Goal: Task Accomplishment & Management: Complete application form

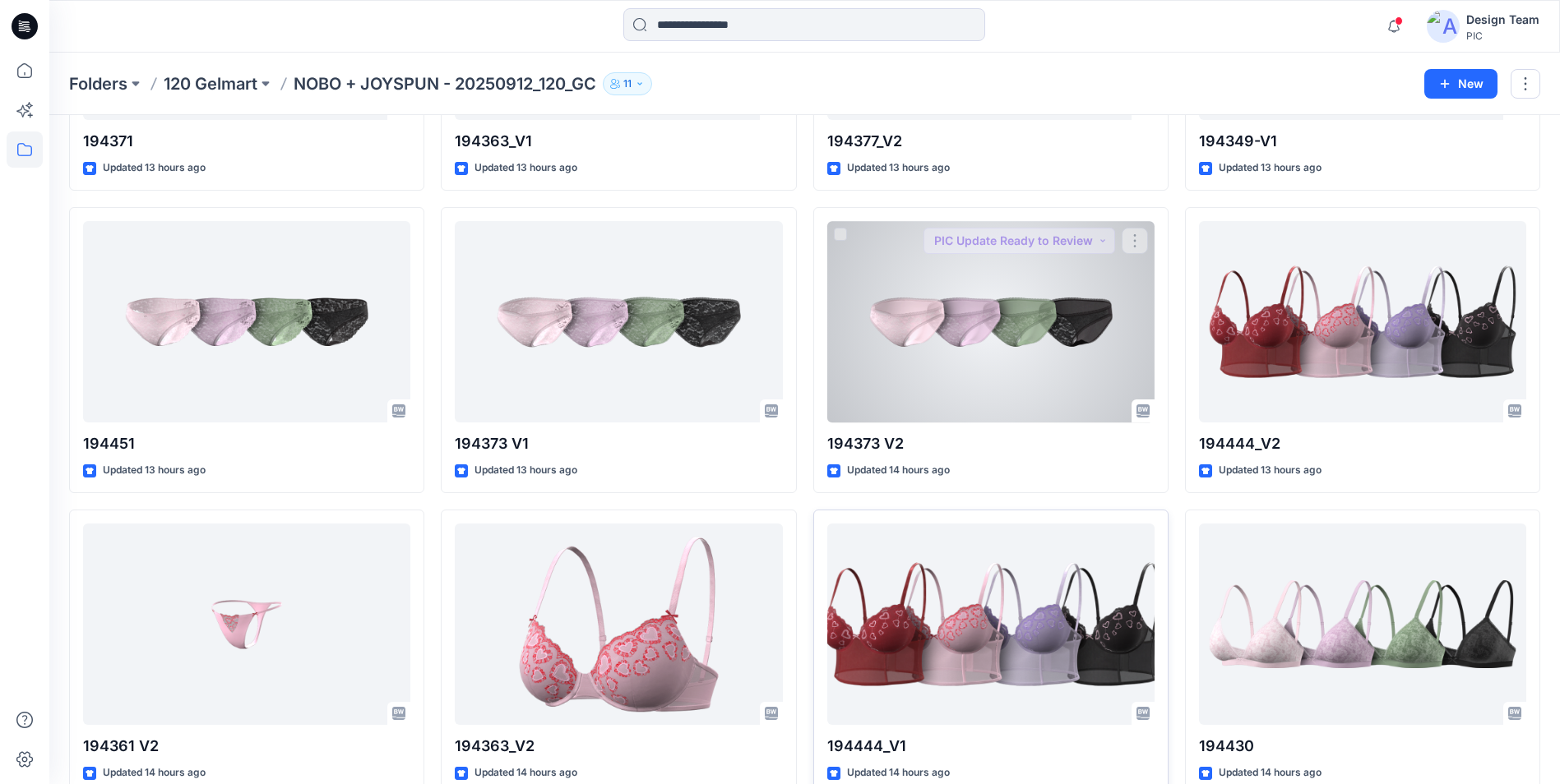
scroll to position [2549, 0]
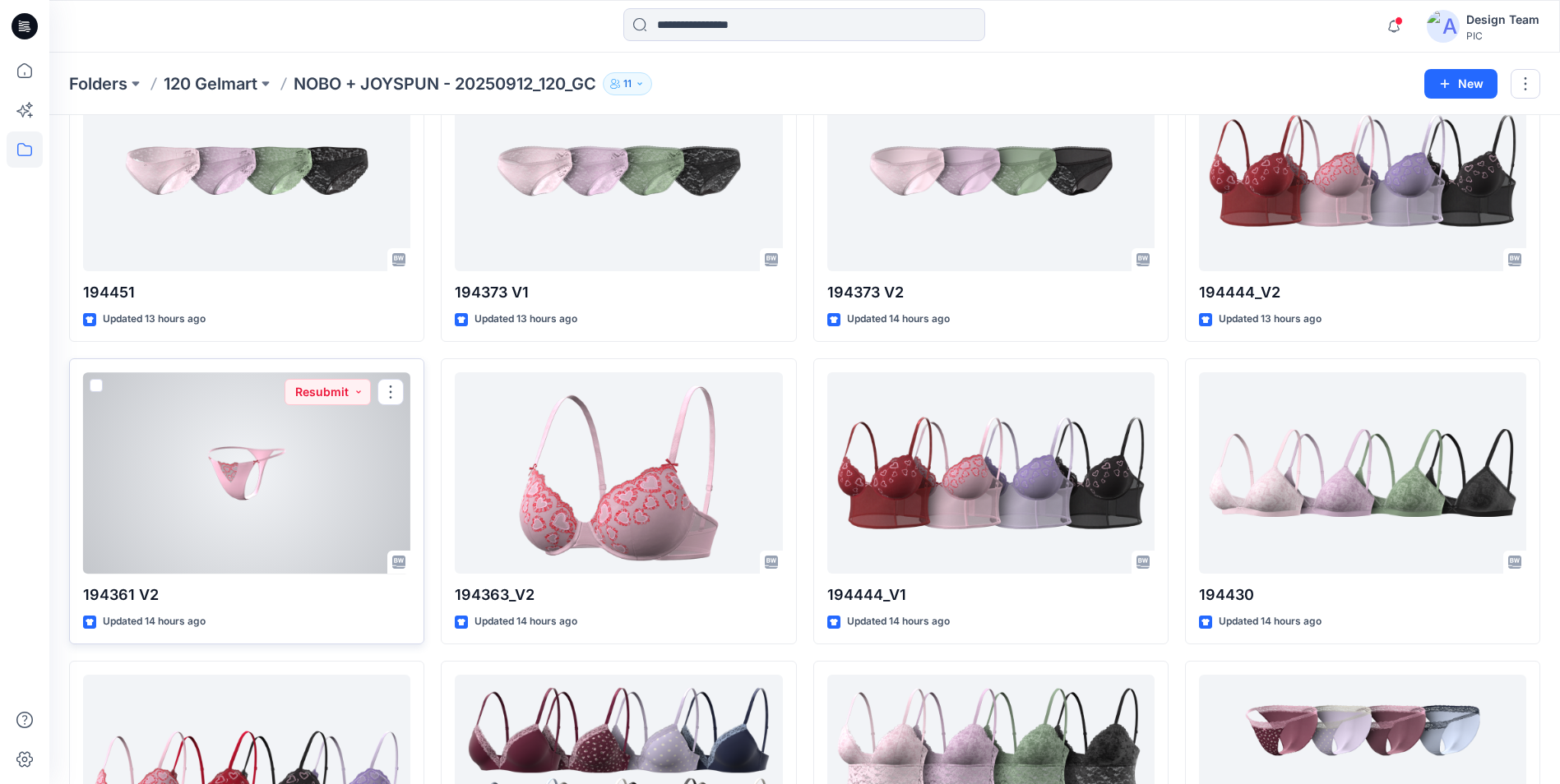
click at [229, 519] on div at bounding box center [247, 473] width 328 height 201
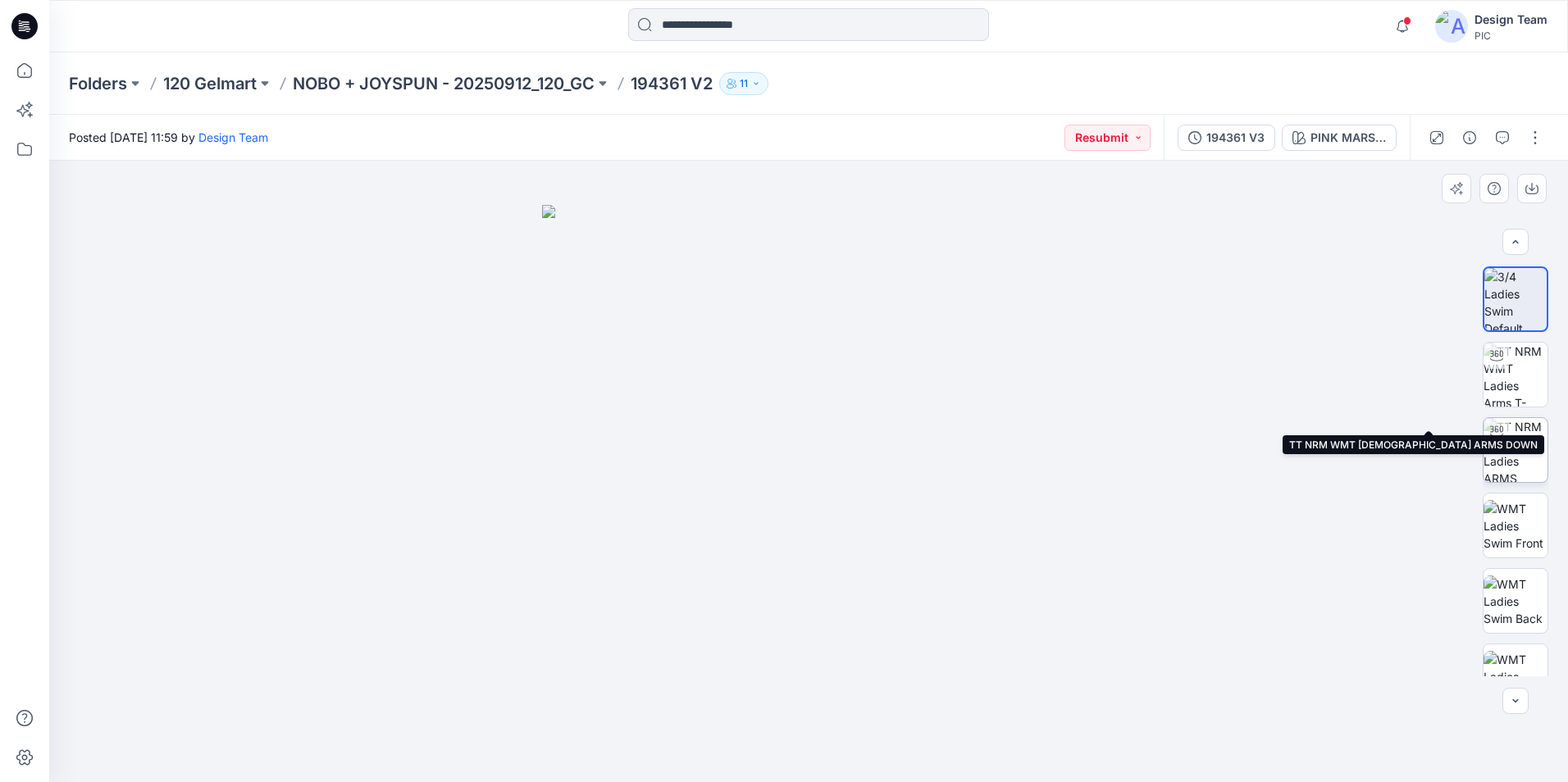
scroll to position [328, 0]
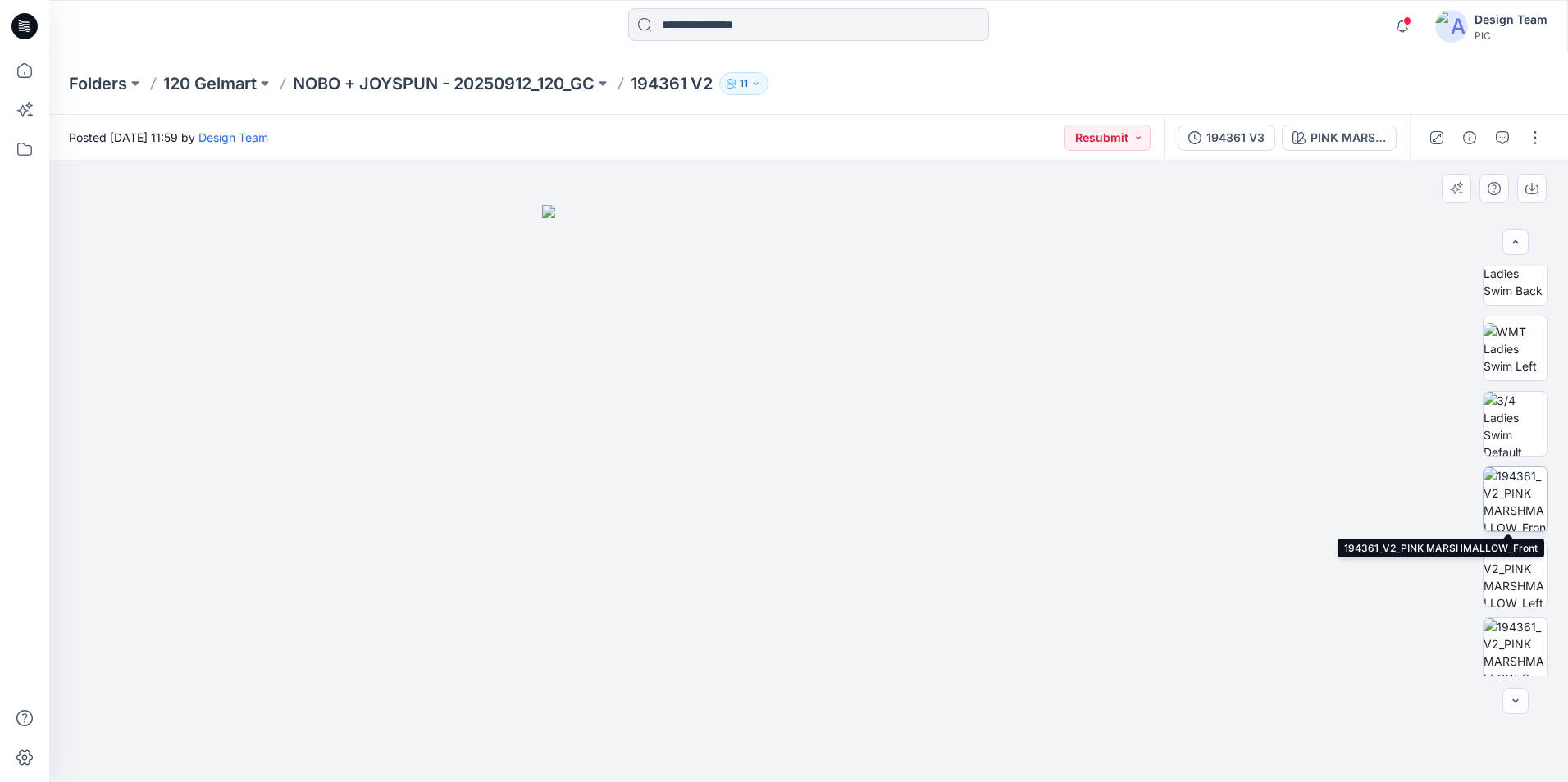
click at [1512, 484] on img at bounding box center [1516, 499] width 64 height 64
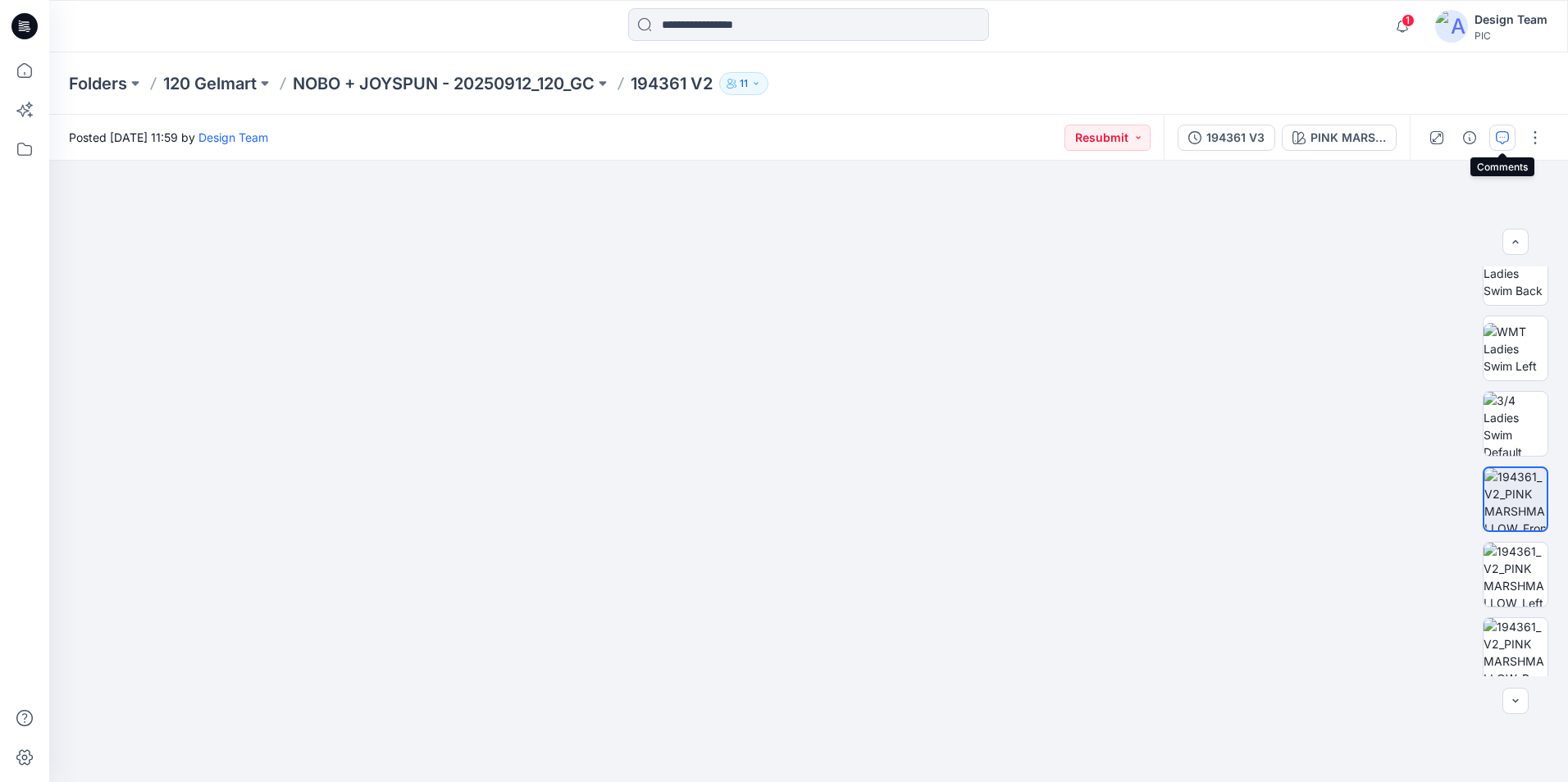
click at [1497, 141] on icon "button" at bounding box center [1502, 138] width 13 height 13
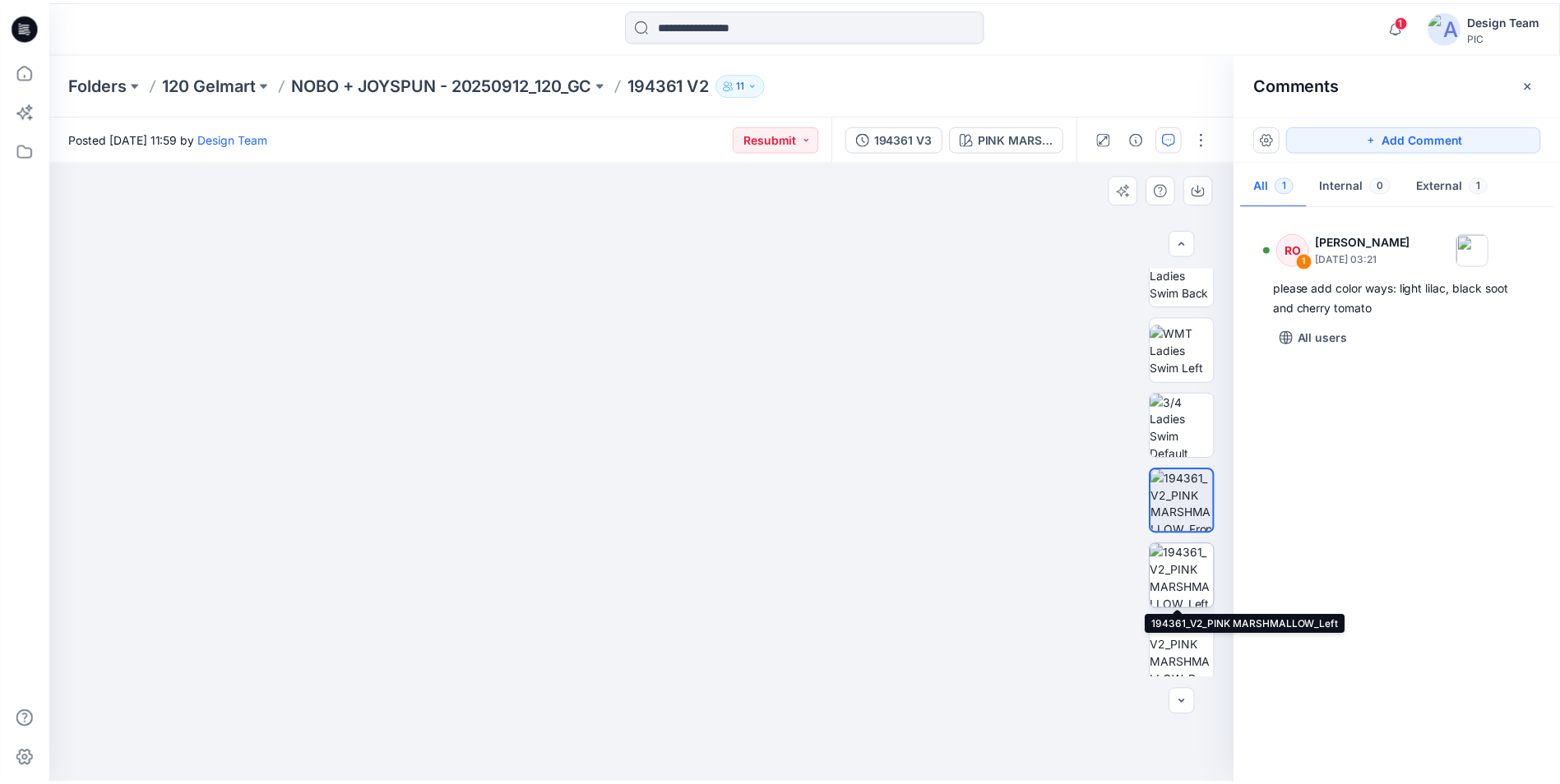
scroll to position [336, 0]
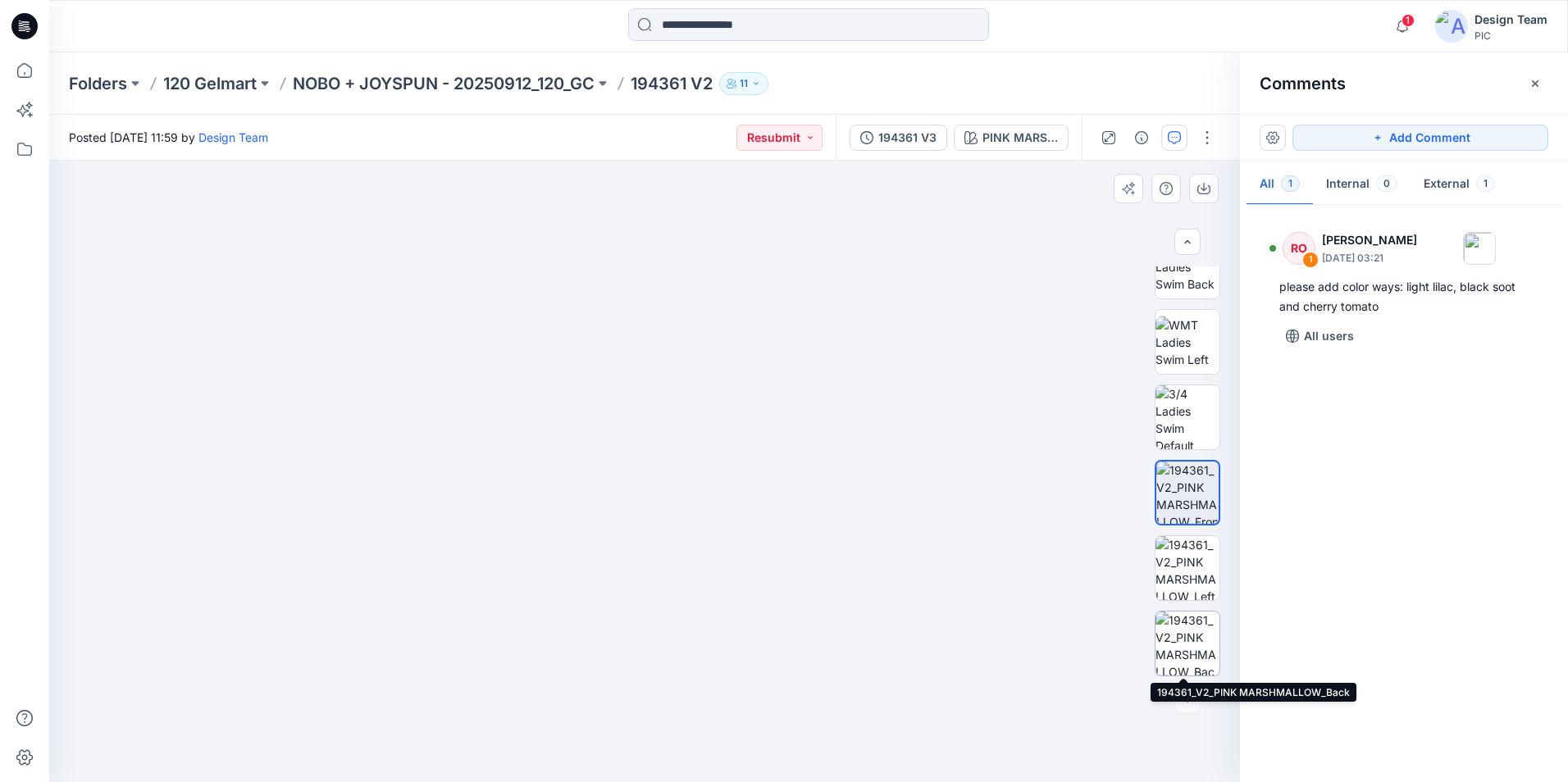
click at [1191, 651] on img at bounding box center [1187, 643] width 64 height 64
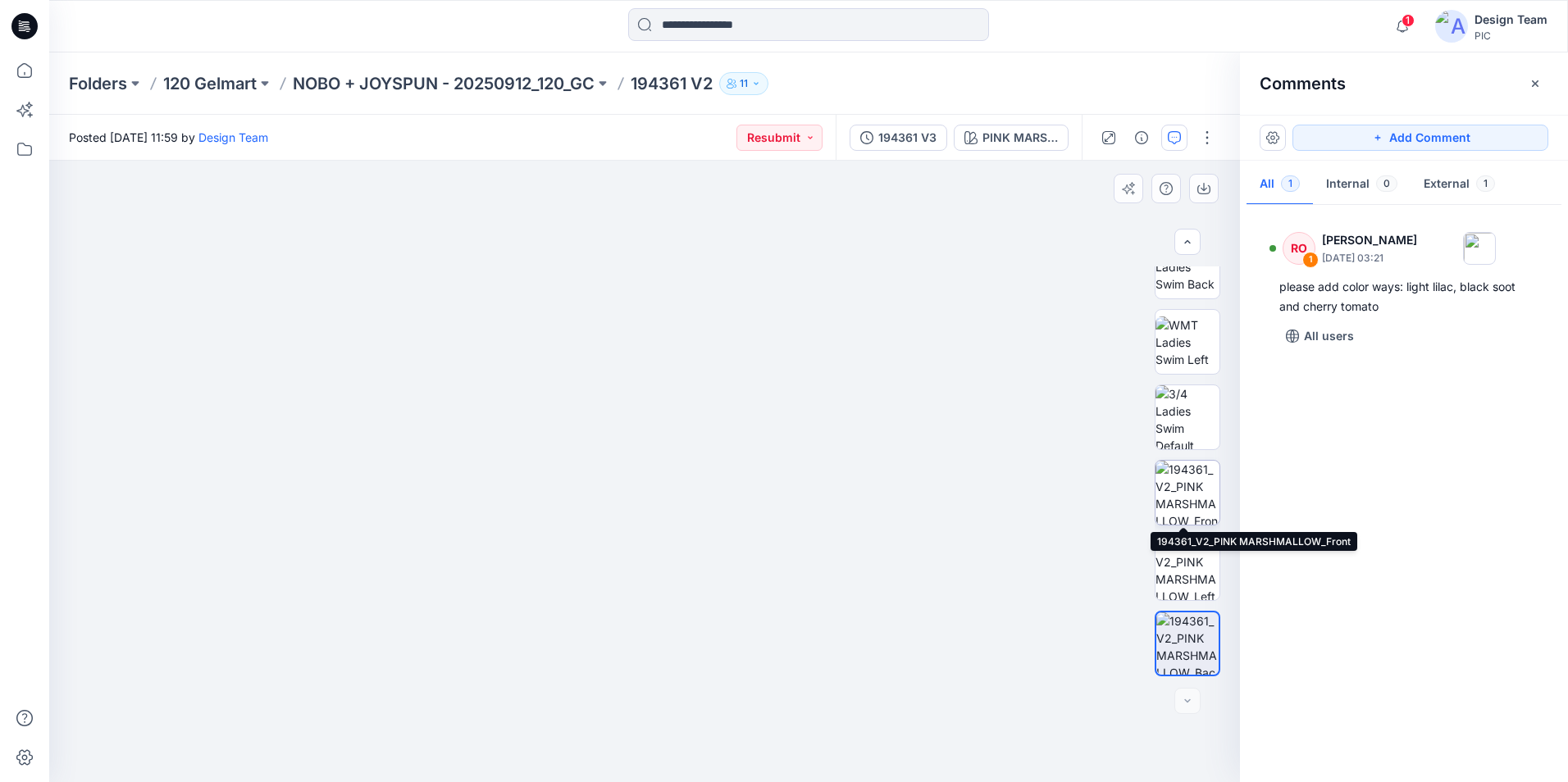
click at [1190, 499] on img at bounding box center [1187, 493] width 64 height 64
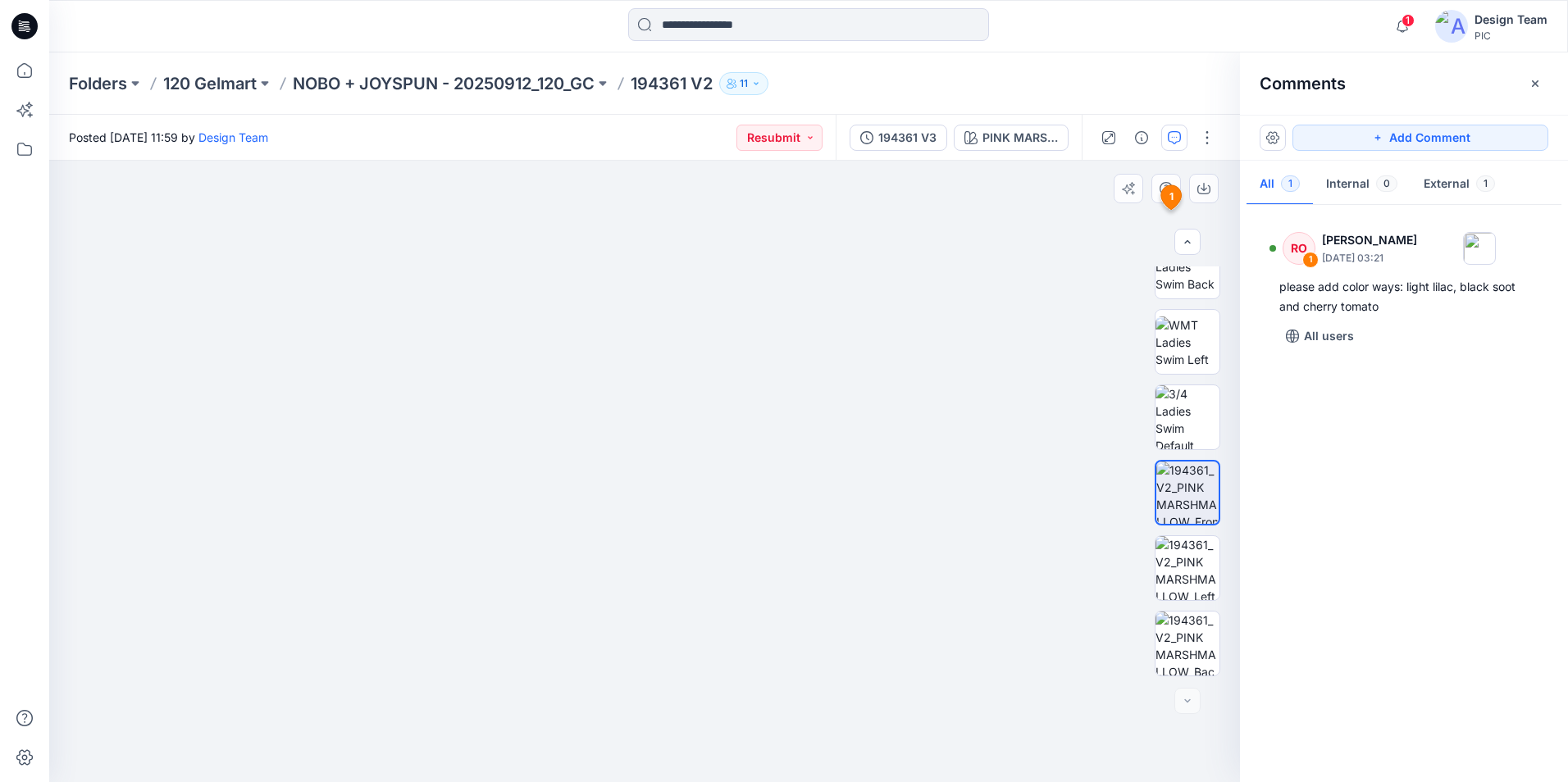
drag, startPoint x: 884, startPoint y: 493, endPoint x: 900, endPoint y: 553, distance: 62.1
click at [566, 87] on p "NOBO + JOYSPUN - 20250912_120_GC" at bounding box center [444, 83] width 302 height 23
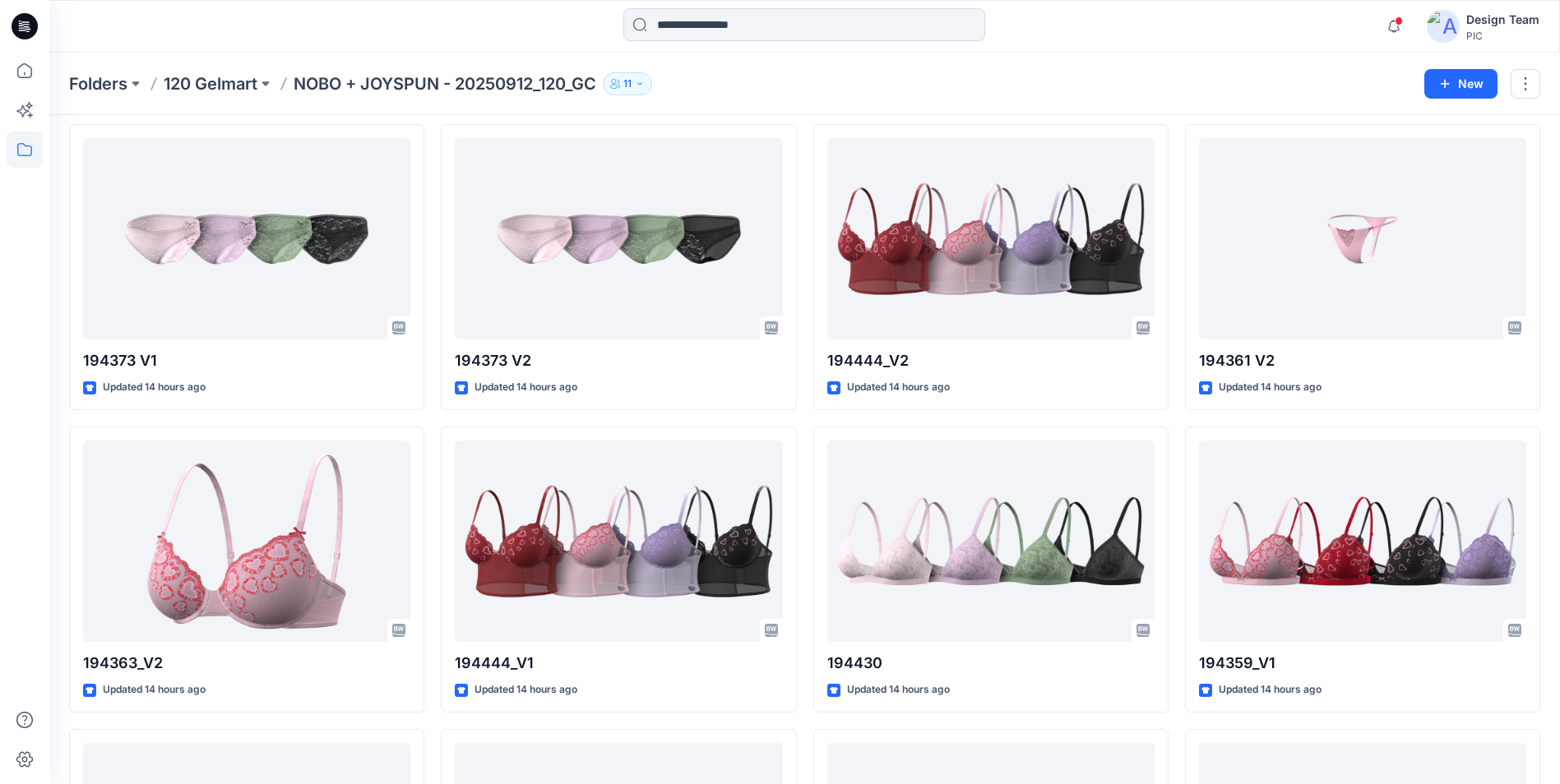
scroll to position [2679, 0]
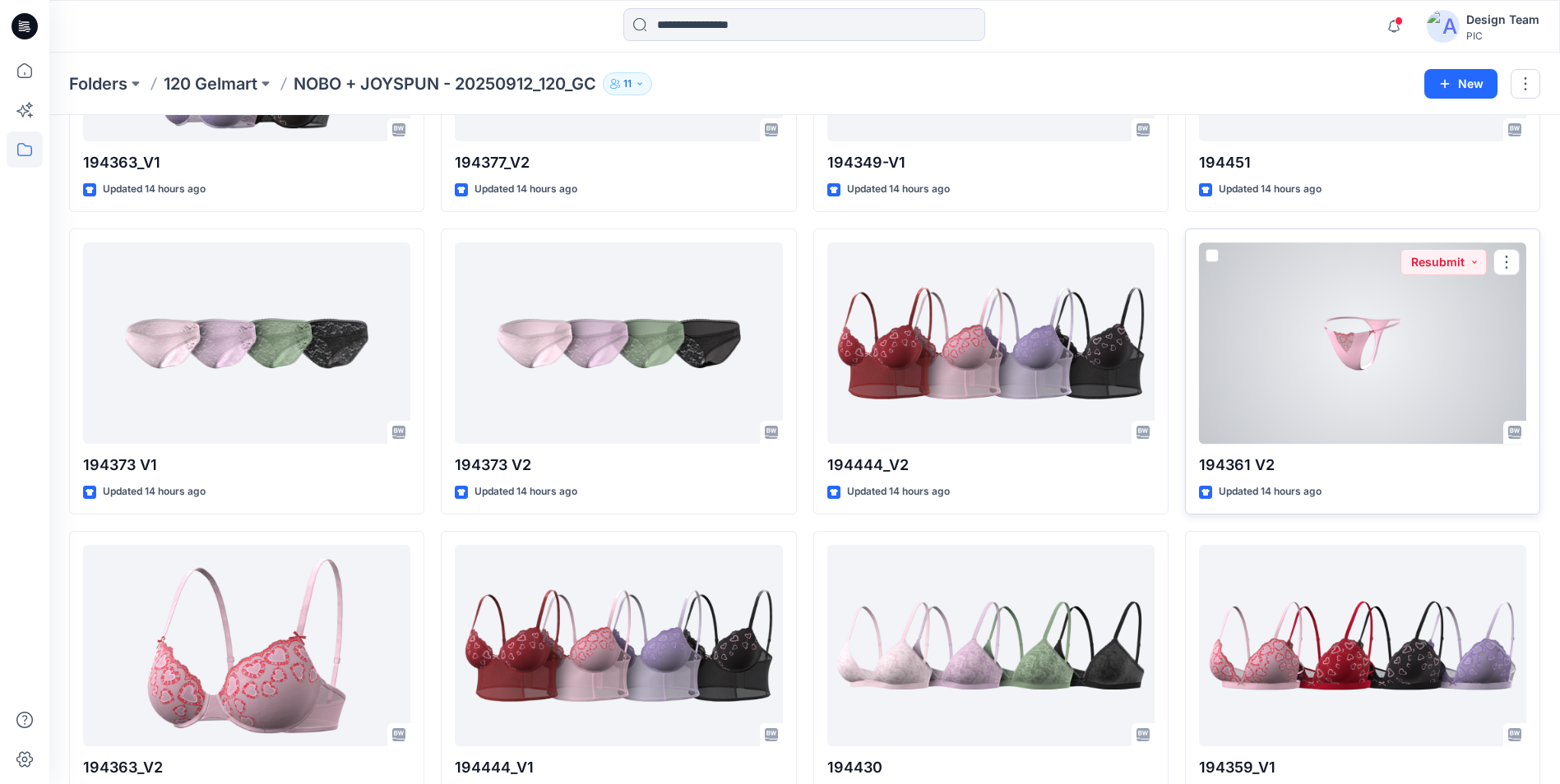
click at [1438, 396] on div at bounding box center [1362, 343] width 328 height 201
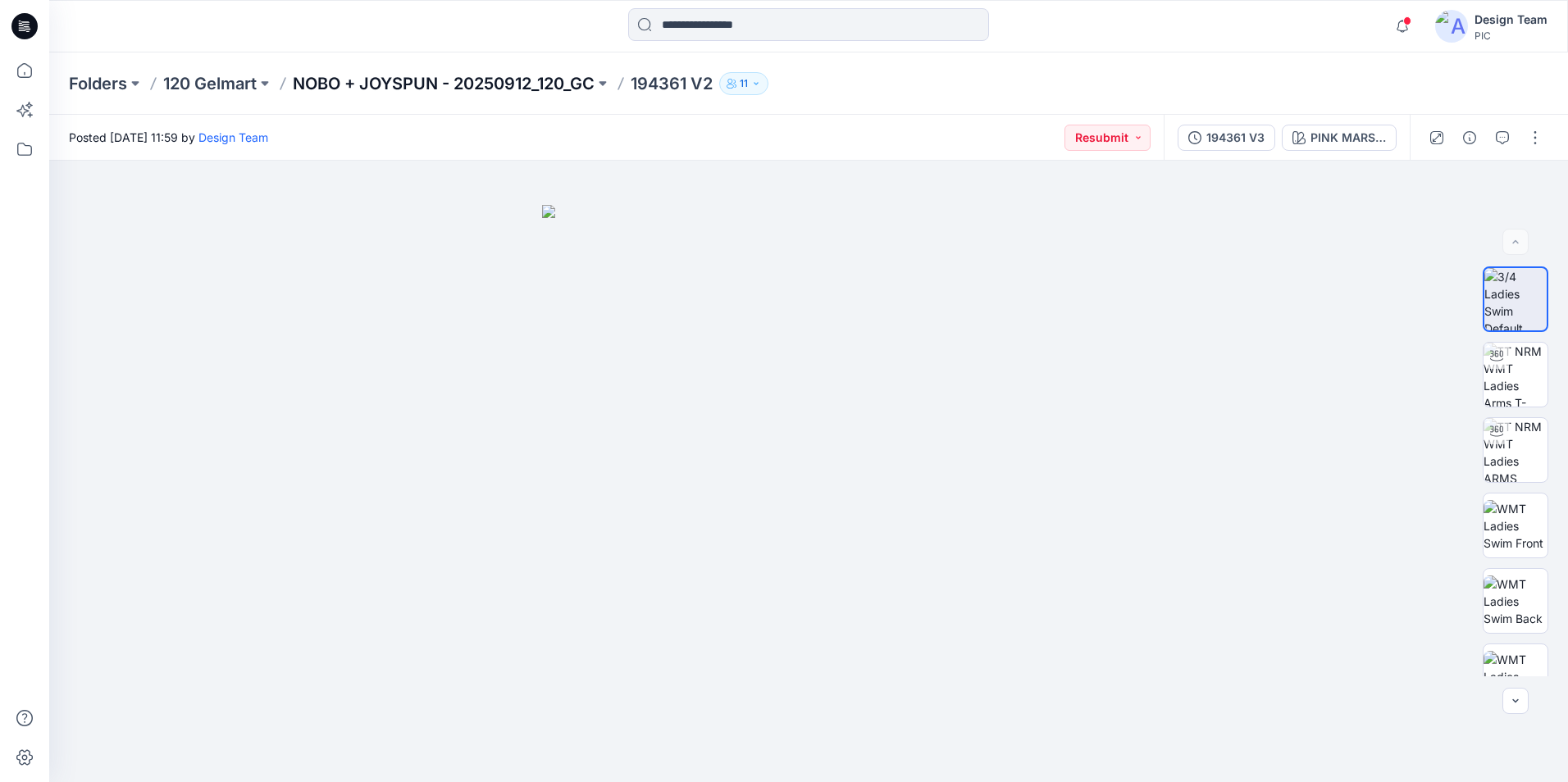
click at [578, 82] on p "NOBO + JOYSPUN - 20250912_120_GC" at bounding box center [444, 83] width 302 height 23
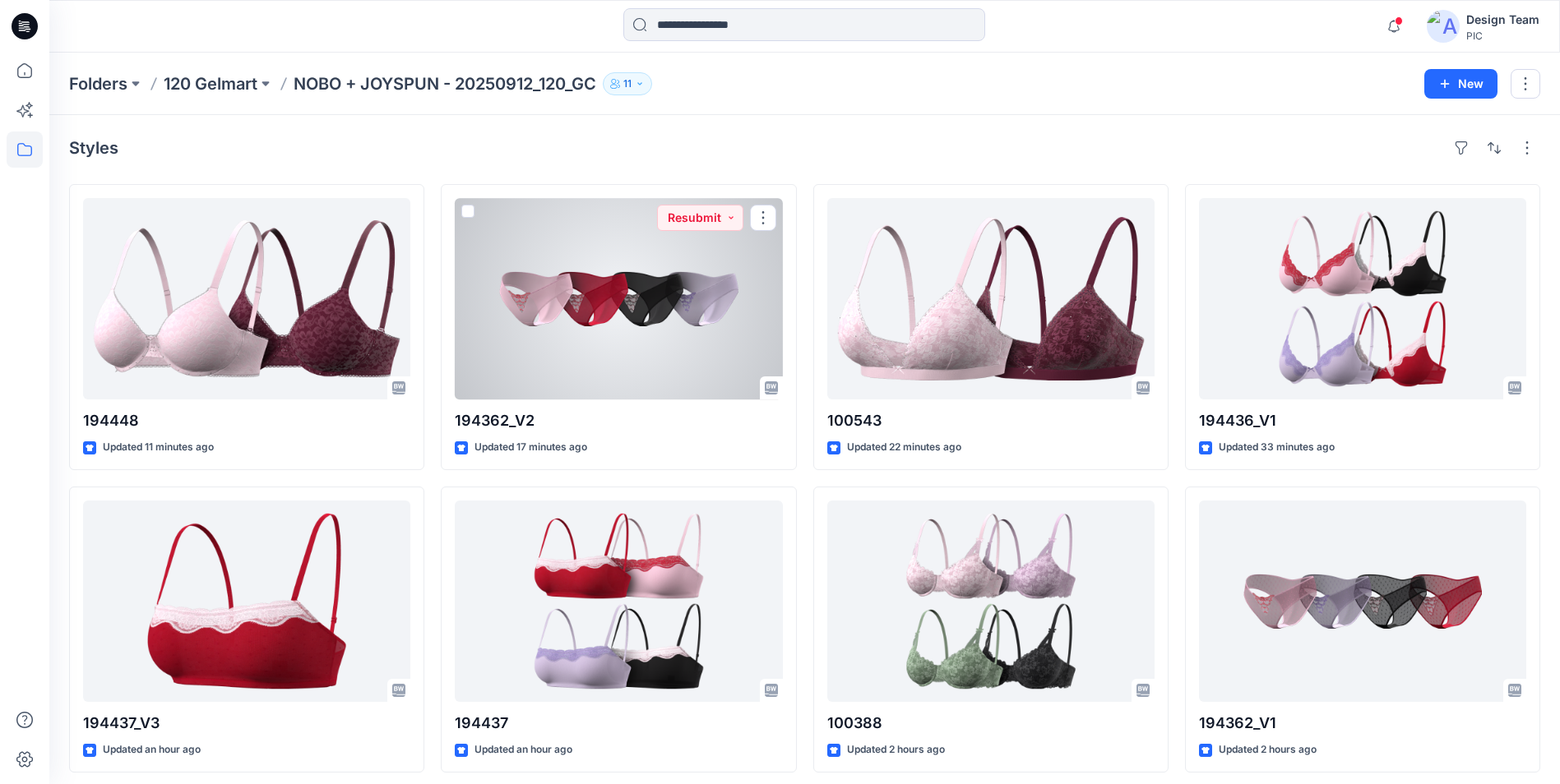
click at [546, 345] on div at bounding box center [619, 299] width 328 height 201
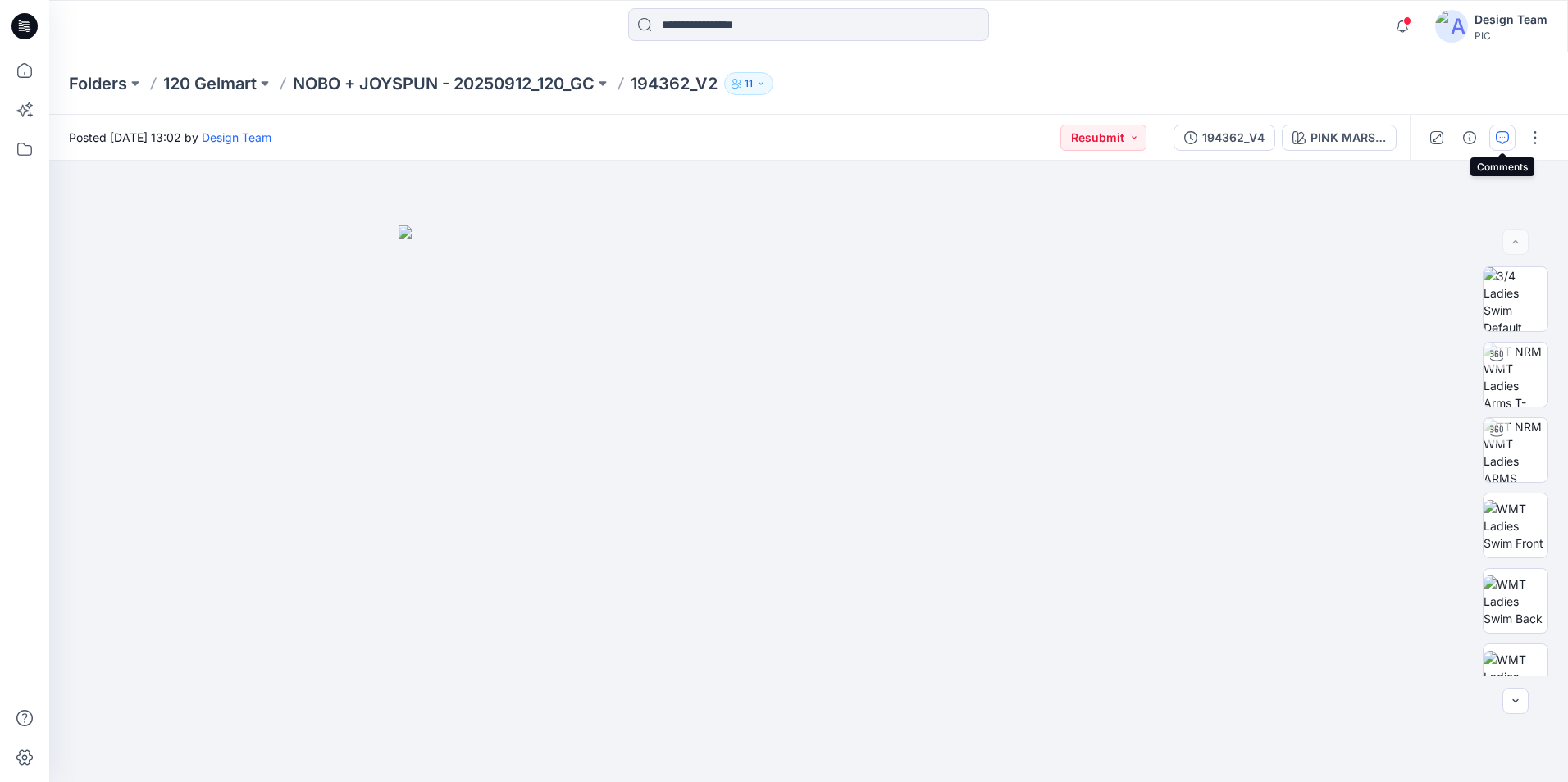
click at [1511, 140] on button "button" at bounding box center [1502, 138] width 26 height 26
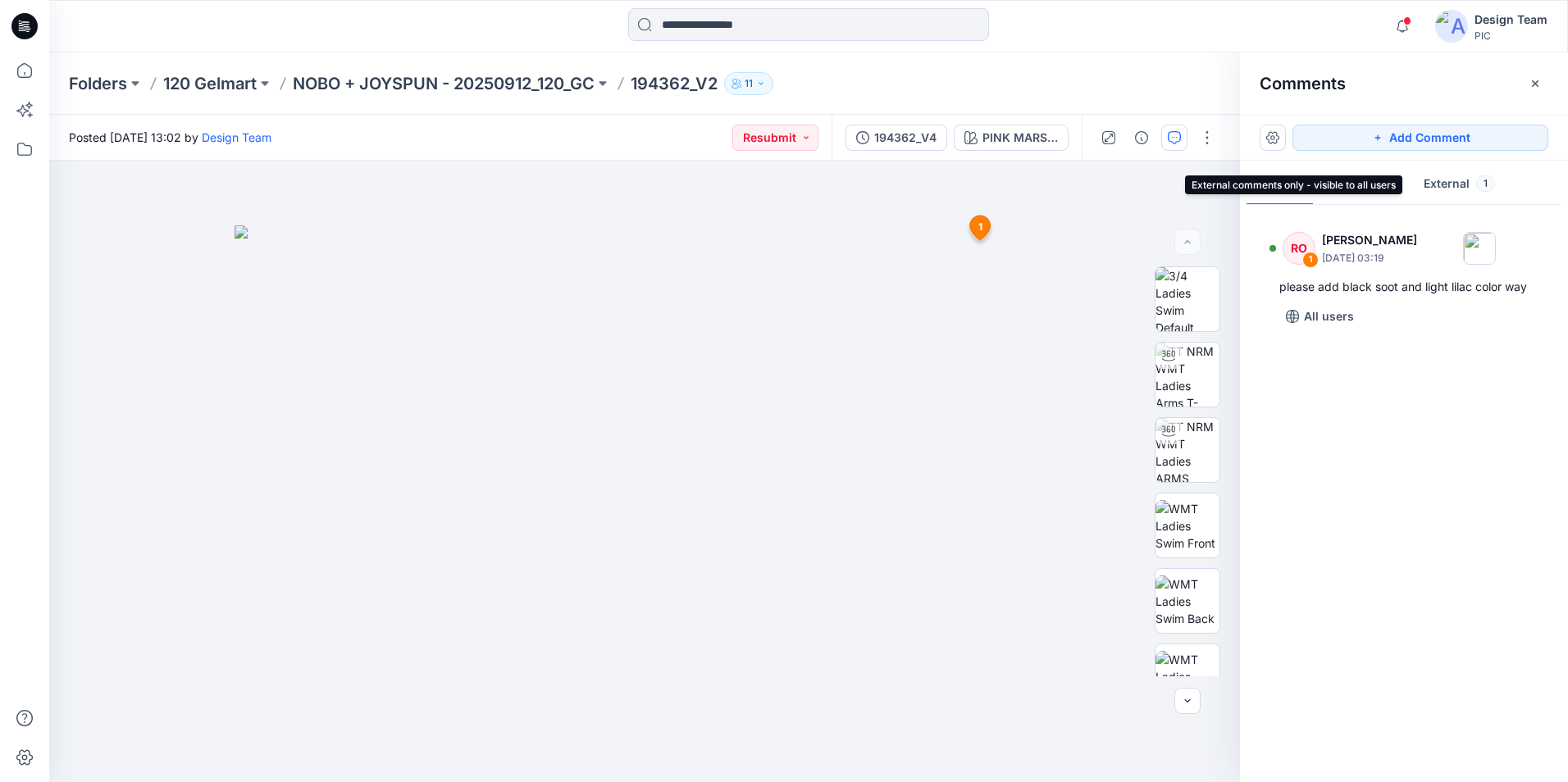
click at [1452, 191] on button "External 1" at bounding box center [1459, 185] width 98 height 42
click at [495, 82] on p "NOBO + JOYSPUN - 20250912_120_GC" at bounding box center [444, 83] width 302 height 23
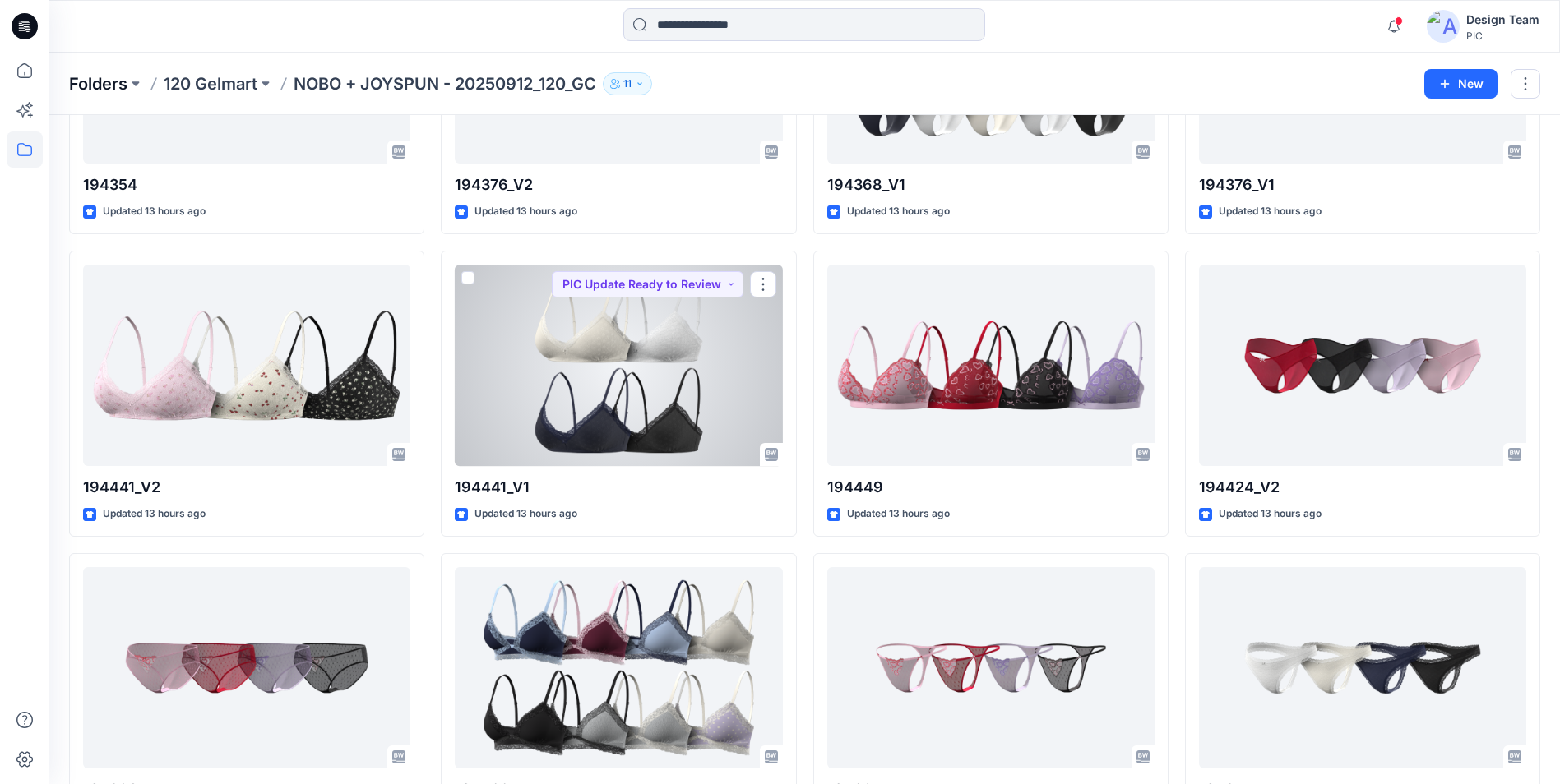
scroll to position [1524, 0]
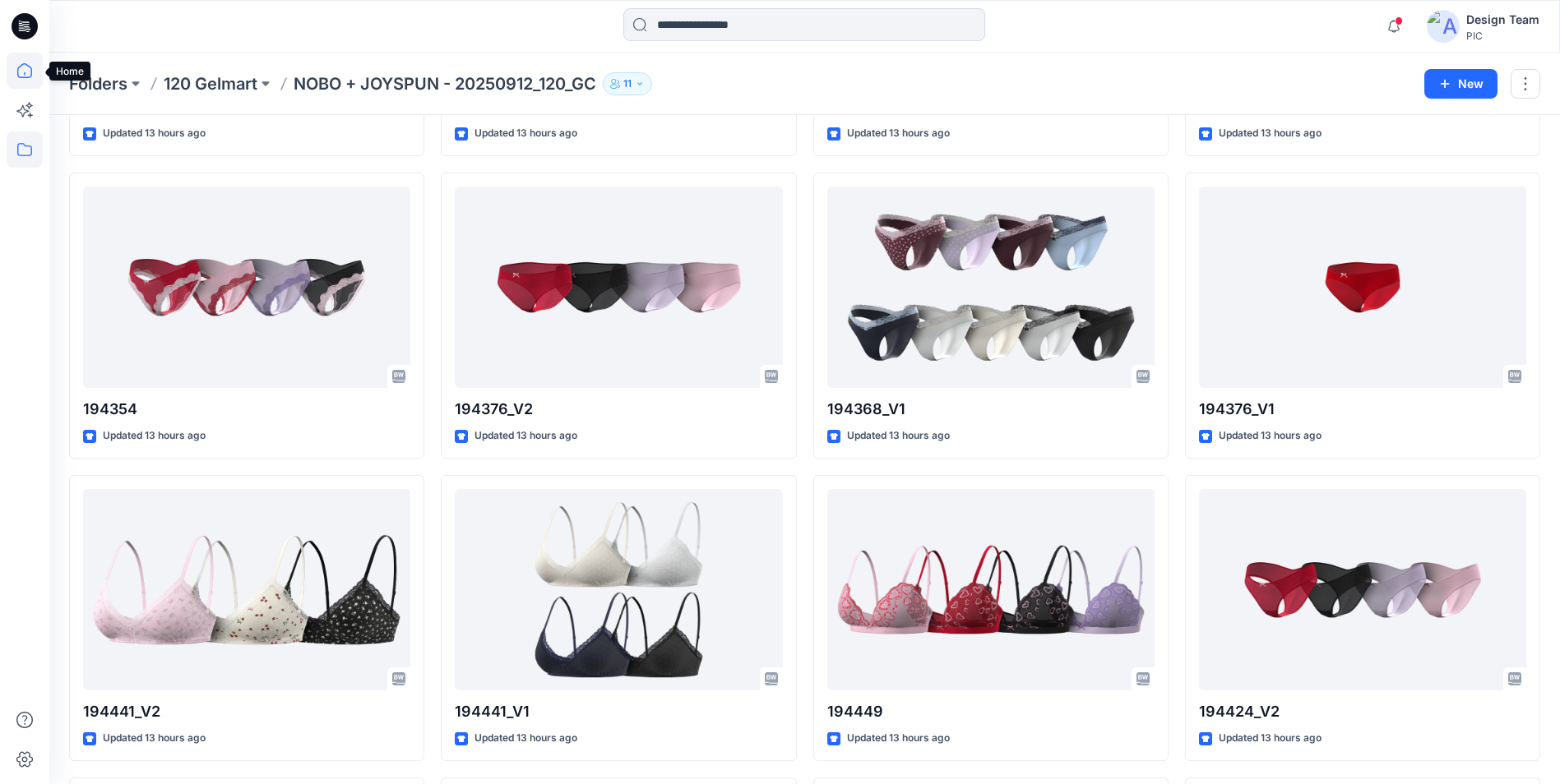
click at [20, 66] on icon at bounding box center [25, 71] width 37 height 37
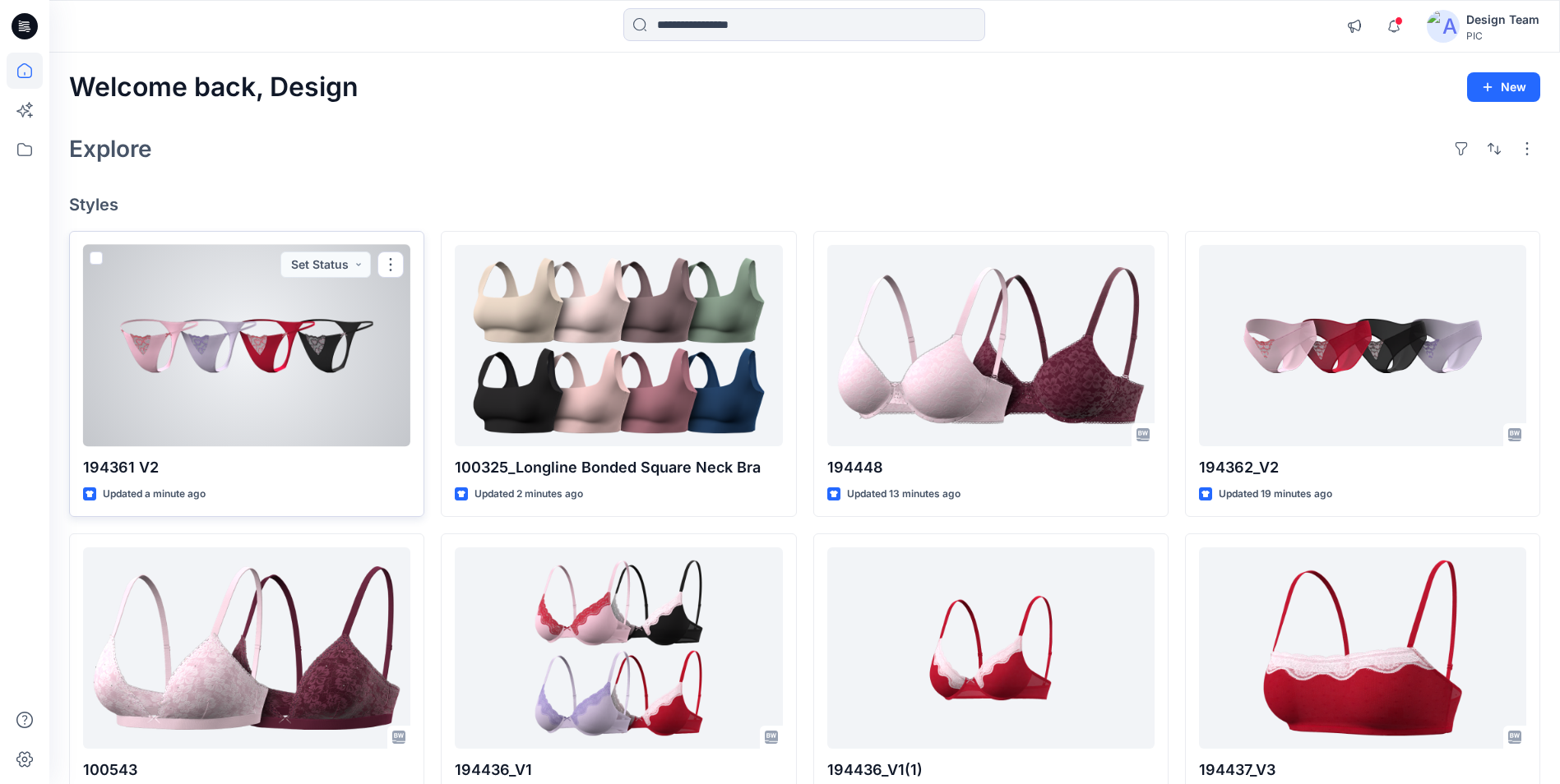
click at [336, 378] on div at bounding box center [247, 346] width 328 height 201
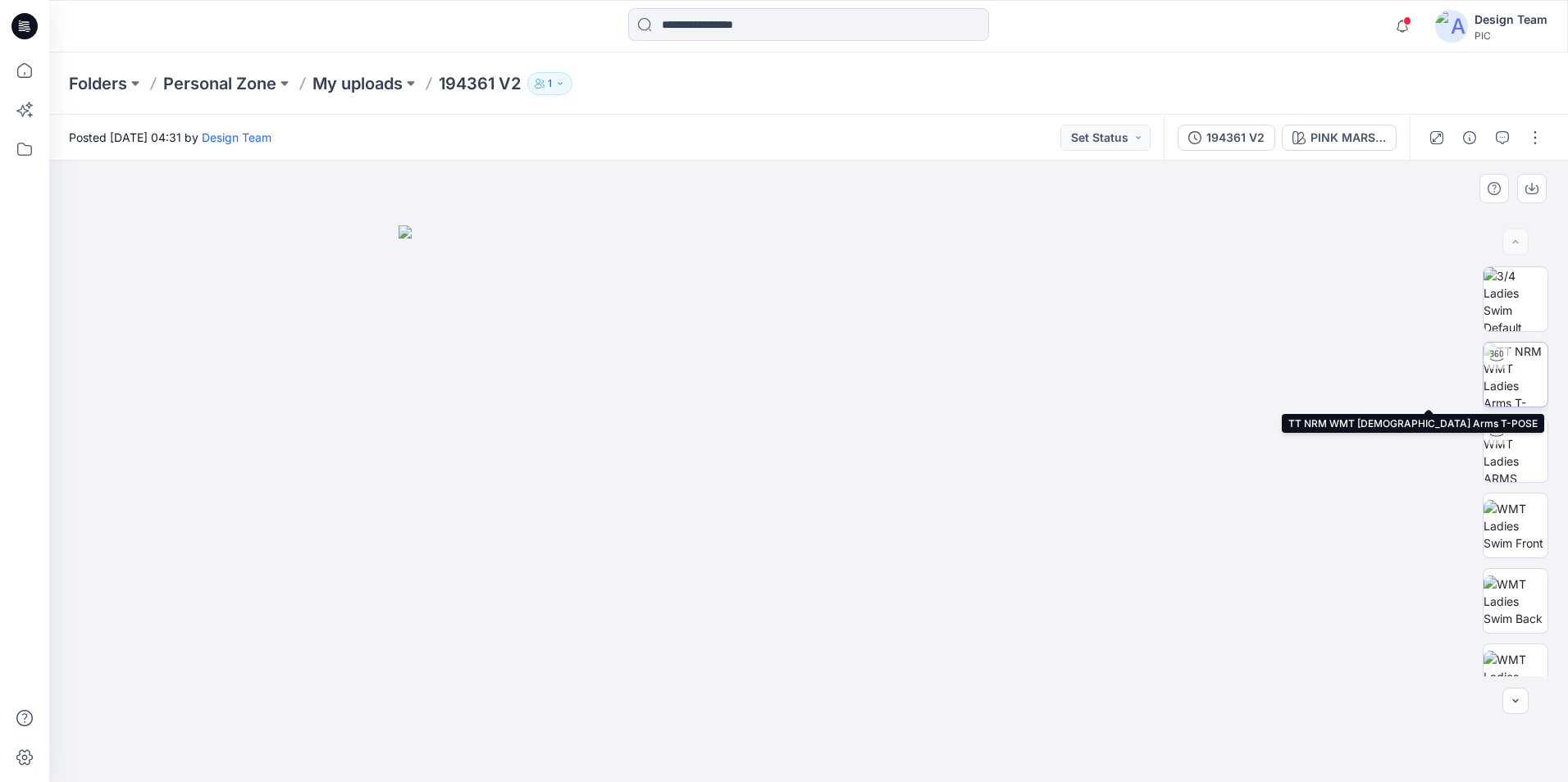
click at [1520, 372] on img at bounding box center [1516, 375] width 64 height 64
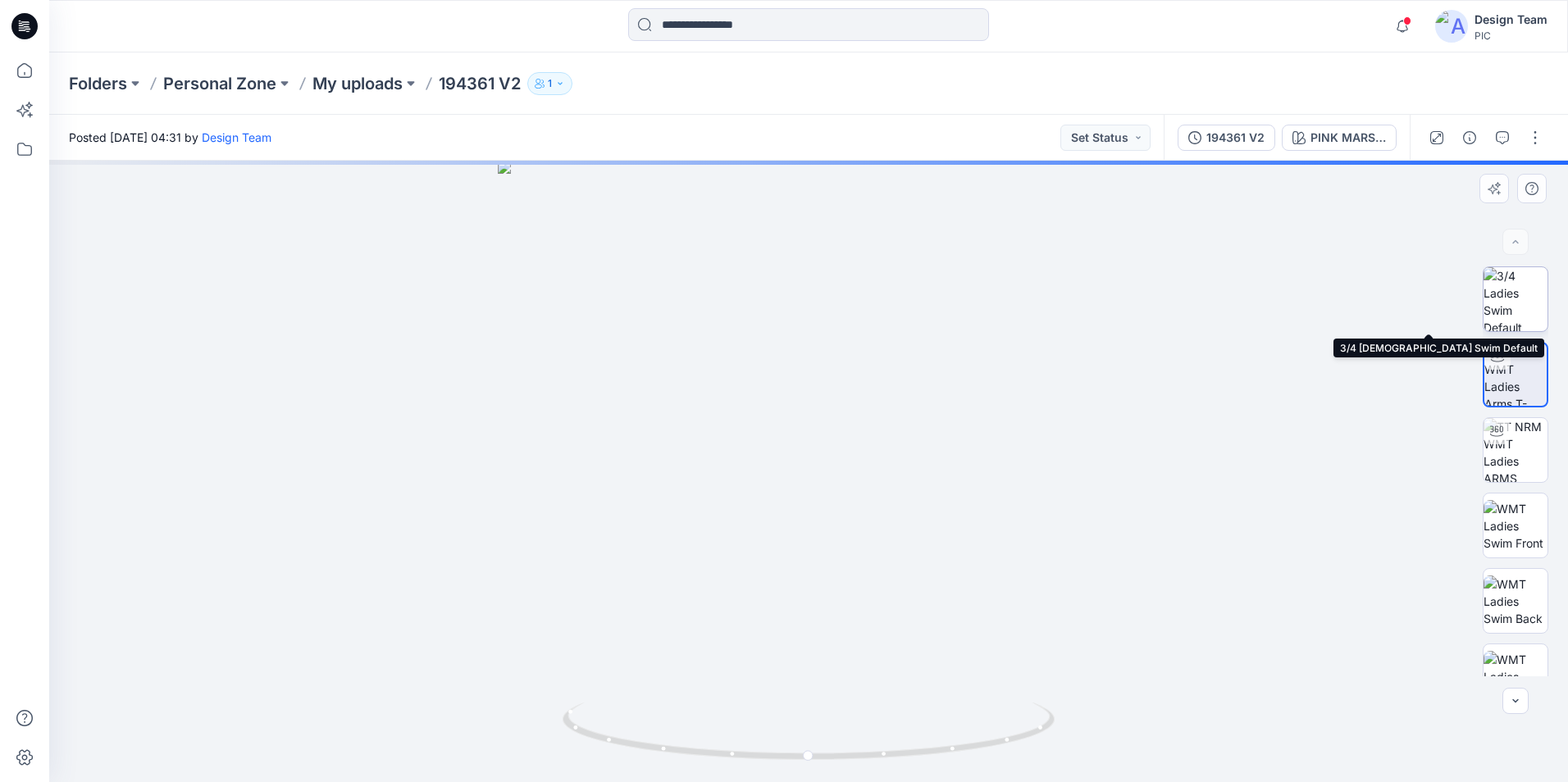
click at [1517, 287] on img at bounding box center [1516, 299] width 64 height 64
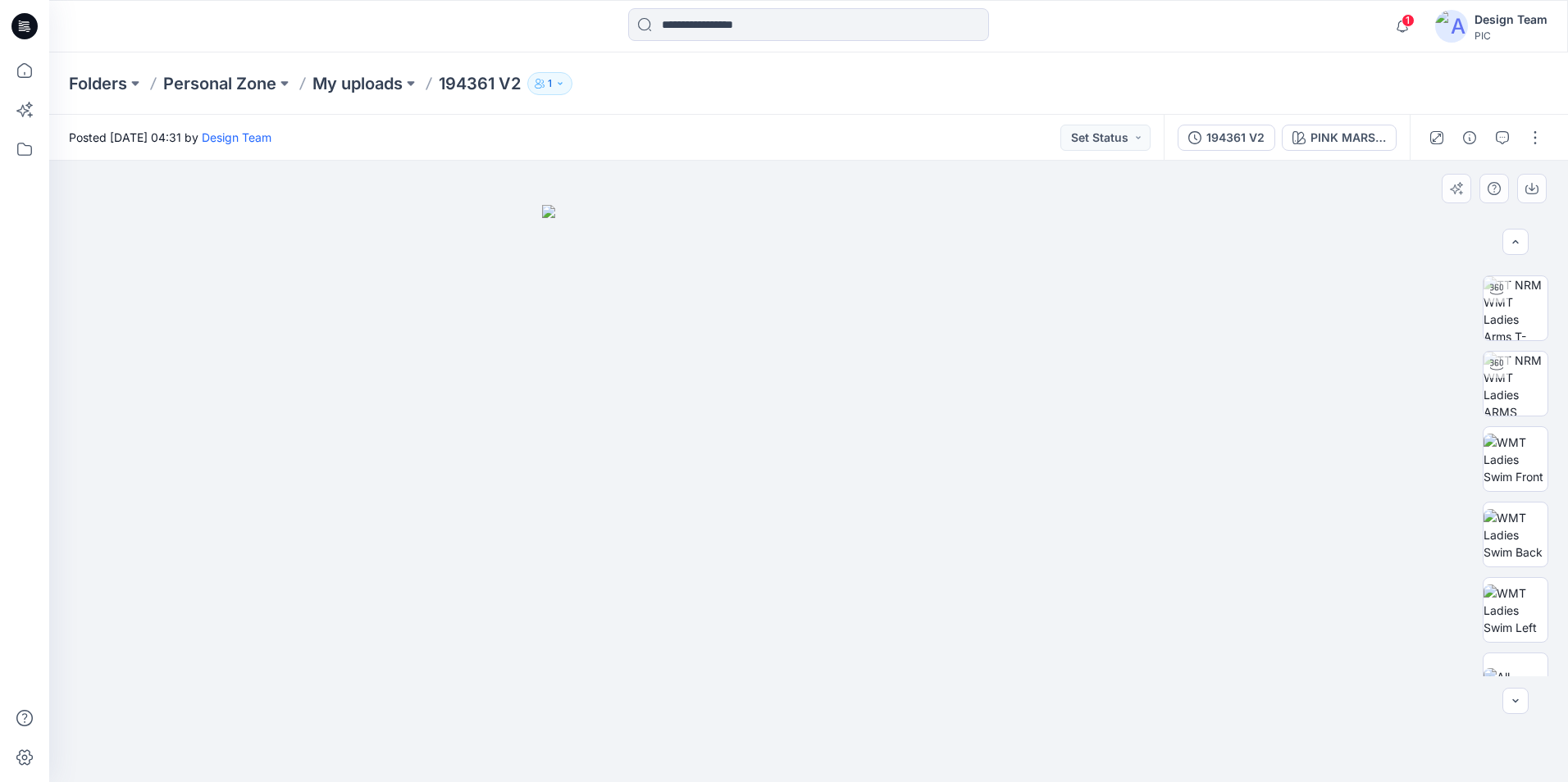
scroll to position [109, 0]
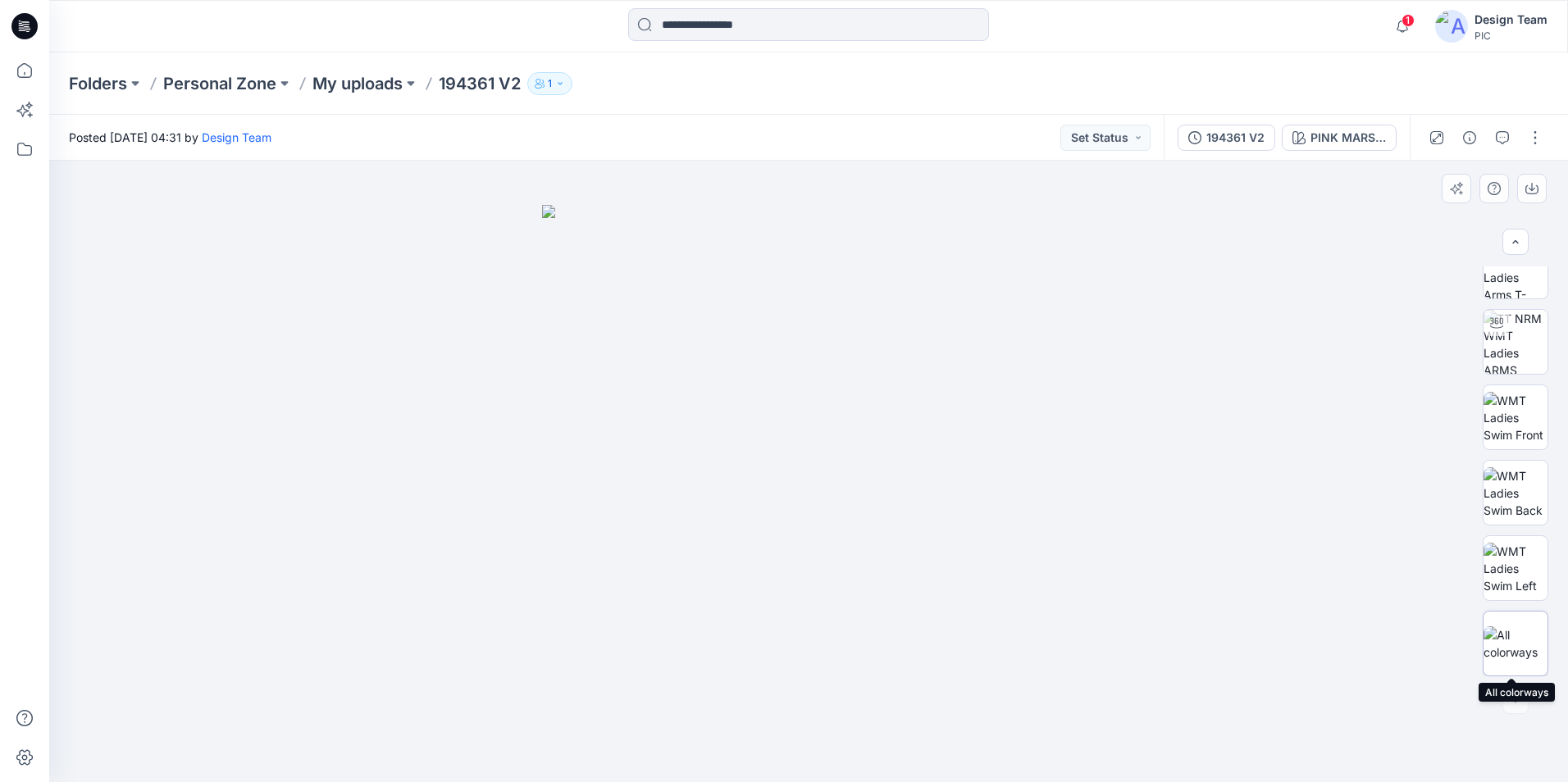
click at [1513, 646] on img at bounding box center [1516, 644] width 64 height 35
click at [1535, 141] on button "button" at bounding box center [1535, 138] width 26 height 26
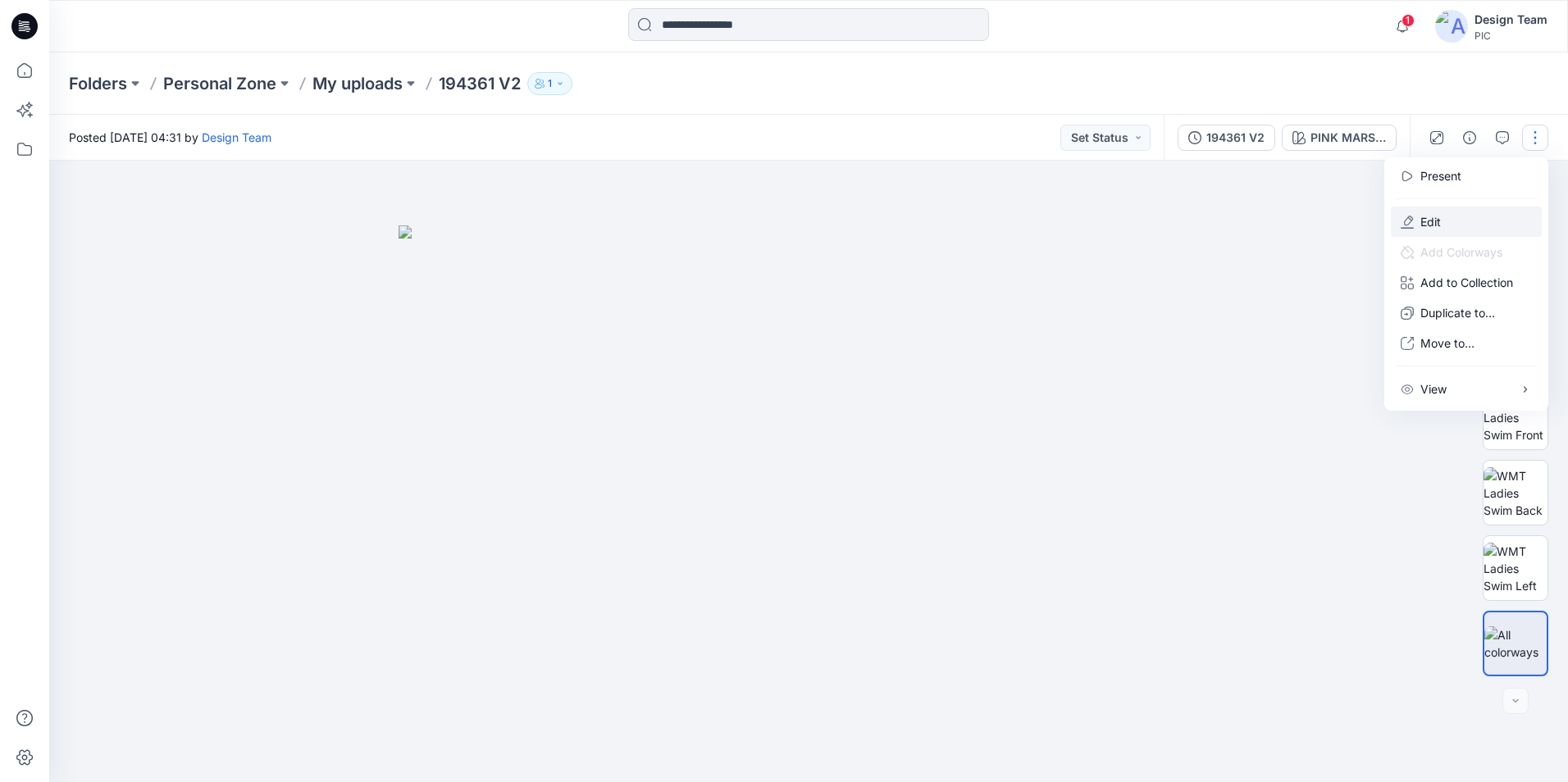
click at [1491, 220] on button "Edit" at bounding box center [1466, 221] width 151 height 30
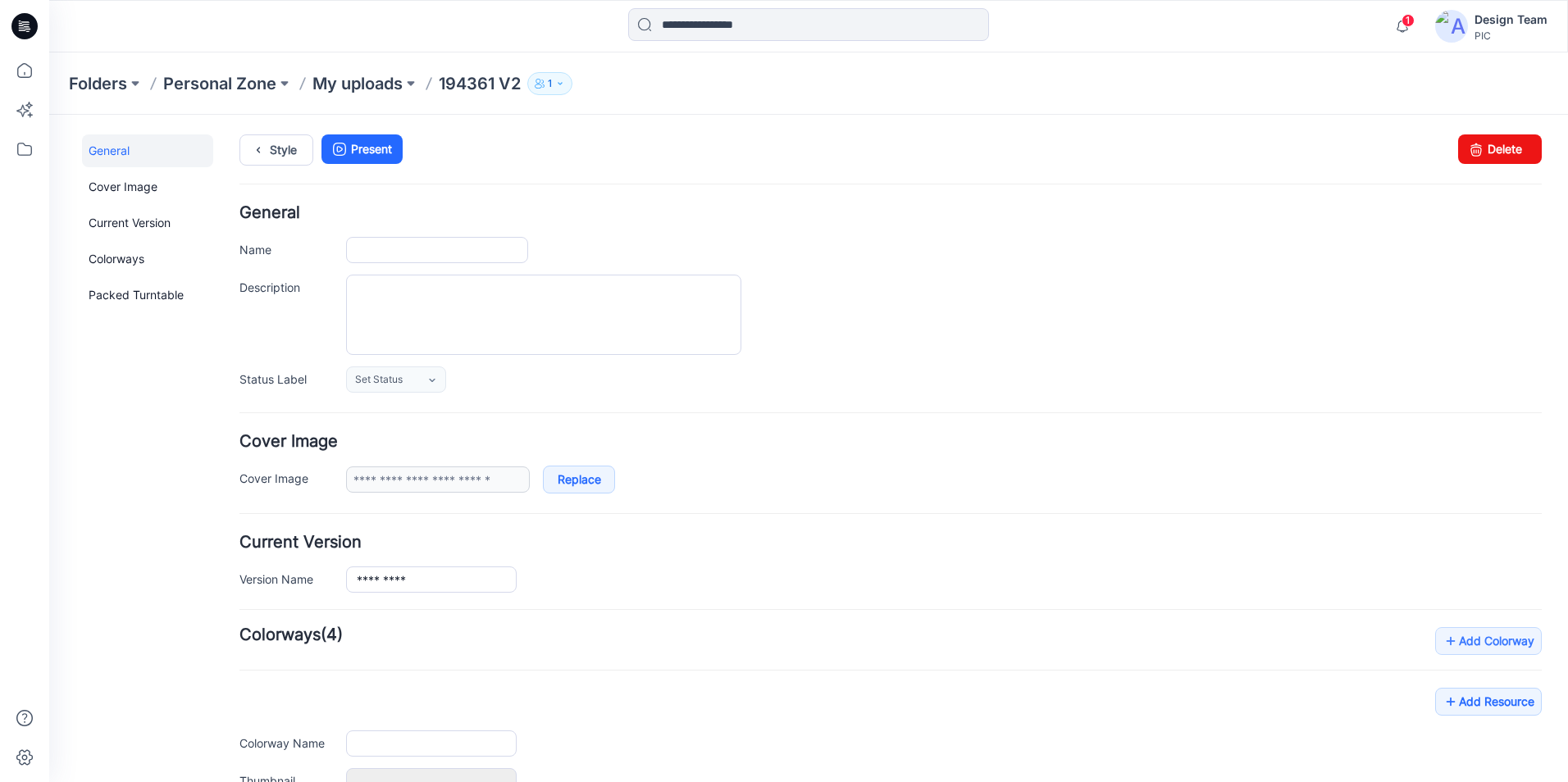
type input "*********"
type input "**********"
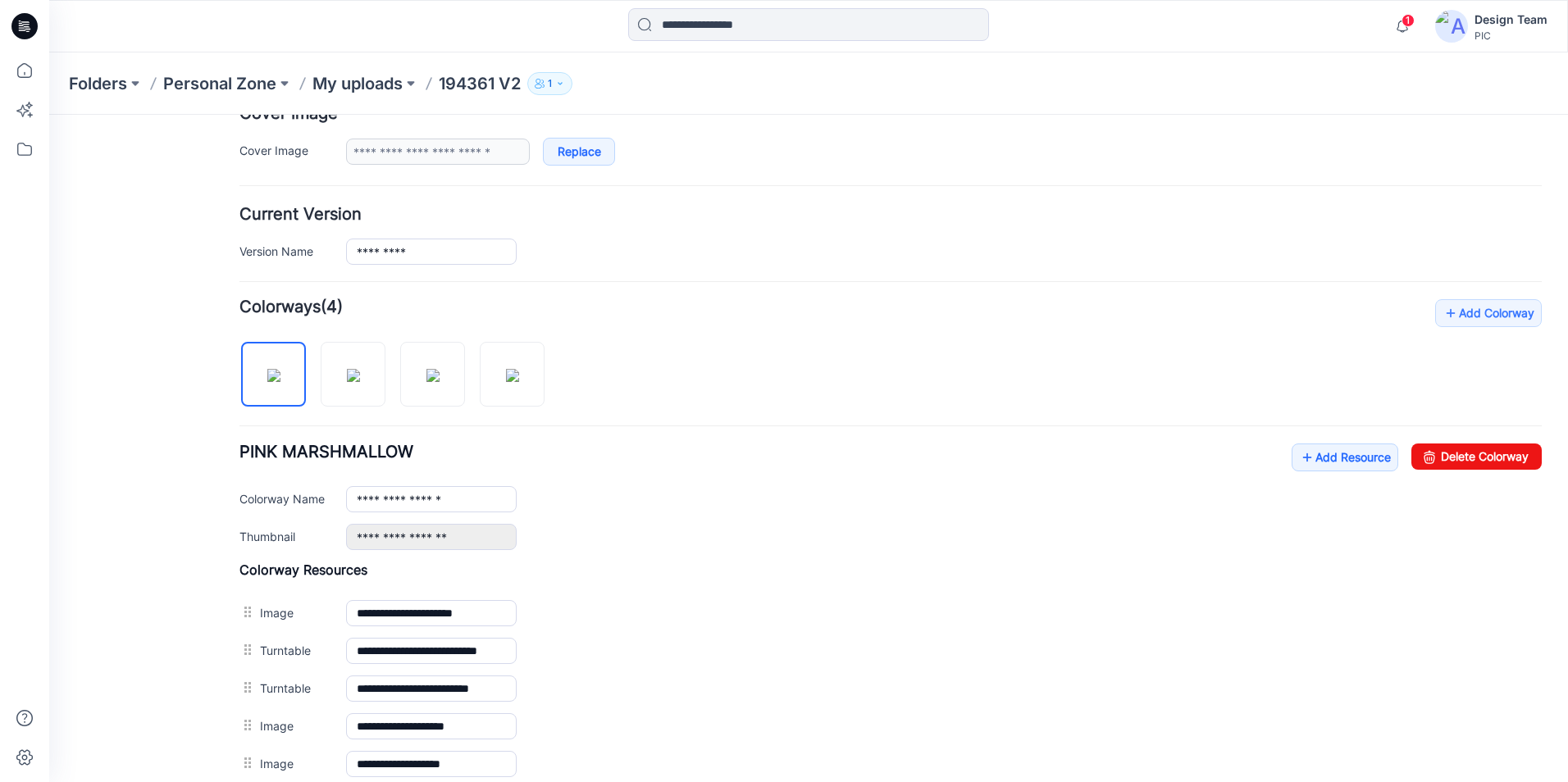
scroll to position [554, 0]
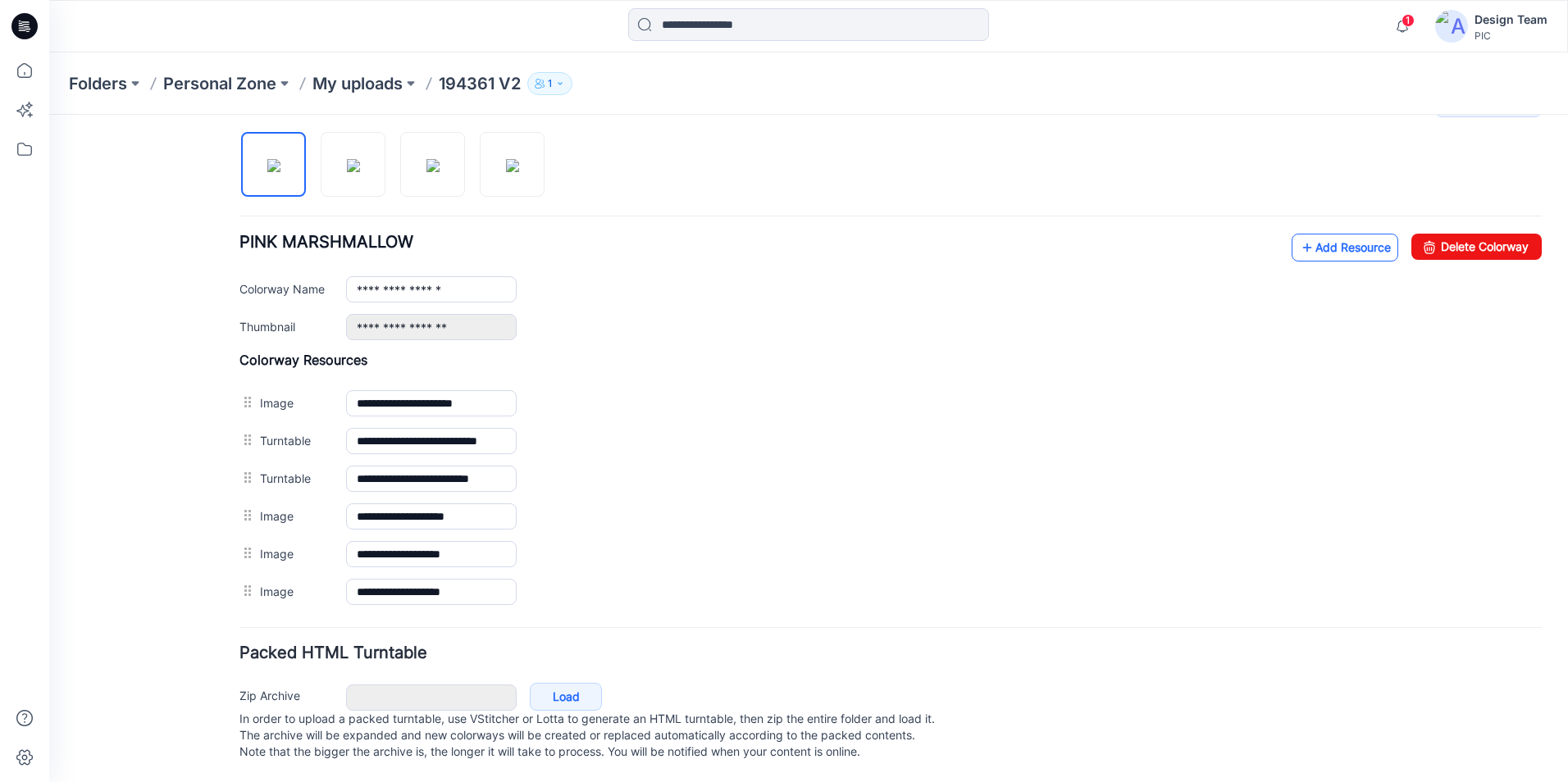
click at [1351, 234] on link "Add Resource" at bounding box center [1344, 247] width 107 height 28
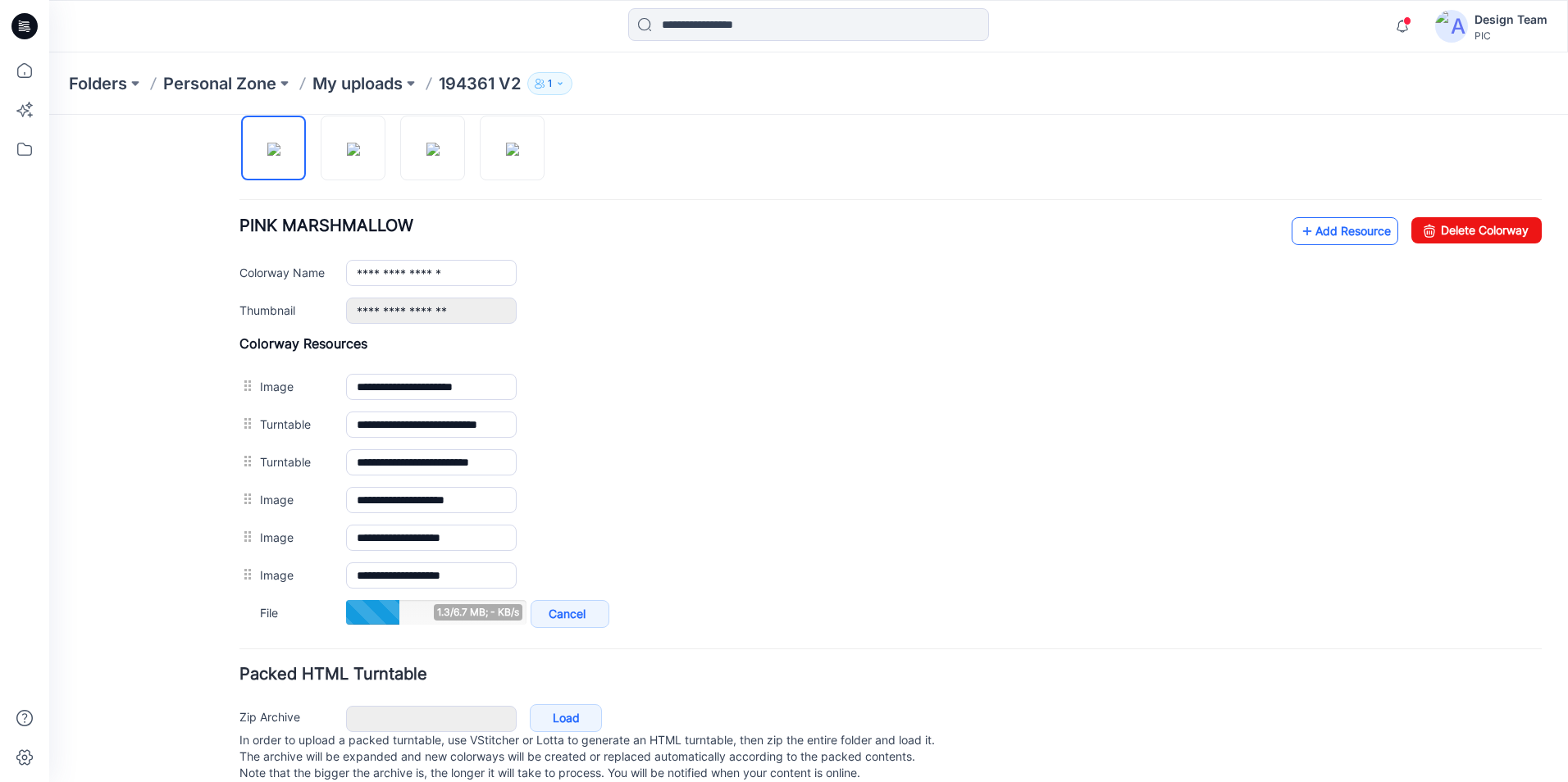
click at [1299, 230] on icon at bounding box center [1307, 231] width 16 height 26
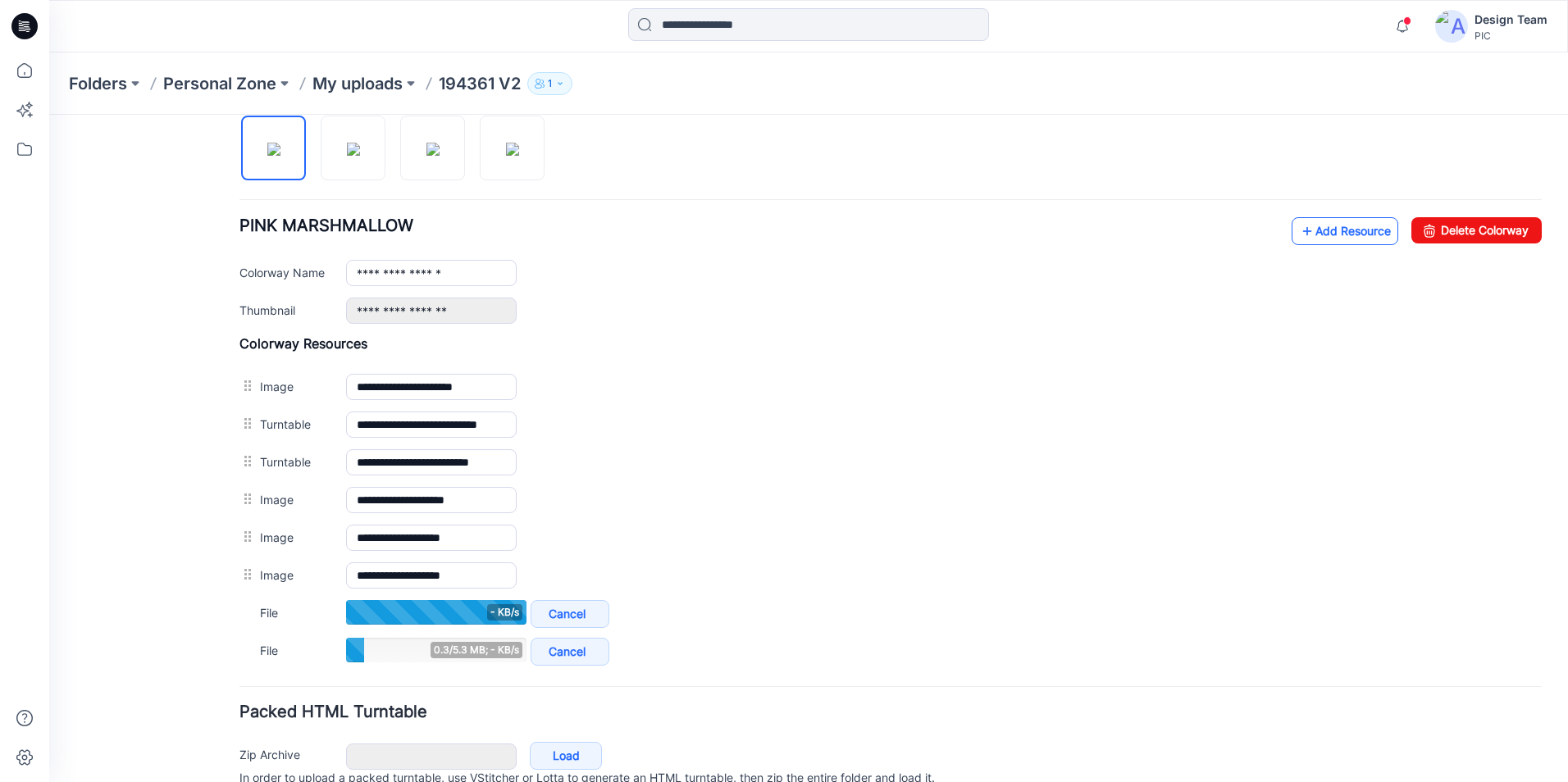
click at [1322, 230] on link "Add Resource" at bounding box center [1344, 231] width 107 height 28
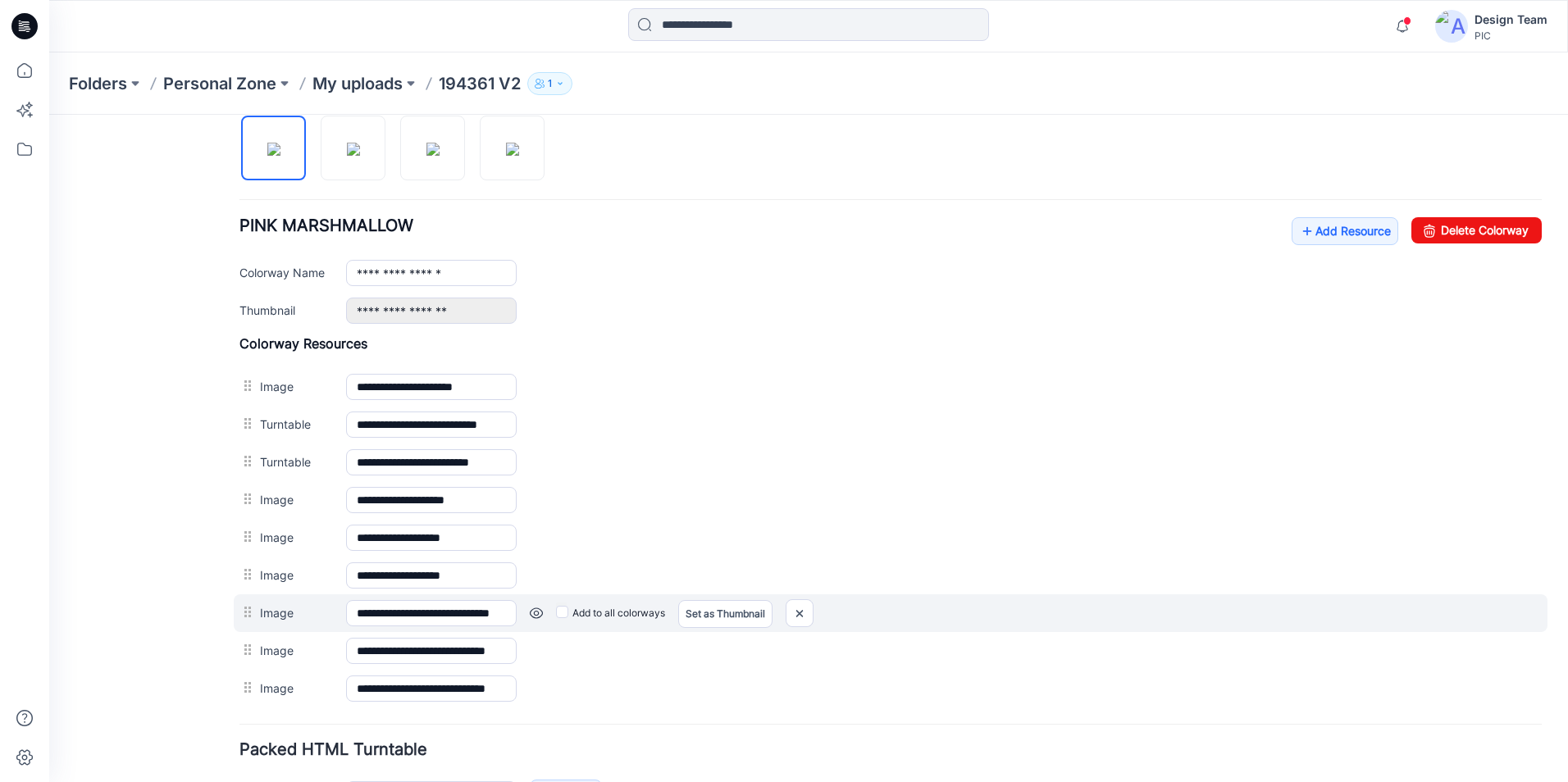
click at [539, 611] on link at bounding box center [536, 613] width 13 height 13
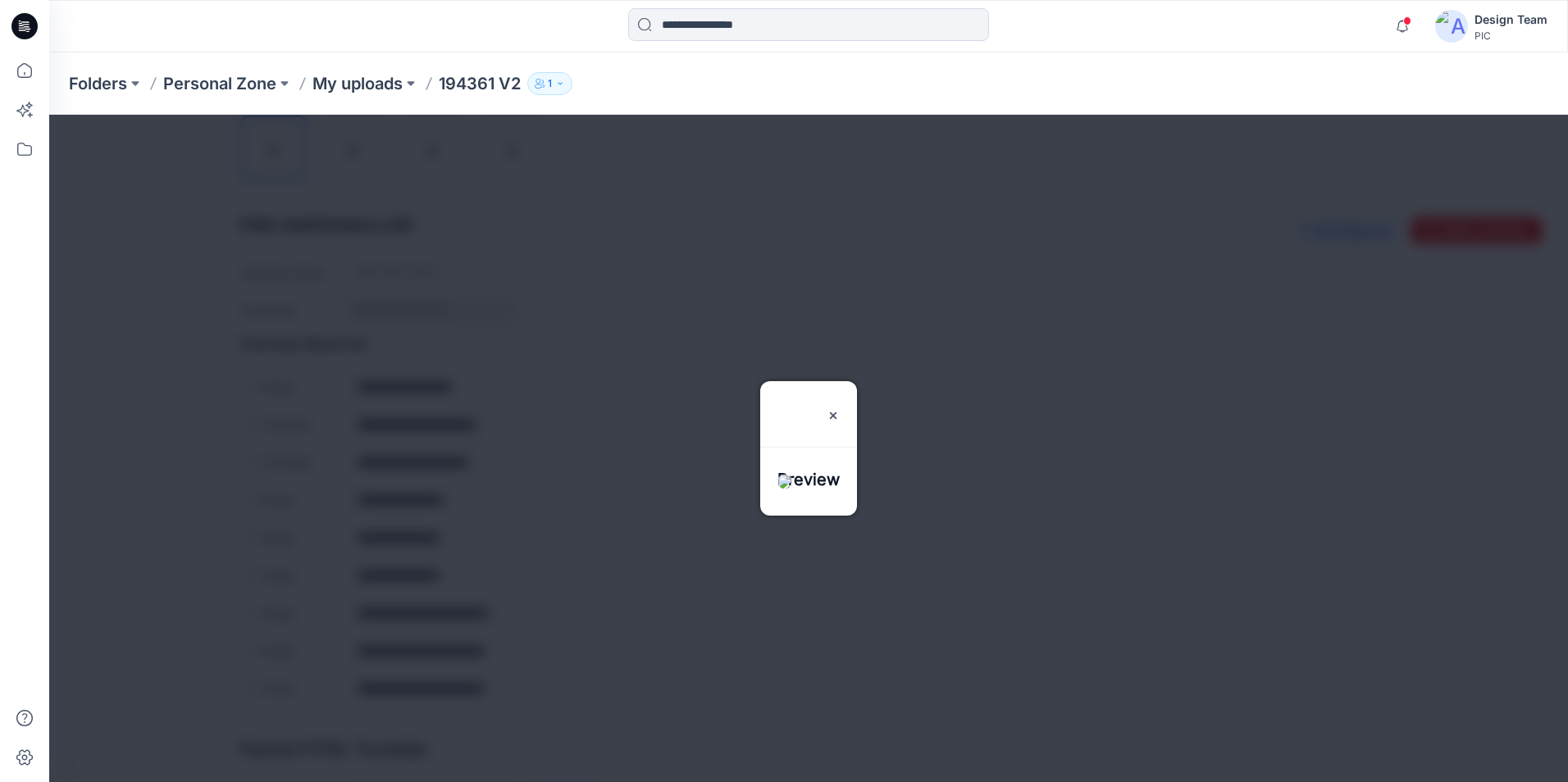
click at [792, 488] on img at bounding box center [785, 482] width 15 height 15
click at [840, 409] on img at bounding box center [833, 415] width 13 height 13
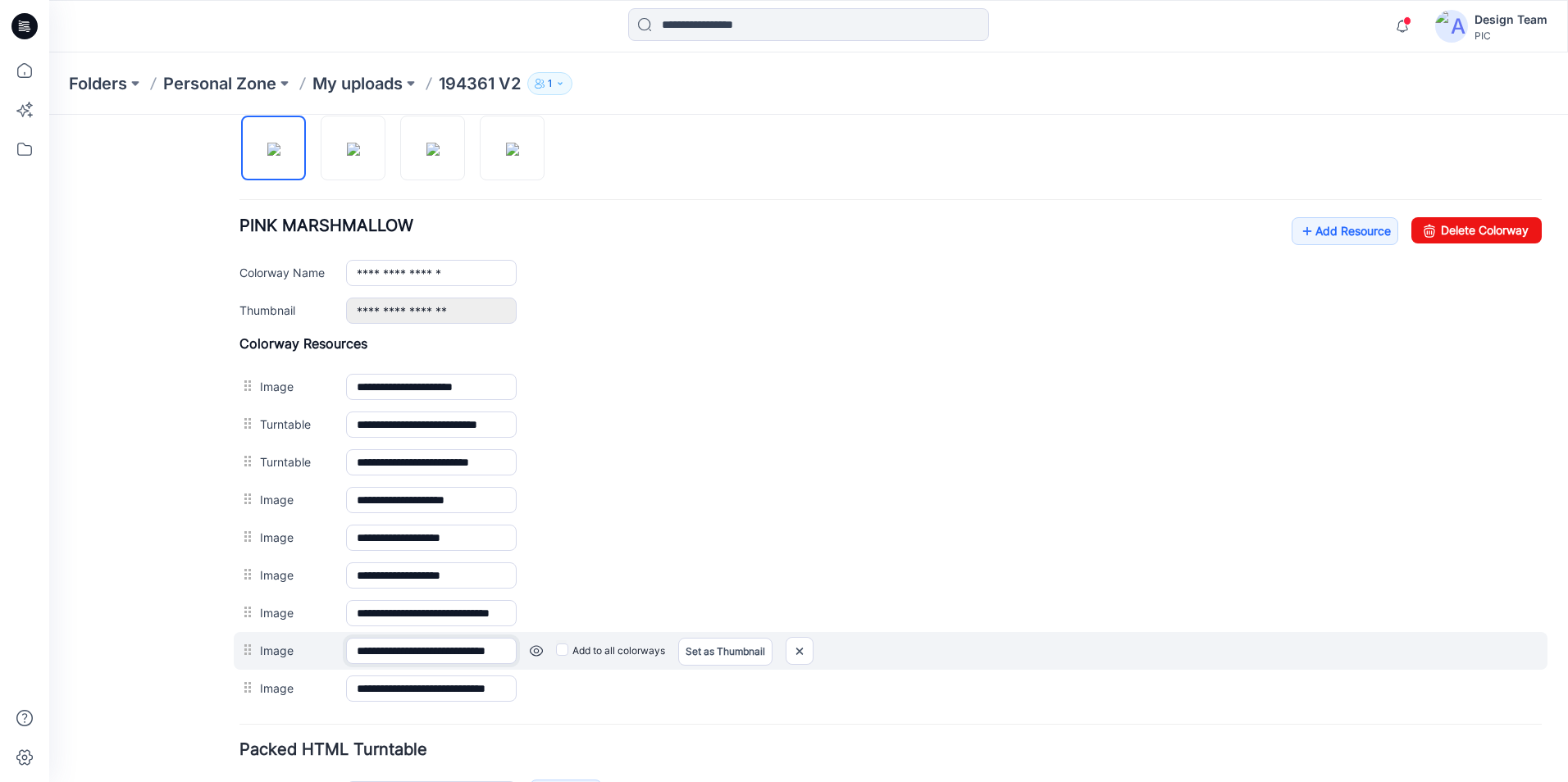
click at [477, 655] on input "**********" at bounding box center [431, 651] width 171 height 26
click at [537, 651] on link at bounding box center [536, 651] width 13 height 13
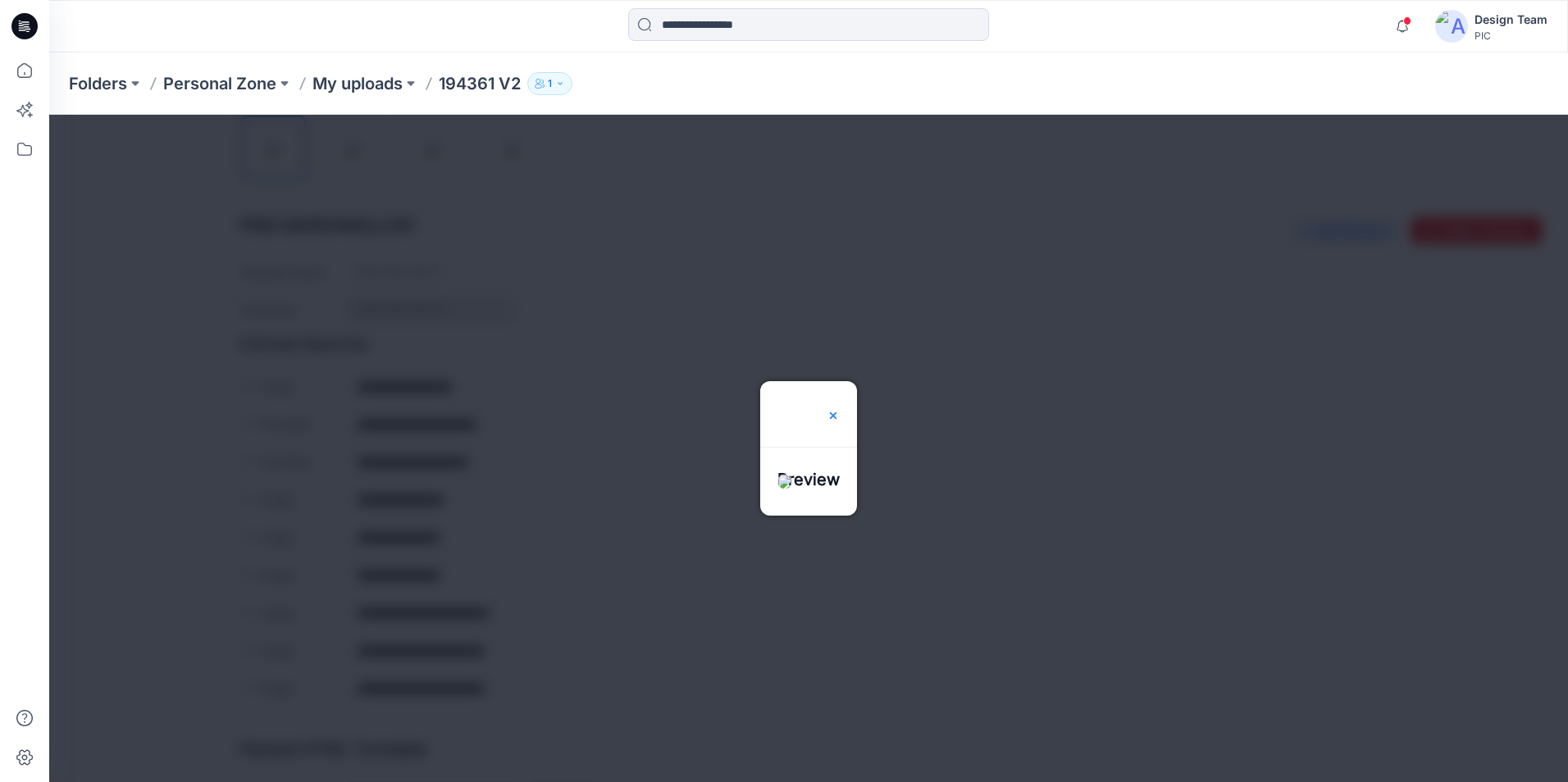
click at [840, 409] on img at bounding box center [833, 415] width 13 height 13
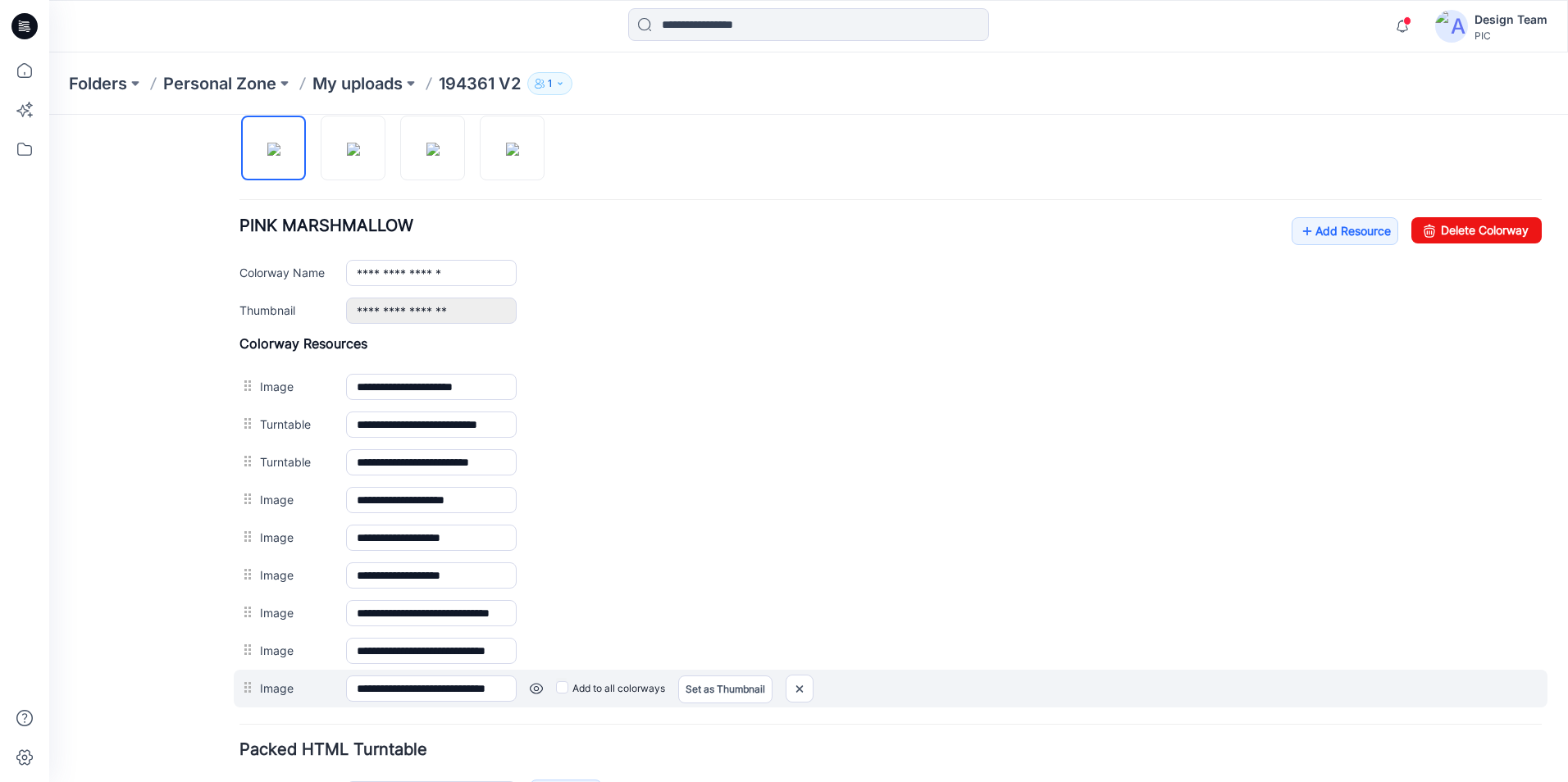
click at [535, 686] on link at bounding box center [536, 689] width 13 height 13
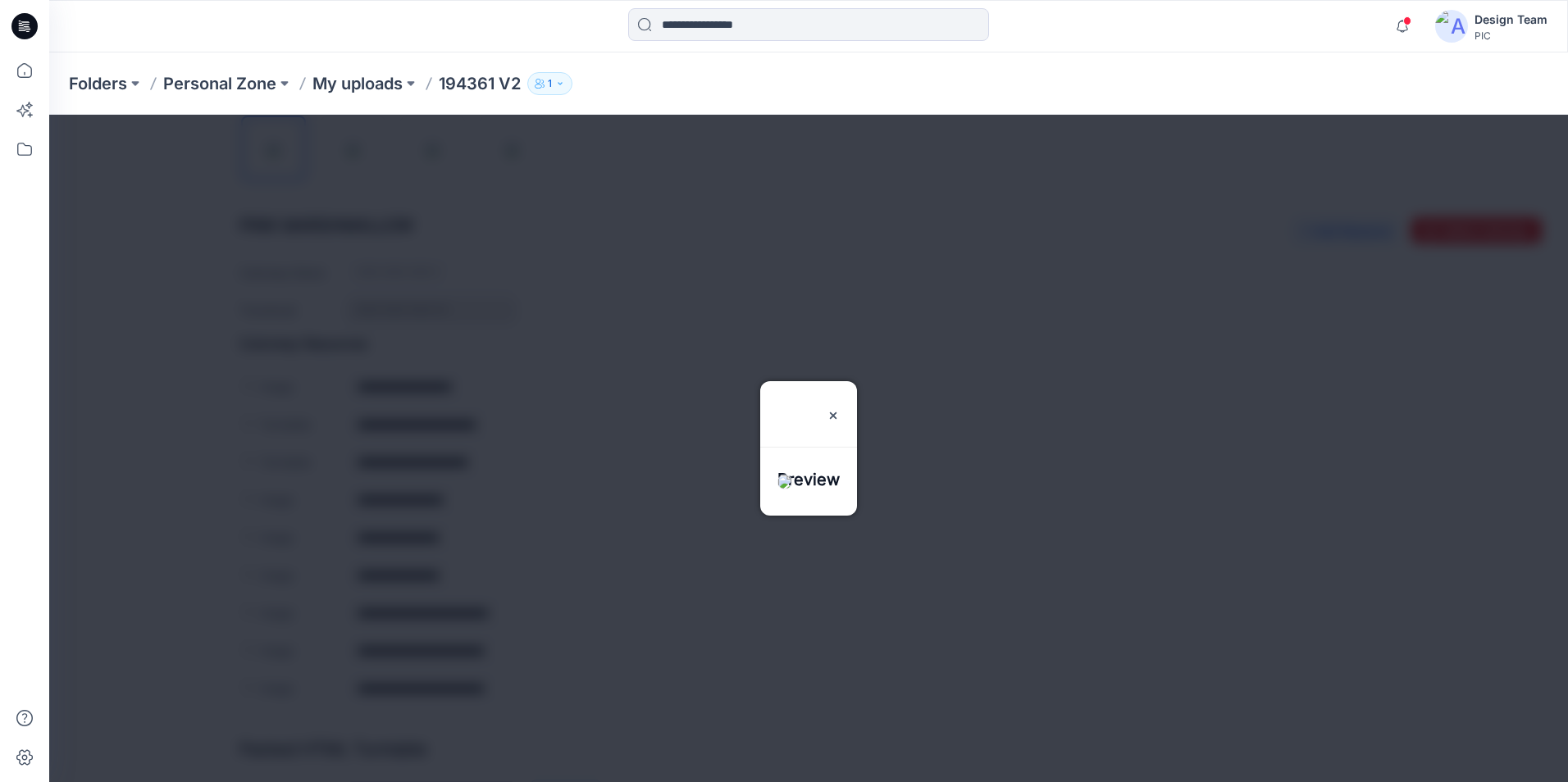
scroll to position [226, 0]
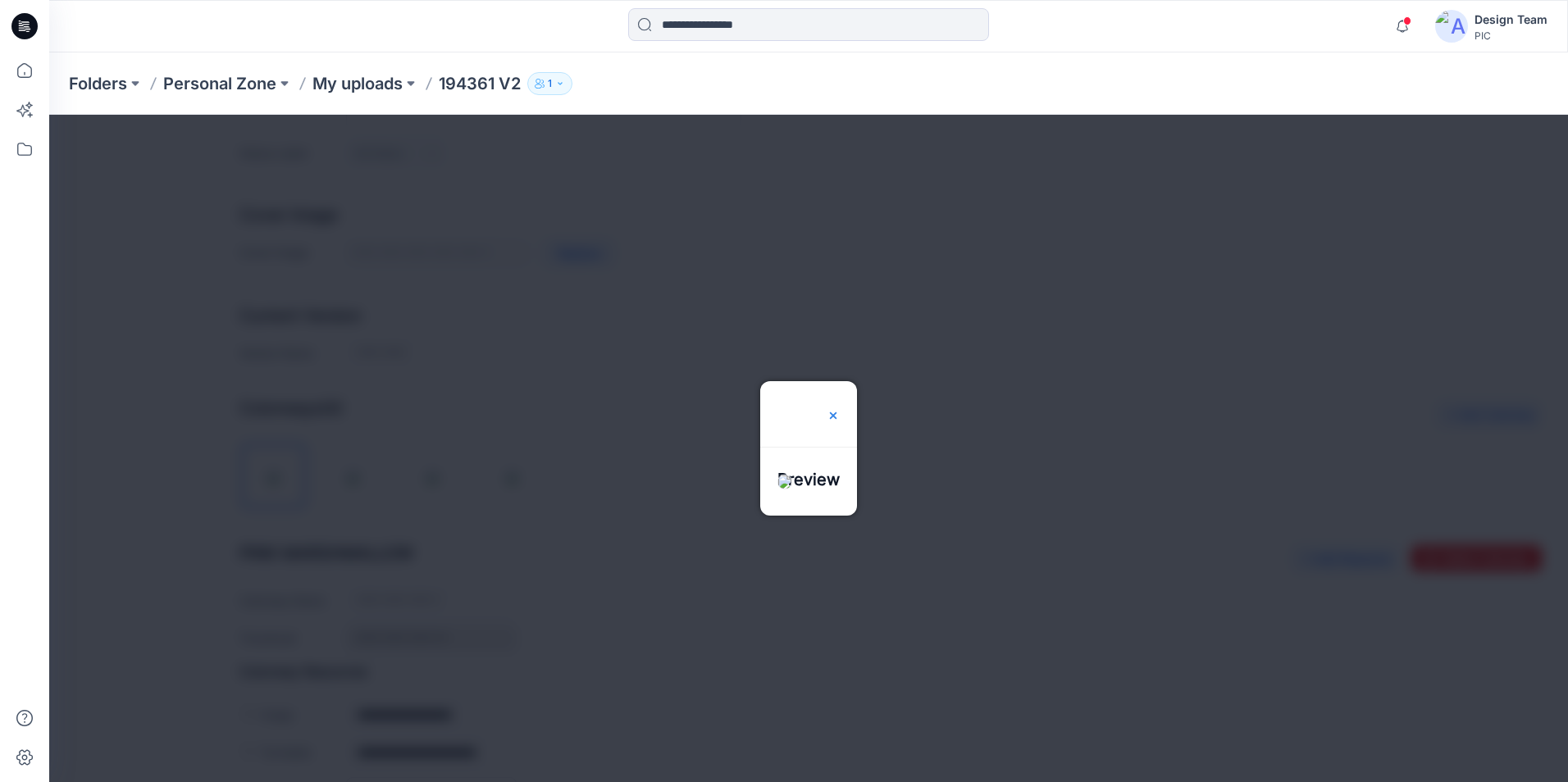
click at [840, 409] on img at bounding box center [833, 415] width 13 height 13
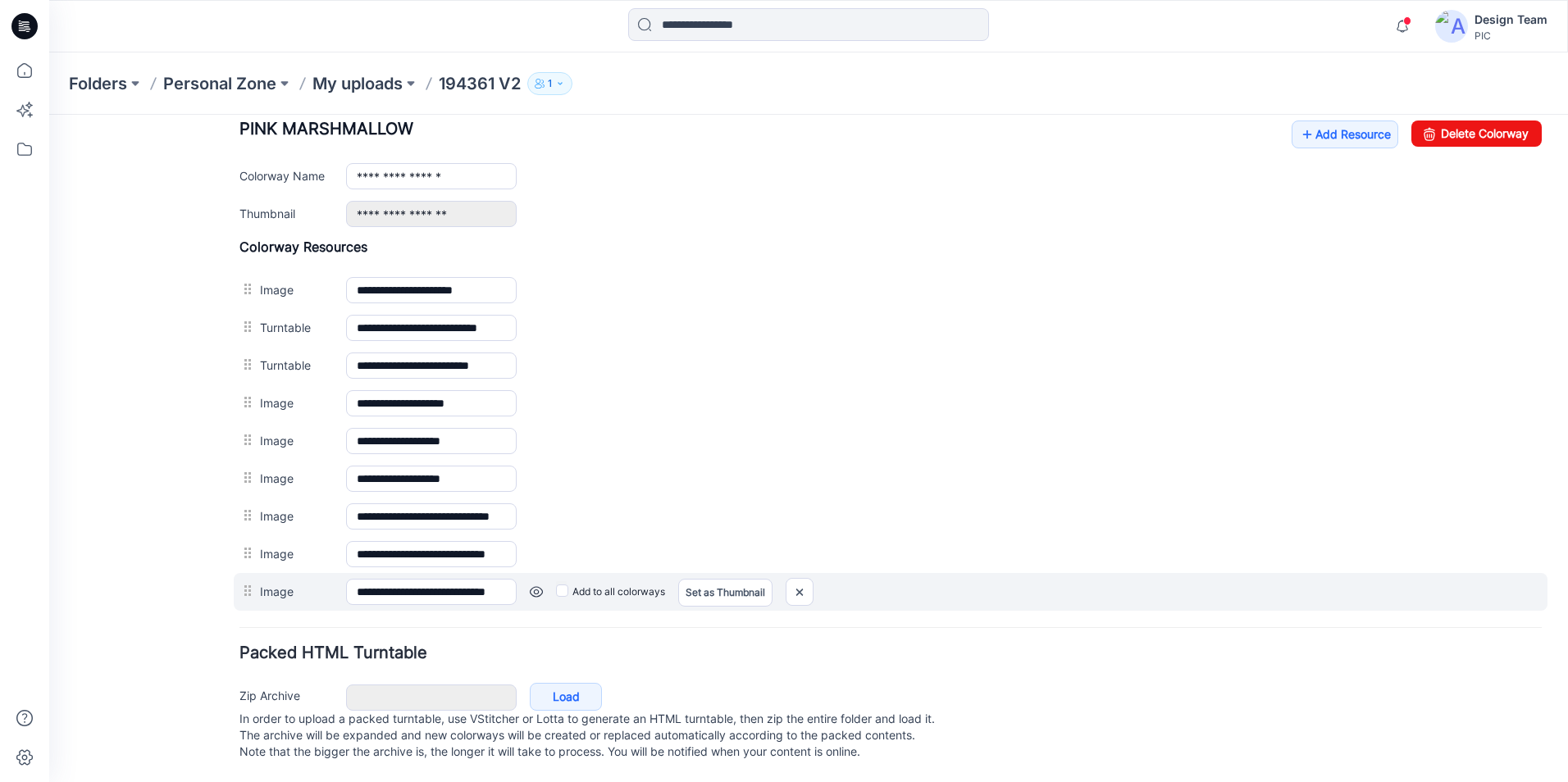
scroll to position [586, 0]
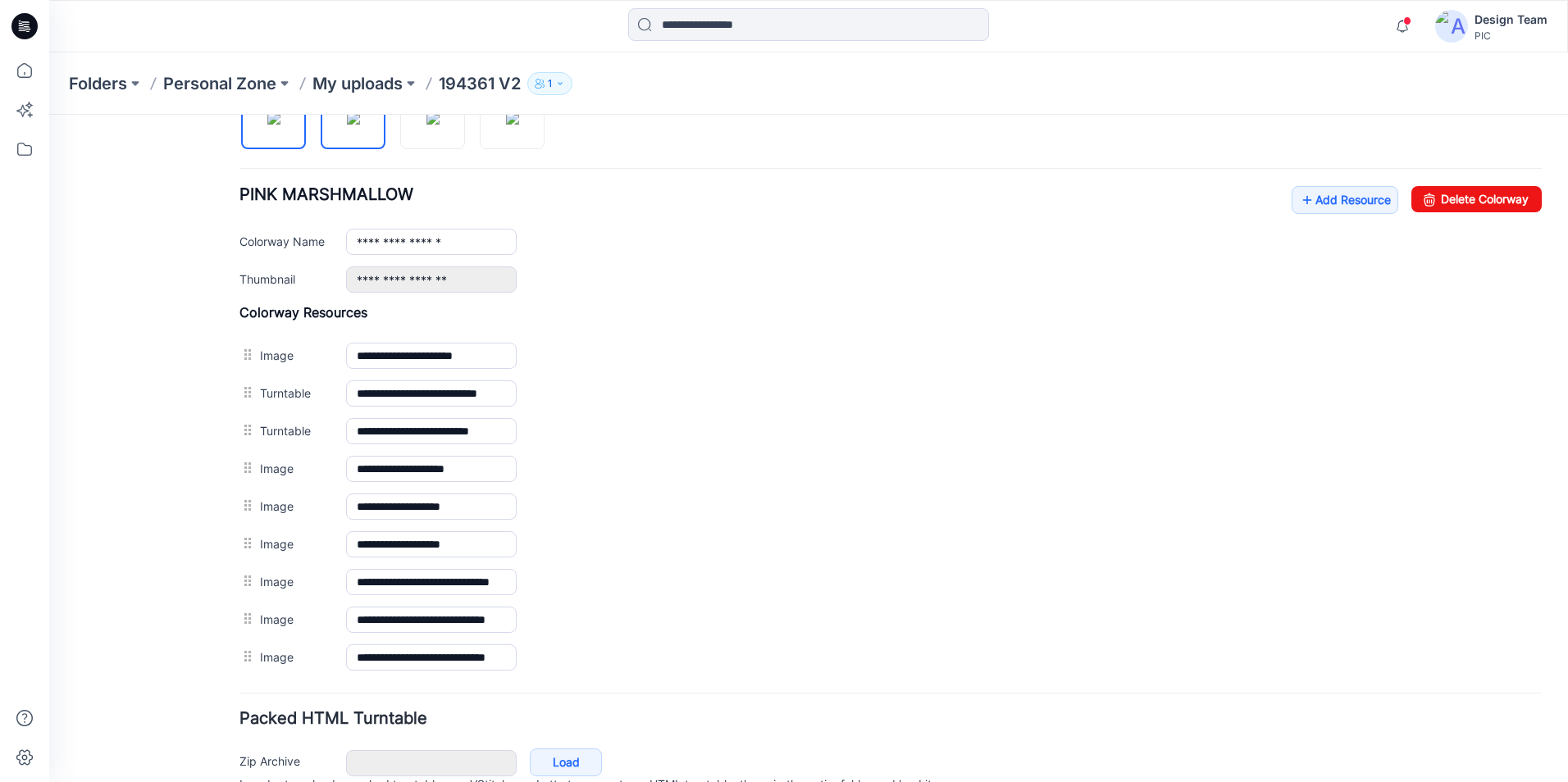
click at [356, 125] on img at bounding box center [353, 118] width 13 height 13
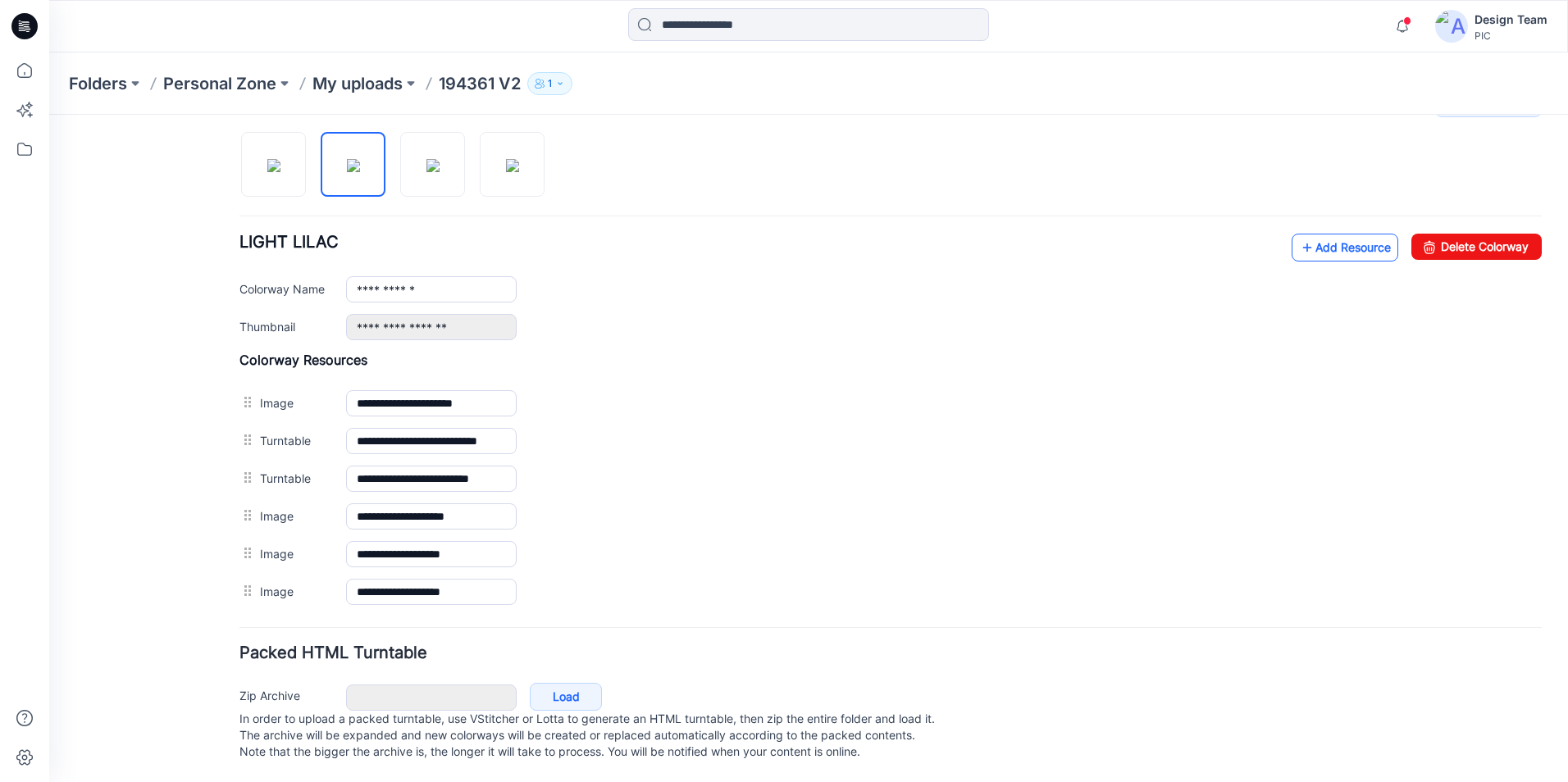
click at [1307, 234] on link "Add Resource" at bounding box center [1344, 247] width 107 height 28
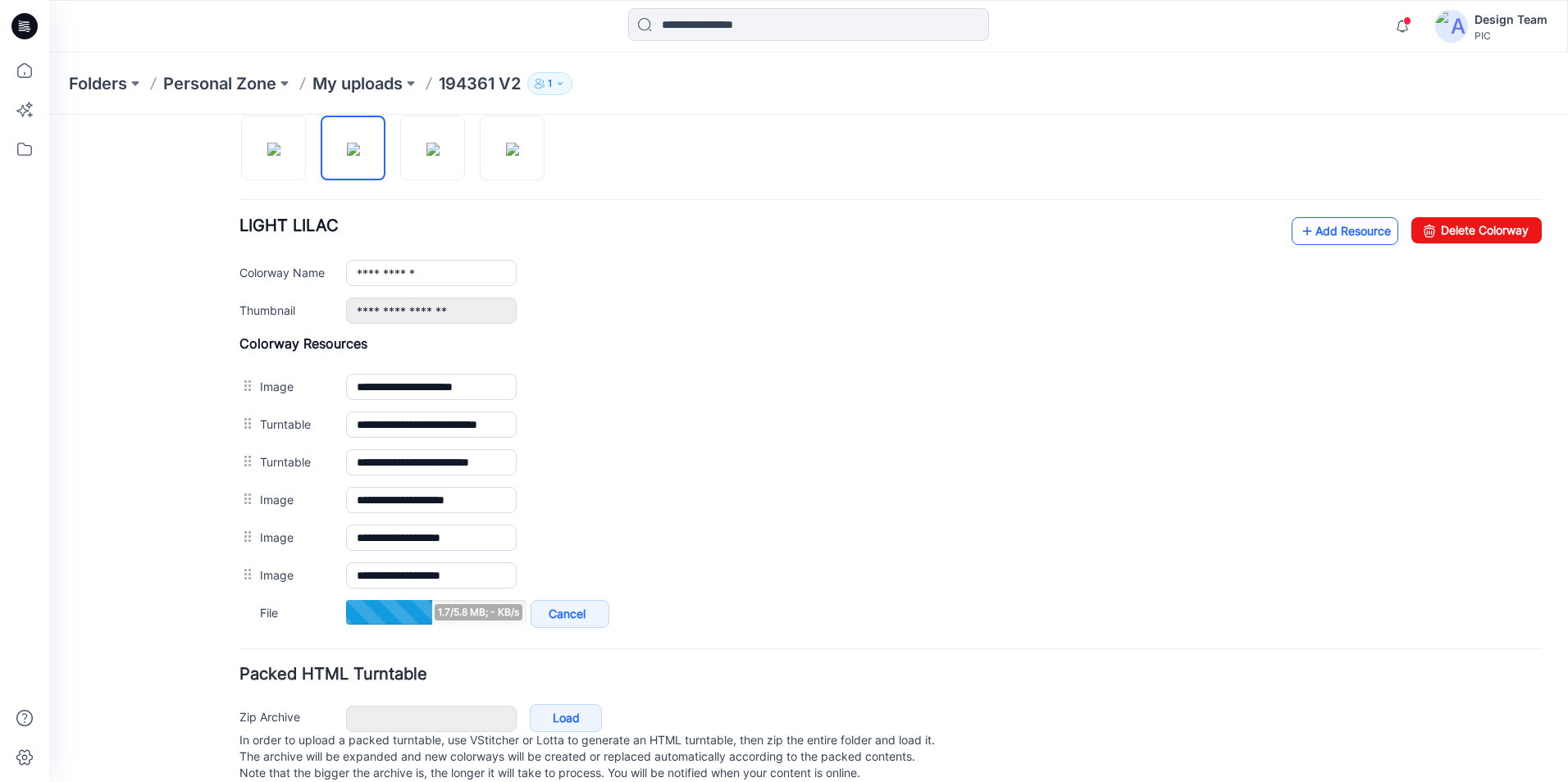
click at [1301, 235] on link "Add Resource" at bounding box center [1344, 231] width 107 height 28
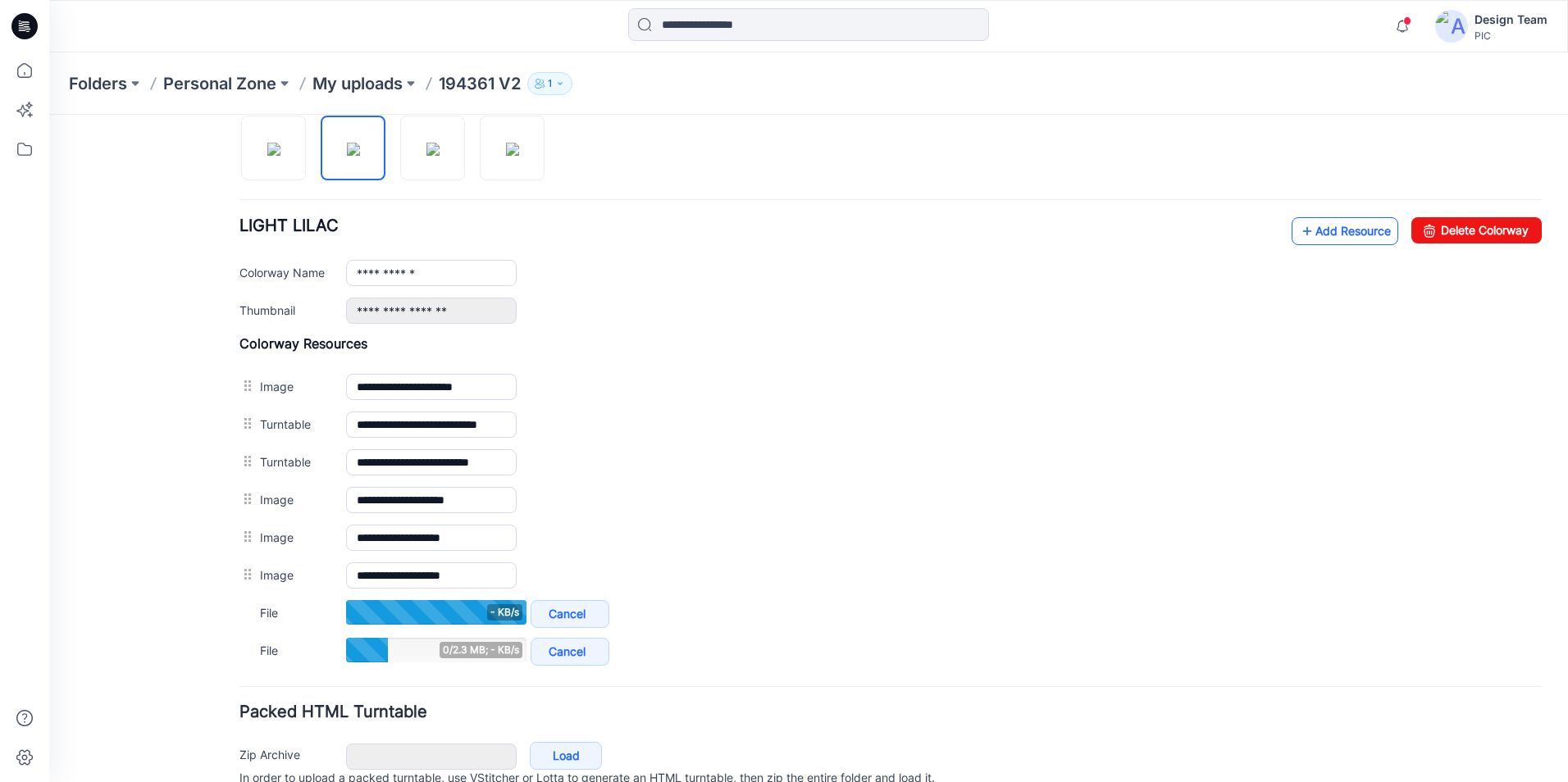
click at [1355, 238] on link "Add Resource" at bounding box center [1344, 231] width 107 height 28
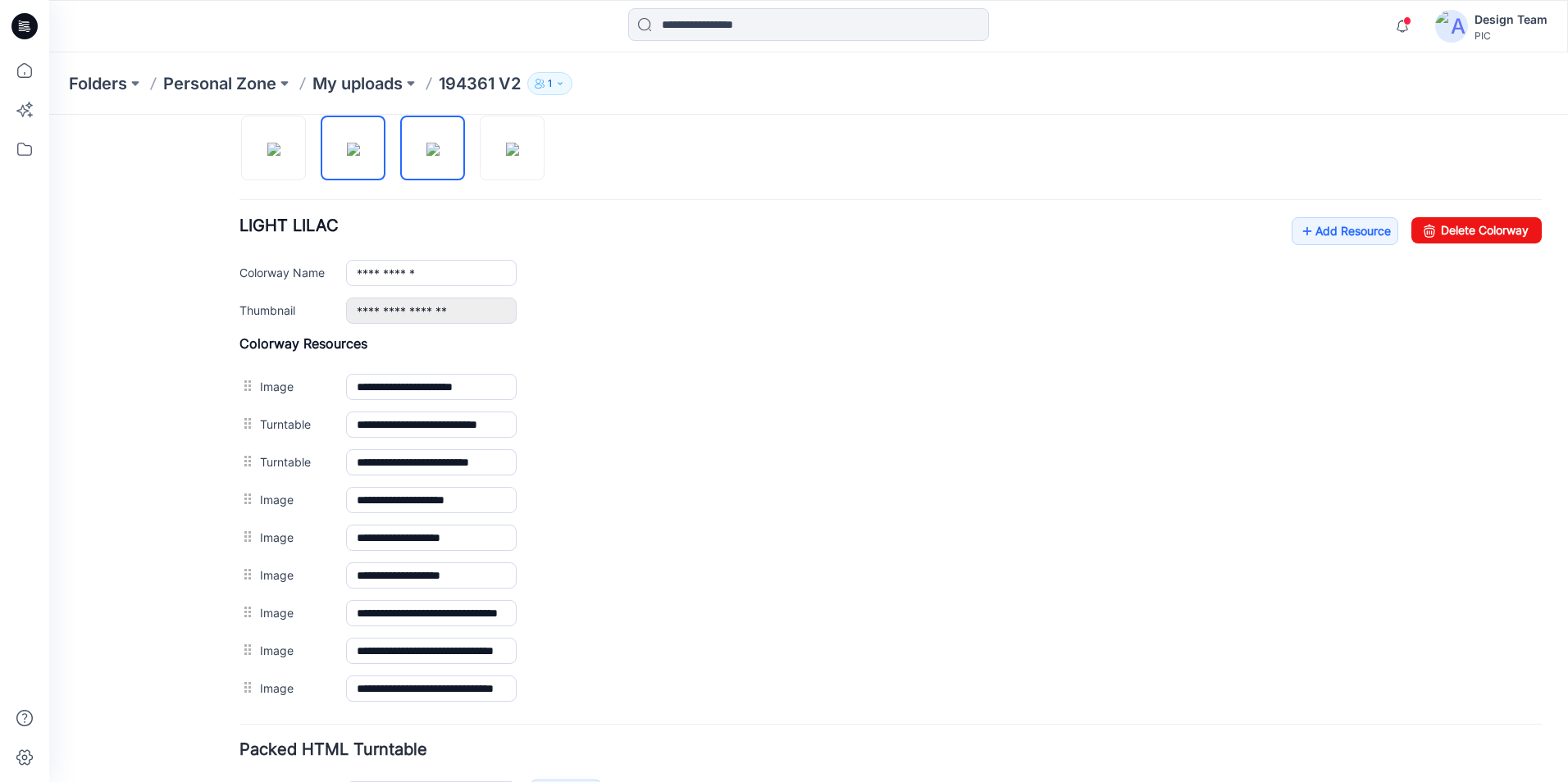
click at [440, 156] on img at bounding box center [433, 149] width 13 height 13
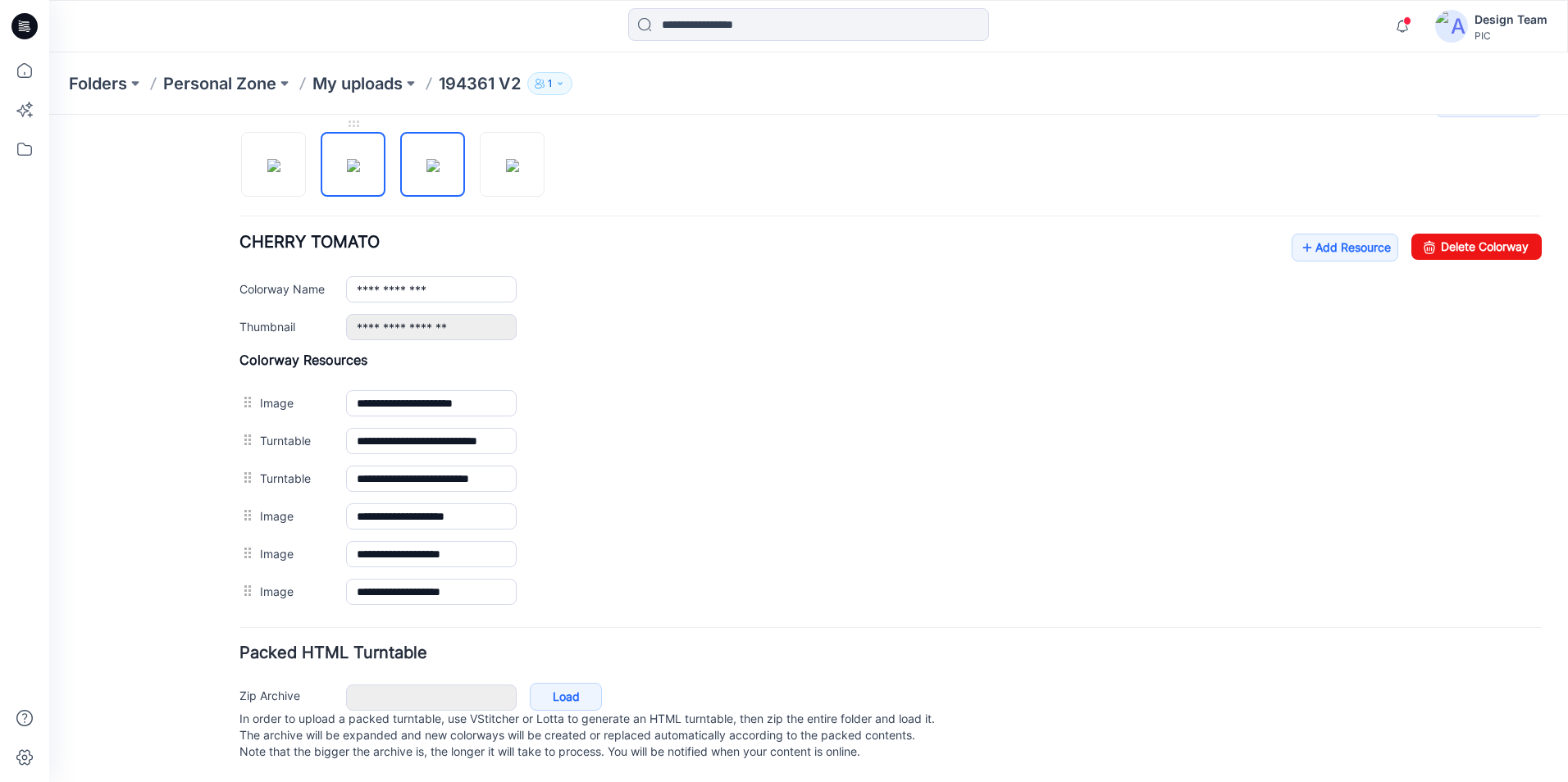
click at [347, 159] on img at bounding box center [353, 165] width 13 height 13
type input "**********"
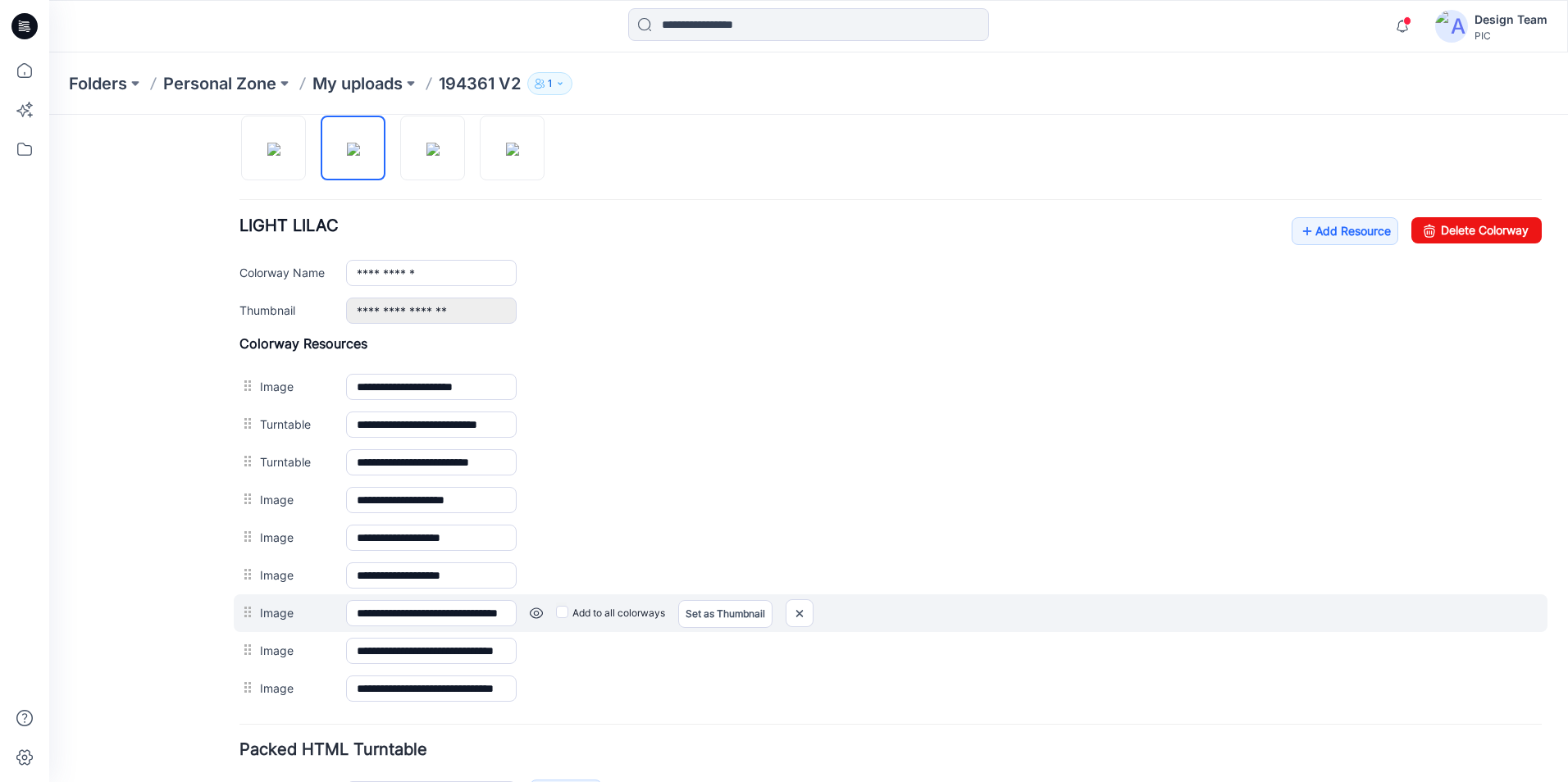
click at [532, 613] on link at bounding box center [536, 613] width 13 height 13
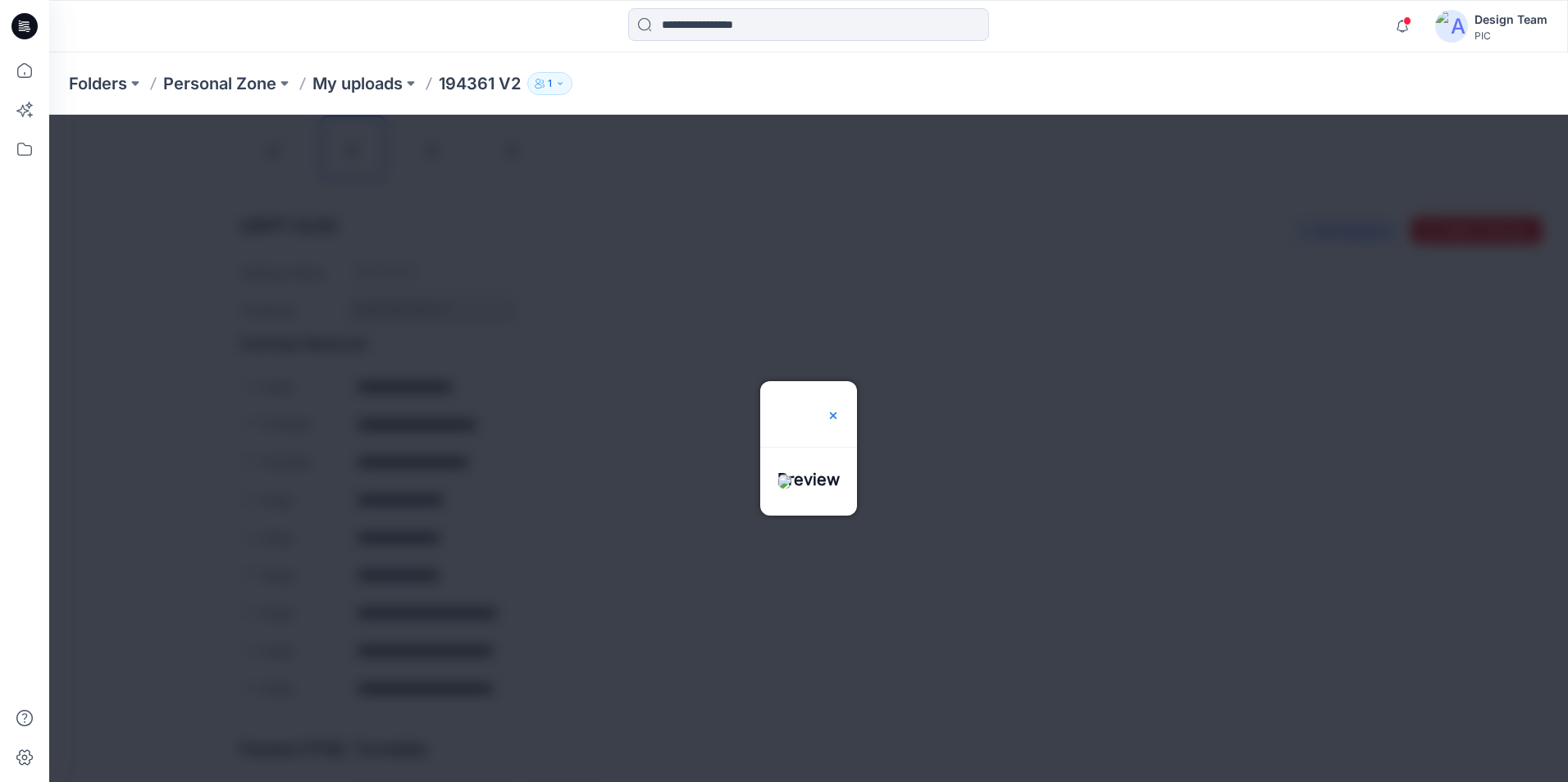
click at [840, 409] on img at bounding box center [833, 415] width 13 height 13
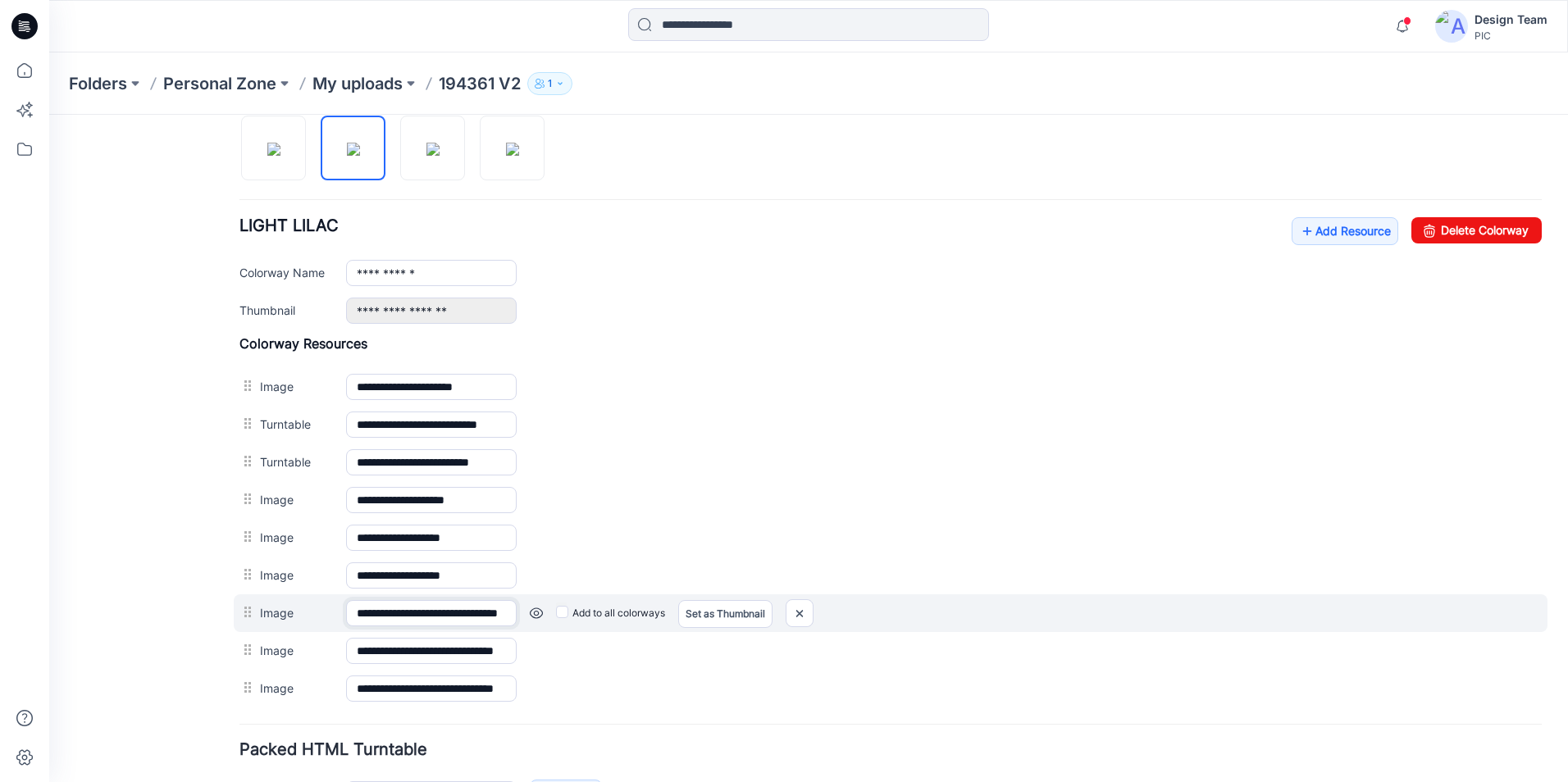
click at [449, 620] on input "**********" at bounding box center [431, 613] width 171 height 26
drag, startPoint x: 422, startPoint y: 614, endPoint x: 484, endPoint y: 618, distance: 62.1
click at [484, 618] on input "**********" at bounding box center [431, 613] width 171 height 26
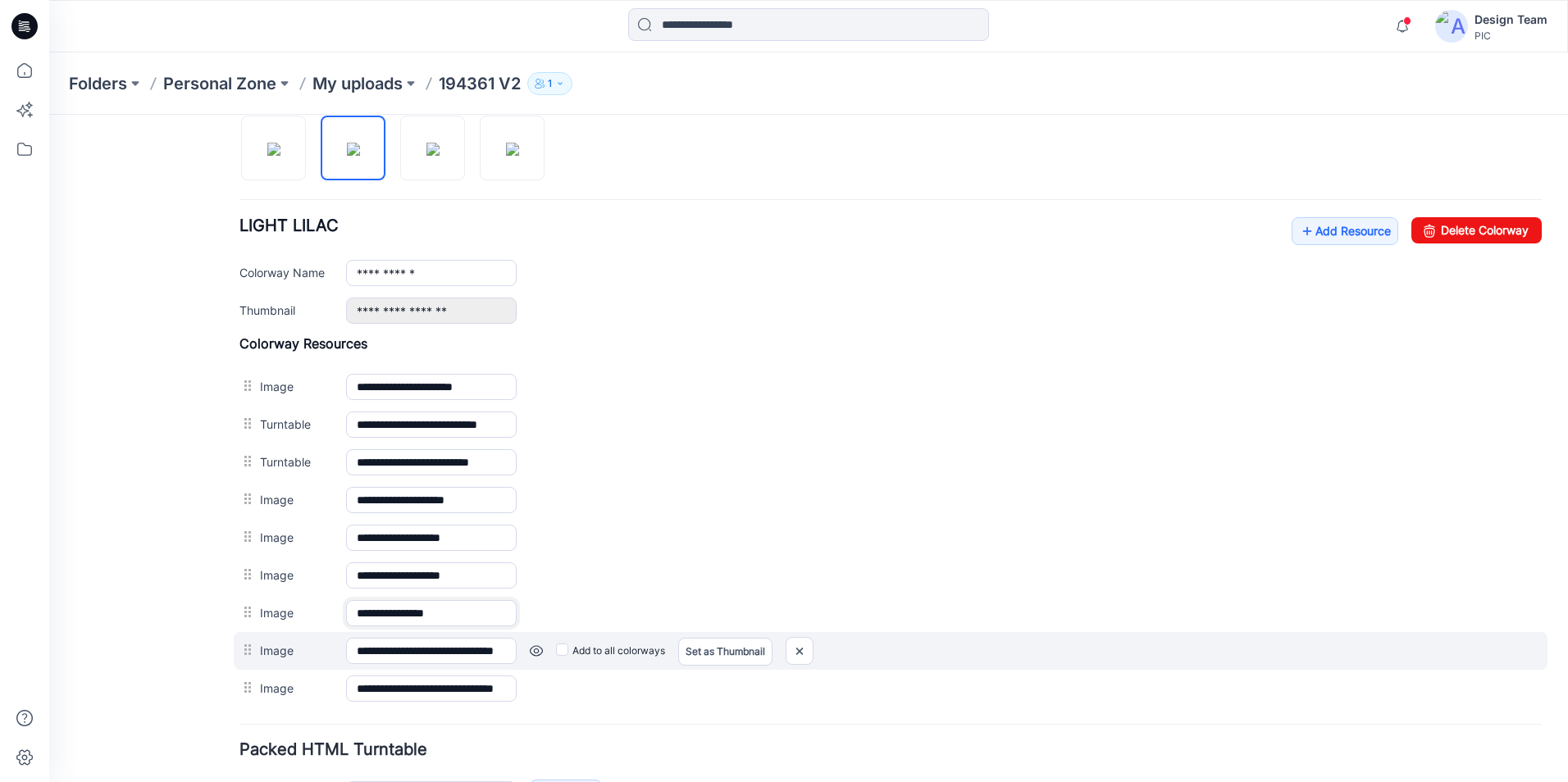
scroll to position [0, 0]
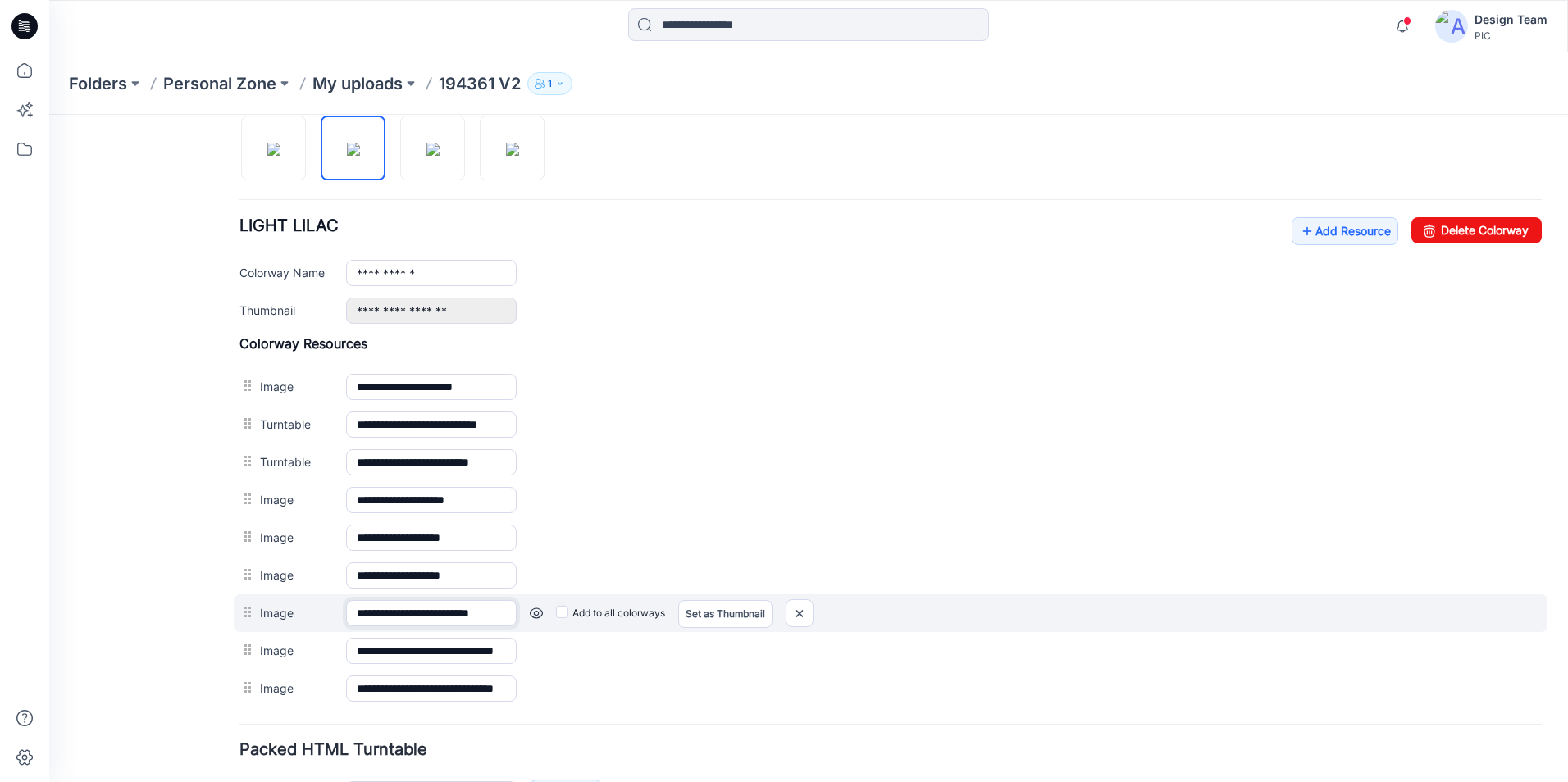
drag, startPoint x: 492, startPoint y: 619, endPoint x: 422, endPoint y: 620, distance: 70.0
click at [422, 620] on input "**********" at bounding box center [431, 613] width 171 height 26
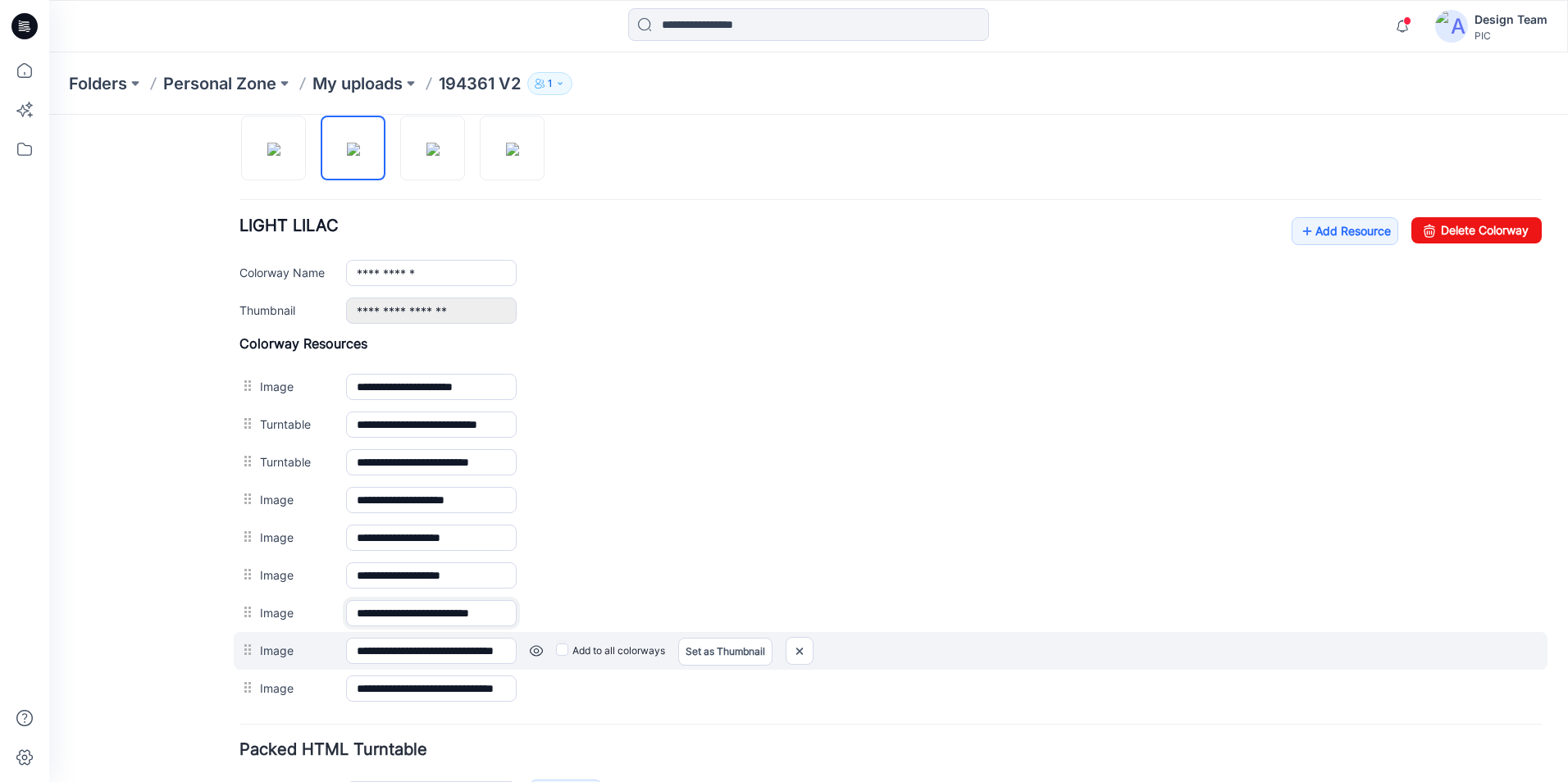
type input "**********"
drag, startPoint x: 622, startPoint y: 655, endPoint x: 561, endPoint y: 668, distance: 62.4
click at [622, 655] on label "Add to all colorways" at bounding box center [611, 651] width 110 height 26
drag, startPoint x: 423, startPoint y: 653, endPoint x: 489, endPoint y: 657, distance: 66.1
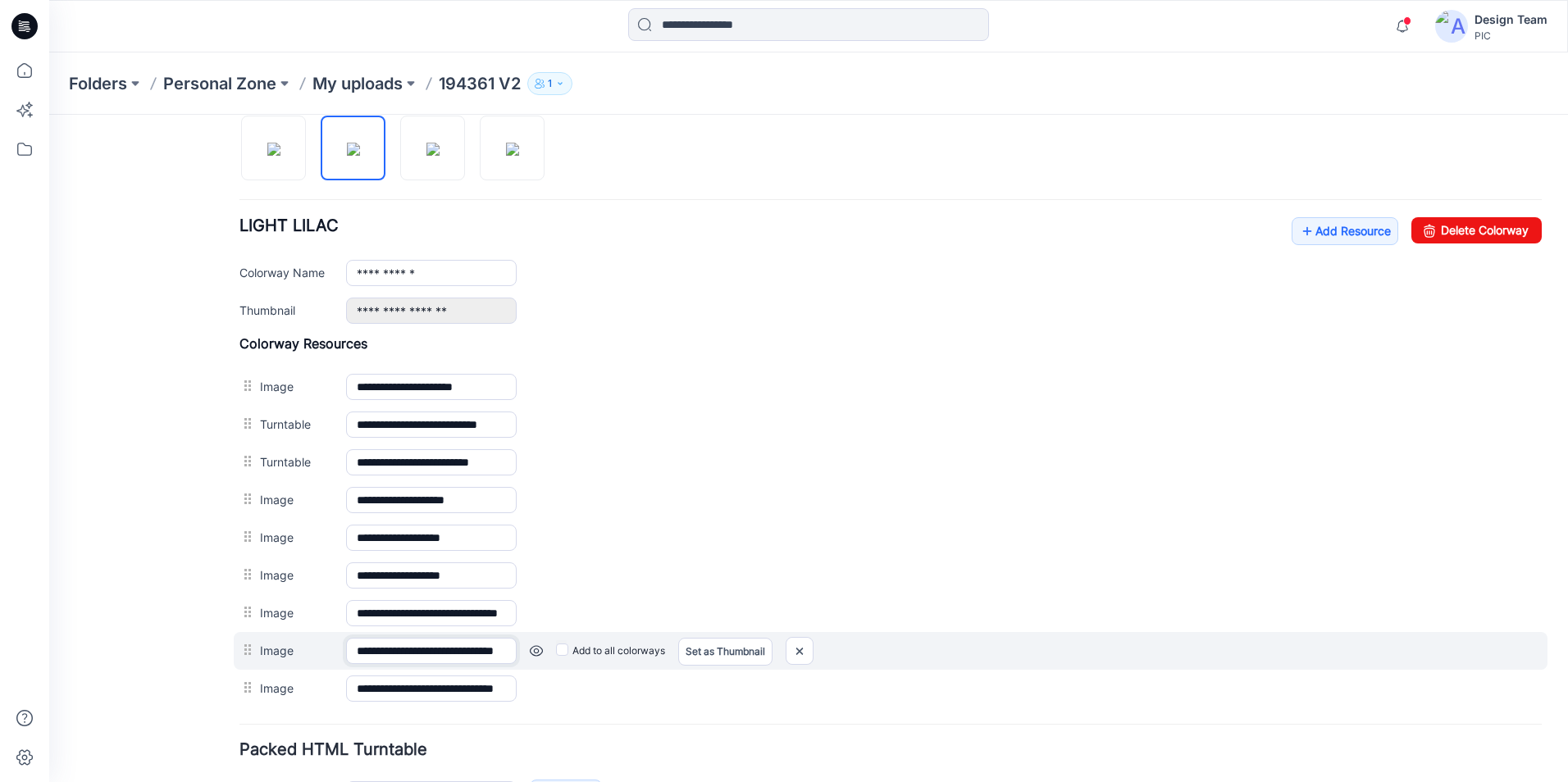
click at [489, 657] on input "**********" at bounding box center [431, 651] width 171 height 26
paste input "text"
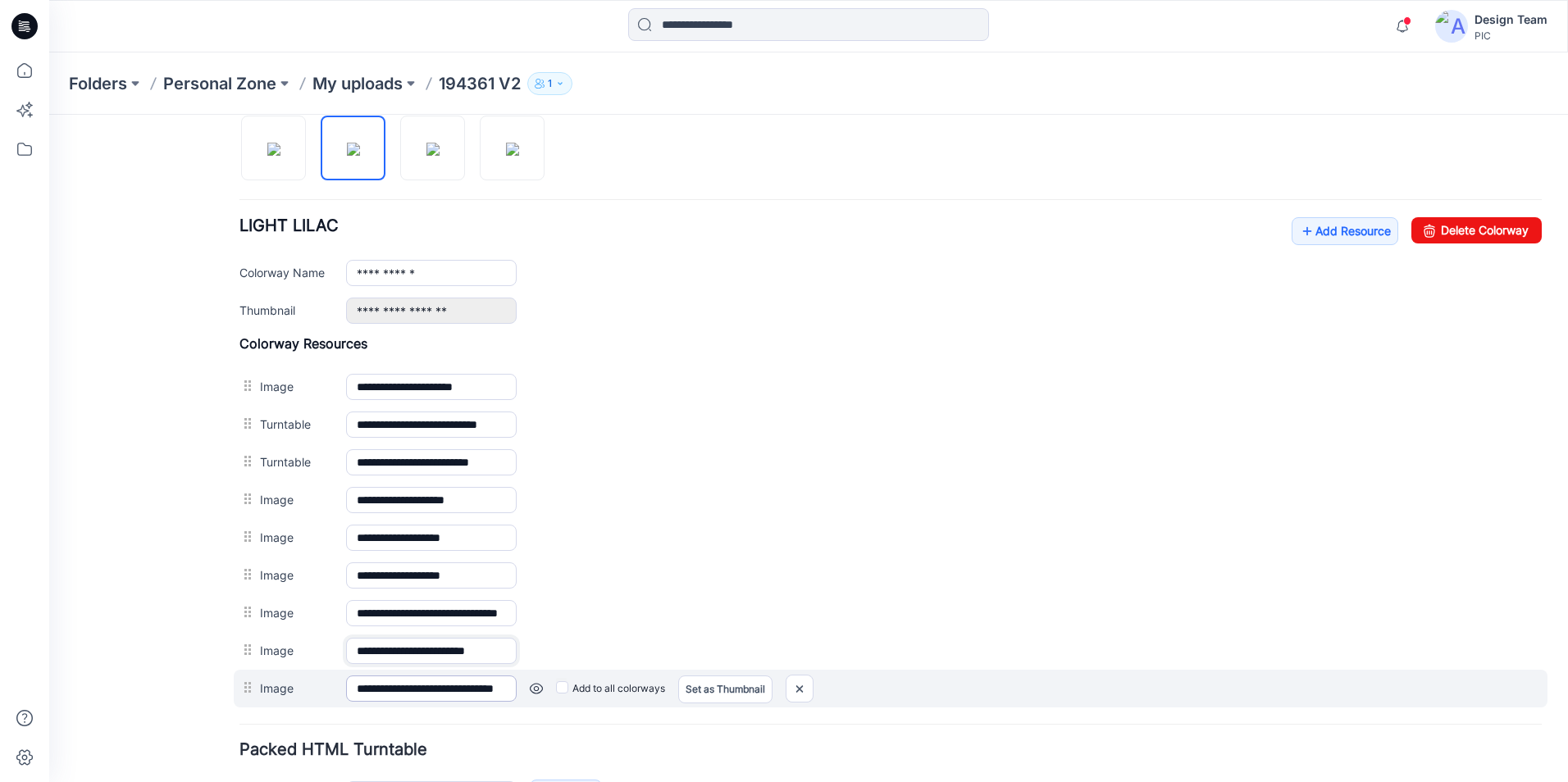
type input "**********"
drag, startPoint x: 423, startPoint y: 691, endPoint x: 484, endPoint y: 692, distance: 61.0
click at [484, 692] on input "**********" at bounding box center [431, 688] width 171 height 26
paste input "text"
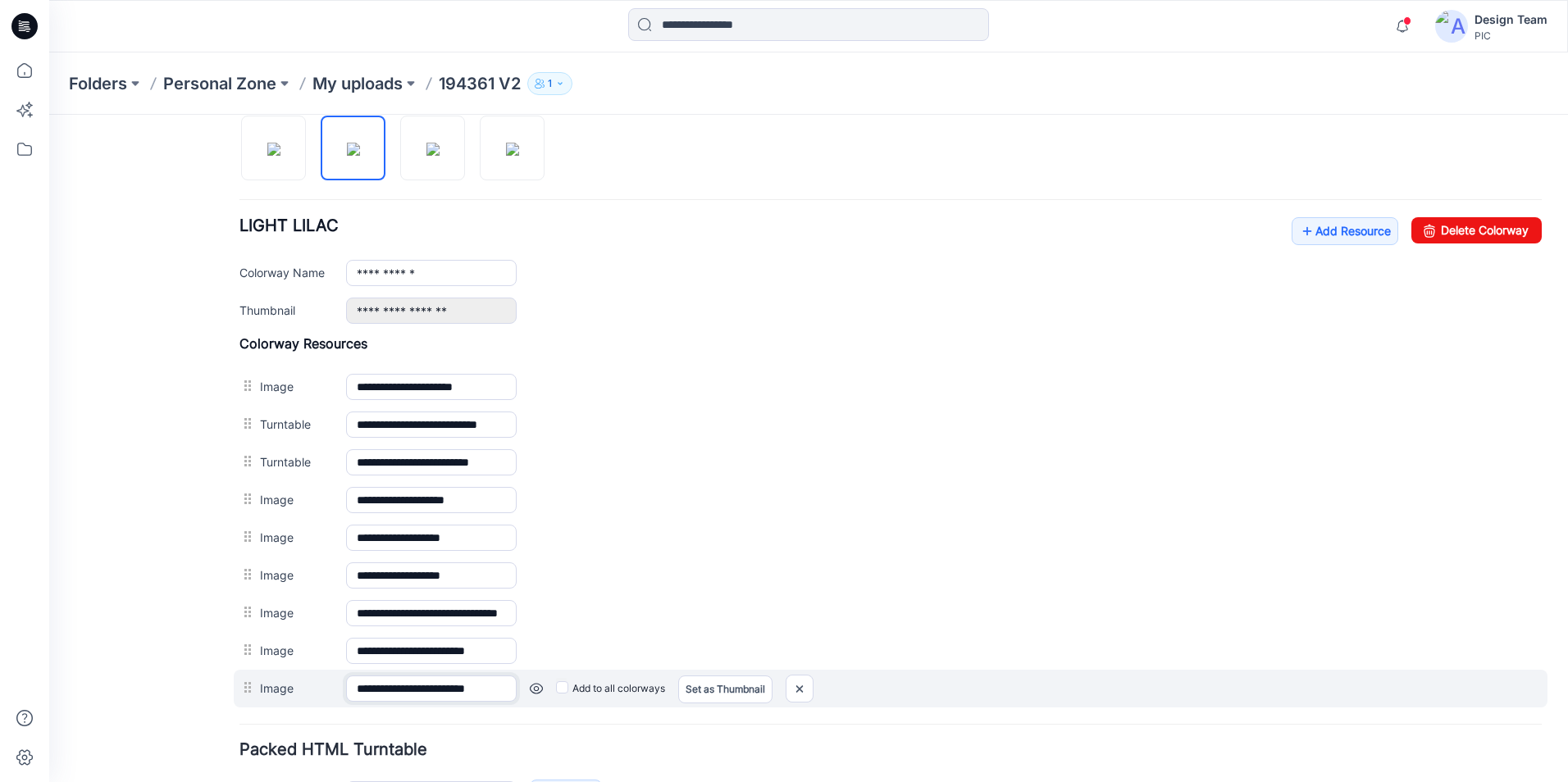
scroll to position [0, 5]
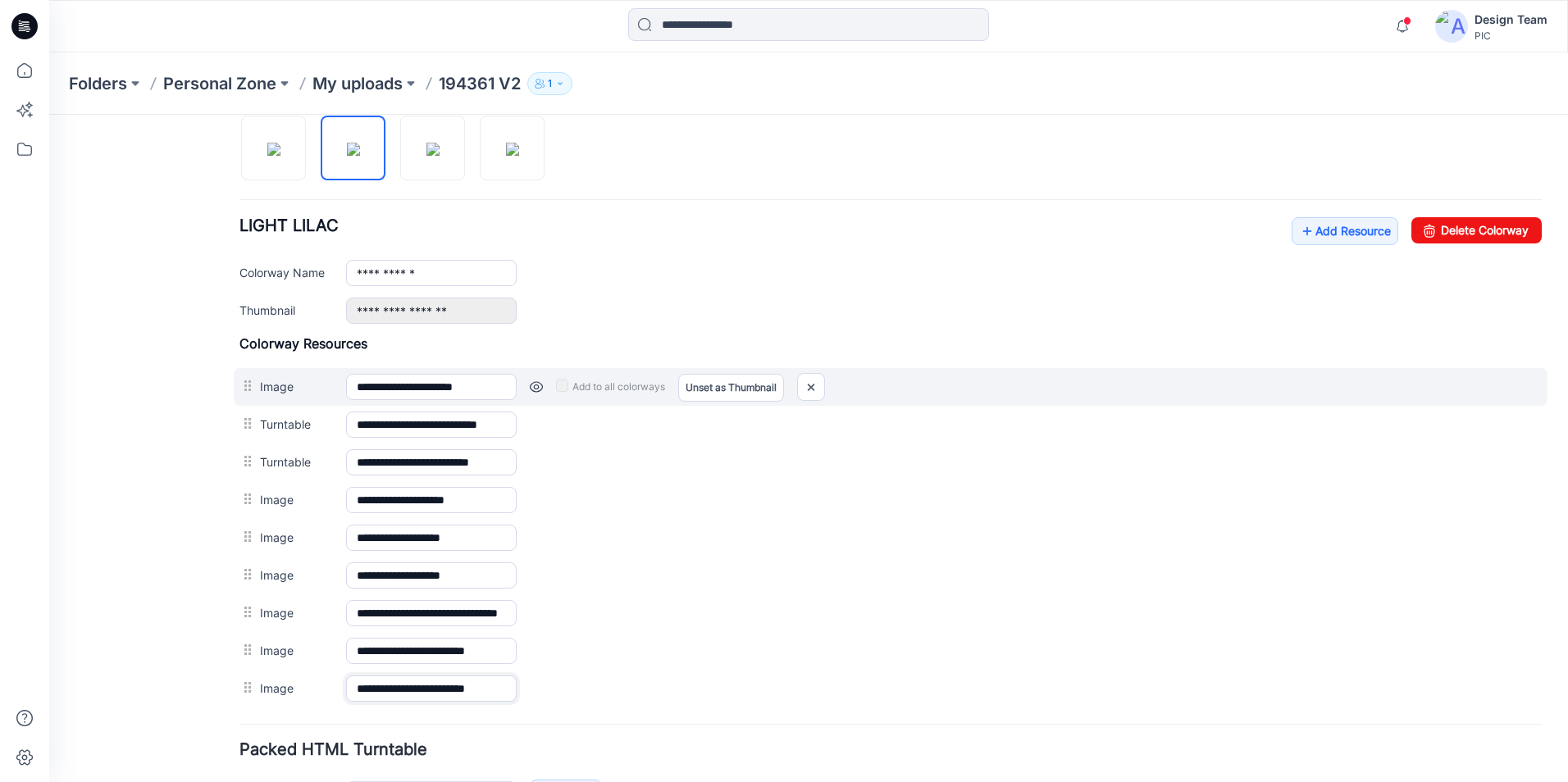
type input "**********"
click at [1024, 369] on div "**********" at bounding box center [891, 386] width 1314 height 37
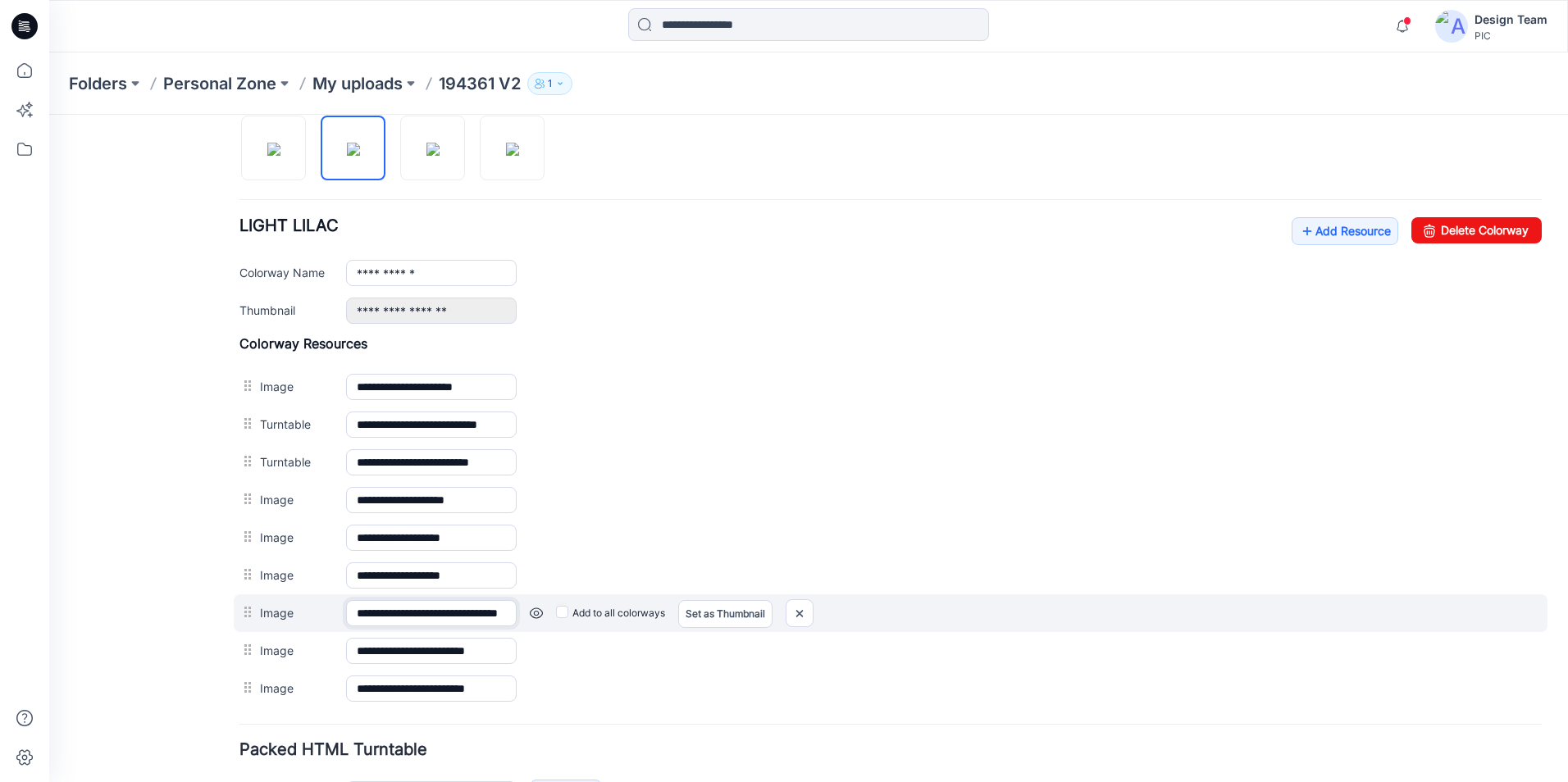
scroll to position [0, 68]
drag, startPoint x: 422, startPoint y: 612, endPoint x: 483, endPoint y: 631, distance: 63.9
click at [483, 631] on div "**********" at bounding box center [891, 612] width 1314 height 37
paste input "text"
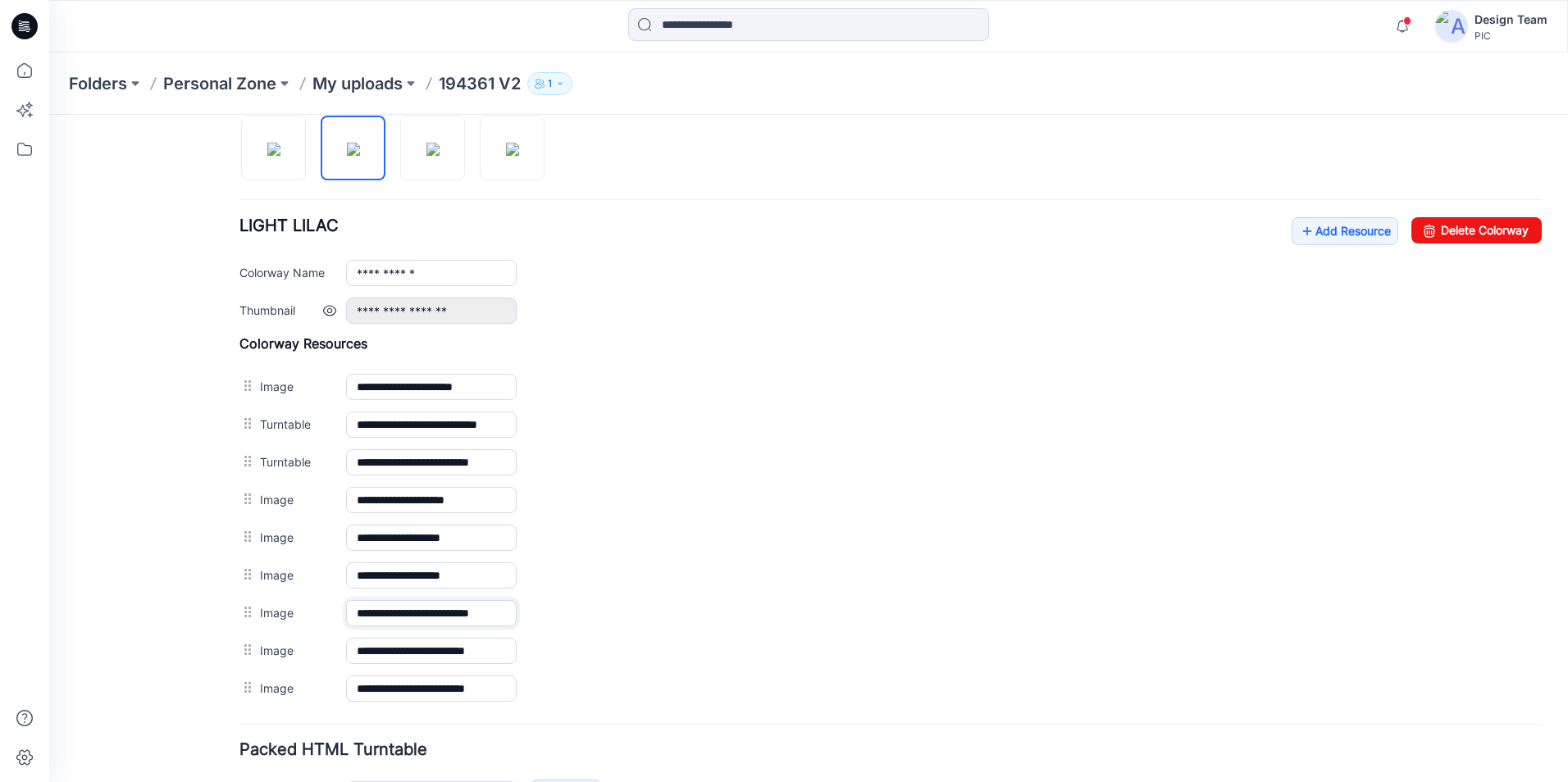
type input "**********"
click at [867, 310] on div "**********" at bounding box center [944, 310] width 1196 height 26
click at [440, 156] on img at bounding box center [433, 149] width 13 height 13
type input "**********"
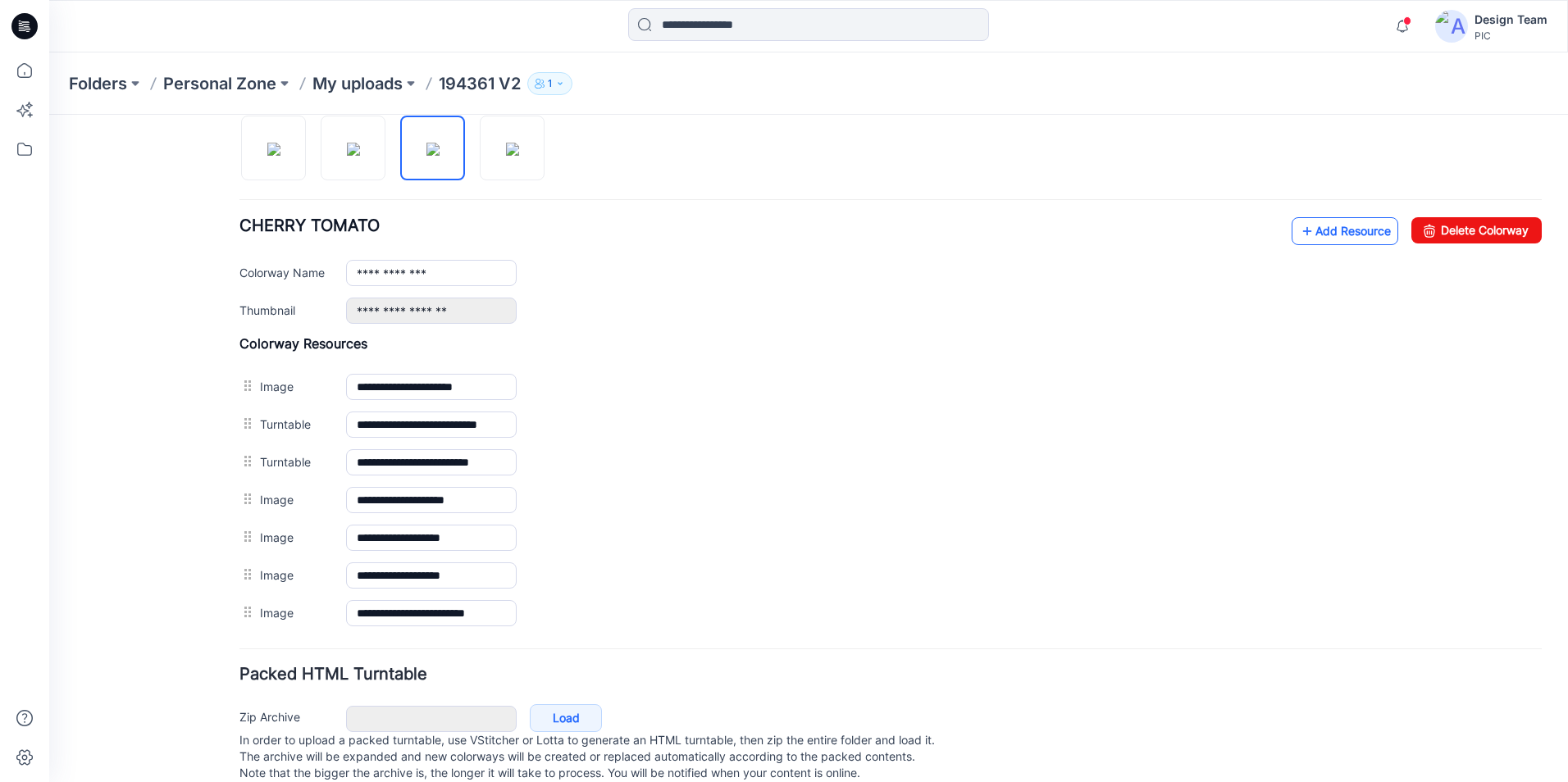
click at [1331, 229] on link "Add Resource" at bounding box center [1344, 231] width 107 height 28
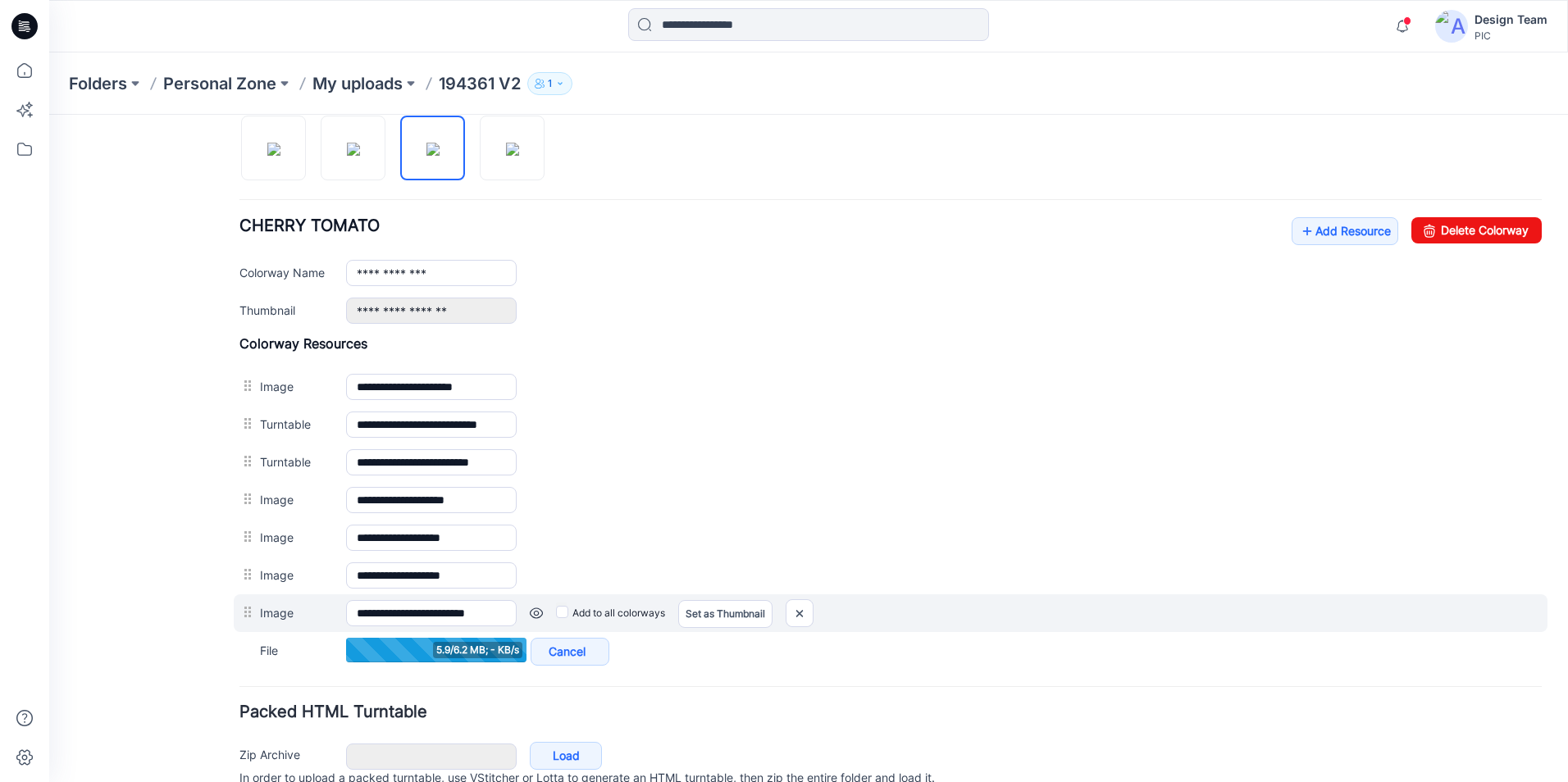
click at [538, 611] on link at bounding box center [536, 613] width 13 height 13
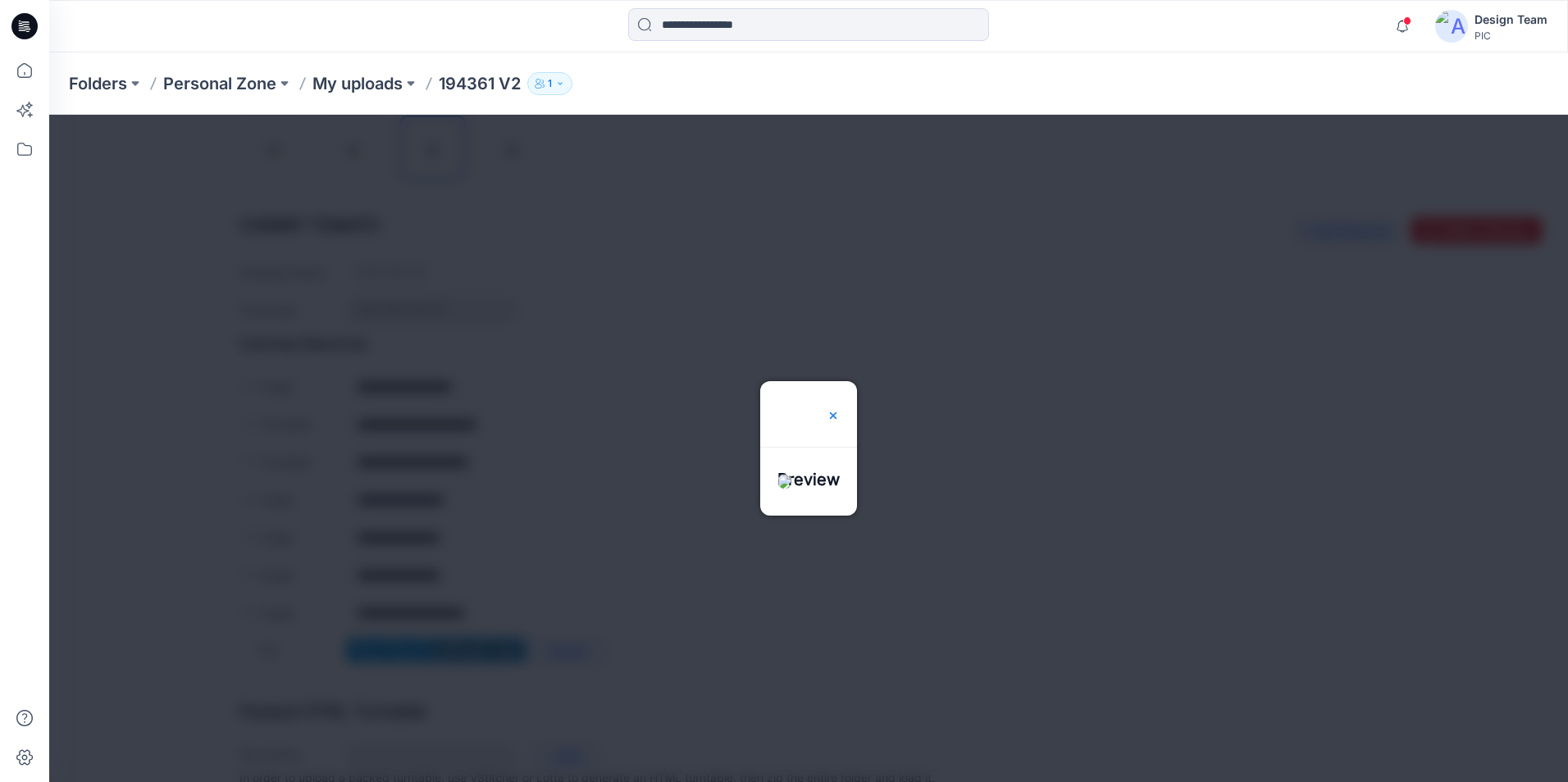
click at [840, 409] on img at bounding box center [833, 415] width 13 height 13
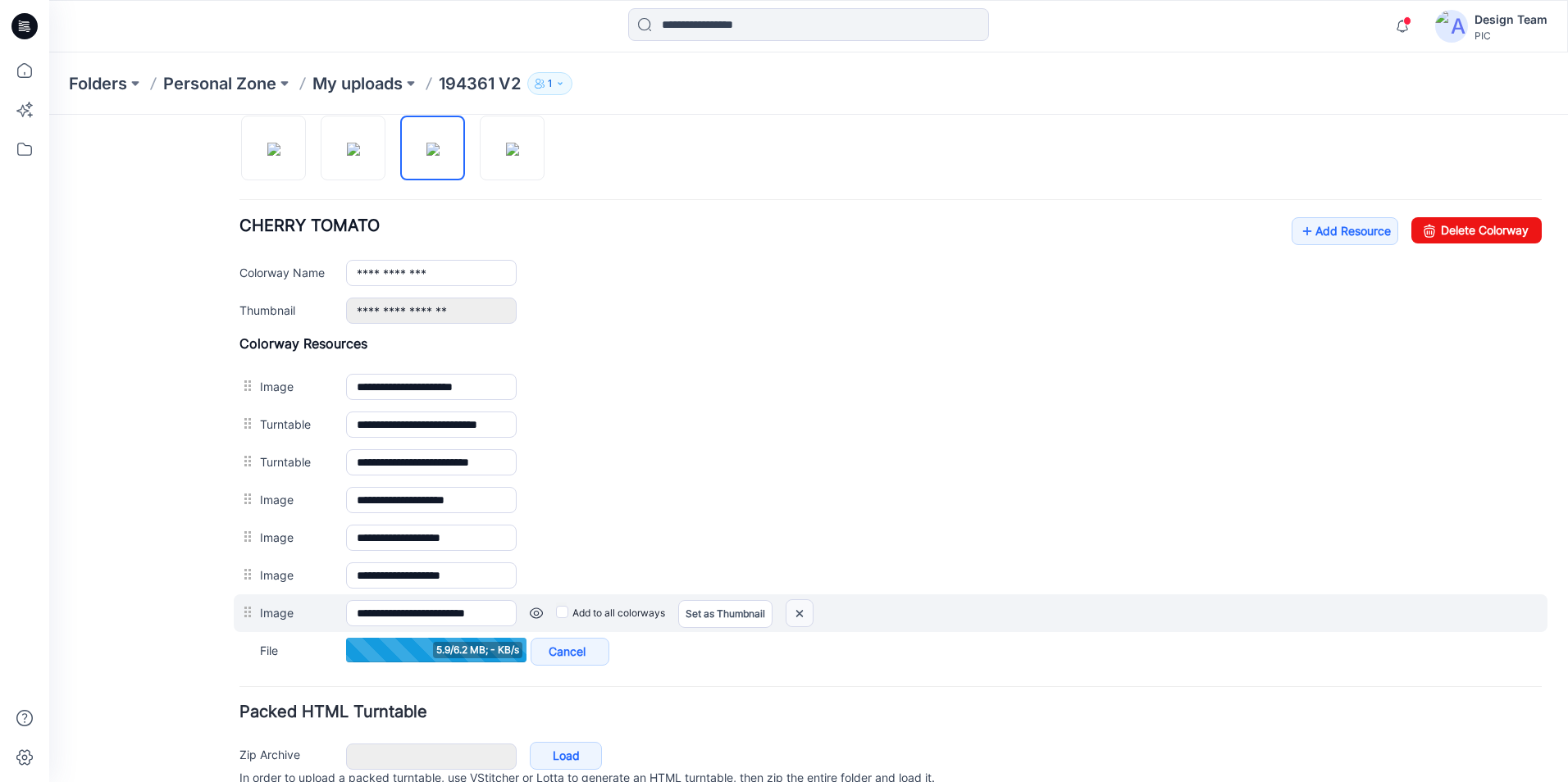
drag, startPoint x: 800, startPoint y: 611, endPoint x: 919, endPoint y: 193, distance: 434.6
click at [800, 611] on img at bounding box center [800, 614] width 26 height 27
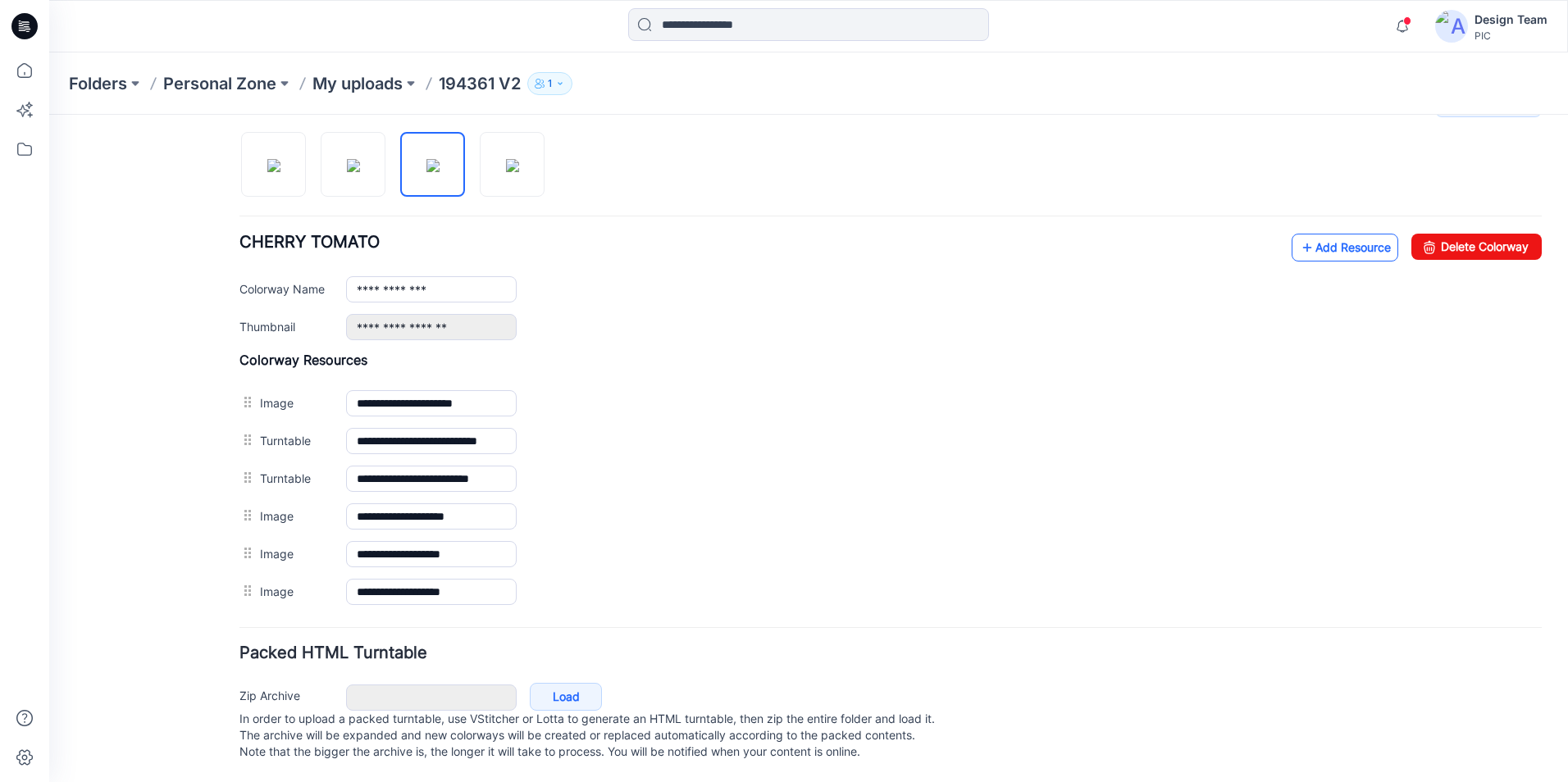
click at [1323, 234] on link "Add Resource" at bounding box center [1344, 247] width 107 height 28
click at [1299, 235] on icon at bounding box center [1307, 247] width 16 height 26
click at [686, 351] on div "**********" at bounding box center [890, 481] width 1302 height 259
click at [1301, 234] on link "Add Resource" at bounding box center [1344, 247] width 107 height 28
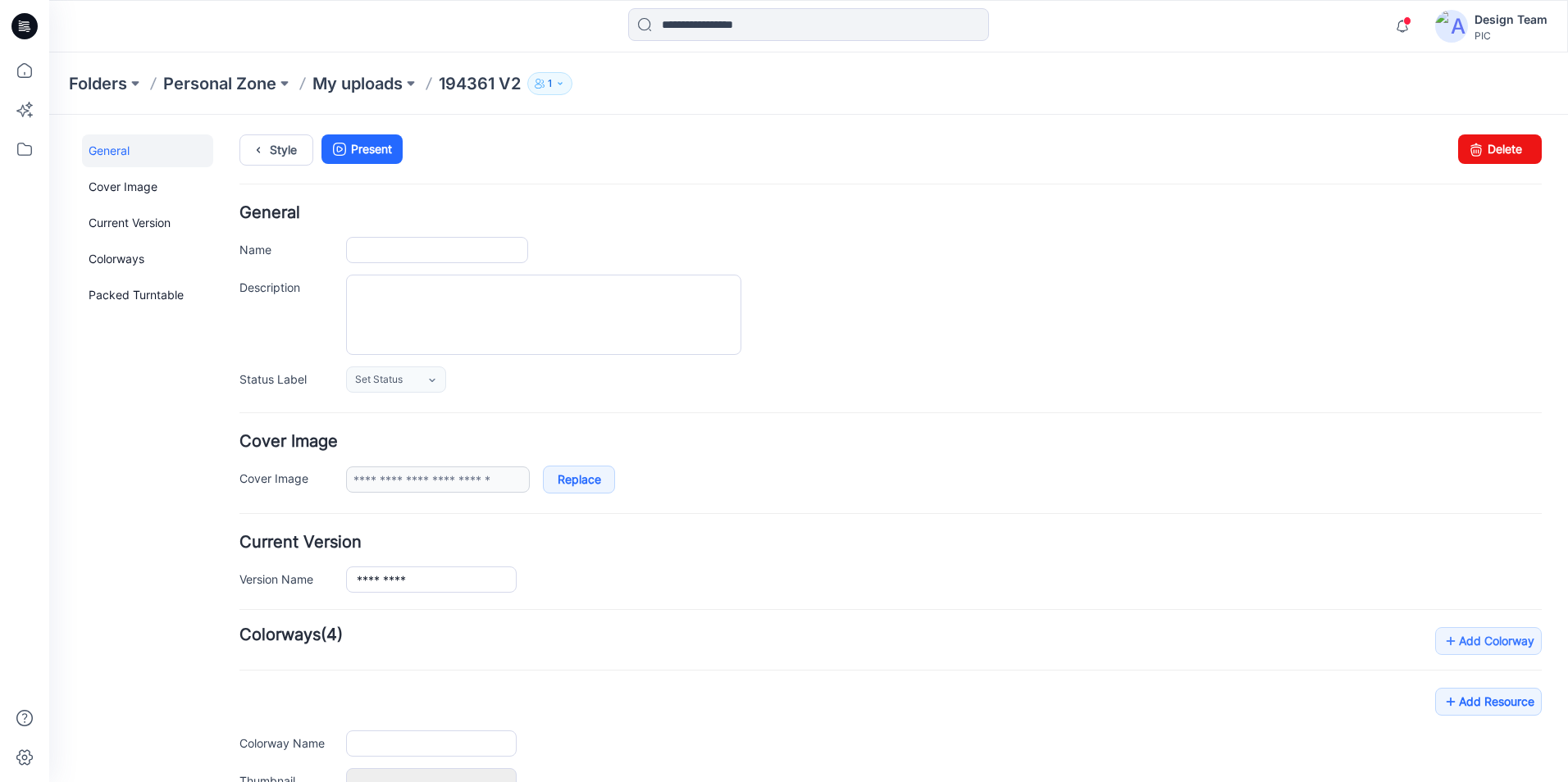
type input "*********"
type input "**********"
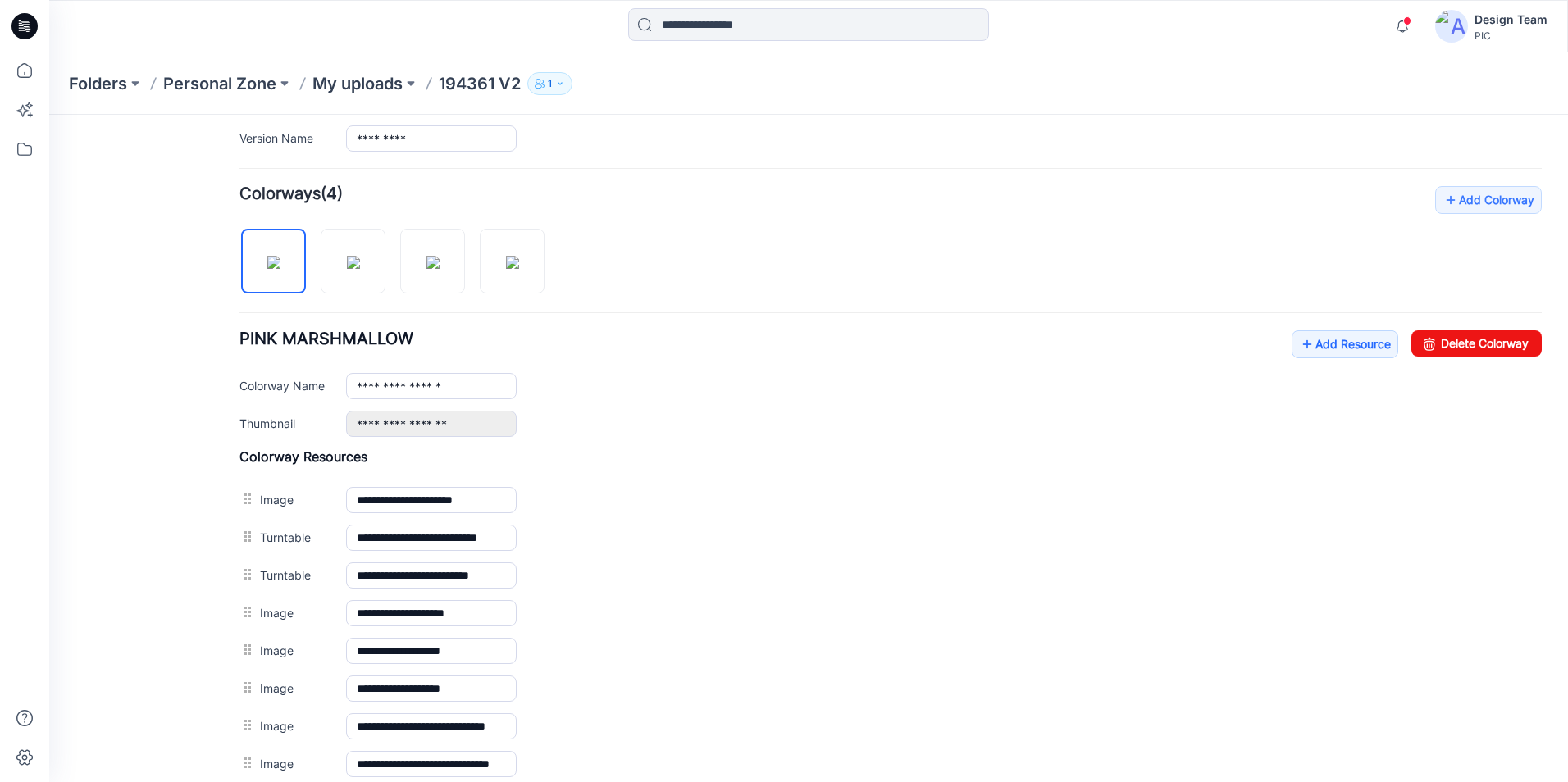
scroll to position [422, 0]
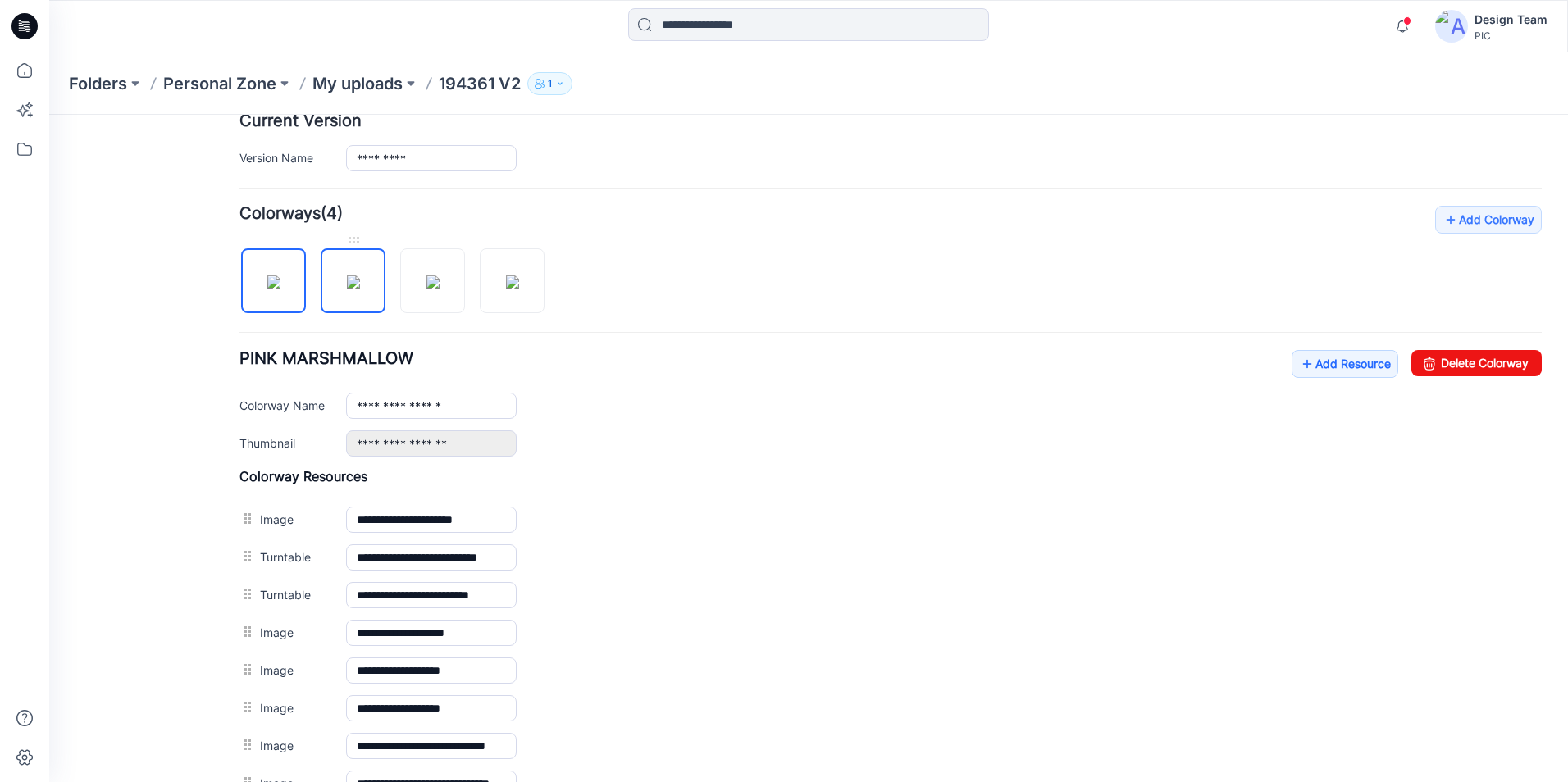
click at [360, 276] on img at bounding box center [353, 282] width 13 height 13
type input "**********"
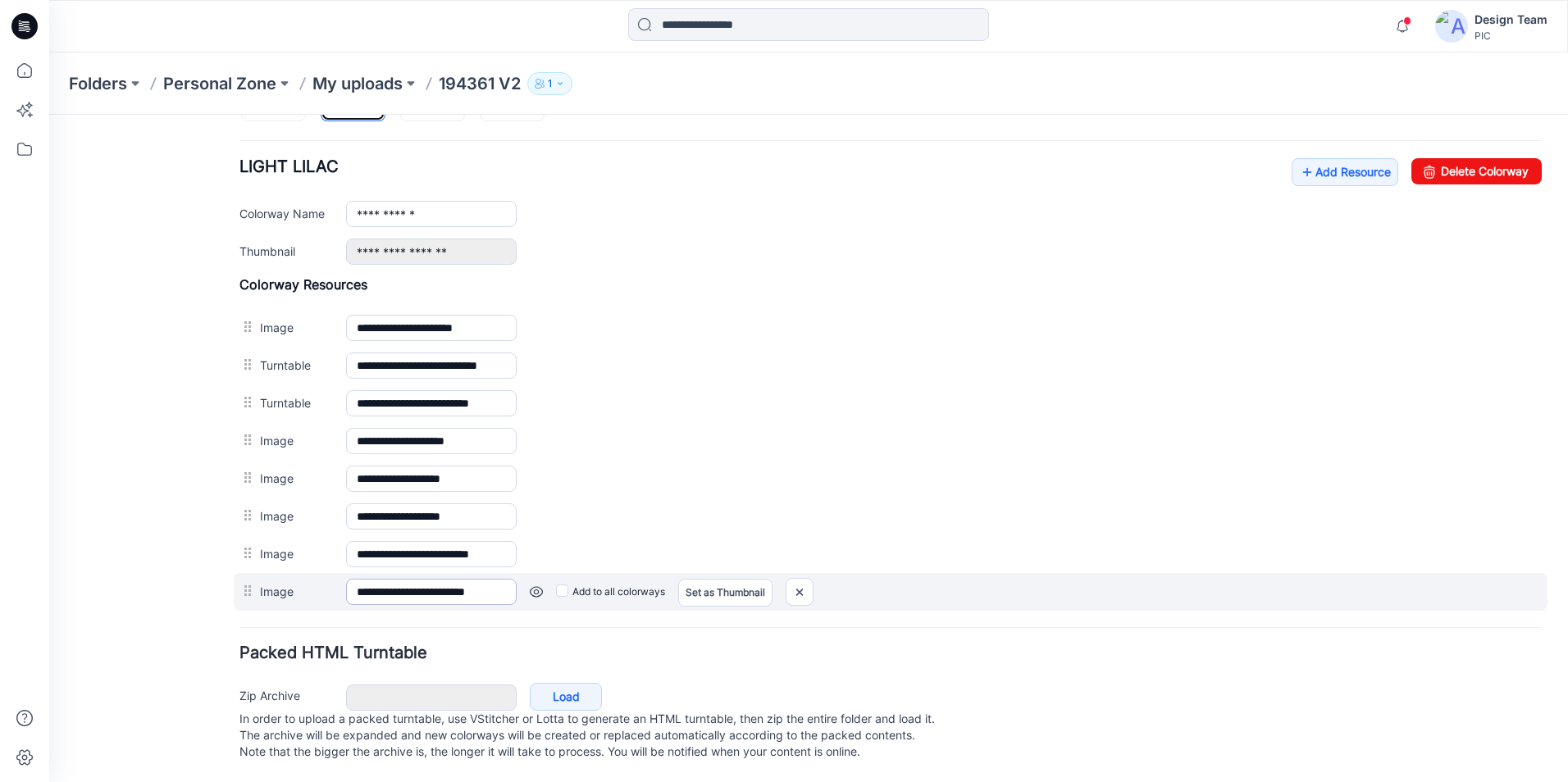
scroll to position [630, 0]
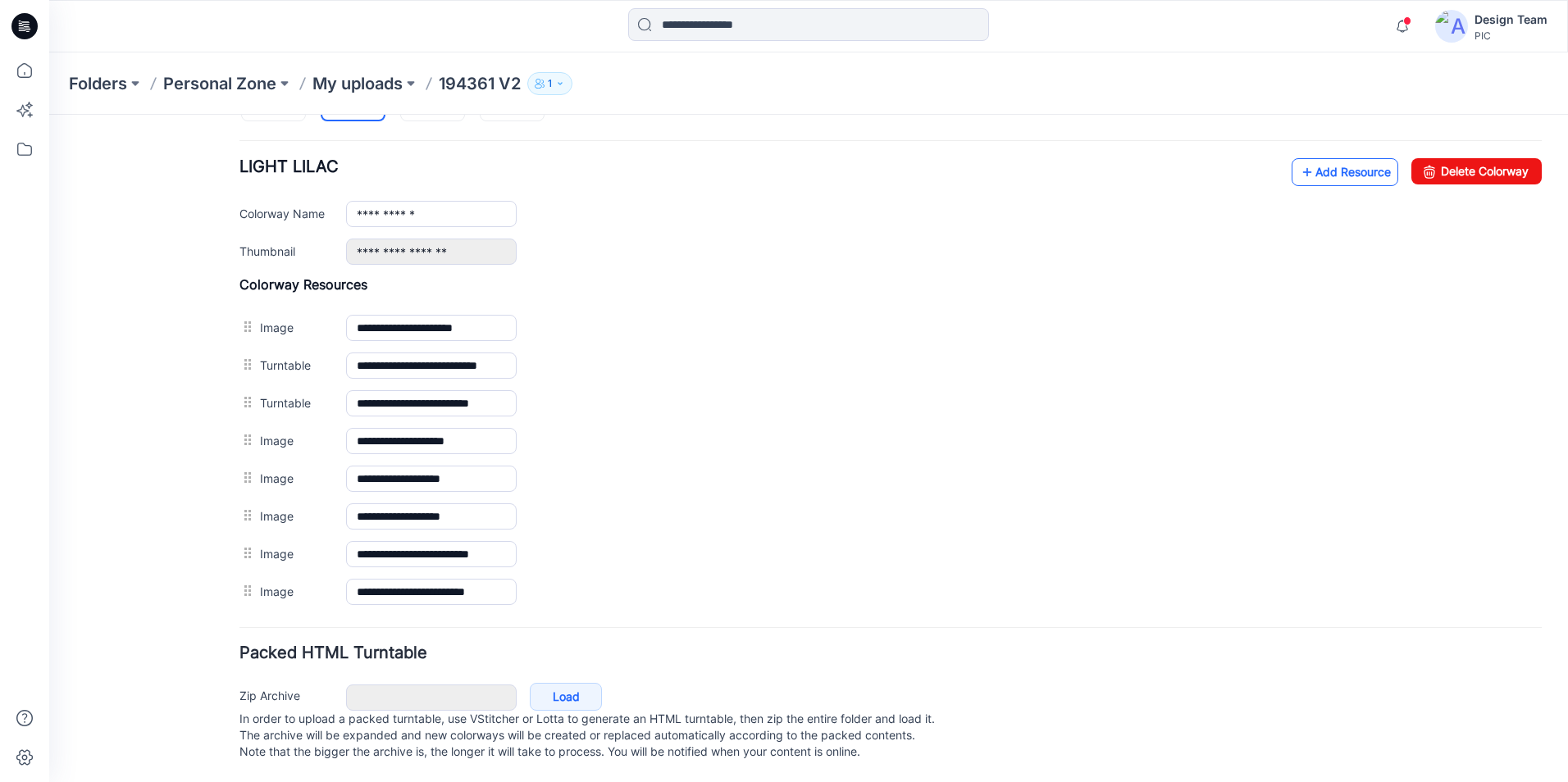
click at [1323, 158] on link "Add Resource" at bounding box center [1344, 172] width 107 height 28
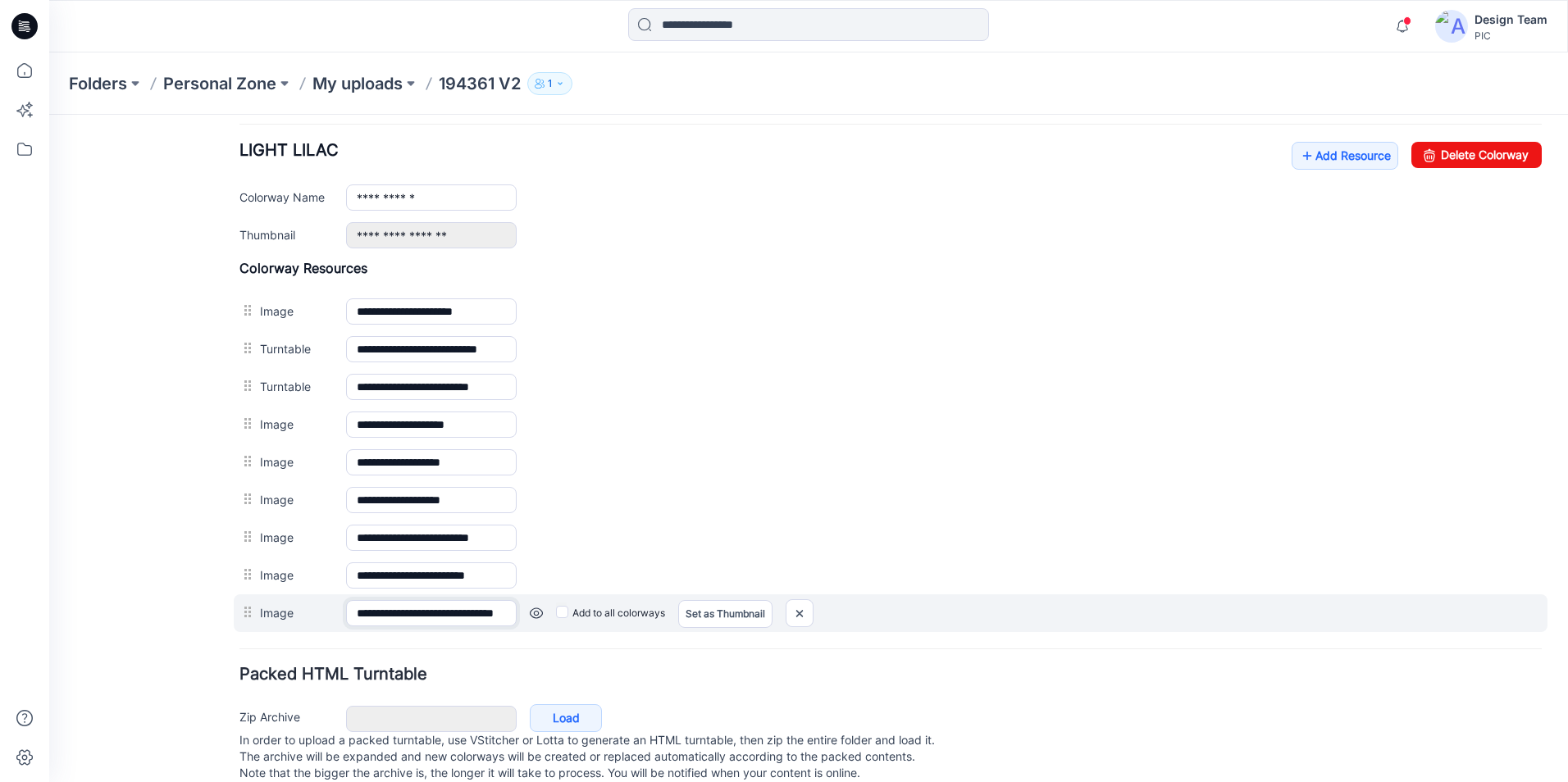
scroll to position [0, 61]
drag, startPoint x: 423, startPoint y: 614, endPoint x: 491, endPoint y: 626, distance: 69.1
click at [491, 626] on input "**********" at bounding box center [431, 613] width 171 height 26
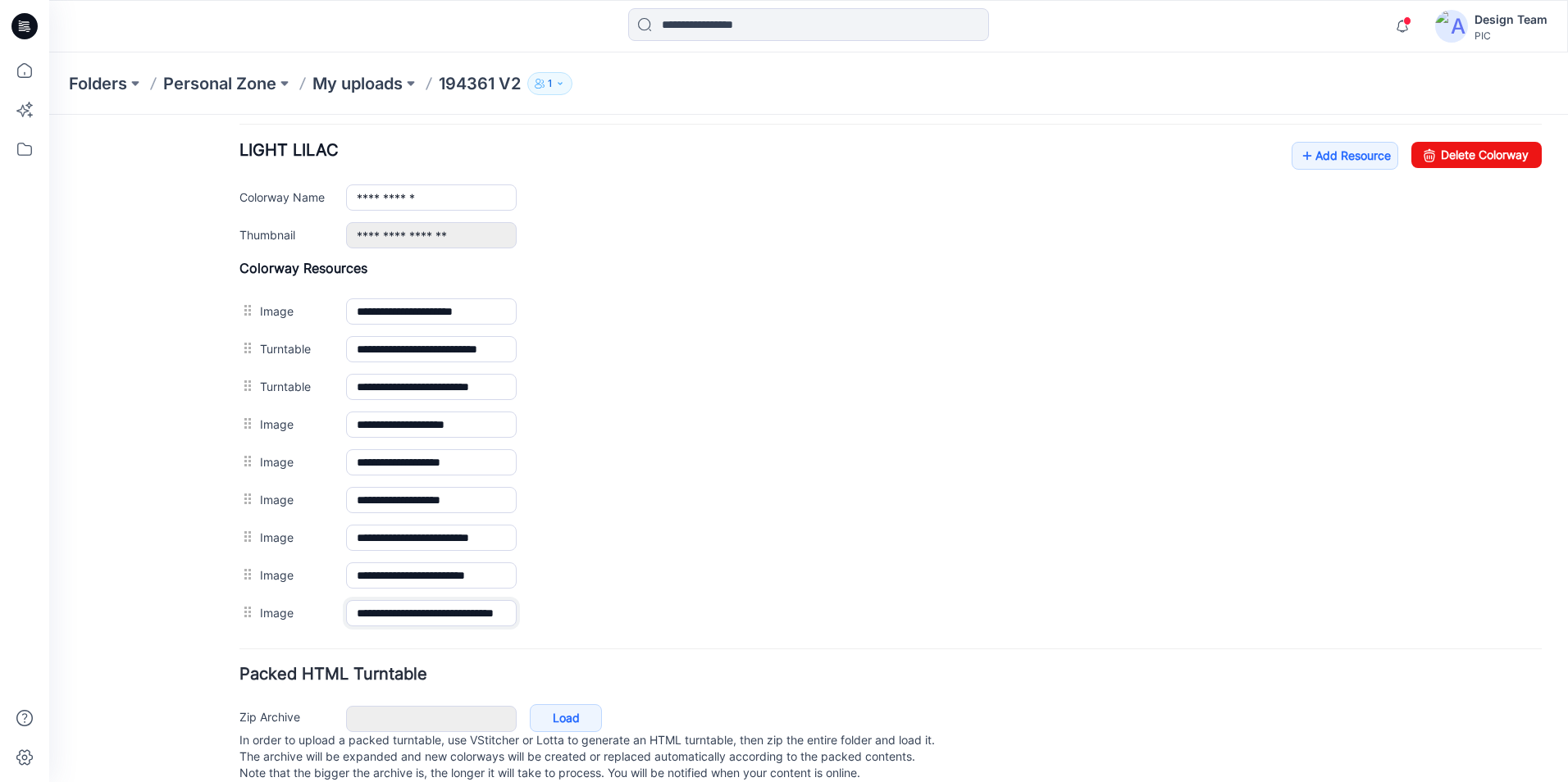
paste input "text"
type input "**********"
click at [749, 211] on div "**********" at bounding box center [890, 194] width 1302 height 107
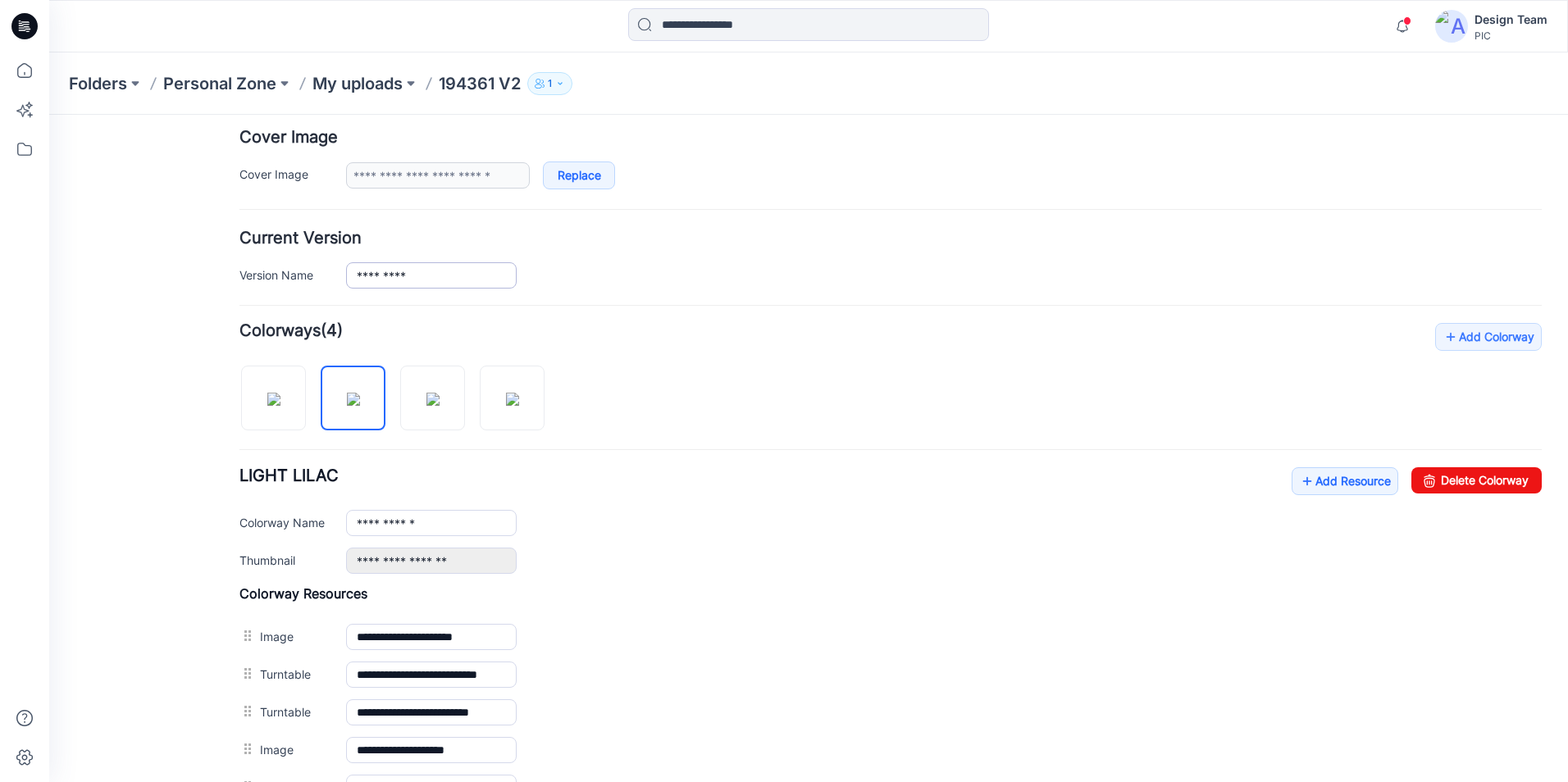
scroll to position [302, 0]
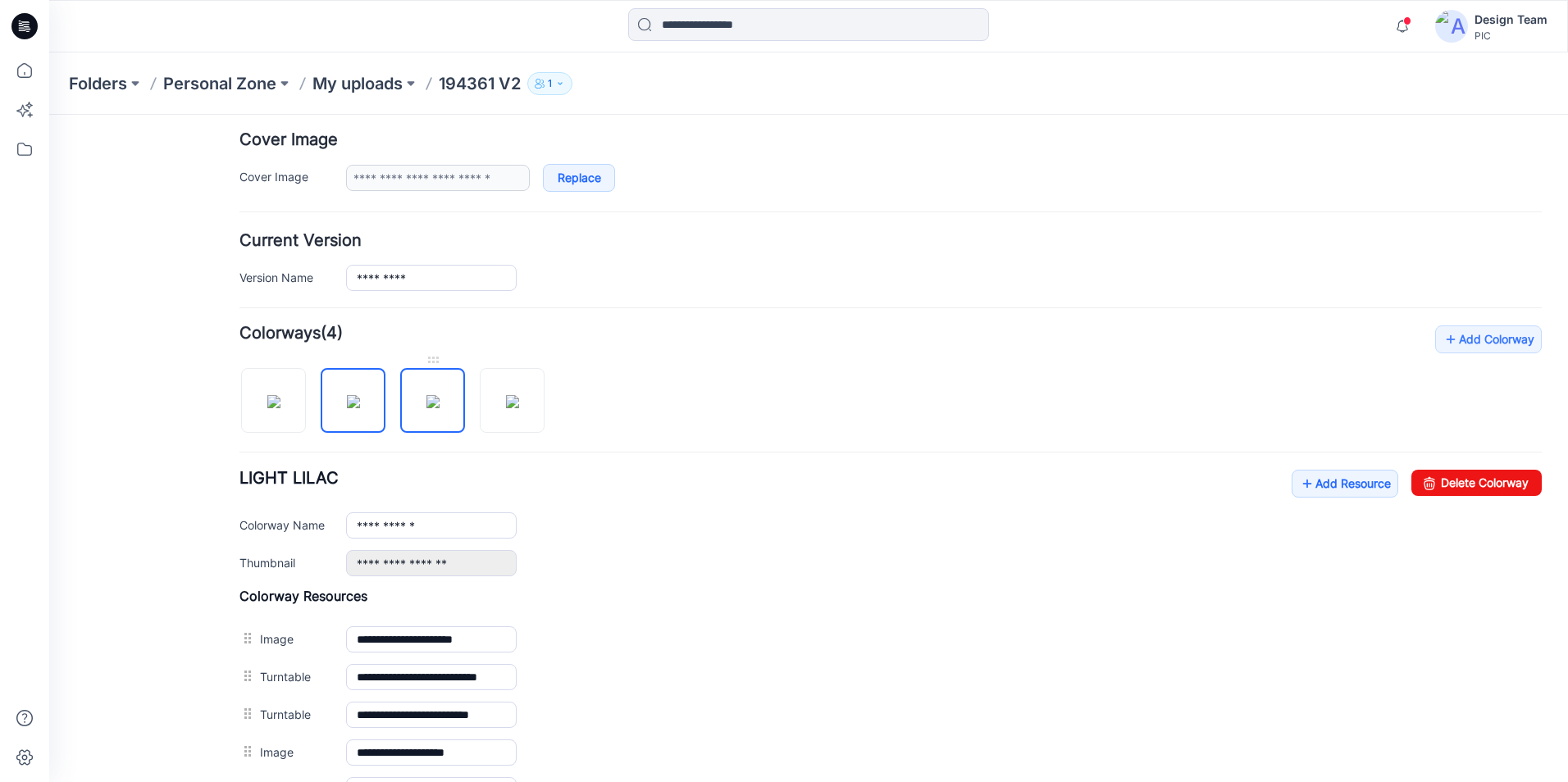
click at [440, 408] on img at bounding box center [433, 401] width 13 height 13
type input "**********"
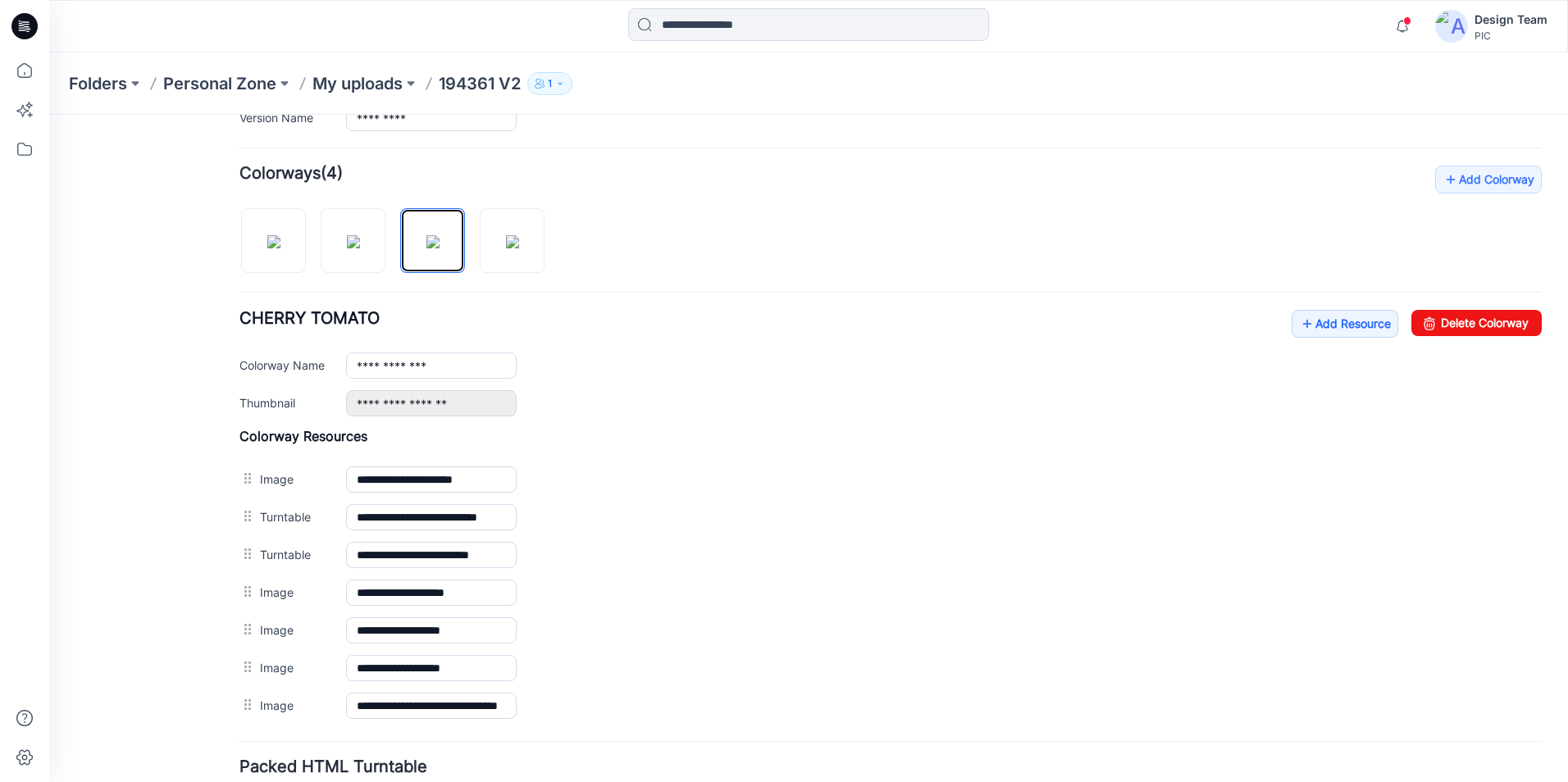
scroll to position [264, 0]
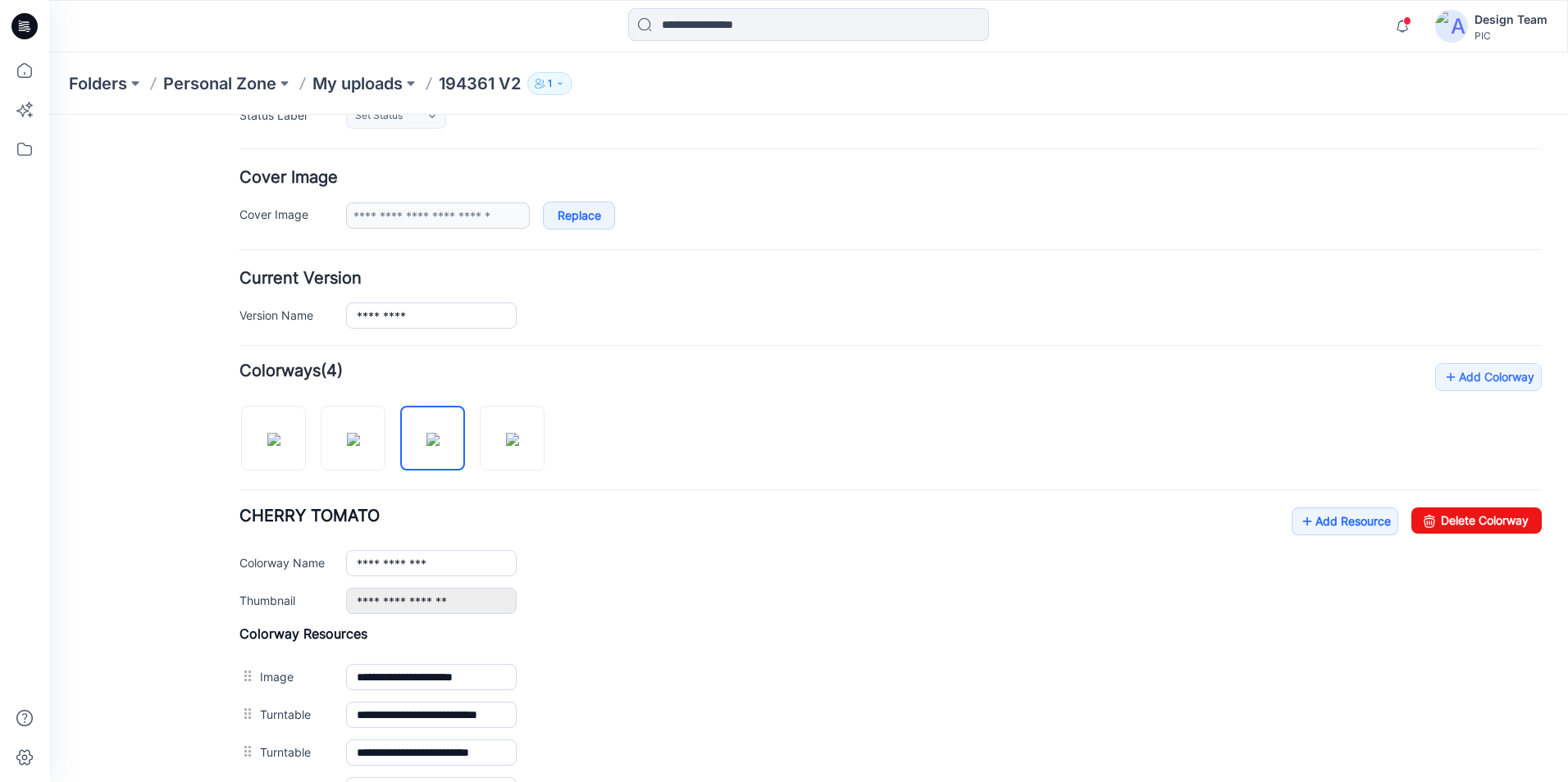
click at [684, 344] on form "**********" at bounding box center [890, 508] width 1302 height 1136
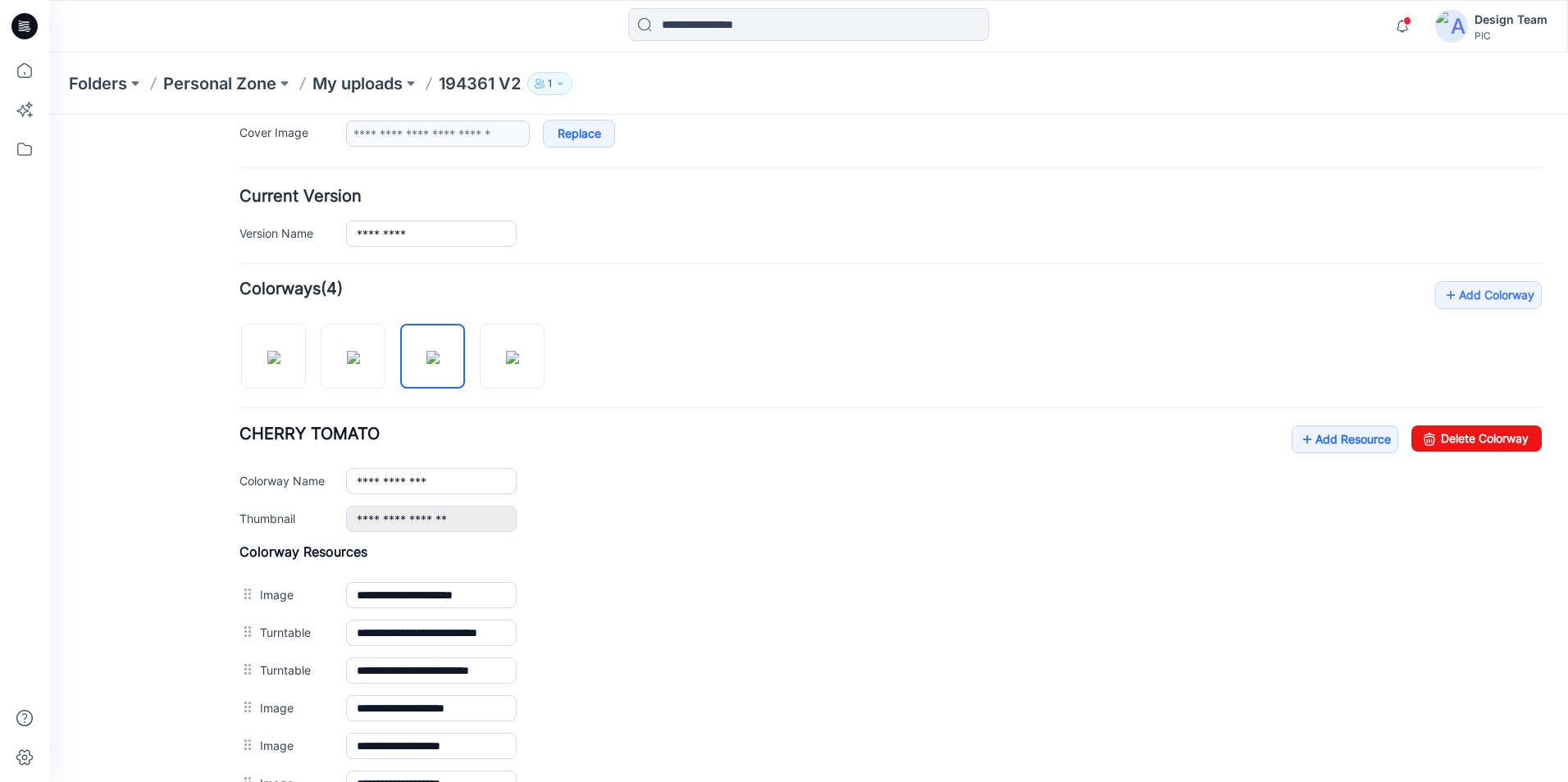
scroll to position [592, 0]
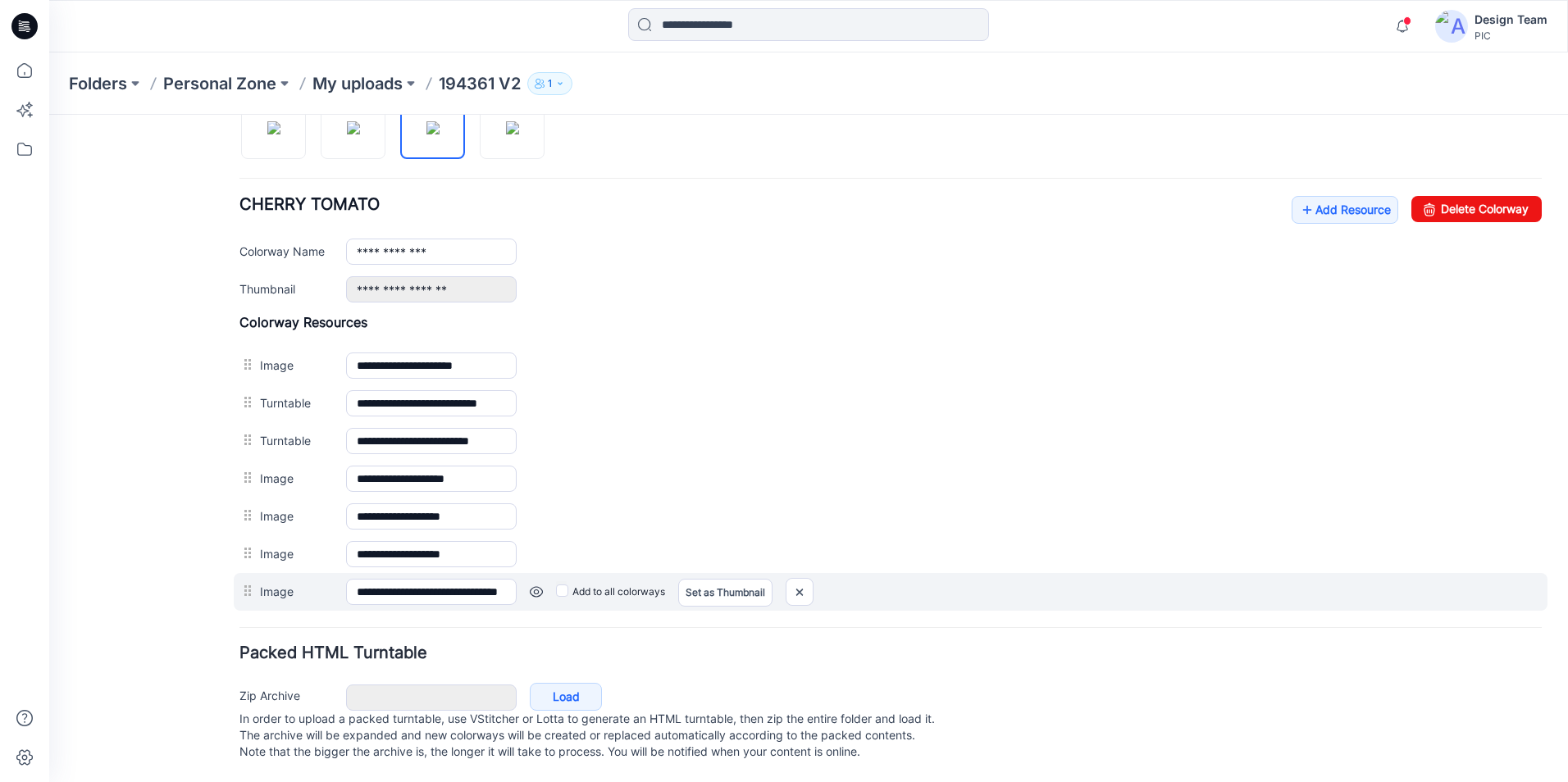
click at [532, 586] on link at bounding box center [536, 592] width 13 height 13
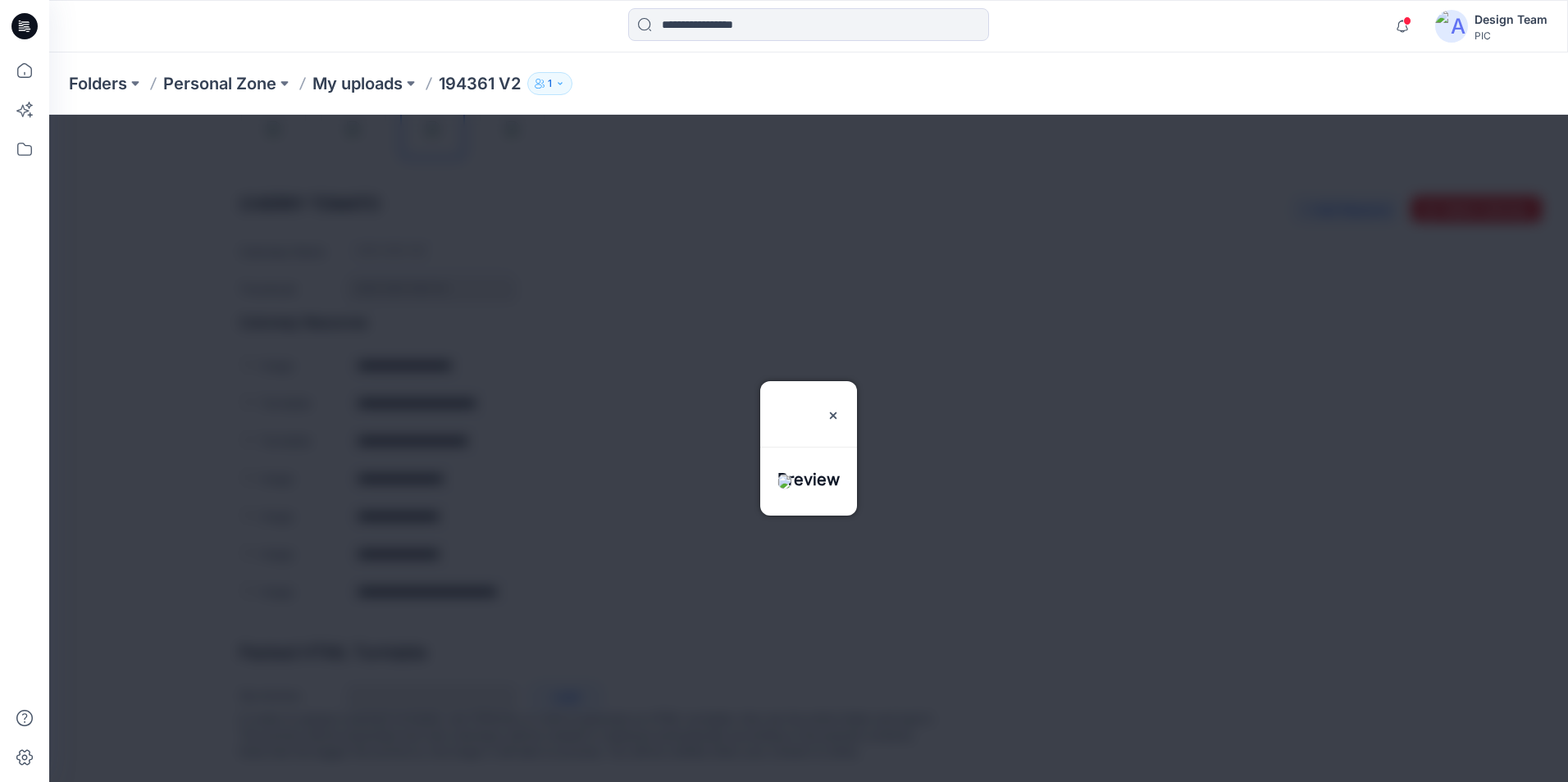
click at [790, 486] on div at bounding box center [809, 492] width 97 height 47
click at [840, 409] on img at bounding box center [833, 415] width 13 height 13
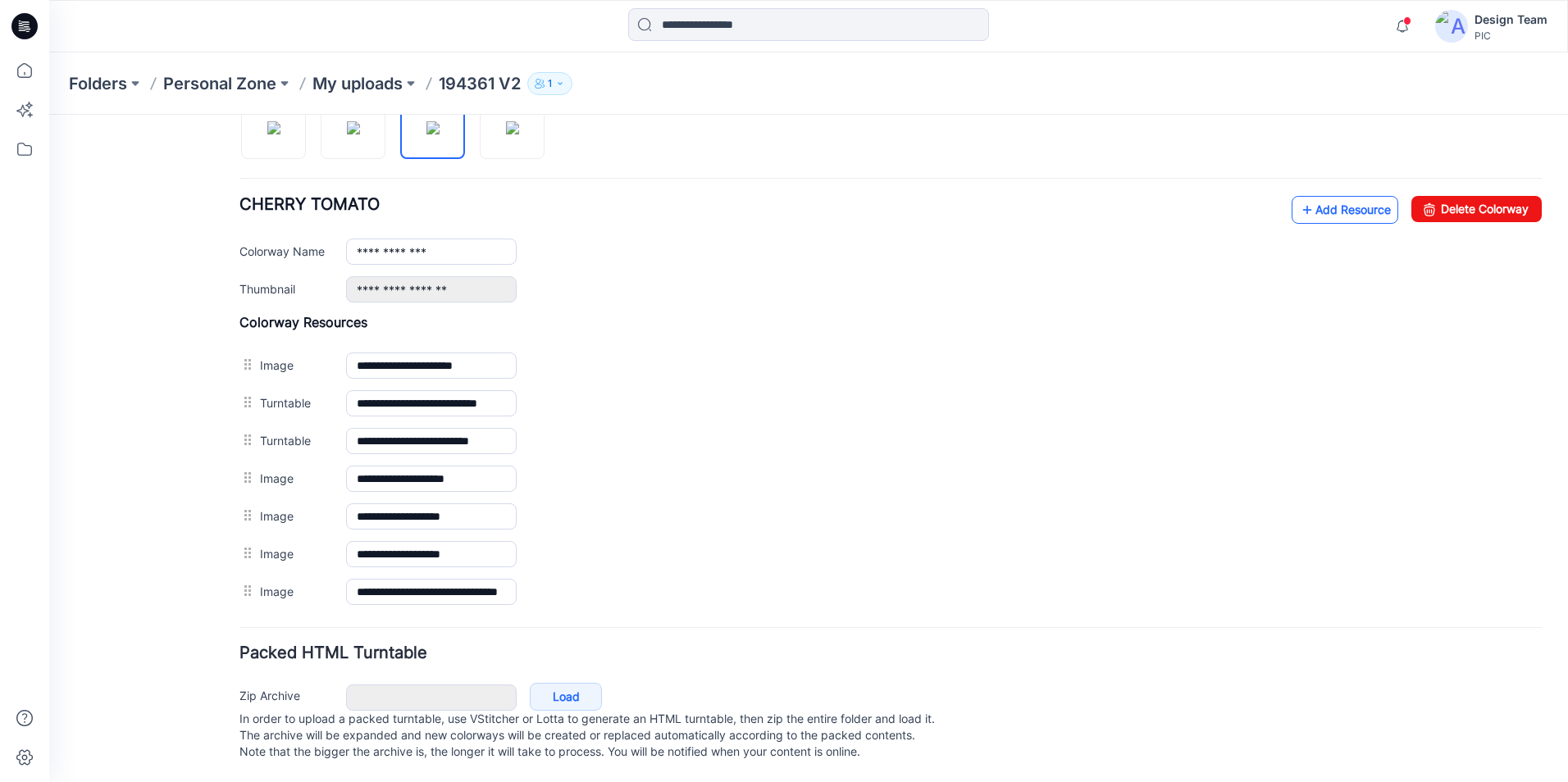
click at [1367, 196] on link "Add Resource" at bounding box center [1344, 210] width 107 height 28
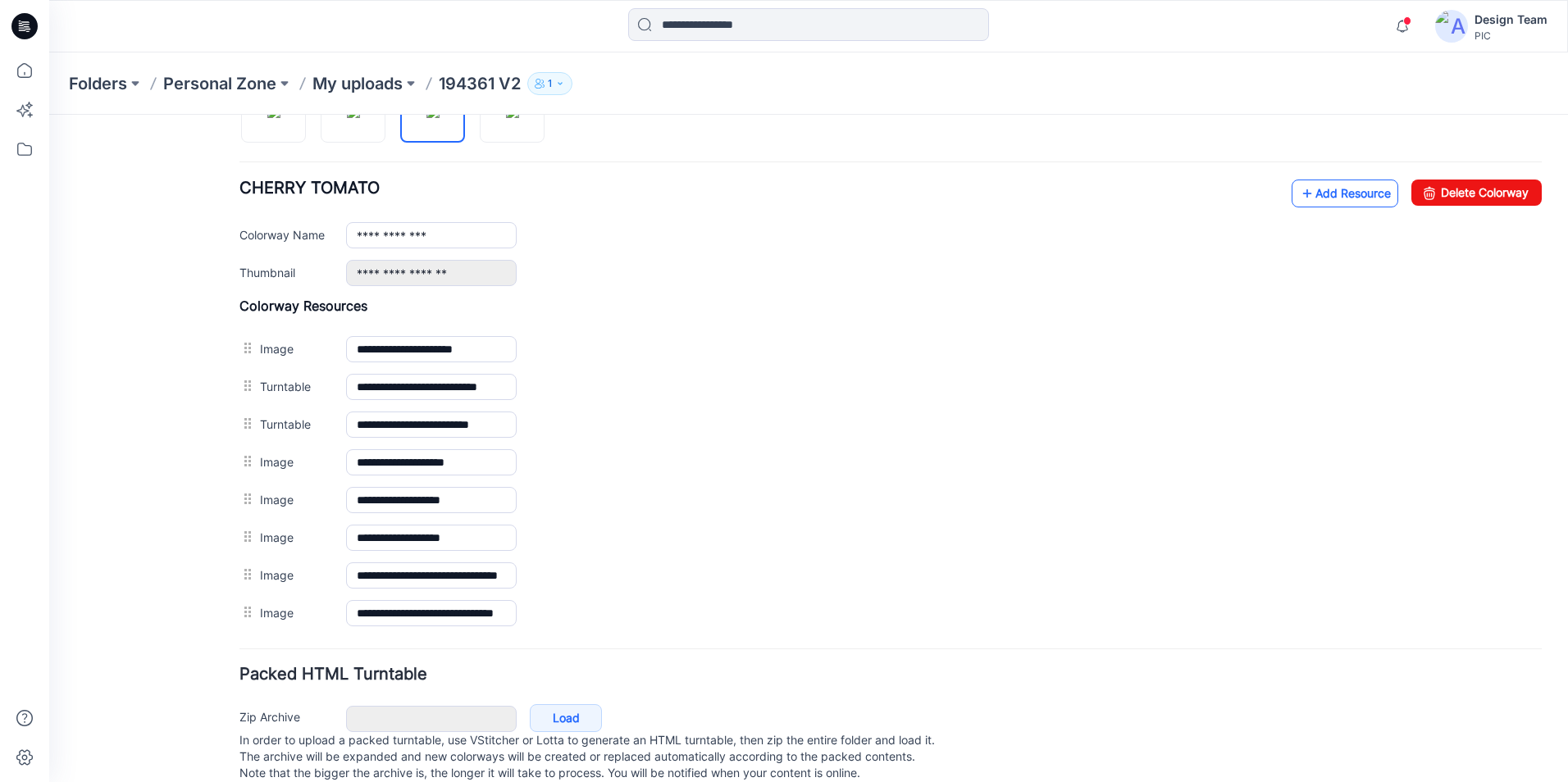
click at [1338, 198] on link "Add Resource" at bounding box center [1344, 193] width 107 height 28
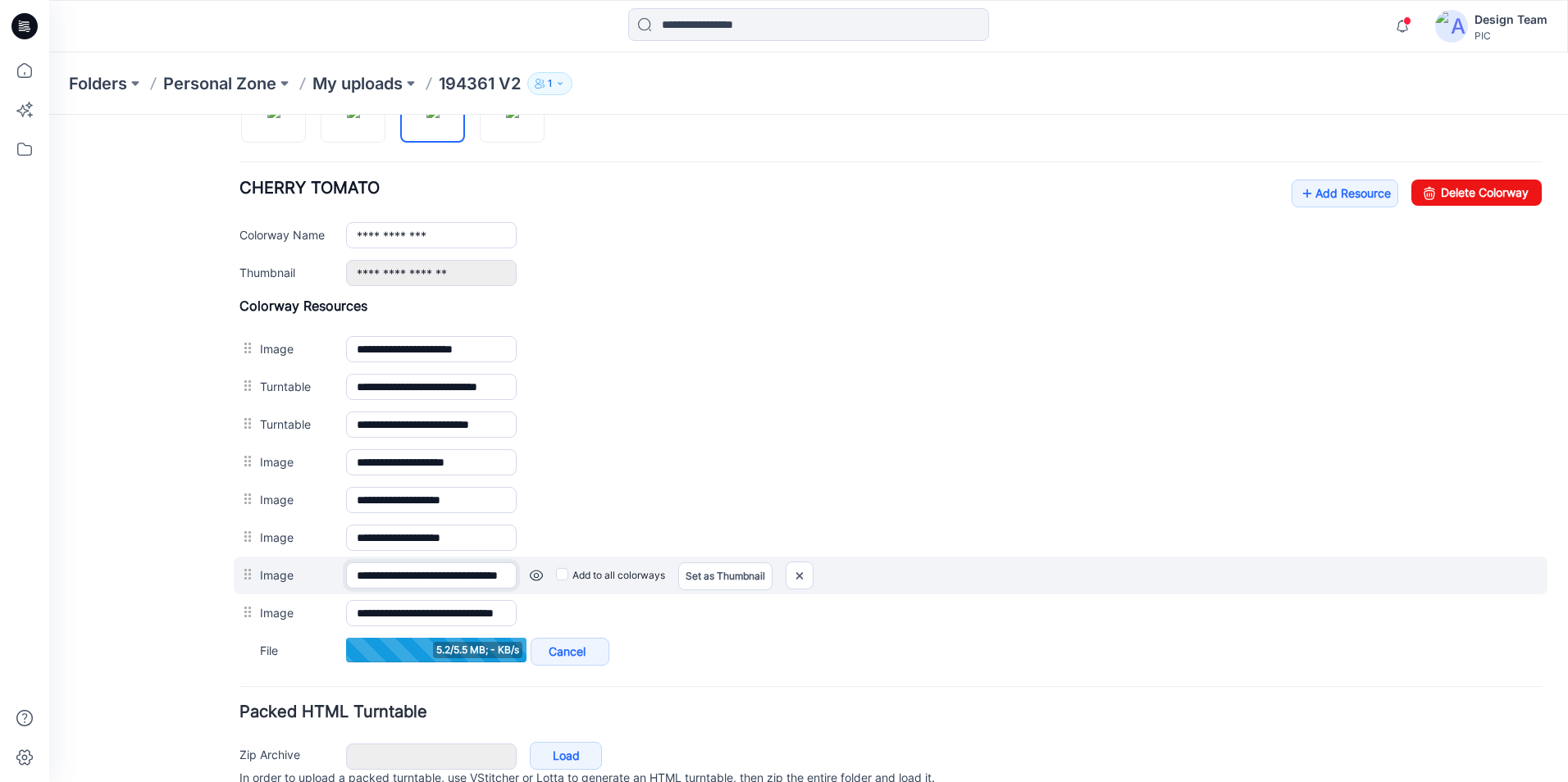
scroll to position [0, 69]
drag, startPoint x: 423, startPoint y: 579, endPoint x: 482, endPoint y: 580, distance: 59.0
click at [482, 580] on input "**********" at bounding box center [431, 575] width 171 height 26
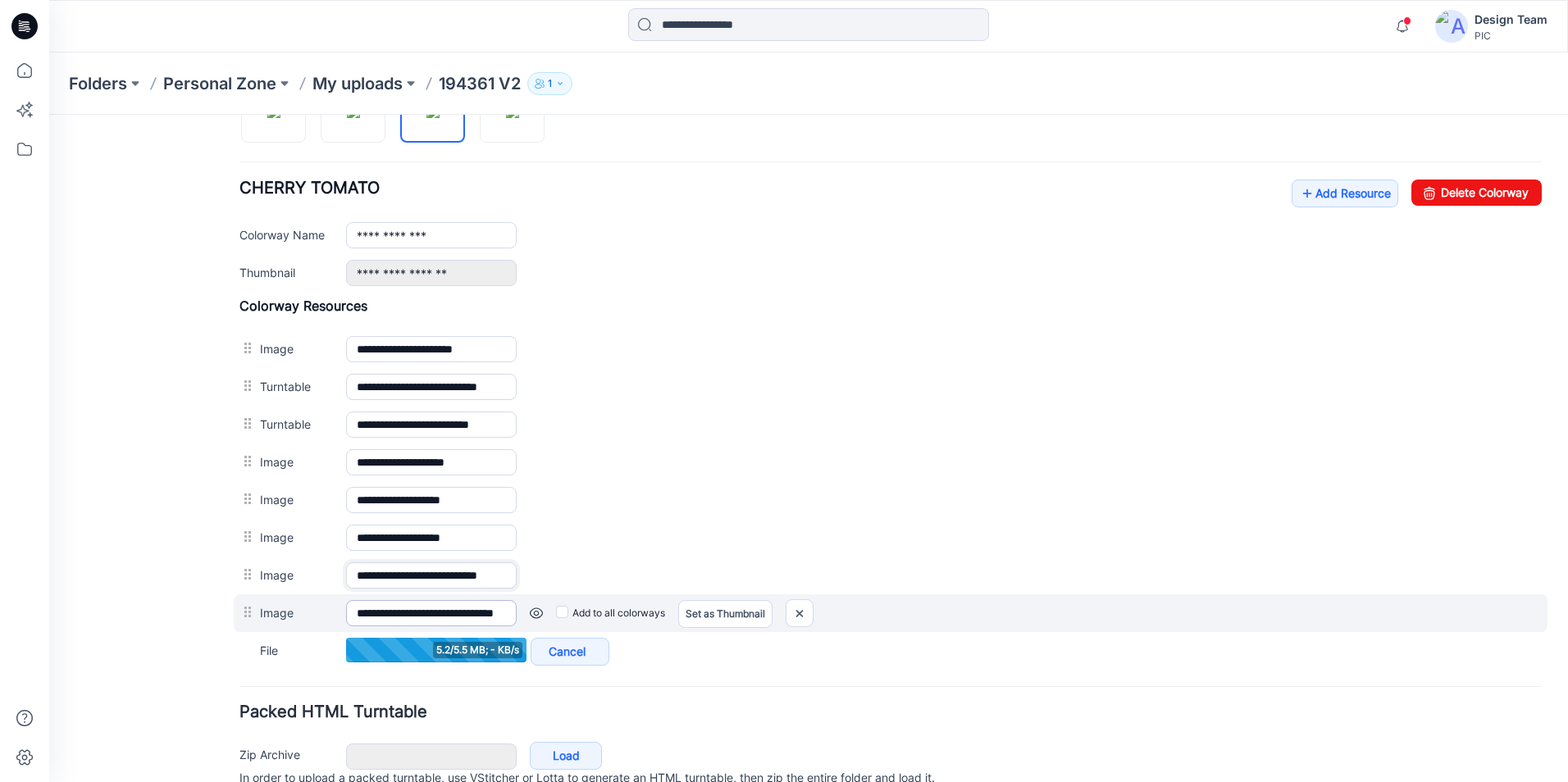
type input "**********"
drag, startPoint x: 422, startPoint y: 615, endPoint x: 489, endPoint y: 620, distance: 67.2
click at [489, 620] on input "**********" at bounding box center [431, 613] width 171 height 26
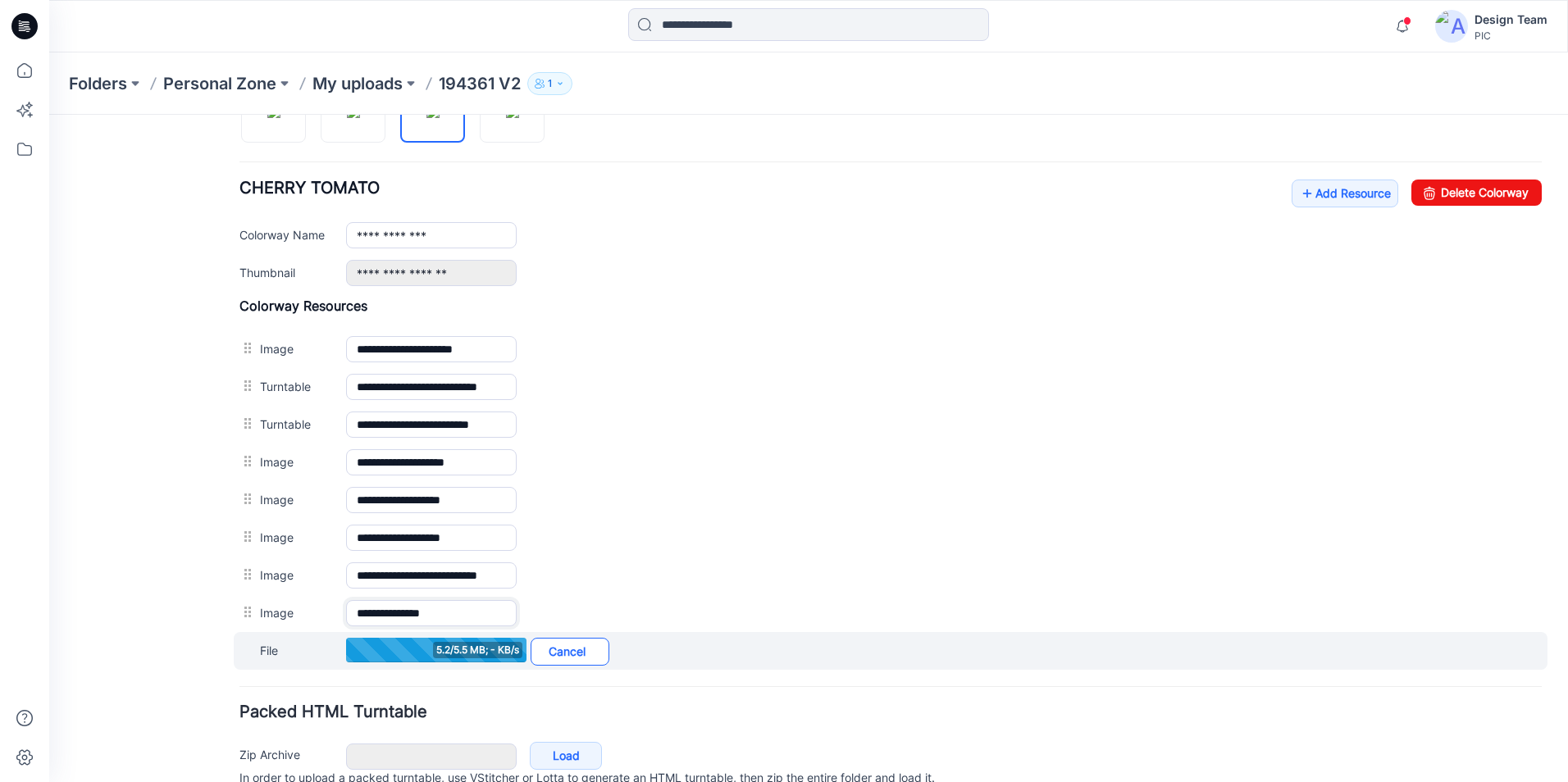
scroll to position [0, 0]
type input "**********"
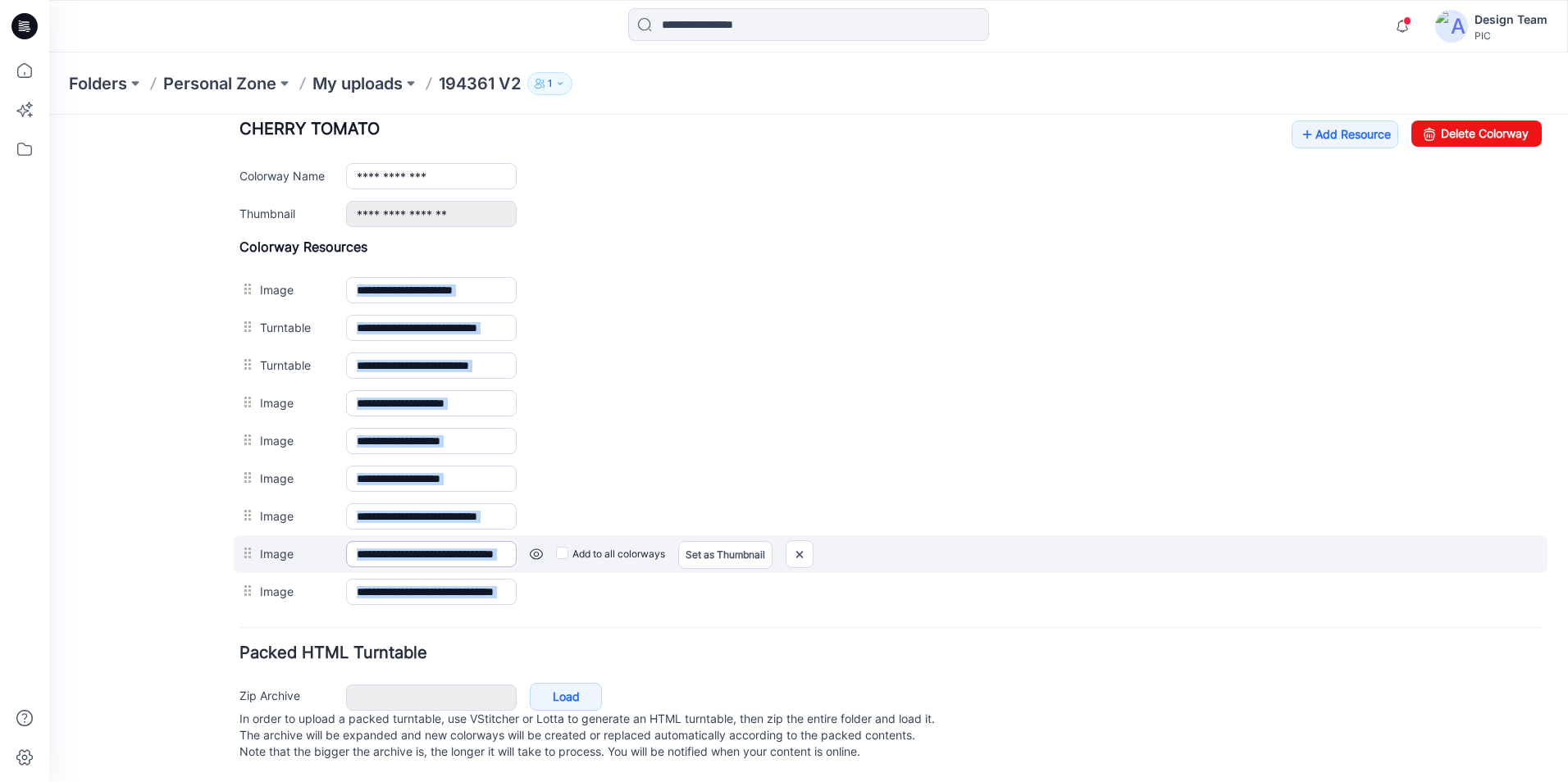
drag, startPoint x: 422, startPoint y: 541, endPoint x: 498, endPoint y: 546, distance: 76.2
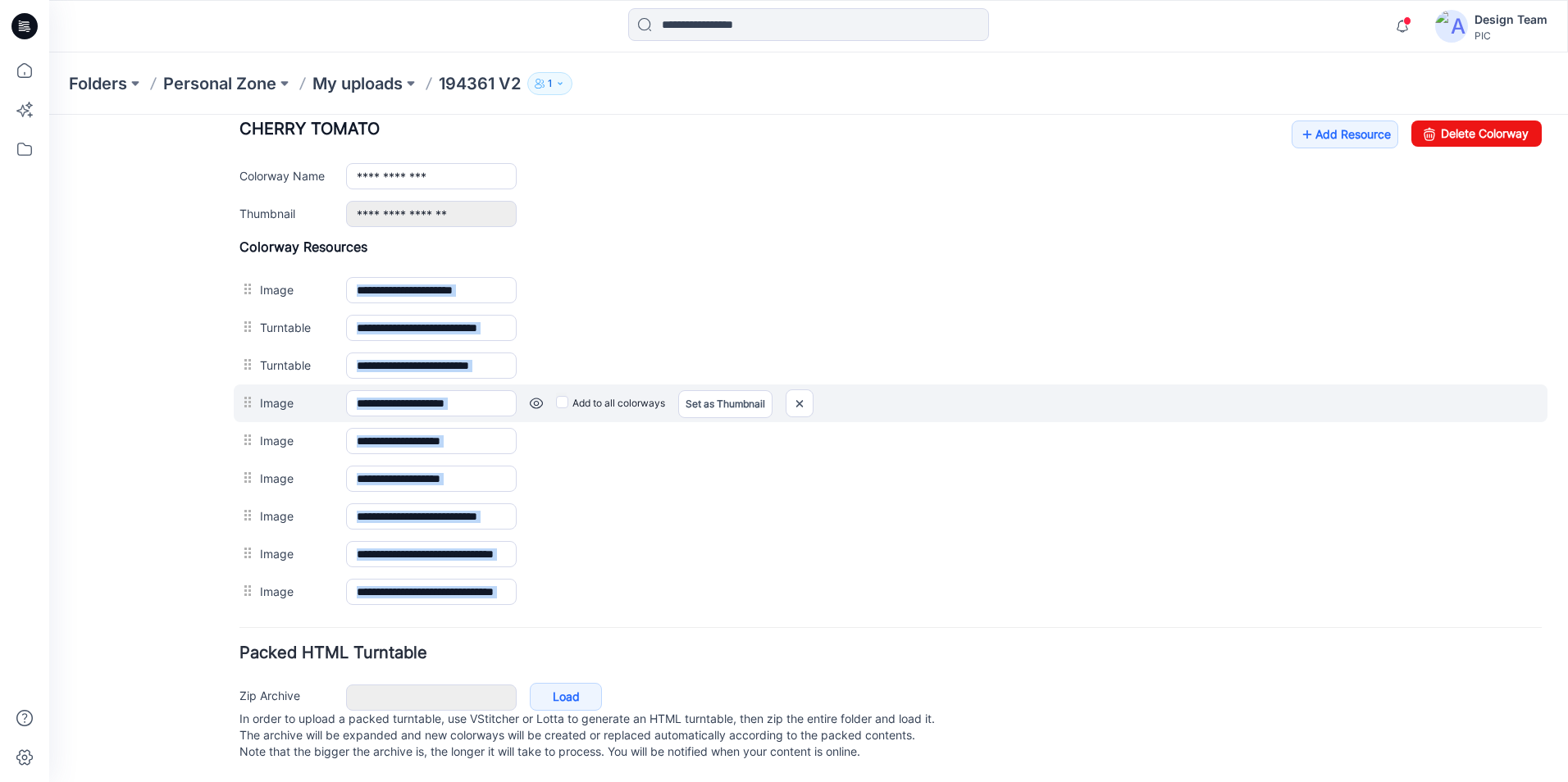
click at [785, 391] on div "Add to all colorways Set as Thumbnail Unset as Thumbnail" at bounding box center [1029, 403] width 1025 height 26
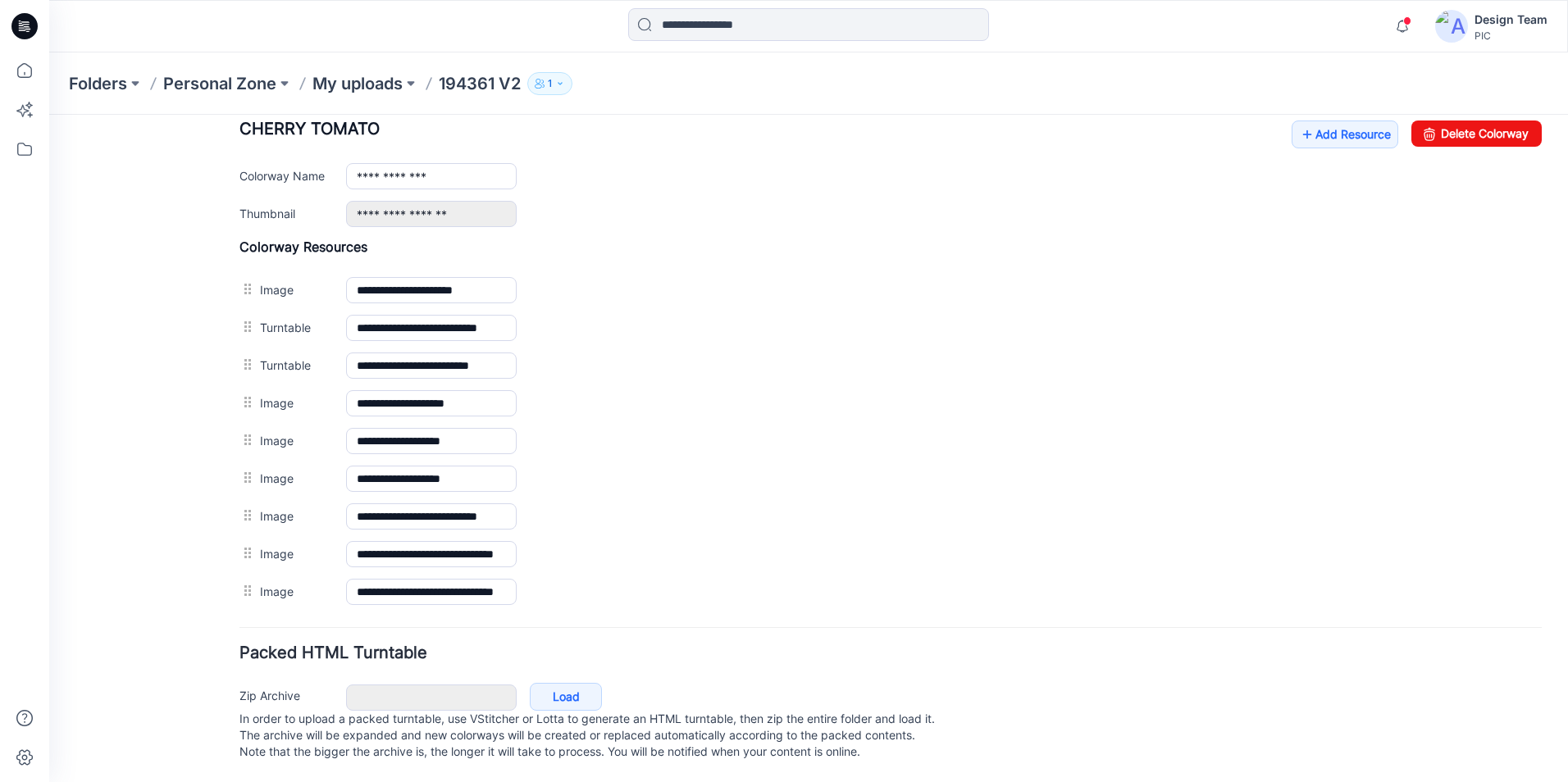
drag, startPoint x: 583, startPoint y: 627, endPoint x: 571, endPoint y: 617, distance: 15.6
click at [583, 623] on form "**********" at bounding box center [890, 160] width 1302 height 1212
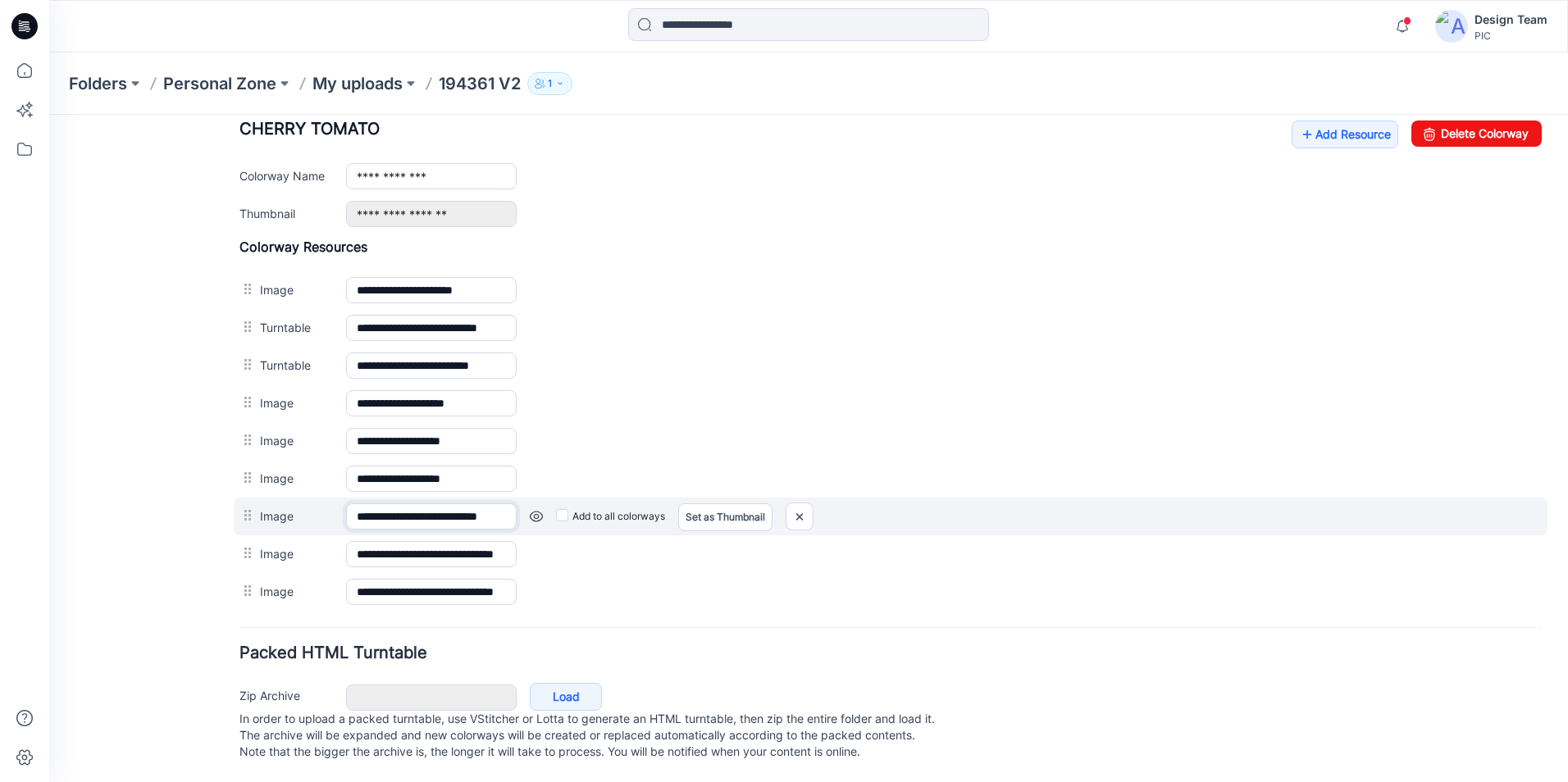
scroll to position [0, 36]
drag, startPoint x: 423, startPoint y: 498, endPoint x: 484, endPoint y: 506, distance: 61.5
click at [484, 506] on input "**********" at bounding box center [431, 516] width 171 height 26
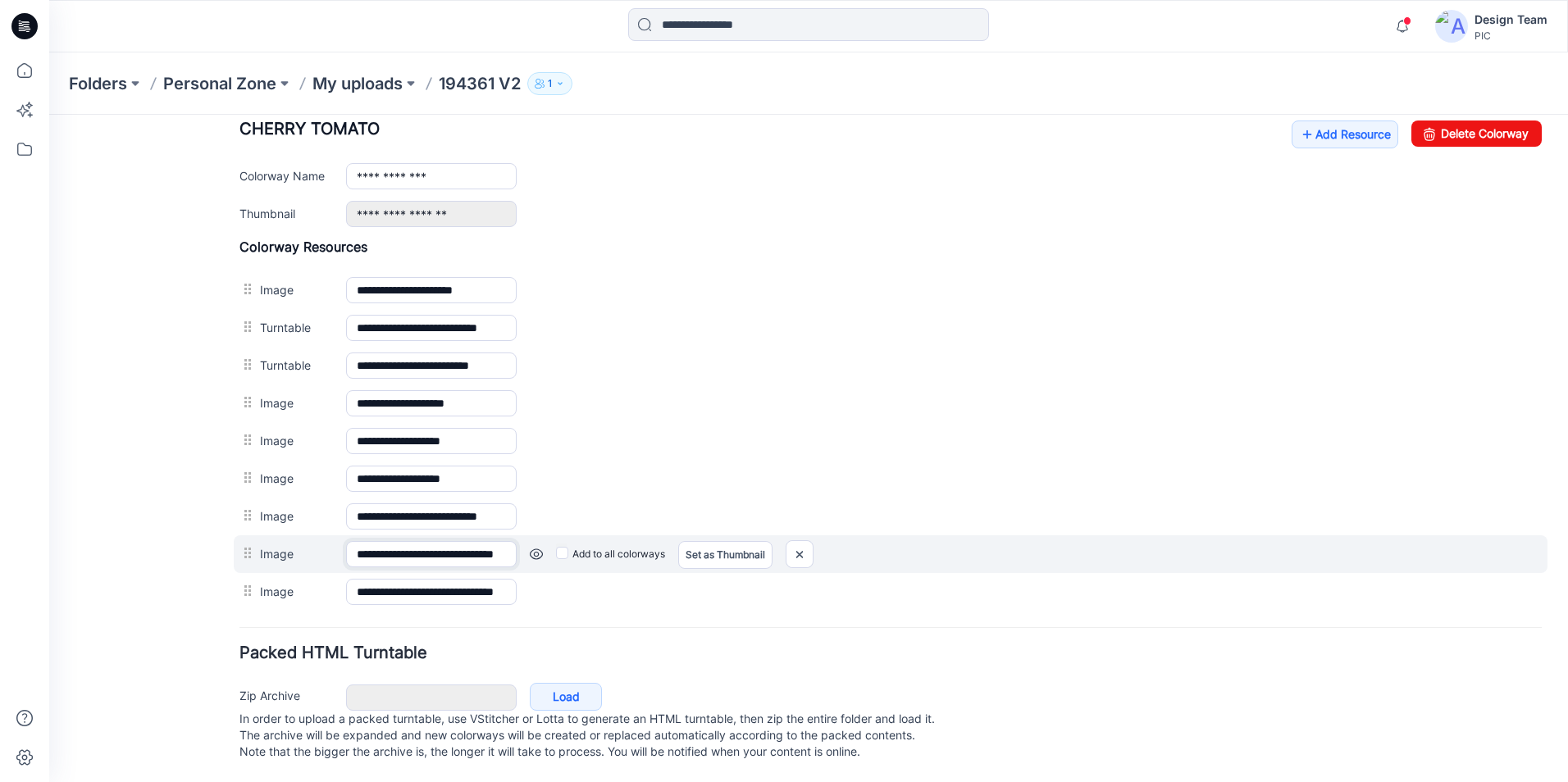
scroll to position [0, 0]
click at [423, 541] on input "**********" at bounding box center [431, 554] width 171 height 26
drag, startPoint x: 423, startPoint y: 541, endPoint x: 489, endPoint y: 545, distance: 66.1
click at [489, 545] on input "**********" at bounding box center [431, 554] width 171 height 26
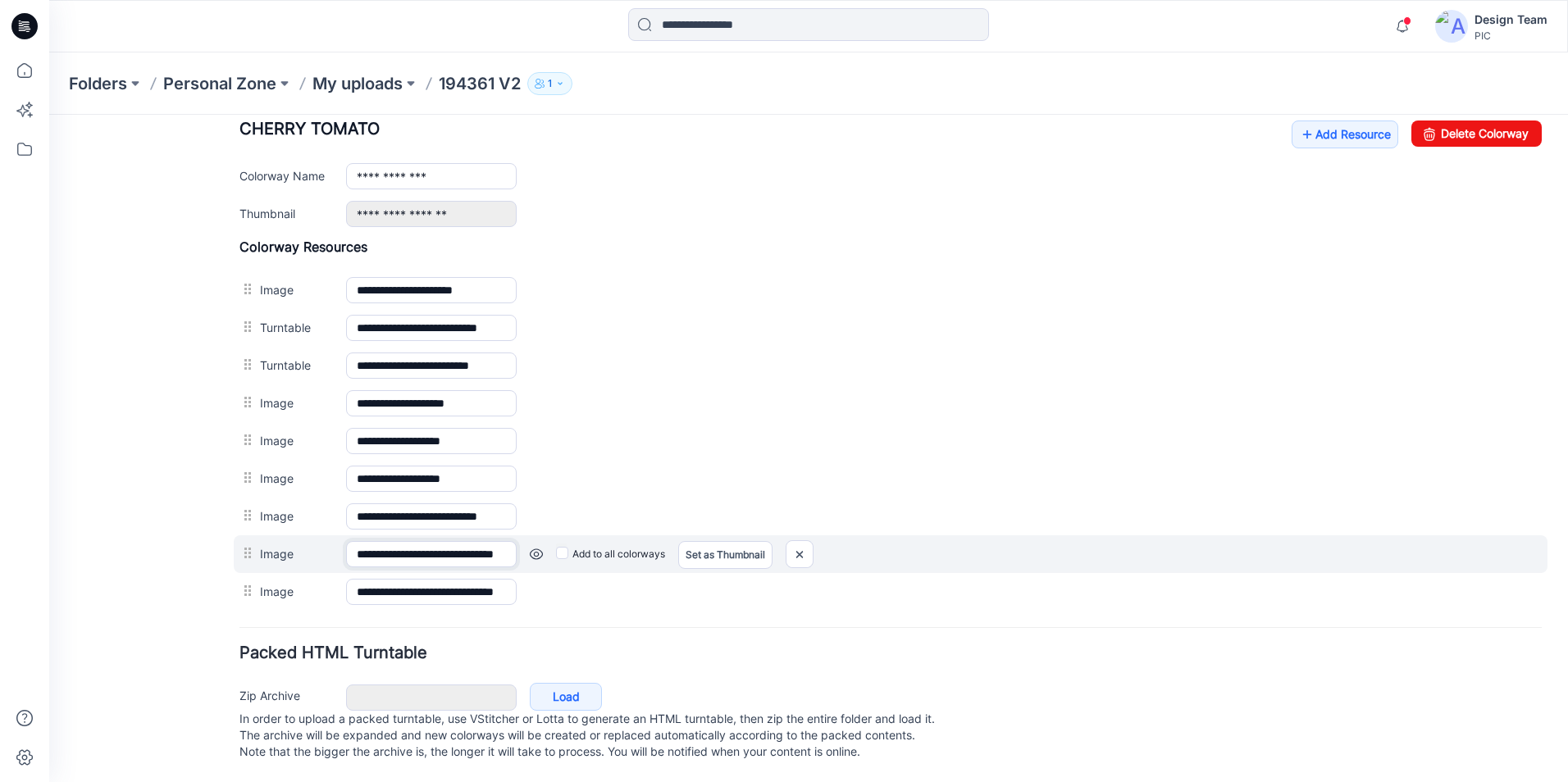
paste input "text"
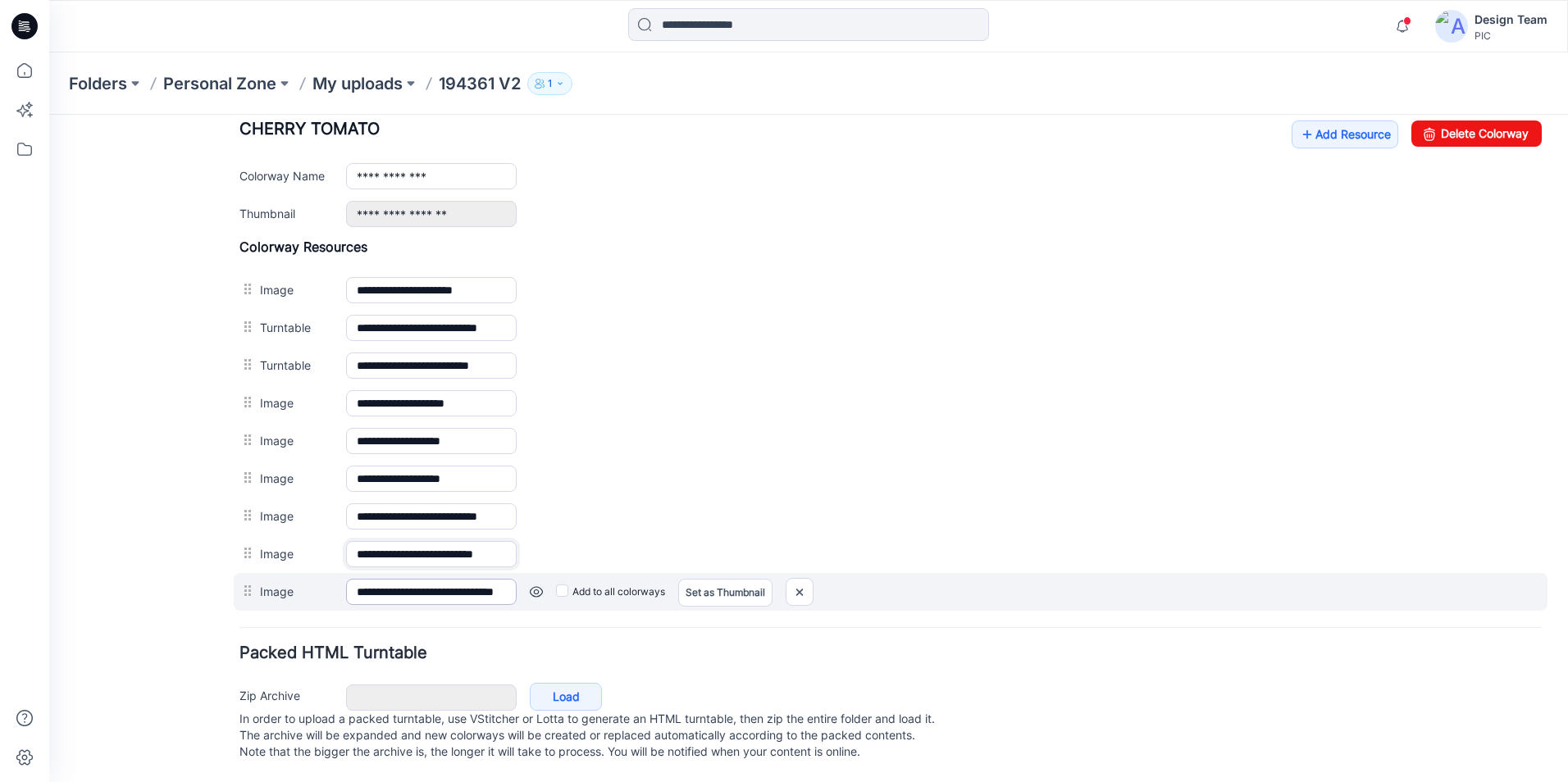
type input "**********"
drag, startPoint x: 424, startPoint y: 578, endPoint x: 485, endPoint y: 589, distance: 62.0
click at [485, 589] on input "**********" at bounding box center [431, 591] width 171 height 26
paste input "text"
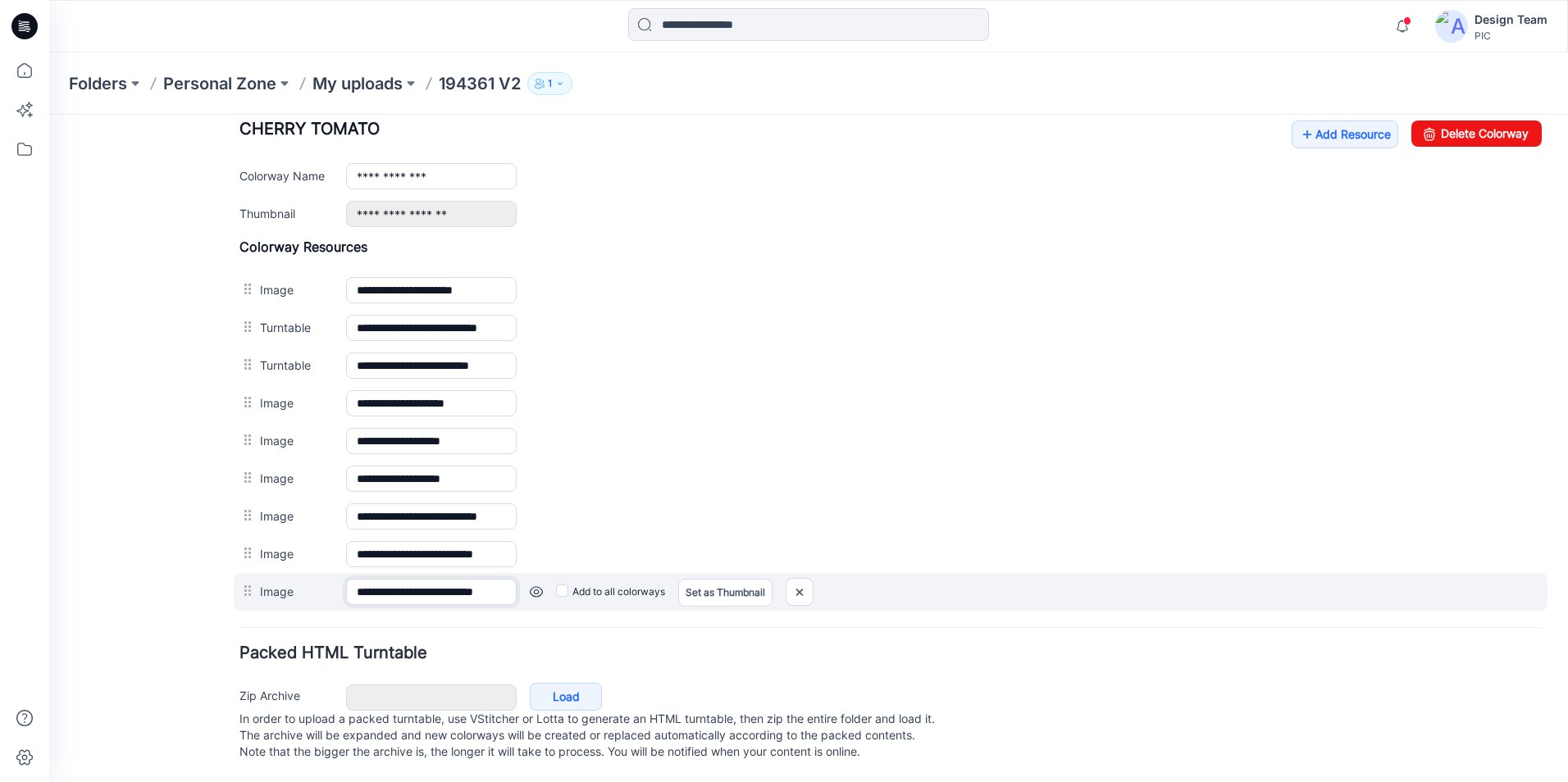
scroll to position [0, 34]
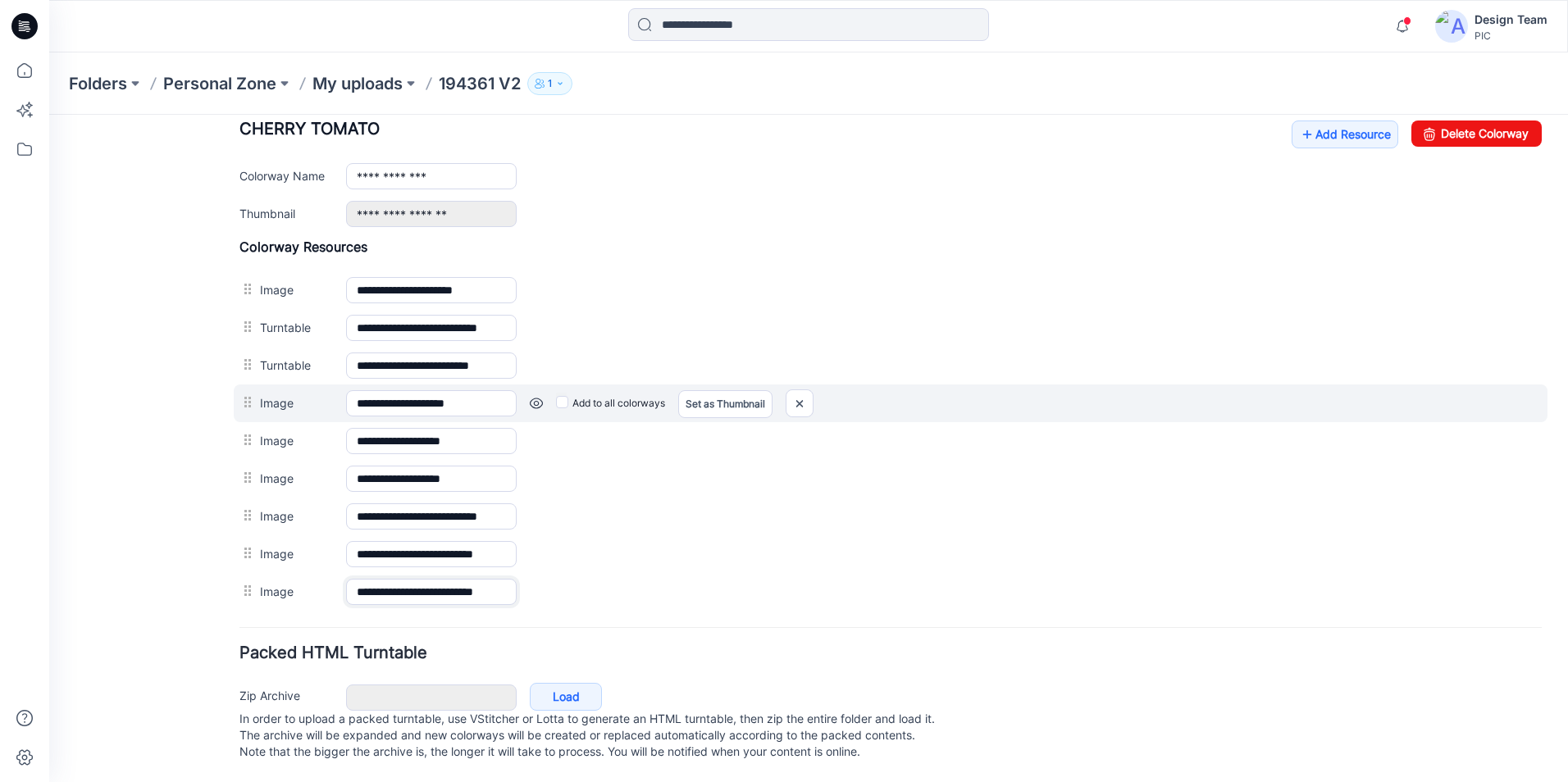
type input "**********"
click at [1071, 406] on div "**********" at bounding box center [891, 402] width 1314 height 37
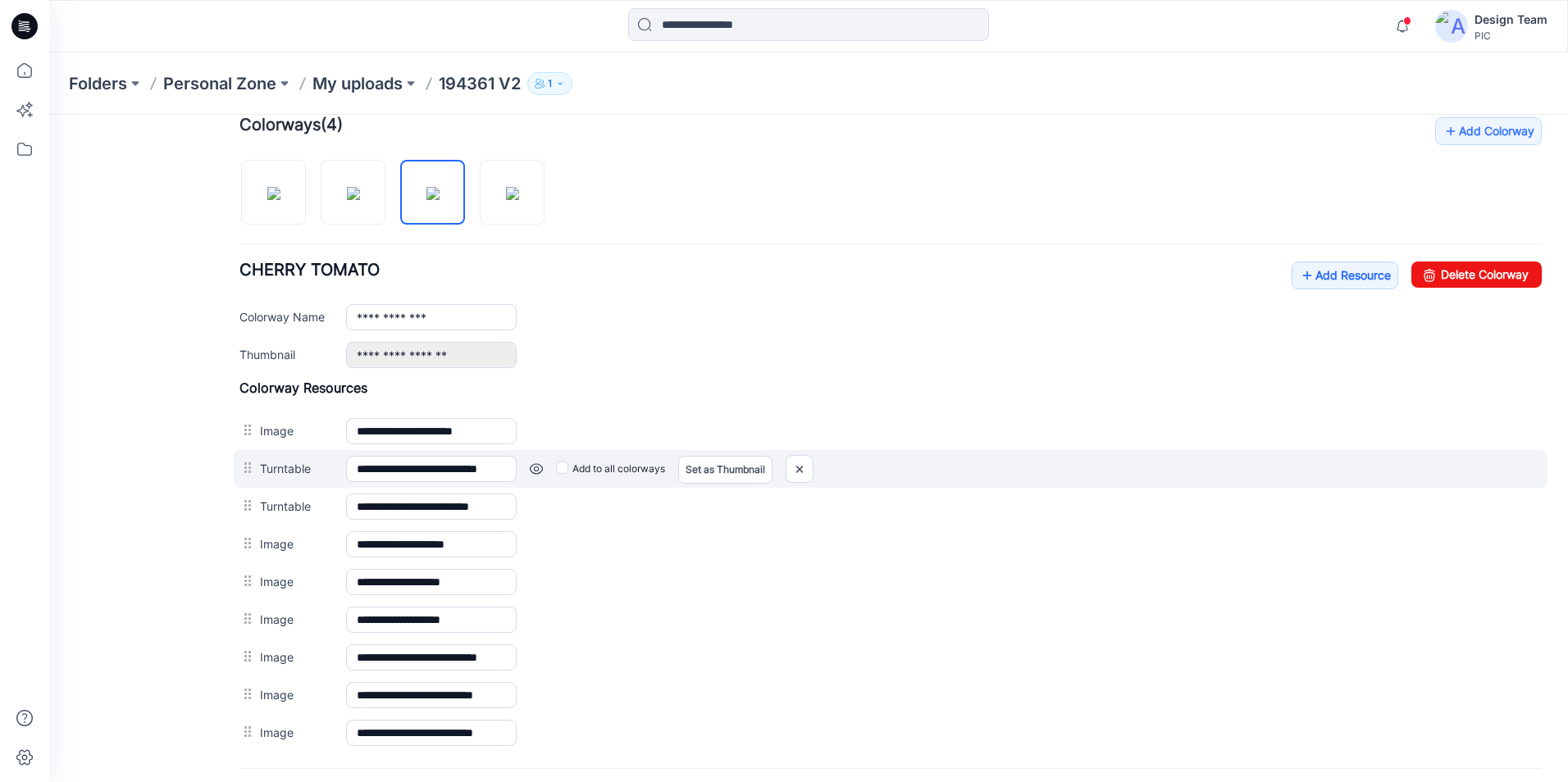
scroll to position [503, 0]
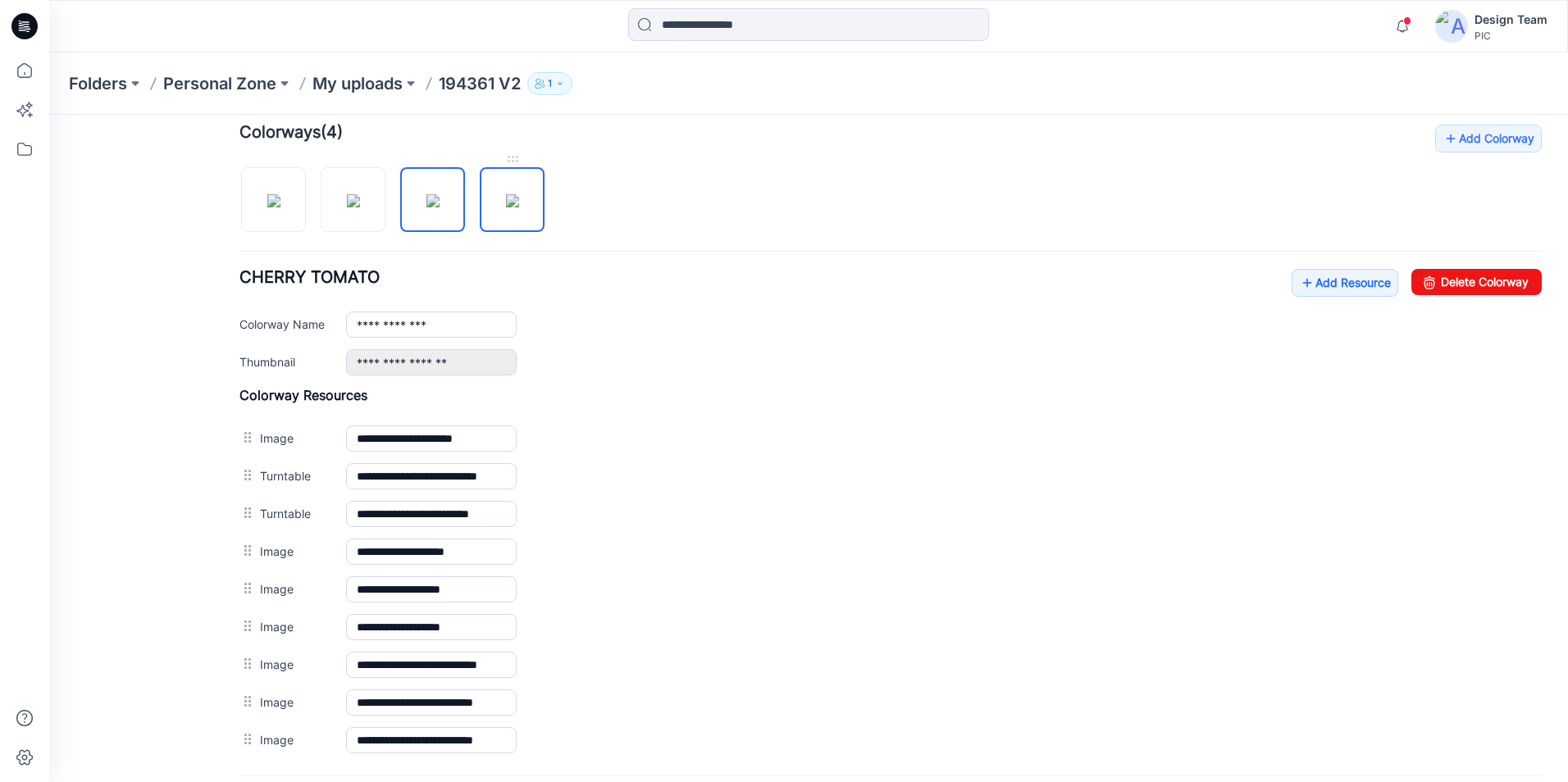
click at [511, 207] on img at bounding box center [512, 201] width 13 height 13
type input "**********"
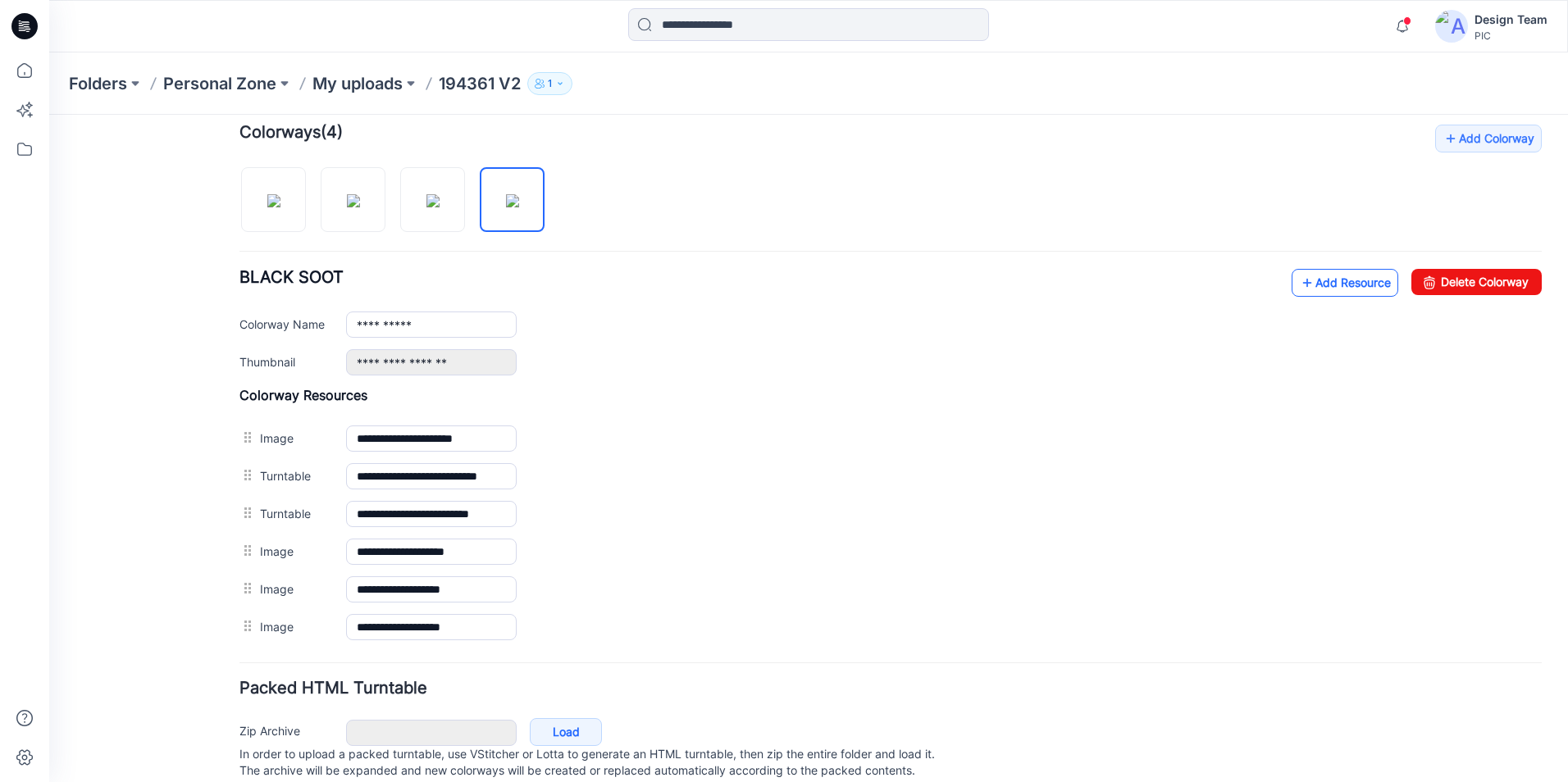
click at [1299, 282] on icon at bounding box center [1307, 283] width 16 height 26
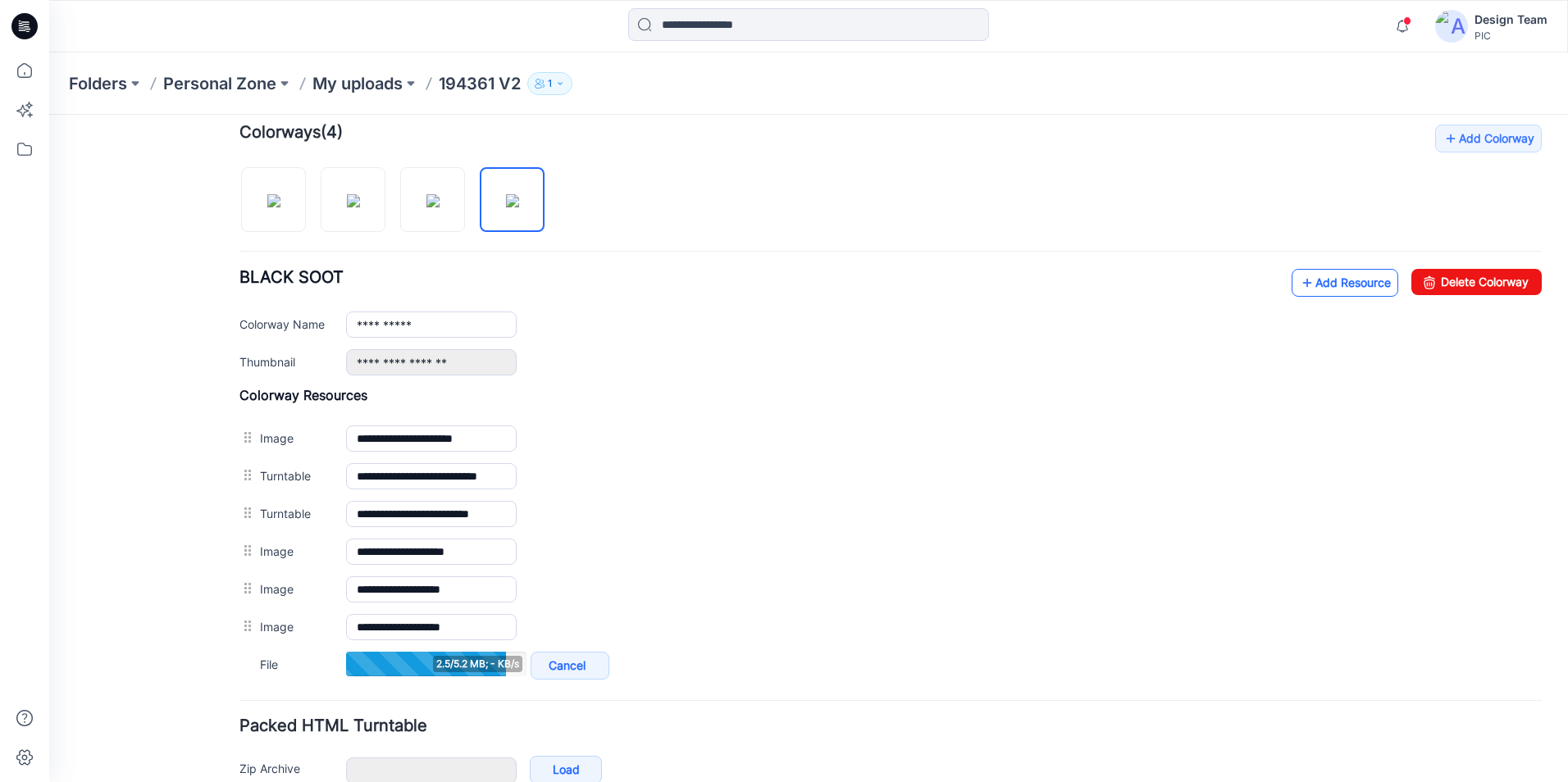
click at [1322, 279] on link "Add Resource" at bounding box center [1344, 283] width 107 height 28
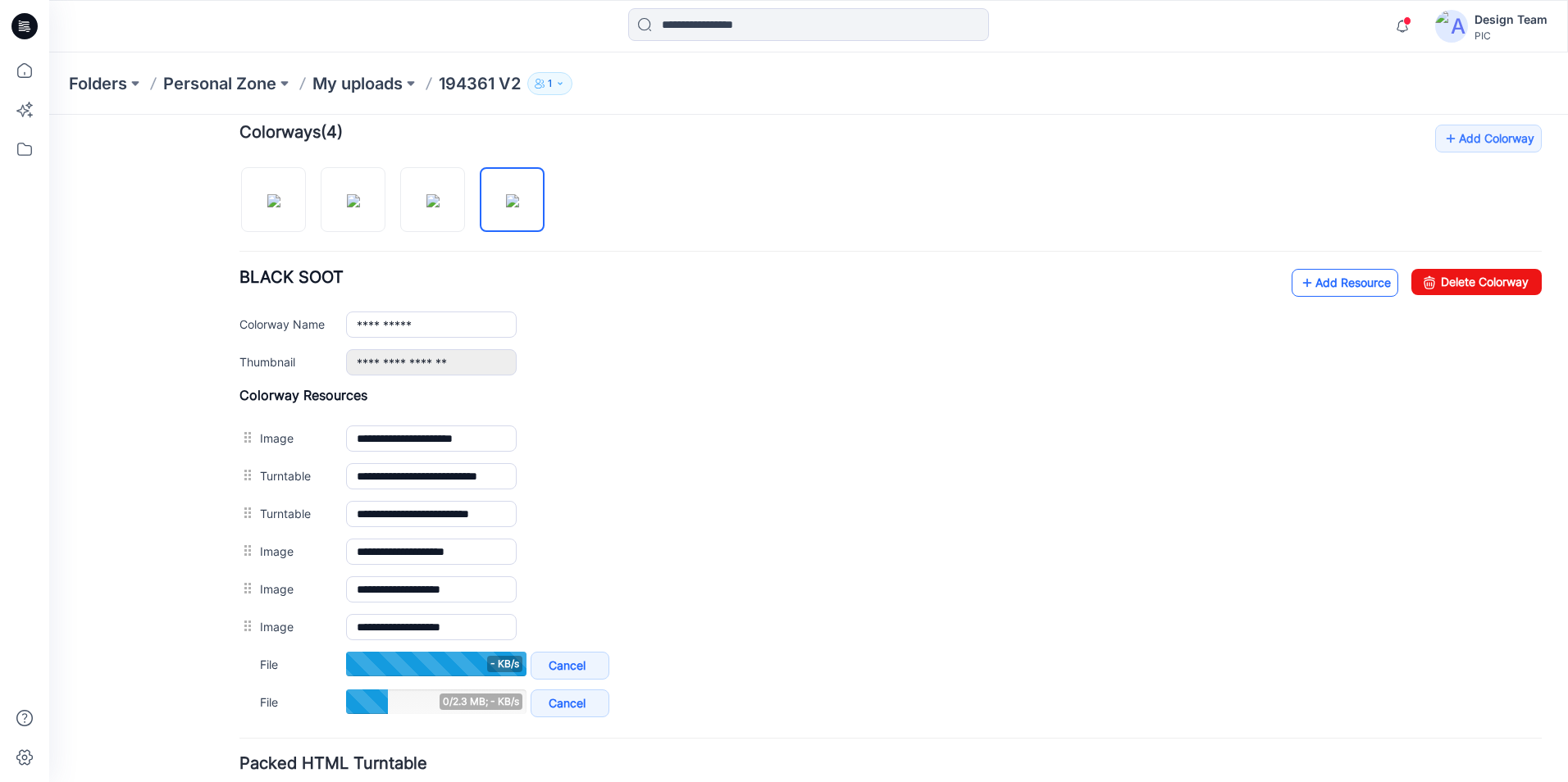
click at [1353, 286] on link "Add Resource" at bounding box center [1344, 283] width 107 height 28
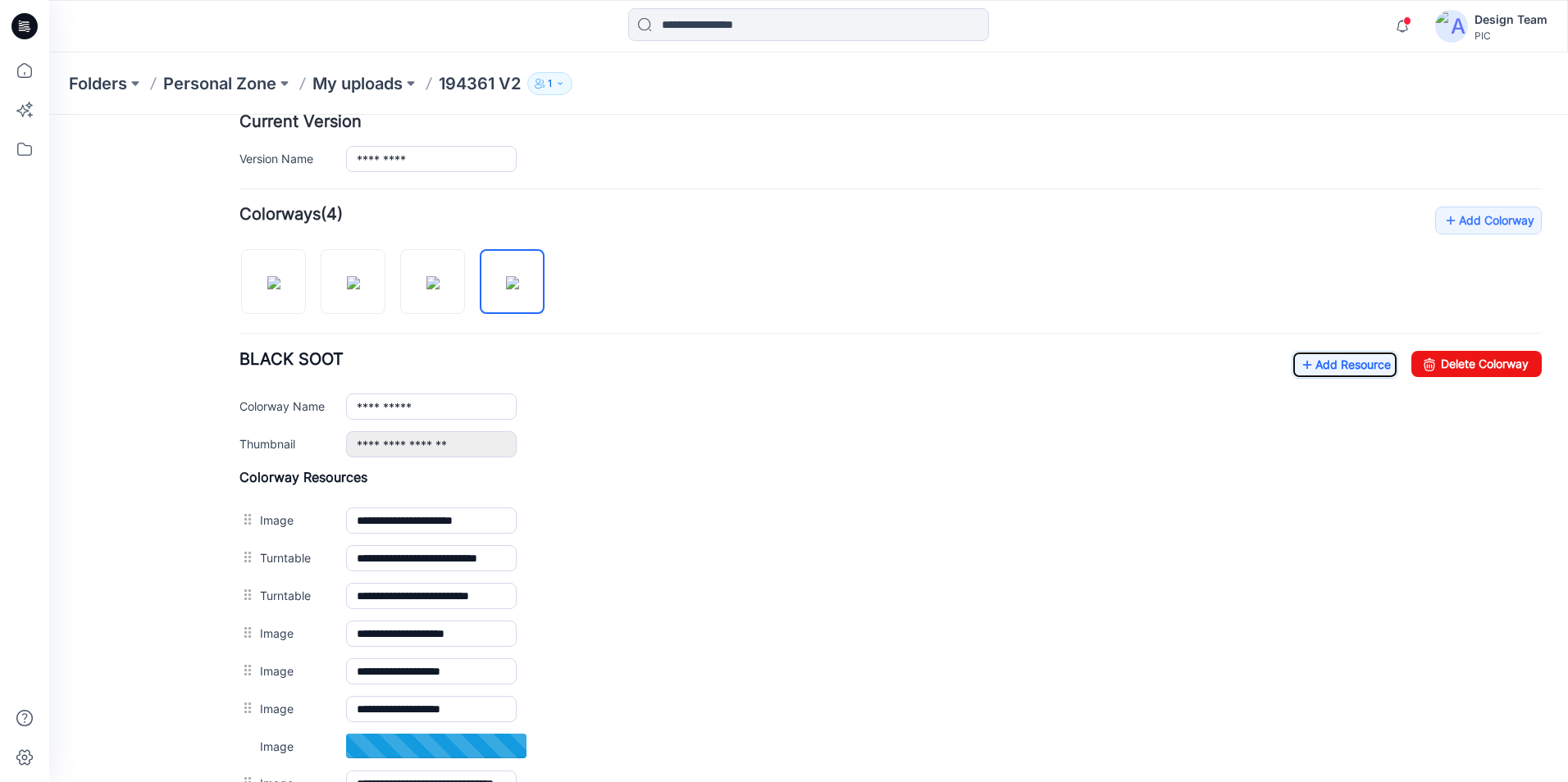
scroll to position [667, 0]
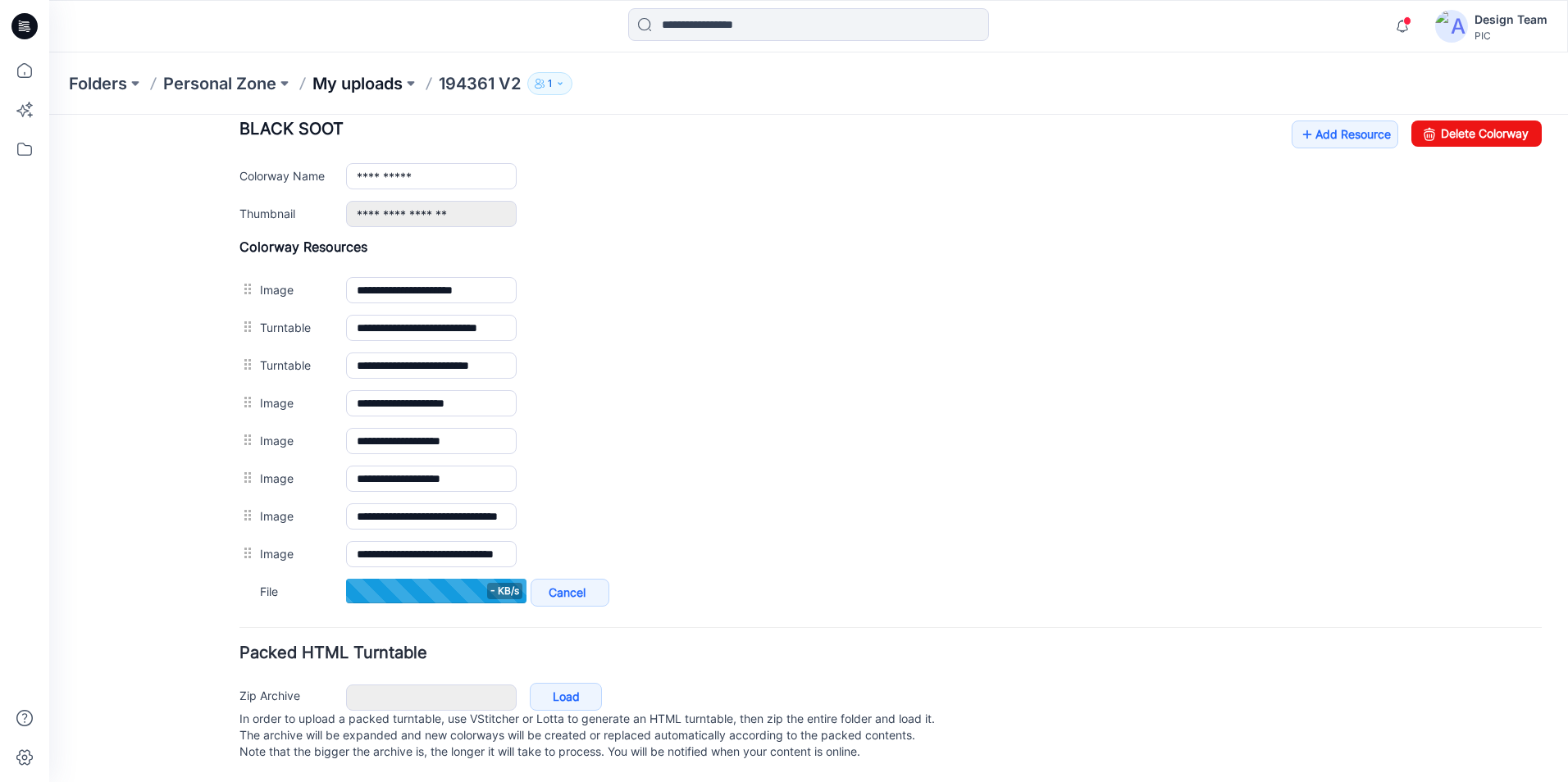
click at [384, 89] on p "My uploads" at bounding box center [357, 83] width 90 height 23
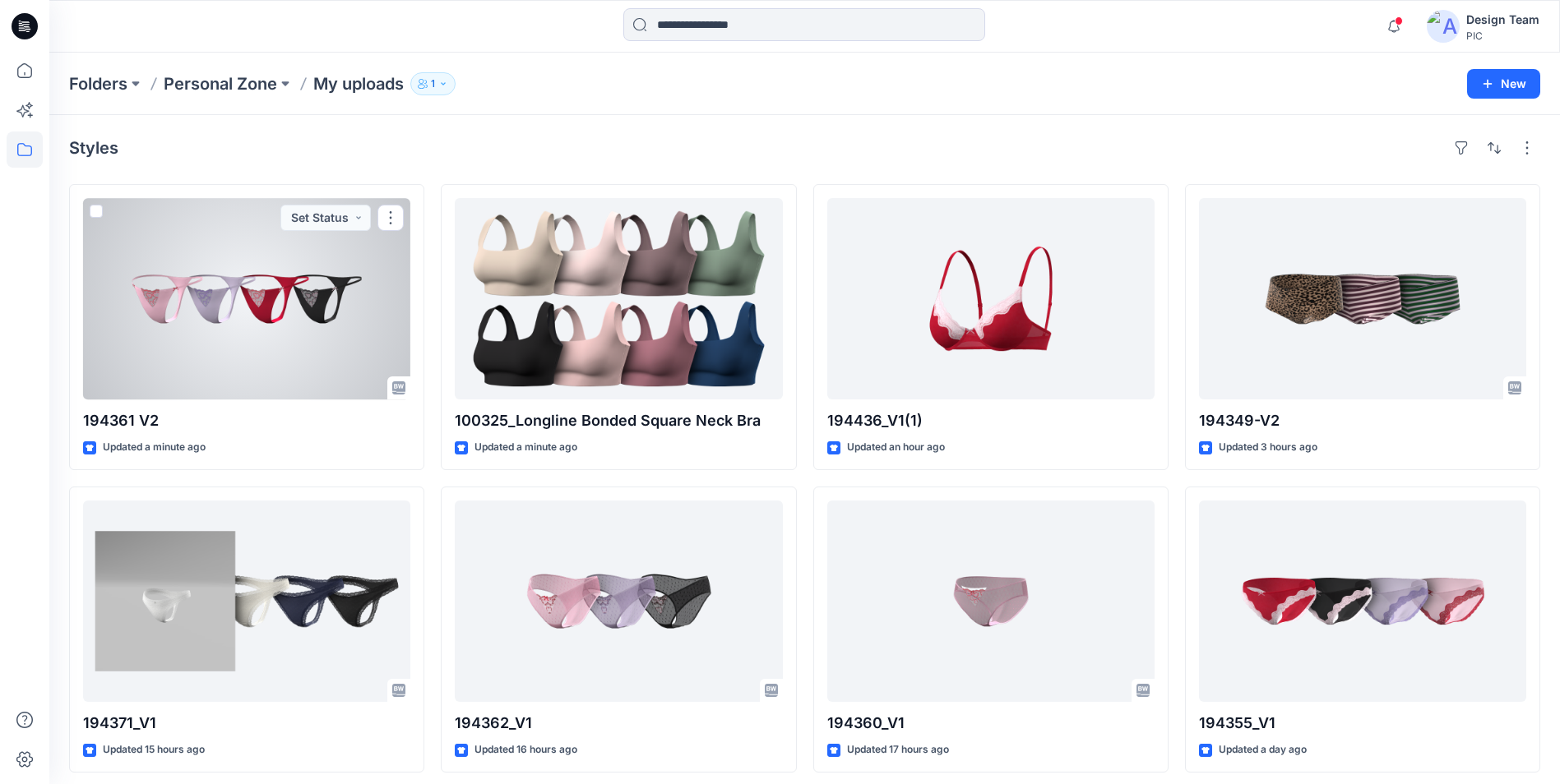
click at [277, 351] on div at bounding box center [247, 299] width 328 height 201
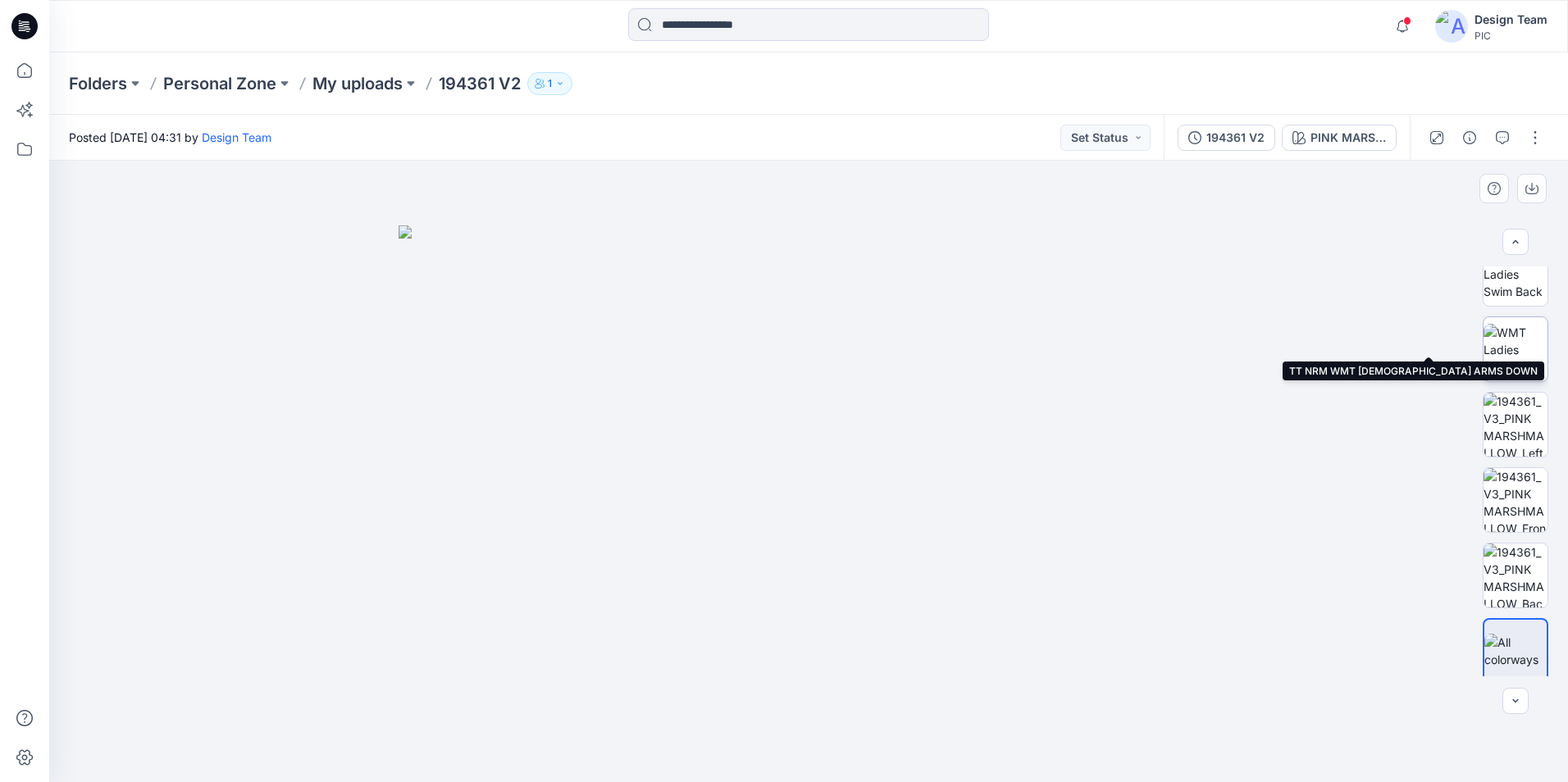
scroll to position [335, 0]
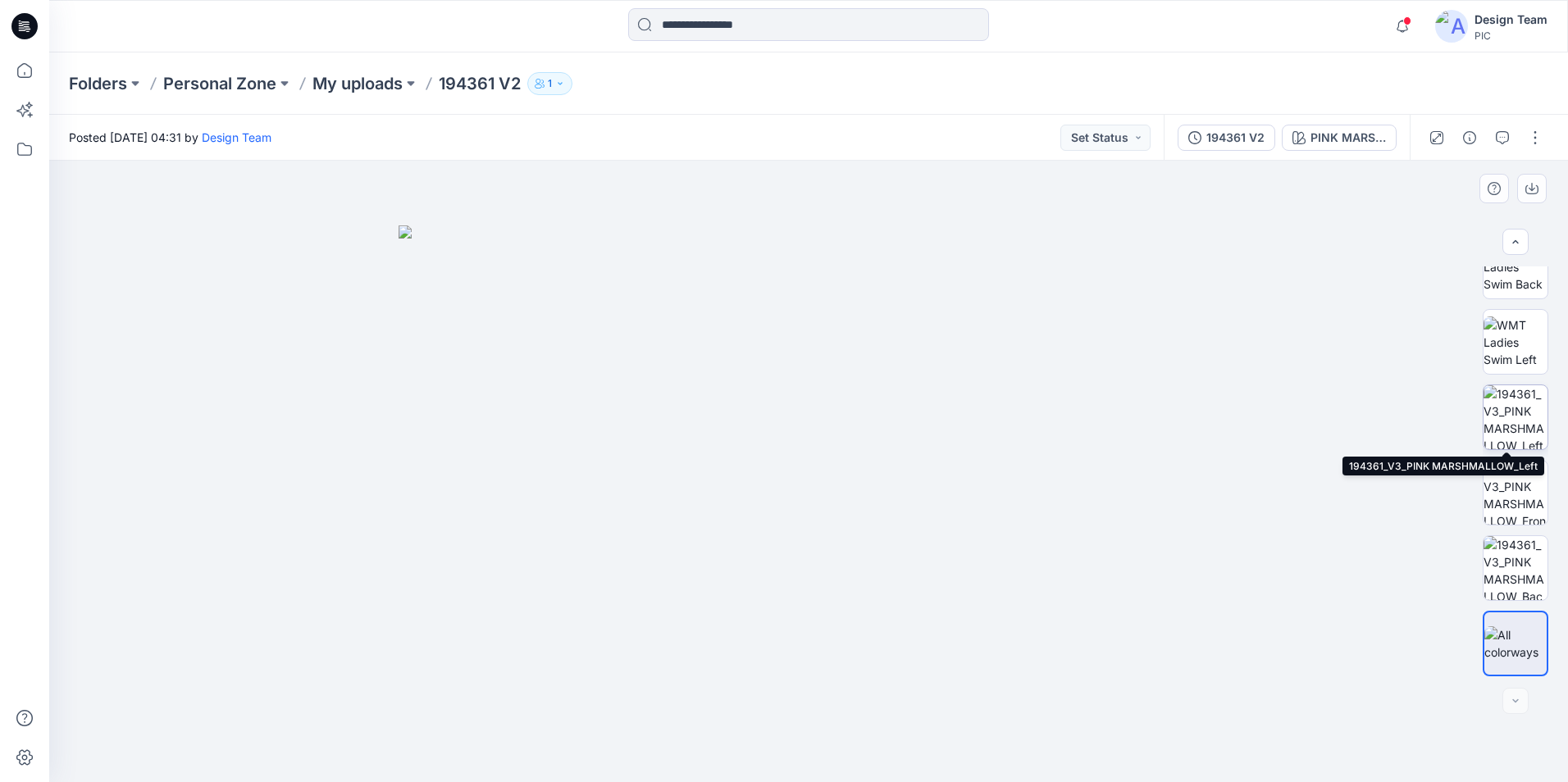
click at [1517, 436] on img at bounding box center [1516, 417] width 64 height 64
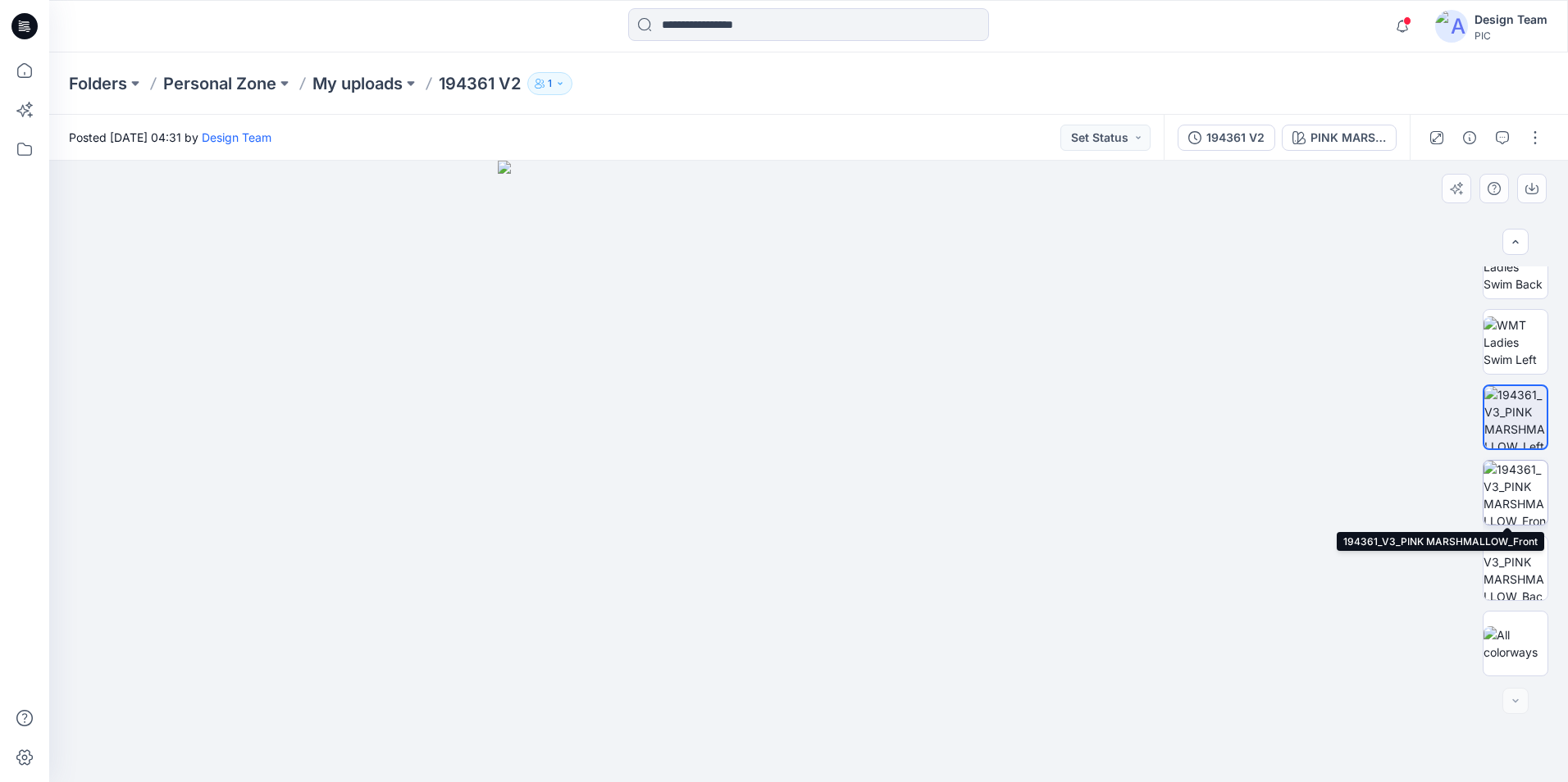
click at [1517, 497] on img at bounding box center [1516, 493] width 64 height 64
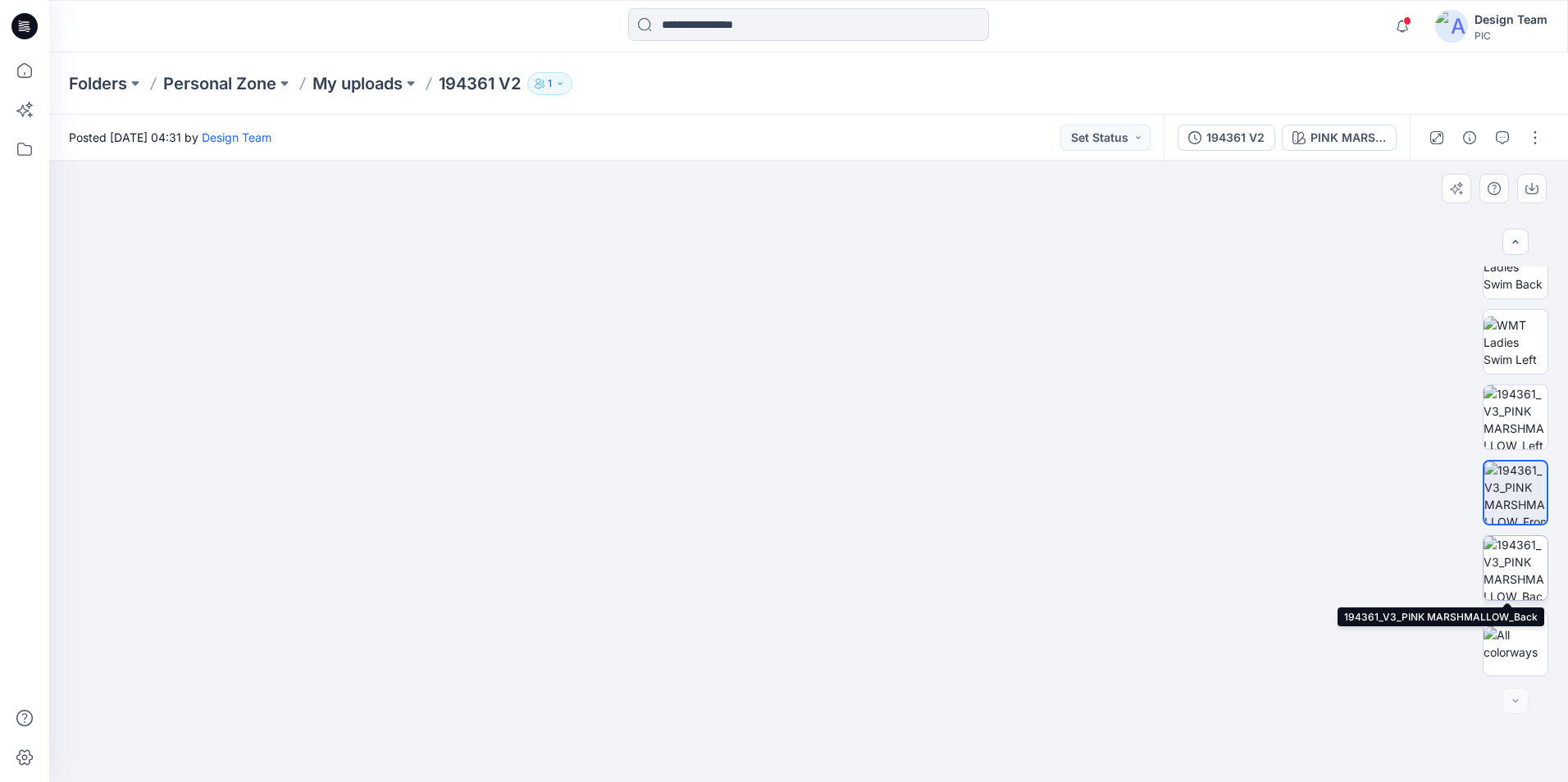
click at [1503, 566] on img at bounding box center [1516, 568] width 64 height 64
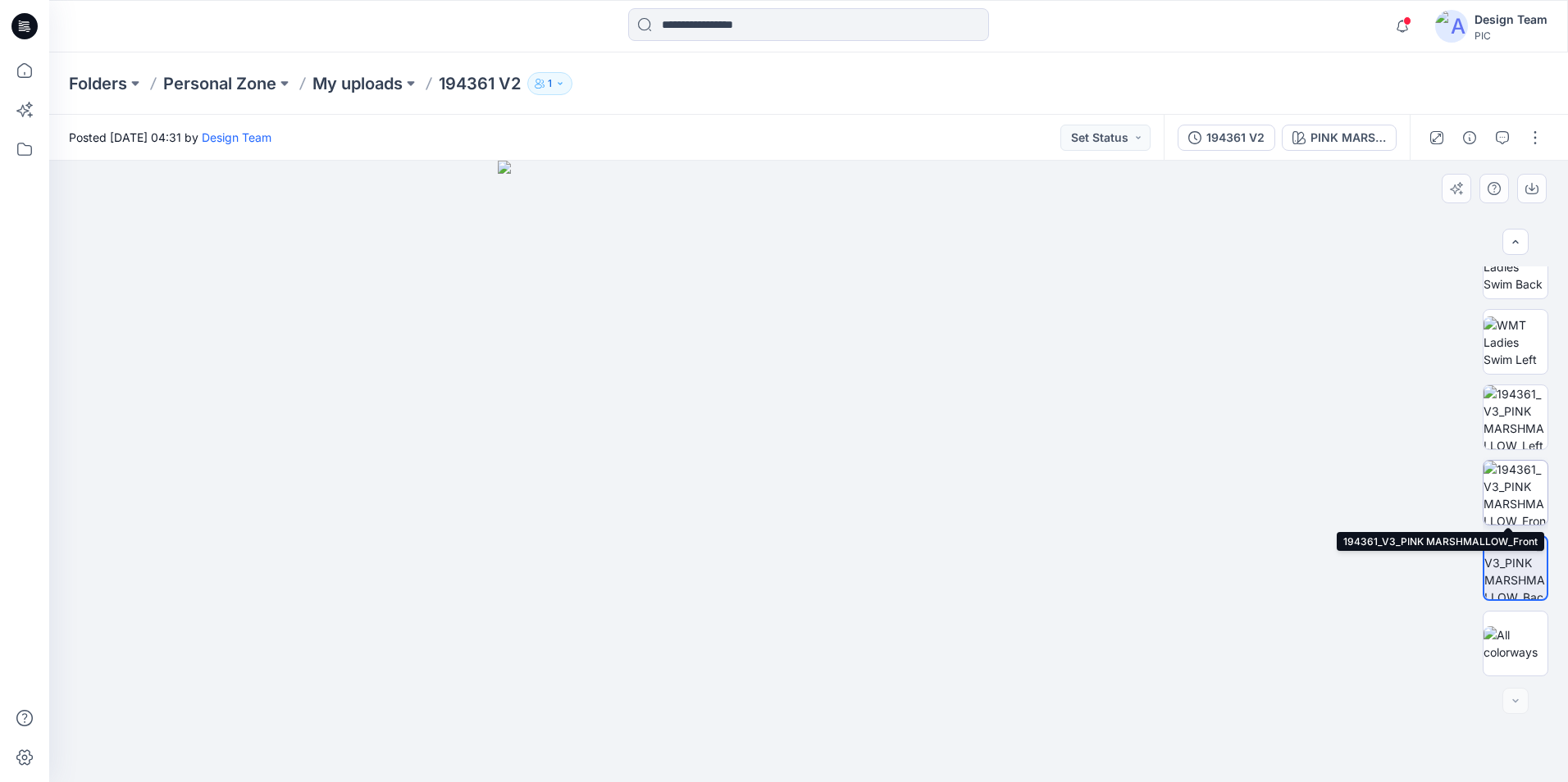
click at [1509, 486] on img at bounding box center [1516, 493] width 64 height 64
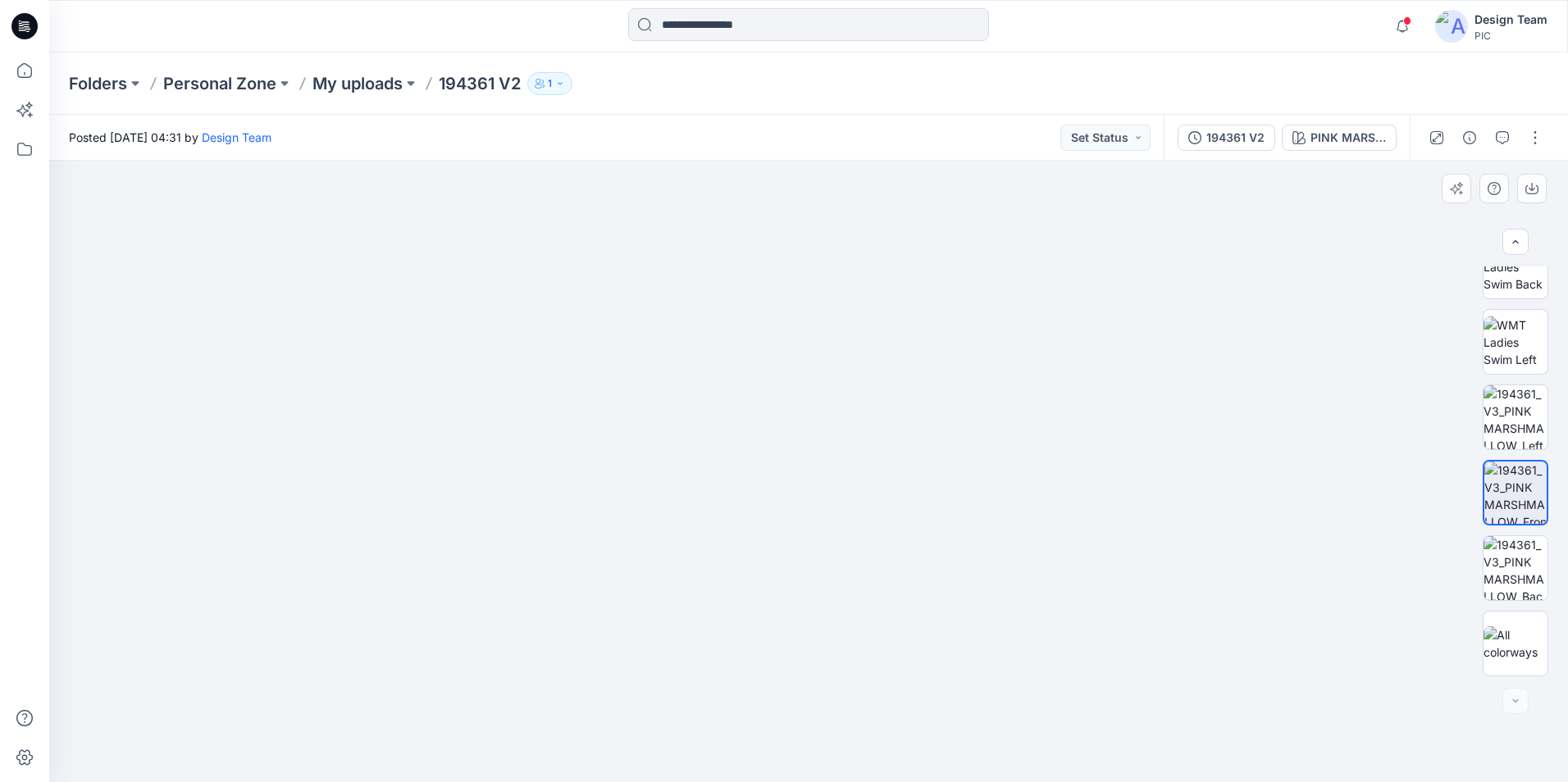
drag, startPoint x: 980, startPoint y: 349, endPoint x: 1009, endPoint y: 330, distance: 34.7
click at [1529, 407] on img at bounding box center [1516, 417] width 64 height 64
click at [1526, 645] on img at bounding box center [1516, 644] width 64 height 35
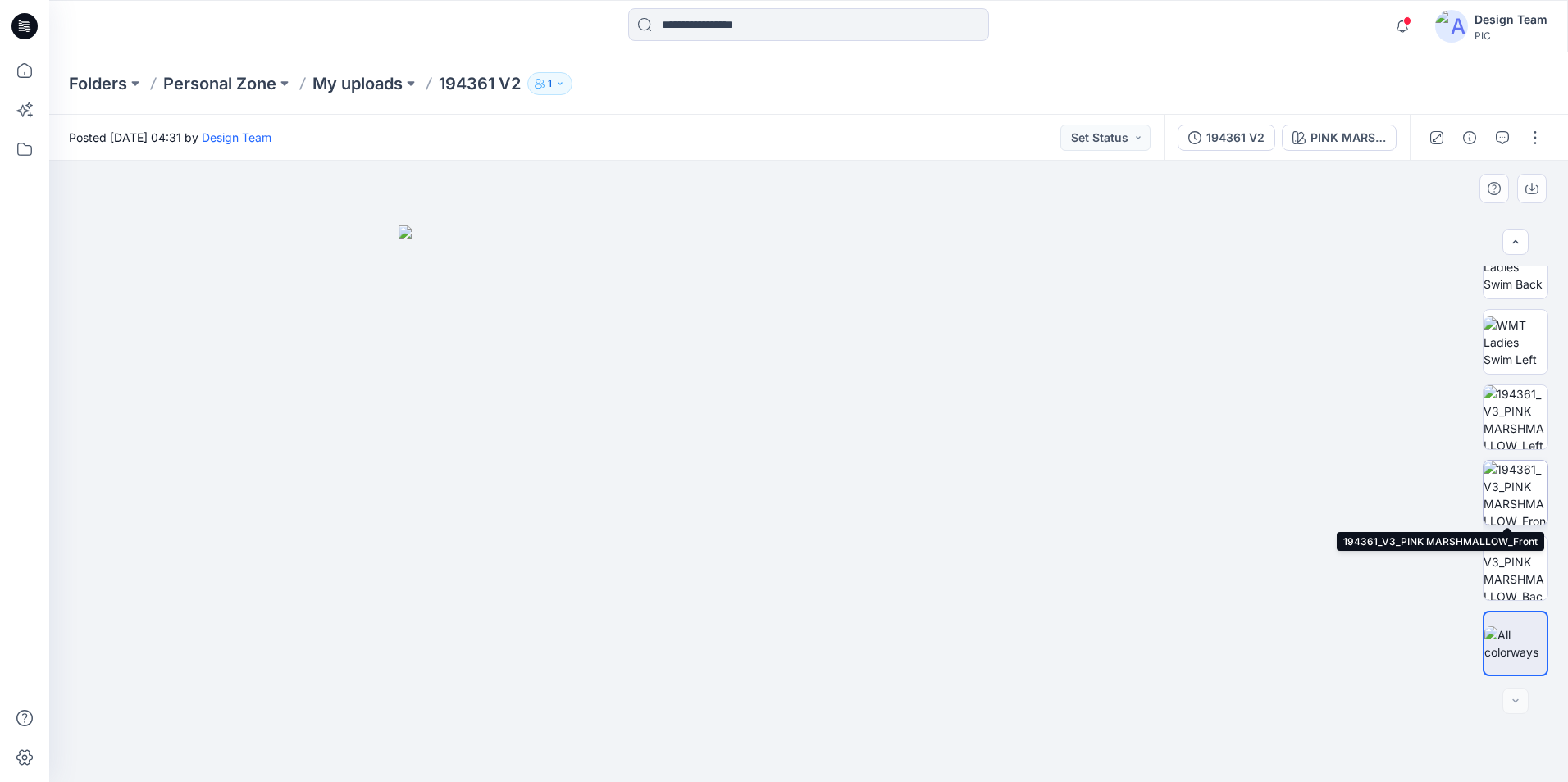
click at [1505, 495] on img at bounding box center [1516, 493] width 64 height 64
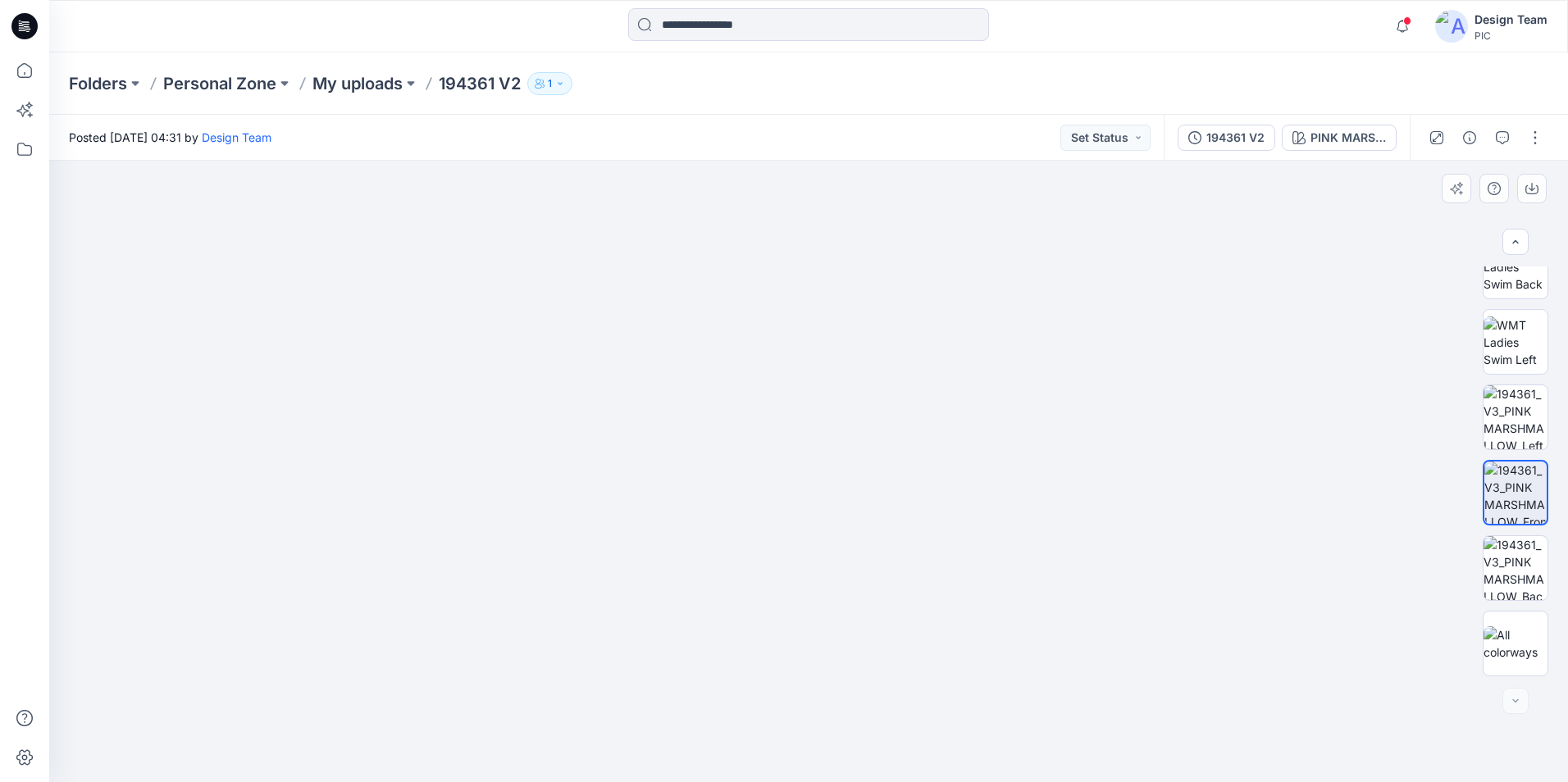
drag, startPoint x: 1148, startPoint y: 361, endPoint x: 1147, endPoint y: 413, distance: 52.0
click at [1523, 577] on img at bounding box center [1516, 568] width 64 height 64
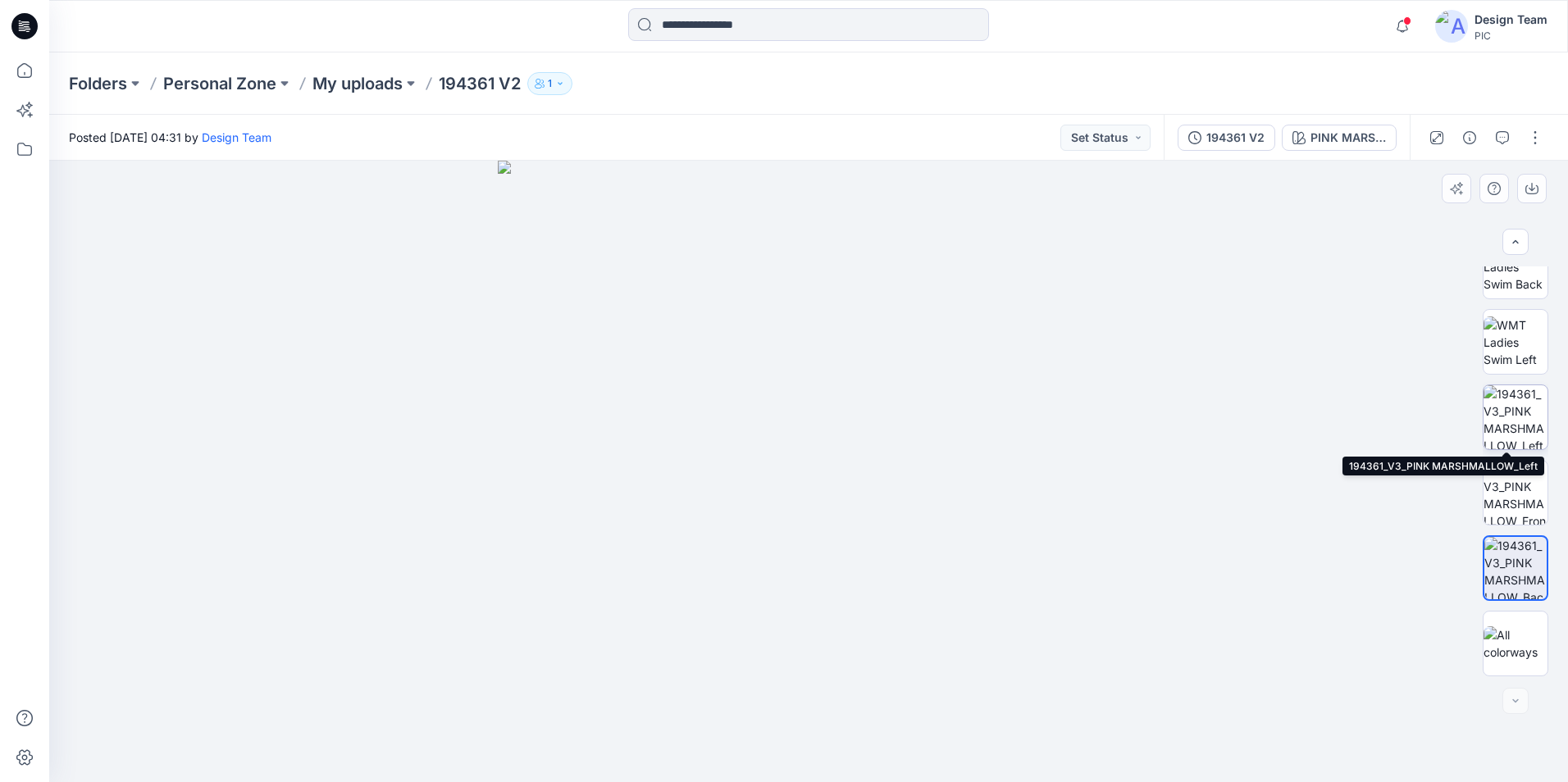
click at [1531, 423] on img at bounding box center [1516, 417] width 64 height 64
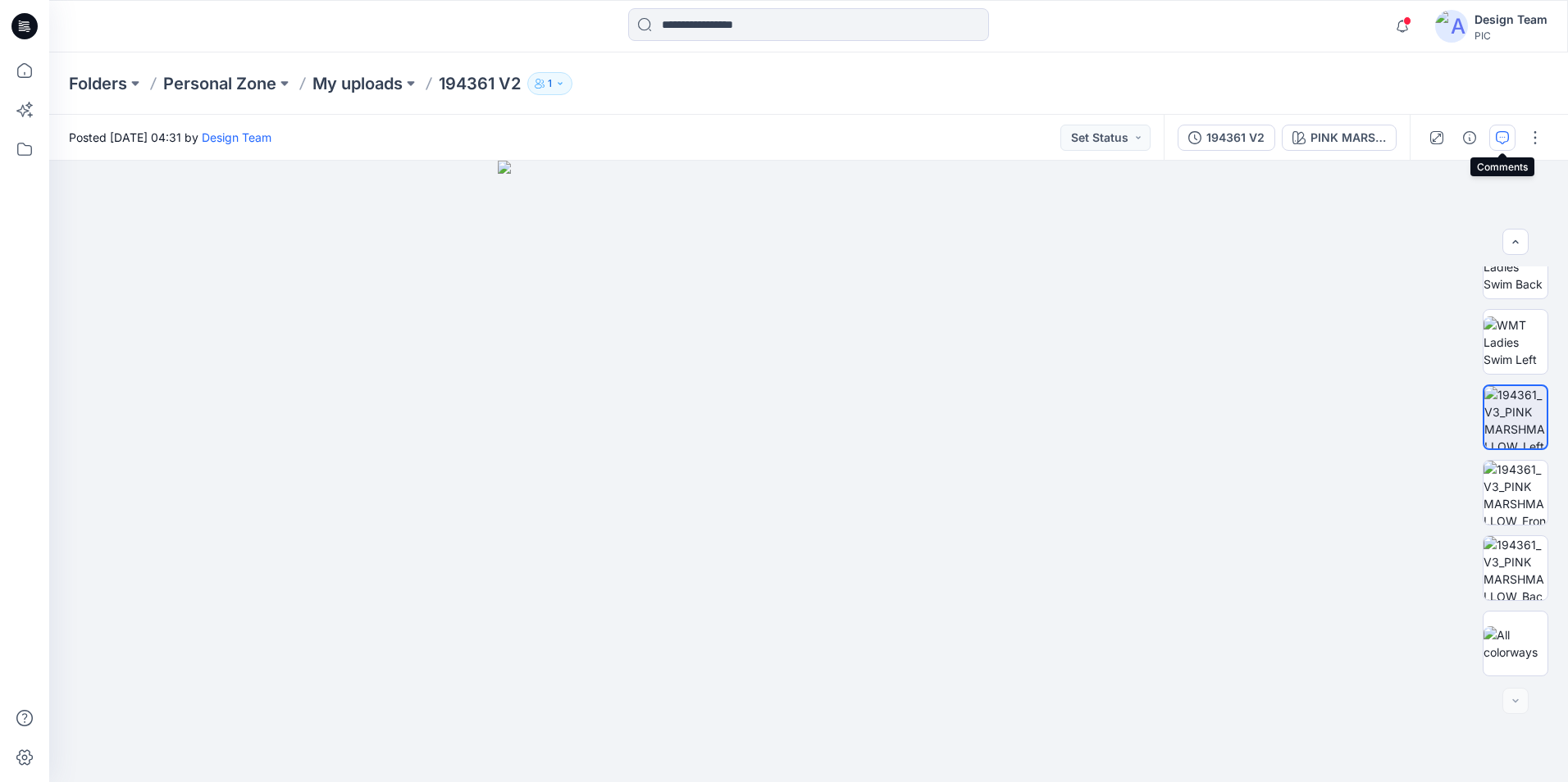
click at [1503, 138] on icon "button" at bounding box center [1502, 138] width 13 height 13
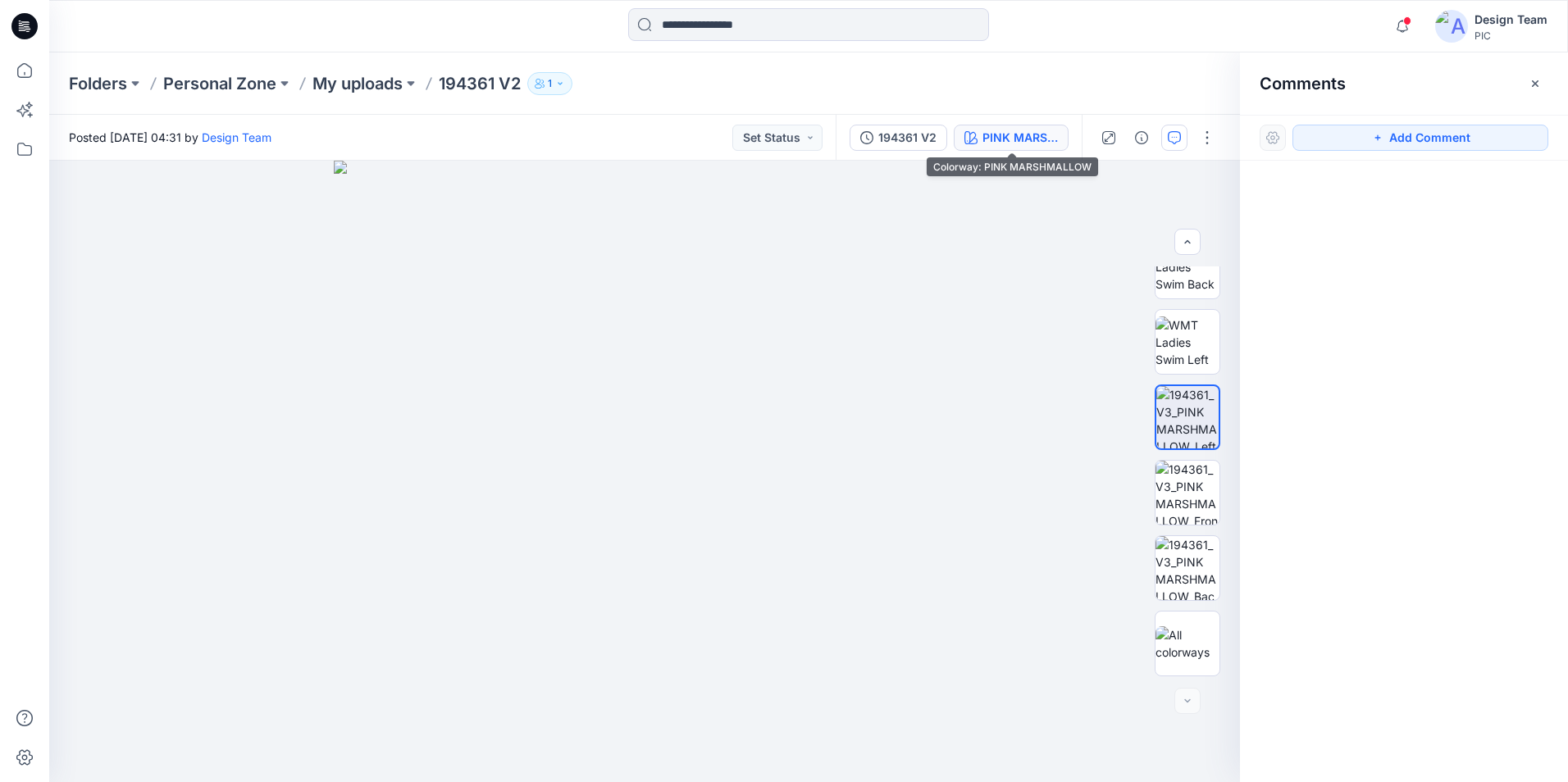
click at [1013, 149] on button "PINK MARSHMALLOW" at bounding box center [1011, 138] width 115 height 26
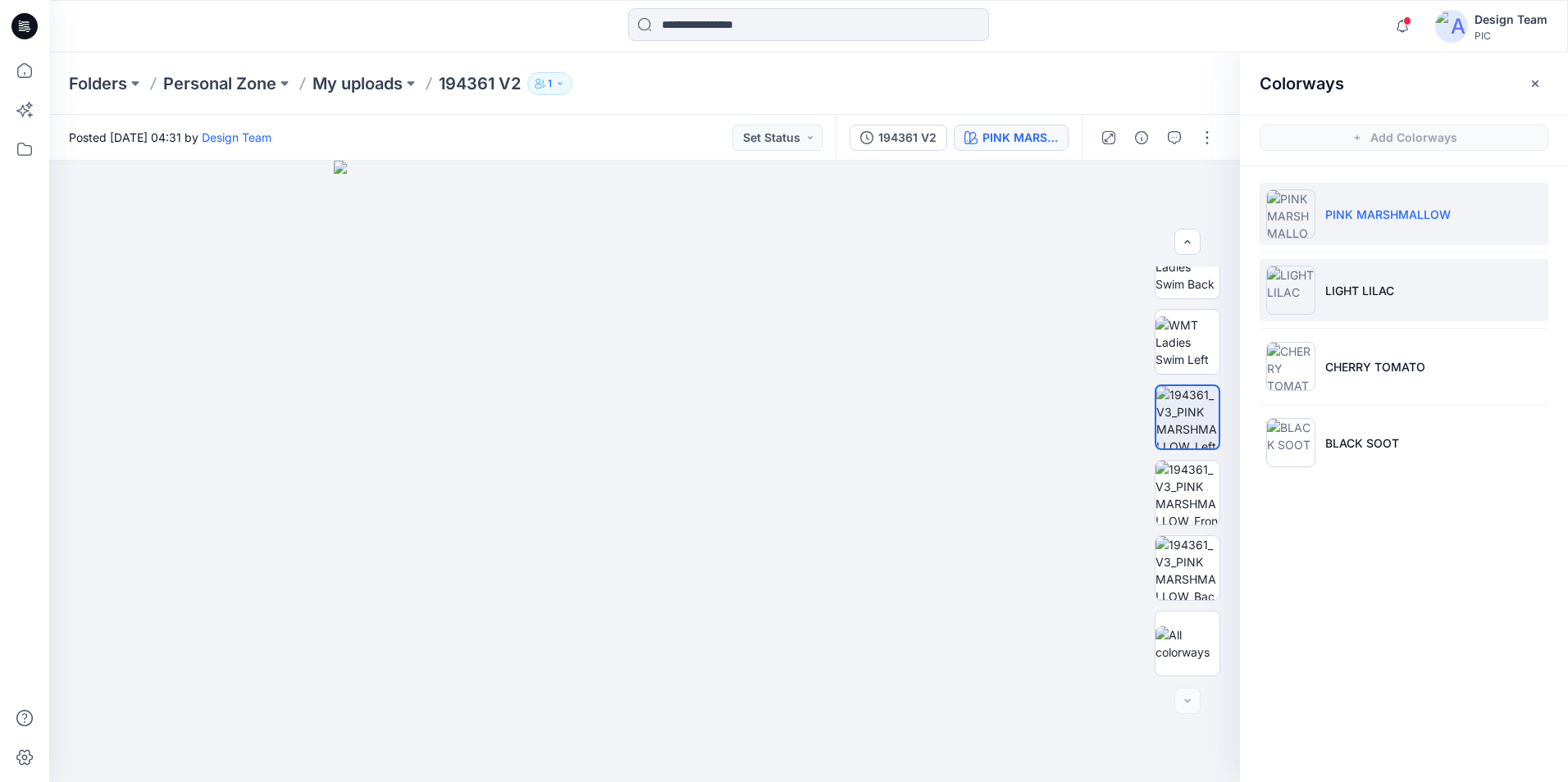
click at [1459, 297] on li "LIGHT LILAC" at bounding box center [1404, 290] width 288 height 62
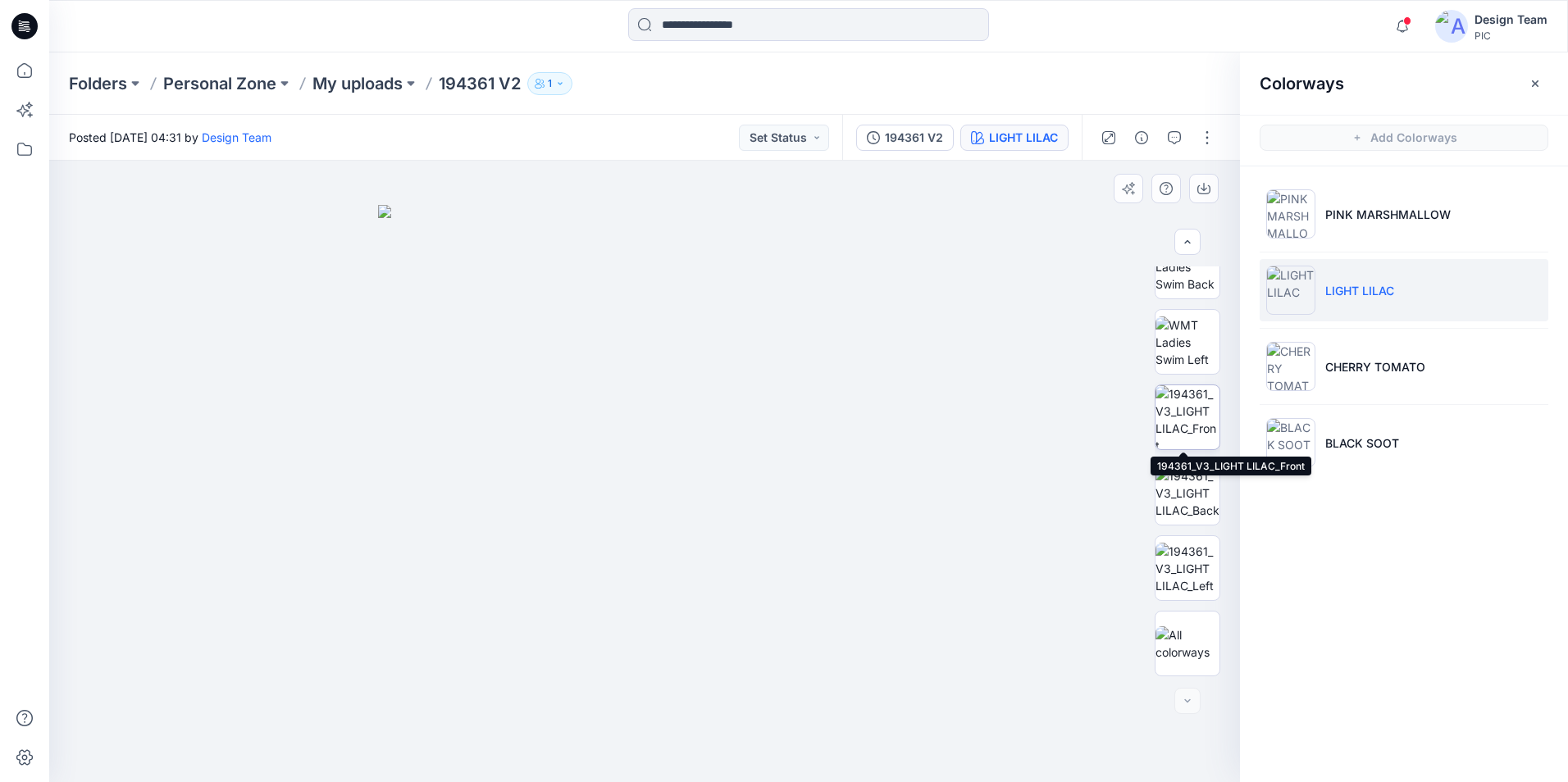
click at [1184, 424] on img at bounding box center [1187, 417] width 64 height 64
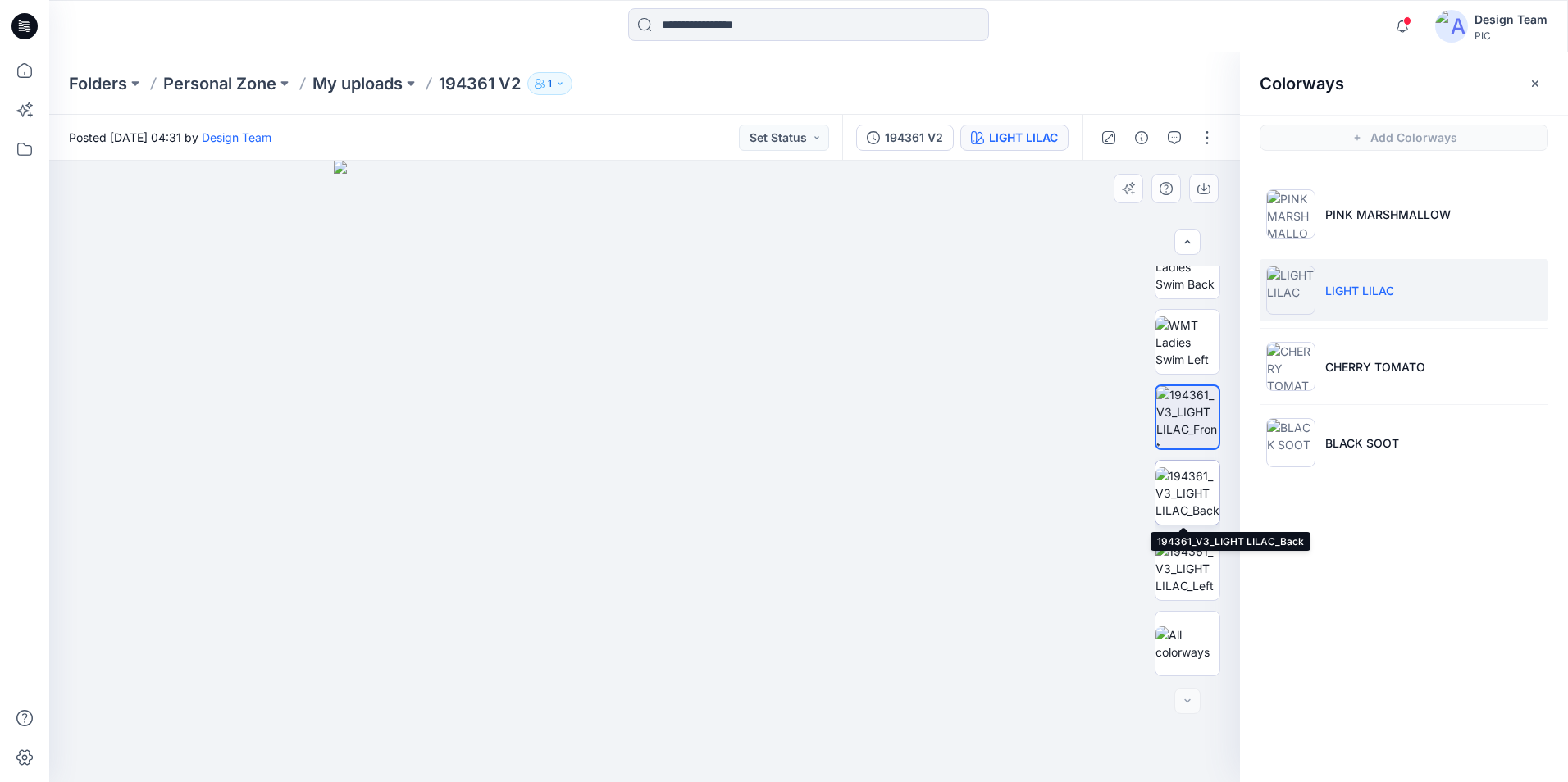
click at [1190, 500] on img at bounding box center [1187, 493] width 64 height 52
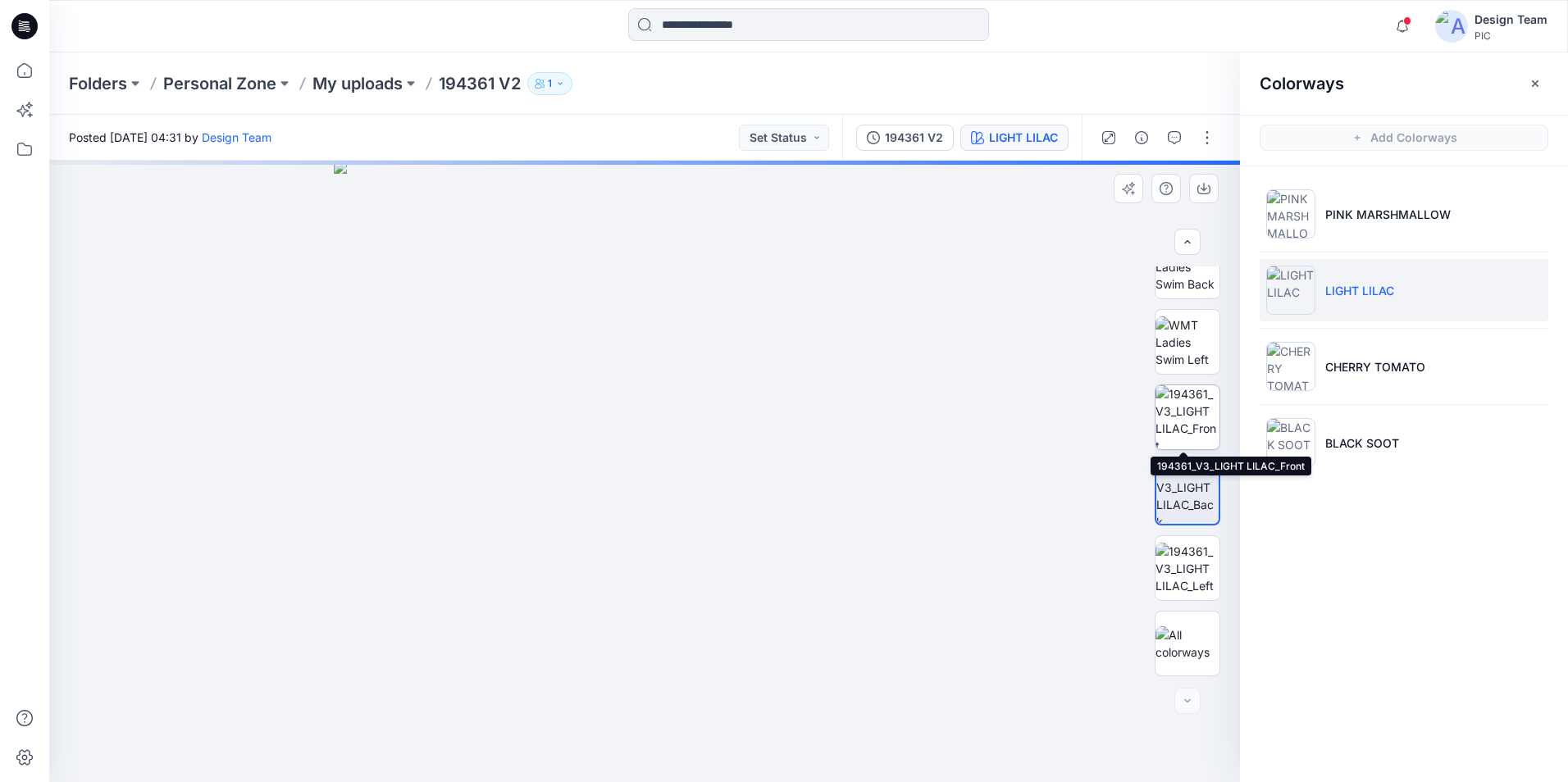
click at [1193, 423] on img at bounding box center [1187, 417] width 64 height 64
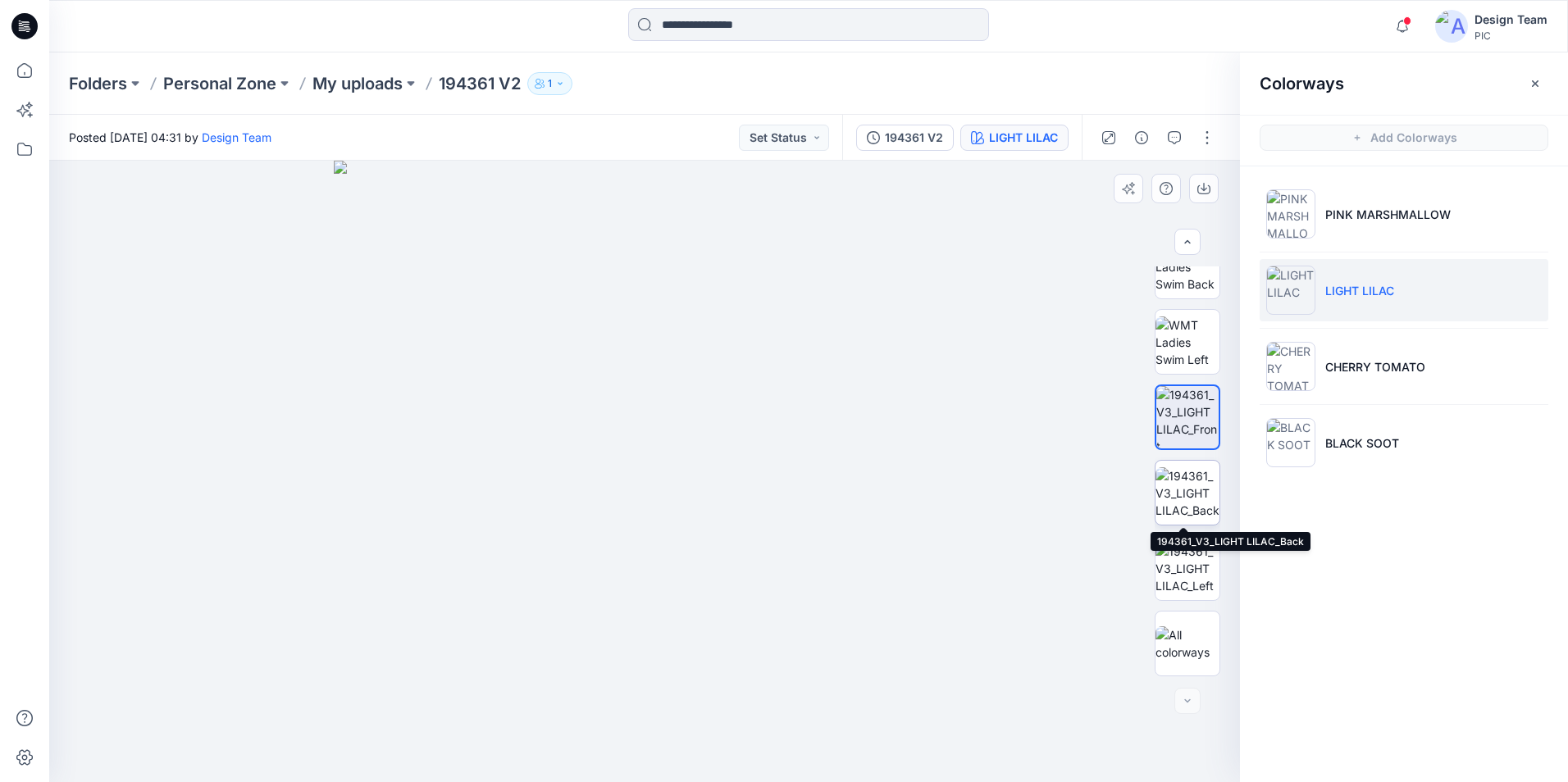
click at [1179, 480] on img at bounding box center [1187, 493] width 64 height 52
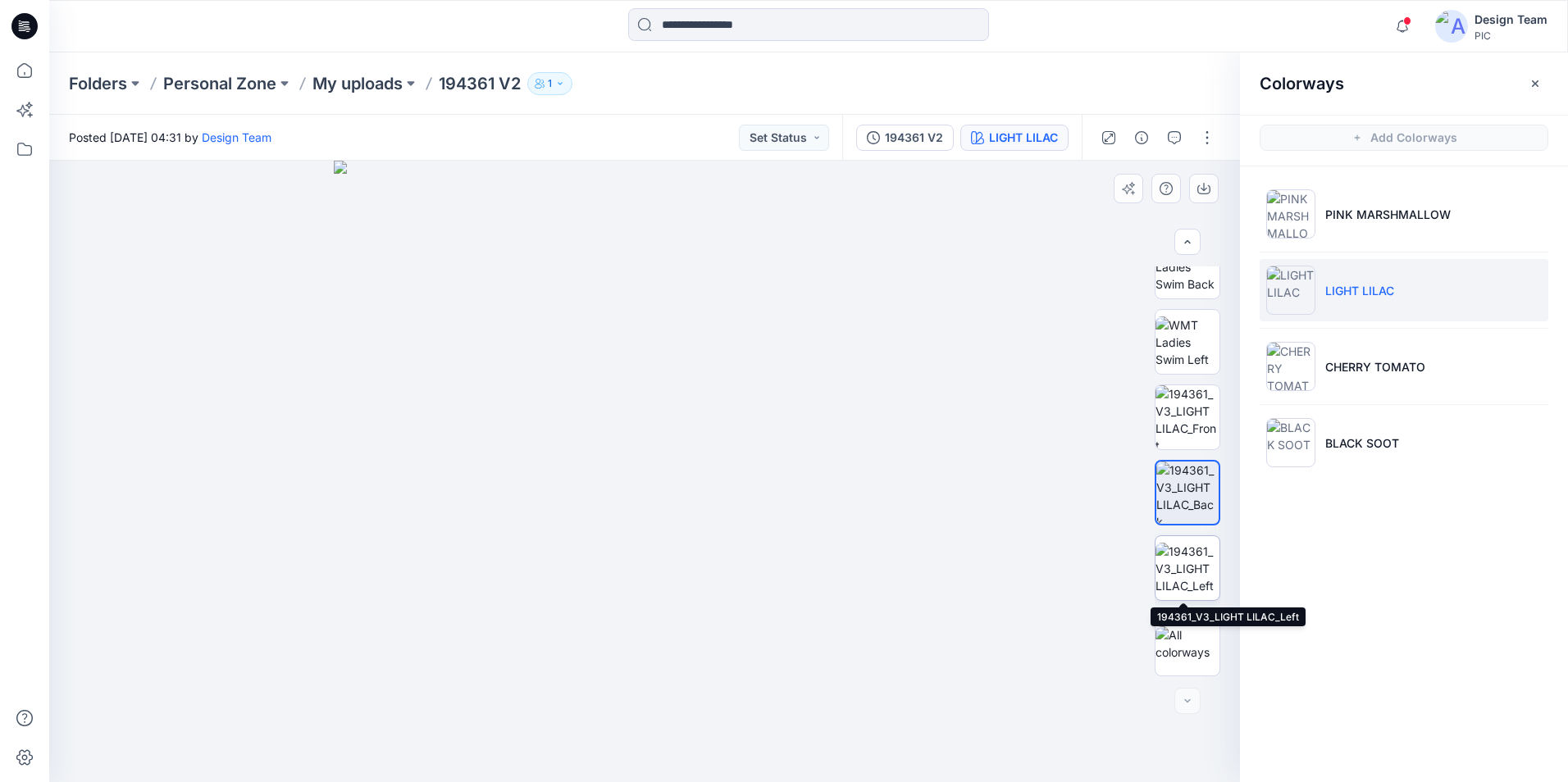
click at [1187, 570] on img at bounding box center [1187, 568] width 64 height 52
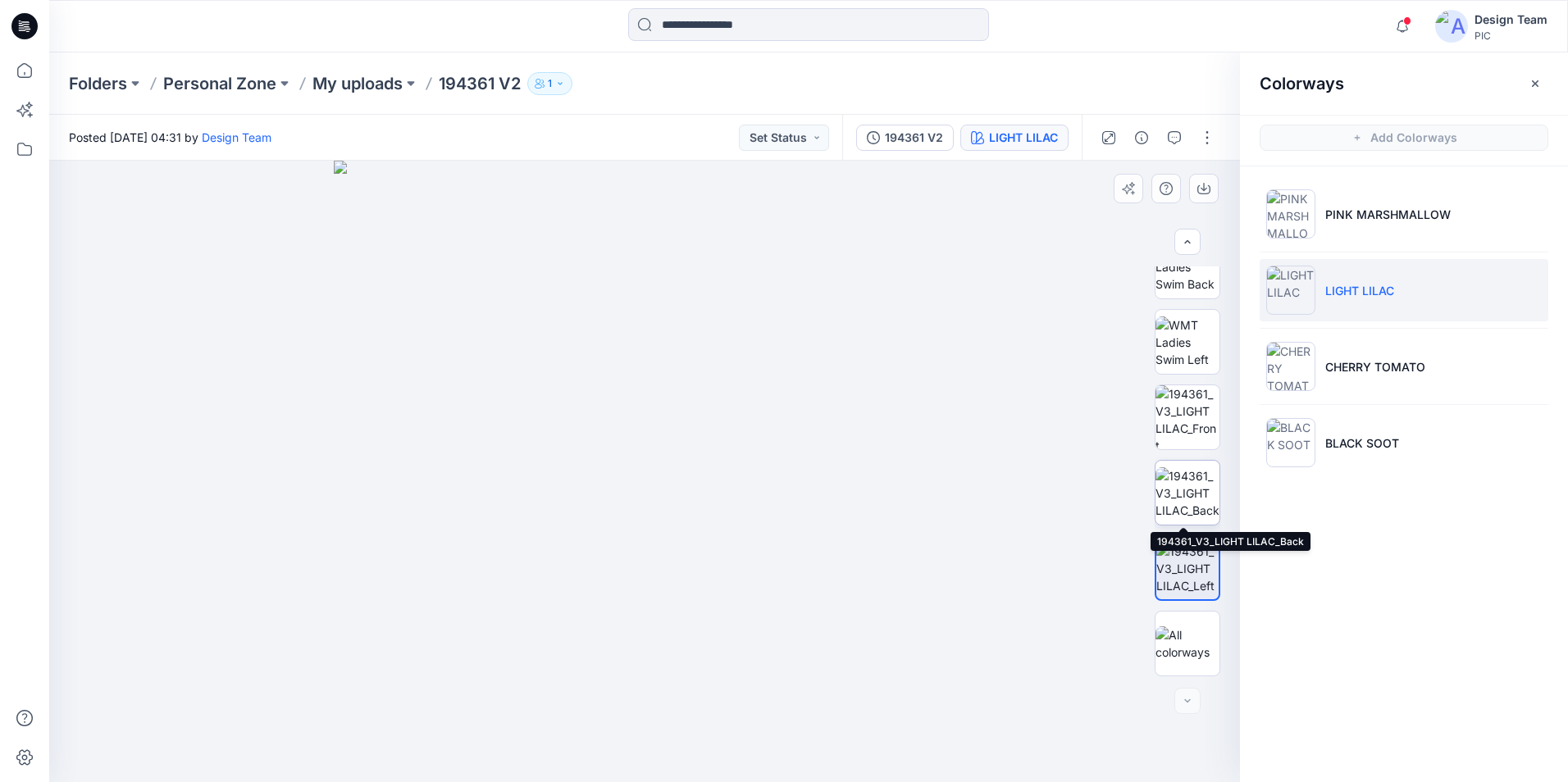
click at [1173, 481] on img at bounding box center [1187, 493] width 64 height 52
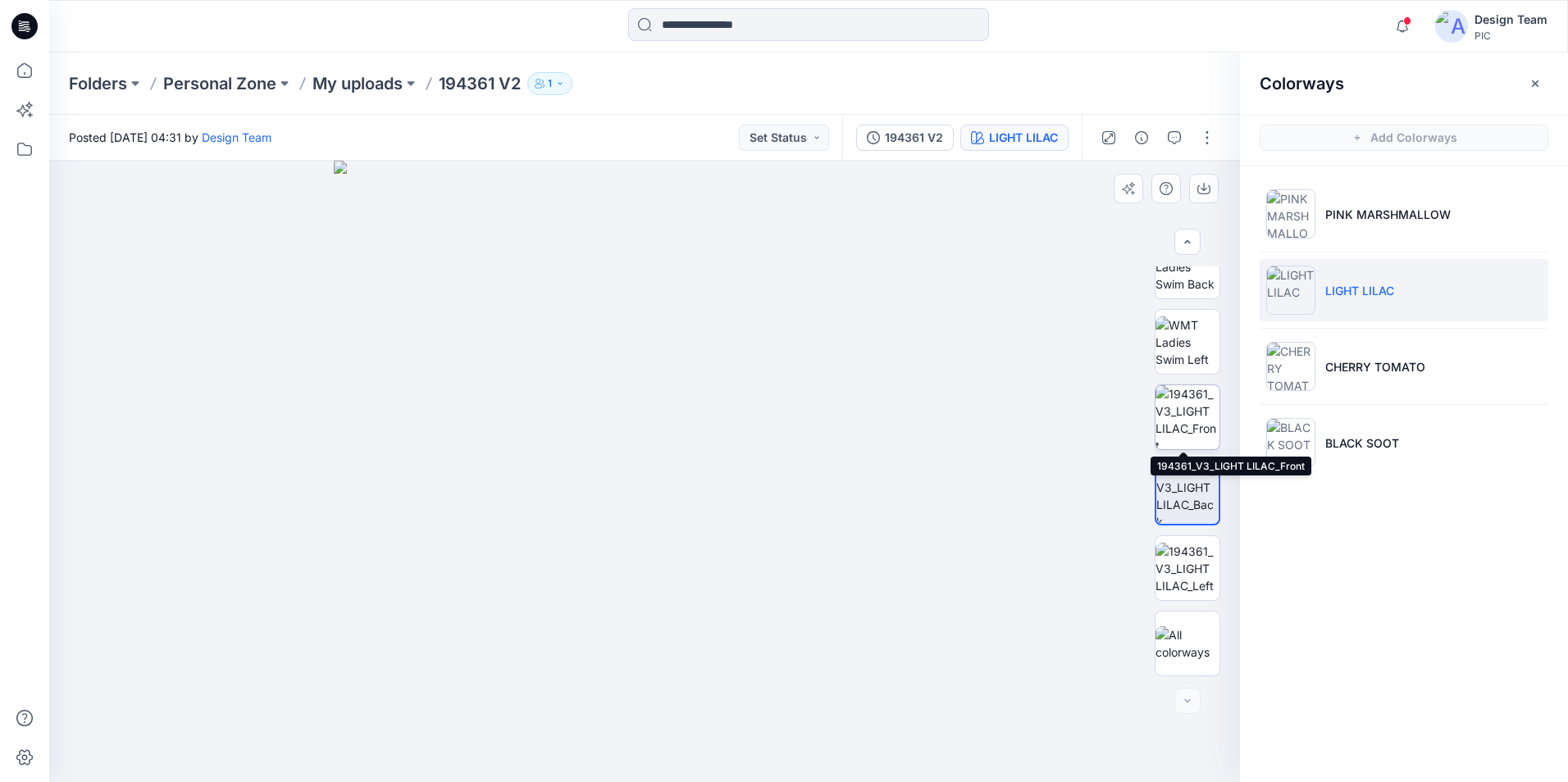
click at [1179, 406] on img at bounding box center [1187, 417] width 64 height 64
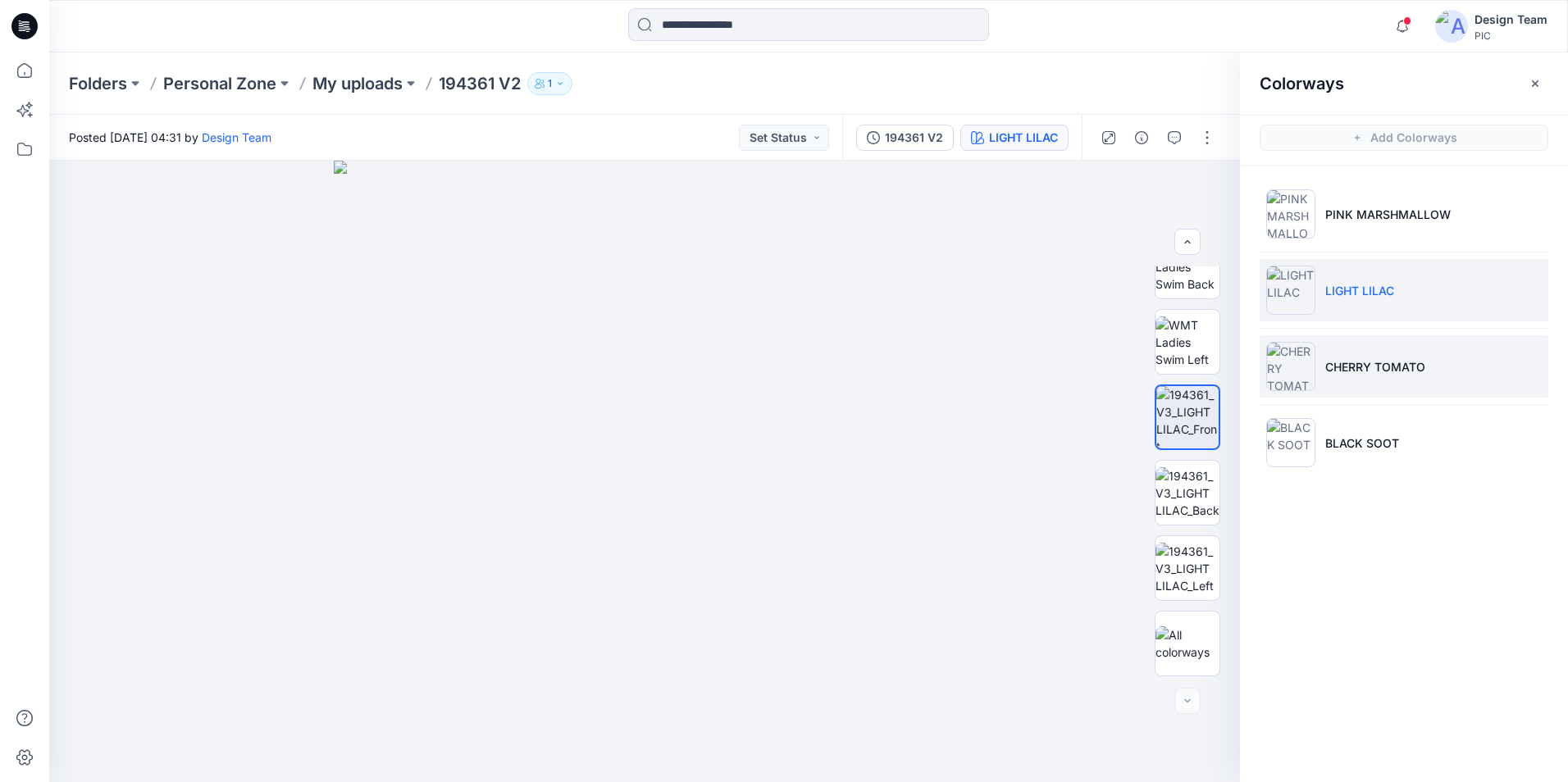
click at [1385, 375] on p "CHERRY TOMATO" at bounding box center [1375, 367] width 100 height 17
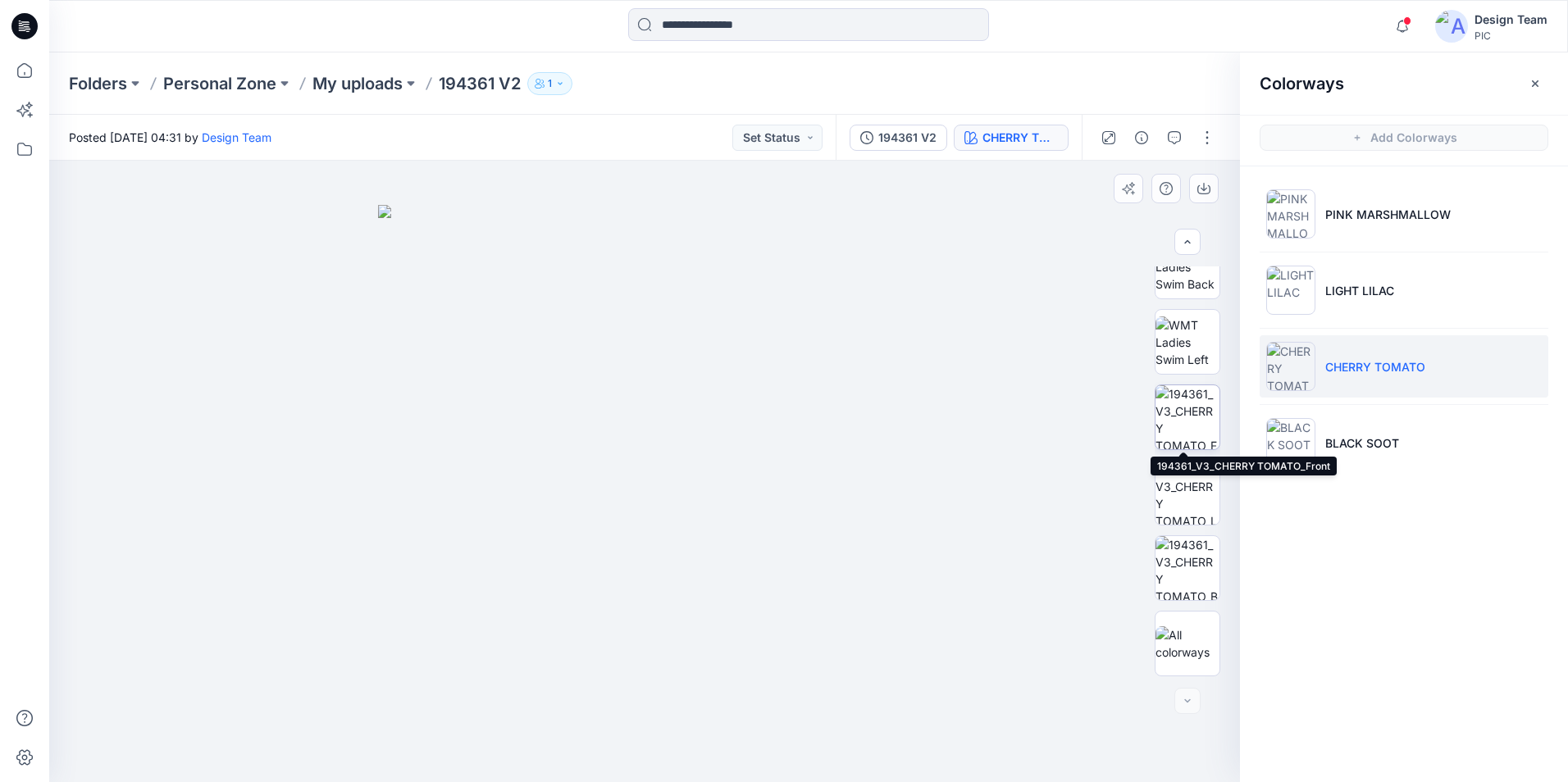
click at [1184, 427] on img at bounding box center [1187, 417] width 64 height 64
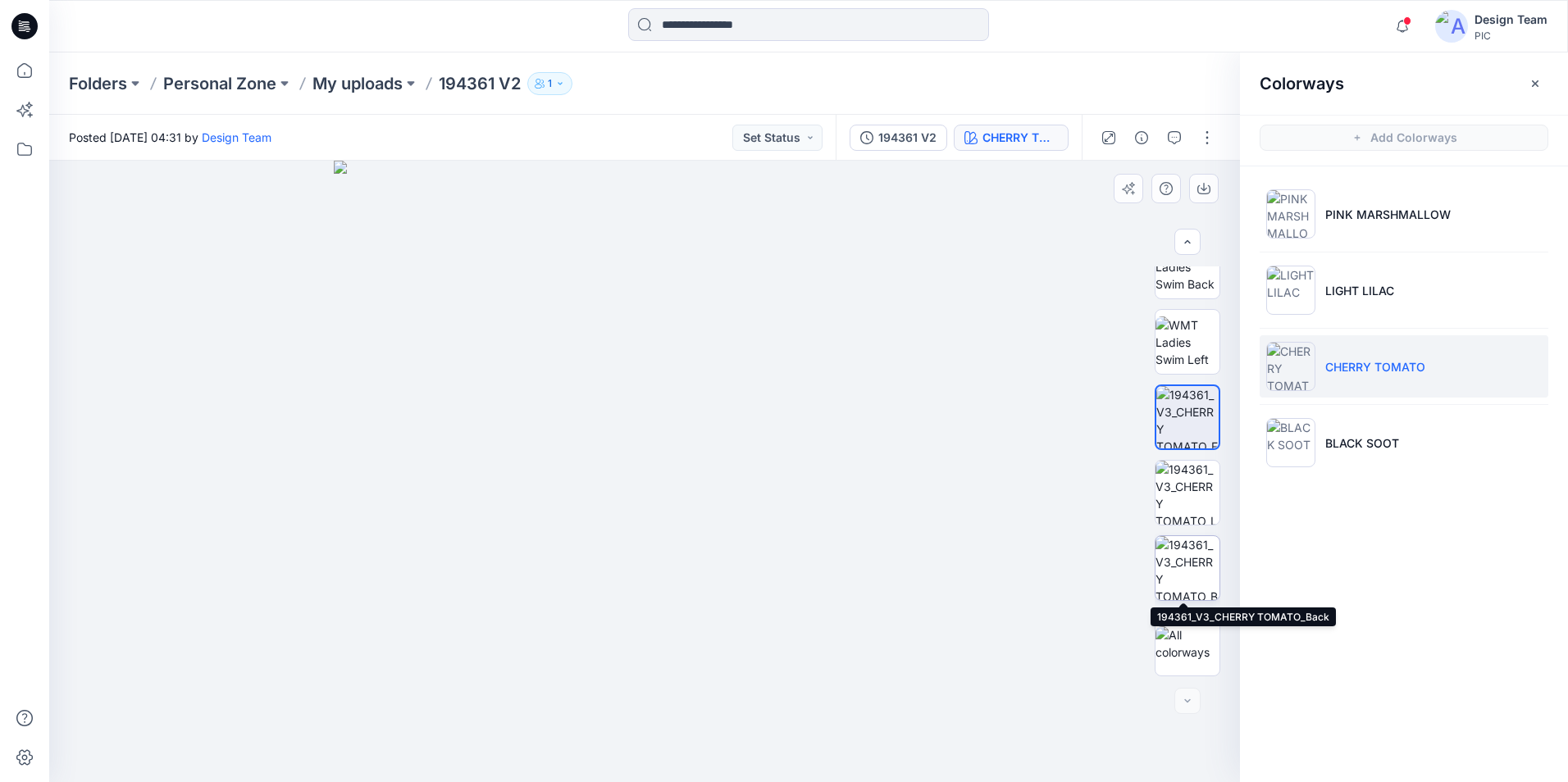
click at [1191, 558] on img at bounding box center [1187, 568] width 64 height 64
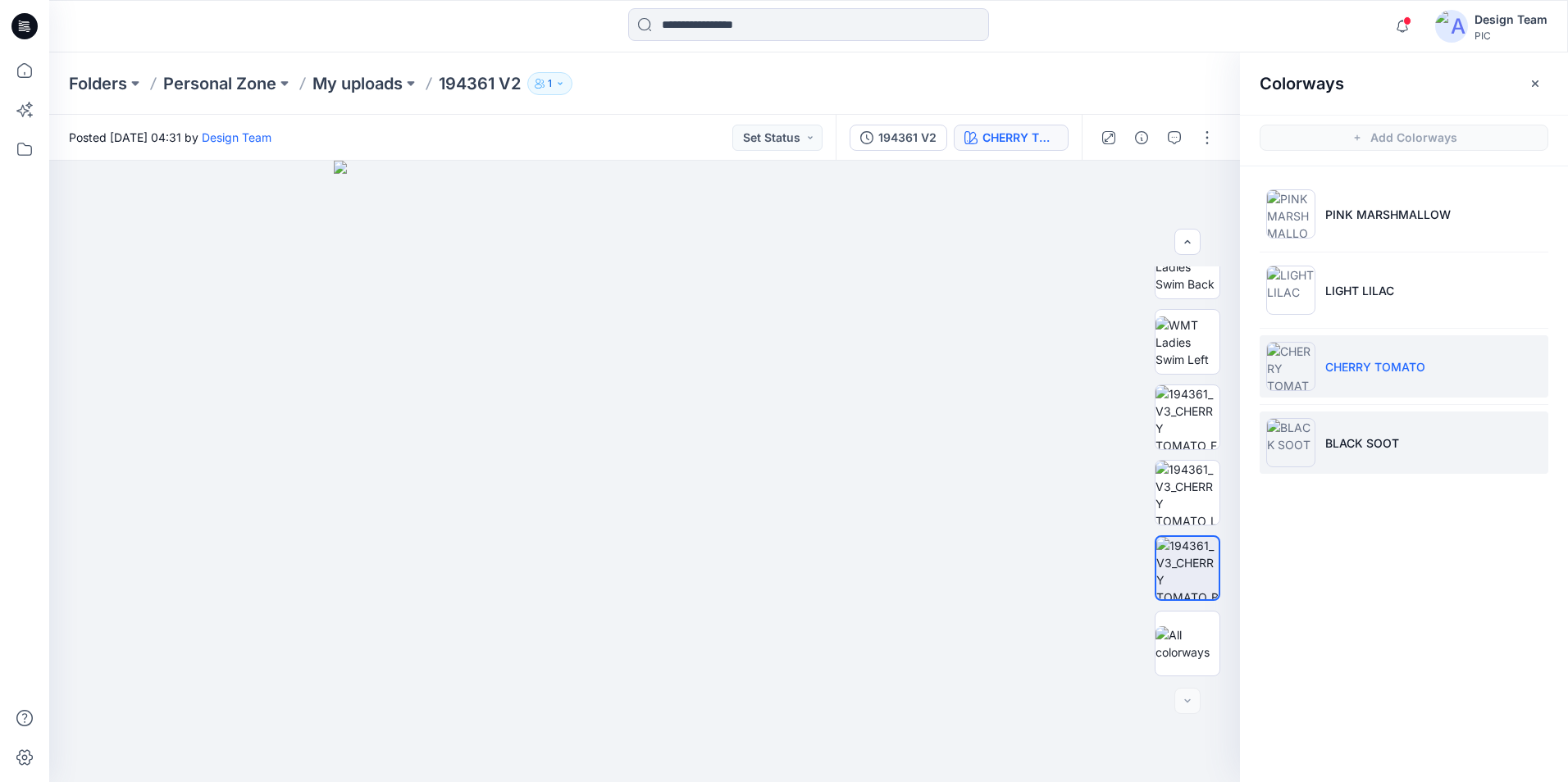
click at [1374, 440] on p "BLACK SOOT" at bounding box center [1362, 443] width 74 height 17
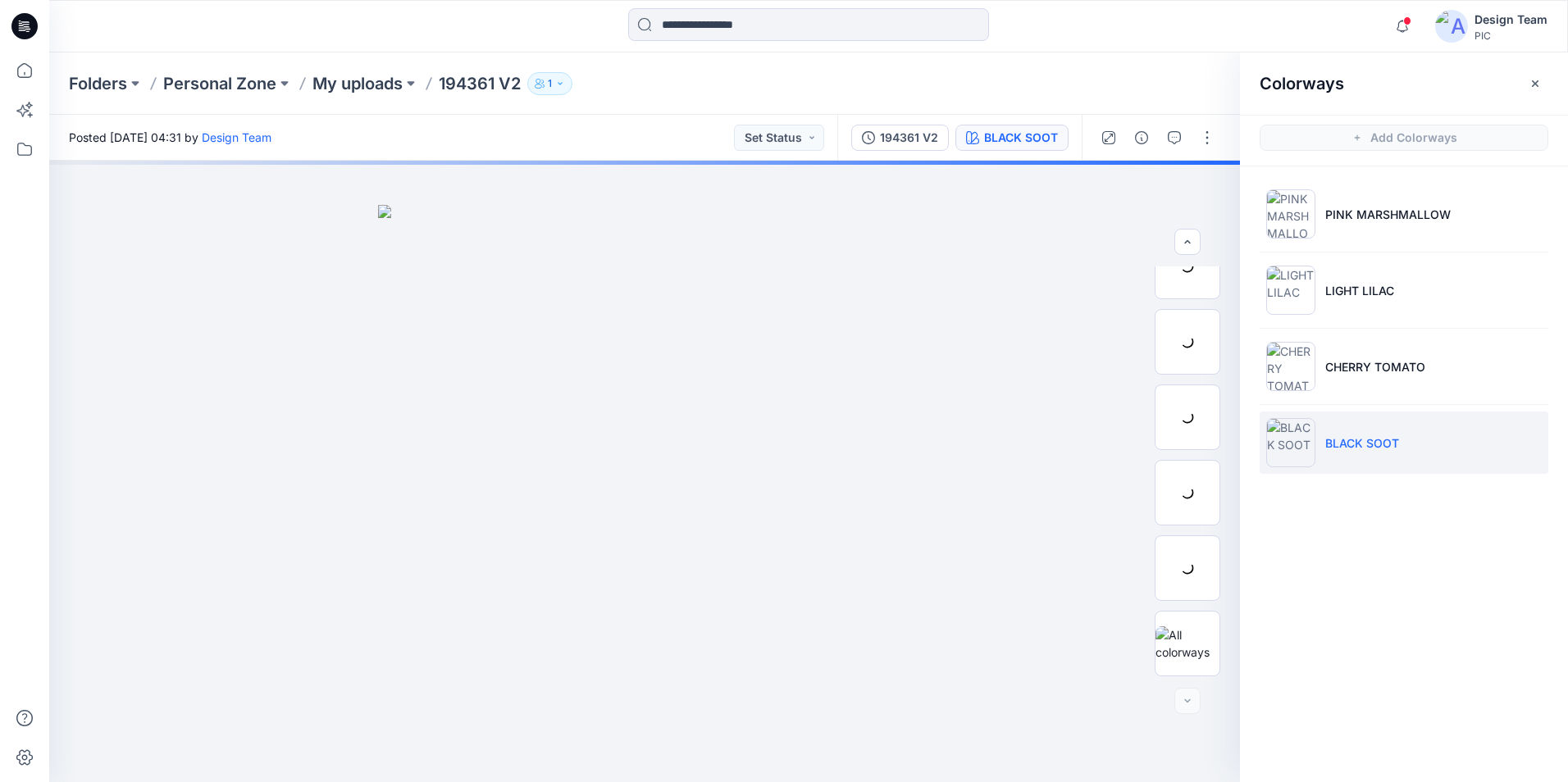
scroll to position [259, 0]
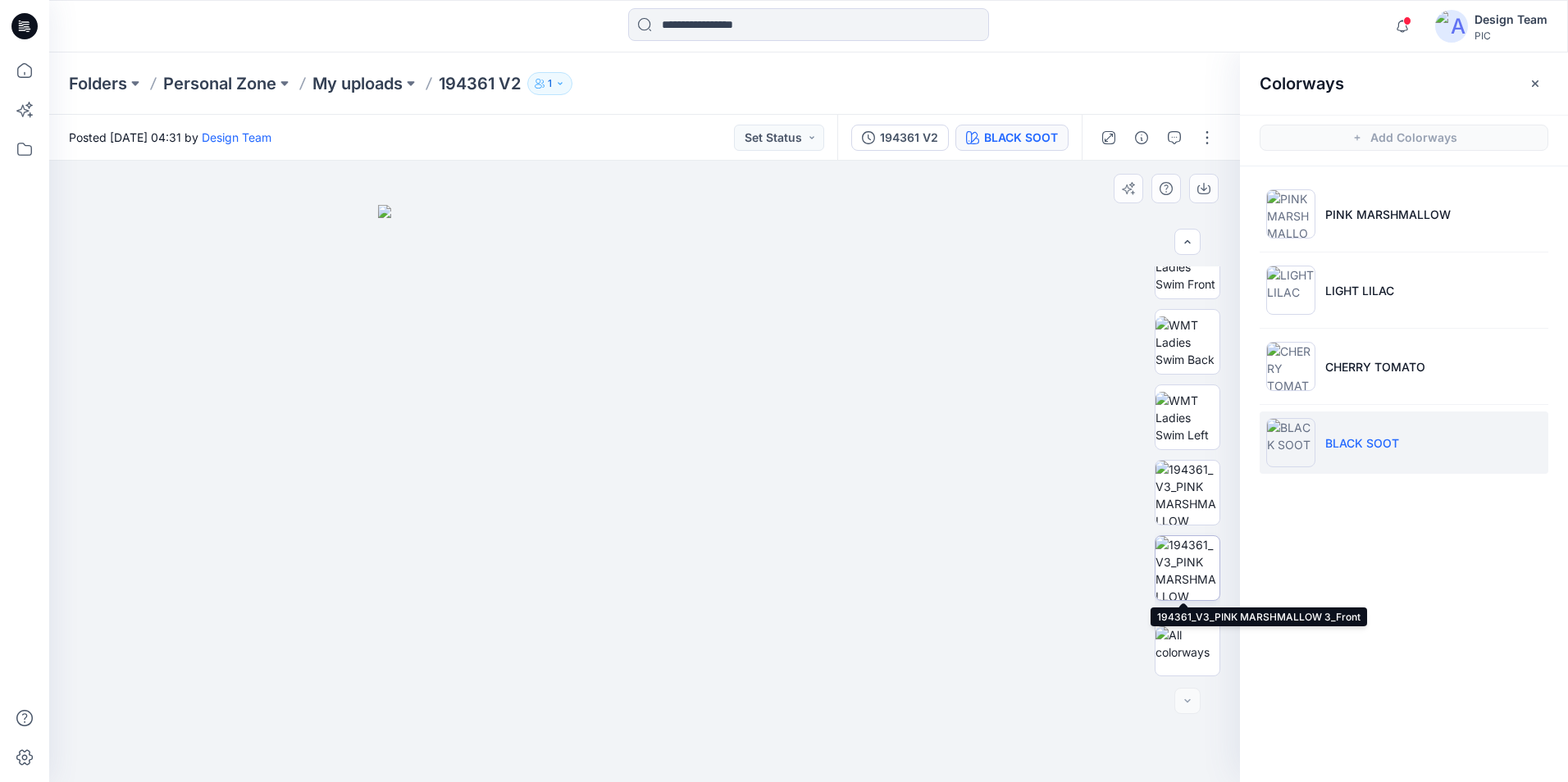
click at [1181, 556] on img at bounding box center [1187, 568] width 64 height 64
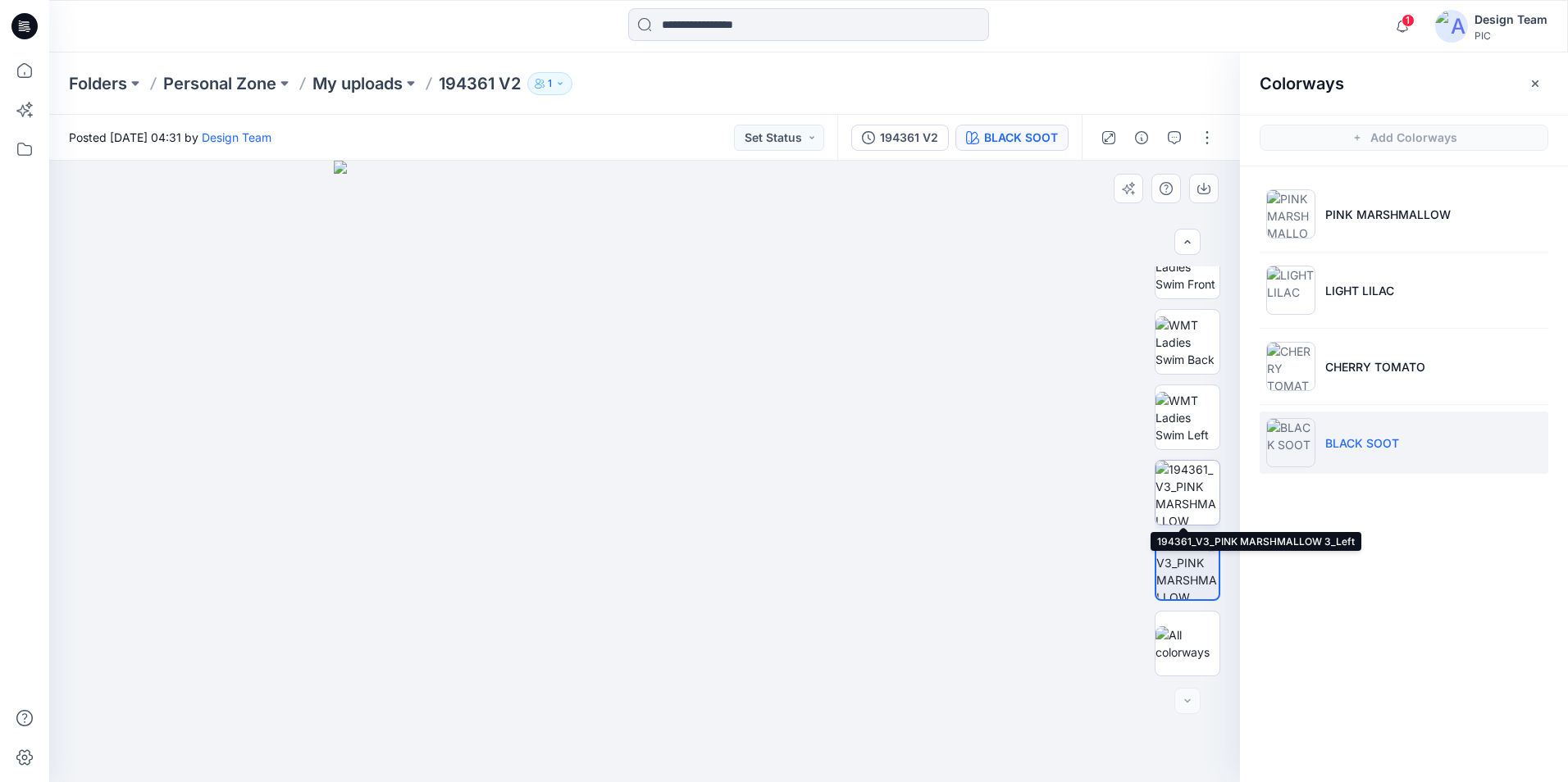
click at [1185, 507] on img at bounding box center [1187, 493] width 64 height 64
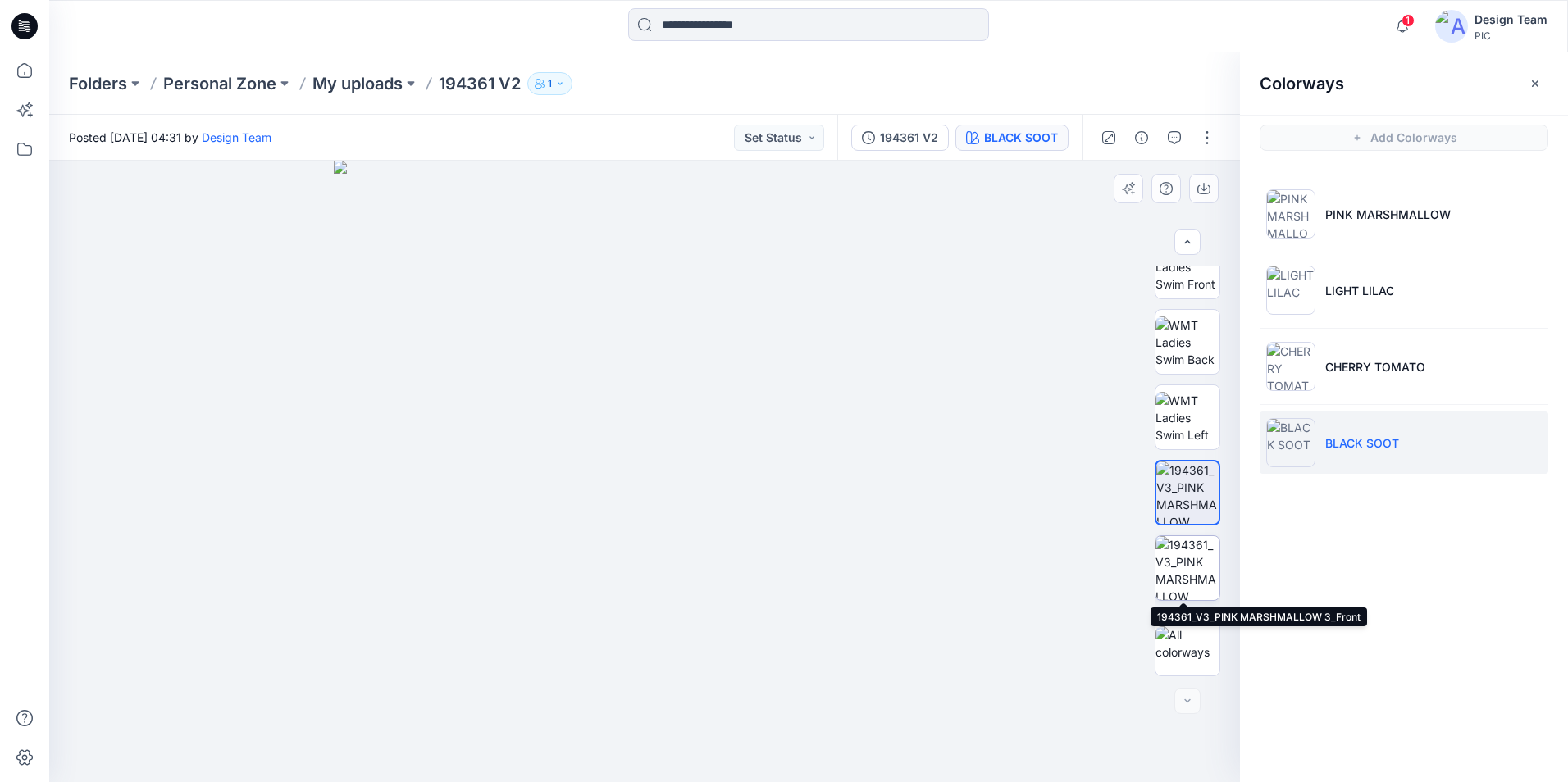
click at [1190, 558] on img at bounding box center [1187, 568] width 64 height 64
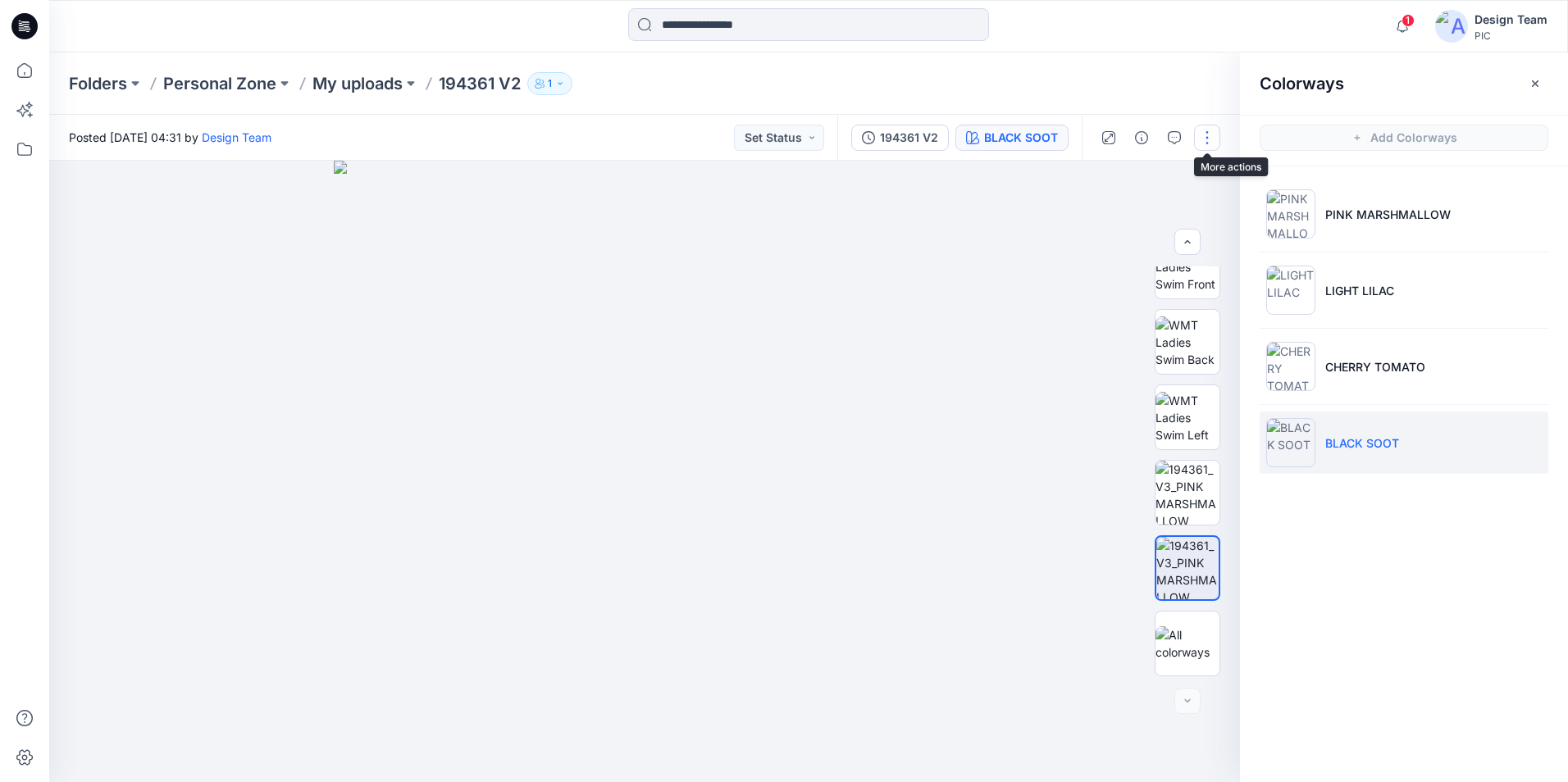
click at [1209, 139] on button "button" at bounding box center [1207, 138] width 26 height 26
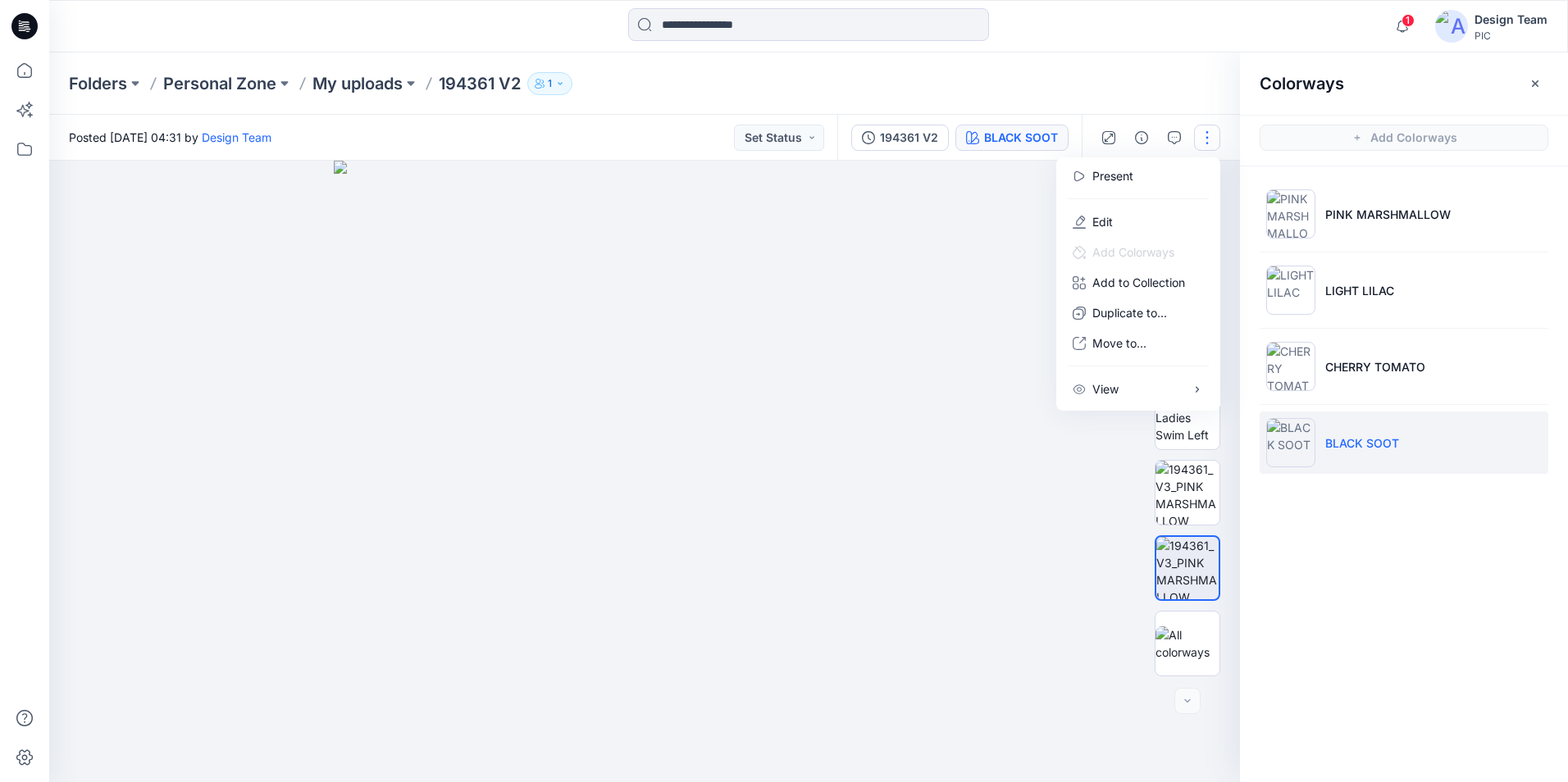
click at [1360, 628] on div "Colorways Add Colorways PINK MARSHMALLOW LIGHT LILAC CHERRY TOMATO BLACK SOOT" at bounding box center [1404, 418] width 328 height 730
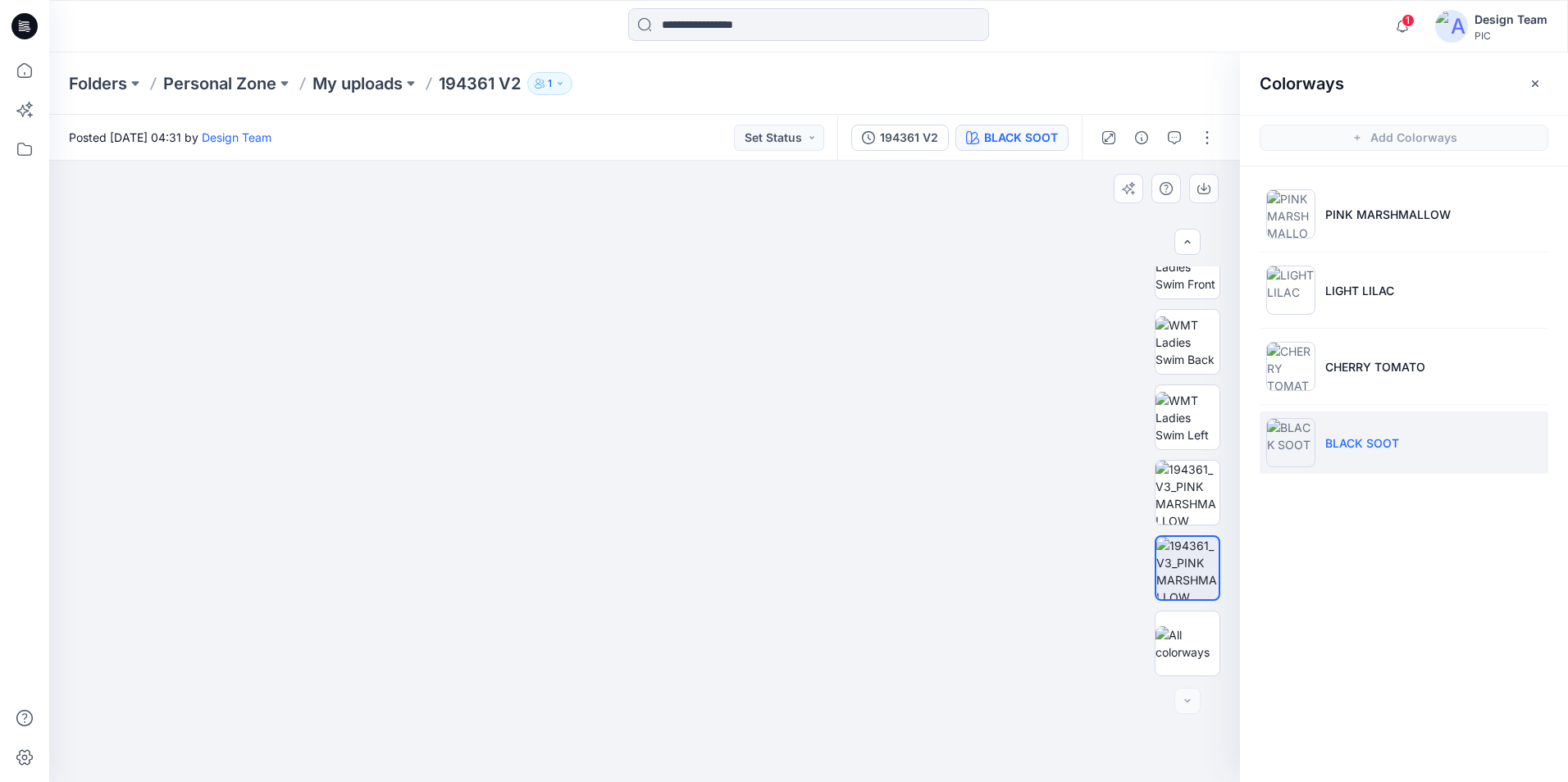
drag, startPoint x: 903, startPoint y: 476, endPoint x: 904, endPoint y: 524, distance: 48.0
click at [1347, 226] on li "PINK MARSHMALLOW" at bounding box center [1404, 214] width 288 height 62
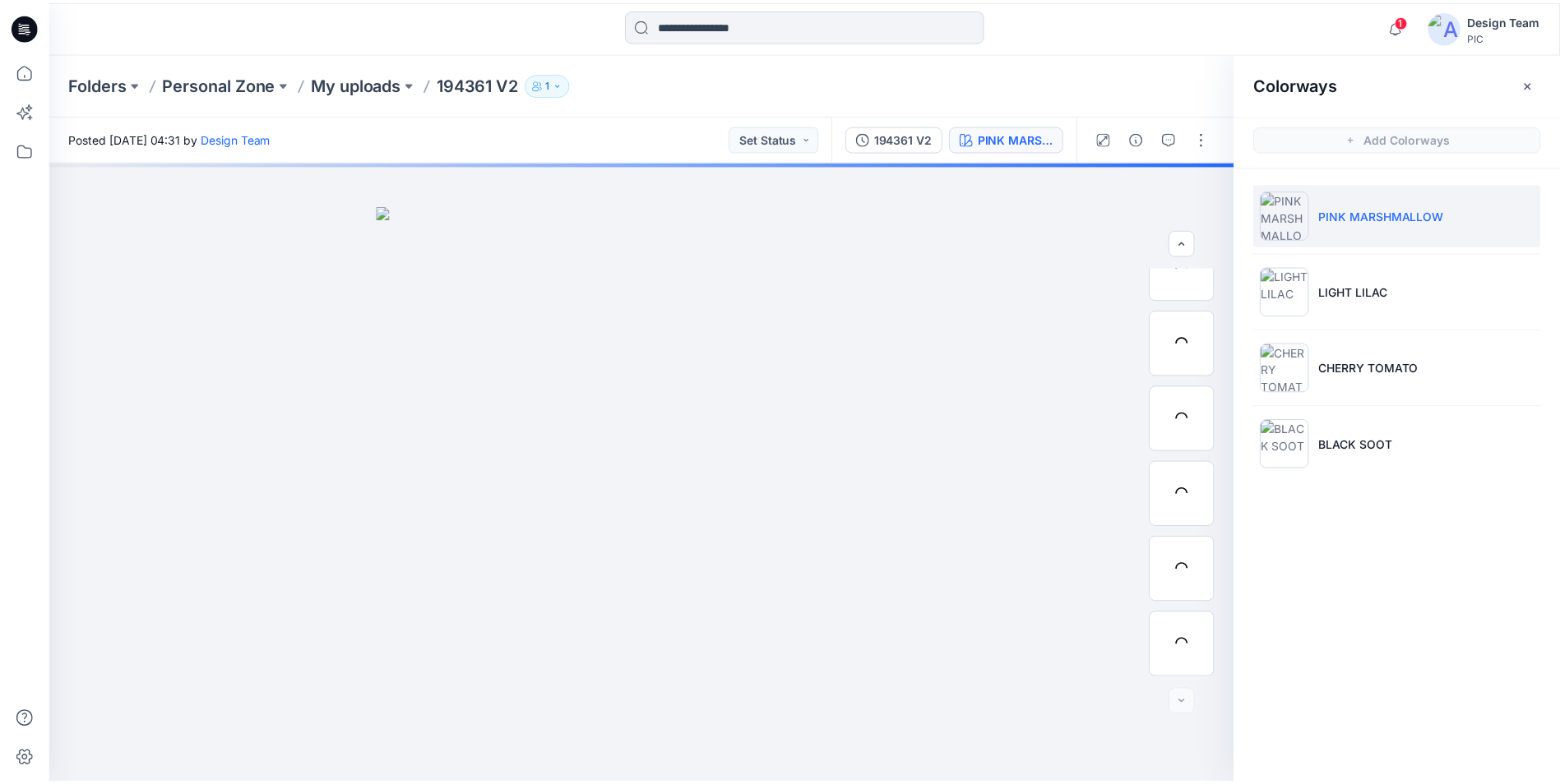
scroll to position [336, 0]
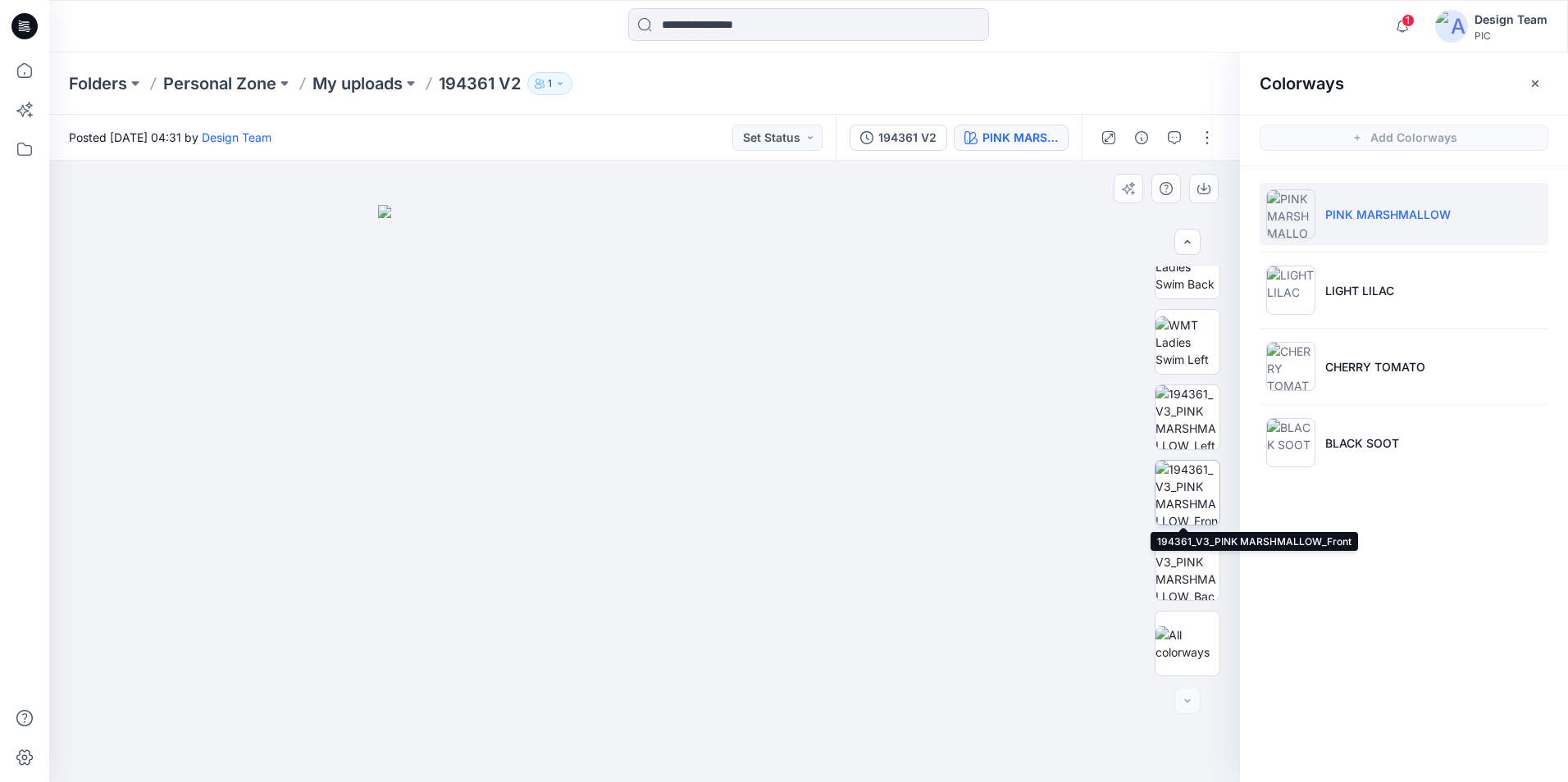
click at [1189, 489] on img at bounding box center [1187, 493] width 64 height 64
drag, startPoint x: 810, startPoint y: 554, endPoint x: 812, endPoint y: 604, distance: 50.0
drag, startPoint x: 912, startPoint y: 620, endPoint x: 902, endPoint y: 590, distance: 31.6
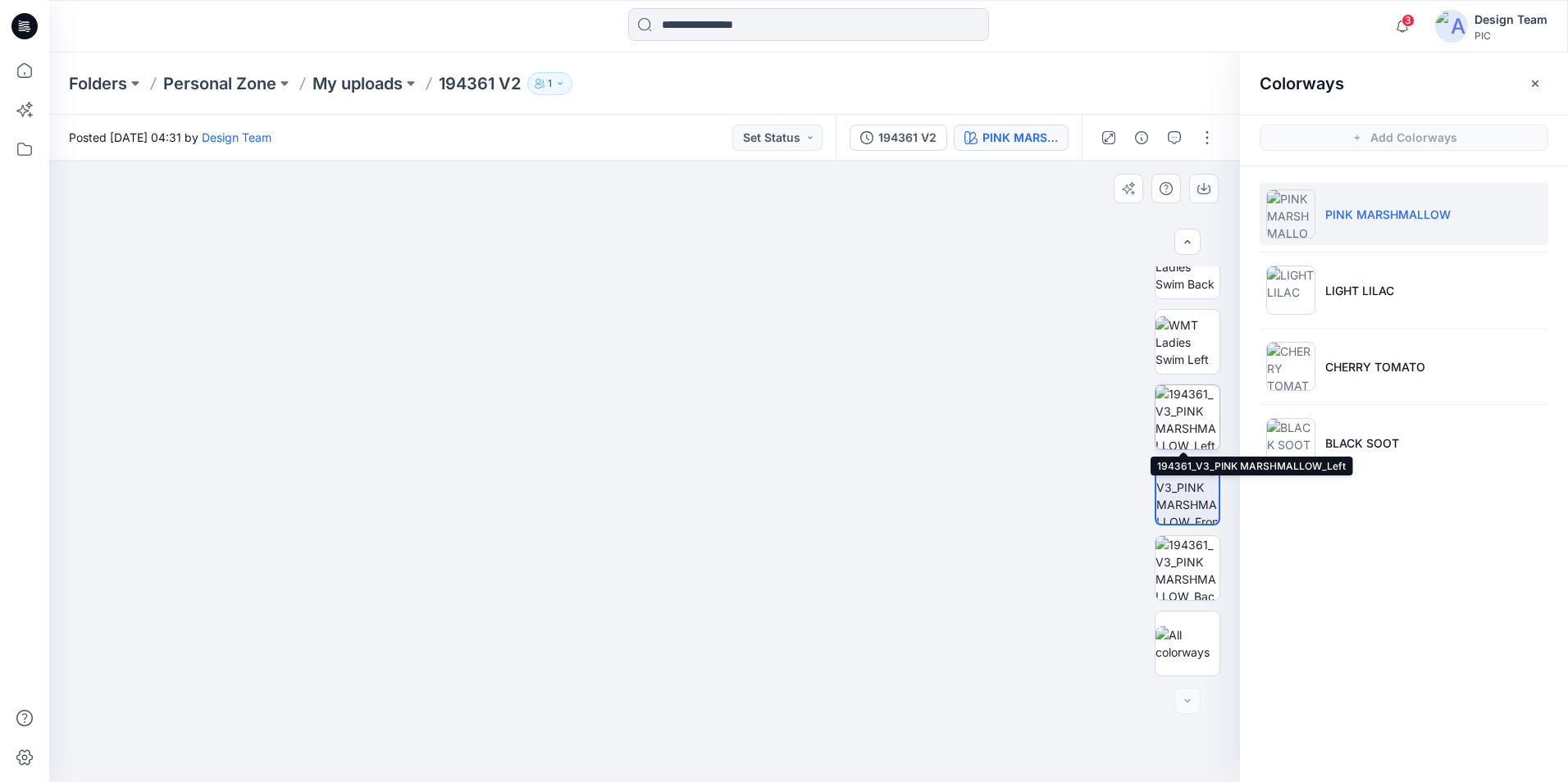
click at [1193, 430] on img at bounding box center [1187, 417] width 64 height 64
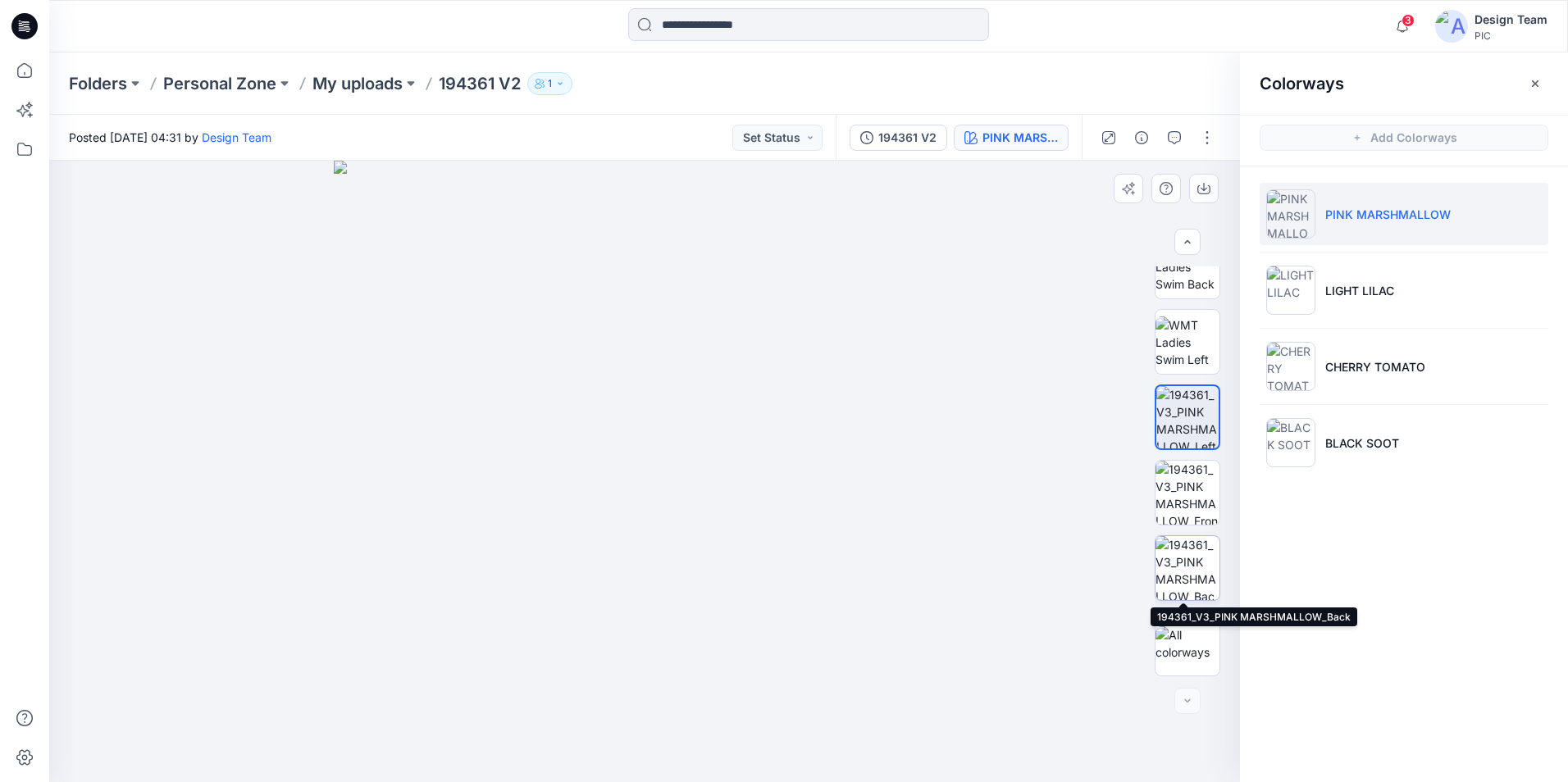
click at [1186, 581] on img at bounding box center [1187, 568] width 64 height 64
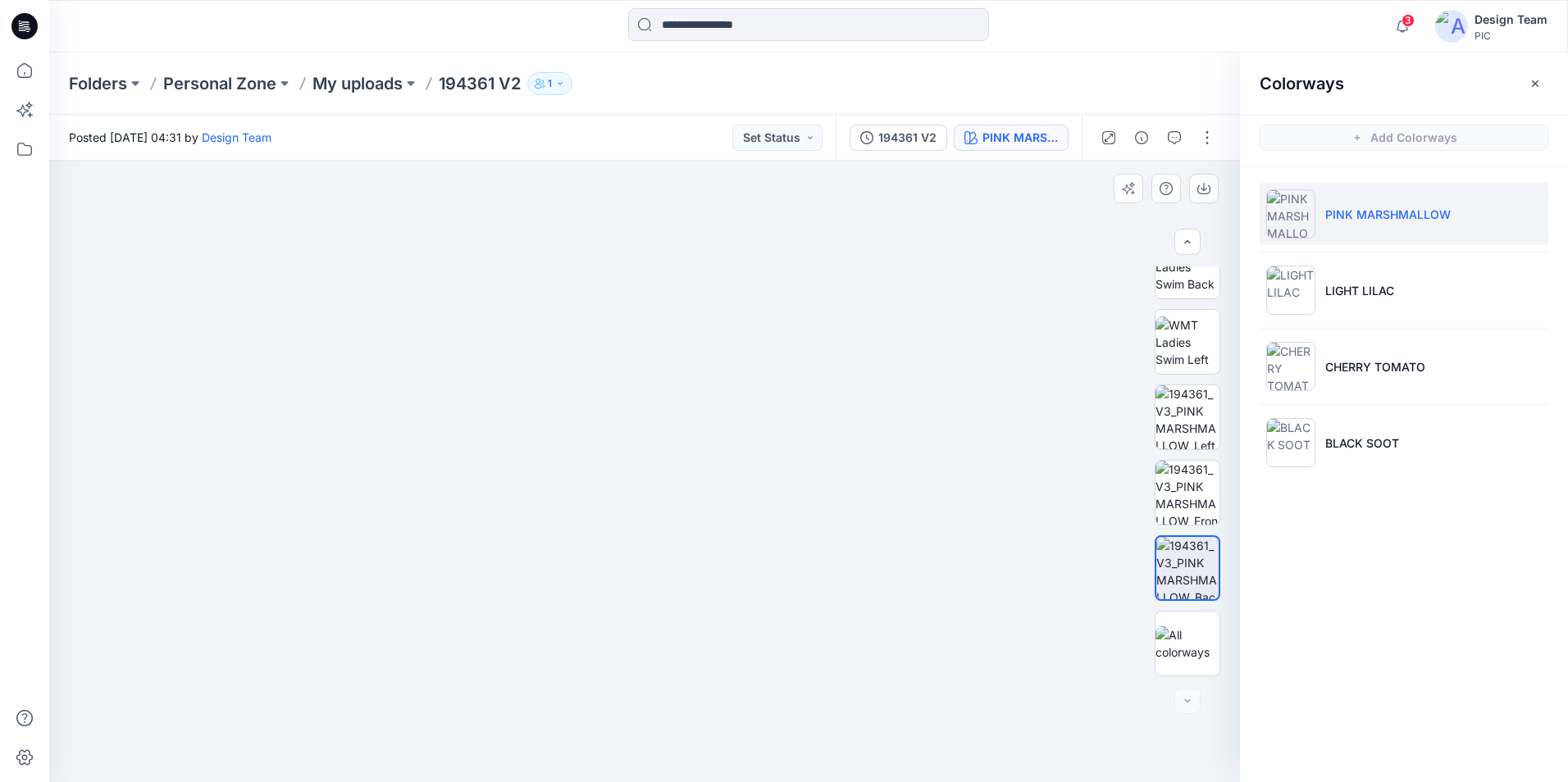
drag, startPoint x: 749, startPoint y: 270, endPoint x: 752, endPoint y: 309, distance: 39.1
click at [1206, 434] on img at bounding box center [1187, 417] width 64 height 64
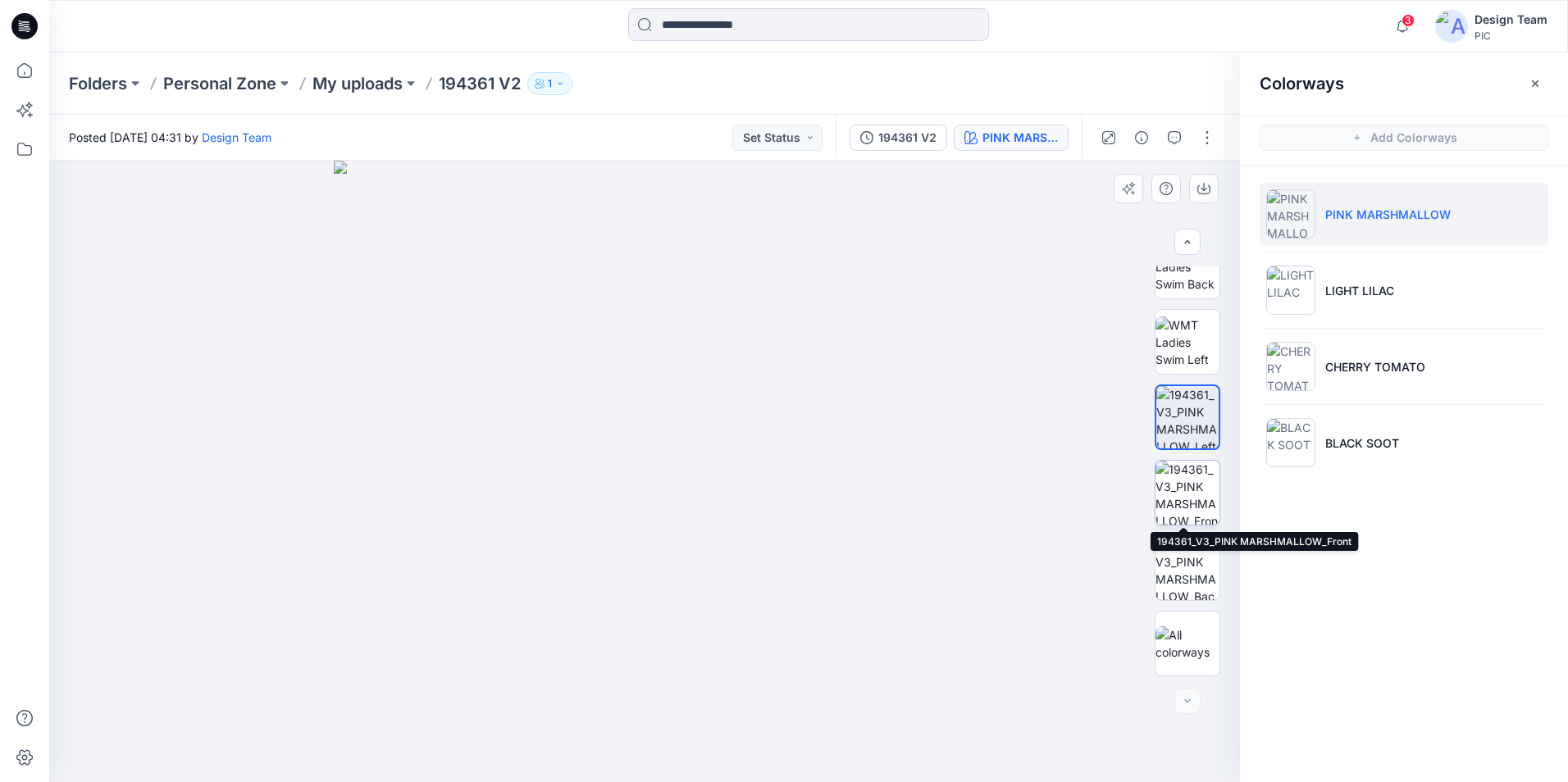
click at [1185, 495] on img at bounding box center [1187, 493] width 64 height 64
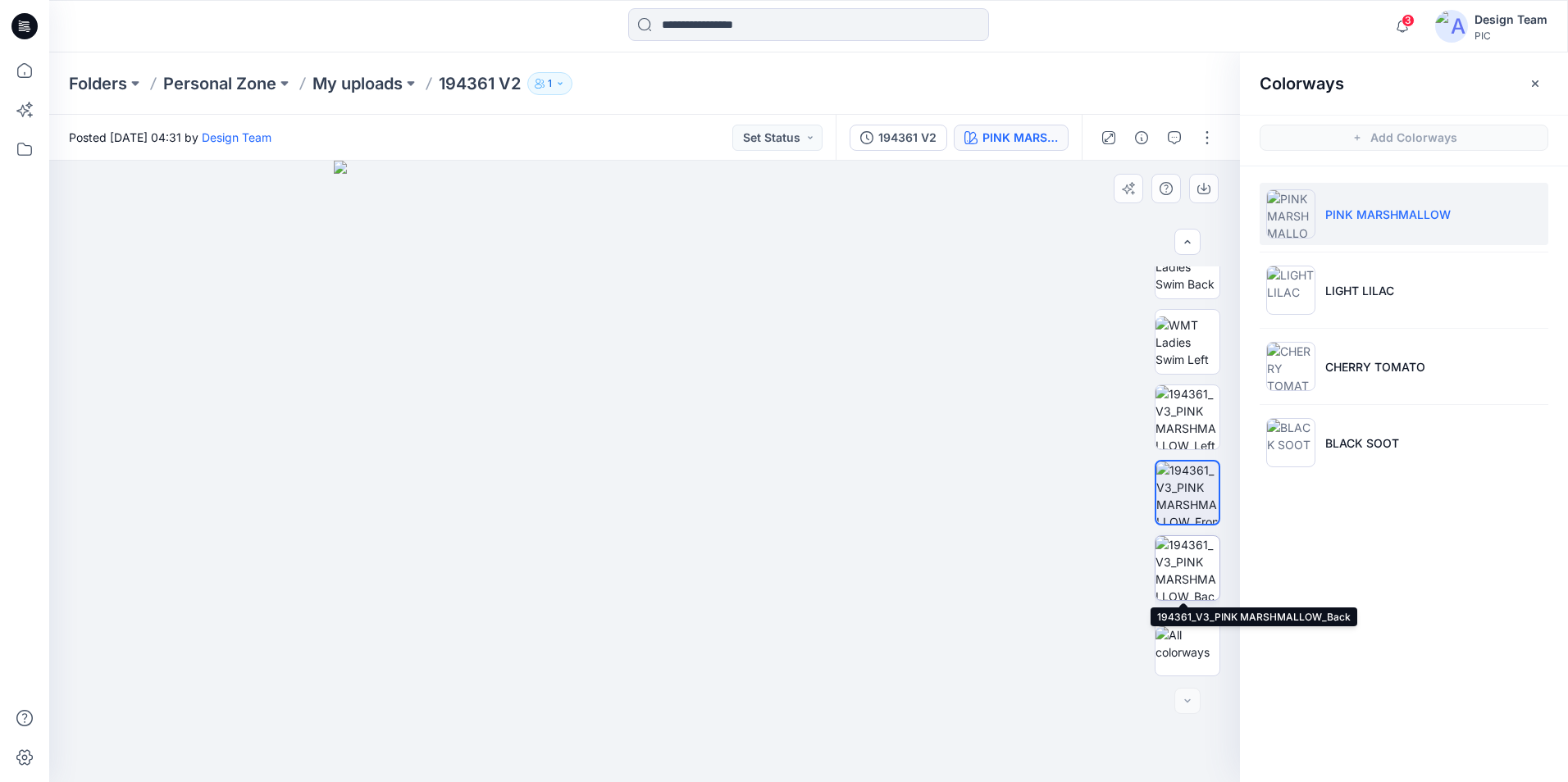
click at [1185, 571] on img at bounding box center [1187, 568] width 64 height 64
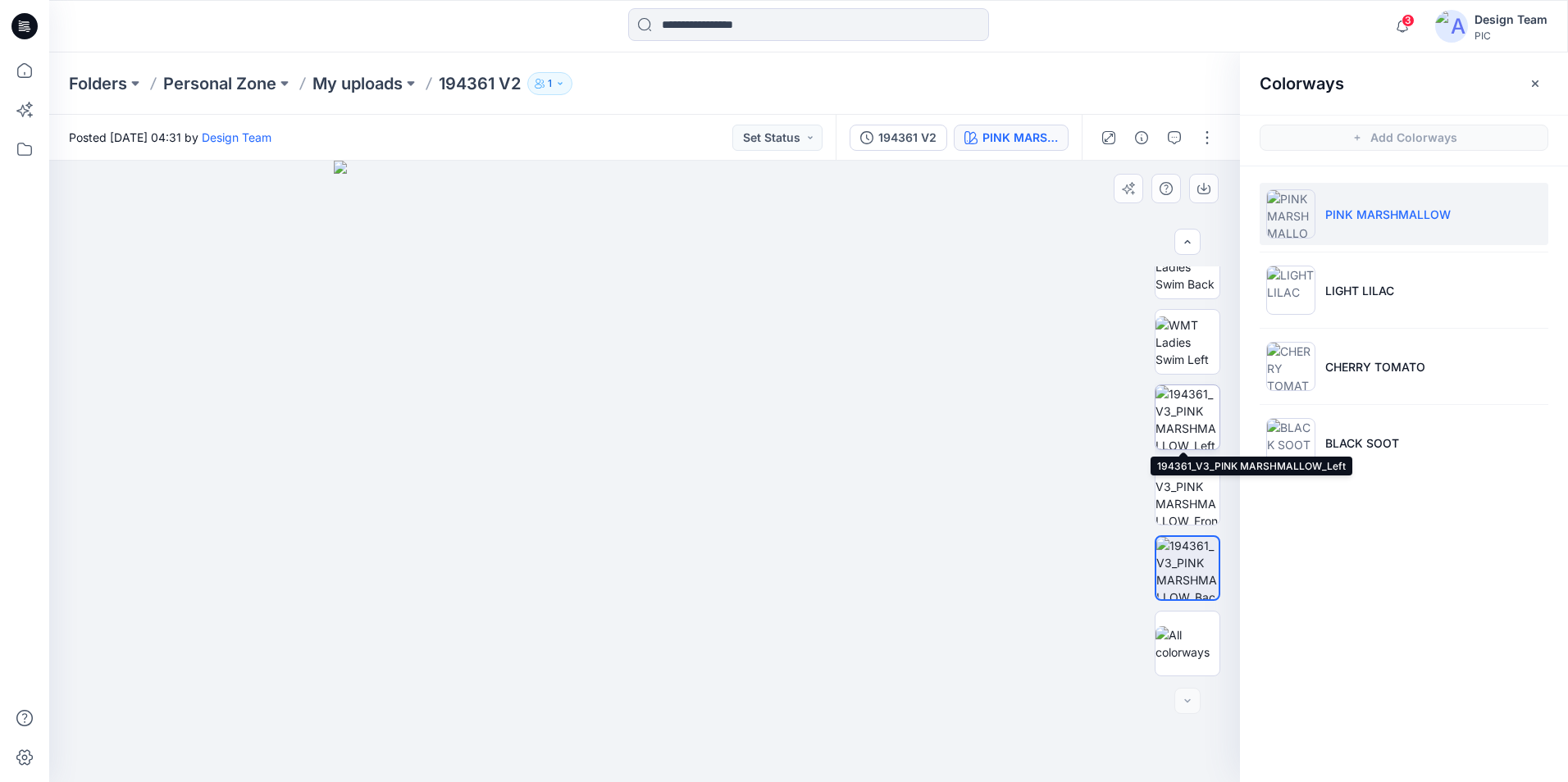
click at [1178, 412] on img at bounding box center [1187, 417] width 64 height 64
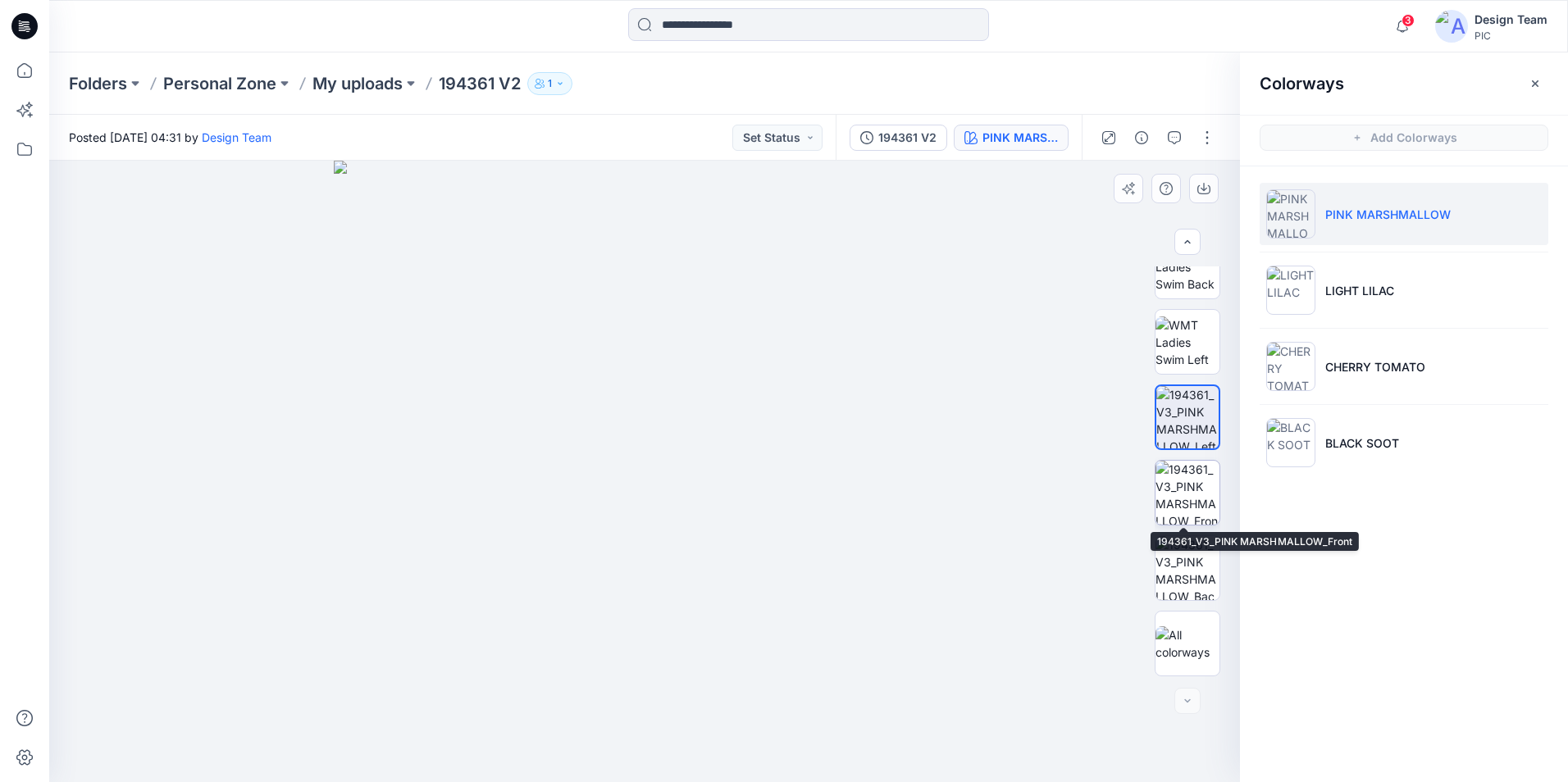
click at [1185, 499] on img at bounding box center [1187, 493] width 64 height 64
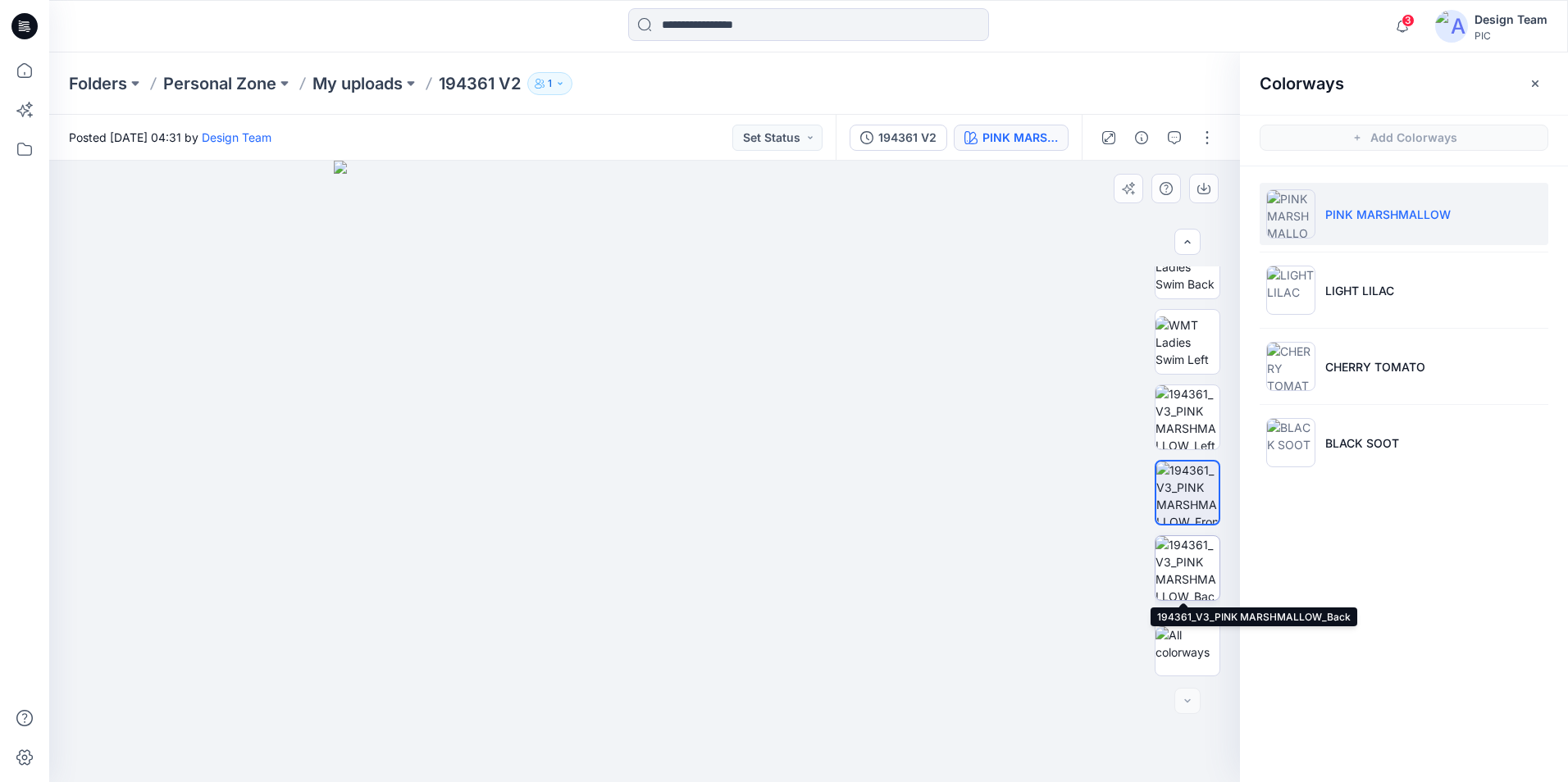
click at [1191, 558] on img at bounding box center [1187, 568] width 64 height 64
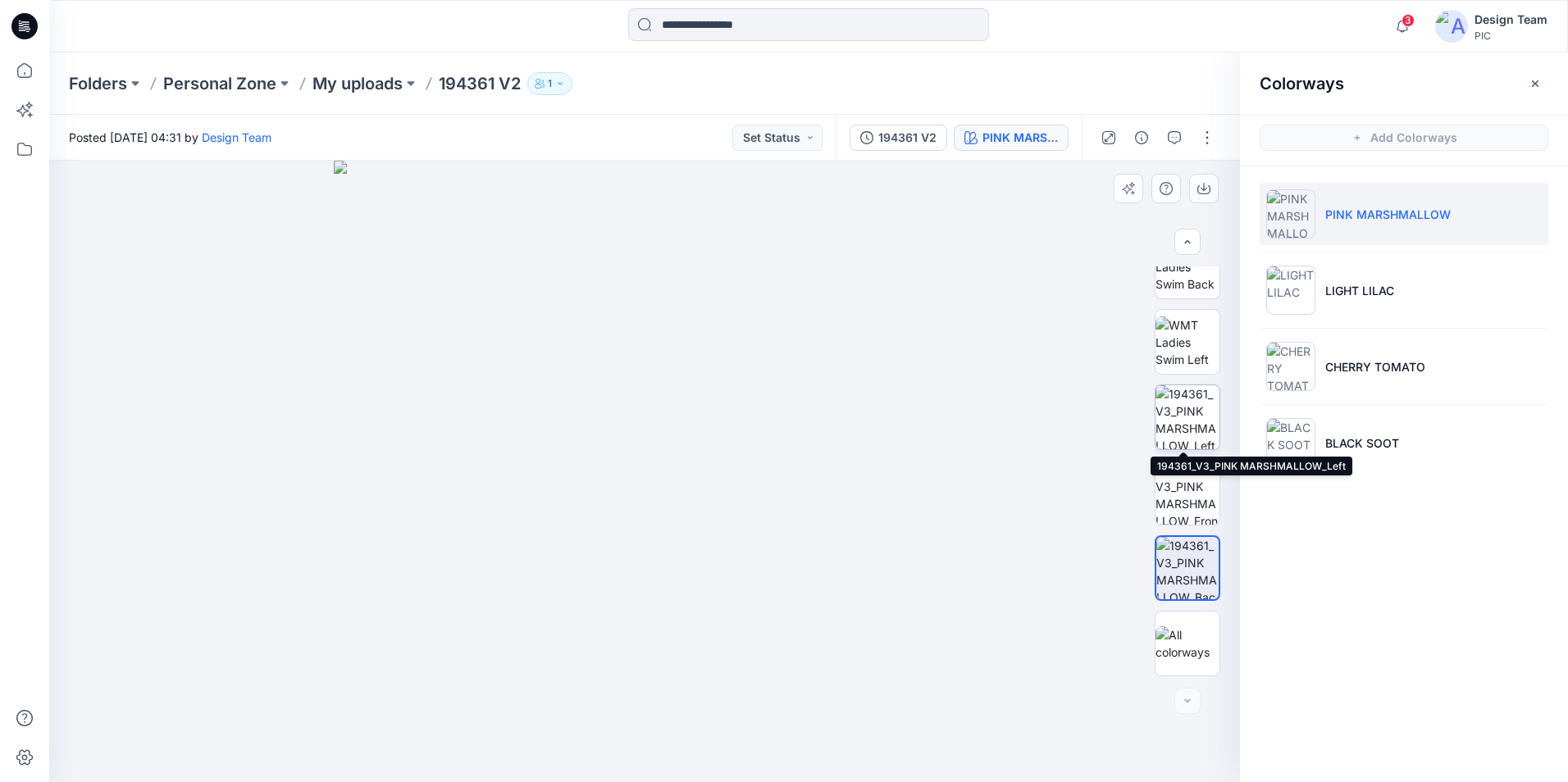
click at [1185, 430] on img at bounding box center [1187, 417] width 64 height 64
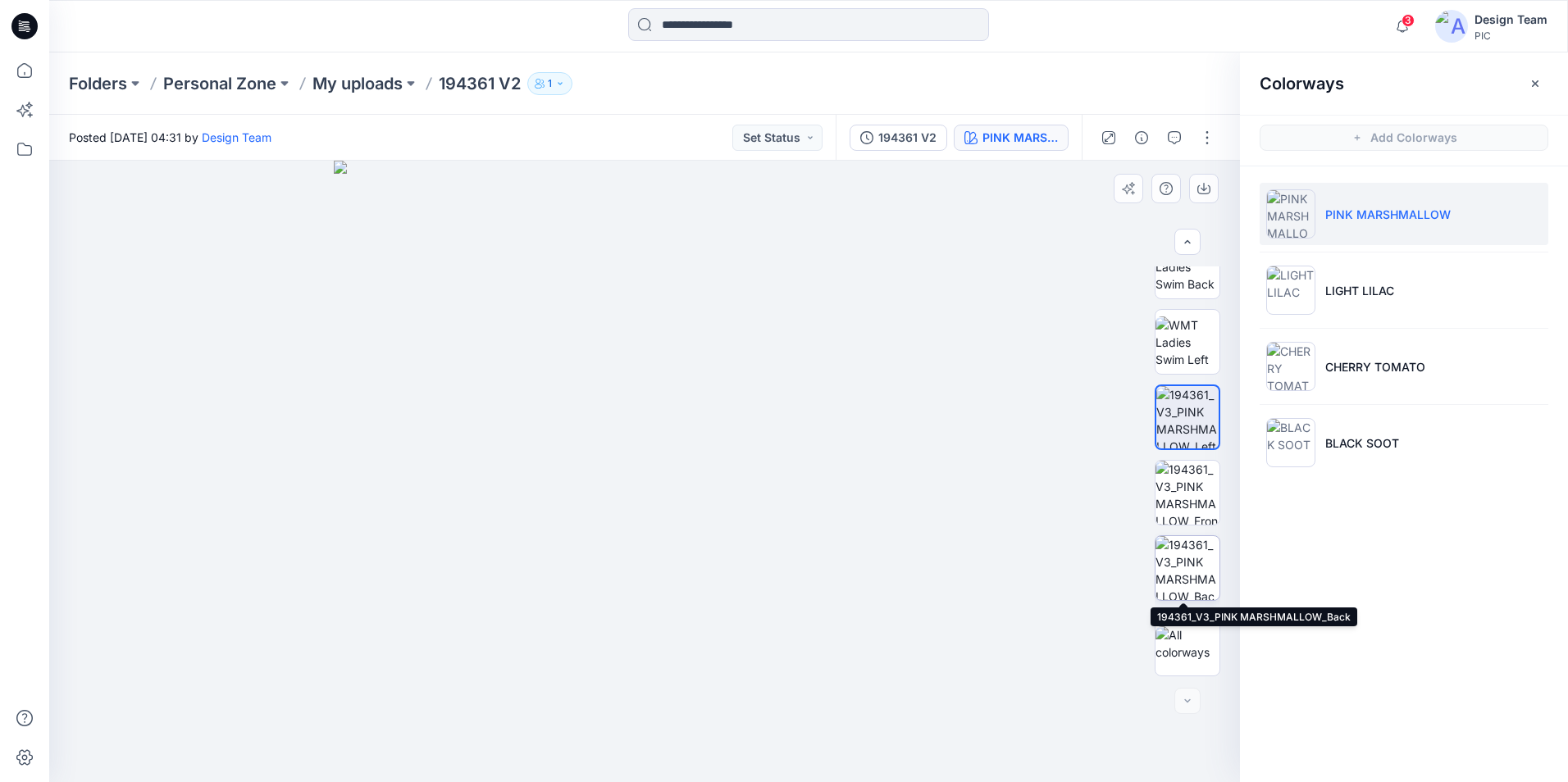
click at [1179, 556] on img at bounding box center [1187, 568] width 64 height 64
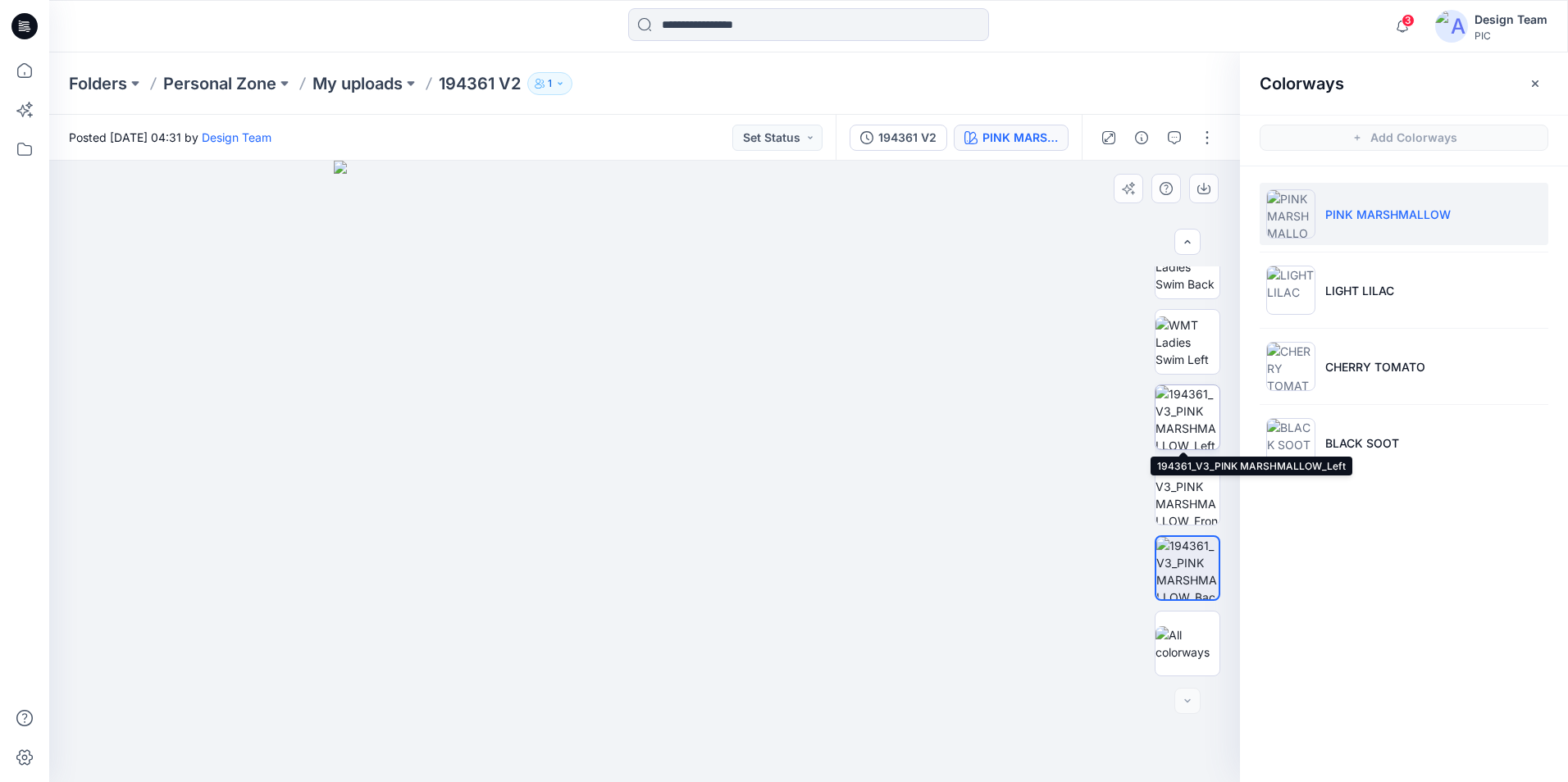
click at [1194, 422] on img at bounding box center [1187, 417] width 64 height 64
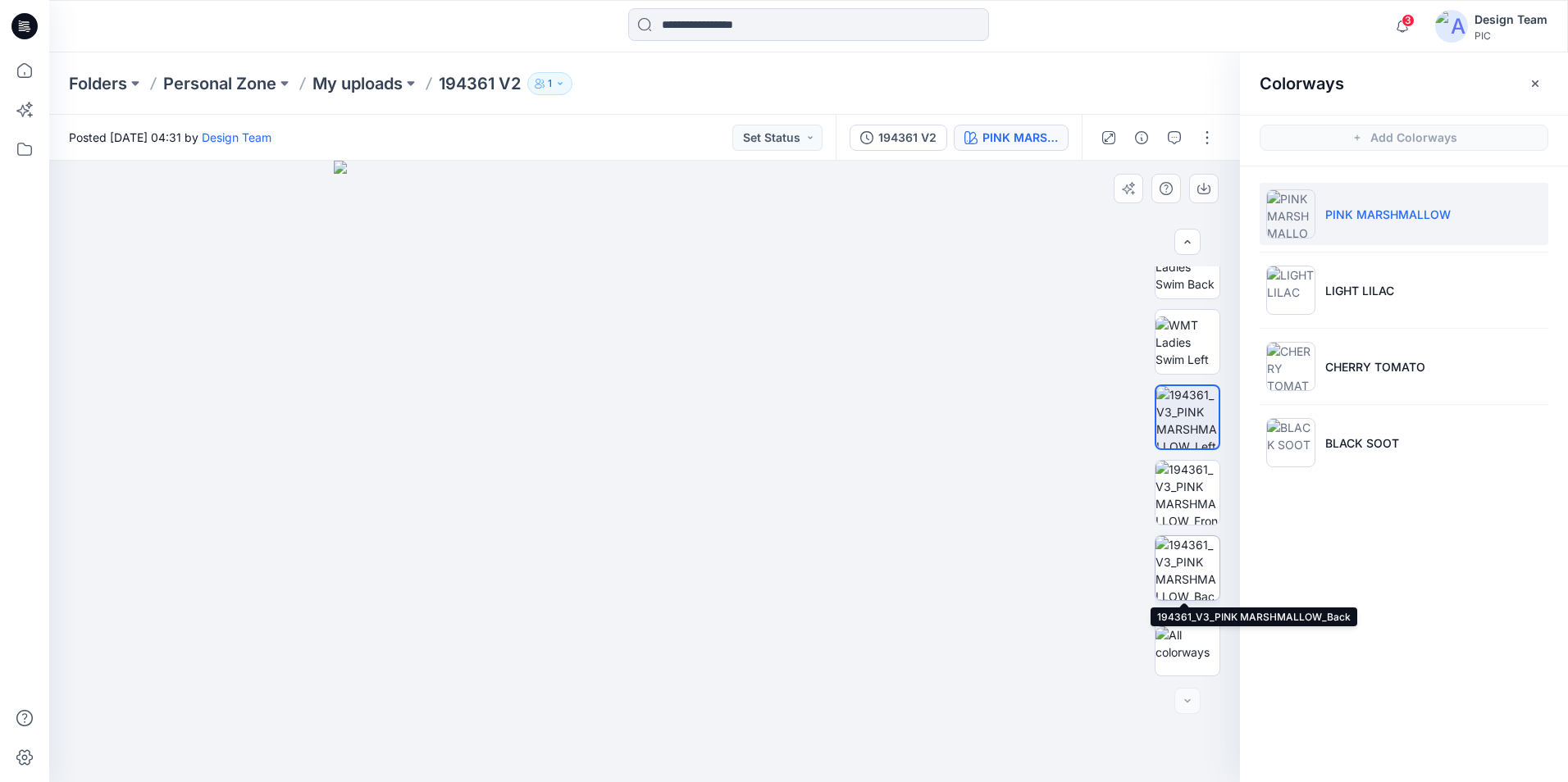
click at [1197, 564] on img at bounding box center [1187, 568] width 64 height 64
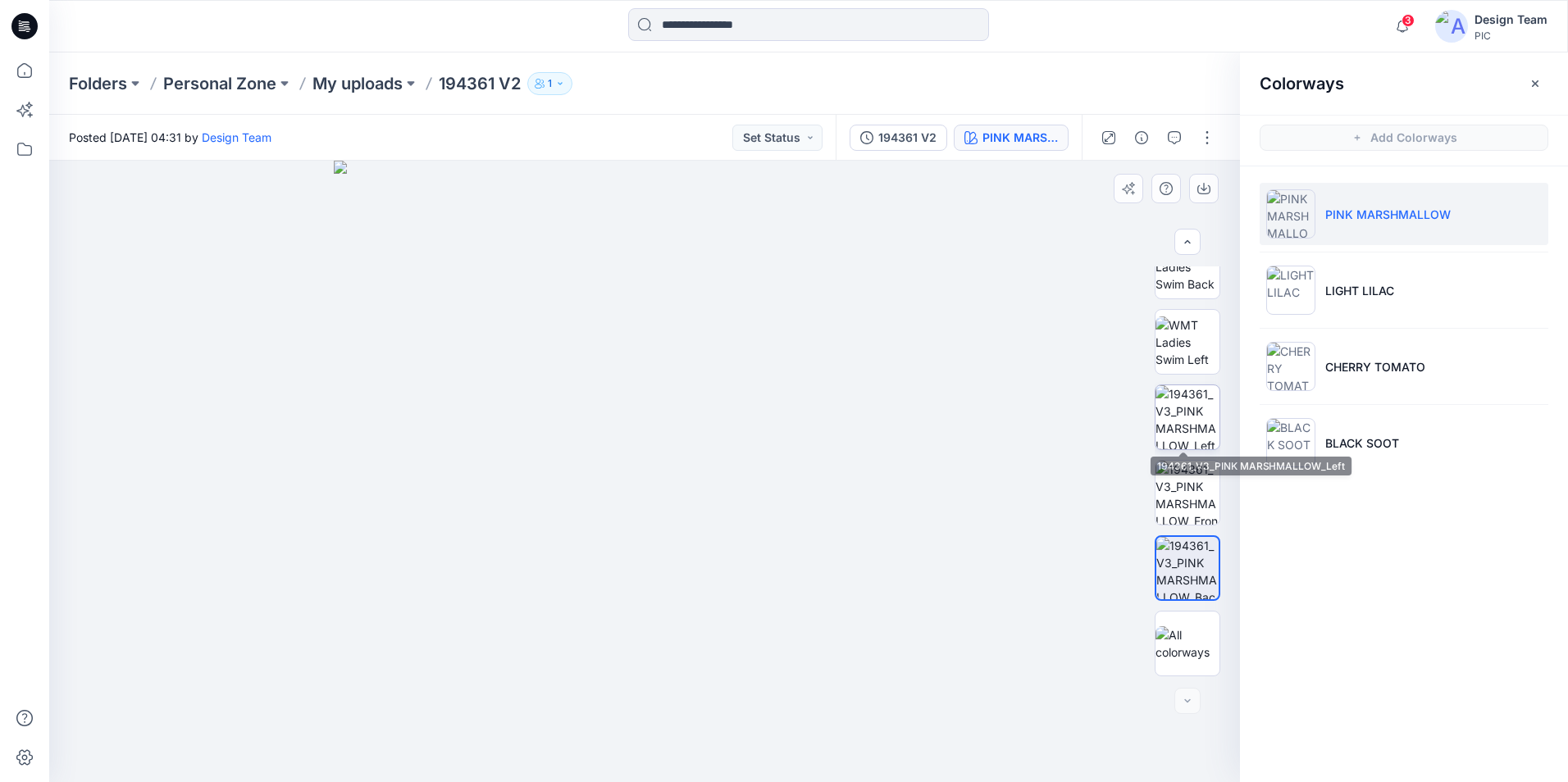
click at [1201, 414] on img at bounding box center [1187, 417] width 64 height 64
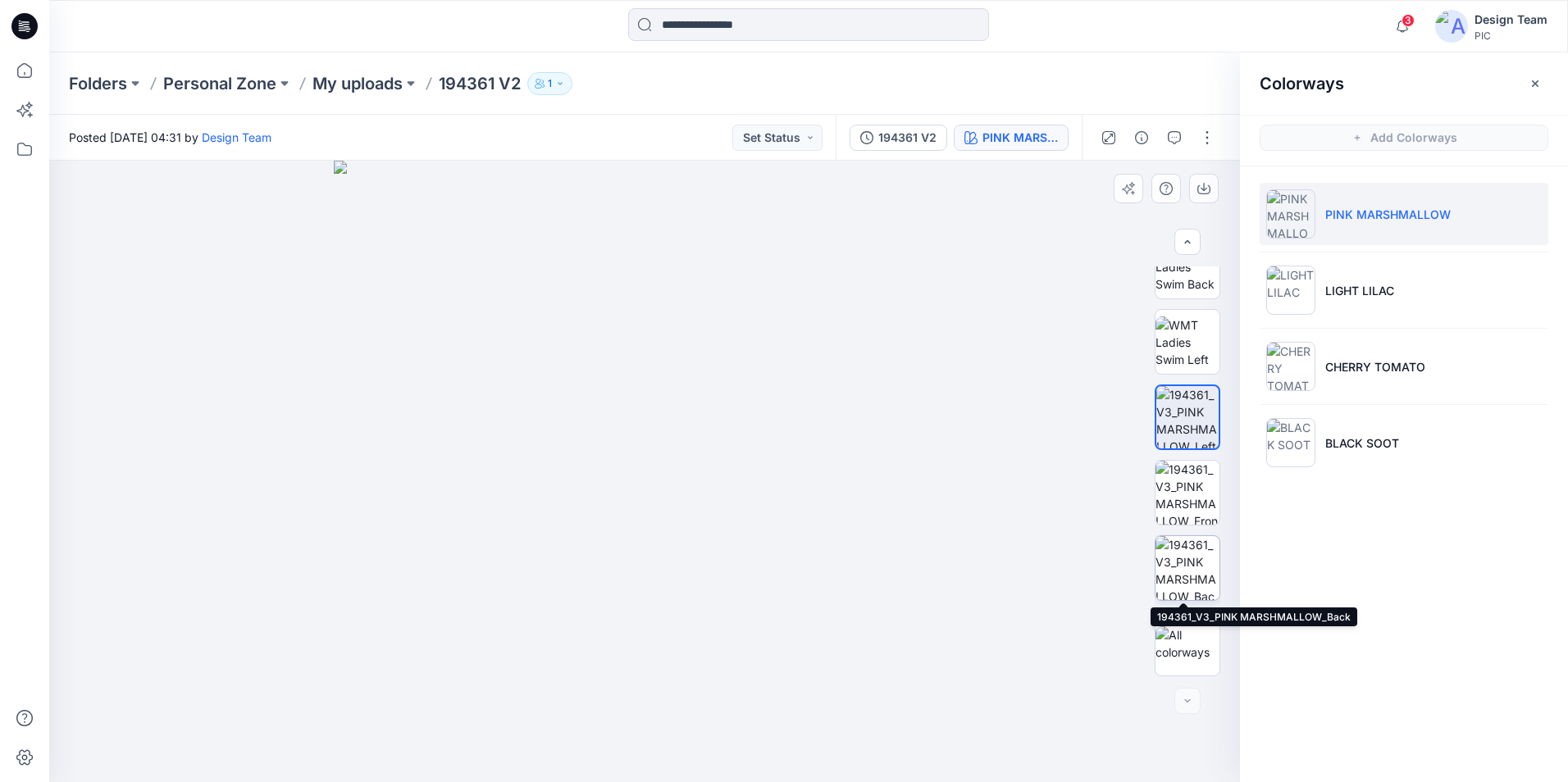
click at [1180, 547] on img at bounding box center [1187, 568] width 64 height 64
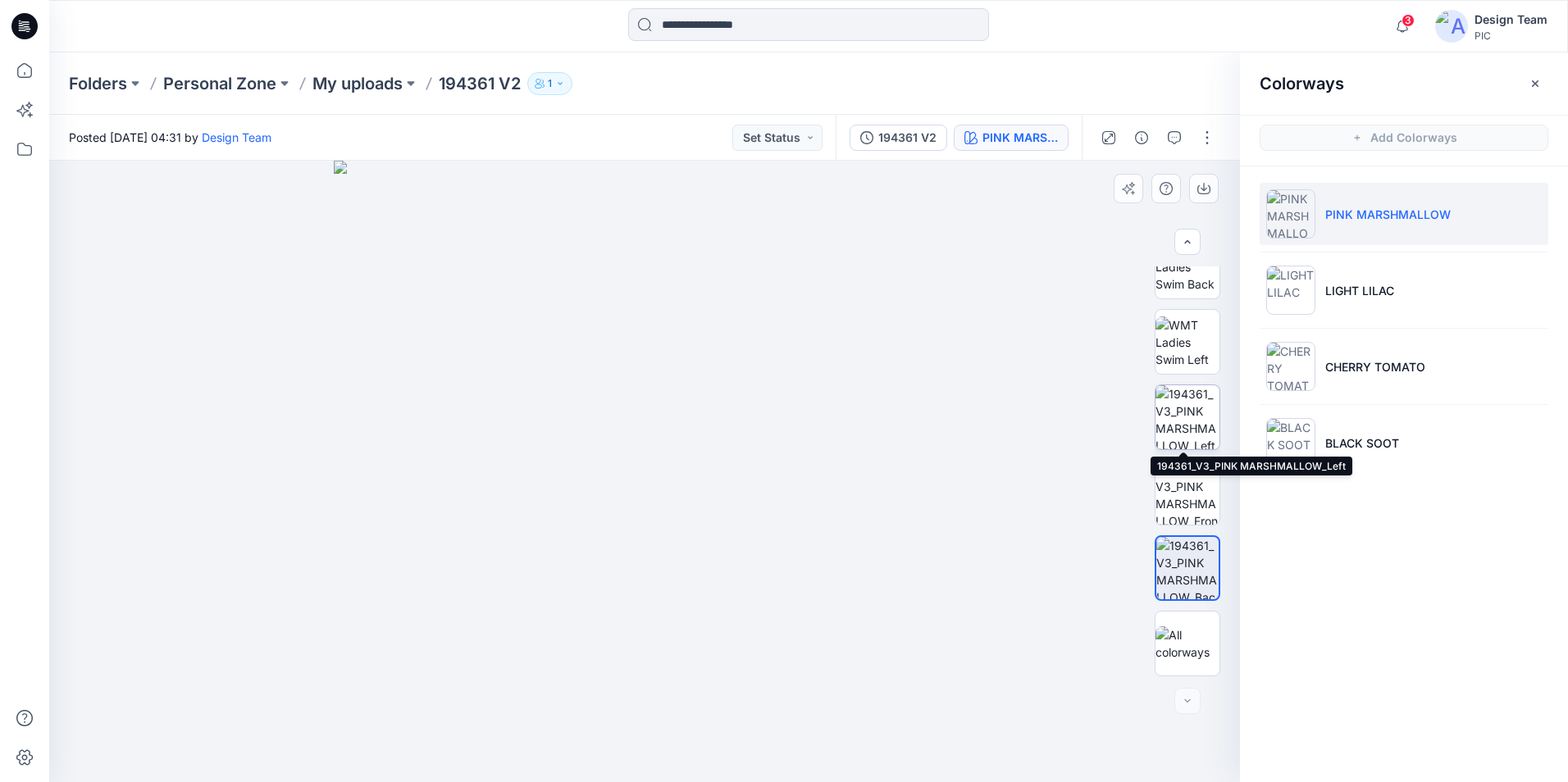
click at [1197, 435] on img at bounding box center [1187, 417] width 64 height 64
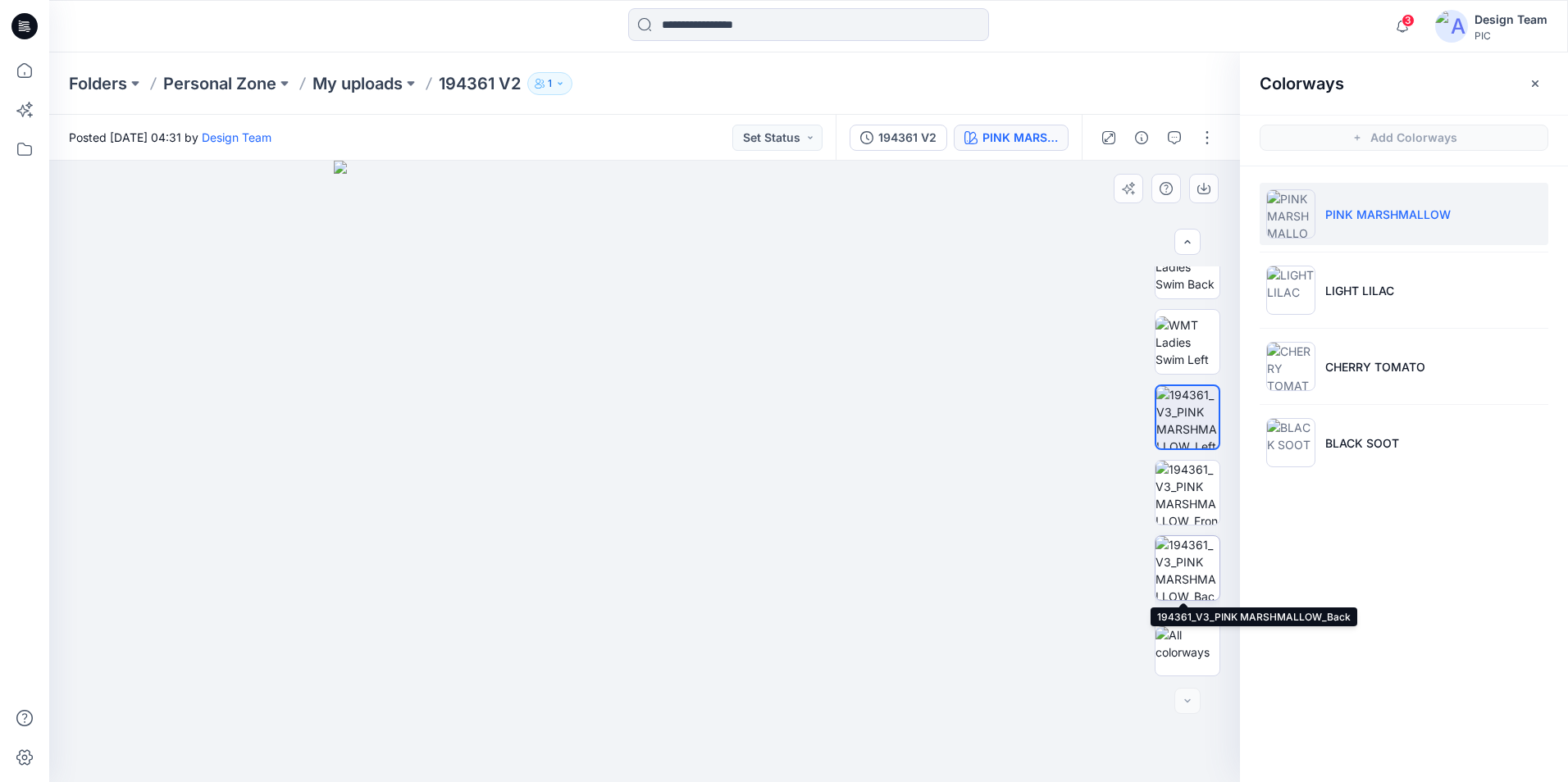
drag, startPoint x: 1177, startPoint y: 569, endPoint x: 1191, endPoint y: 562, distance: 15.7
click at [1182, 568] on img at bounding box center [1187, 568] width 64 height 64
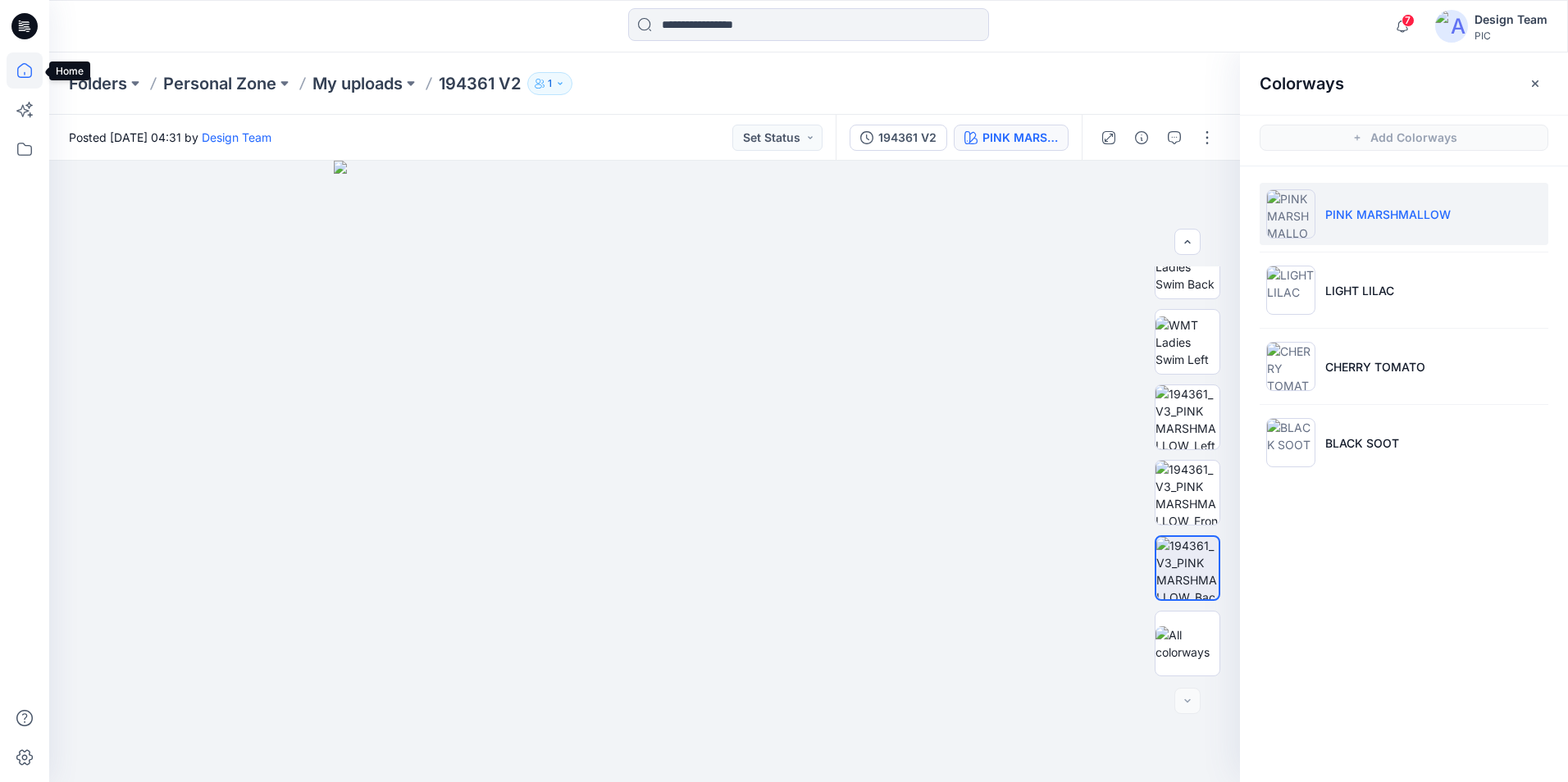
click at [22, 68] on icon at bounding box center [25, 71] width 37 height 36
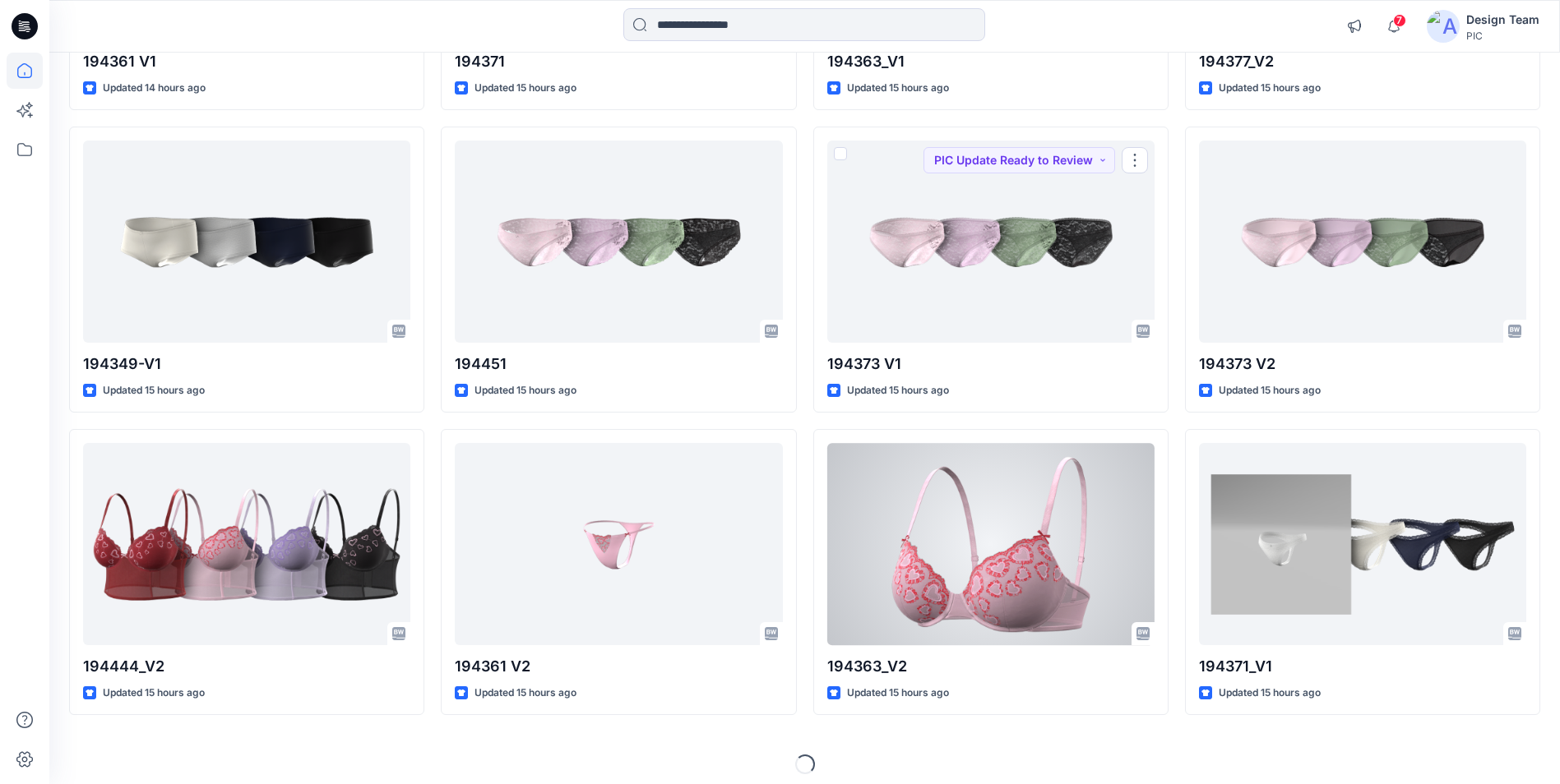
scroll to position [3135, 0]
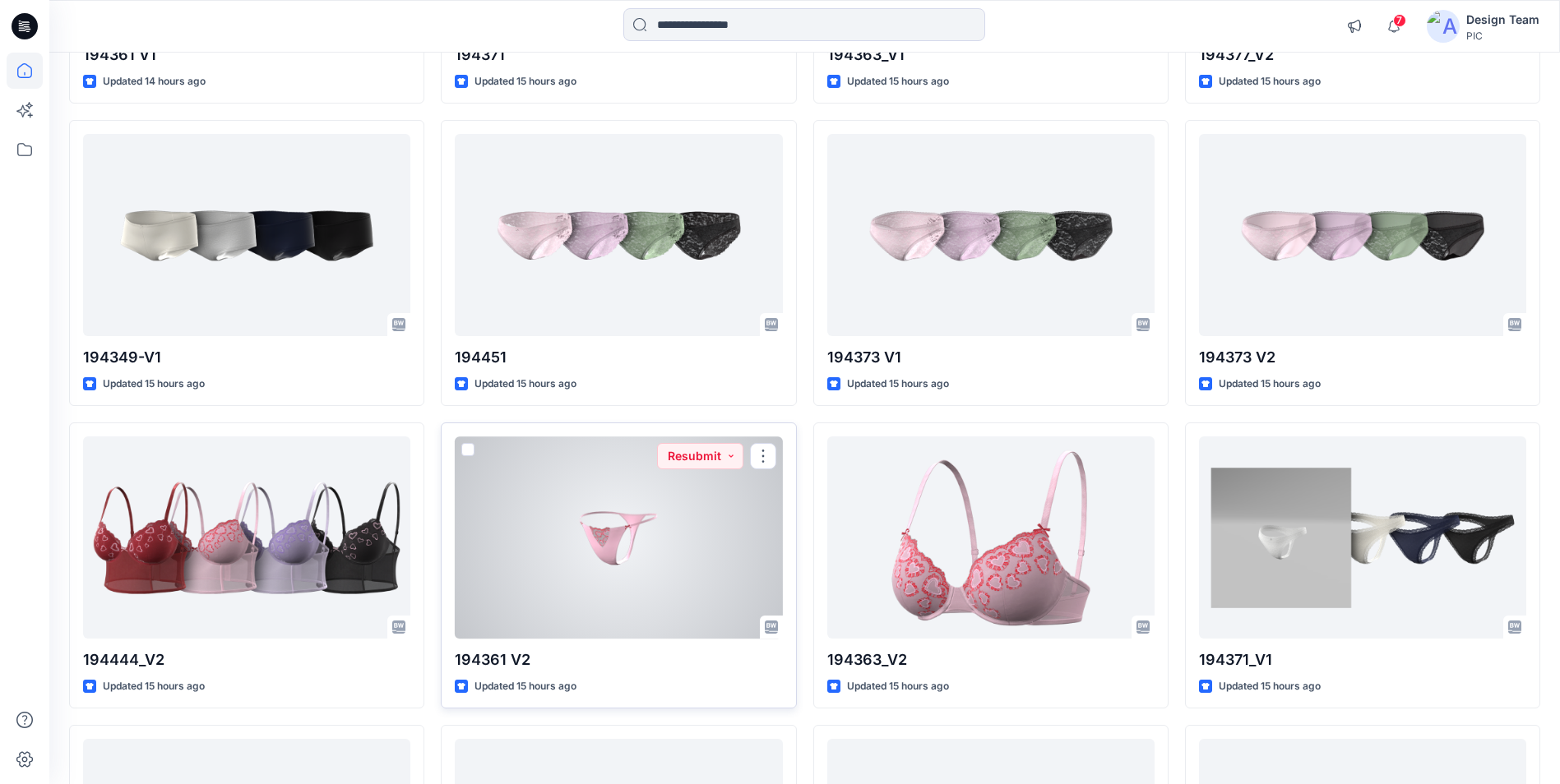
click at [637, 550] on div at bounding box center [619, 537] width 328 height 201
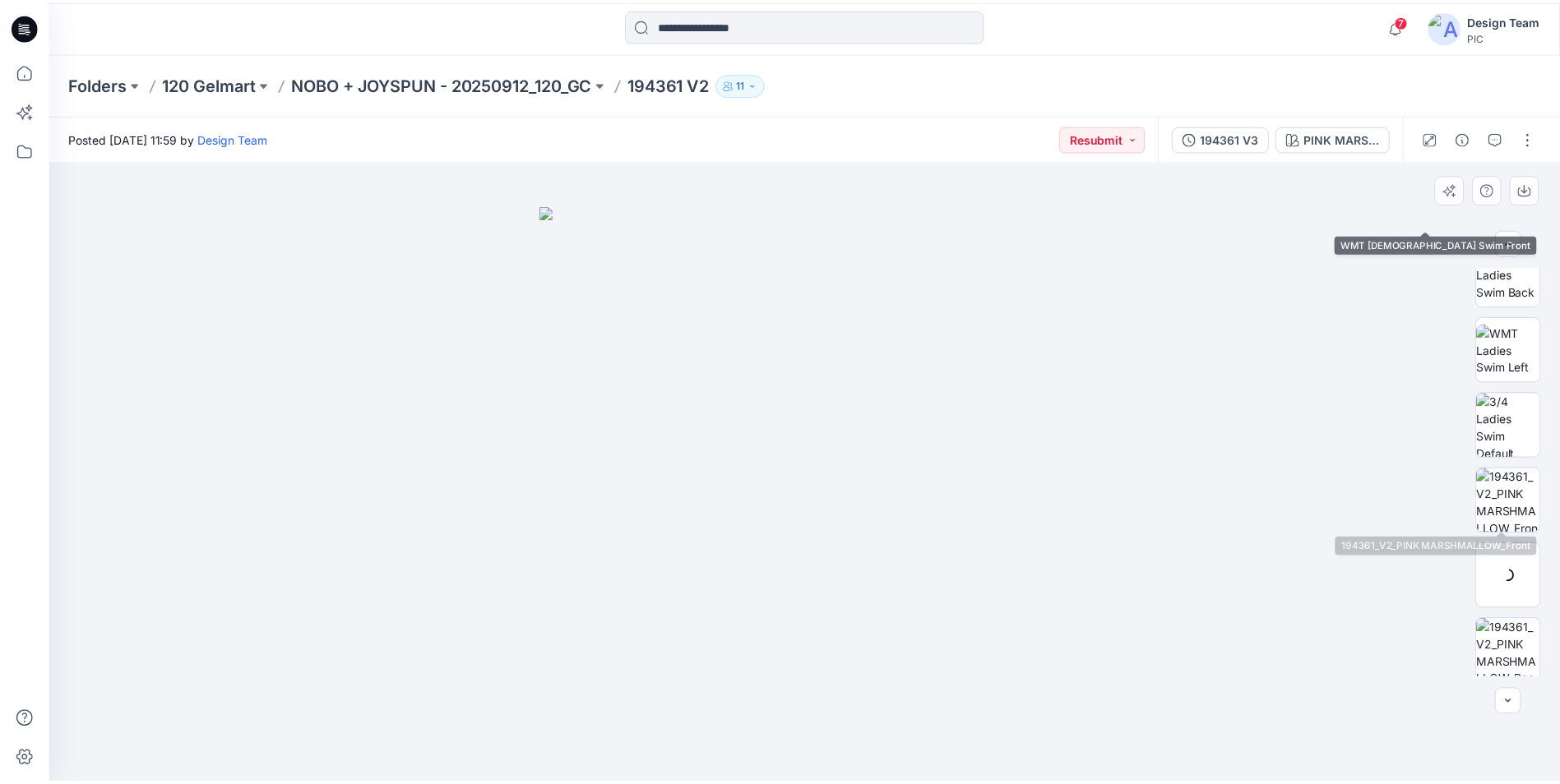
scroll to position [336, 0]
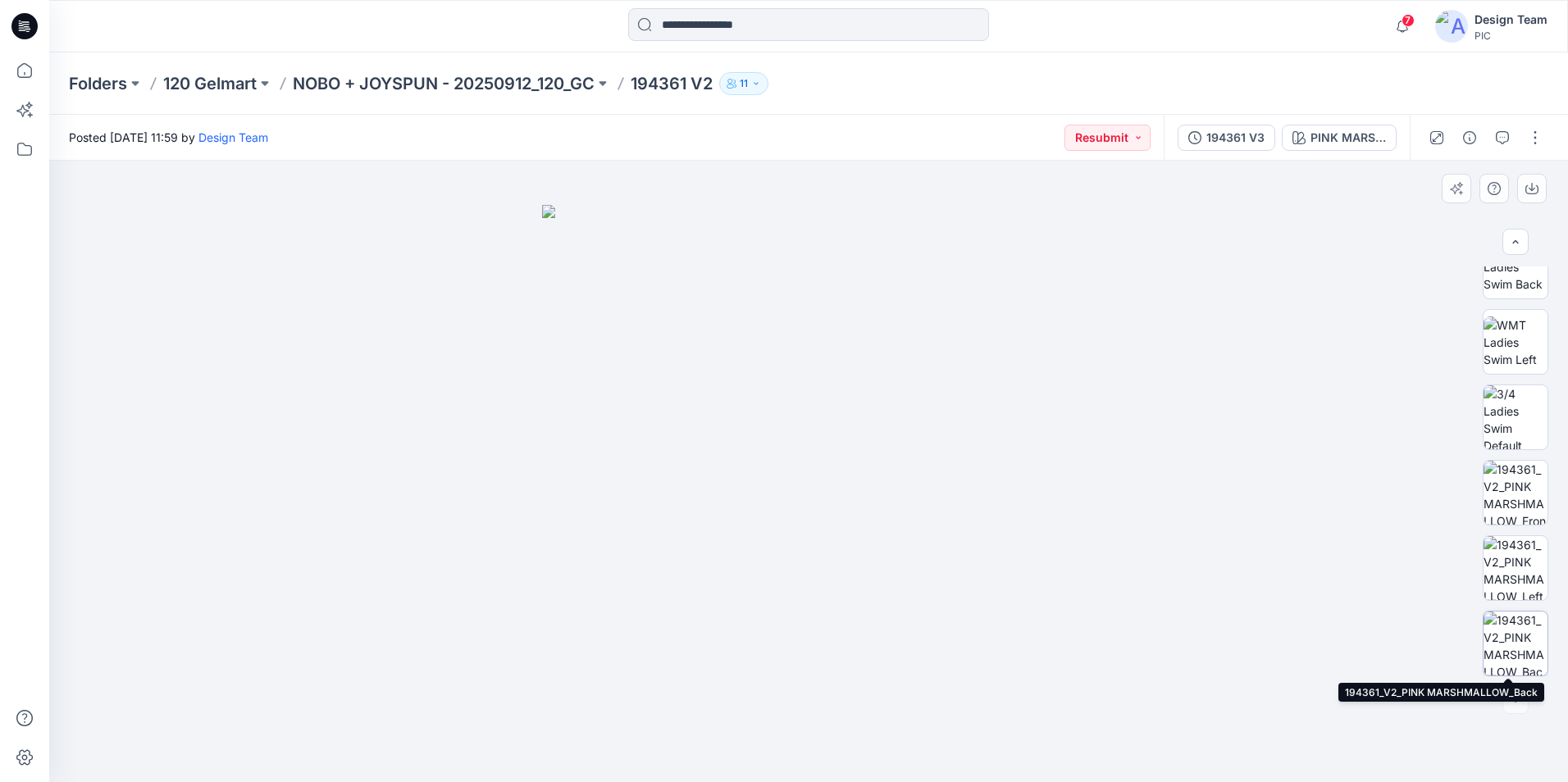
click at [1508, 630] on img at bounding box center [1516, 643] width 64 height 64
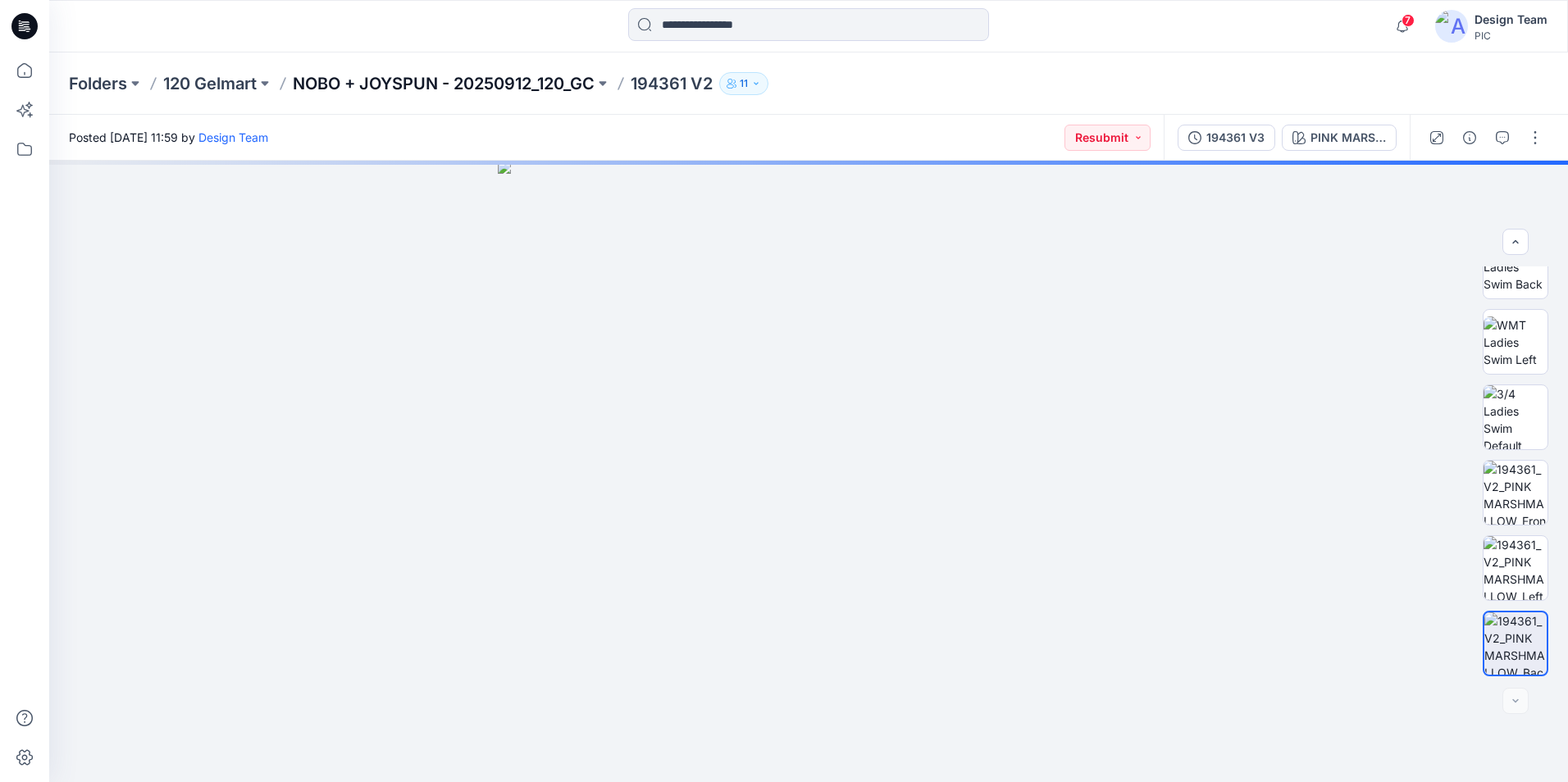
click at [548, 85] on p "NOBO + JOYSPUN - 20250912_120_GC" at bounding box center [444, 83] width 302 height 23
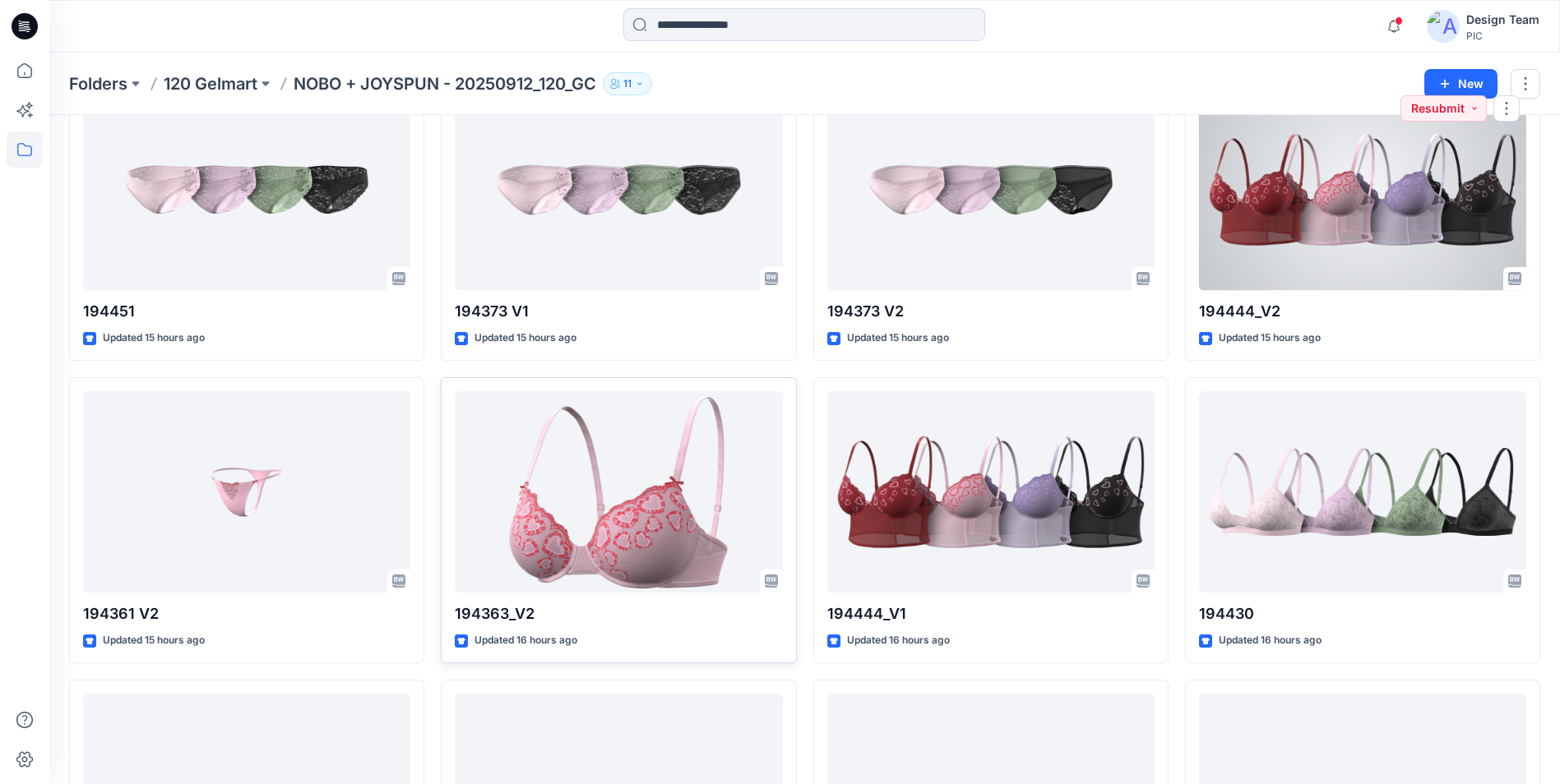
scroll to position [2840, 0]
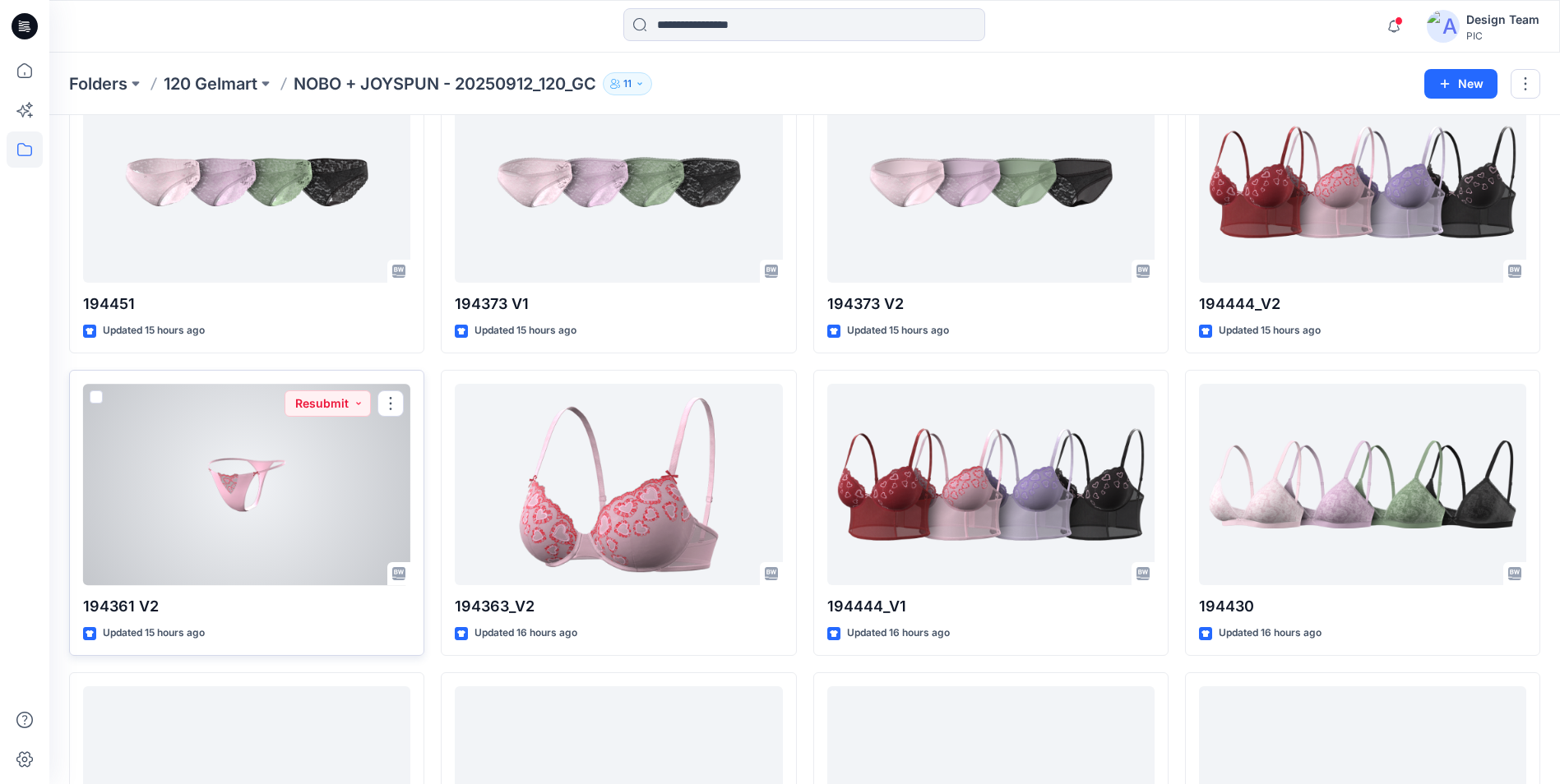
click at [313, 564] on div at bounding box center [247, 485] width 328 height 201
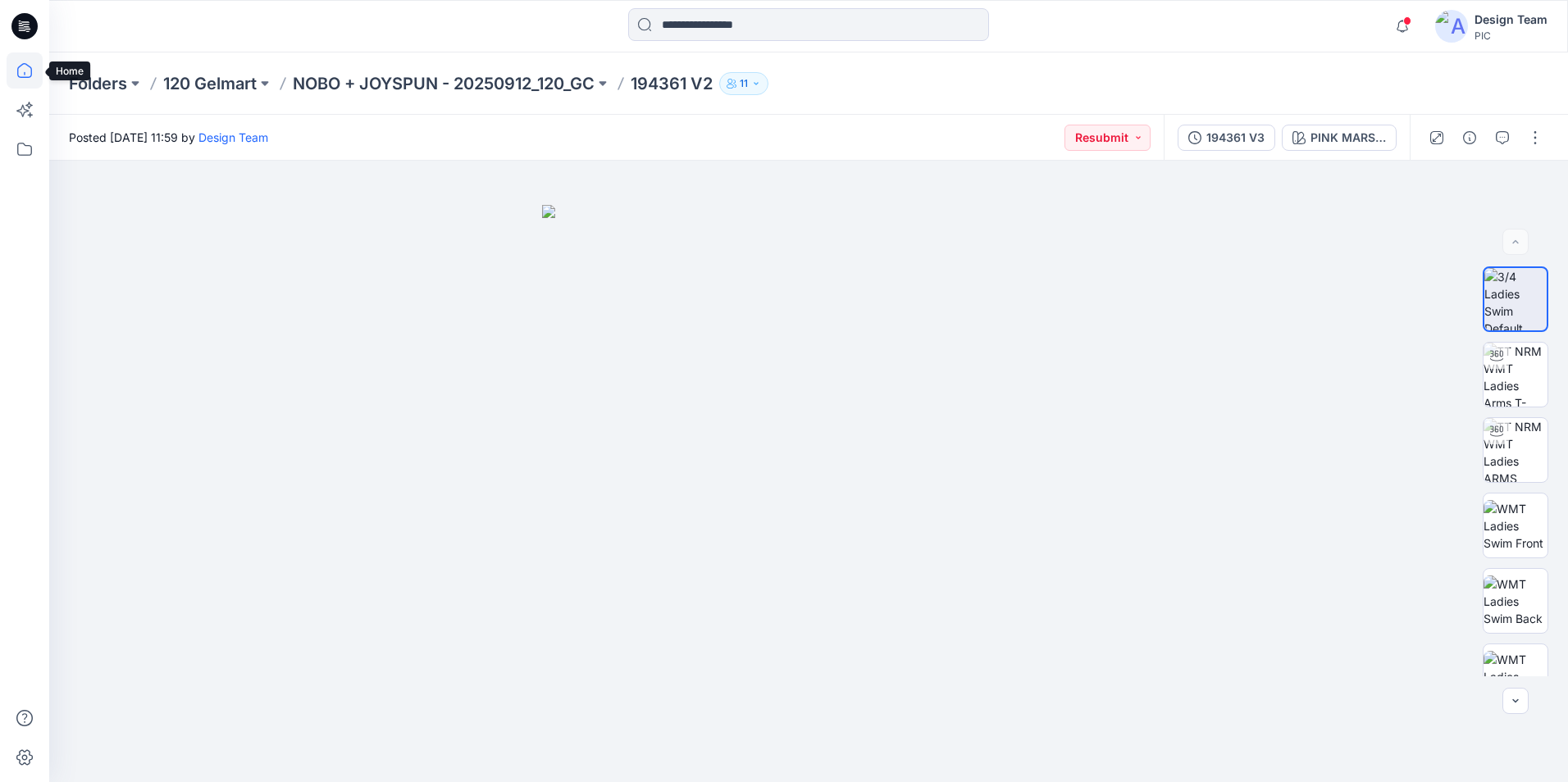
click at [16, 65] on icon at bounding box center [25, 71] width 37 height 36
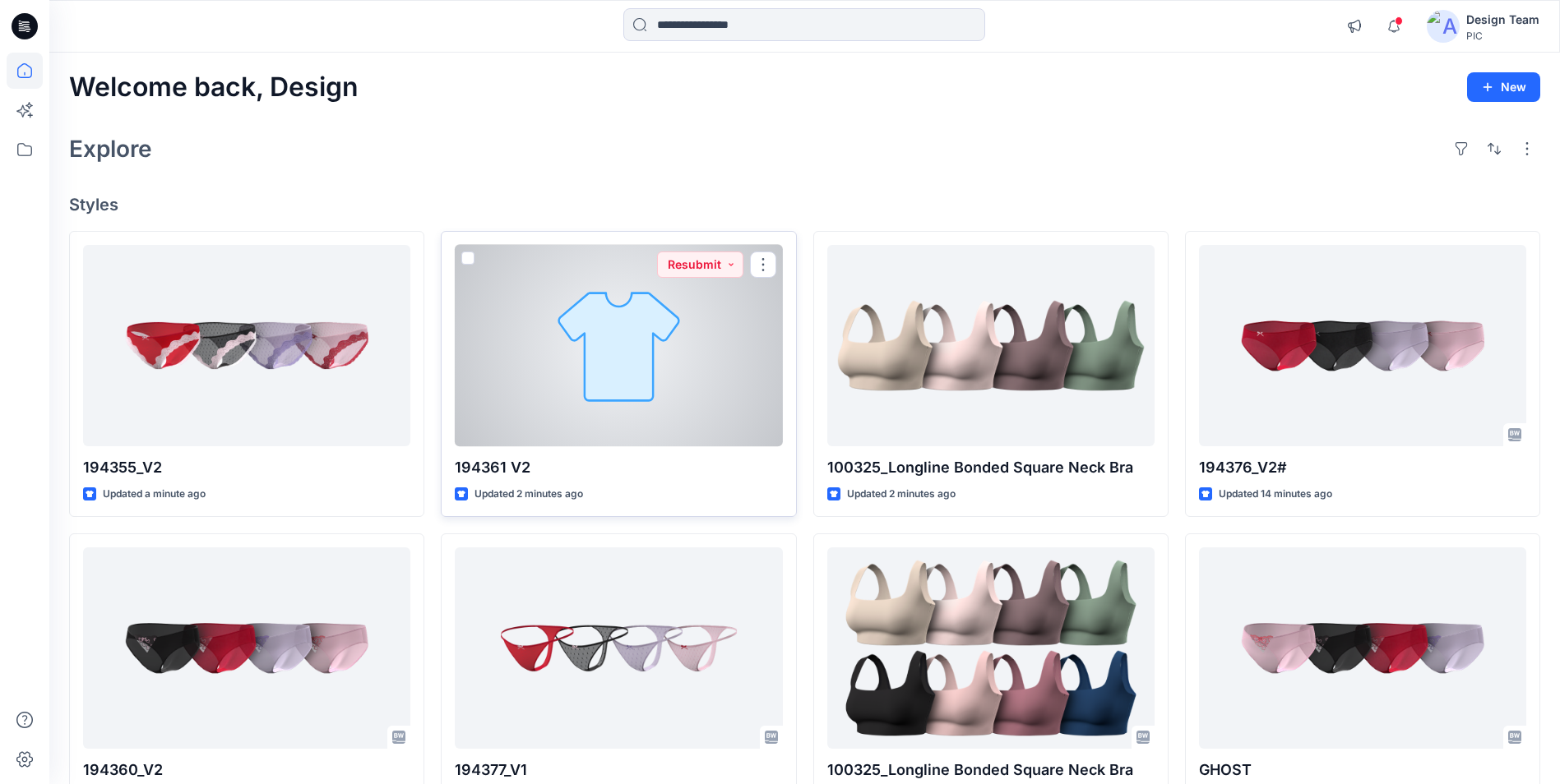
click at [610, 340] on div at bounding box center [619, 346] width 328 height 201
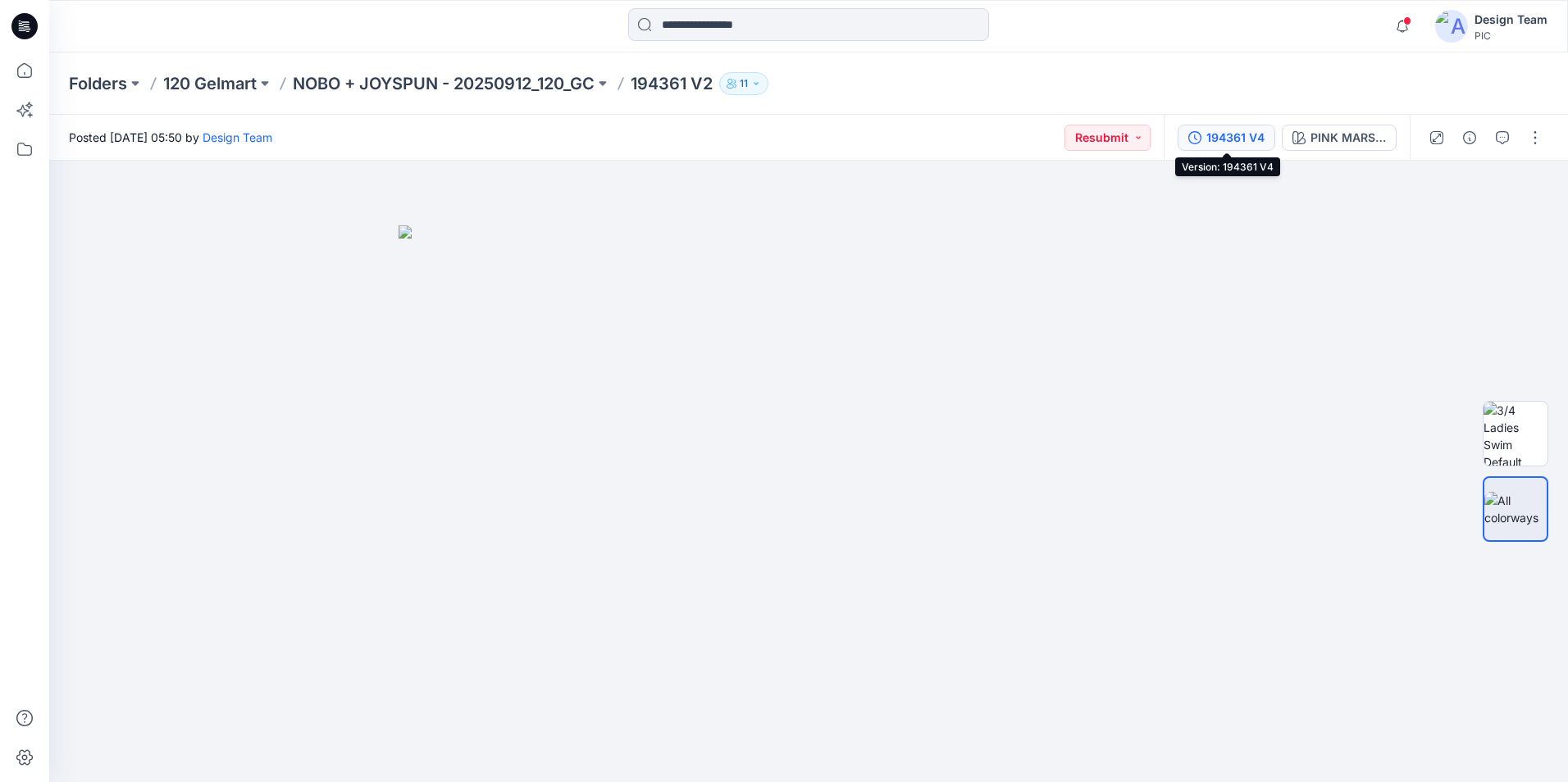
click at [1249, 136] on div "194361 V4" at bounding box center [1236, 138] width 58 height 18
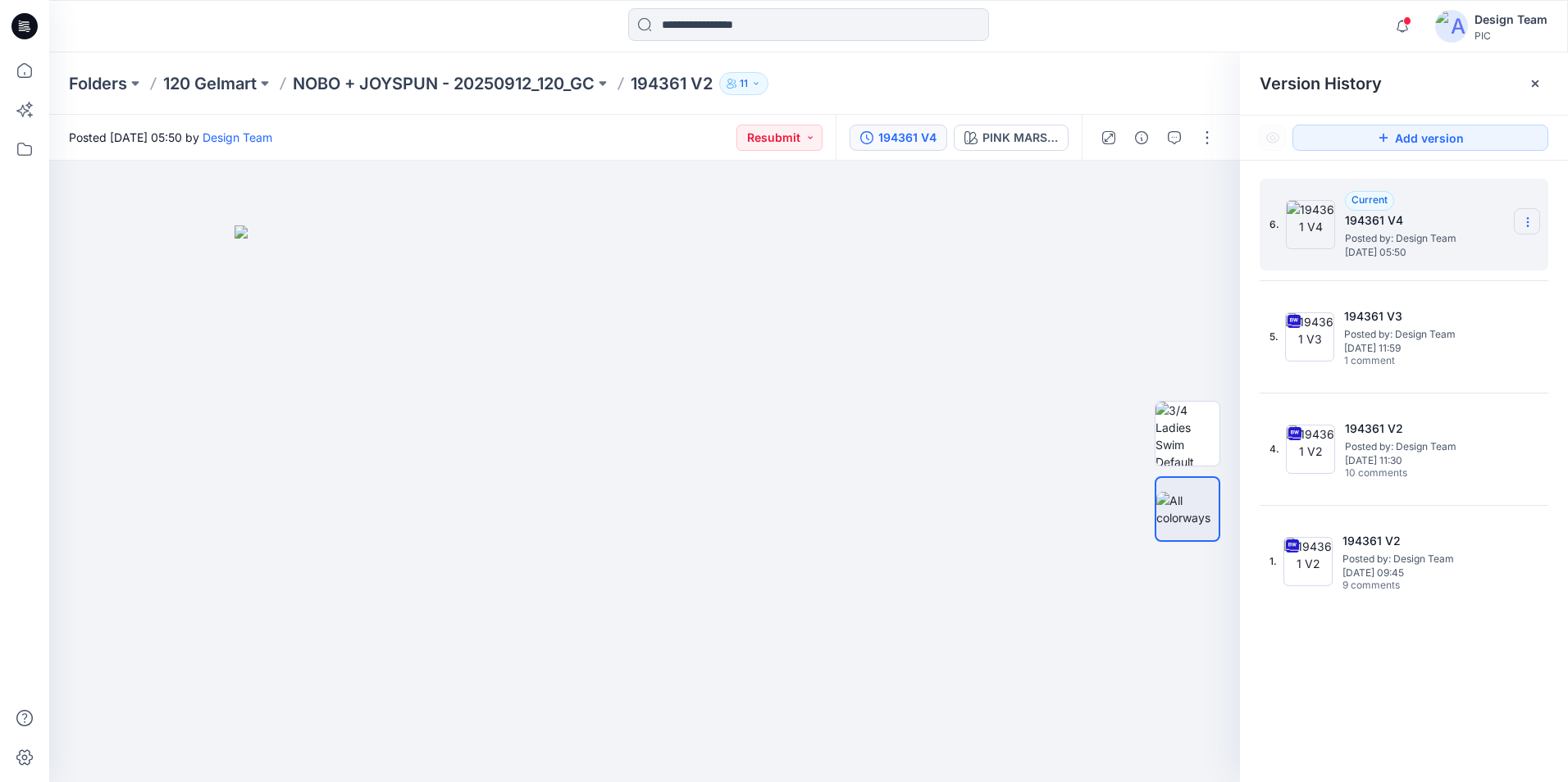
click at [1527, 226] on icon at bounding box center [1527, 225] width 1 height 1
click at [1460, 319] on div "Delete Version" at bounding box center [1440, 328] width 190 height 33
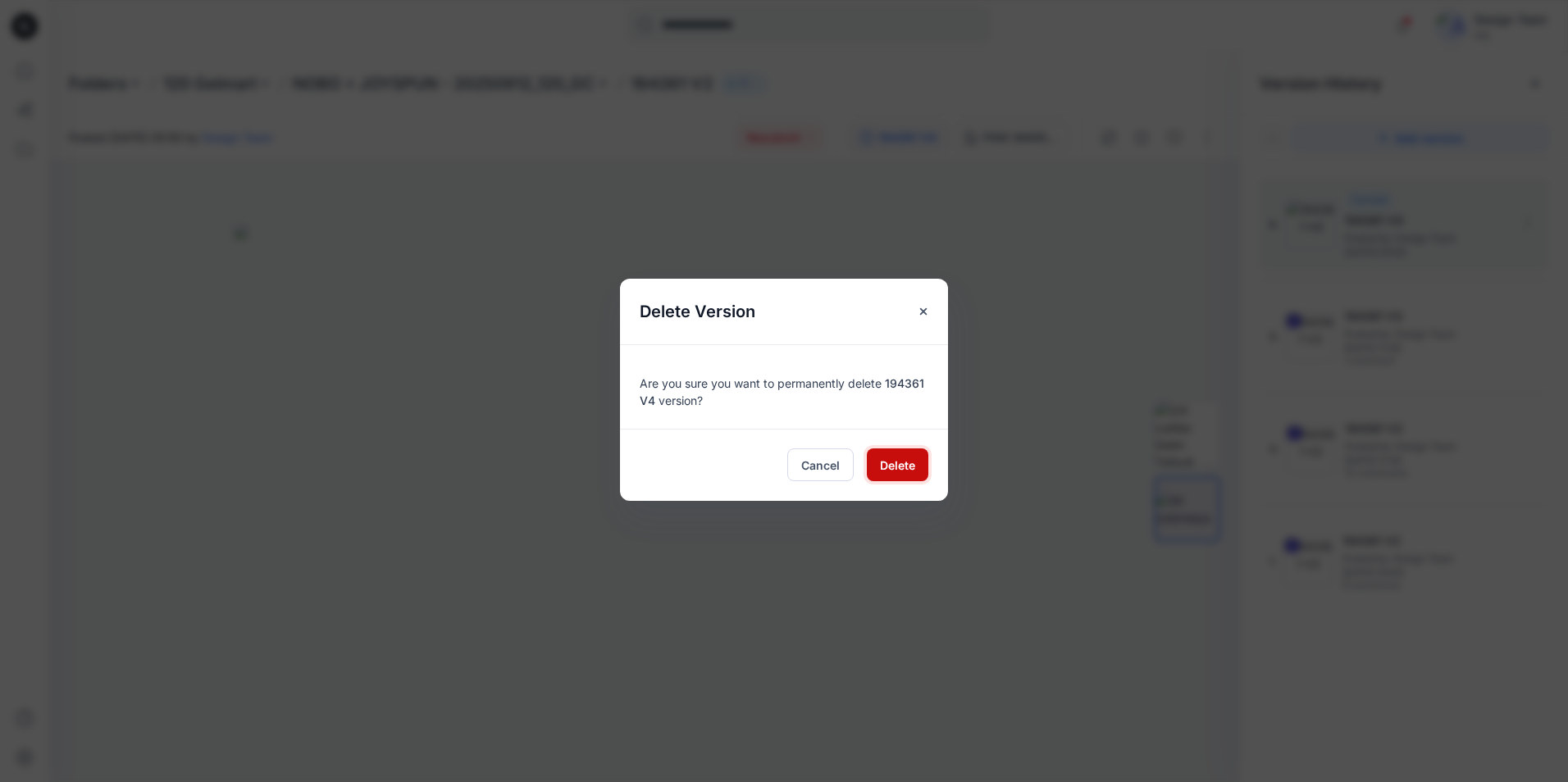
click at [894, 471] on span "Delete" at bounding box center [897, 465] width 36 height 17
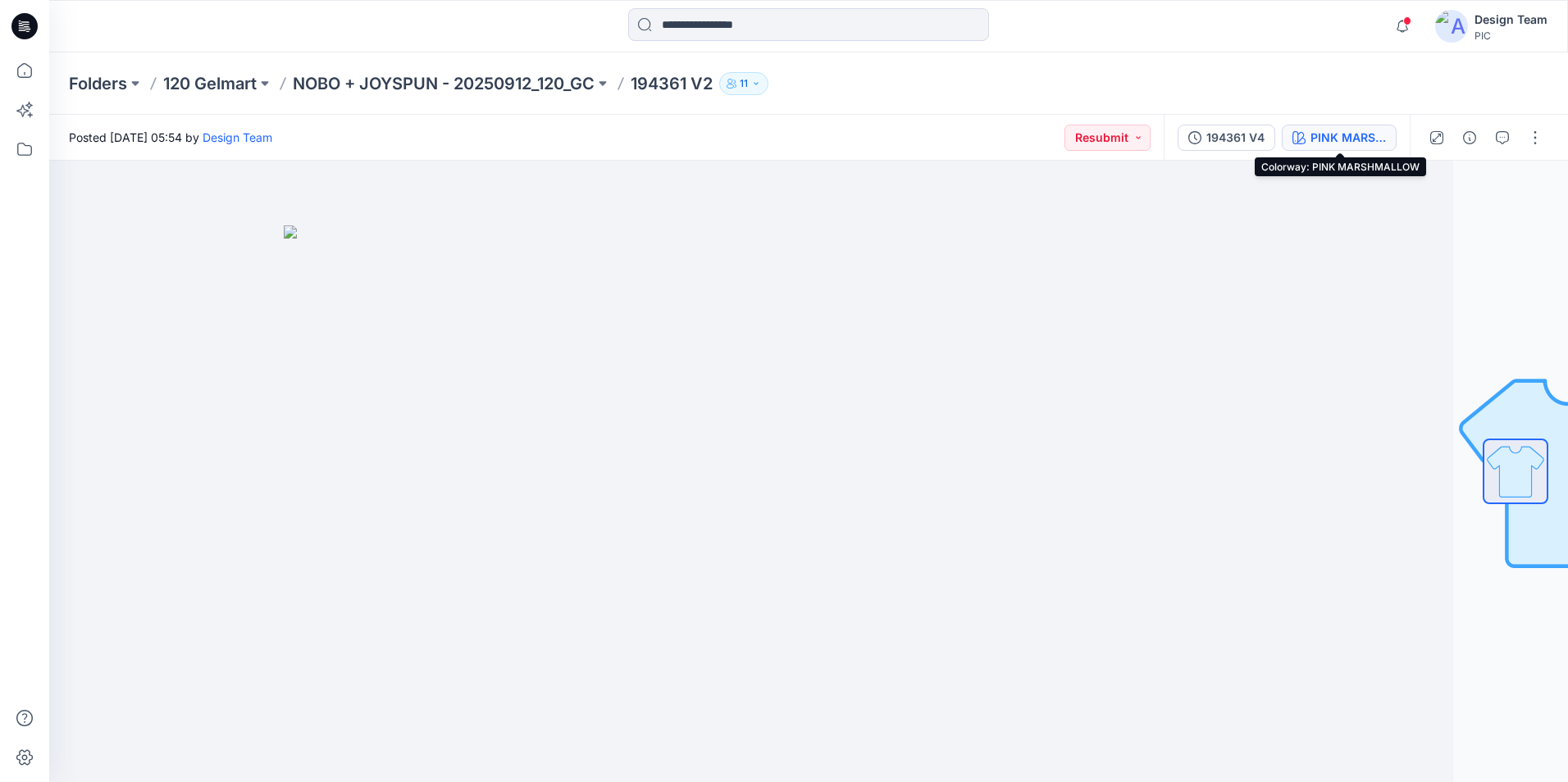
click at [1312, 133] on div "PINK MARSHMALLOW" at bounding box center [1348, 138] width 76 height 18
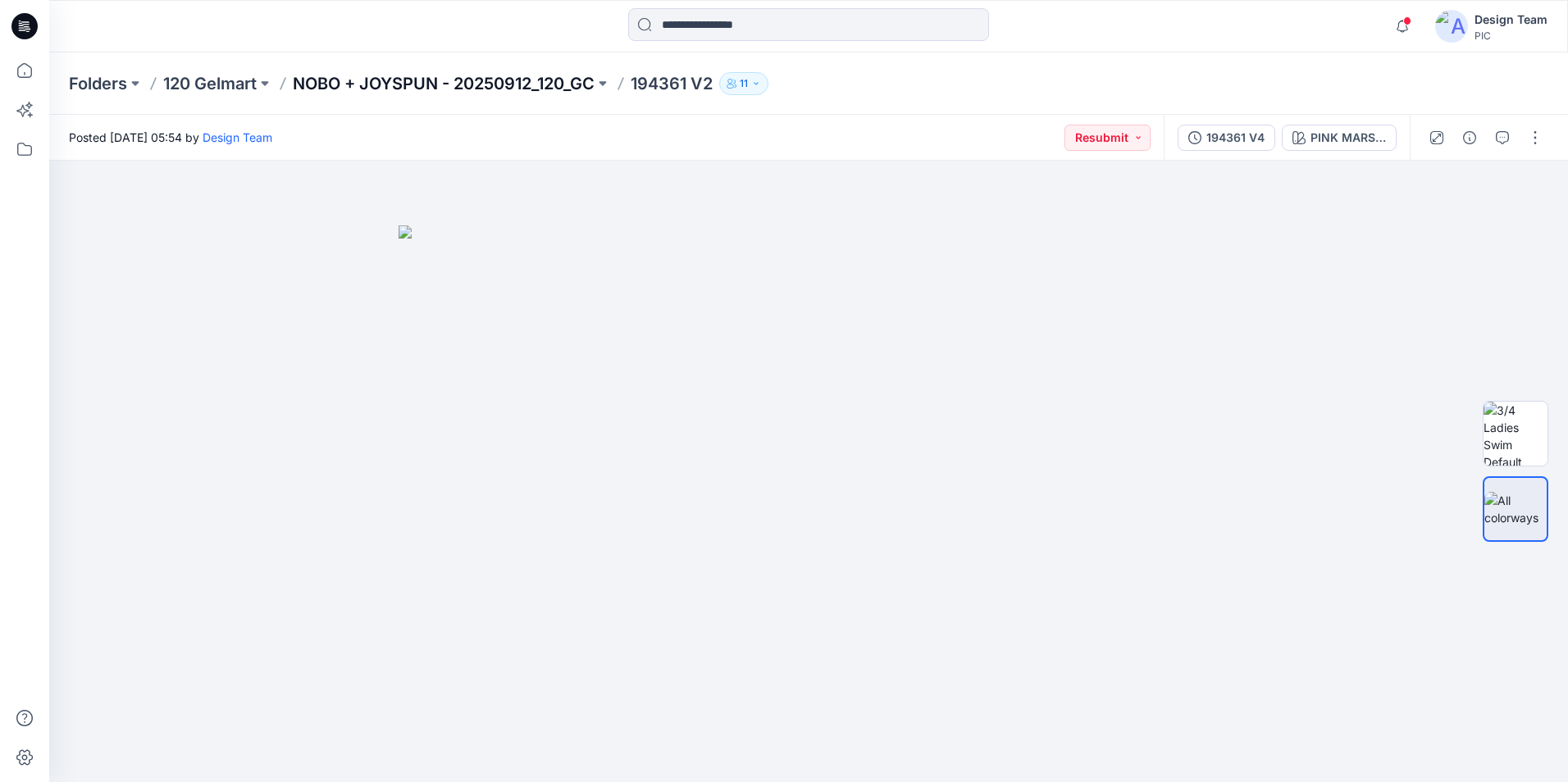
click at [538, 82] on p "NOBO + JOYSPUN - 20250912_120_GC" at bounding box center [444, 83] width 302 height 23
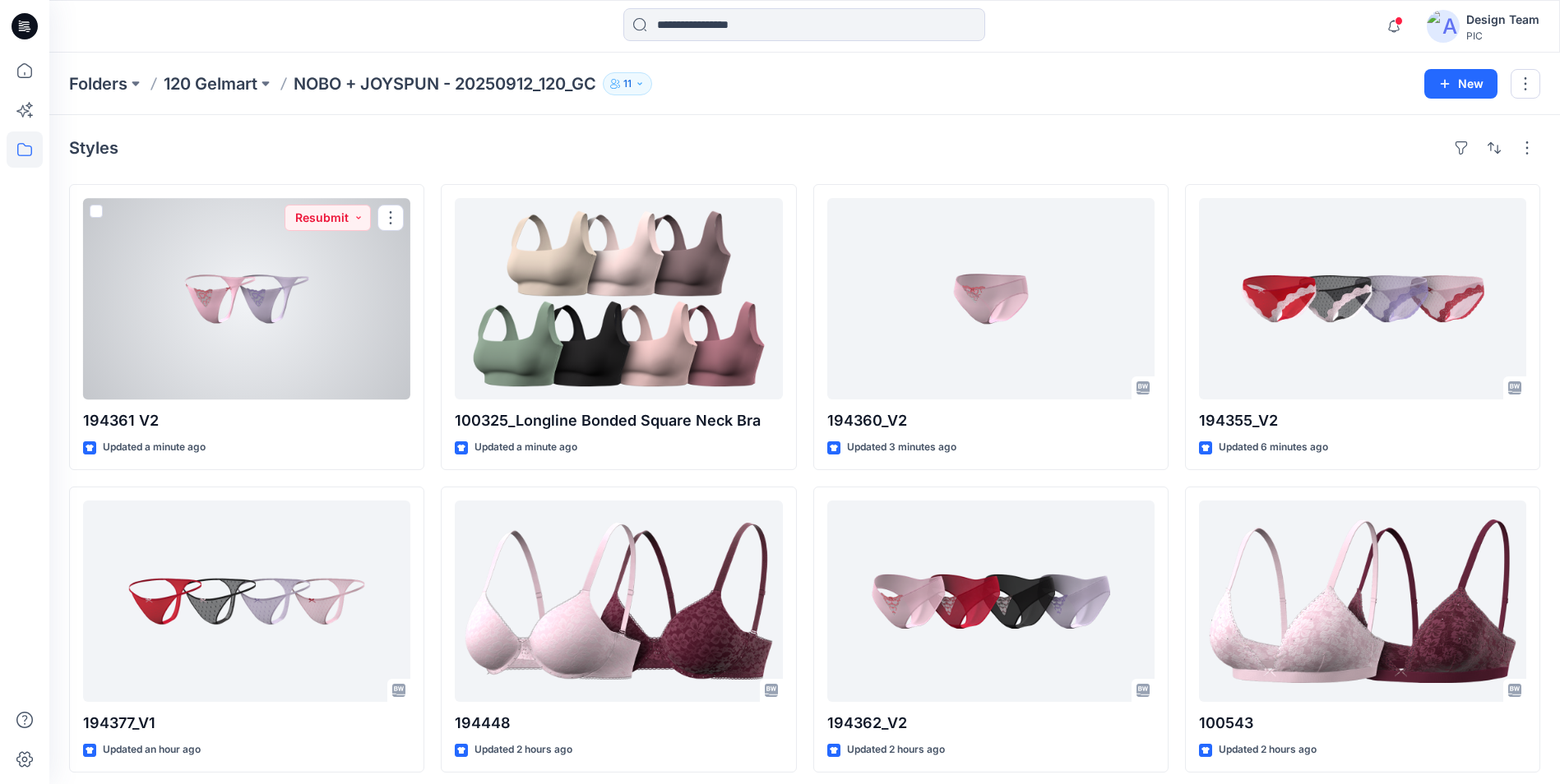
click at [369, 347] on div at bounding box center [247, 299] width 328 height 201
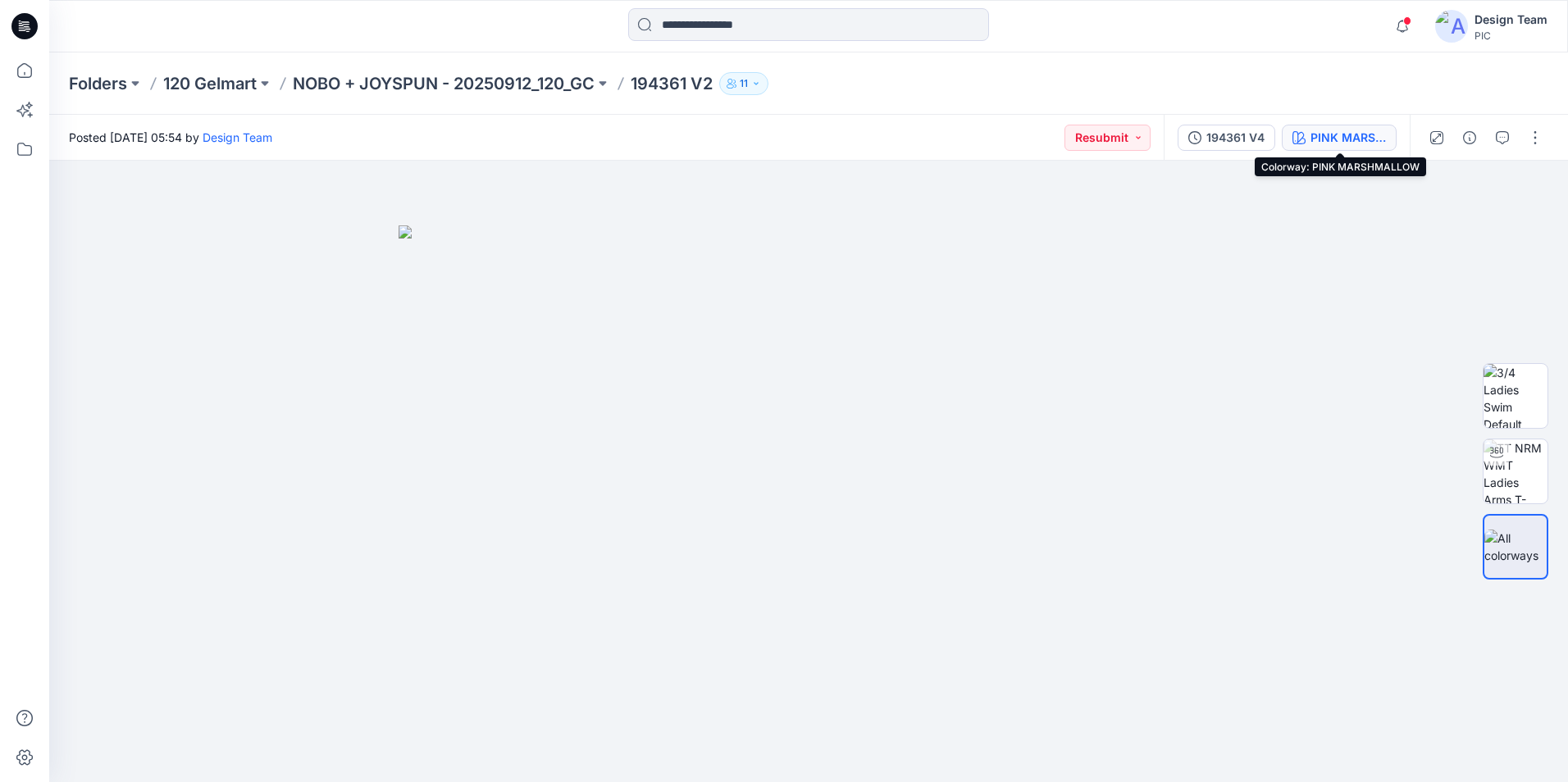
click at [1308, 143] on button "PINK MARSHMALLOW" at bounding box center [1339, 138] width 115 height 26
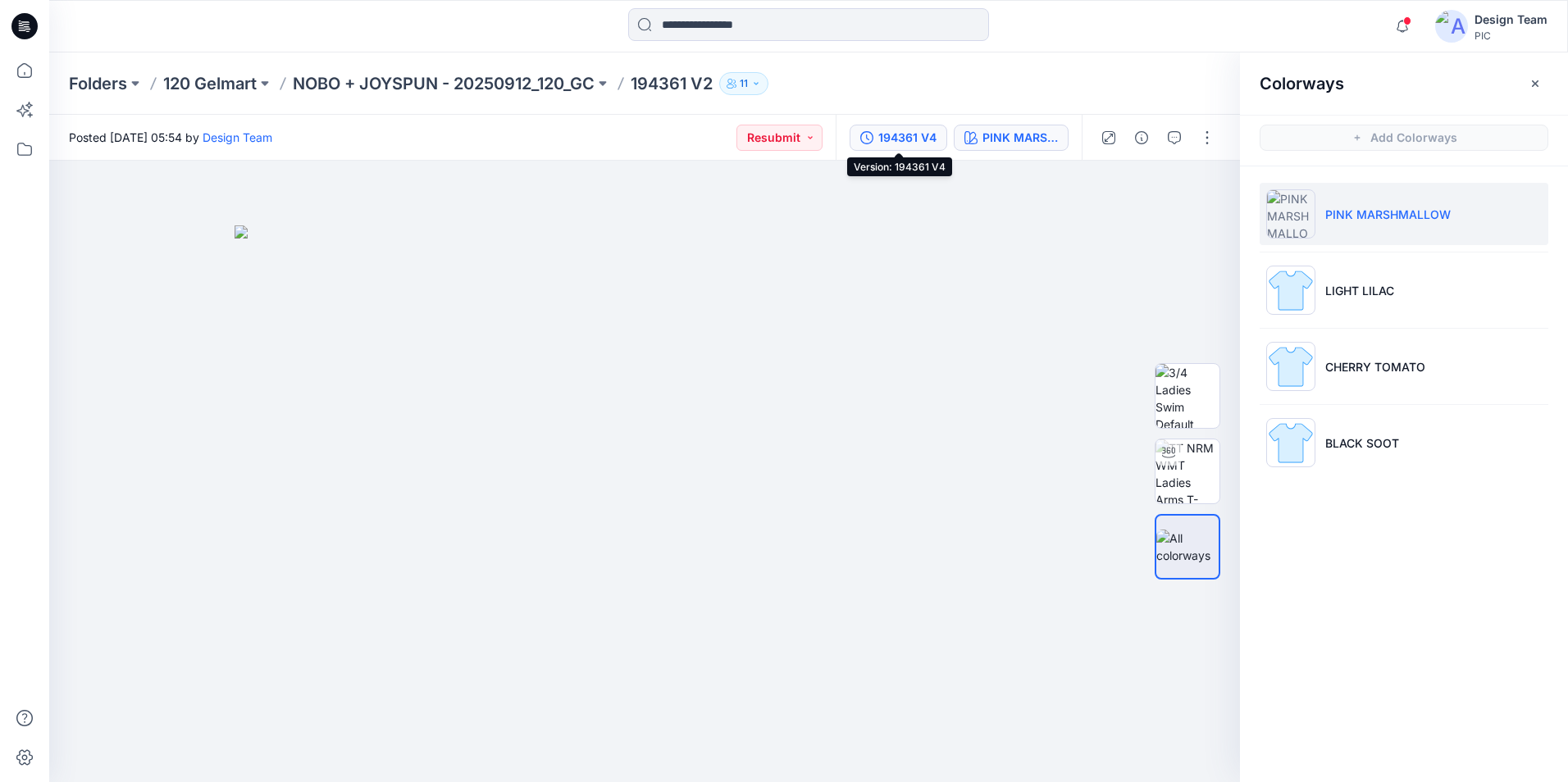
click at [934, 144] on div "194361 V4" at bounding box center [907, 138] width 58 height 18
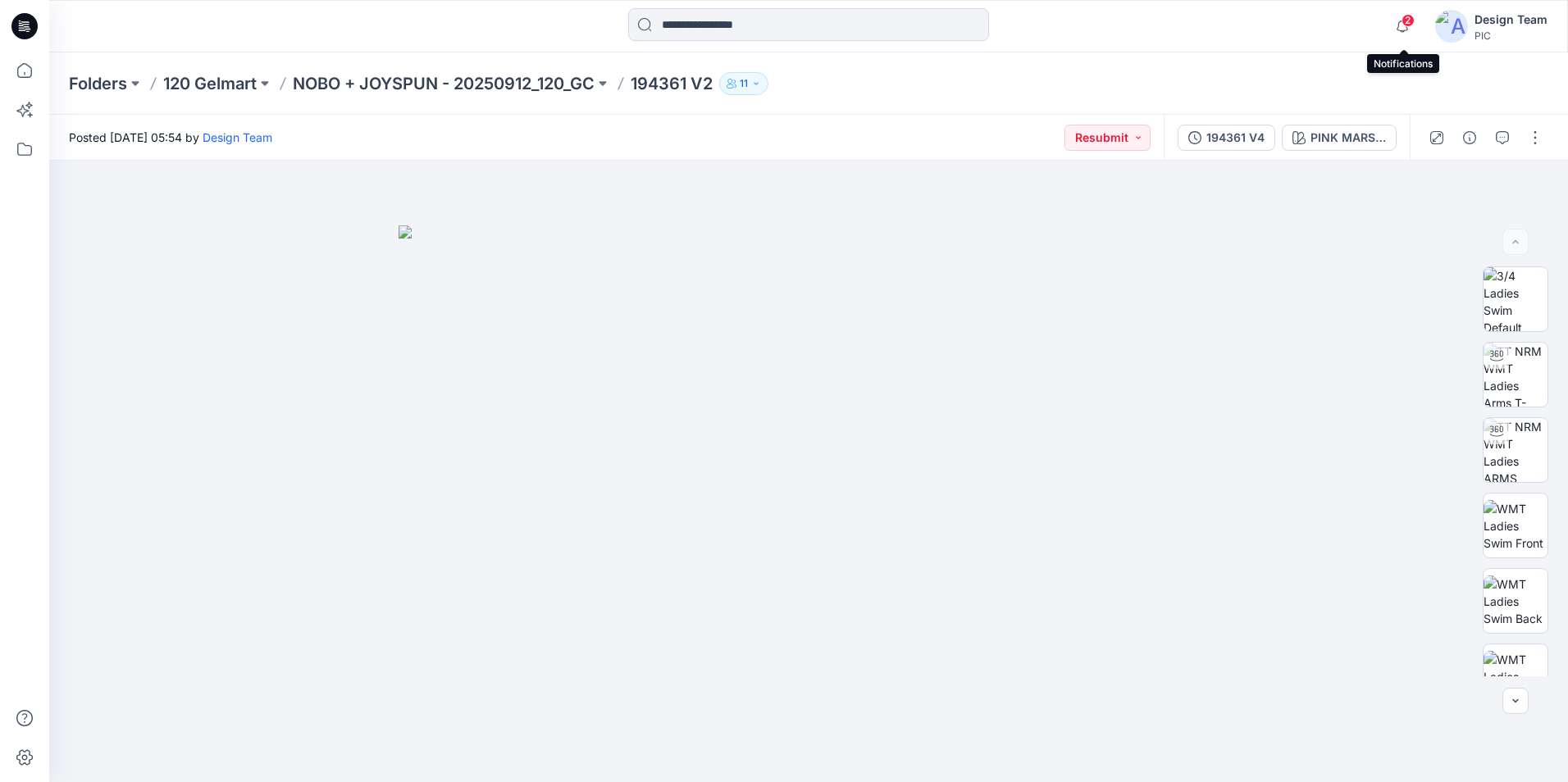
click at [1404, 24] on span "2" at bounding box center [1408, 20] width 13 height 13
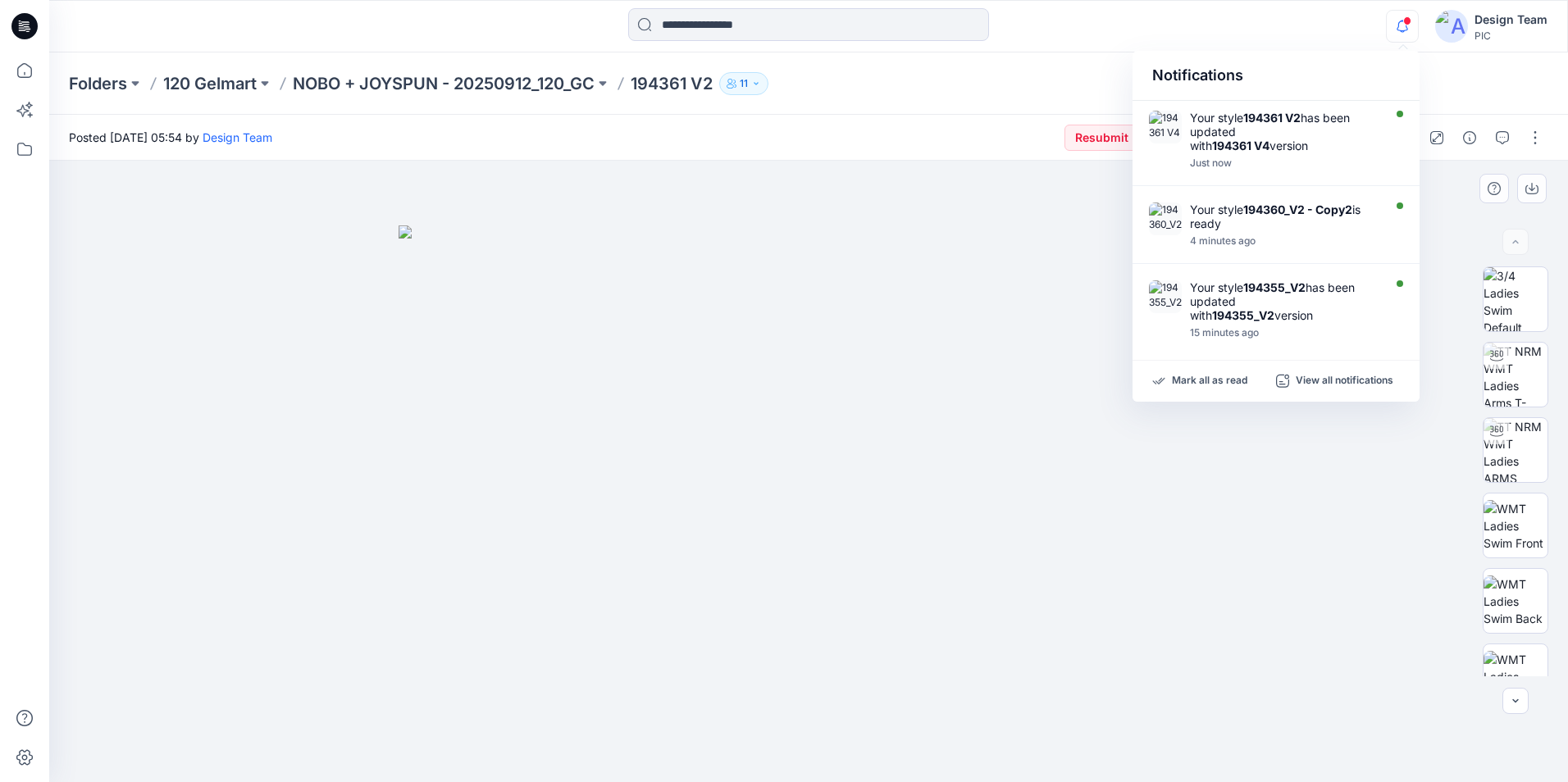
click at [946, 227] on img at bounding box center [809, 504] width 821 height 557
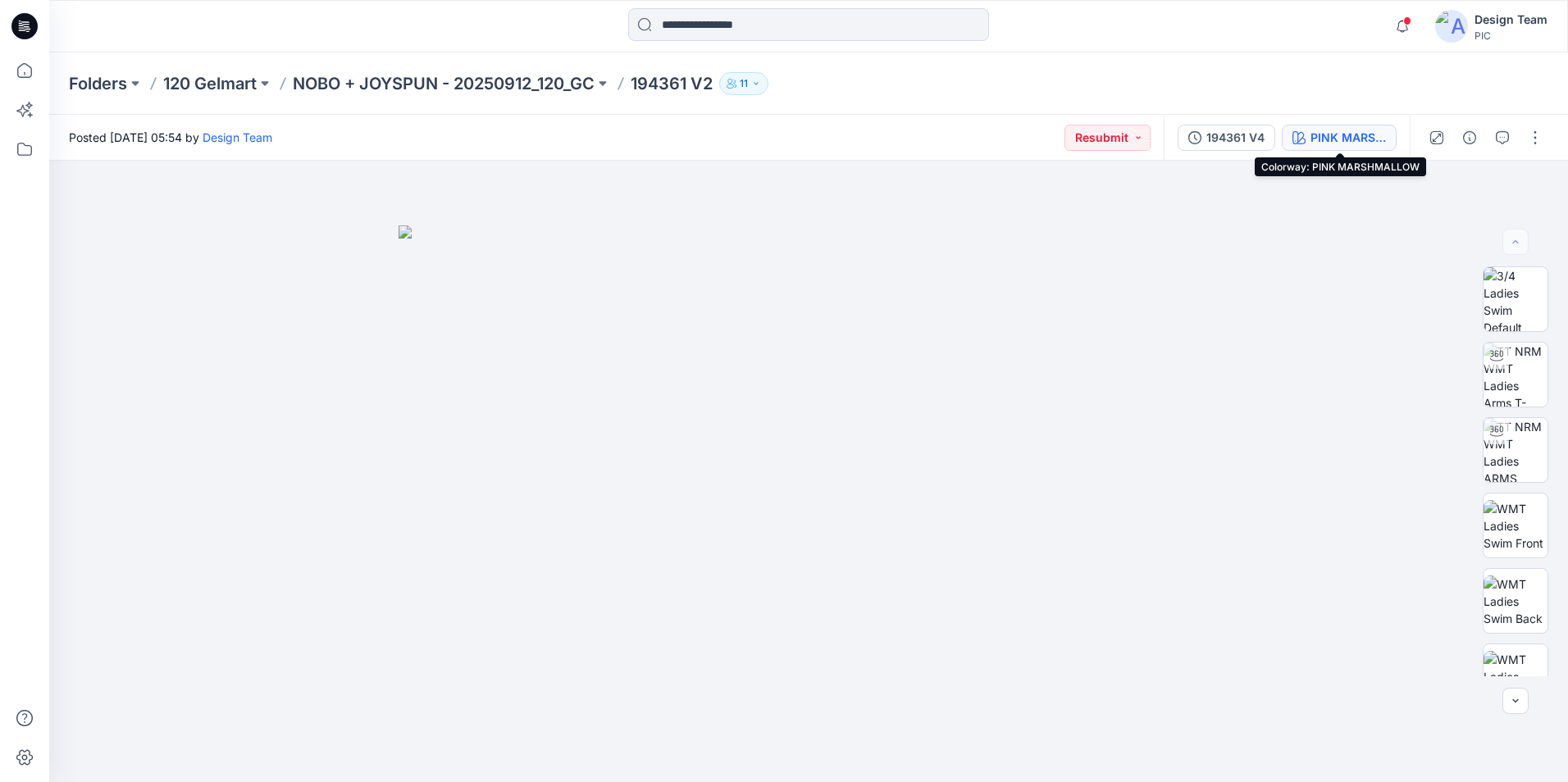
click at [1384, 141] on div "PINK MARSHMALLOW" at bounding box center [1348, 138] width 76 height 18
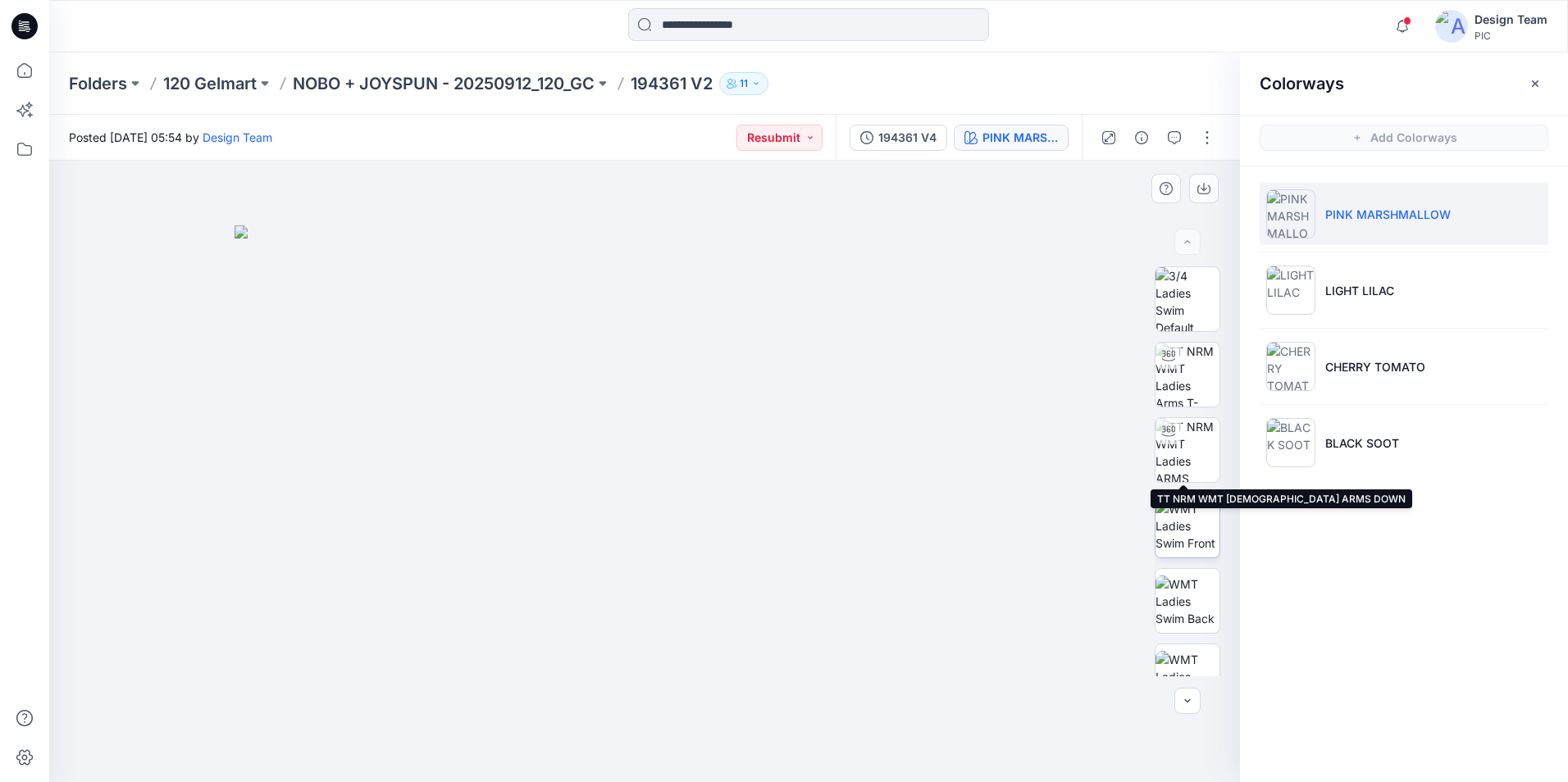
scroll to position [109, 0]
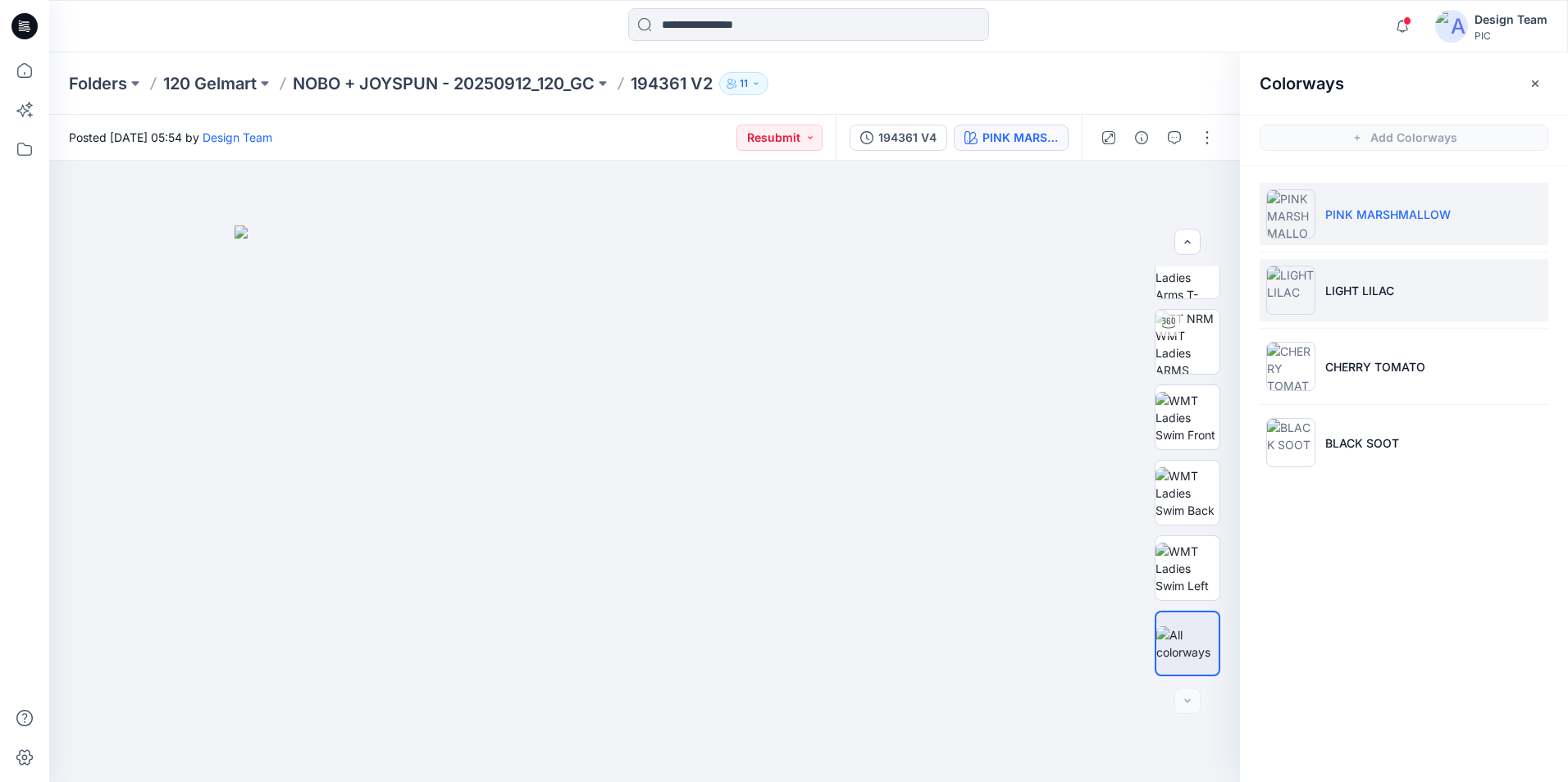
click at [1431, 316] on li "LIGHT LILAC" at bounding box center [1404, 290] width 288 height 62
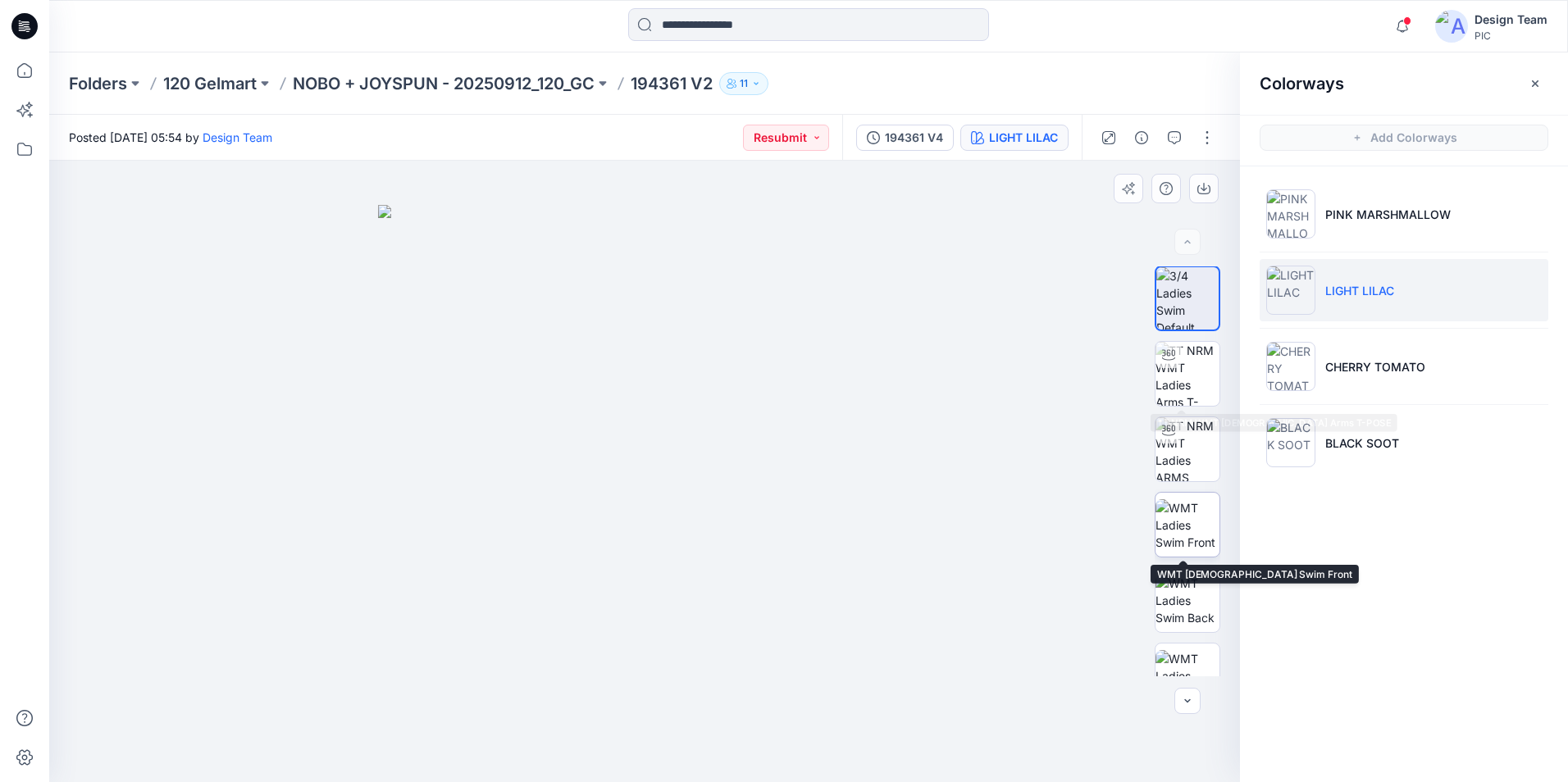
scroll to position [0, 0]
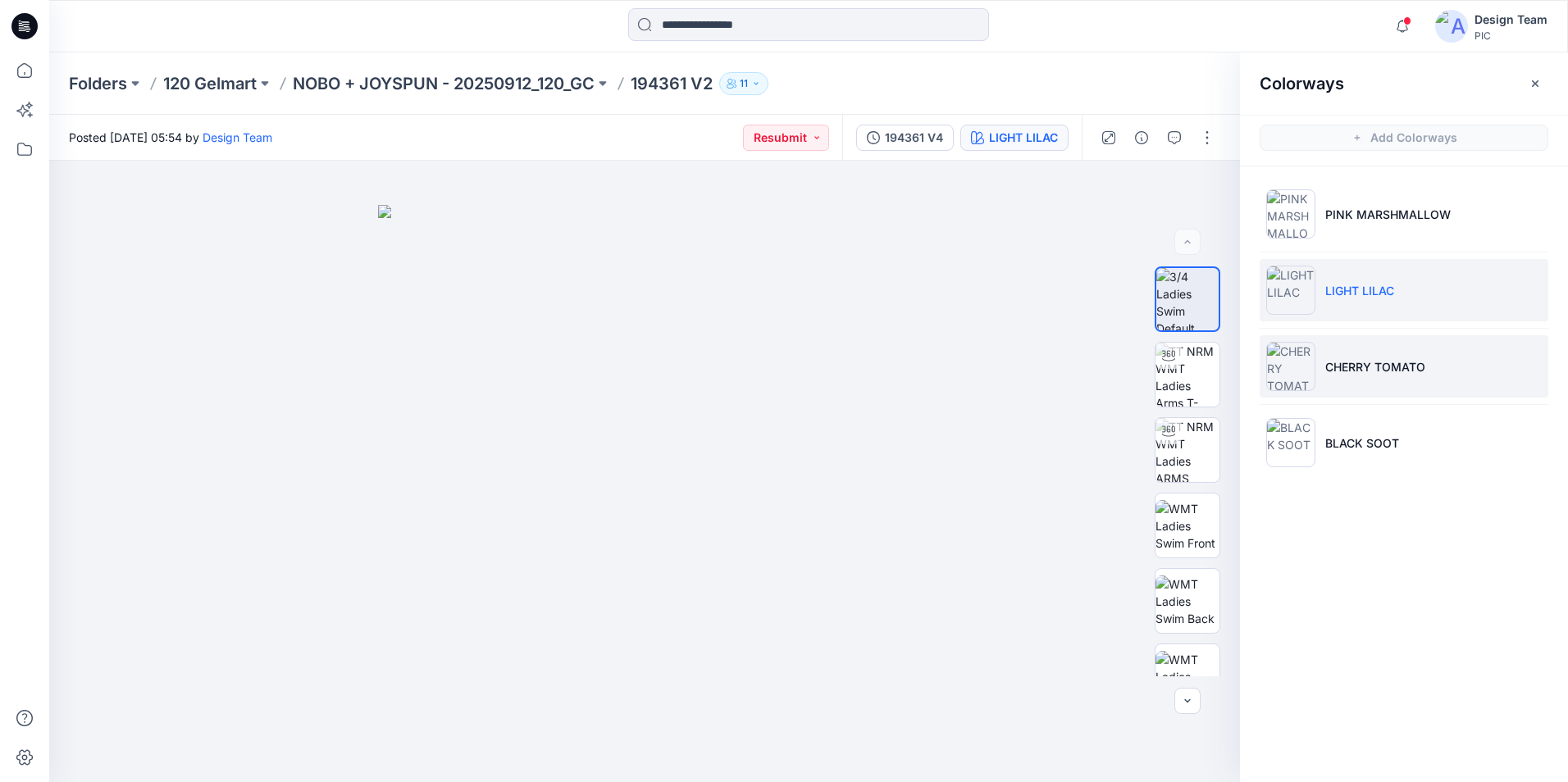
click at [1416, 381] on li "CHERRY TOMATO" at bounding box center [1404, 367] width 288 height 62
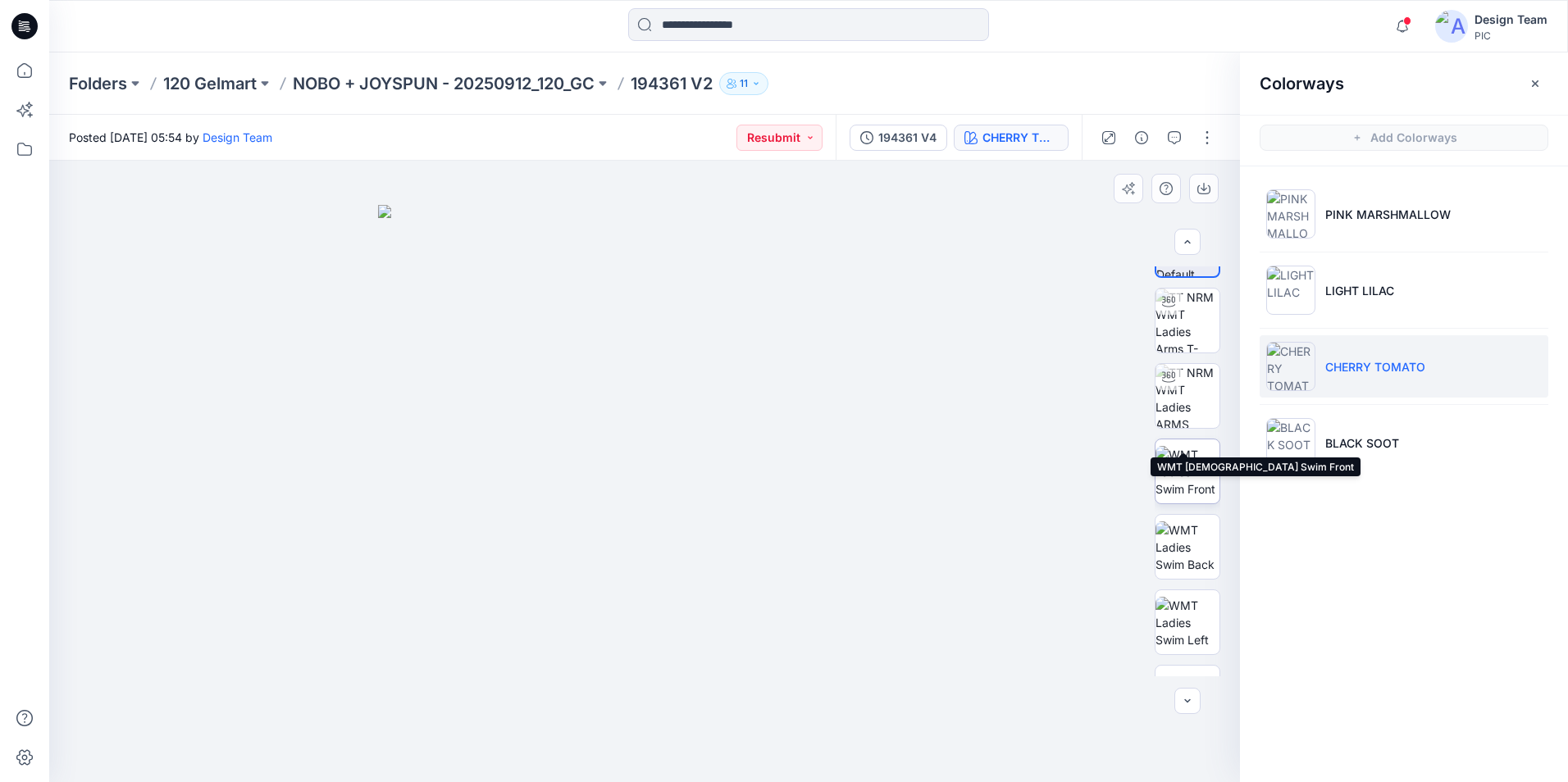
scroll to position [109, 0]
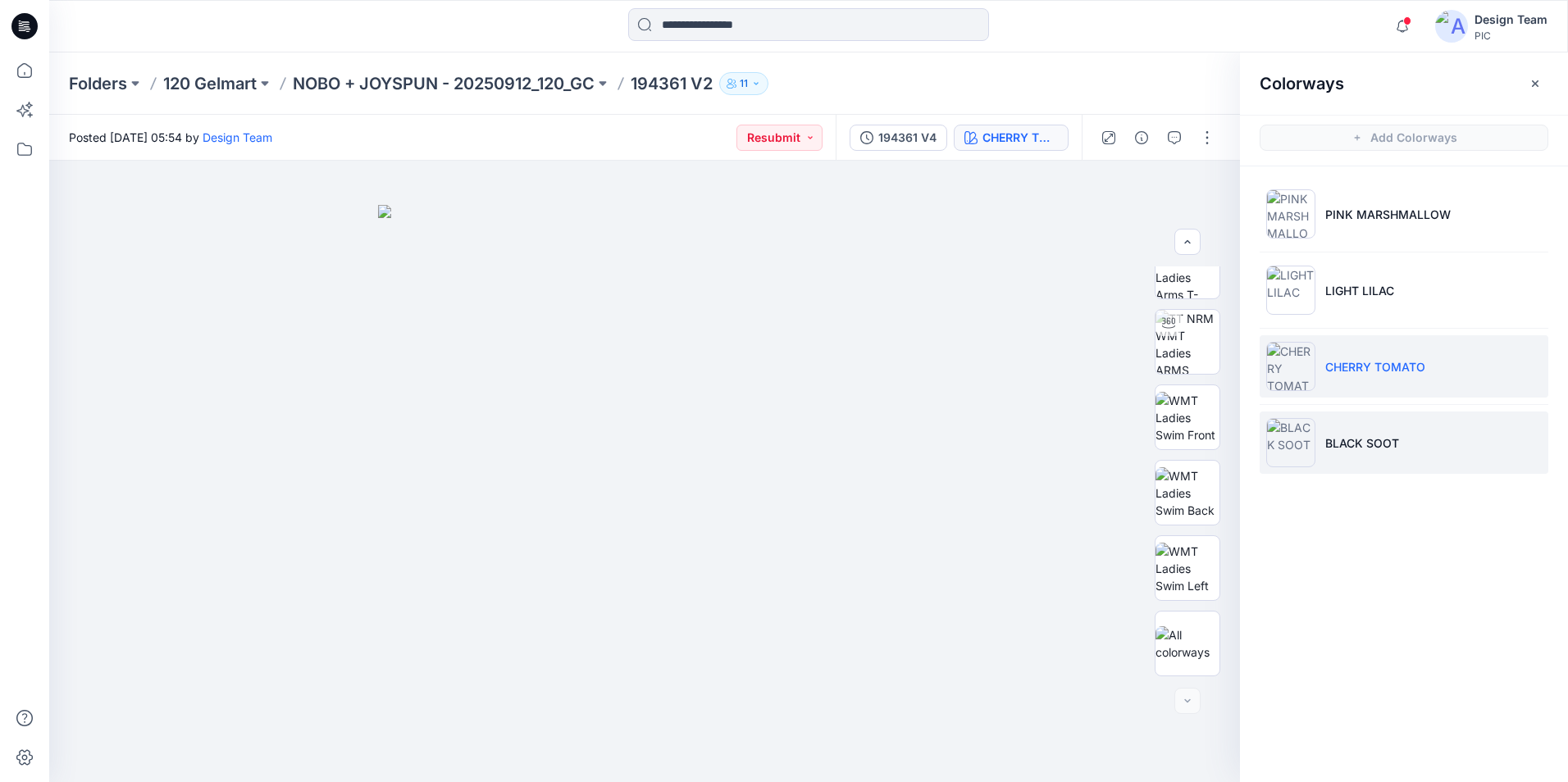
click at [1419, 444] on li "BLACK SOOT" at bounding box center [1404, 443] width 288 height 62
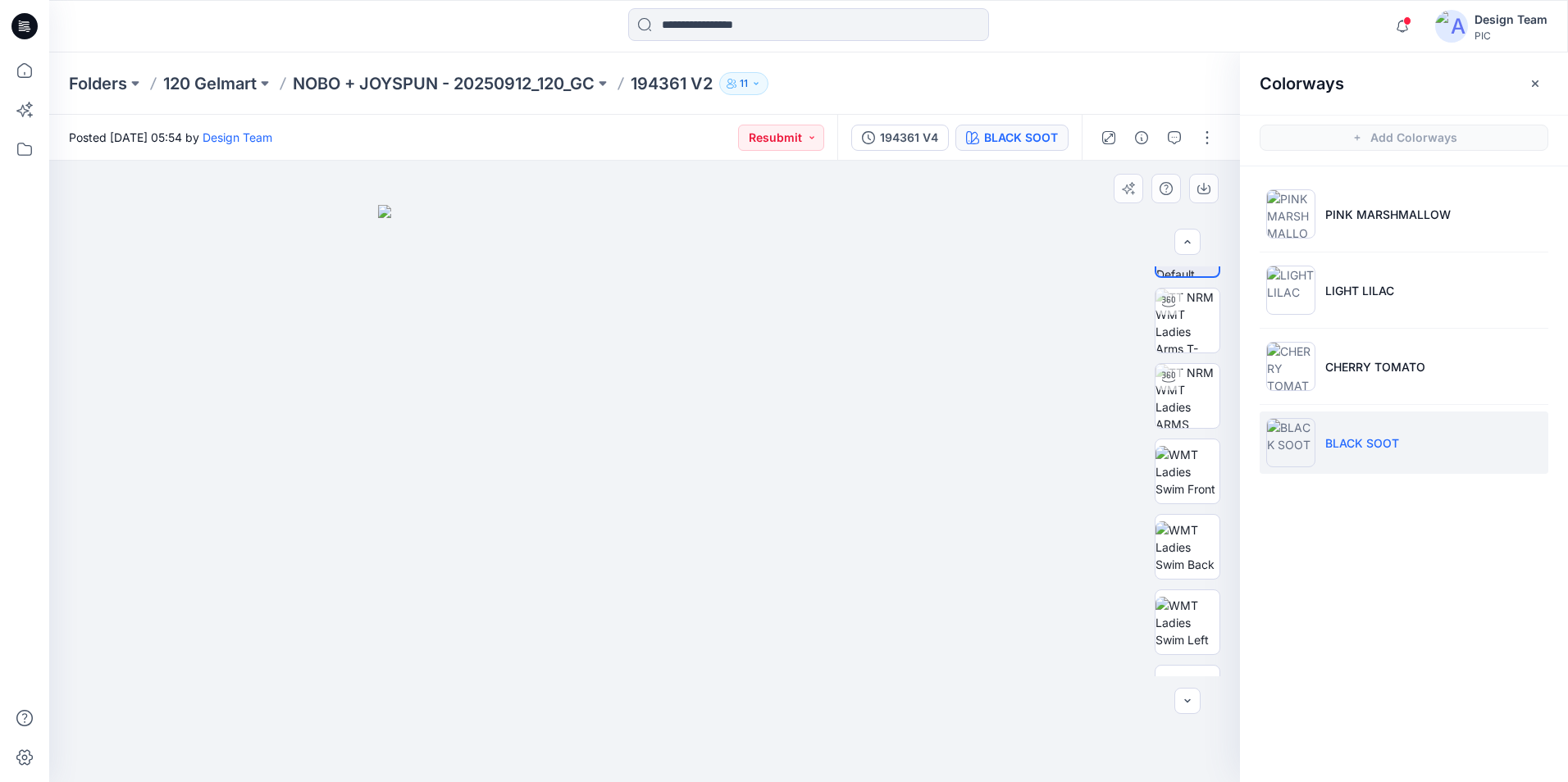
scroll to position [0, 0]
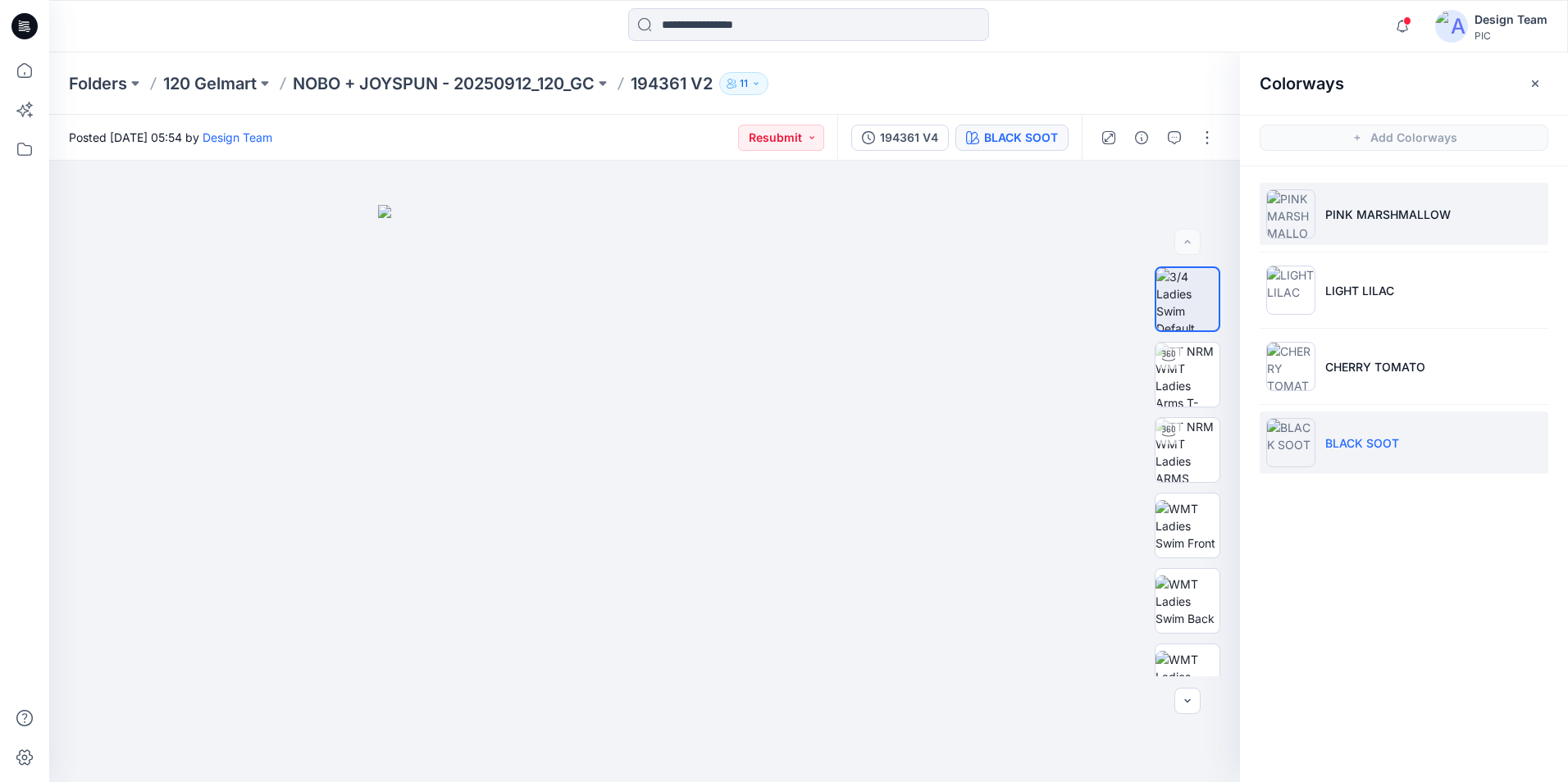
click at [1450, 217] on li "PINK MARSHMALLOW" at bounding box center [1404, 214] width 288 height 62
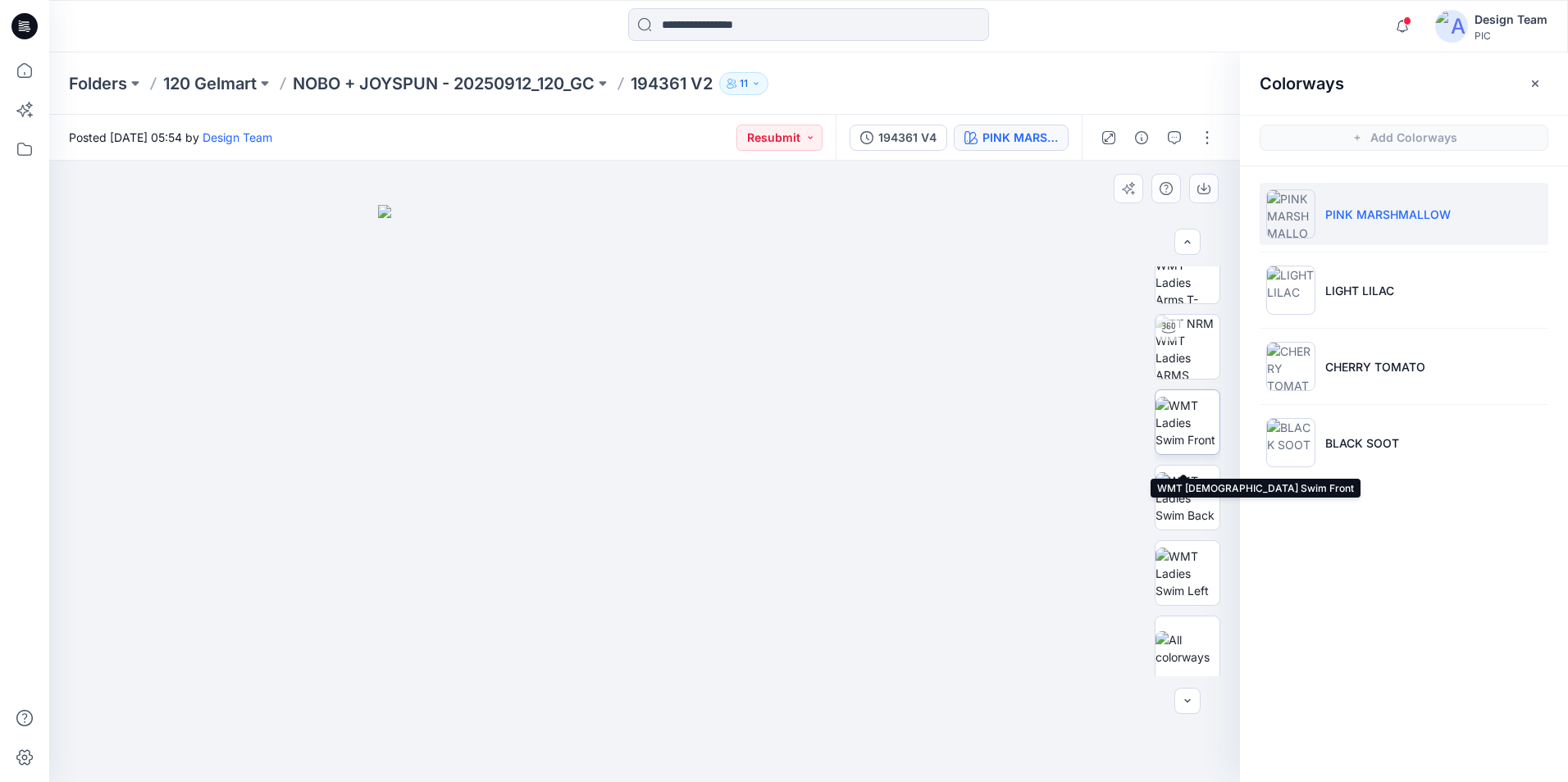
scroll to position [109, 0]
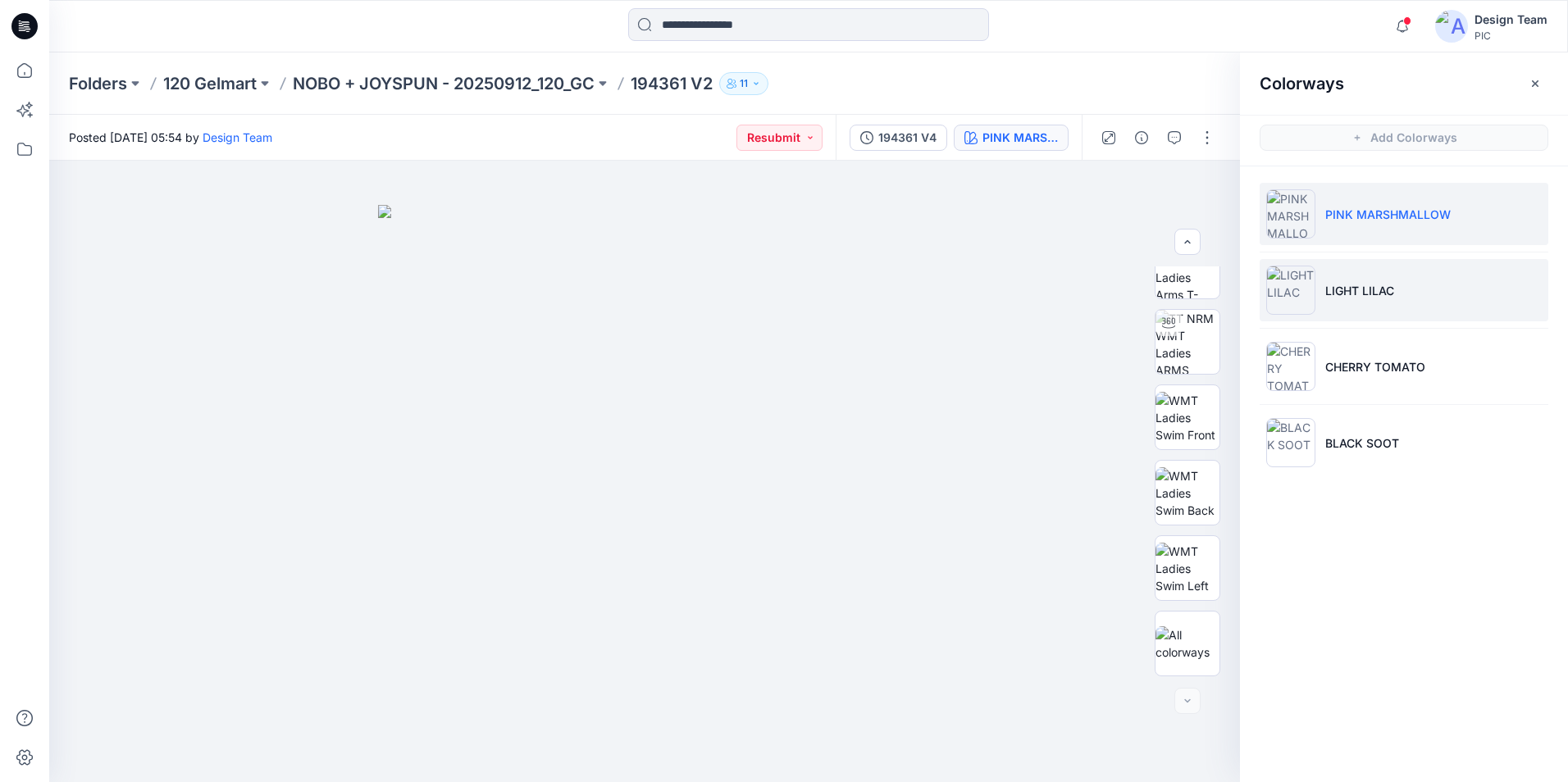
click at [1433, 295] on li "LIGHT LILAC" at bounding box center [1404, 290] width 288 height 62
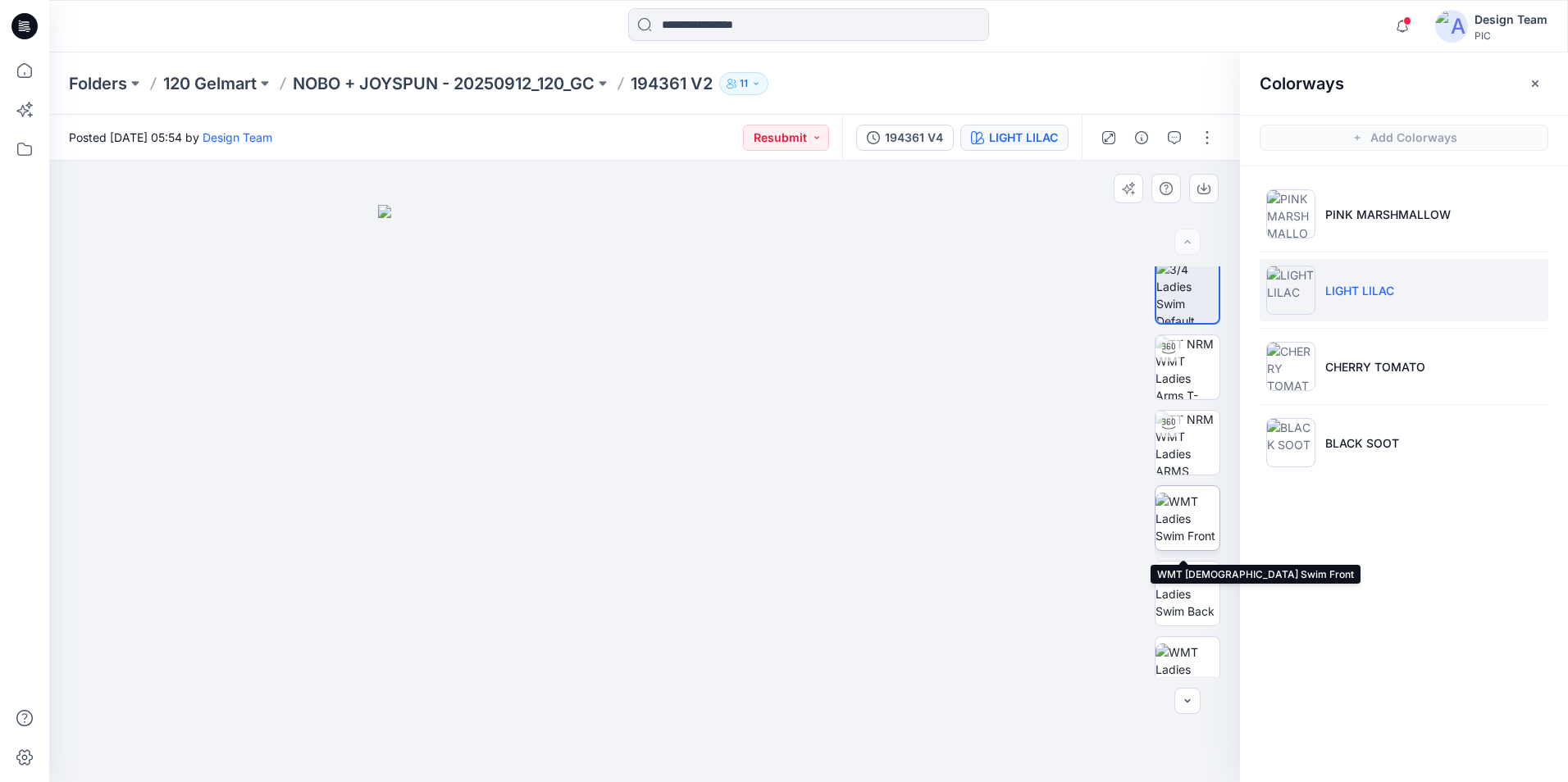
scroll to position [0, 0]
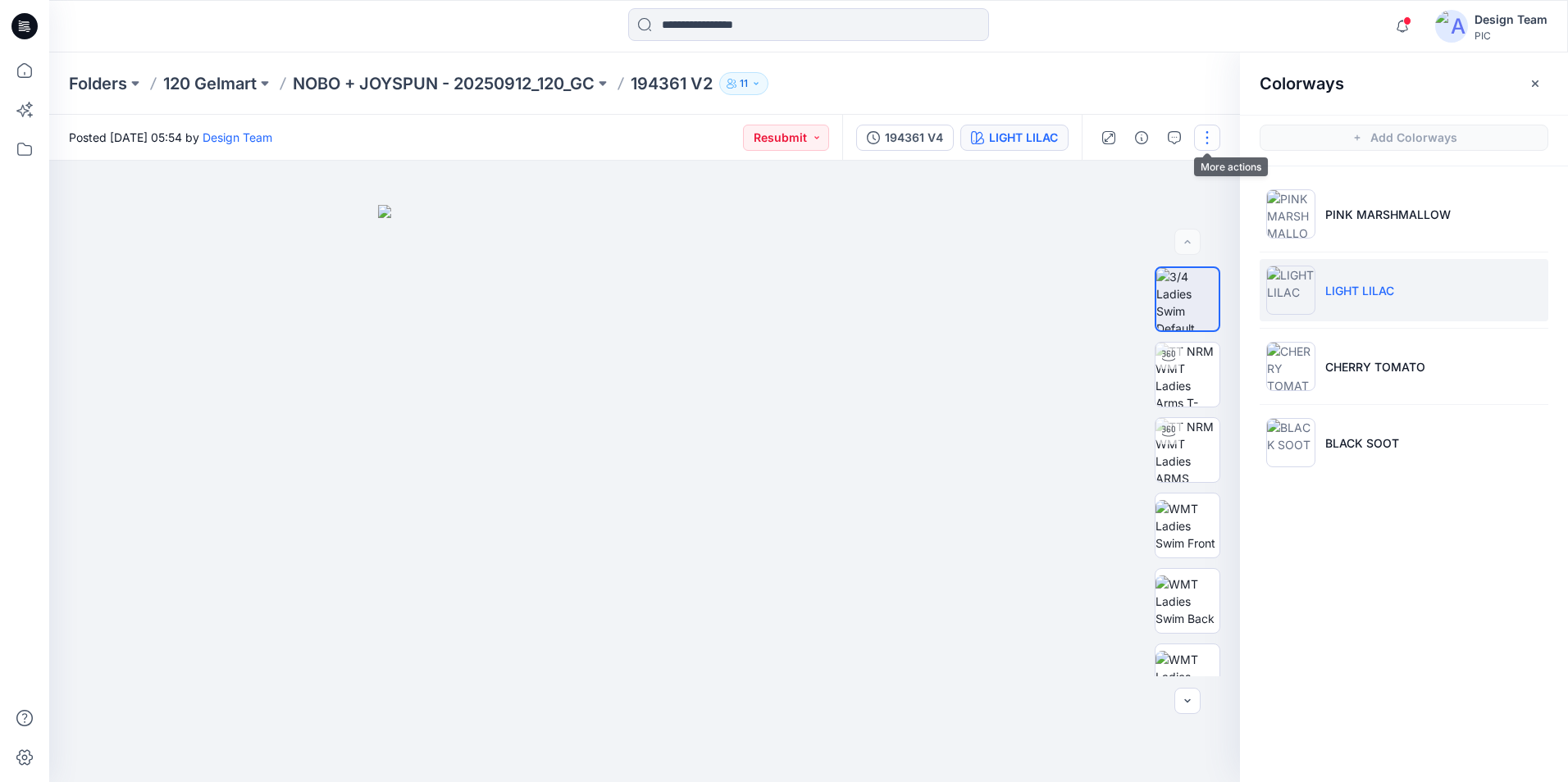
click at [1207, 140] on button "button" at bounding box center [1207, 138] width 26 height 26
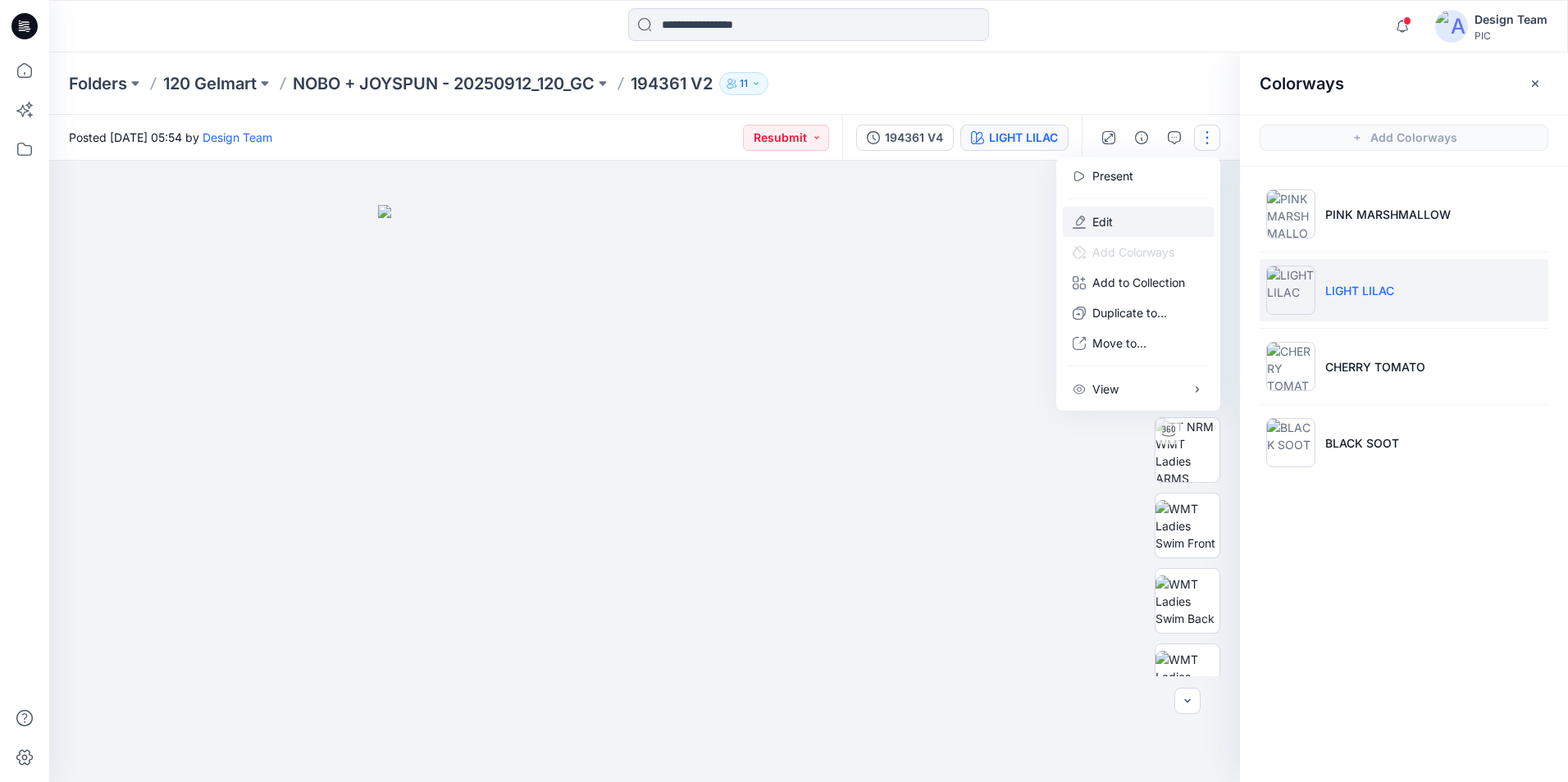
click at [1187, 221] on button "Edit" at bounding box center [1138, 221] width 151 height 30
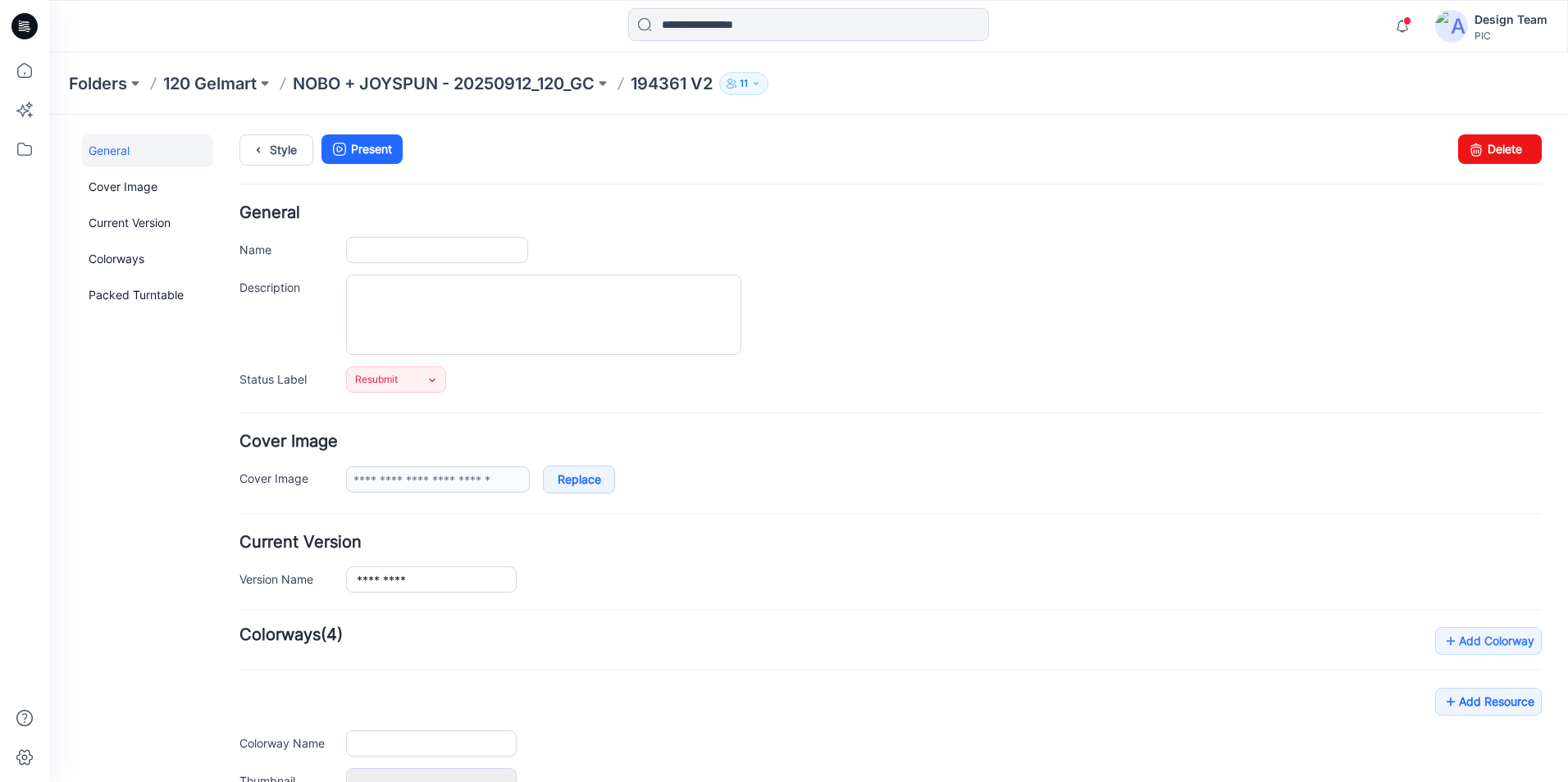
type input "*********"
type input "**********"
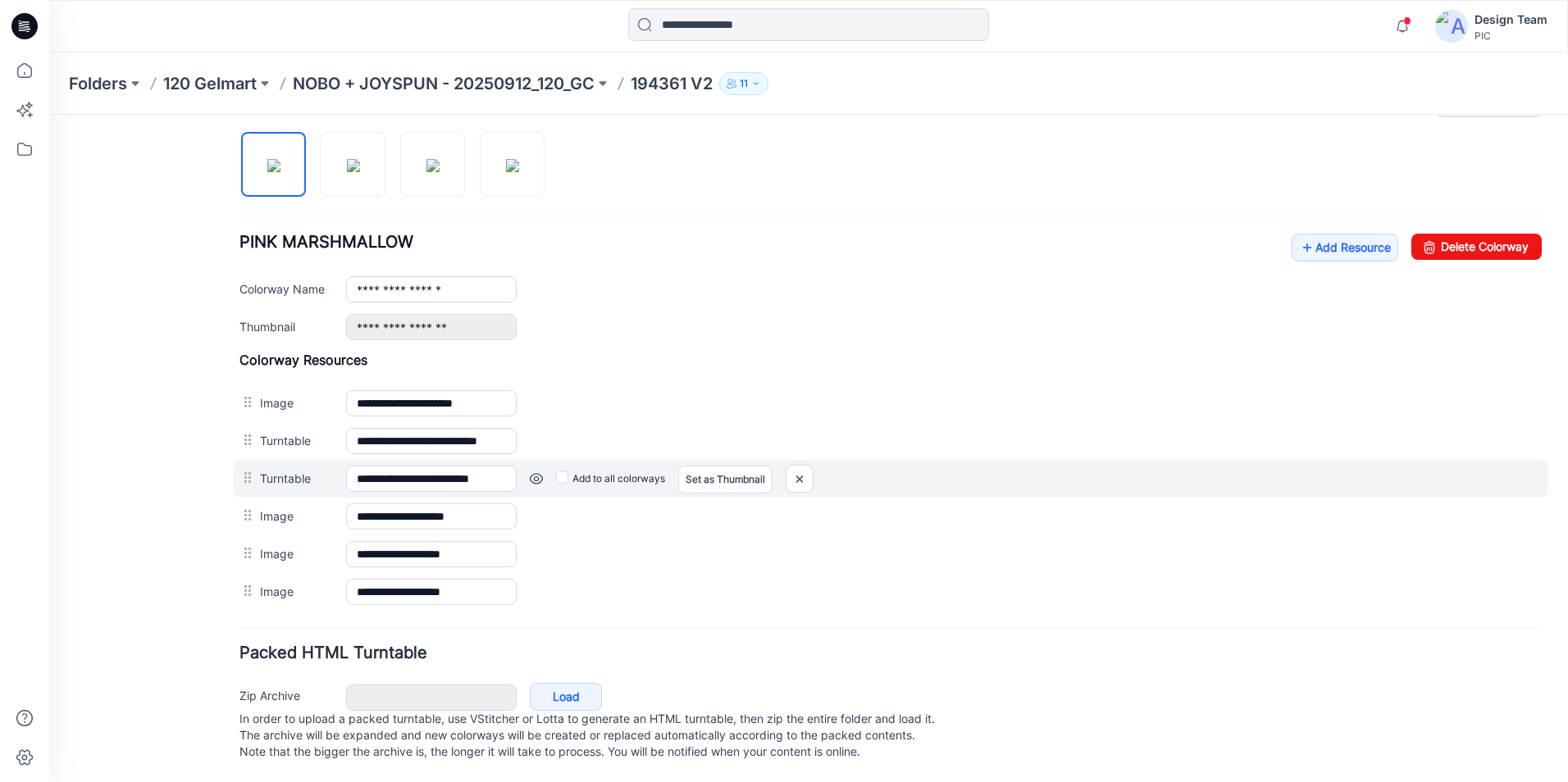
scroll to position [554, 0]
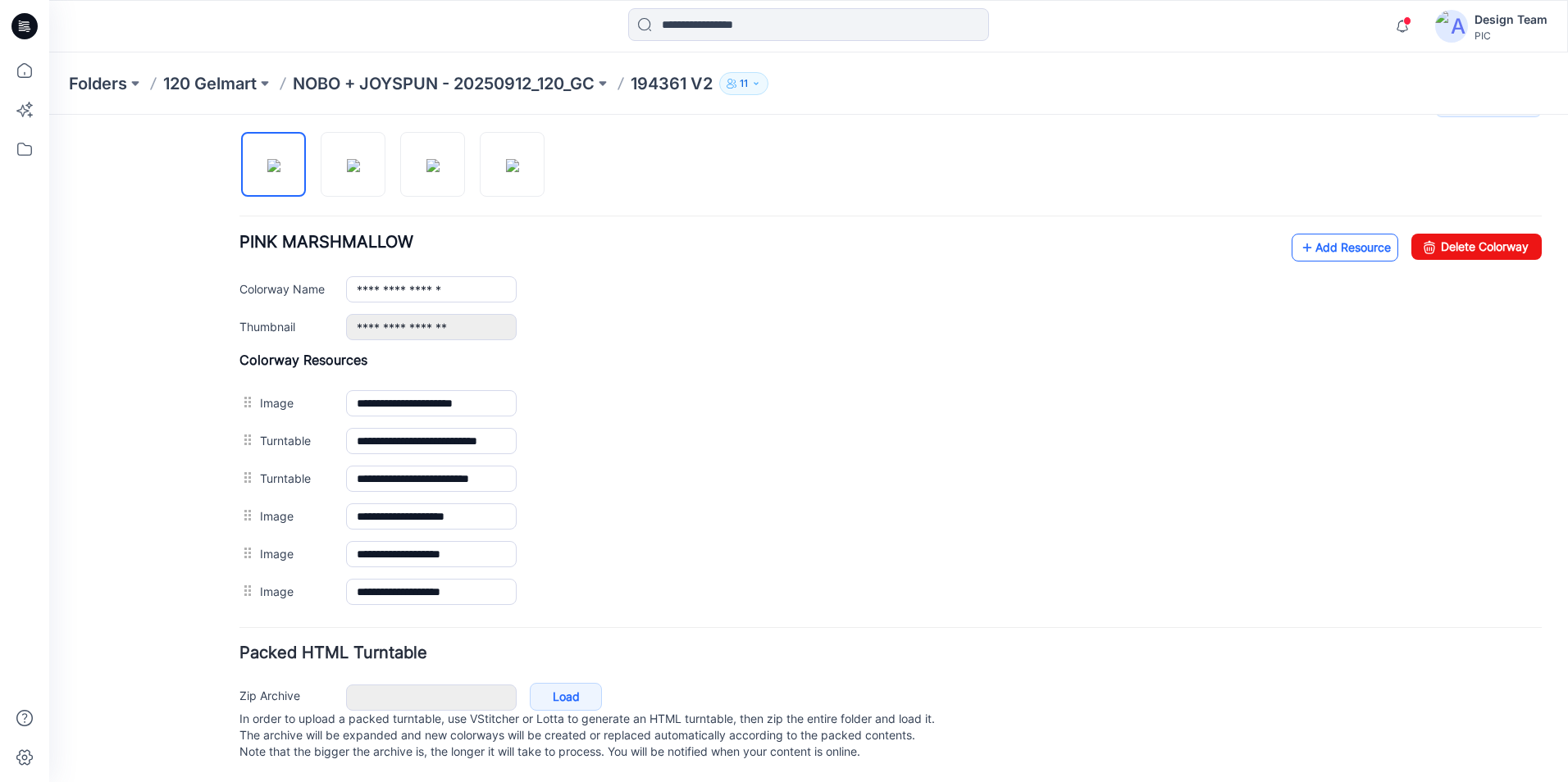
click at [1313, 234] on link "Add Resource" at bounding box center [1344, 247] width 107 height 28
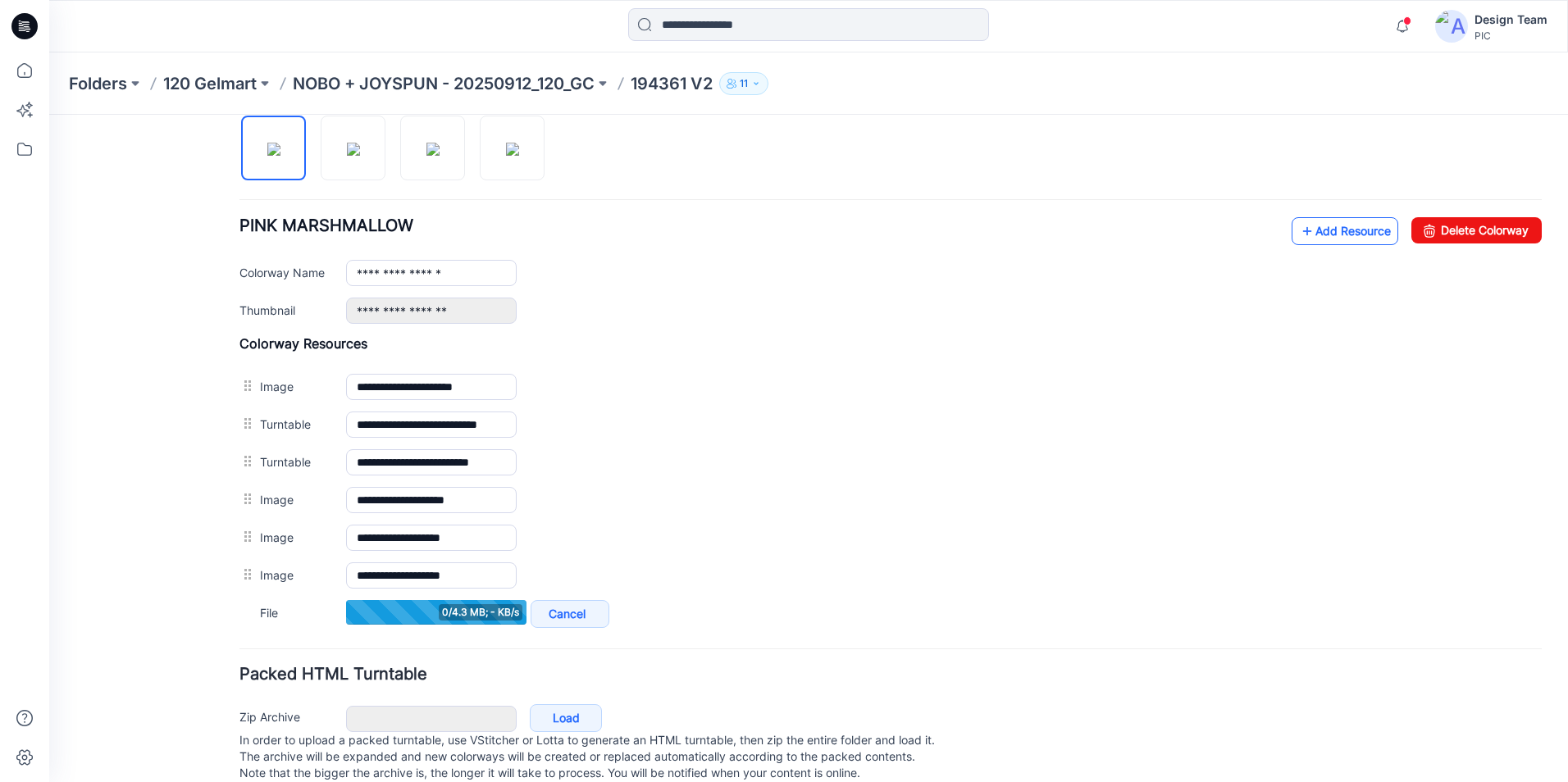
click at [1312, 237] on link "Add Resource" at bounding box center [1344, 231] width 107 height 28
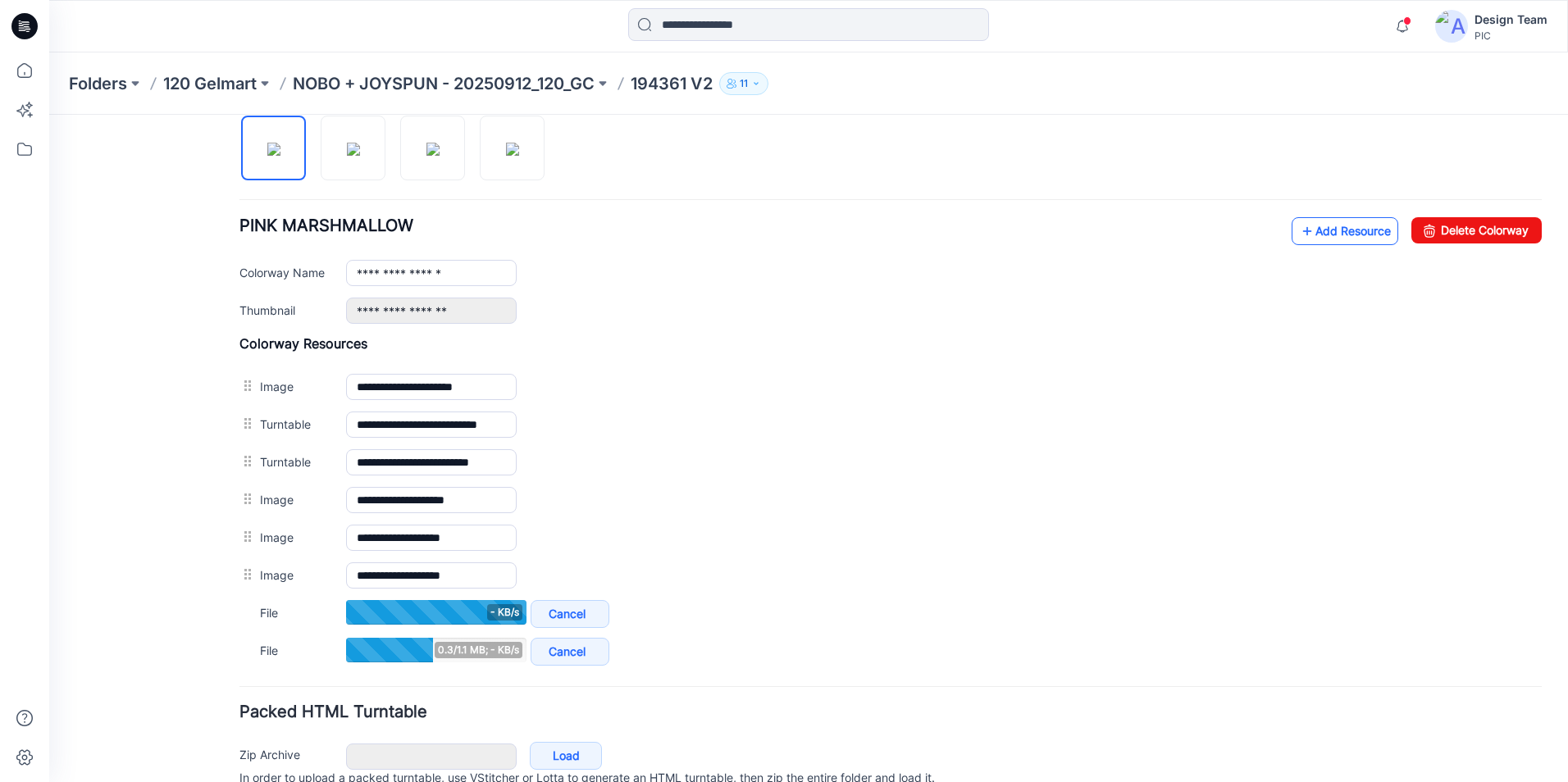
click at [1354, 234] on link "Add Resource" at bounding box center [1344, 231] width 107 height 28
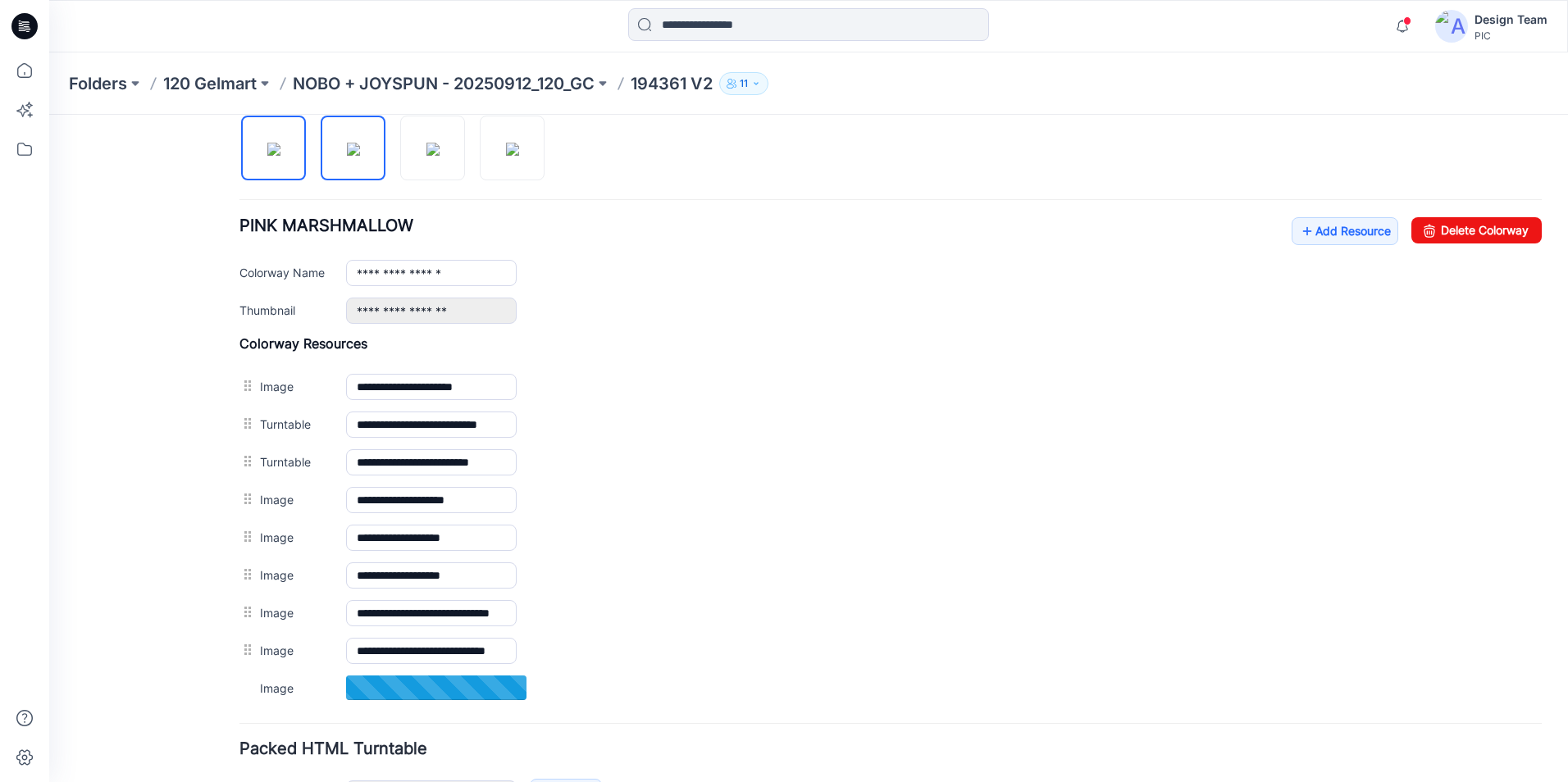
click at [349, 150] on img at bounding box center [353, 149] width 13 height 13
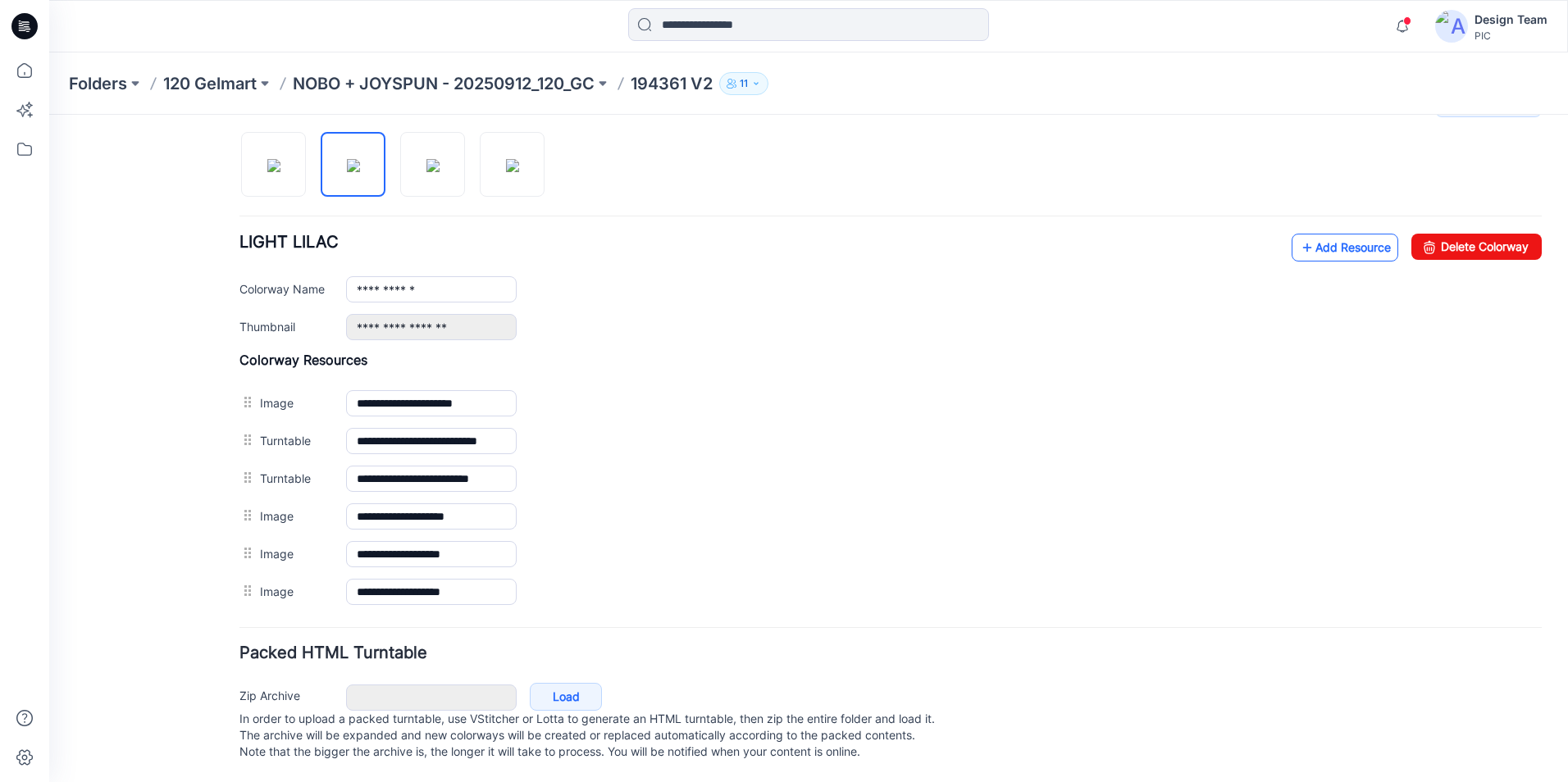
click at [1315, 237] on link "Add Resource" at bounding box center [1344, 247] width 107 height 28
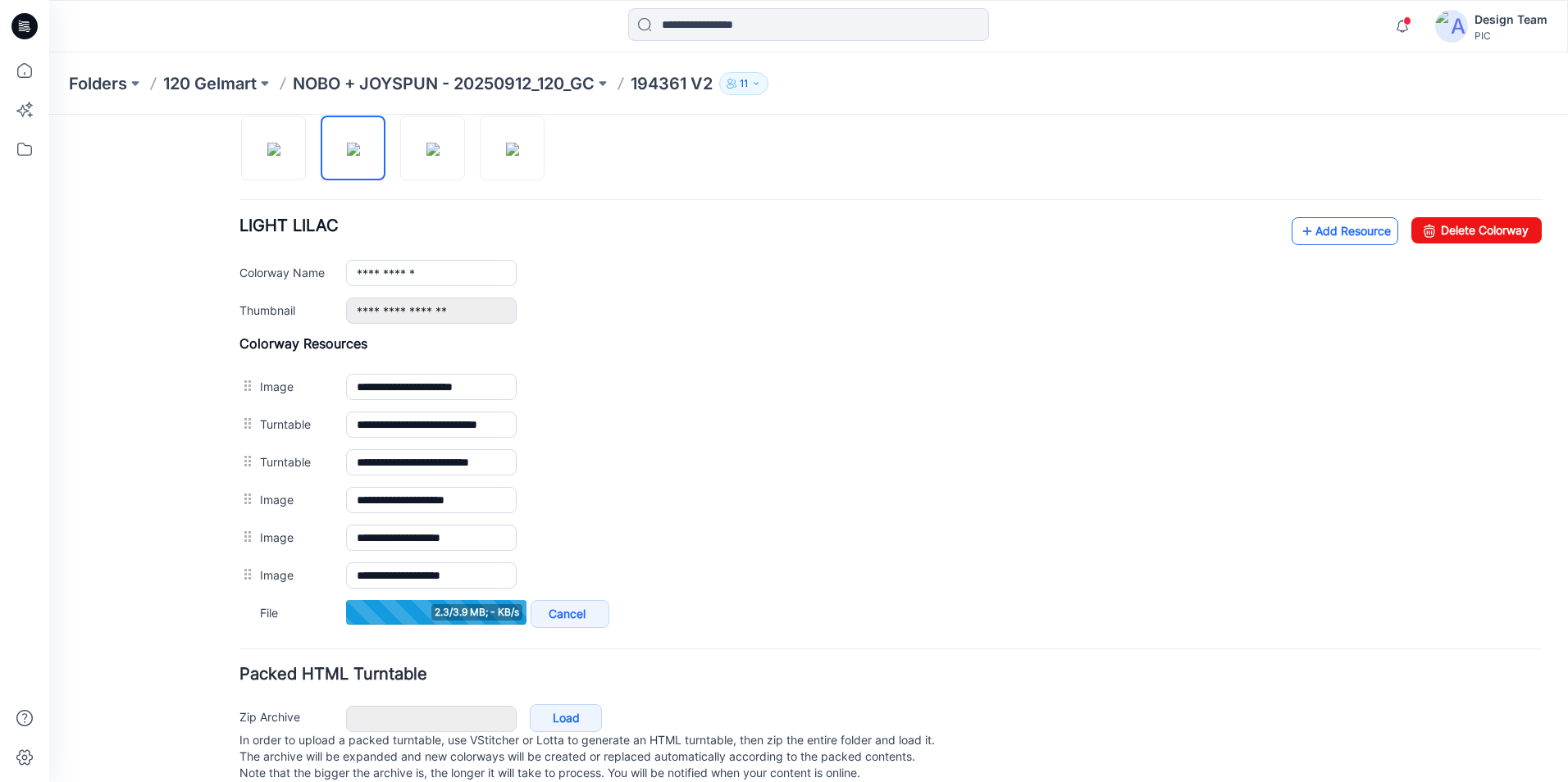
click at [1346, 230] on link "Add Resource" at bounding box center [1344, 231] width 107 height 28
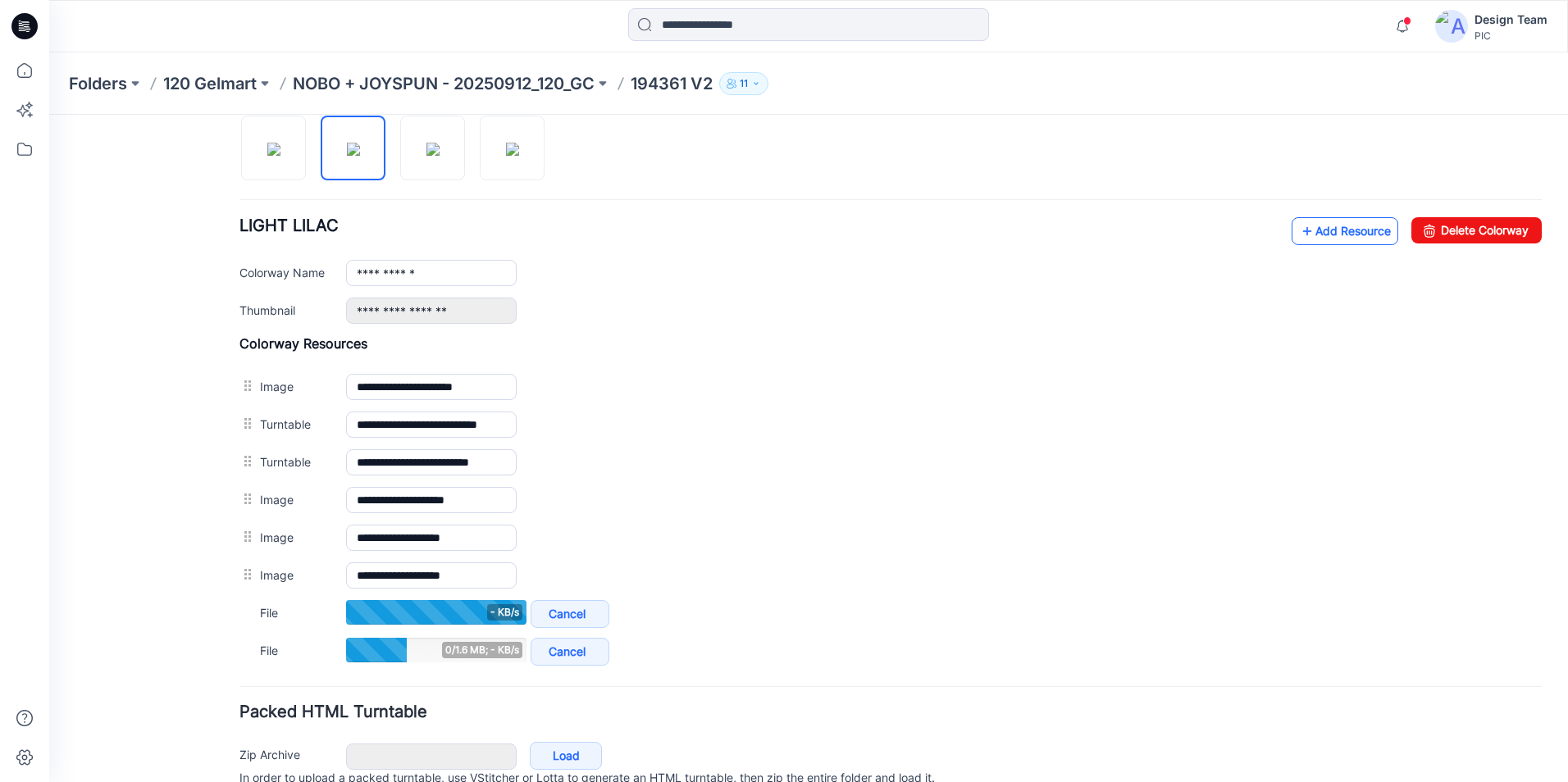
click at [1312, 231] on link "Add Resource" at bounding box center [1344, 231] width 107 height 28
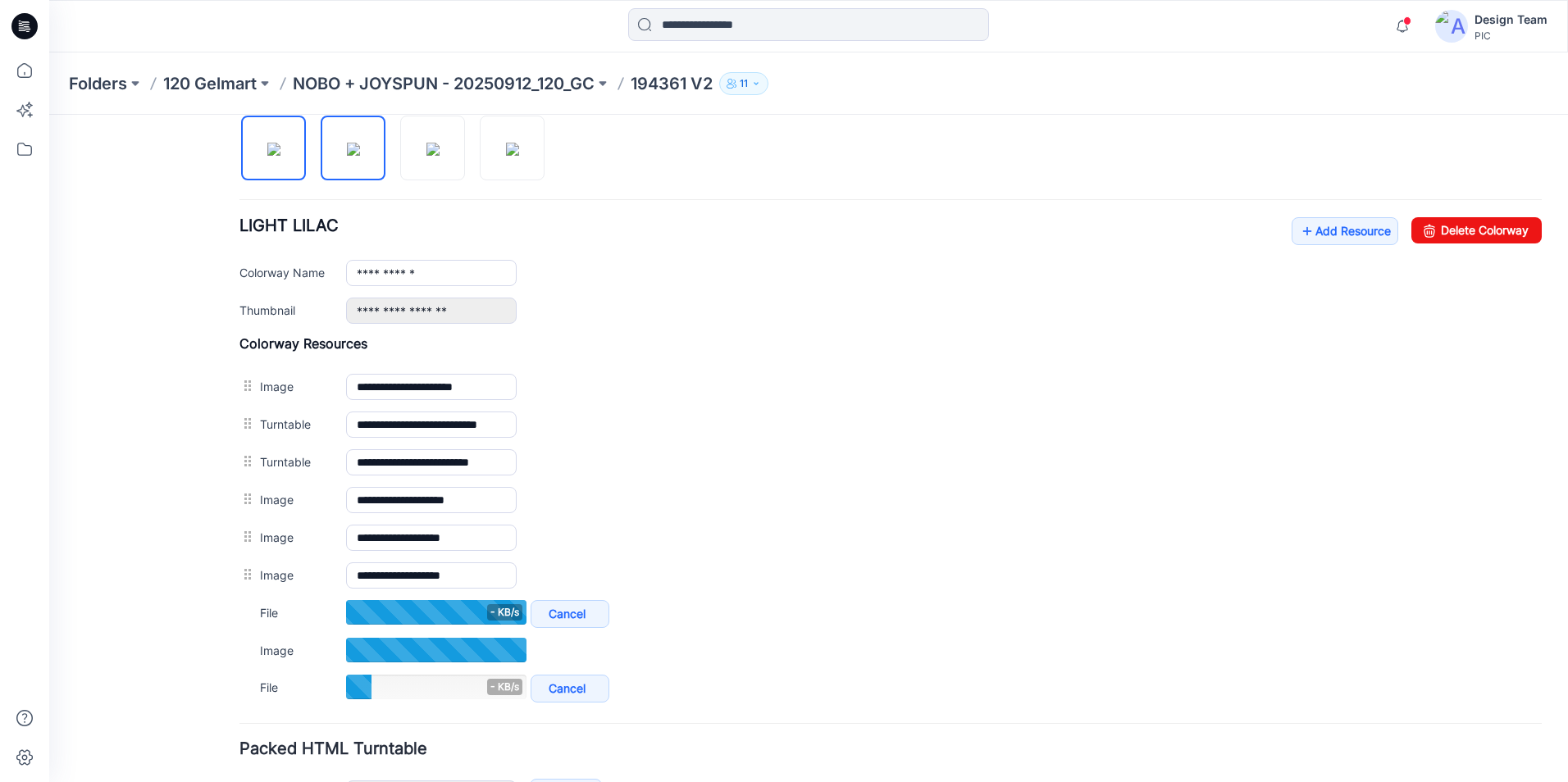
click at [280, 156] on img at bounding box center [274, 149] width 13 height 13
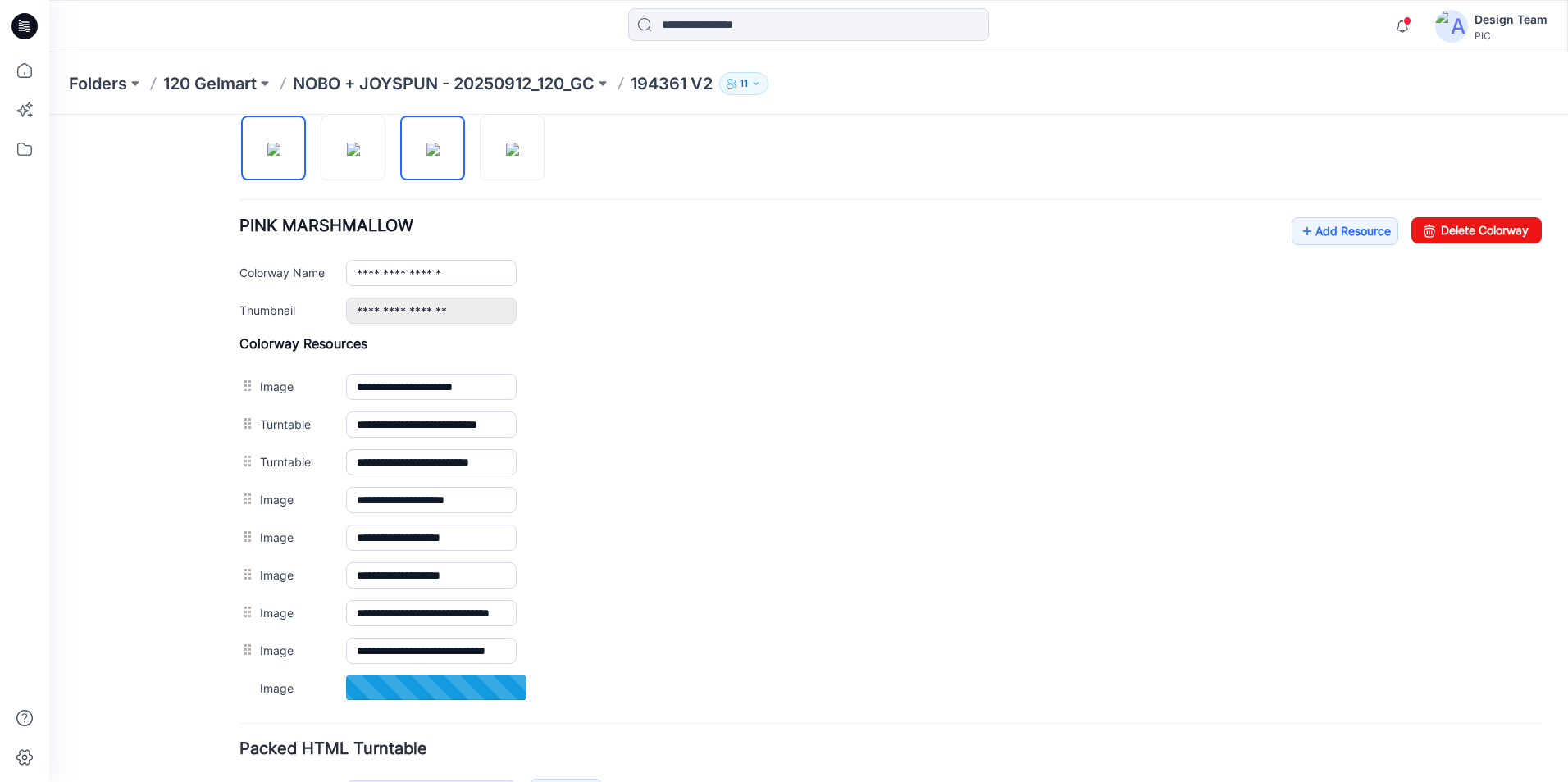
click at [439, 154] on img at bounding box center [433, 149] width 13 height 13
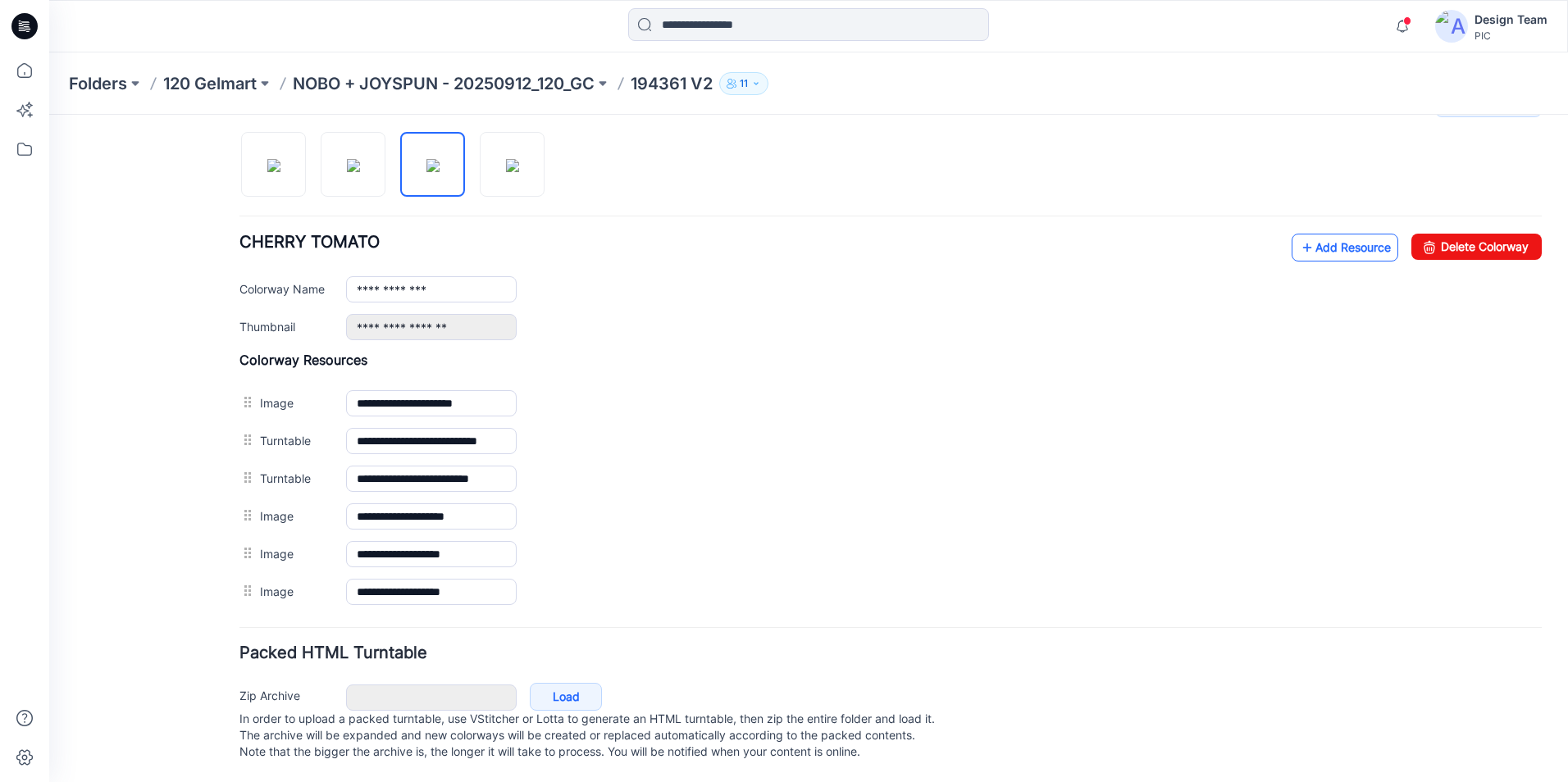
click at [1352, 235] on link "Add Resource" at bounding box center [1344, 247] width 107 height 28
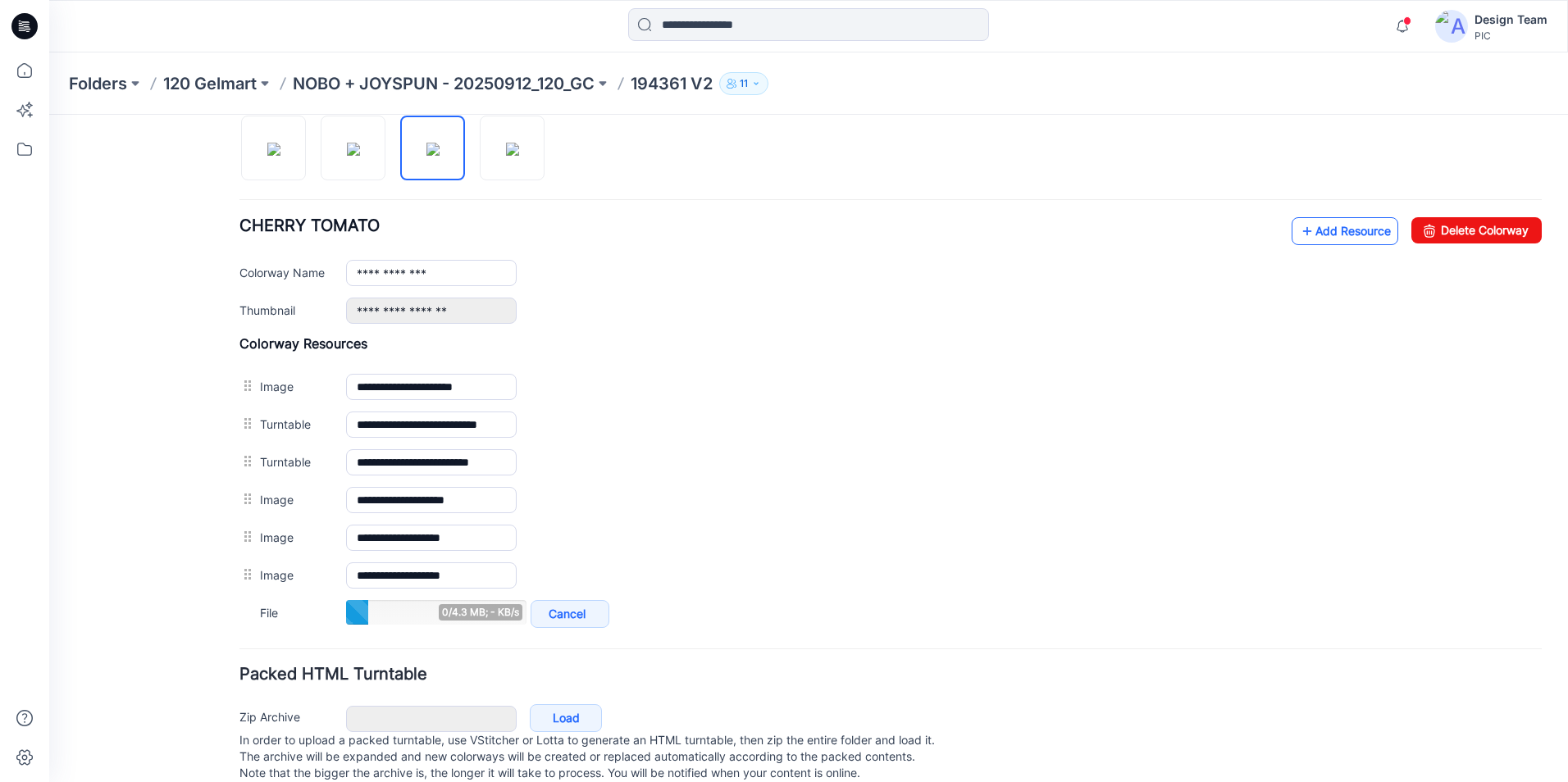
click at [1339, 235] on link "Add Resource" at bounding box center [1344, 231] width 107 height 28
click at [1322, 232] on link "Add Resource" at bounding box center [1344, 231] width 107 height 28
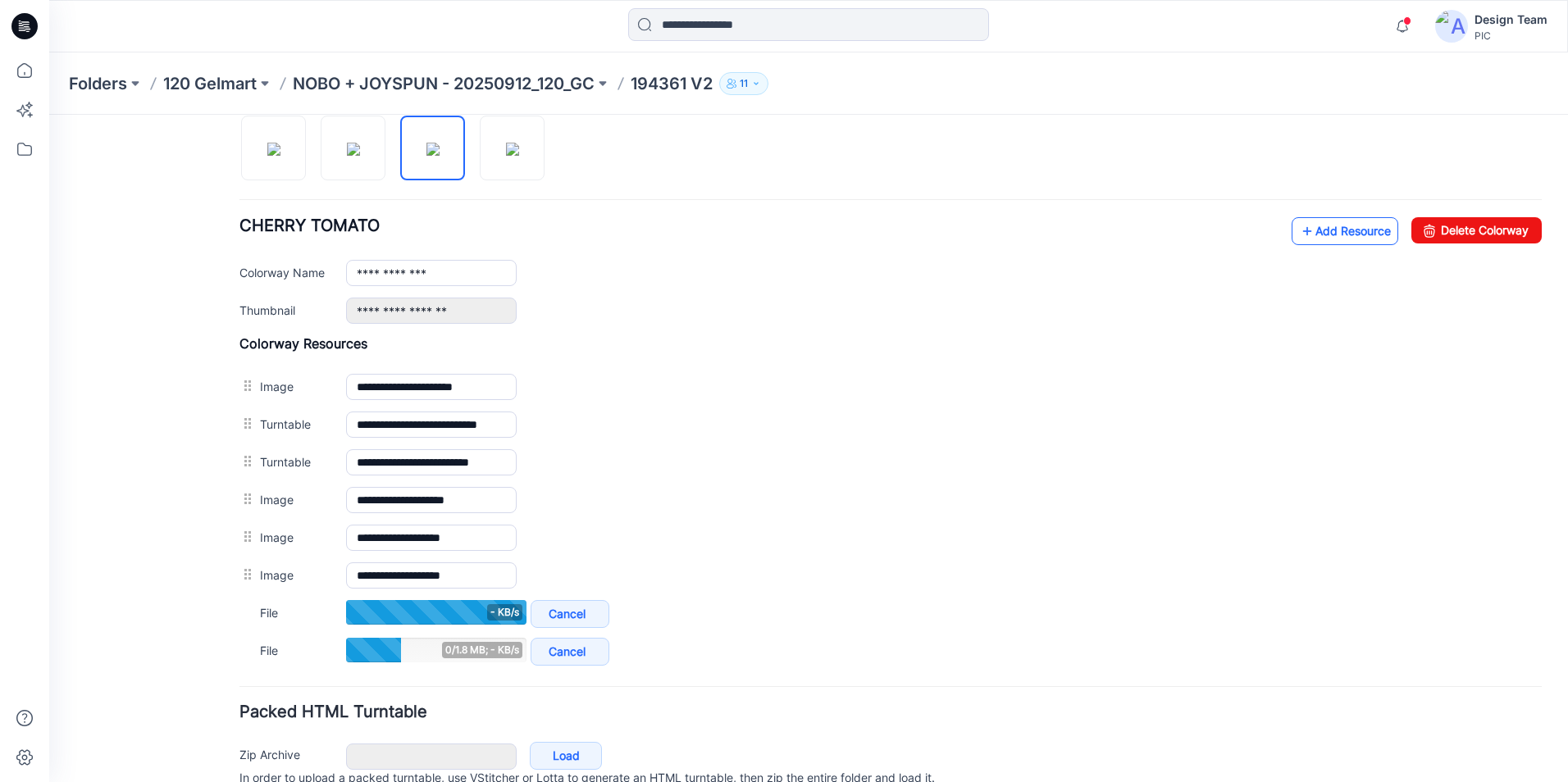
click at [1362, 234] on link "Add Resource" at bounding box center [1344, 231] width 107 height 28
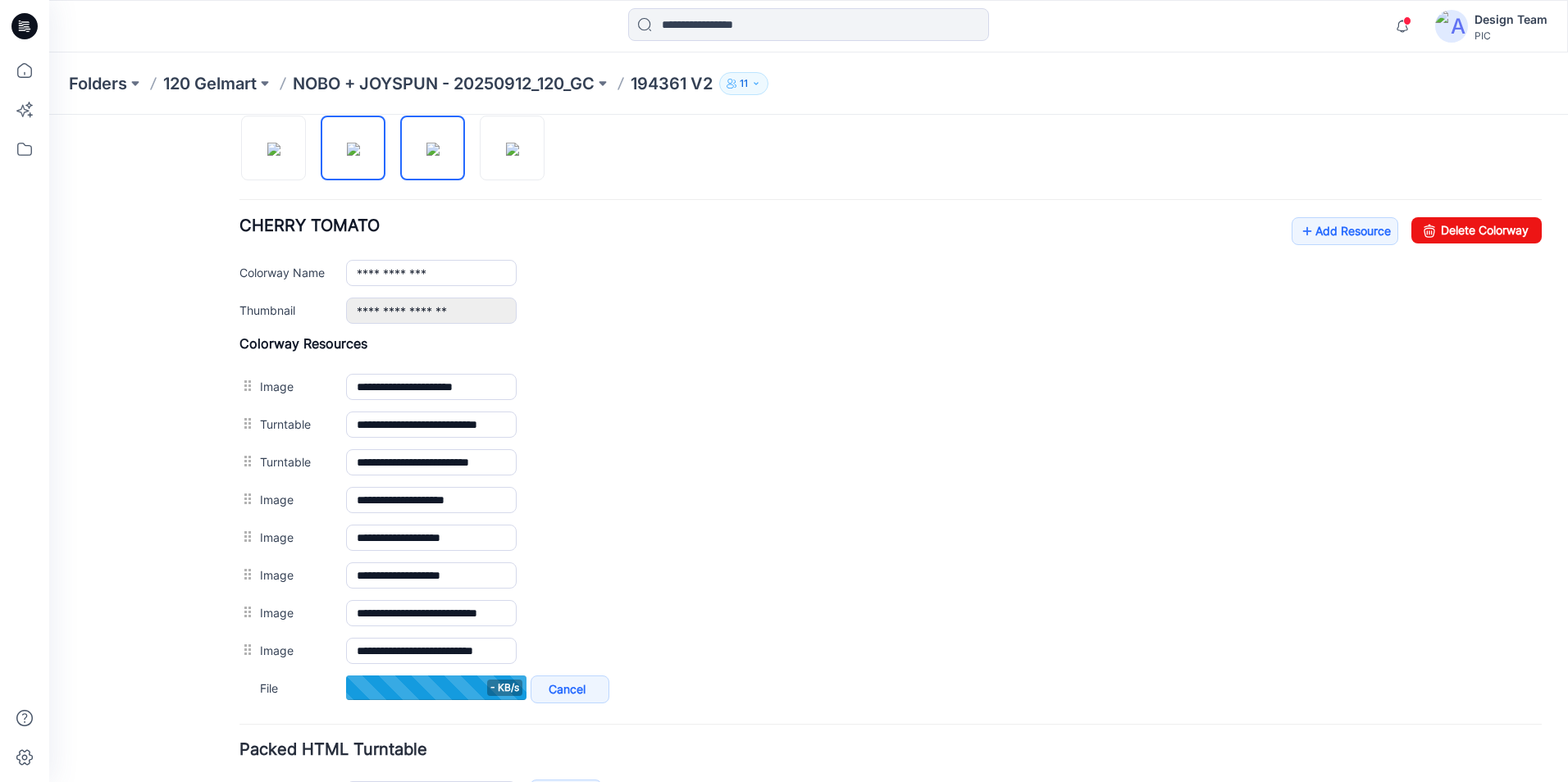
click at [360, 156] on img at bounding box center [353, 149] width 13 height 13
click at [426, 156] on img at bounding box center [433, 149] width 13 height 13
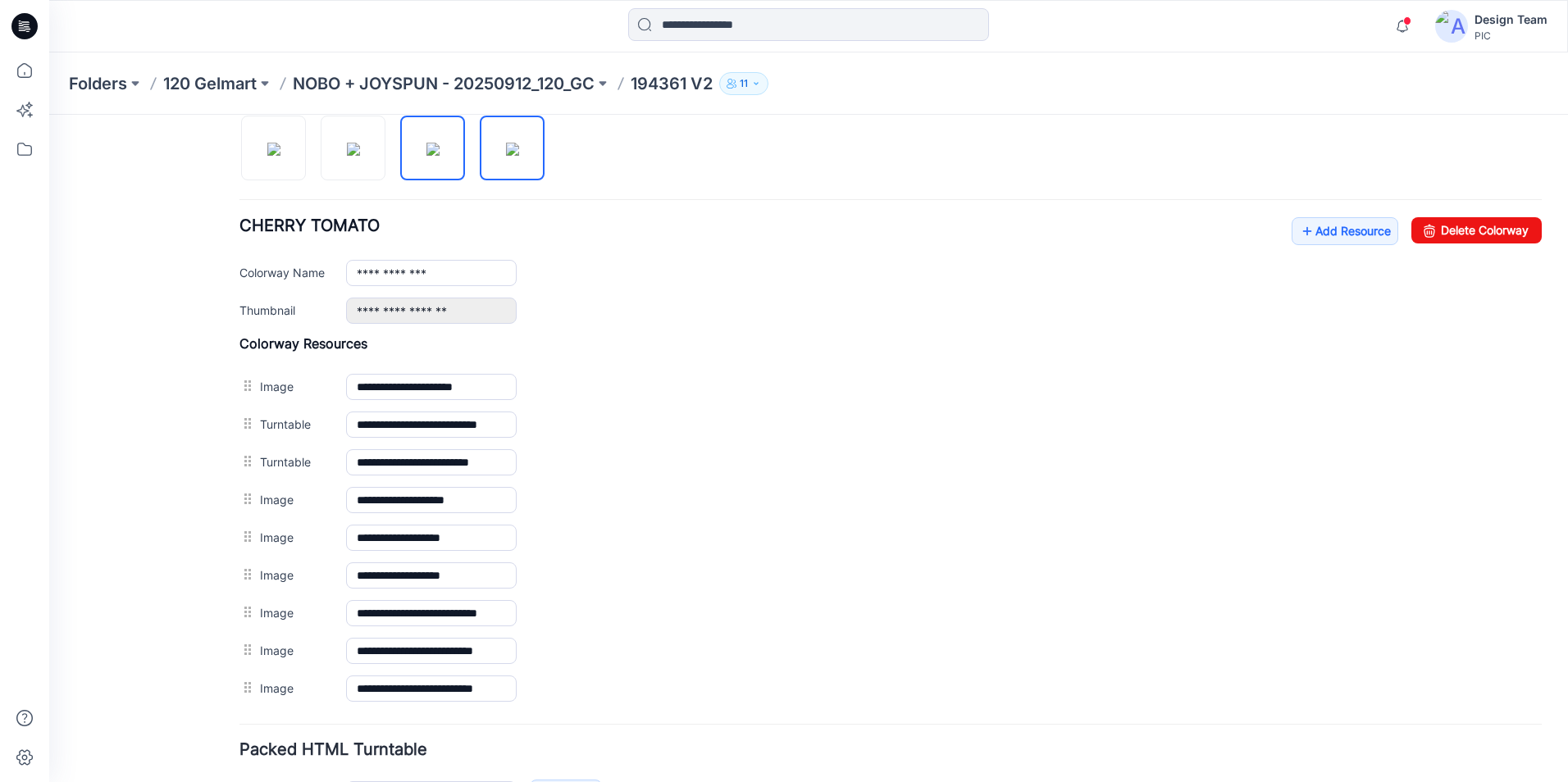
click at [506, 156] on img at bounding box center [512, 149] width 13 height 13
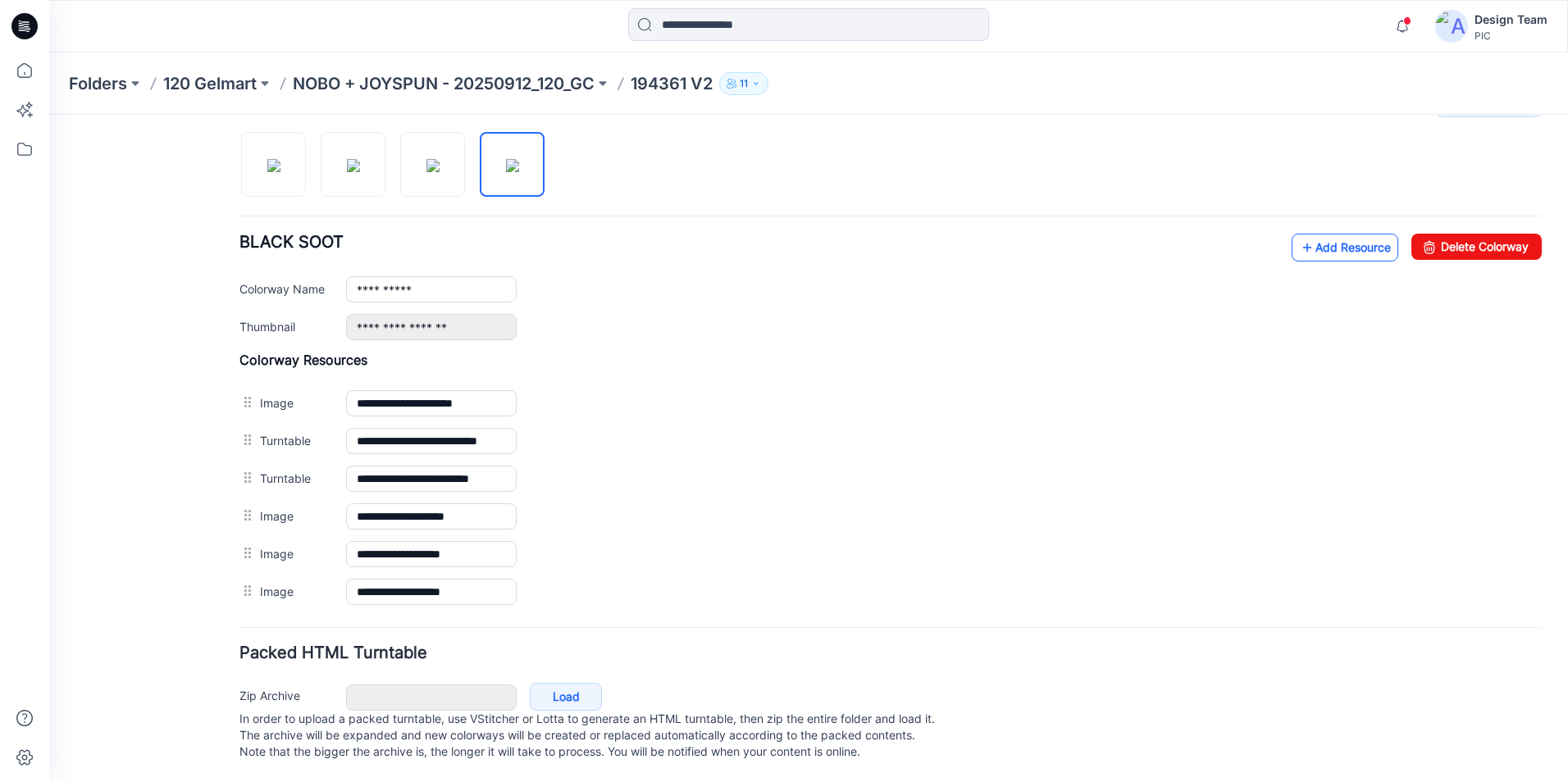
click at [1320, 234] on link "Add Resource" at bounding box center [1344, 247] width 107 height 28
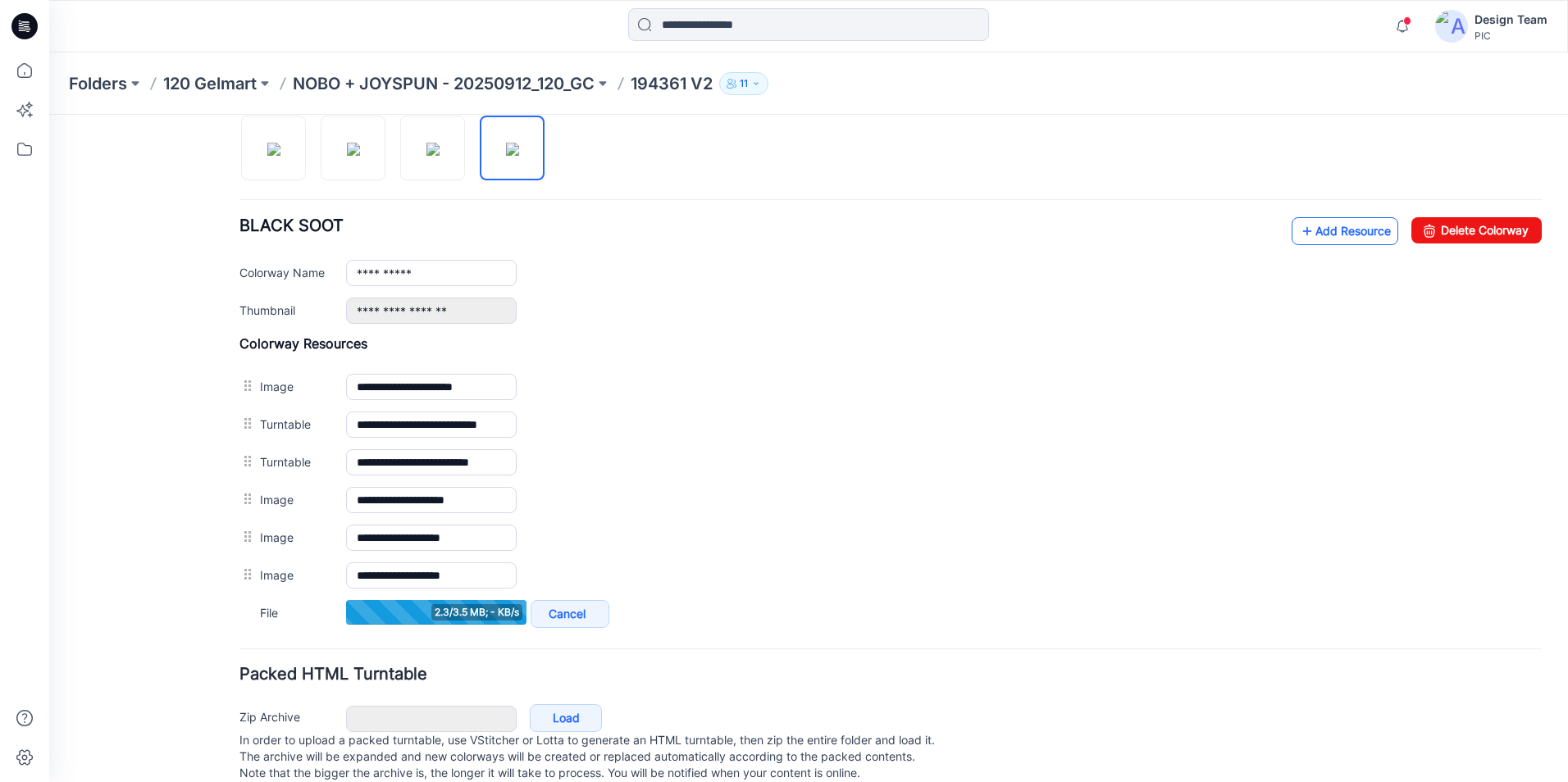
click at [1348, 231] on link "Add Resource" at bounding box center [1344, 231] width 107 height 28
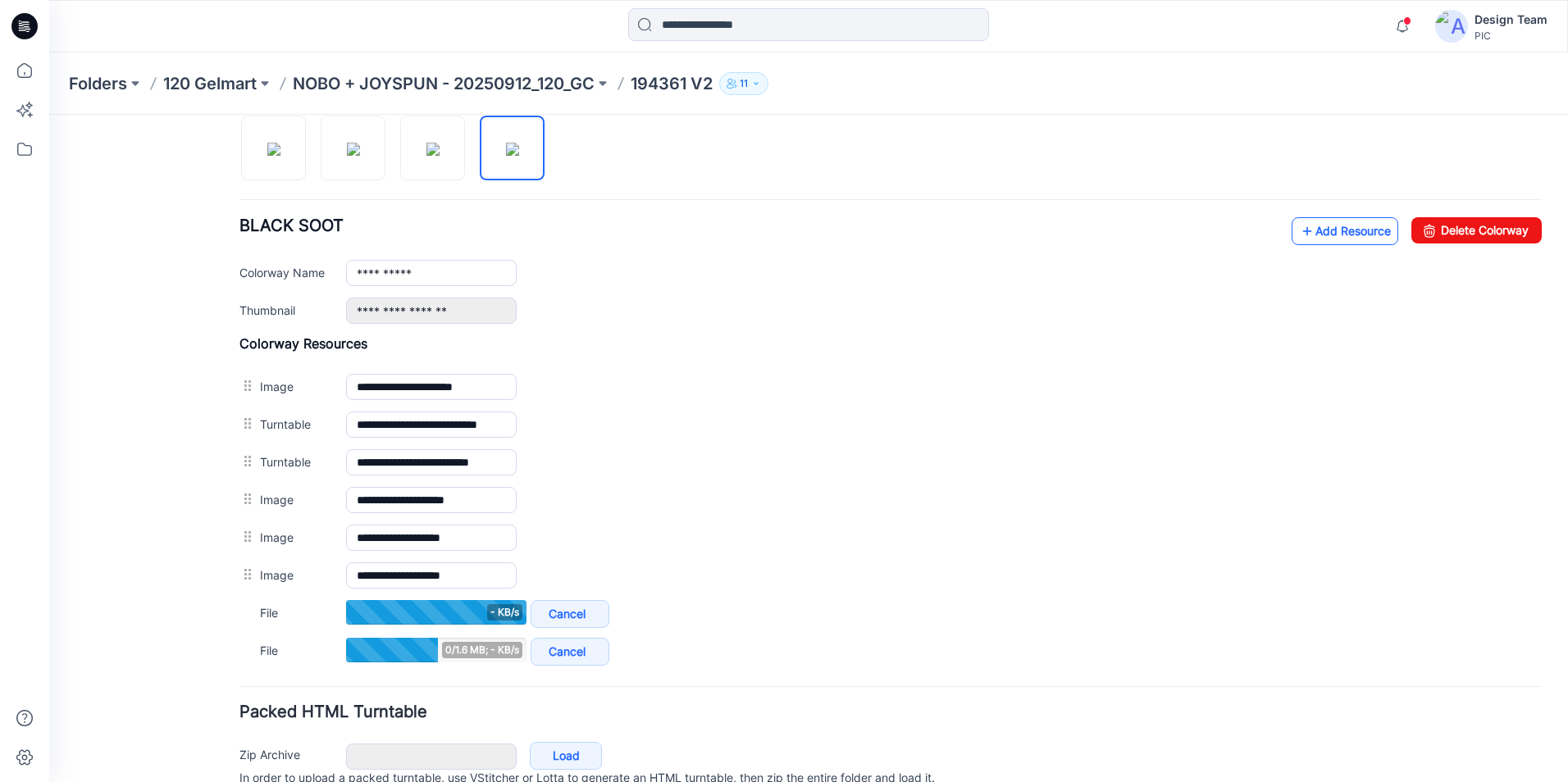
click at [1309, 233] on link "Add Resource" at bounding box center [1344, 231] width 107 height 28
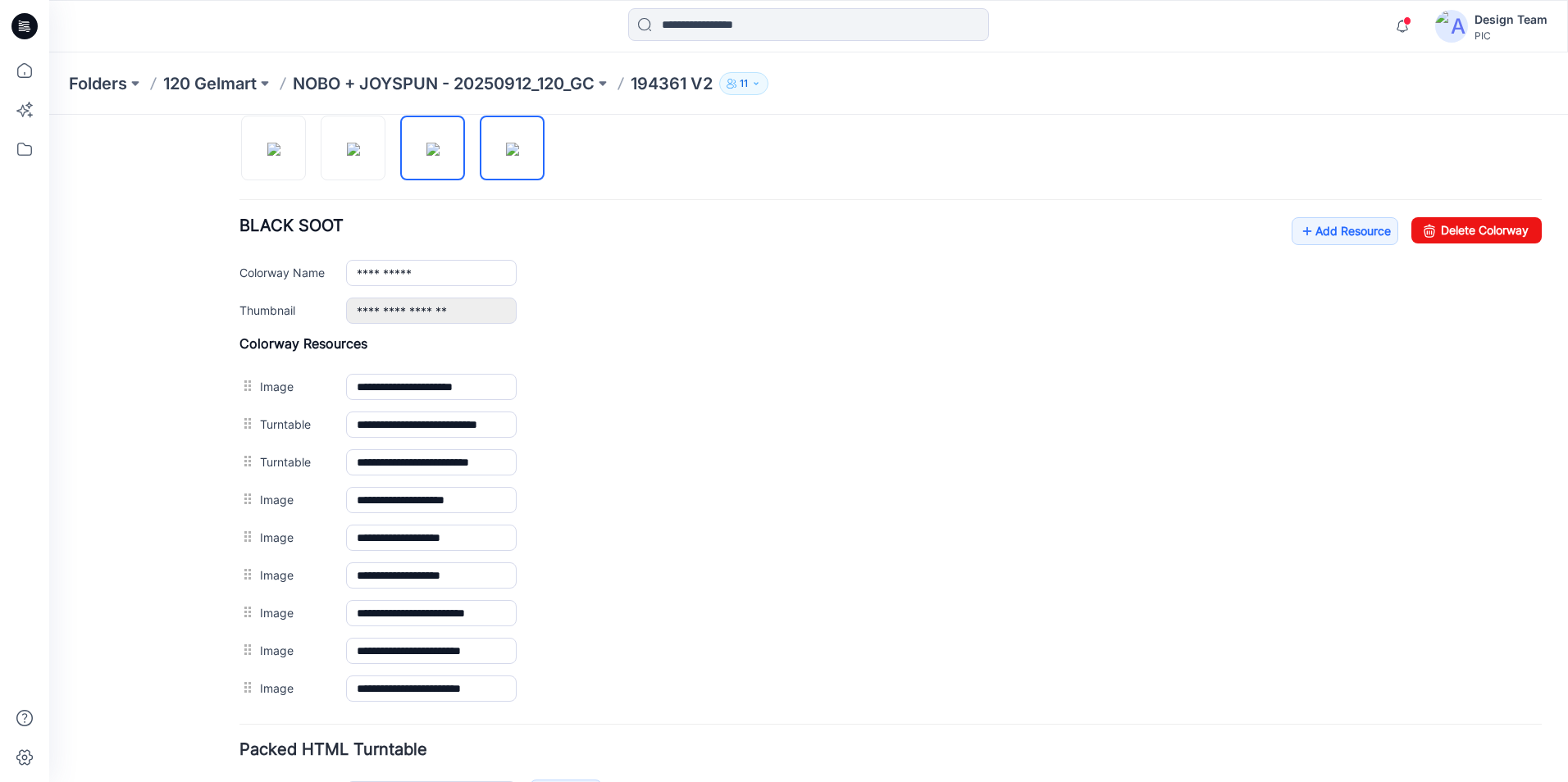
click at [426, 156] on img at bounding box center [433, 149] width 13 height 13
click at [356, 156] on img at bounding box center [353, 149] width 13 height 13
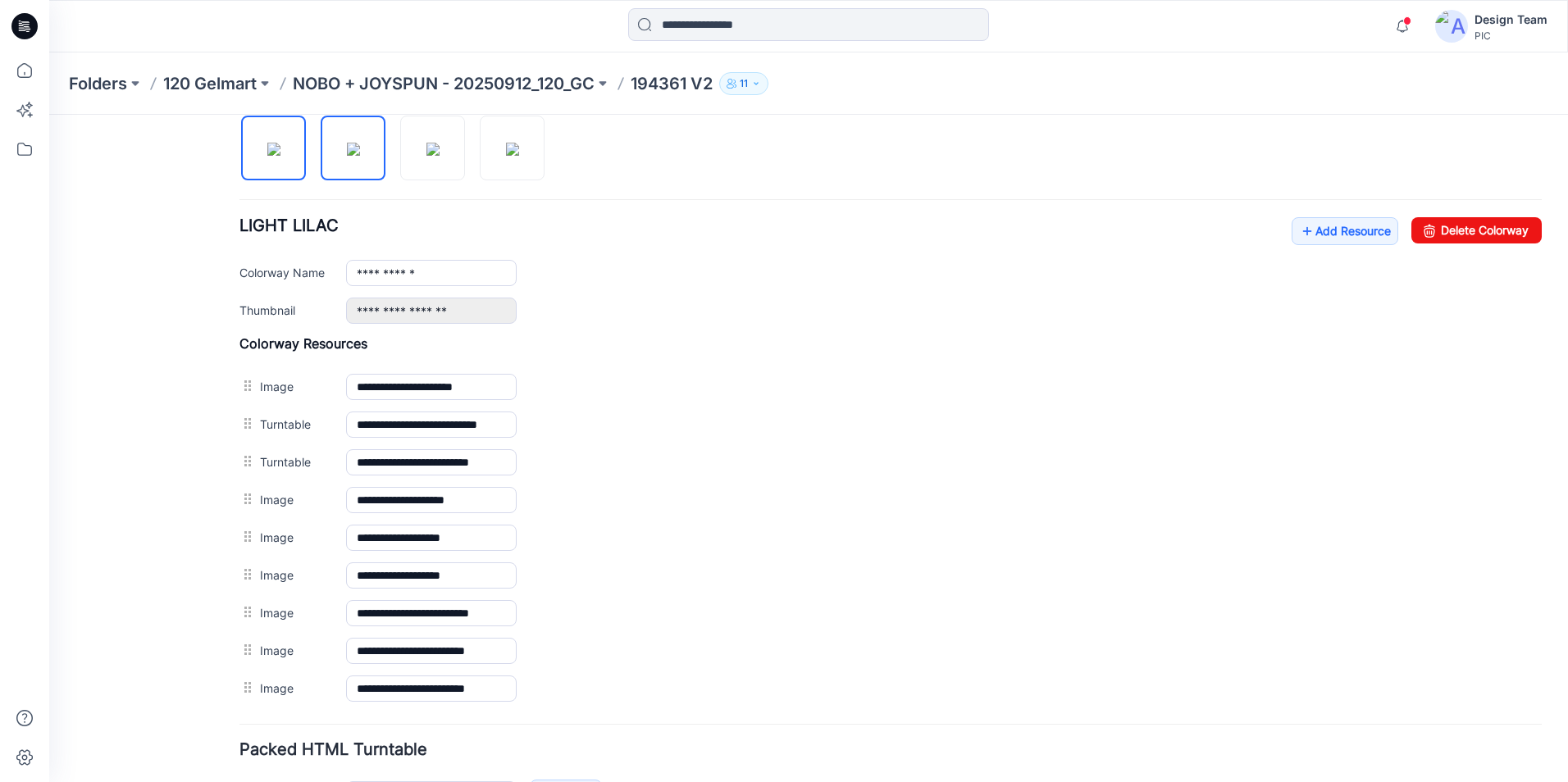
click at [280, 156] on img at bounding box center [274, 149] width 13 height 13
click at [360, 156] on img at bounding box center [353, 149] width 13 height 13
click at [426, 156] on img at bounding box center [433, 149] width 13 height 13
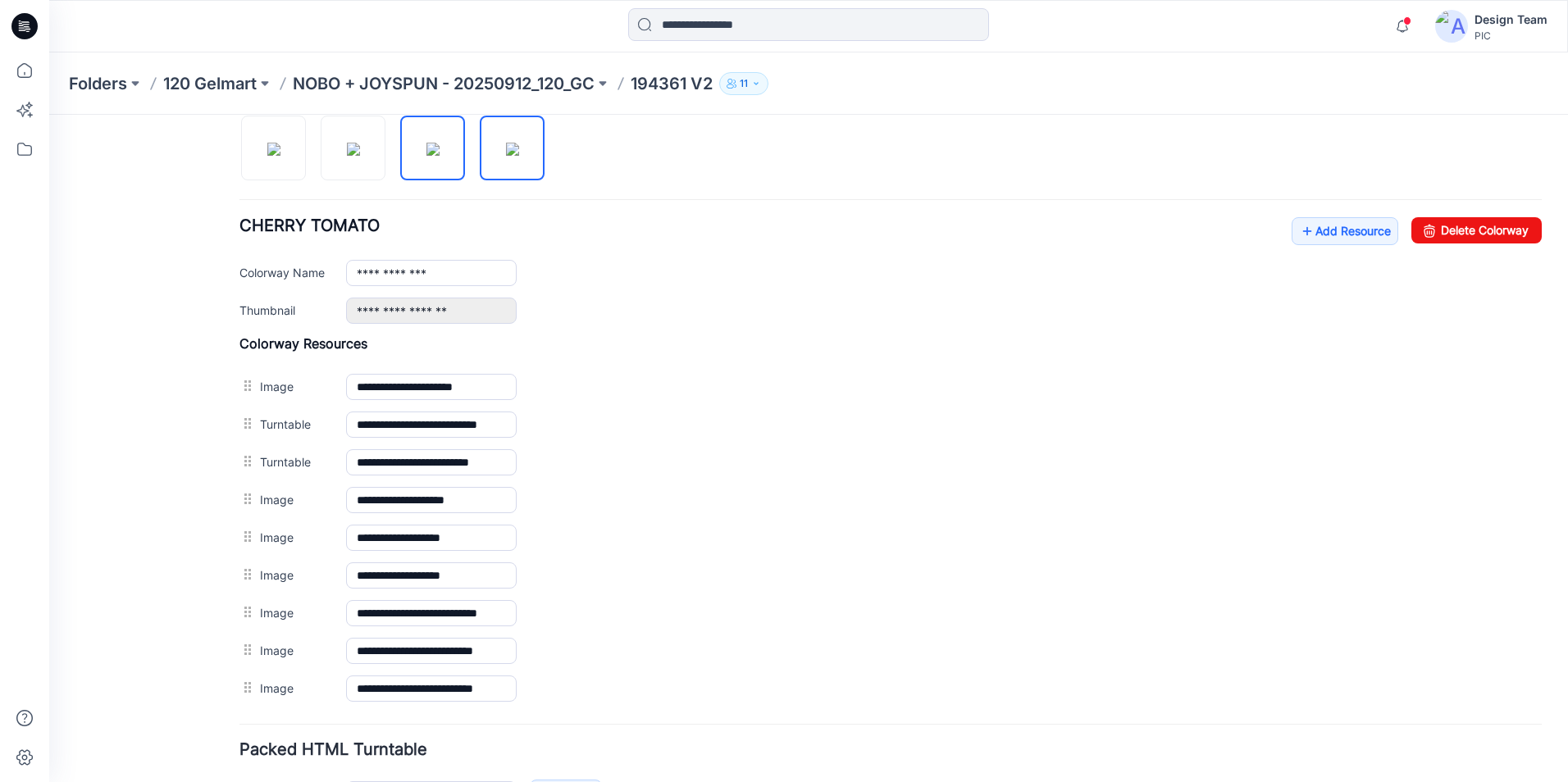
click at [514, 156] on img at bounding box center [512, 149] width 13 height 13
click at [280, 156] on img at bounding box center [274, 149] width 13 height 13
type input "**********"
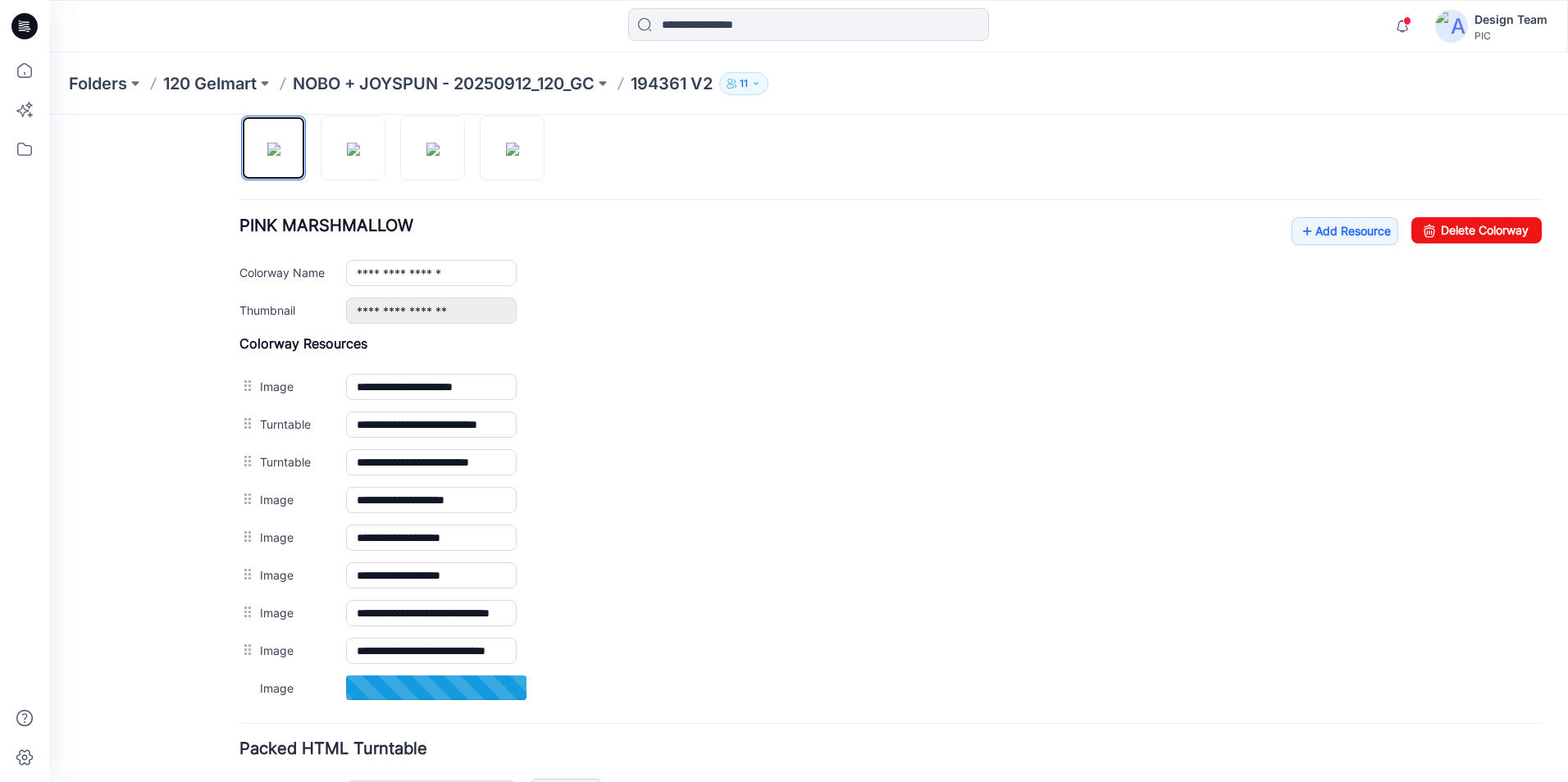
scroll to position [0, 0]
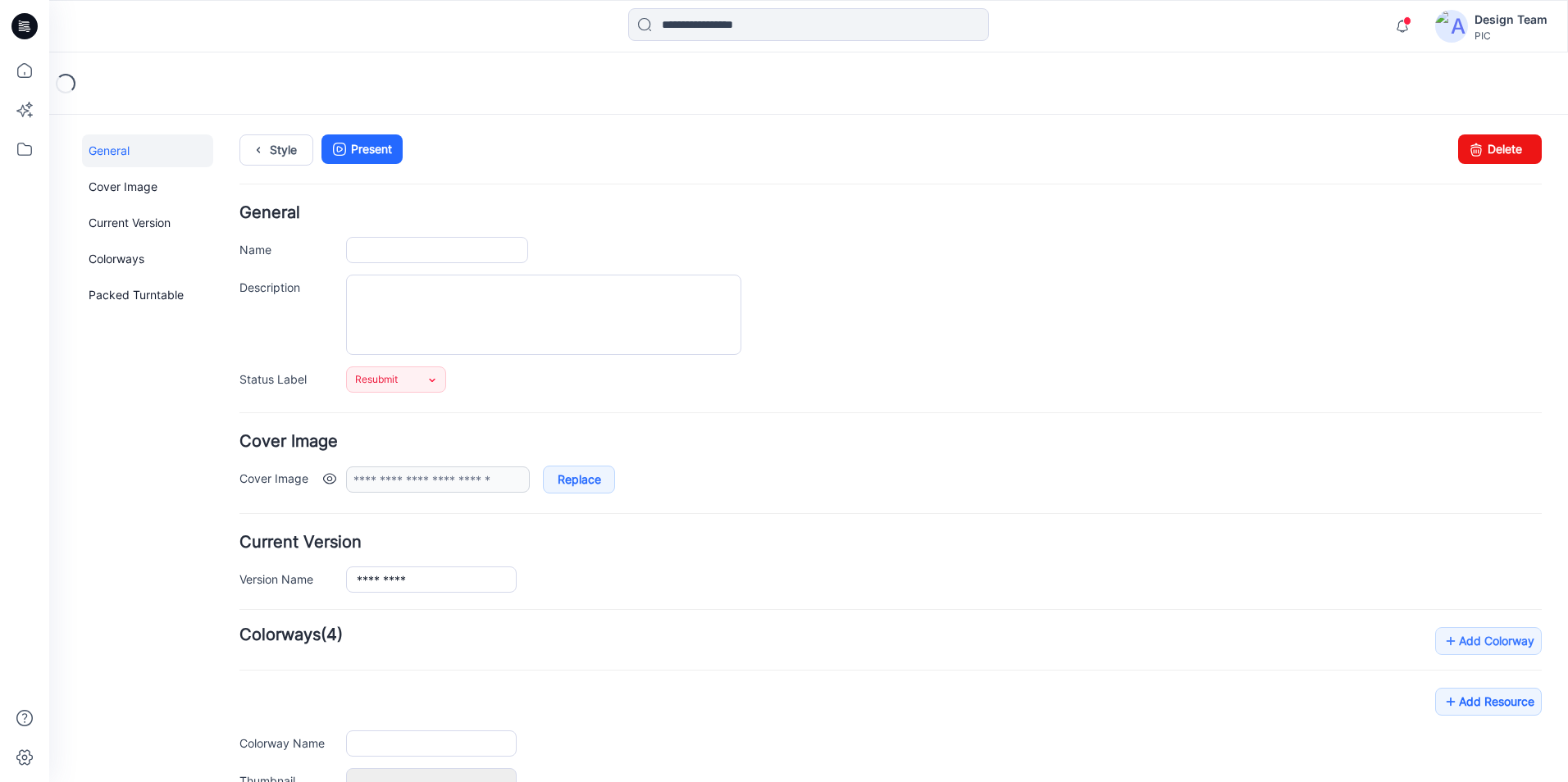
type input "*********"
type input "**********"
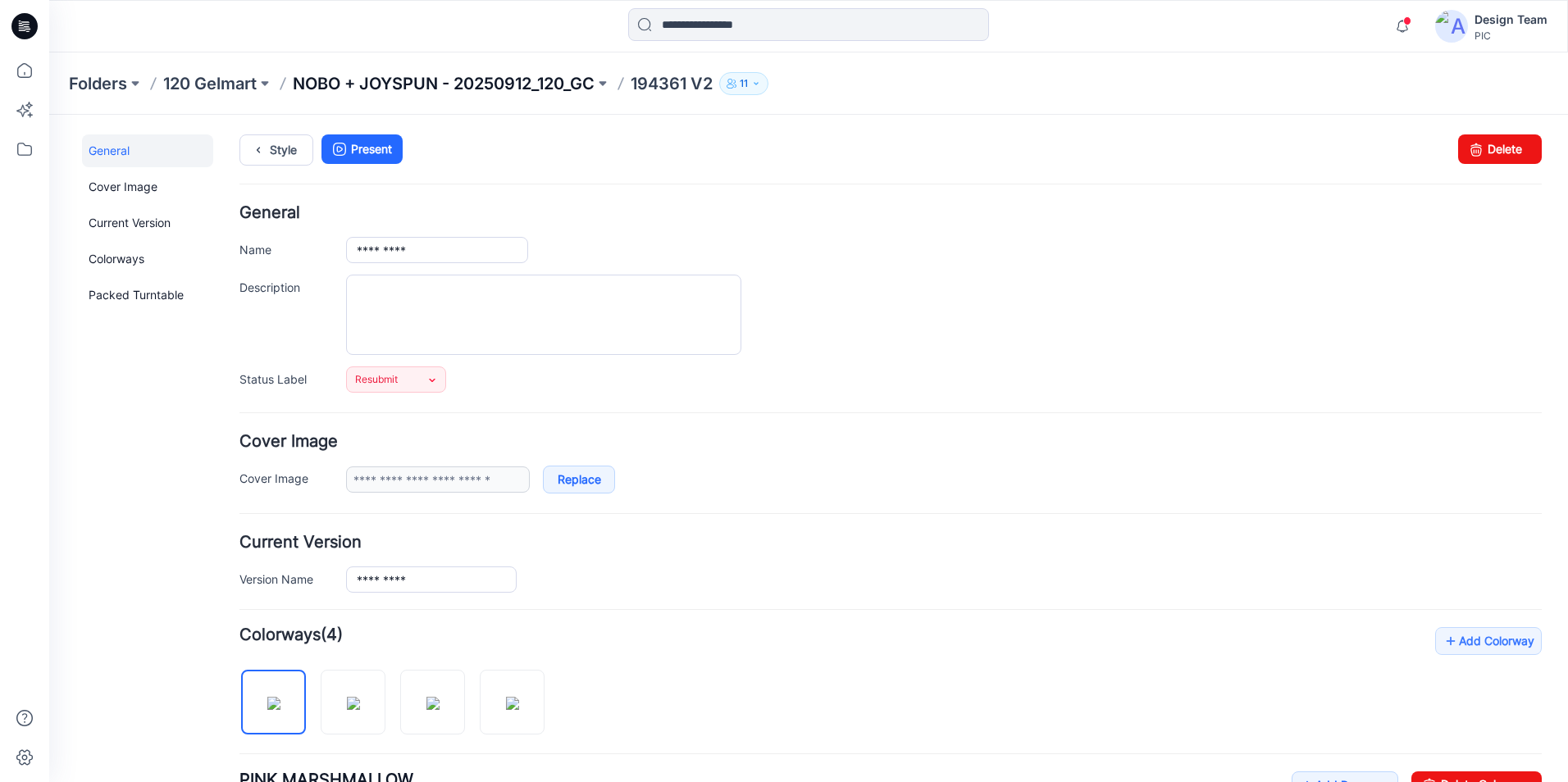
click at [518, 86] on p "NOBO + JOYSPUN - 20250912_120_GC" at bounding box center [444, 83] width 302 height 23
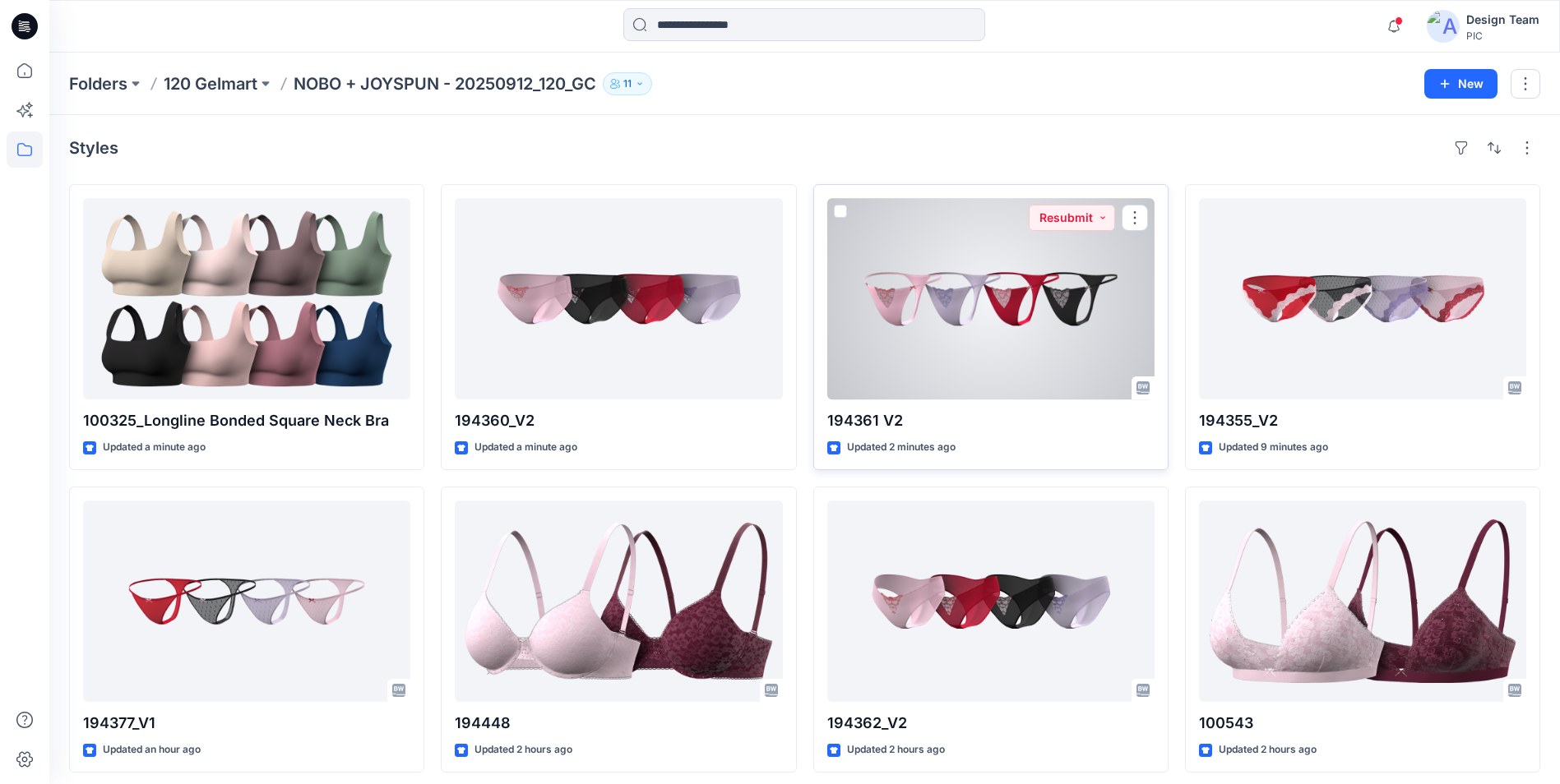
click at [970, 380] on div at bounding box center [991, 299] width 328 height 201
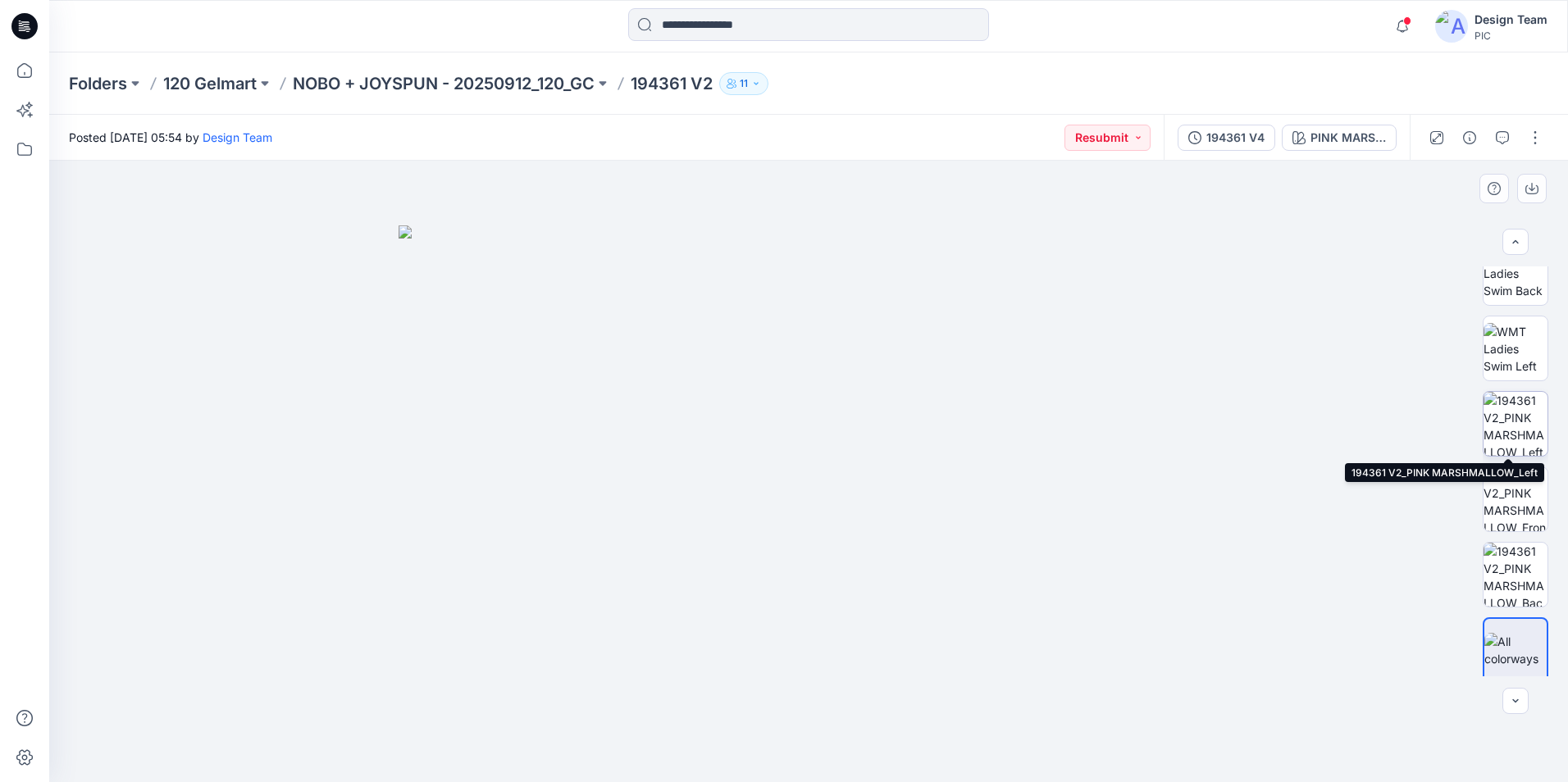
scroll to position [335, 0]
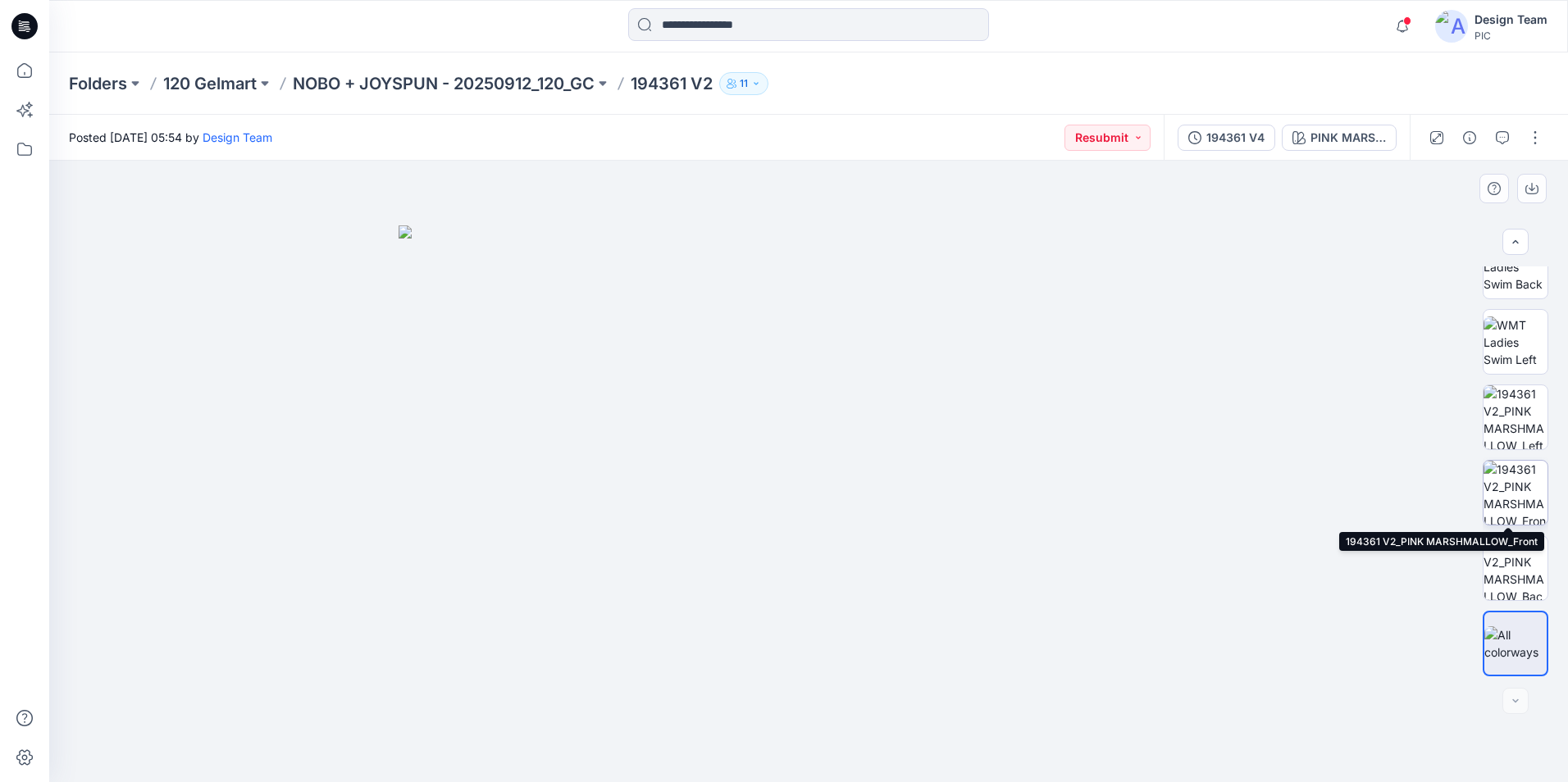
click at [1525, 496] on img at bounding box center [1516, 493] width 64 height 64
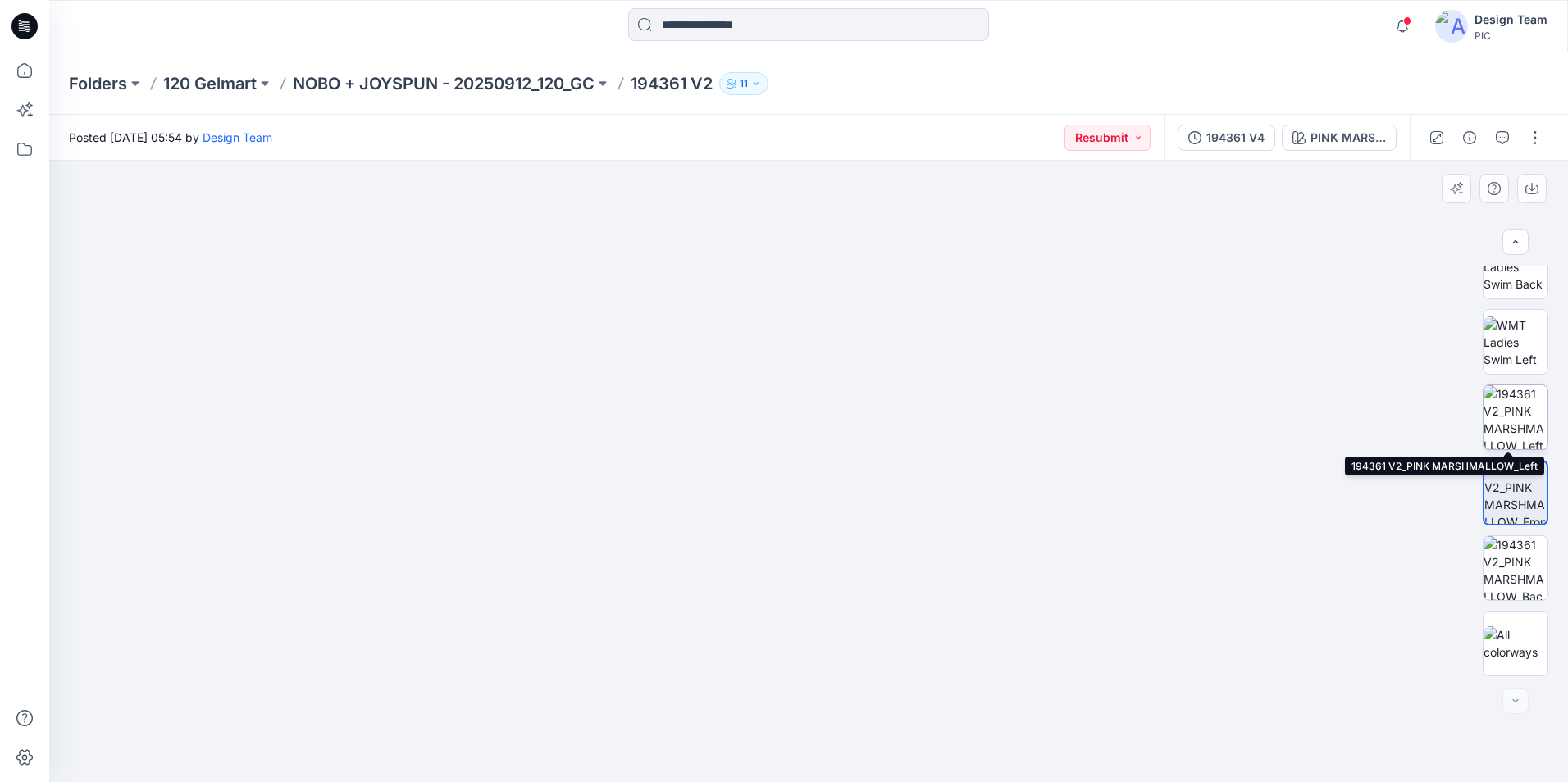
click at [1511, 436] on img at bounding box center [1516, 417] width 64 height 64
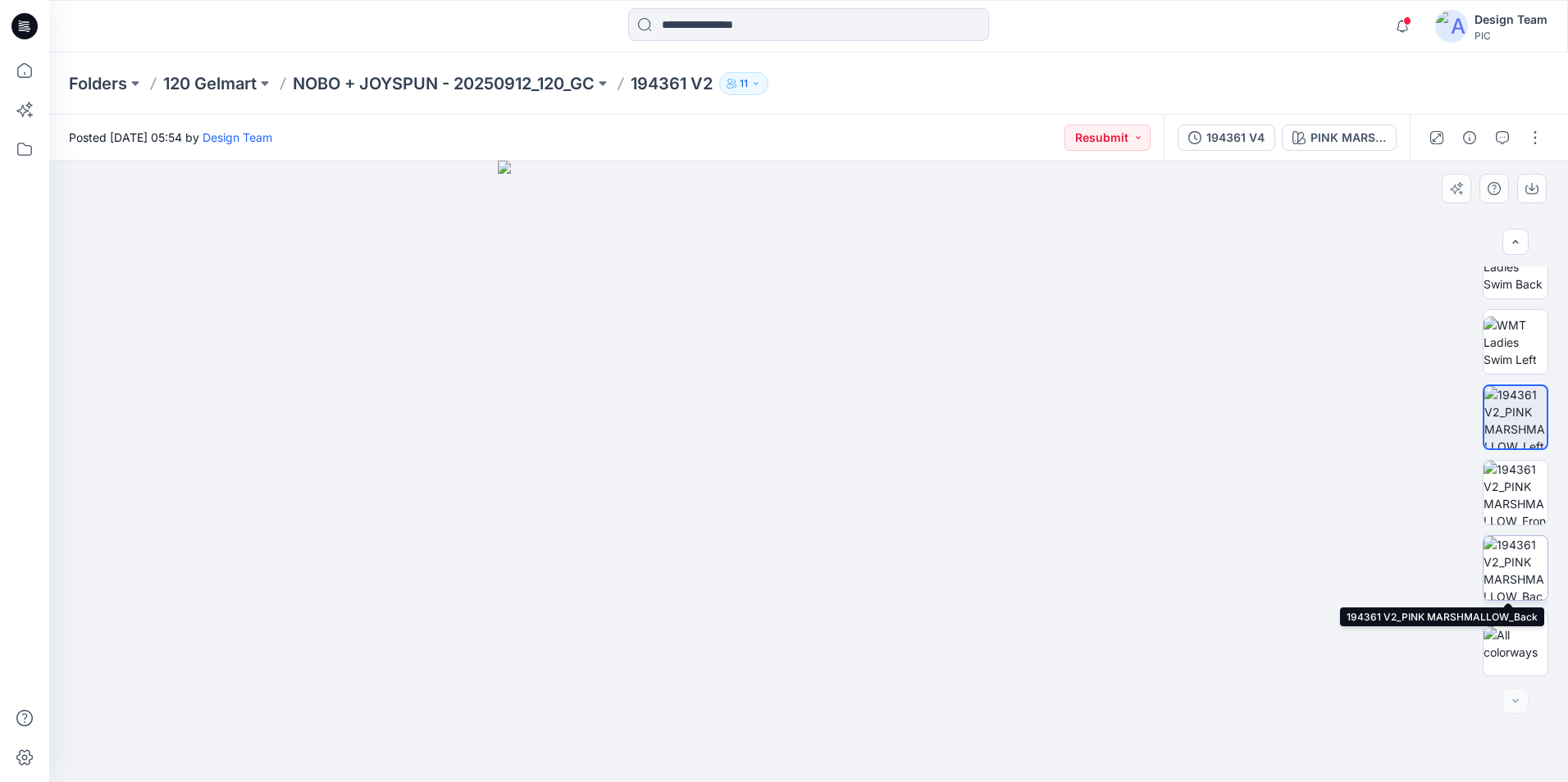
click at [1521, 567] on img at bounding box center [1516, 568] width 64 height 64
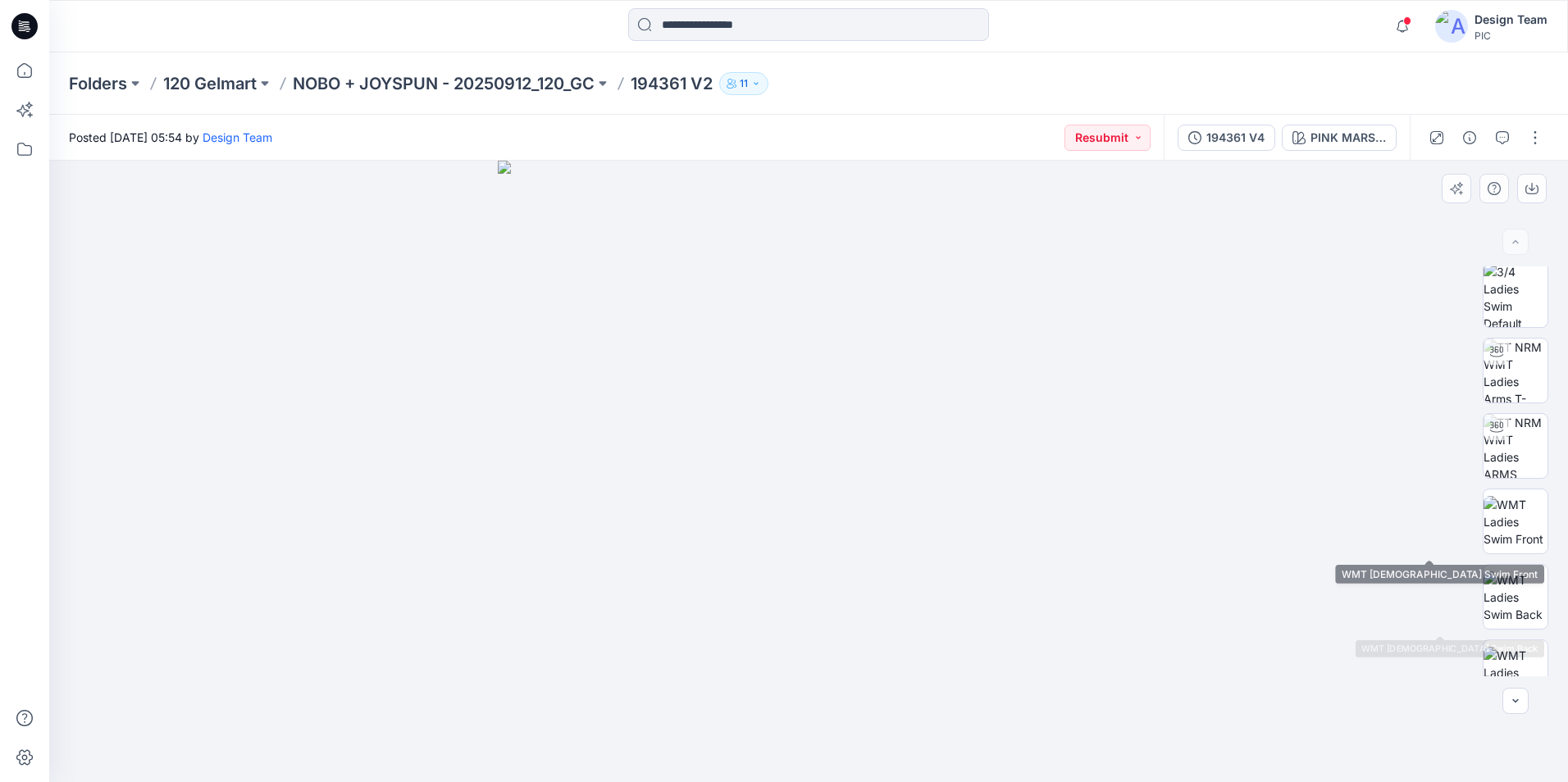
scroll to position [0, 0]
click at [1350, 144] on div "PINK MARSHMALLOW" at bounding box center [1348, 138] width 76 height 18
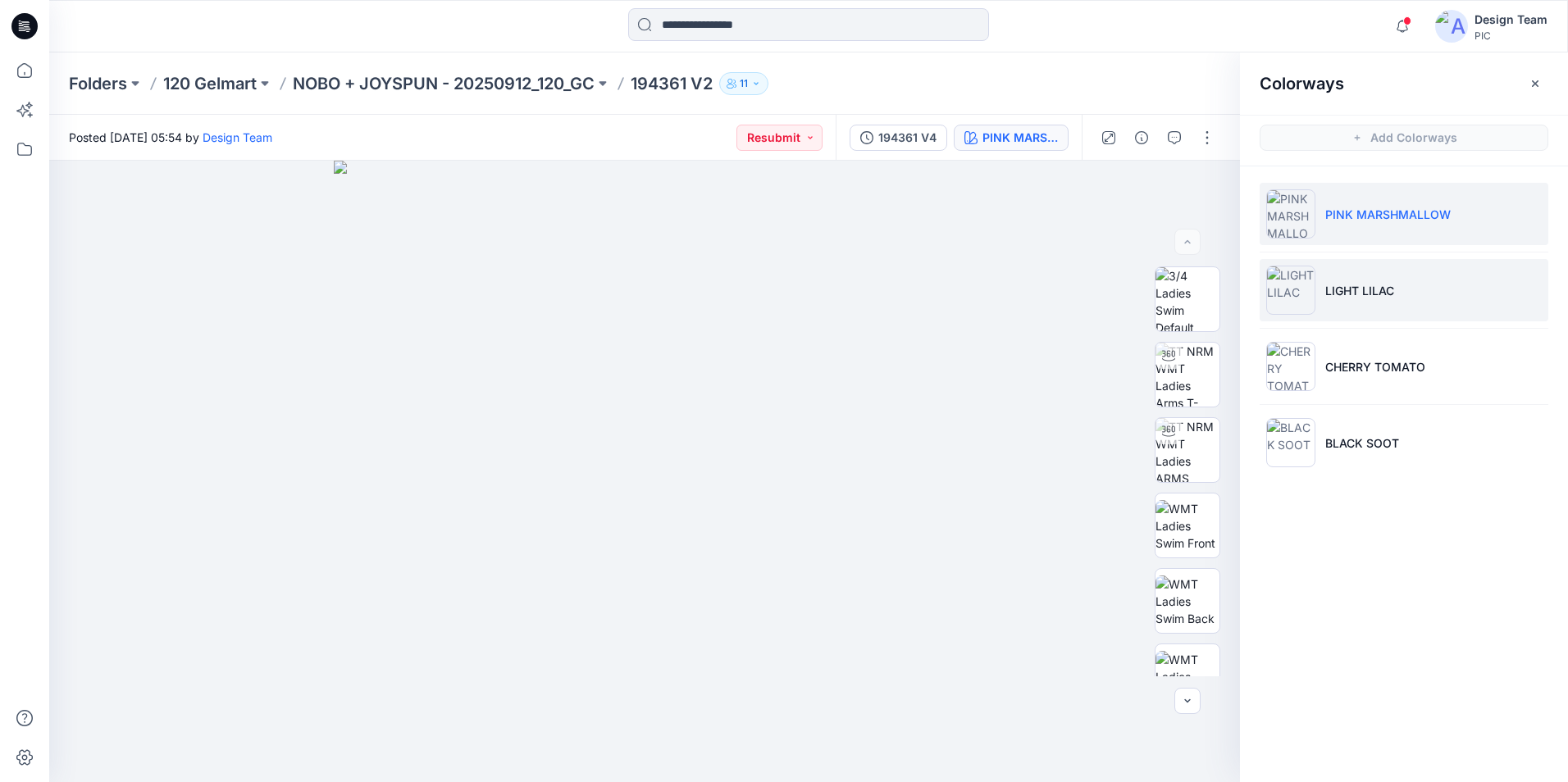
click at [1404, 275] on li "LIGHT LILAC" at bounding box center [1404, 290] width 288 height 62
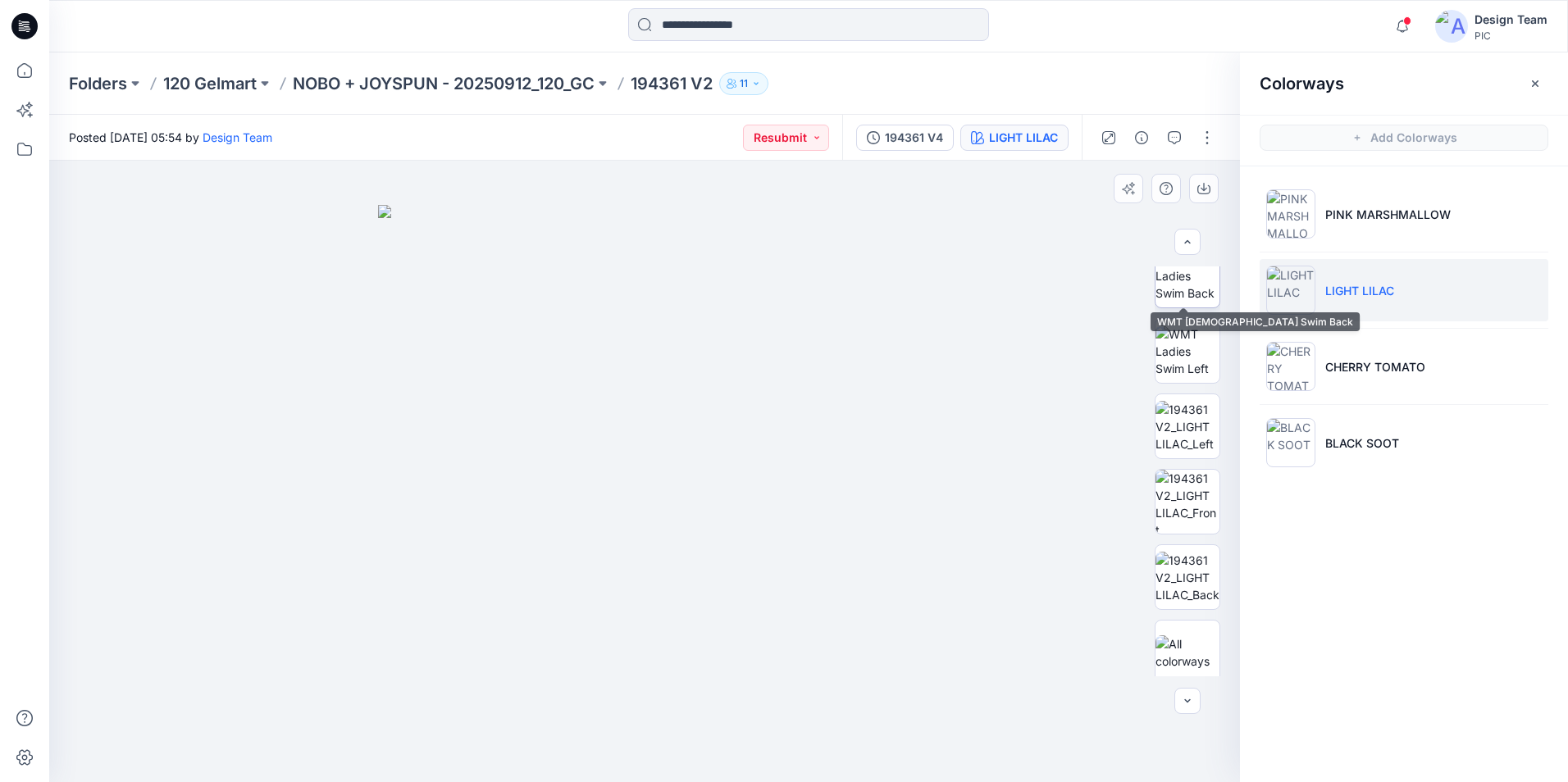
scroll to position [328, 0]
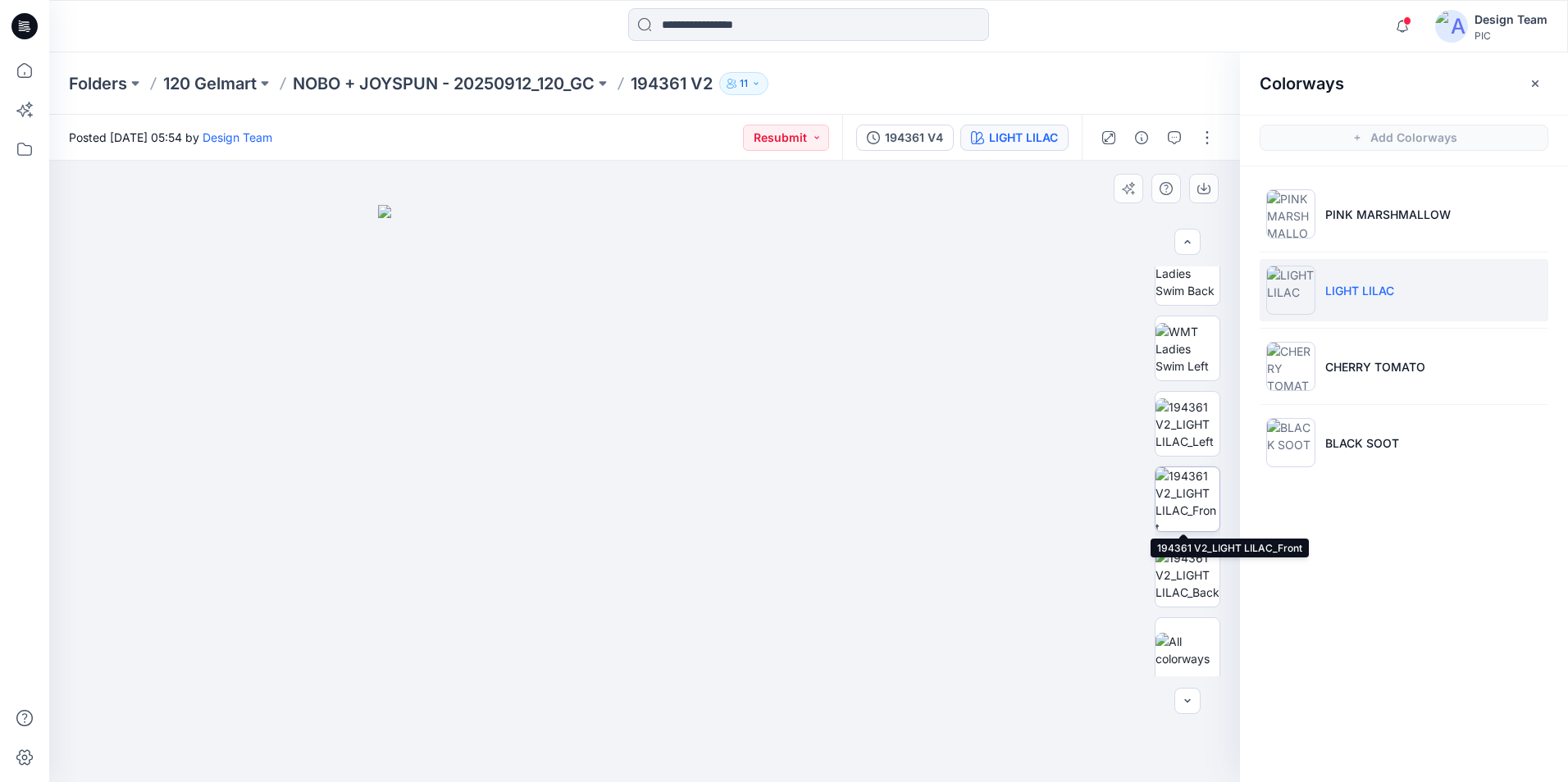
click at [1198, 487] on img at bounding box center [1187, 499] width 64 height 64
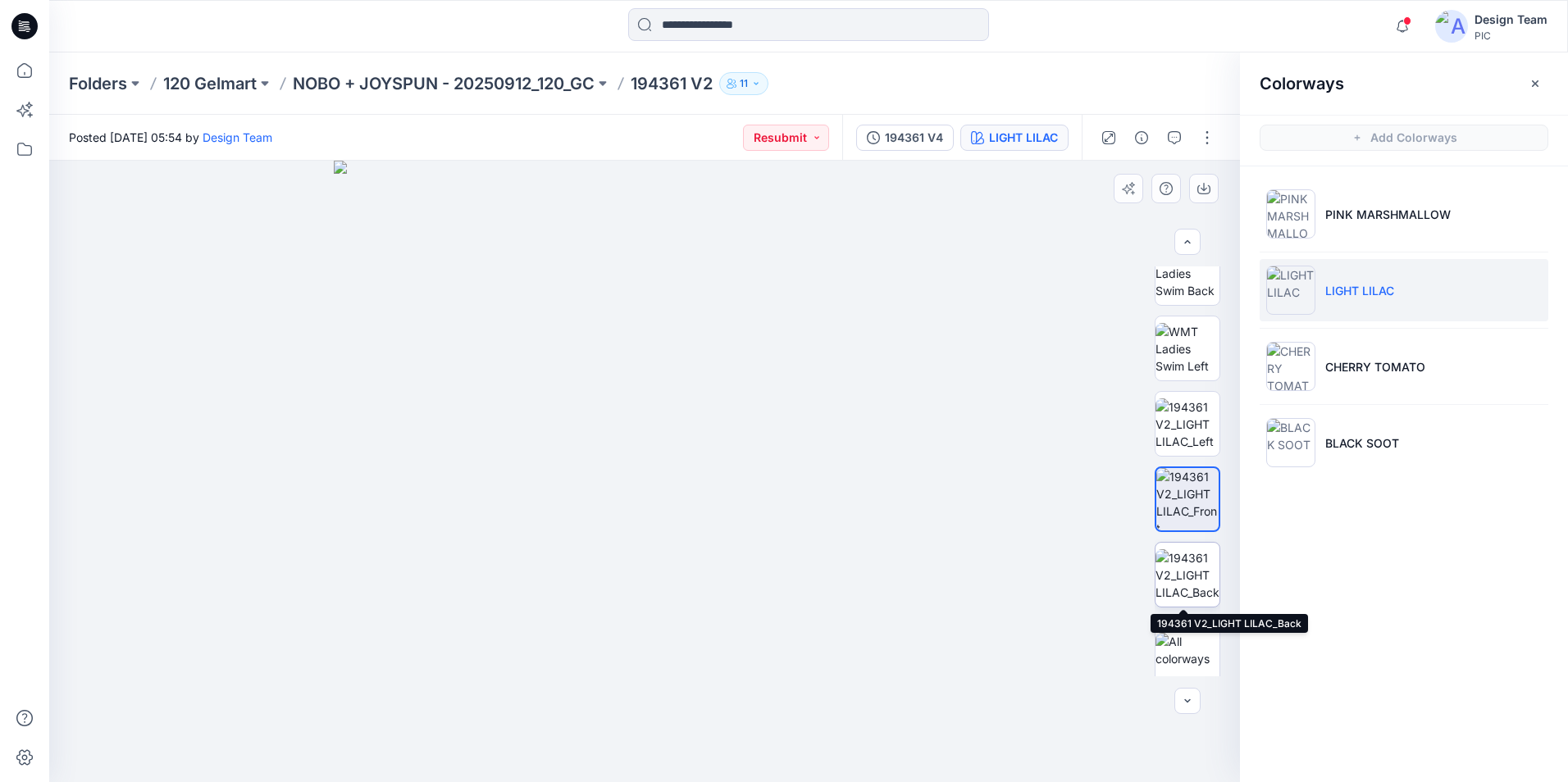
click at [1185, 572] on img at bounding box center [1187, 575] width 64 height 52
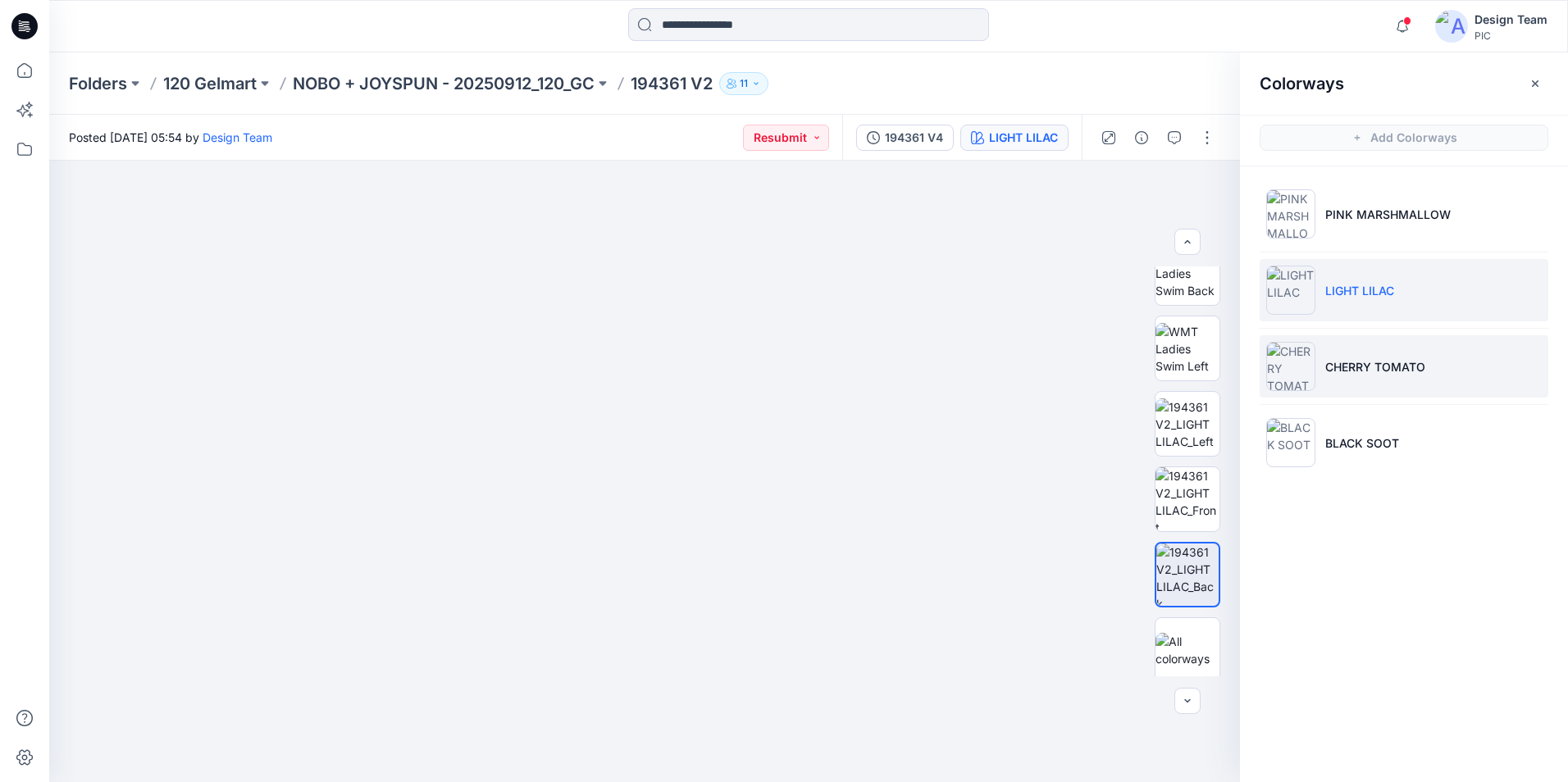
click at [1411, 370] on p "CHERRY TOMATO" at bounding box center [1375, 367] width 100 height 17
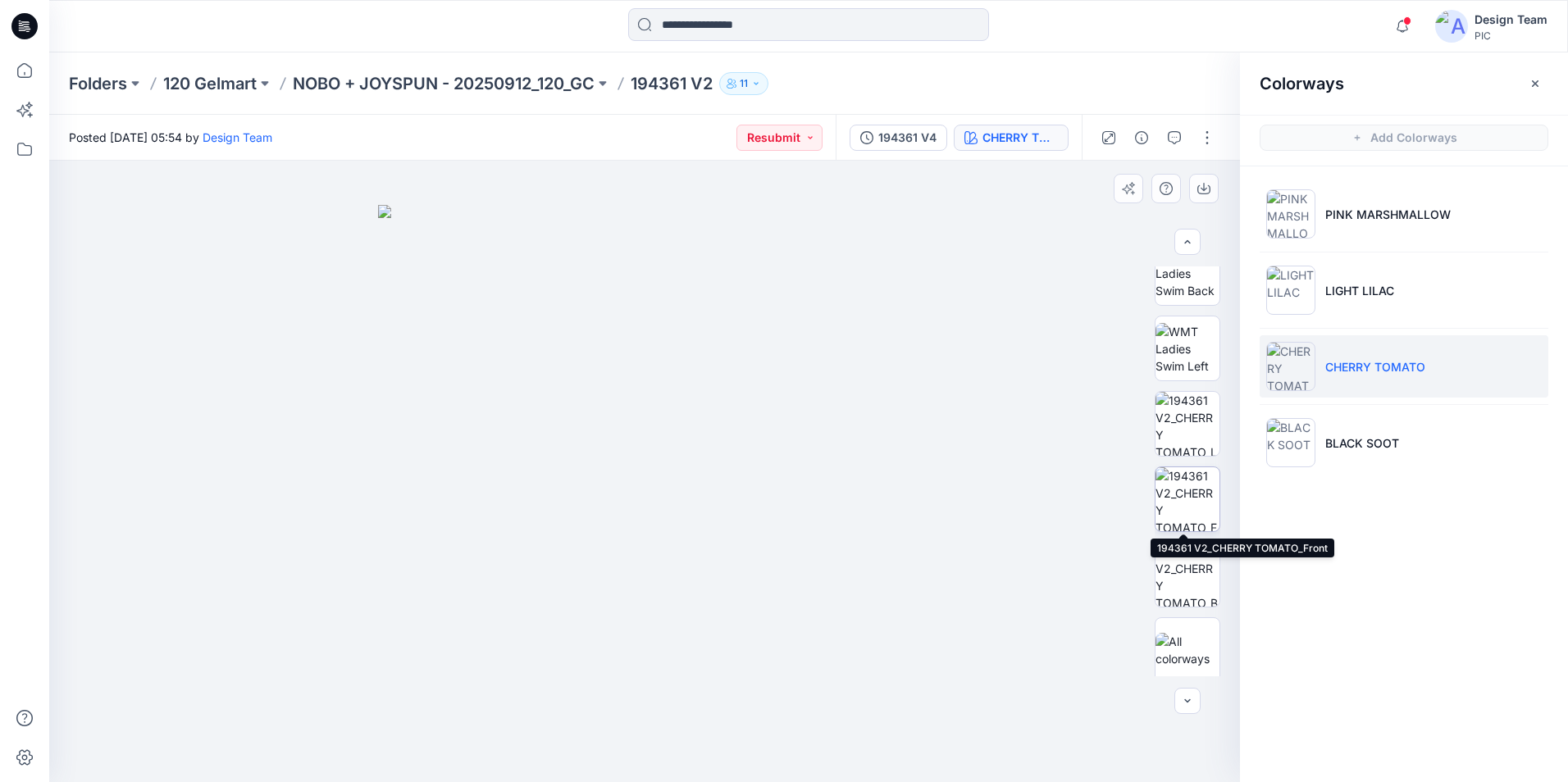
click at [1198, 493] on img at bounding box center [1187, 499] width 64 height 64
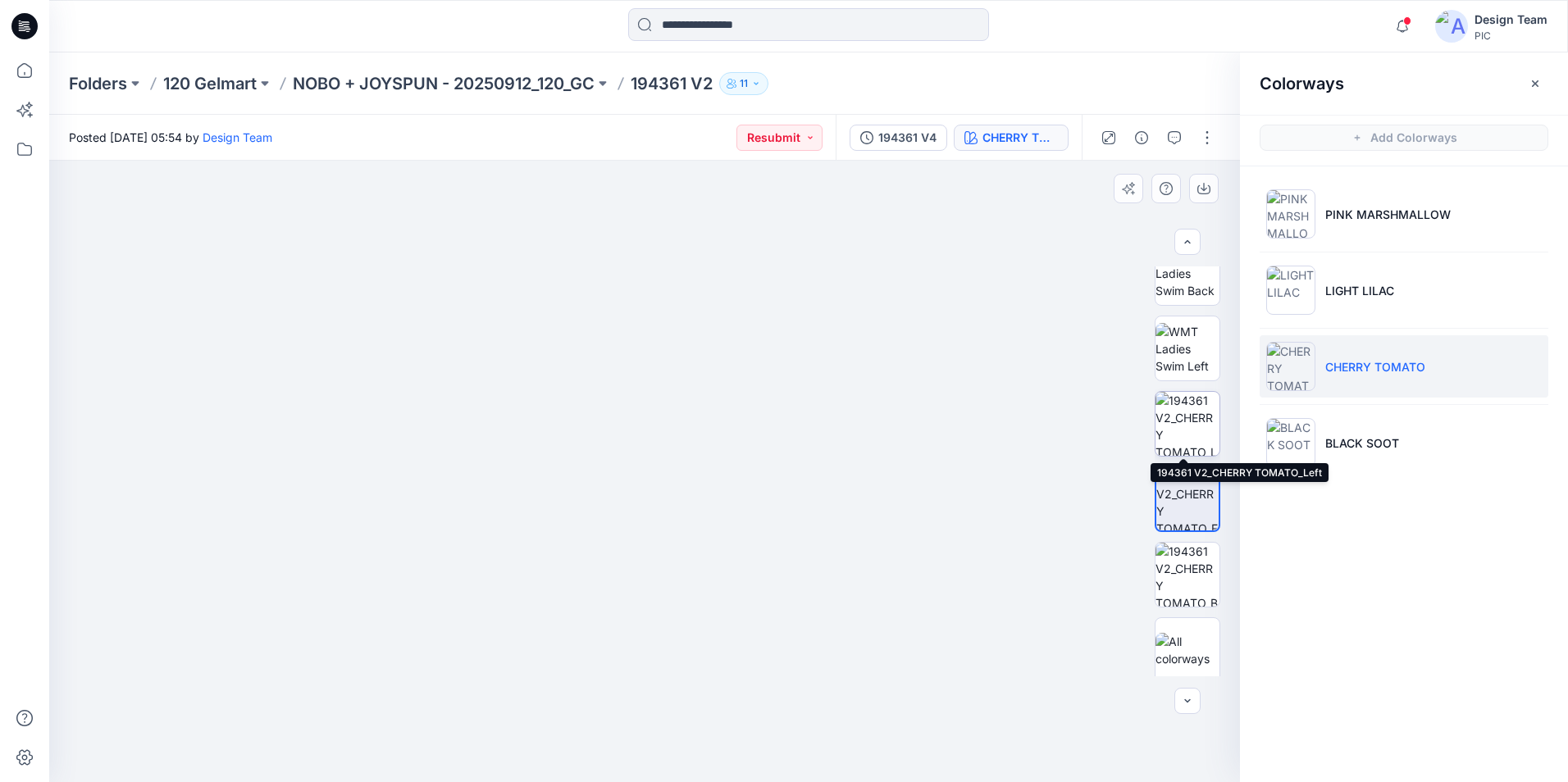
click at [1188, 433] on img at bounding box center [1187, 424] width 64 height 64
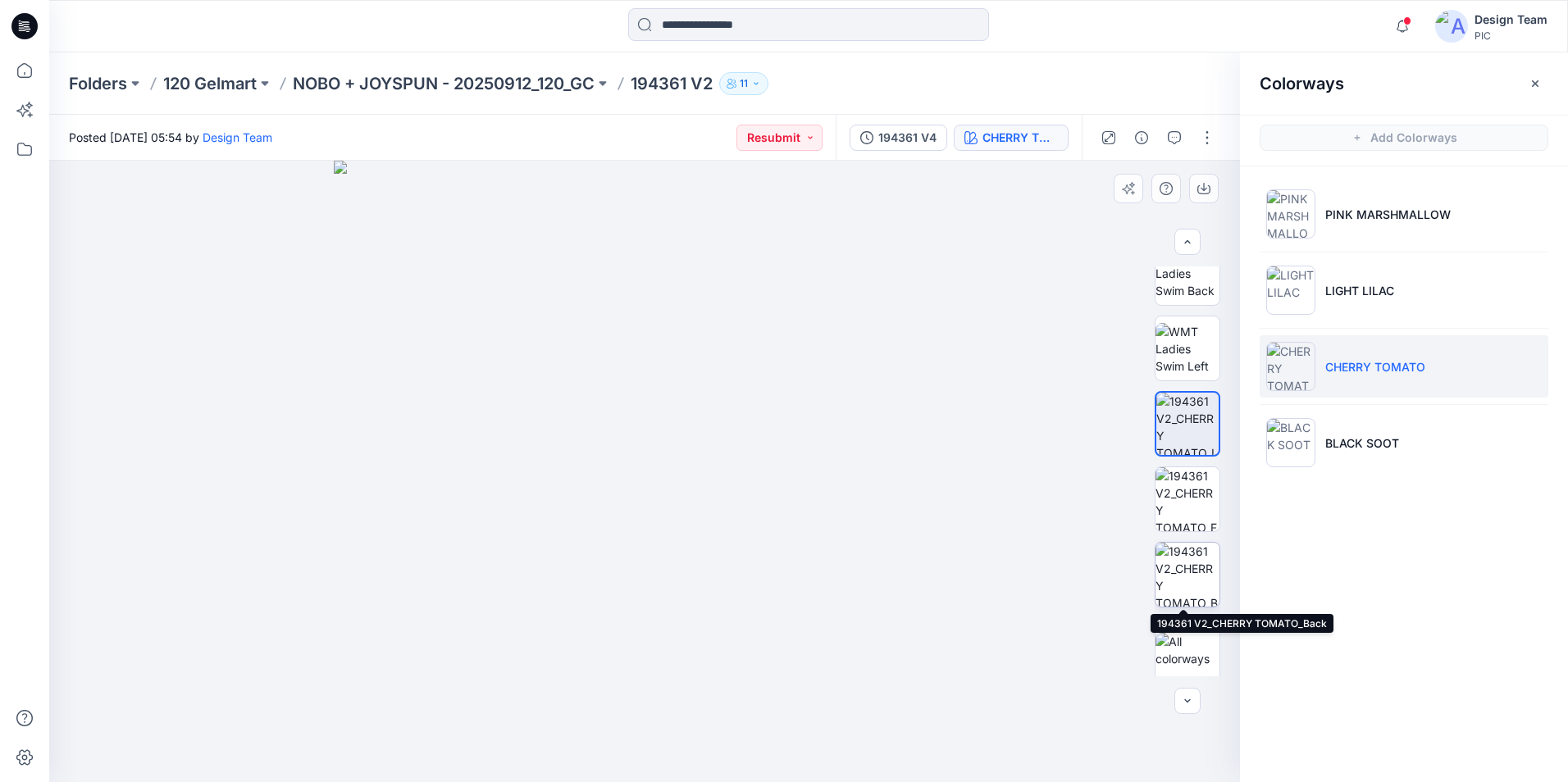
click at [1192, 582] on img at bounding box center [1187, 575] width 64 height 64
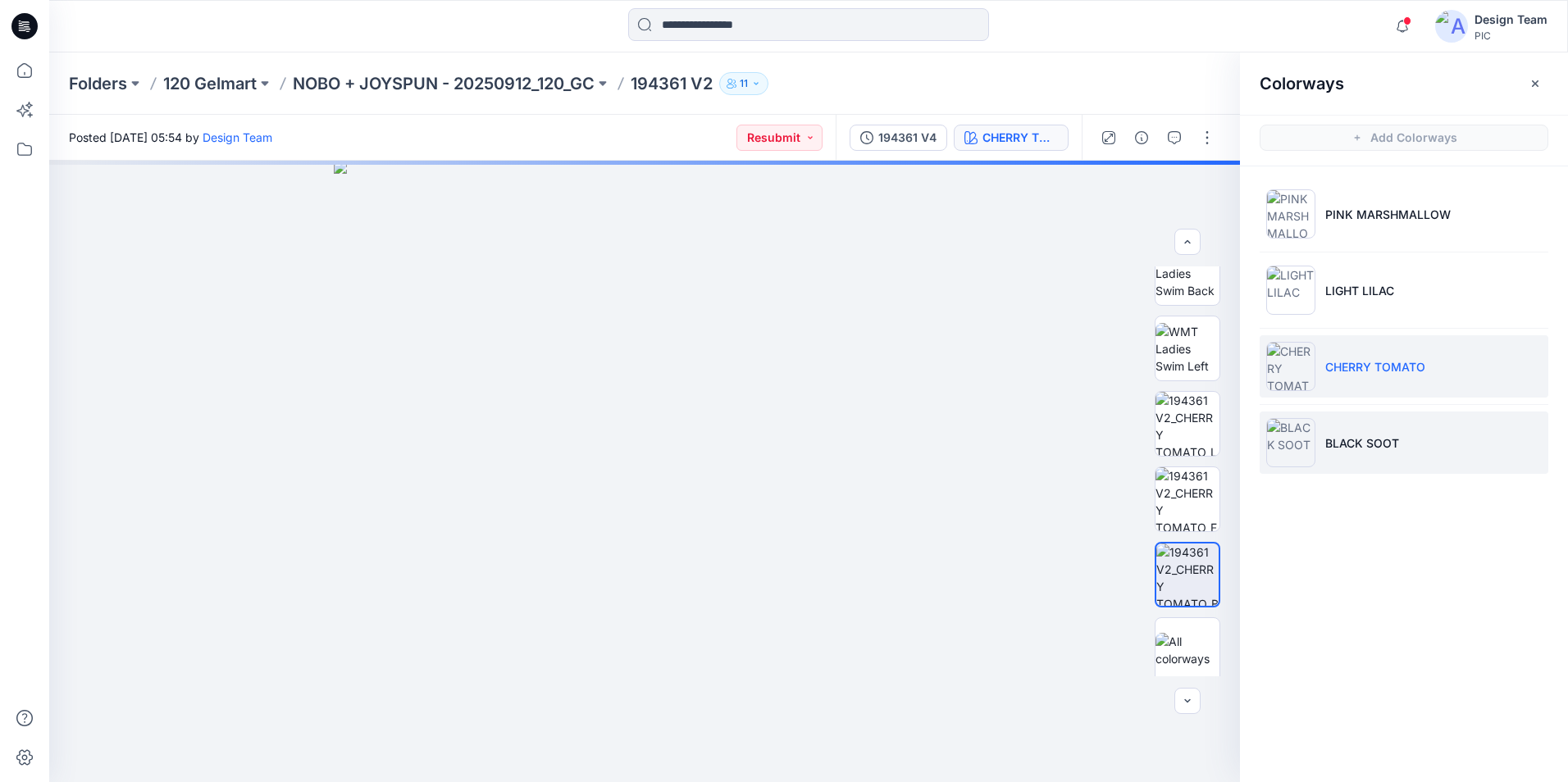
click at [1353, 441] on p "BLACK SOOT" at bounding box center [1362, 443] width 74 height 17
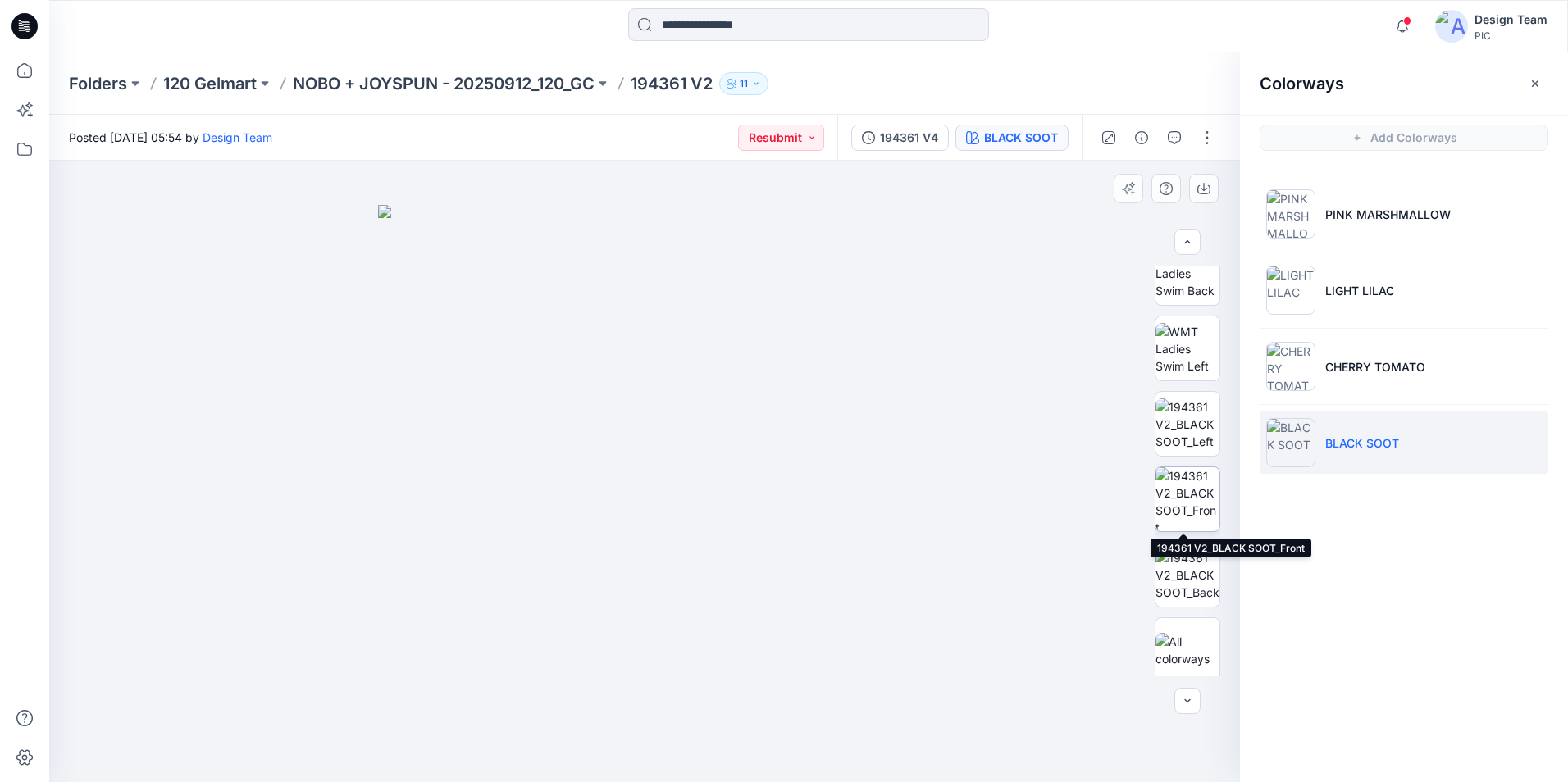
click at [1189, 500] on img at bounding box center [1187, 499] width 64 height 64
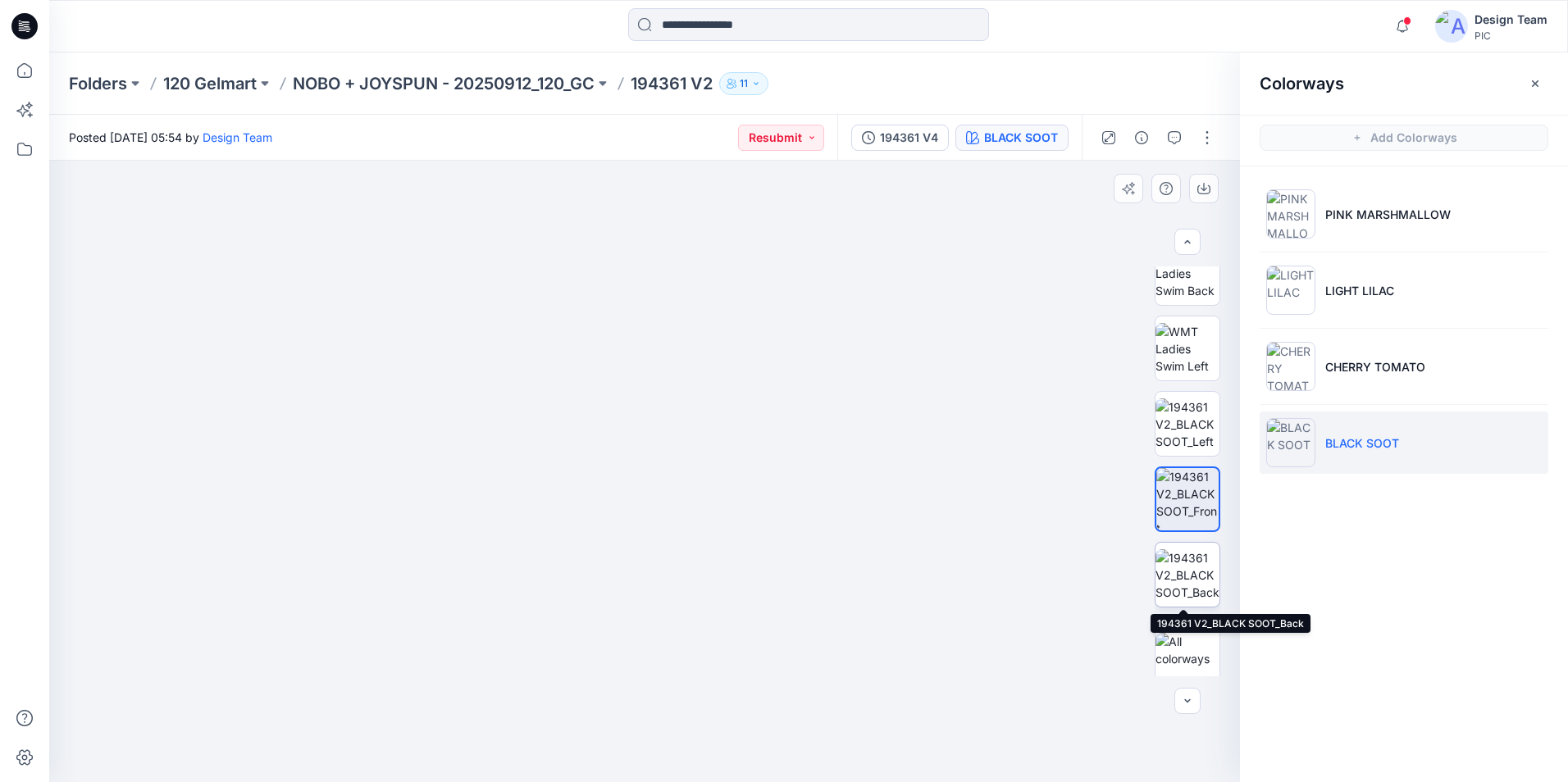
click at [1194, 576] on img at bounding box center [1187, 575] width 64 height 52
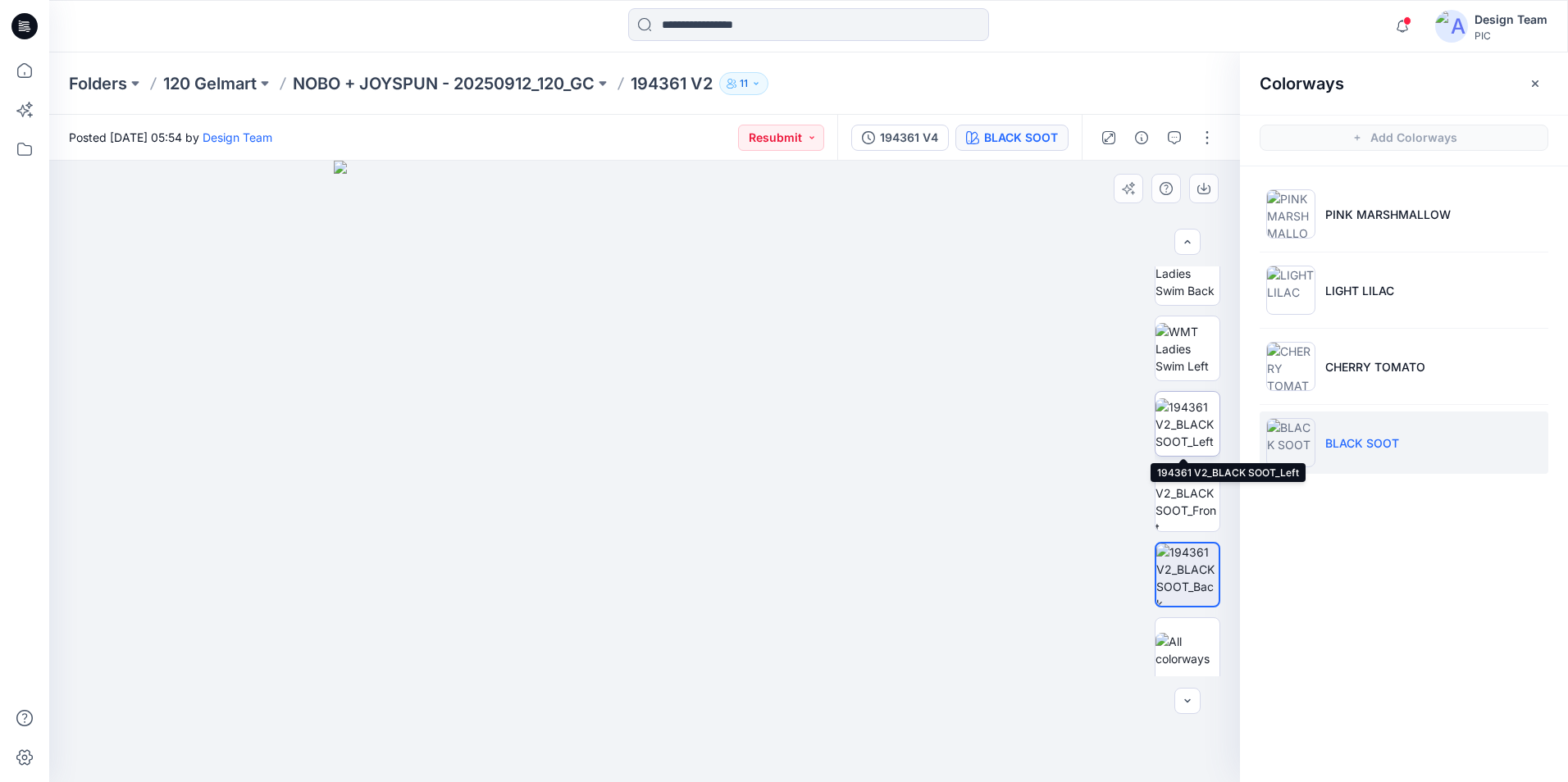
click at [1195, 424] on img at bounding box center [1187, 424] width 64 height 52
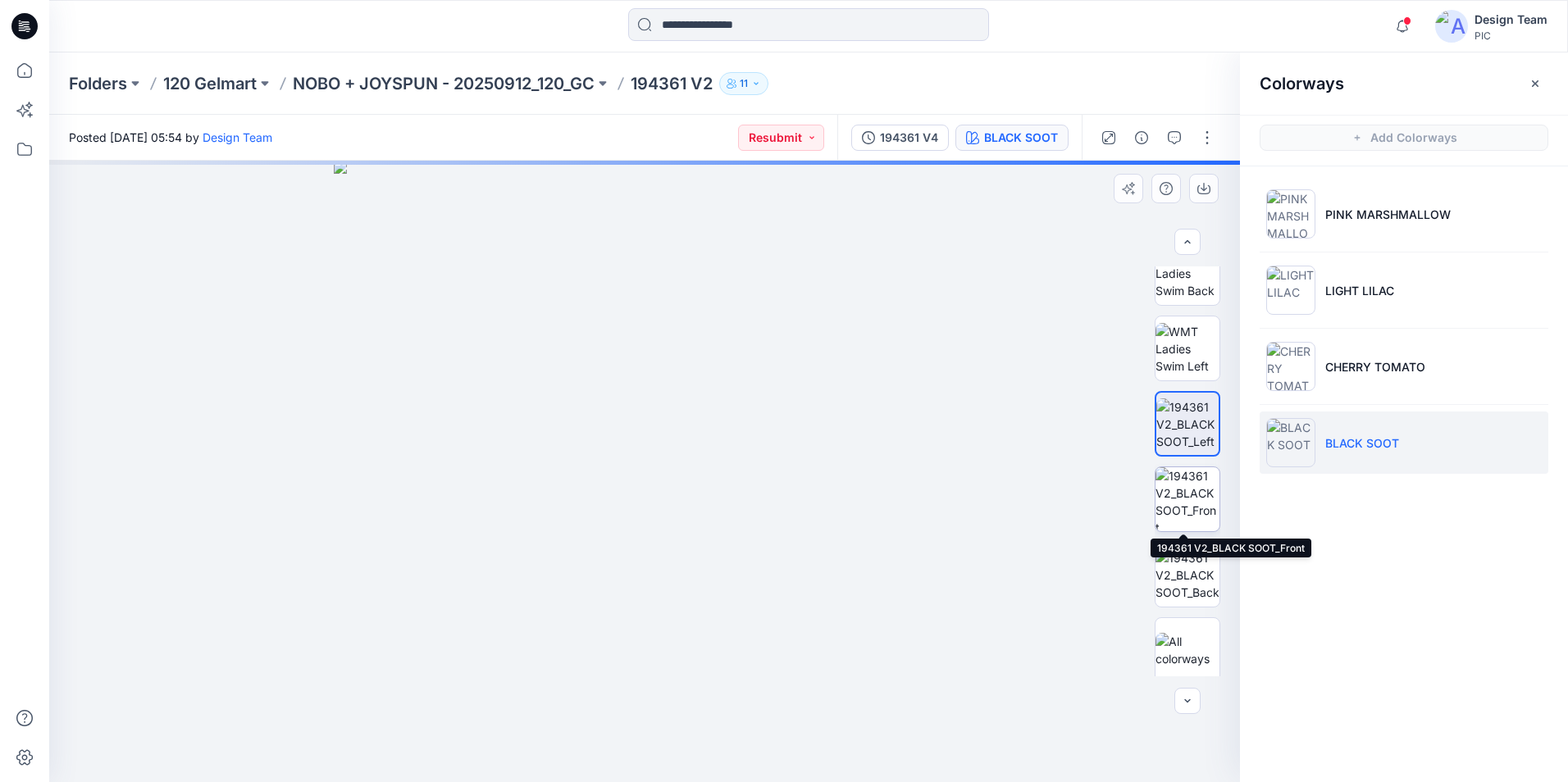
click at [1188, 514] on img at bounding box center [1187, 499] width 64 height 64
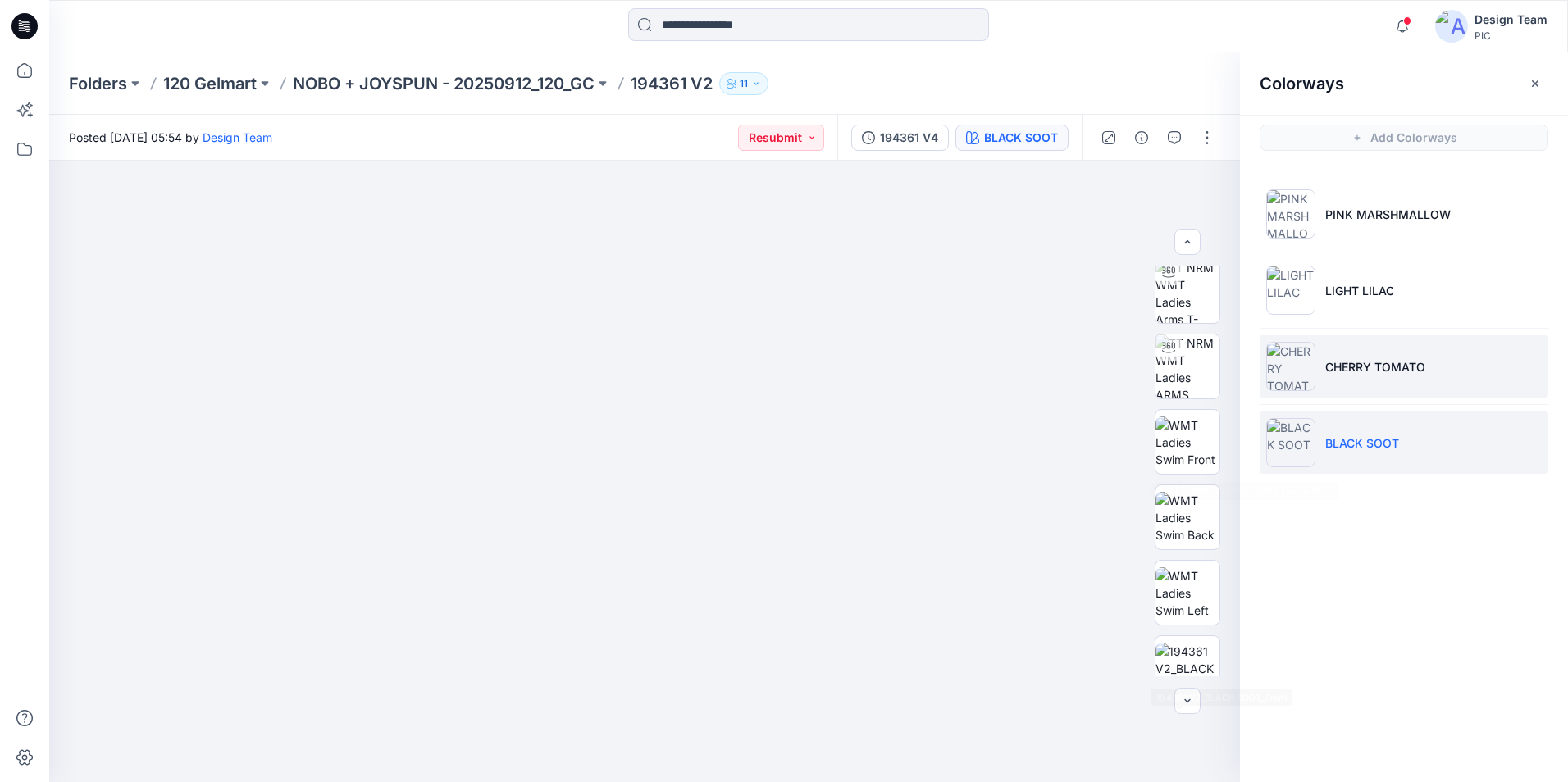
scroll to position [82, 0]
click at [1412, 362] on p "CHERRY TOMATO" at bounding box center [1375, 367] width 100 height 17
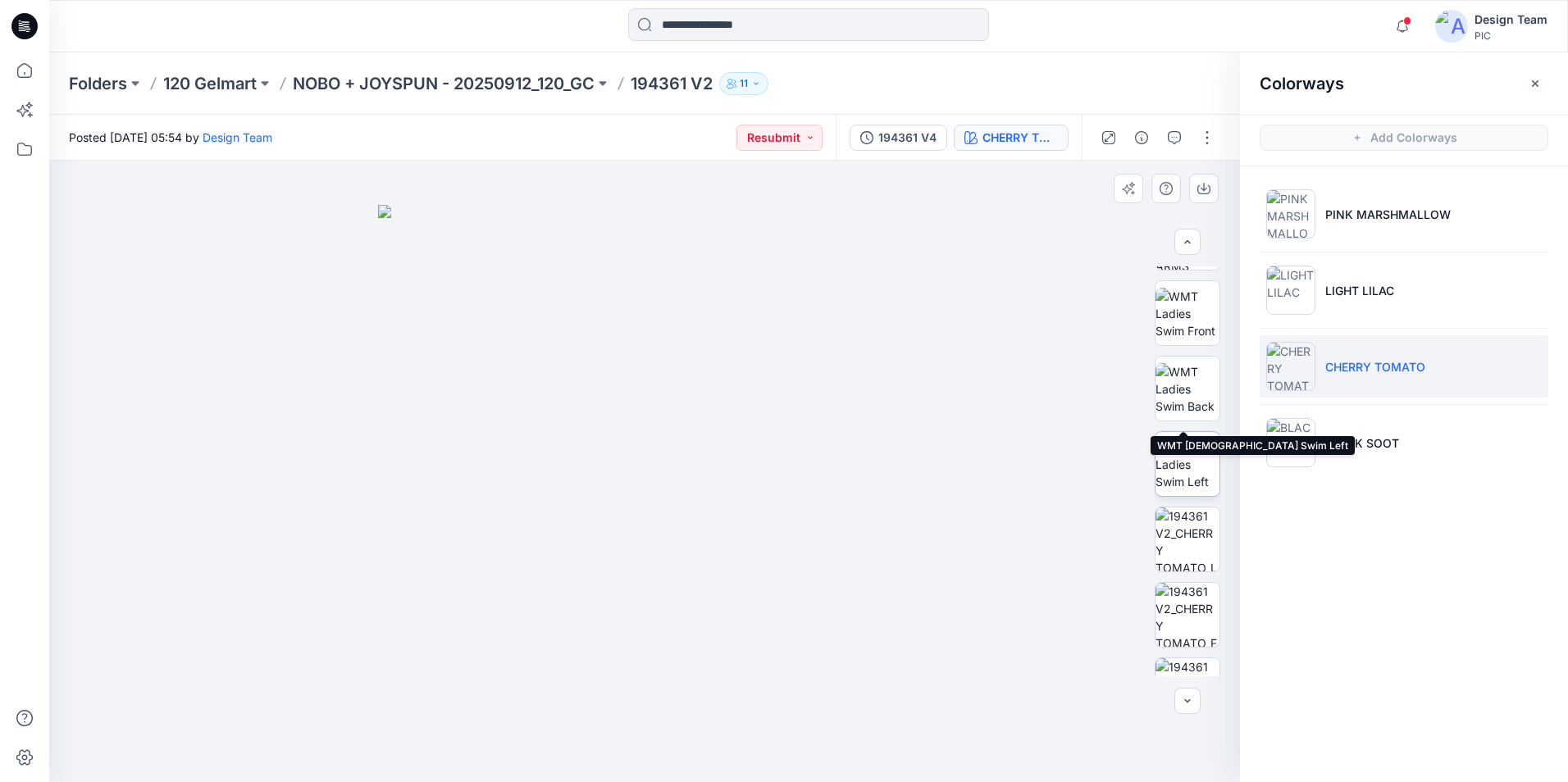
scroll to position [328, 0]
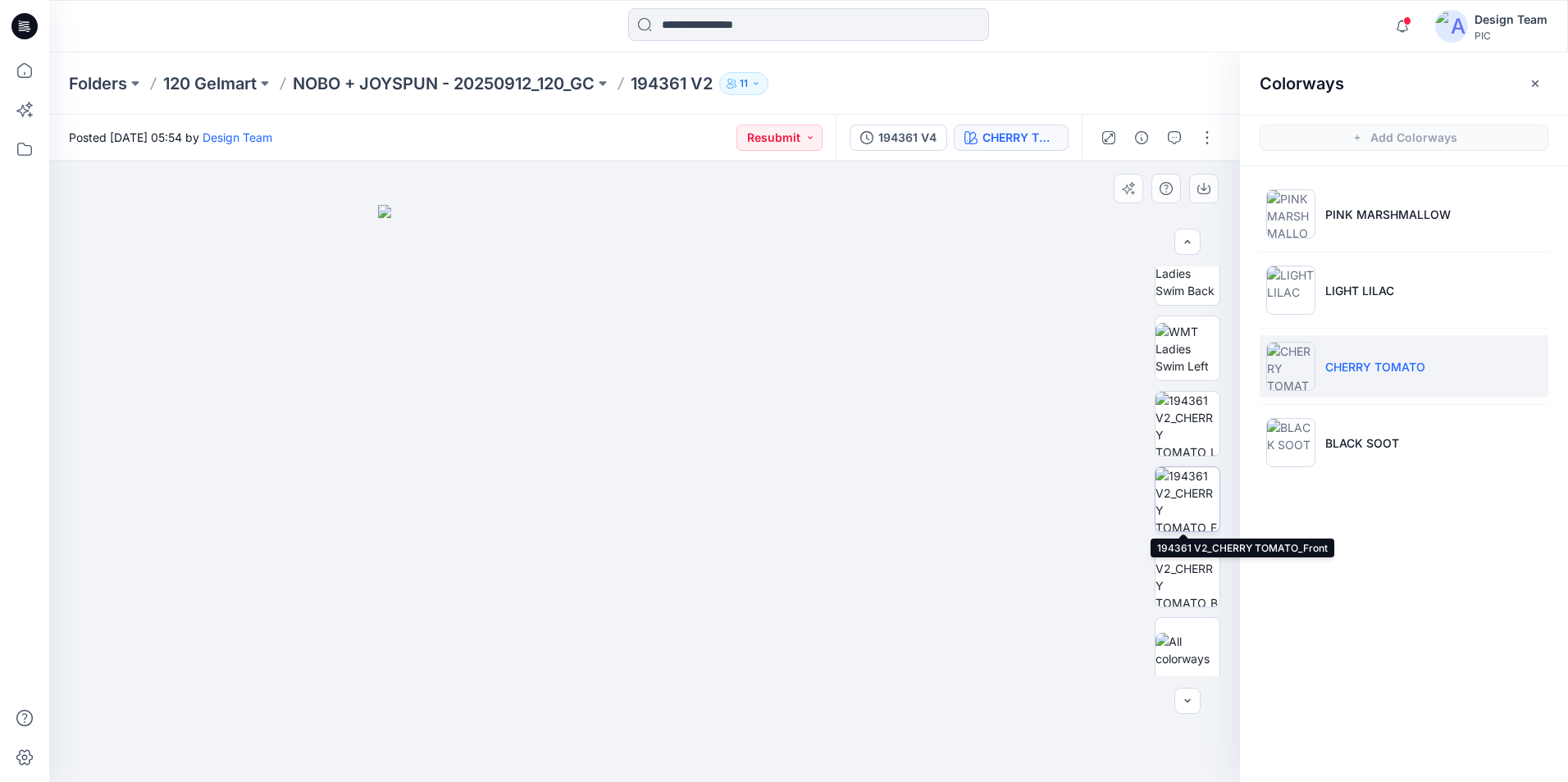
click at [1193, 489] on img at bounding box center [1187, 499] width 64 height 64
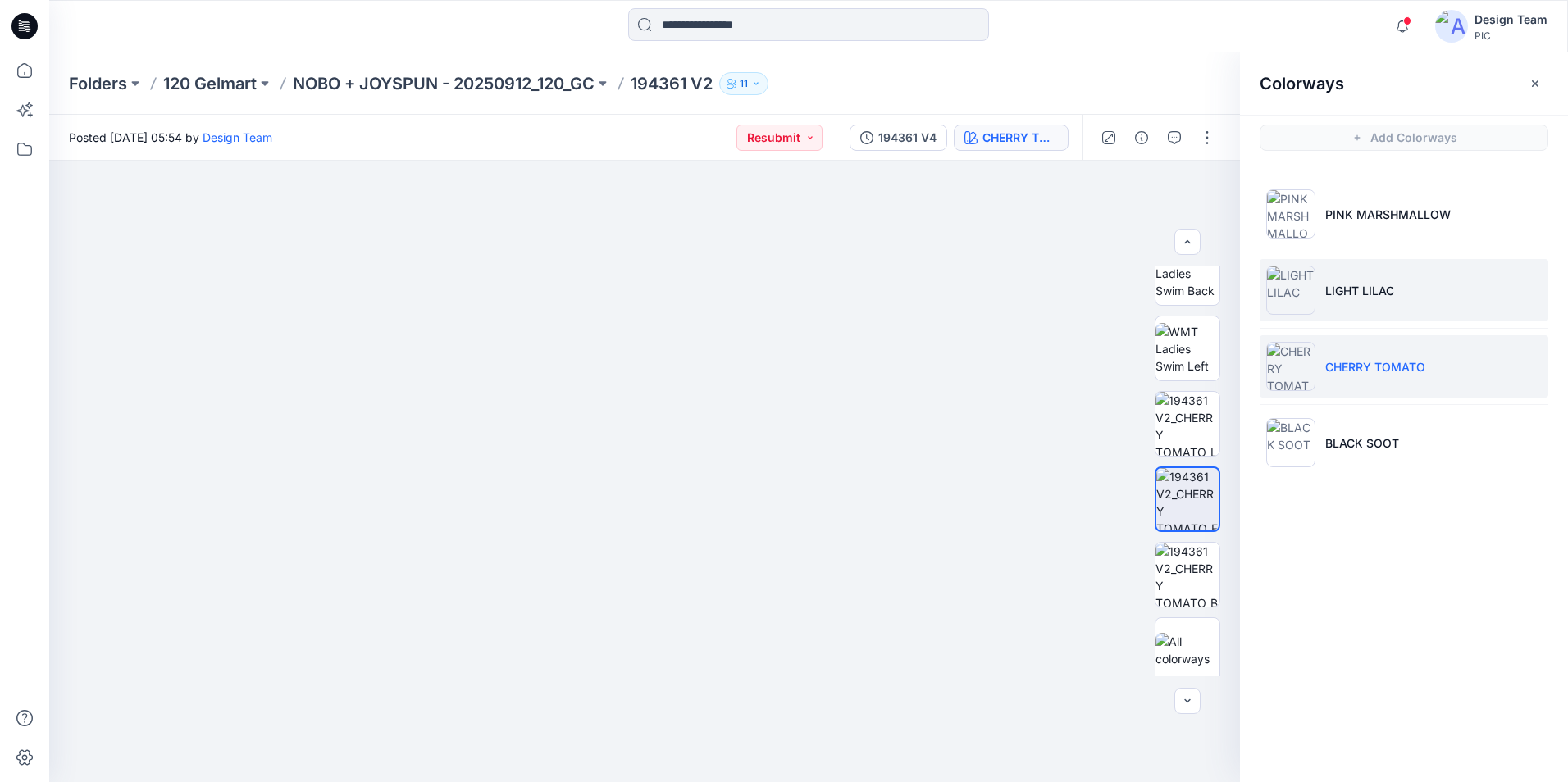
click at [1334, 301] on li "LIGHT LILAC" at bounding box center [1404, 290] width 288 height 62
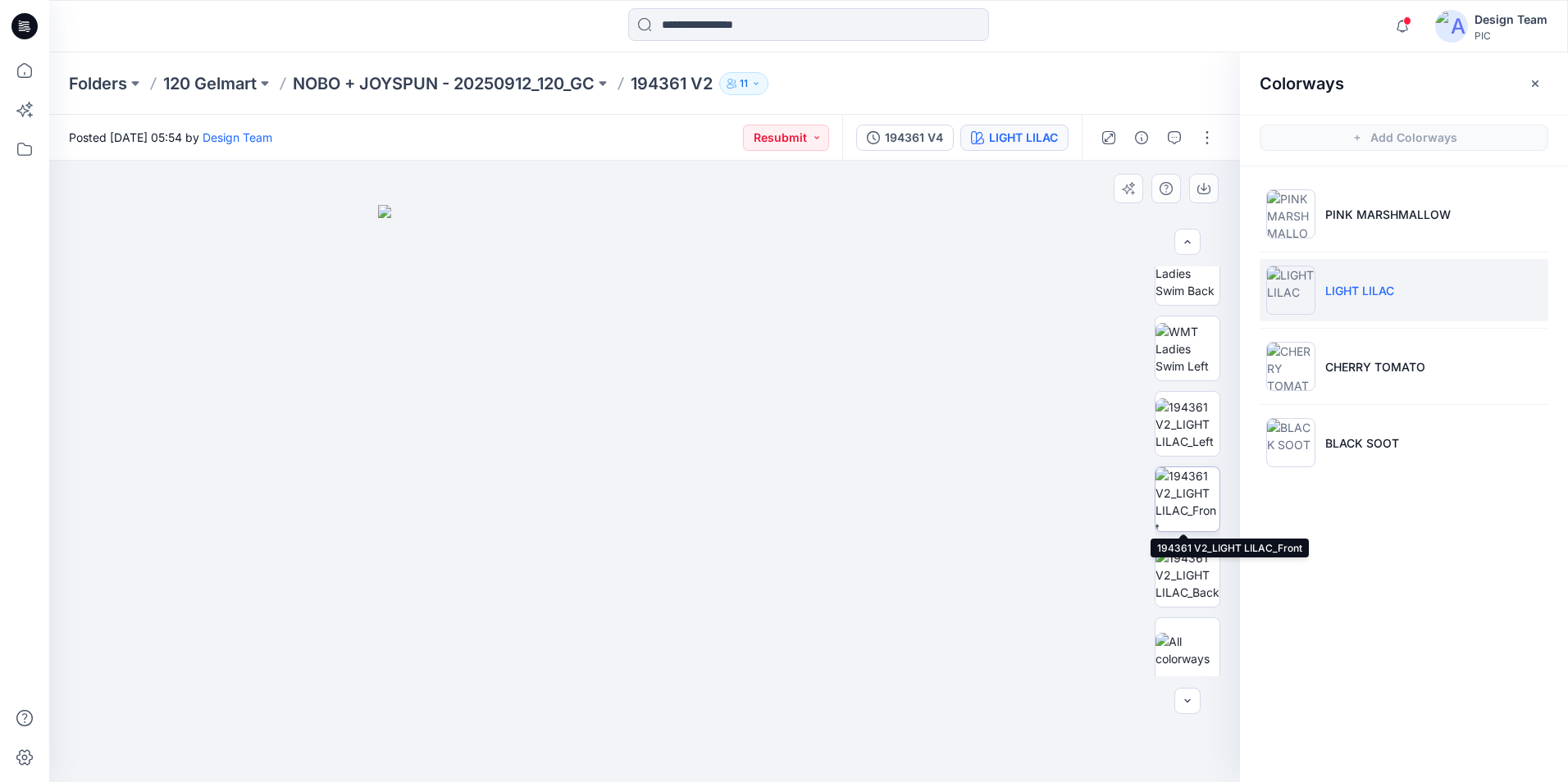
click at [1208, 499] on img at bounding box center [1187, 499] width 64 height 64
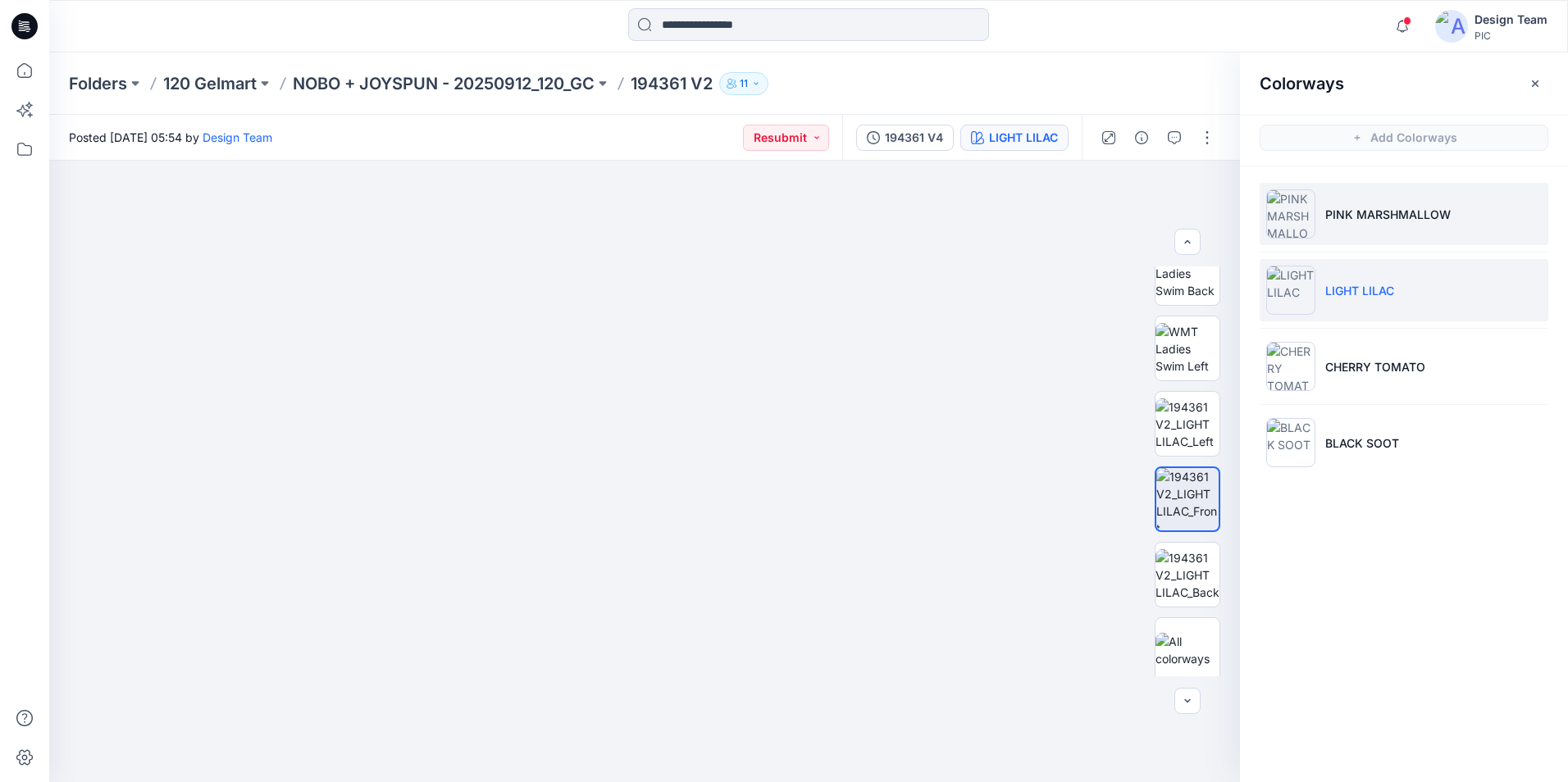
click at [1392, 231] on li "PINK MARSHMALLOW" at bounding box center [1404, 214] width 288 height 62
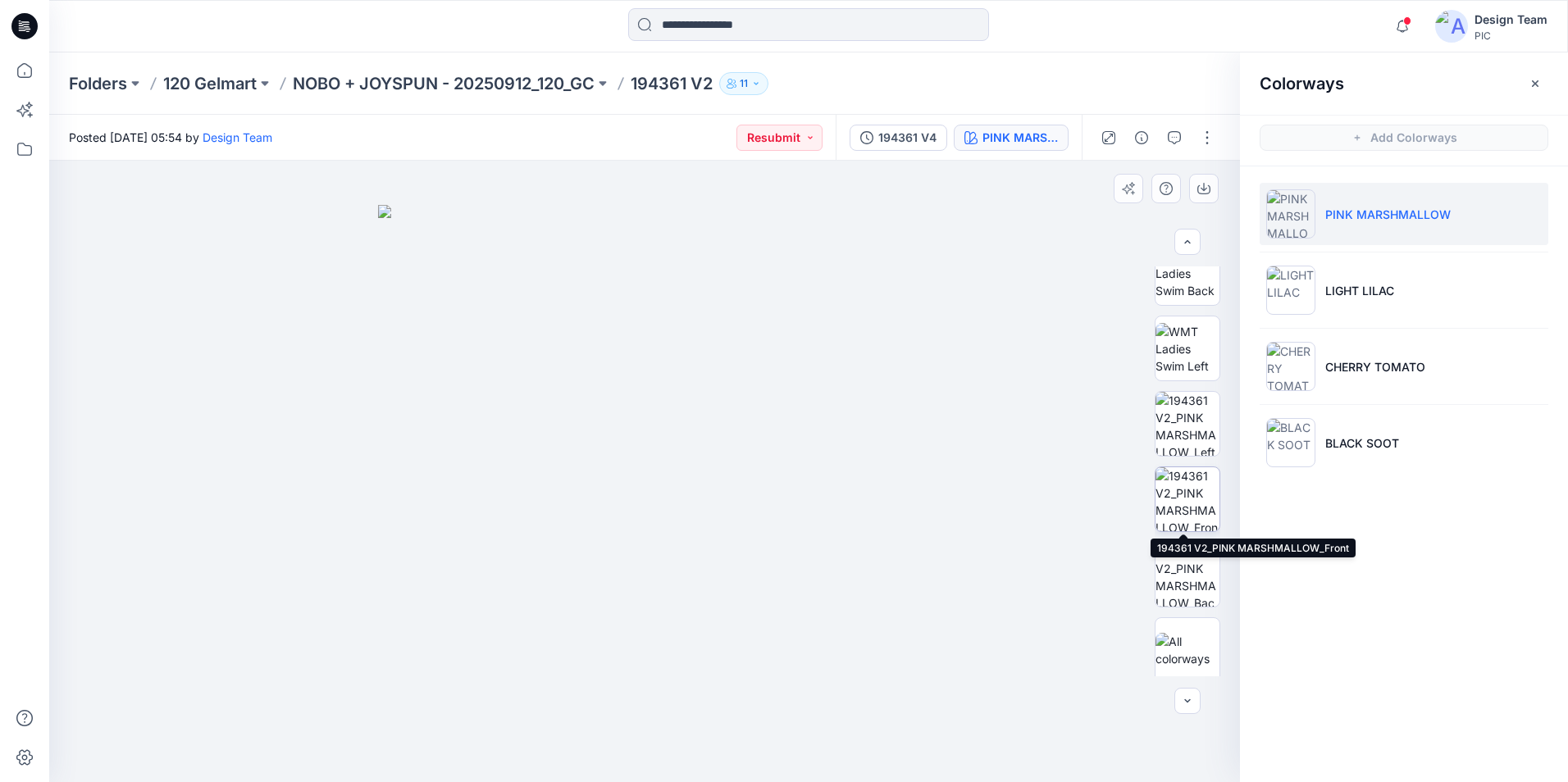
click at [1186, 502] on img at bounding box center [1187, 499] width 64 height 64
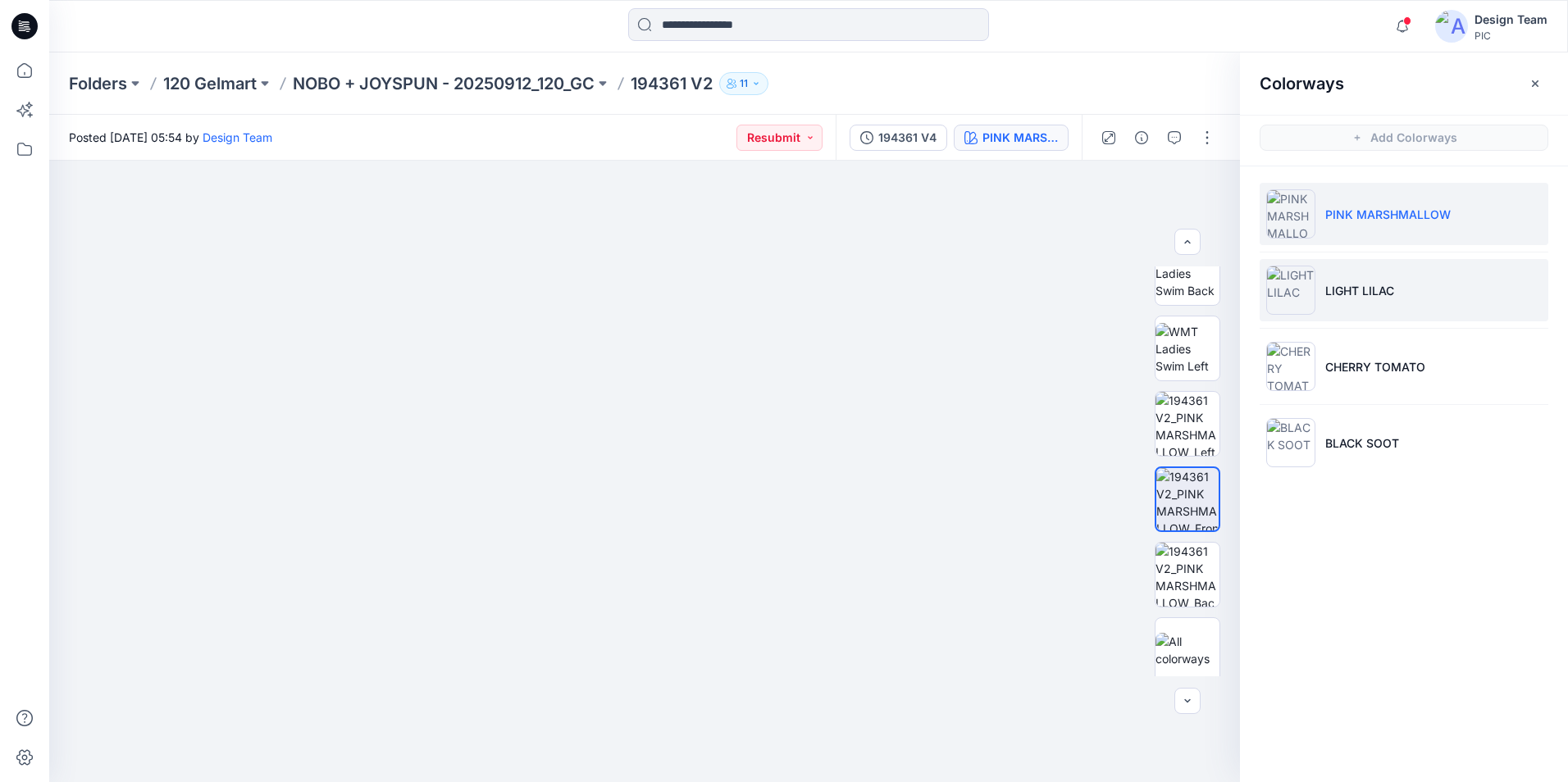
click at [1363, 301] on li "LIGHT LILAC" at bounding box center [1404, 290] width 288 height 62
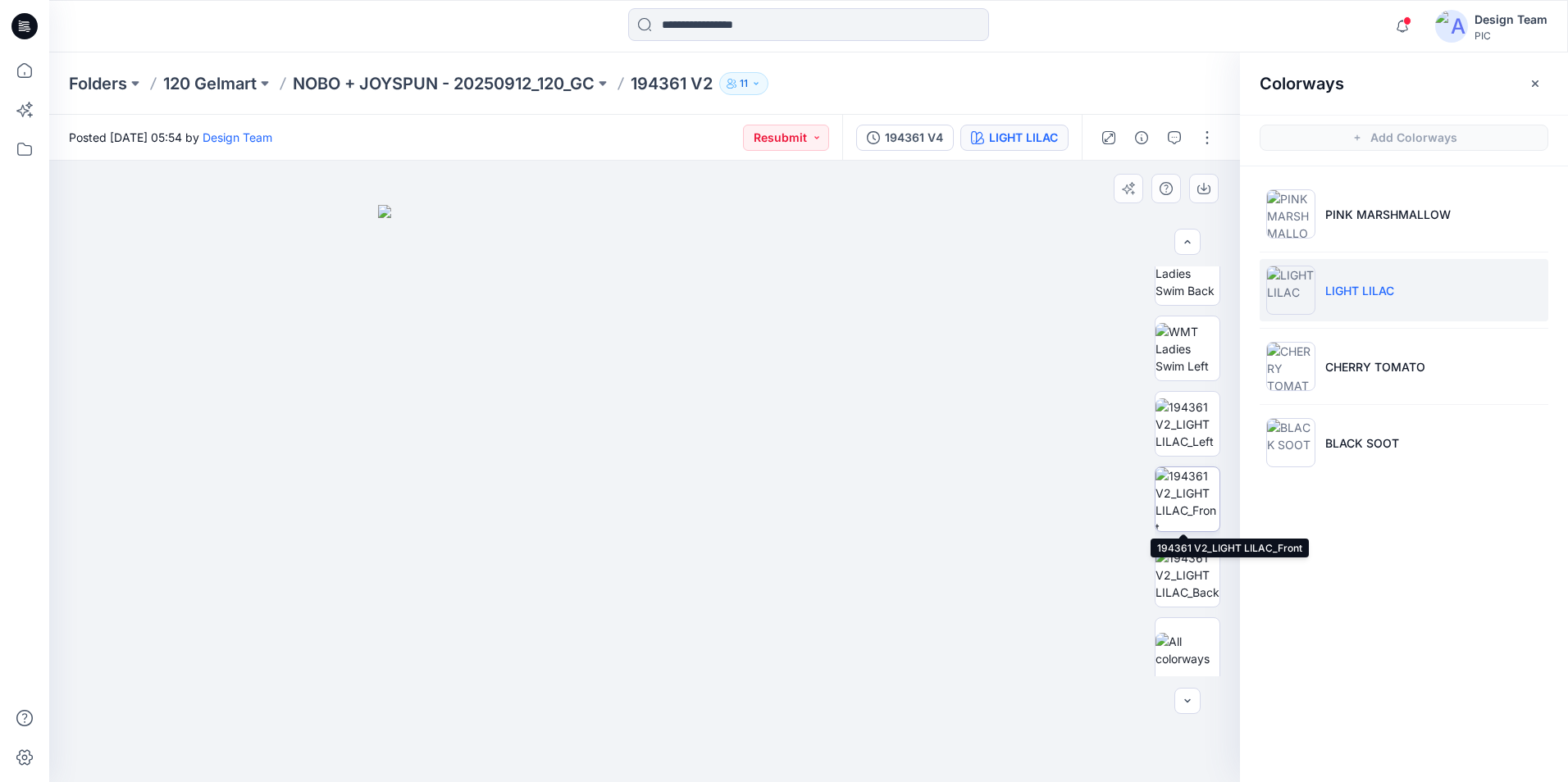
click at [1184, 489] on img at bounding box center [1187, 499] width 64 height 64
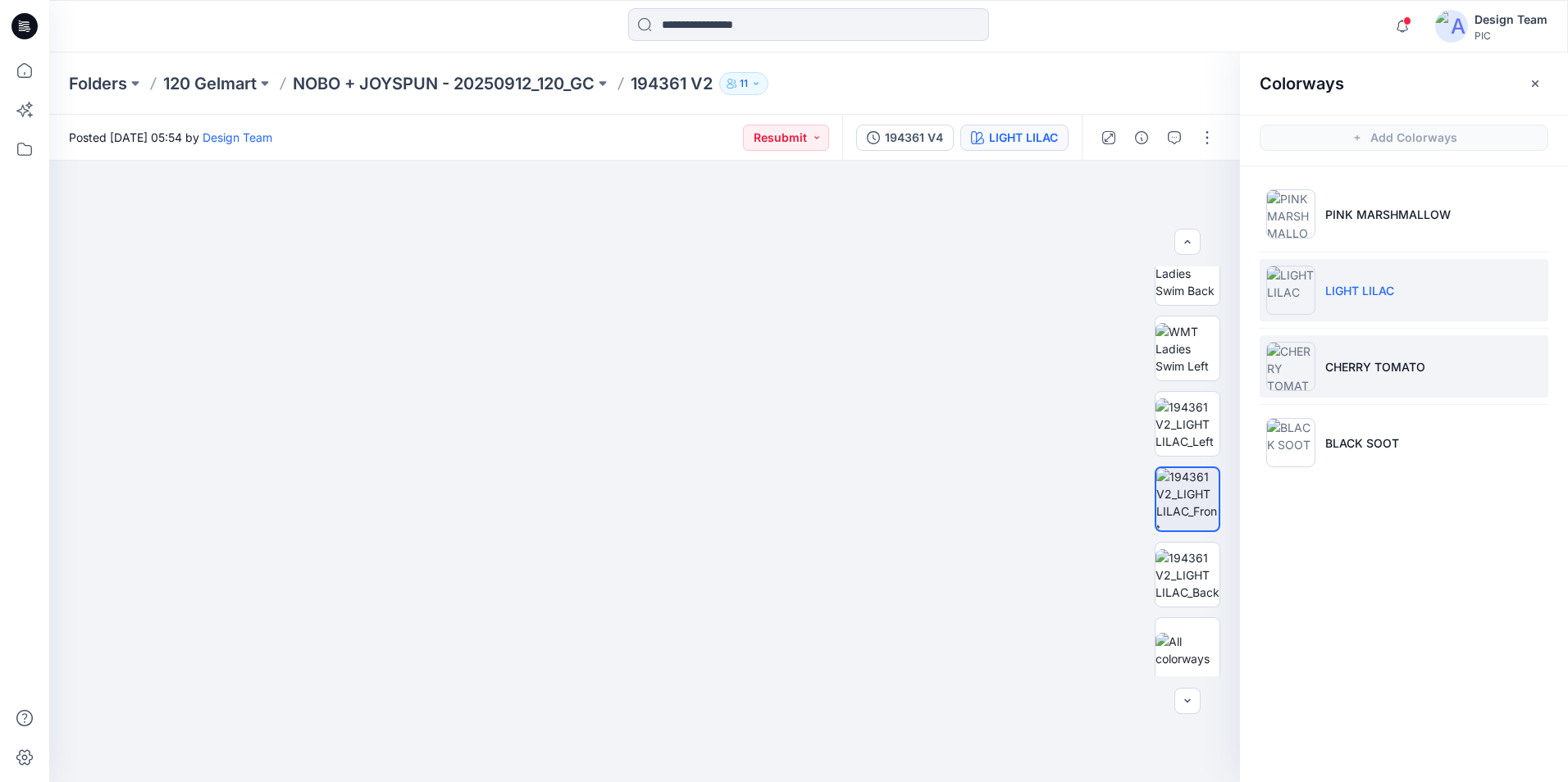
click at [1394, 376] on li "CHERRY TOMATO" at bounding box center [1404, 367] width 288 height 62
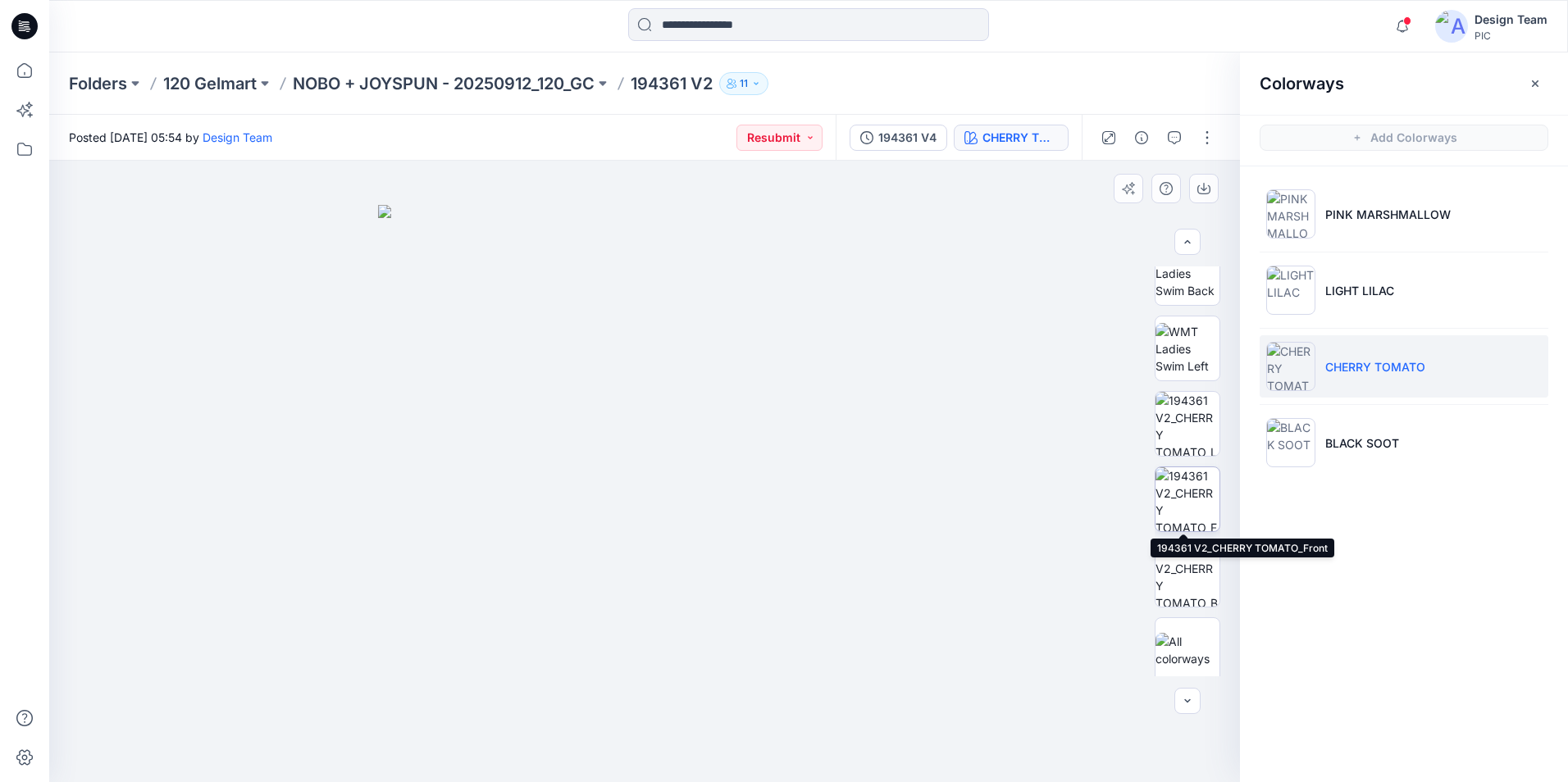
click at [1187, 495] on img at bounding box center [1187, 499] width 64 height 64
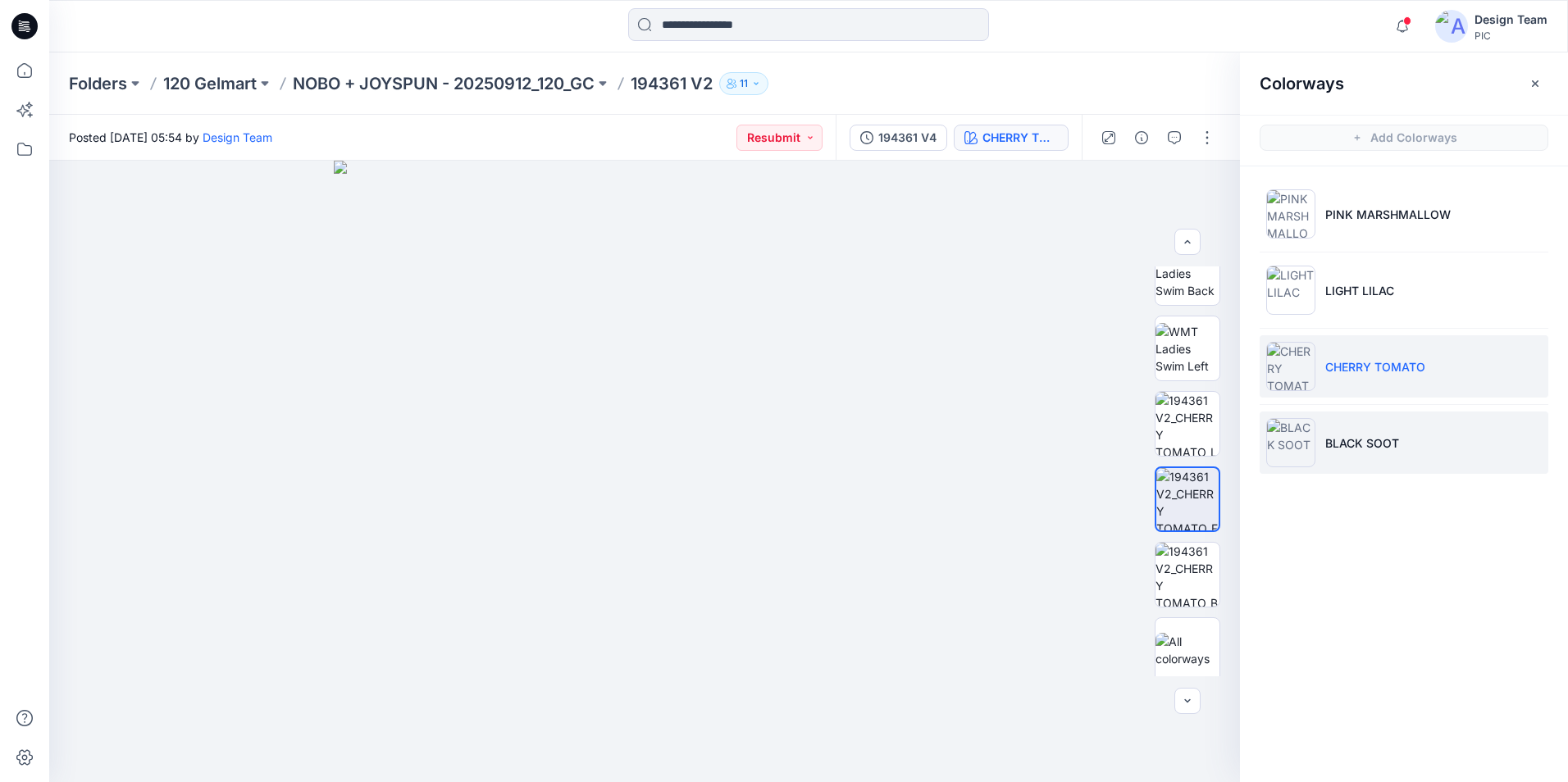
click at [1336, 449] on p "BLACK SOOT" at bounding box center [1362, 443] width 74 height 17
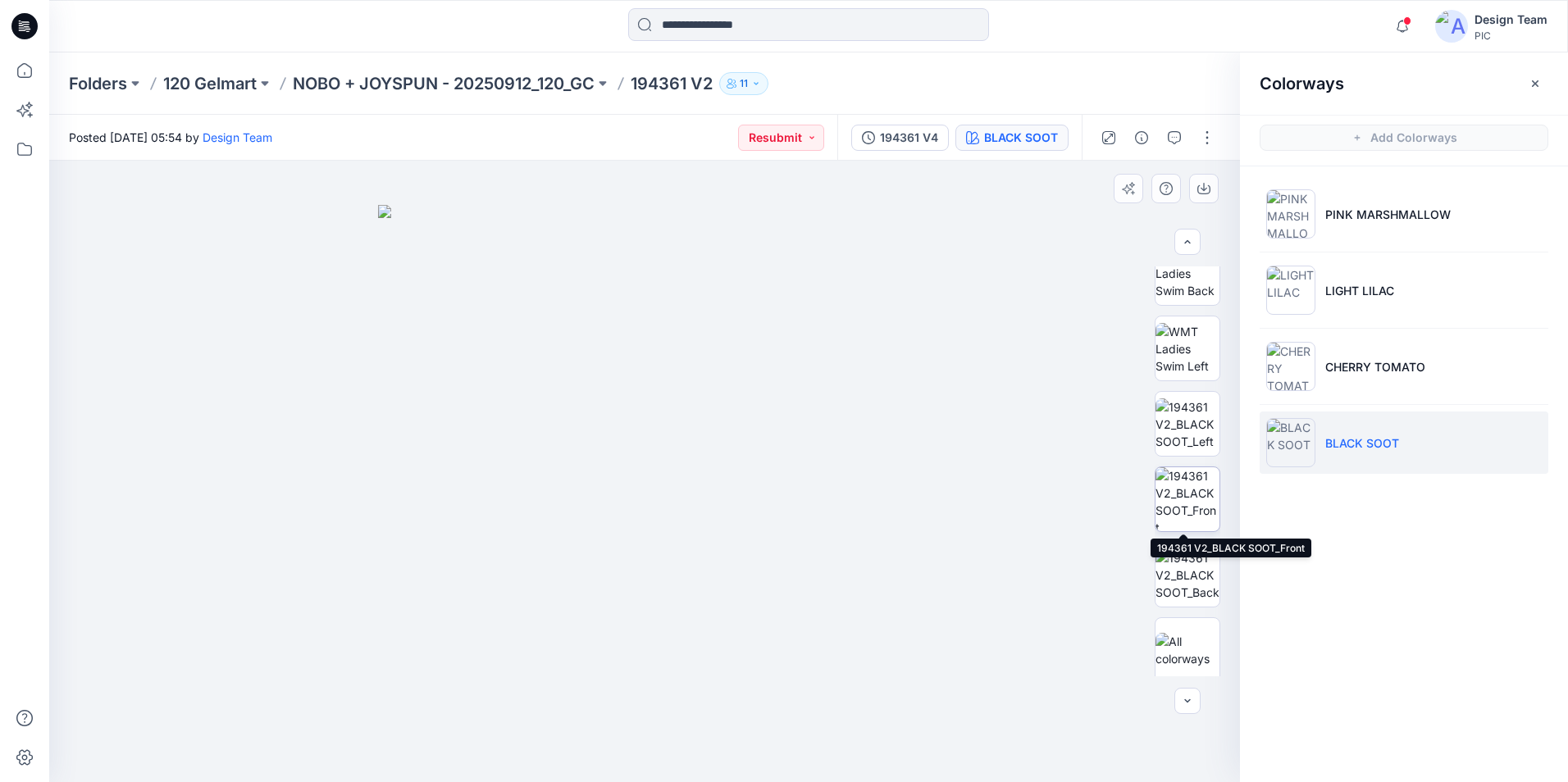
click at [1189, 485] on img at bounding box center [1187, 499] width 64 height 64
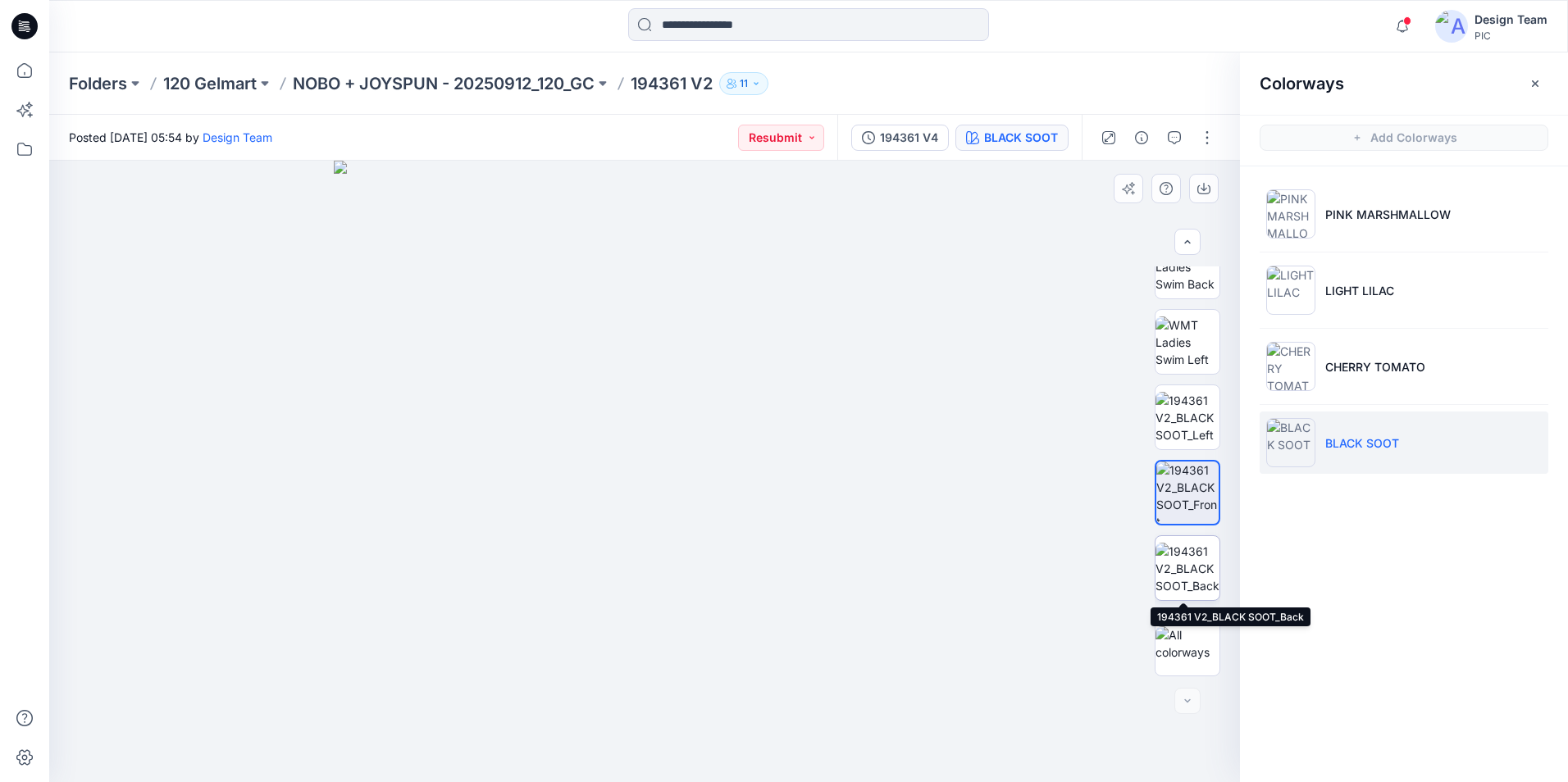
click at [1183, 570] on img at bounding box center [1187, 568] width 64 height 52
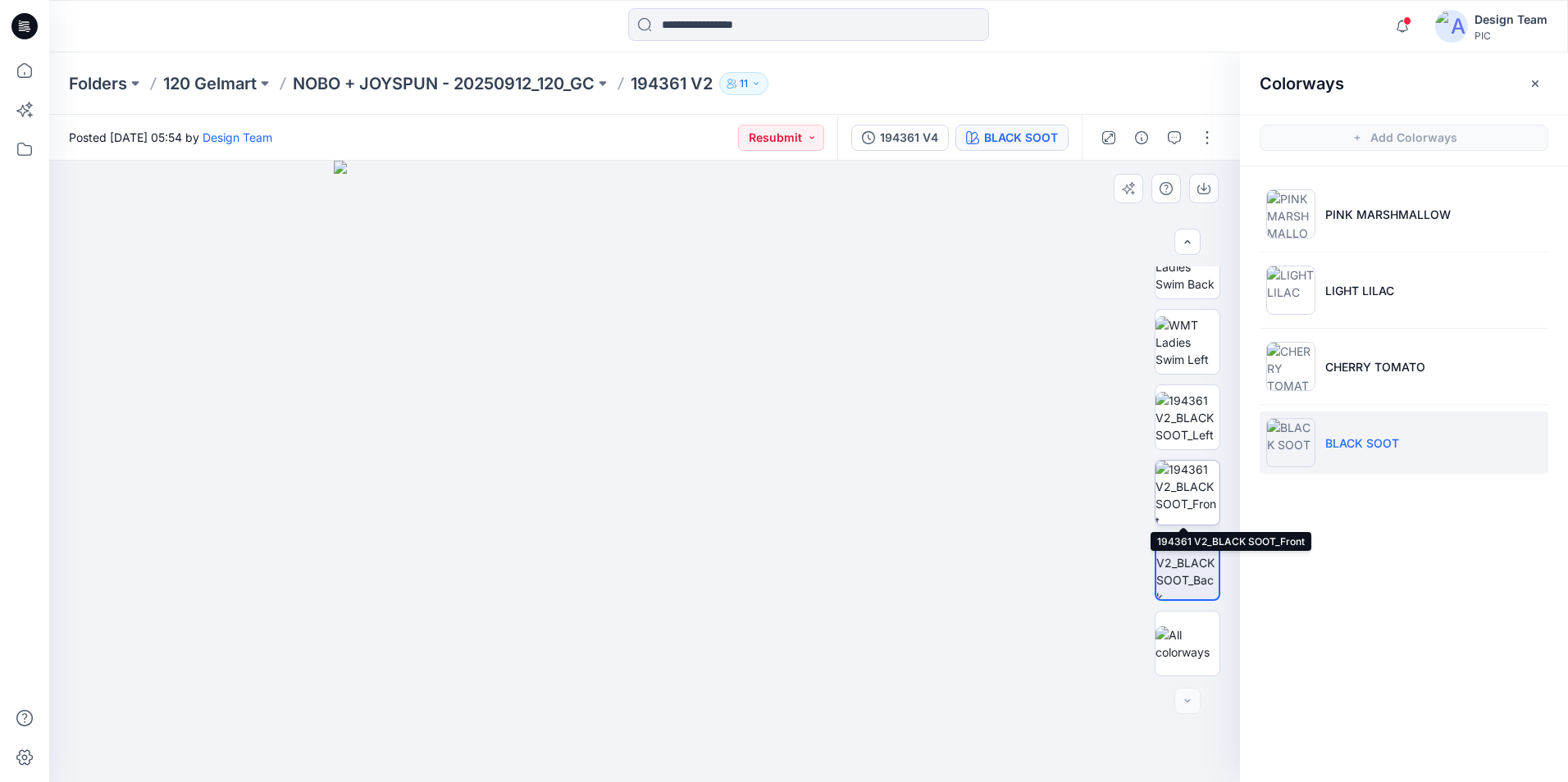
click at [1197, 484] on img at bounding box center [1187, 493] width 64 height 64
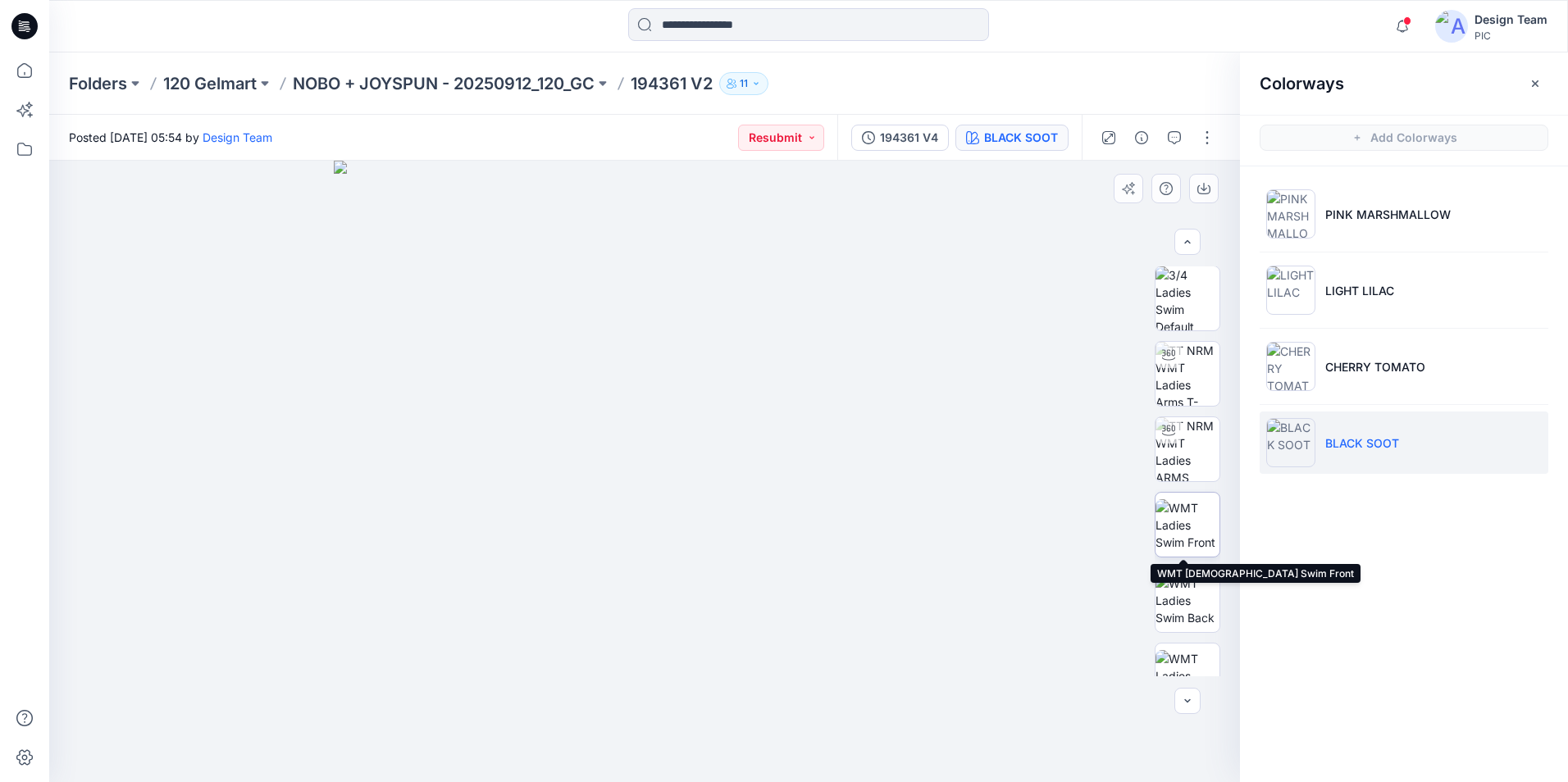
scroll to position [0, 0]
click at [1527, 85] on button "button" at bounding box center [1535, 83] width 26 height 26
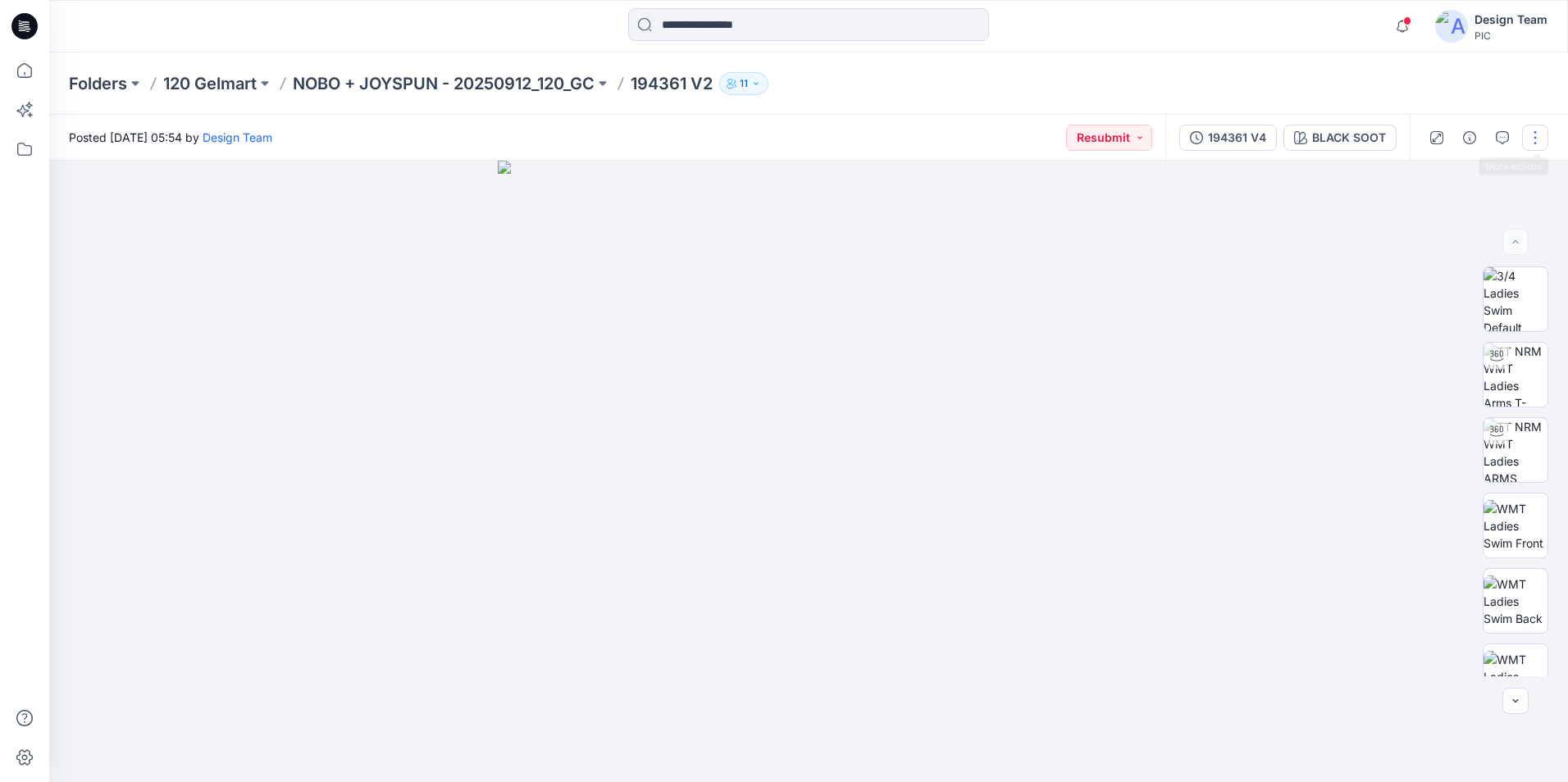
click at [1535, 141] on button "button" at bounding box center [1535, 138] width 26 height 26
click at [1466, 214] on button "Edit" at bounding box center [1466, 221] width 151 height 30
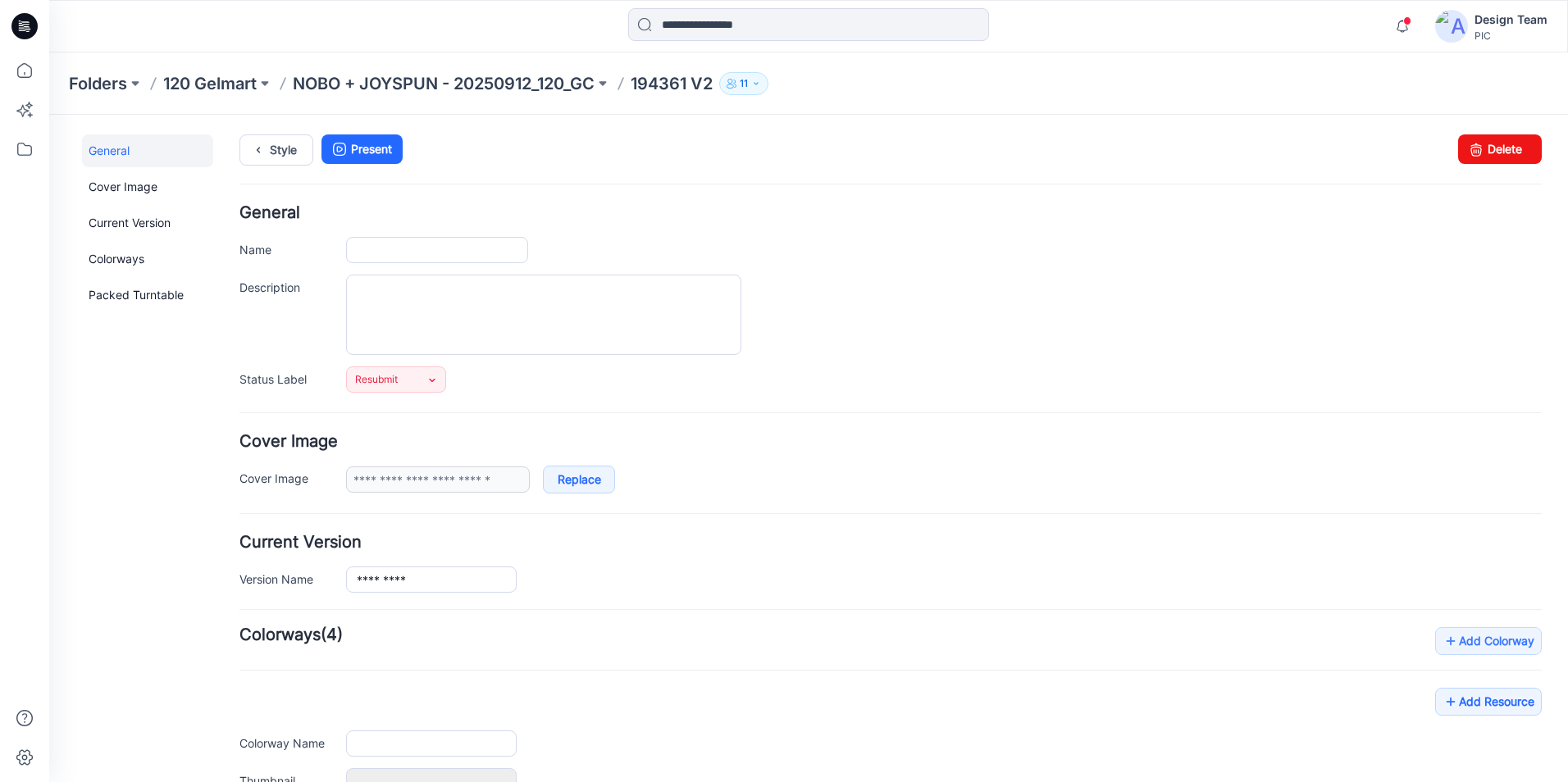
type input "*********"
type input "**********"
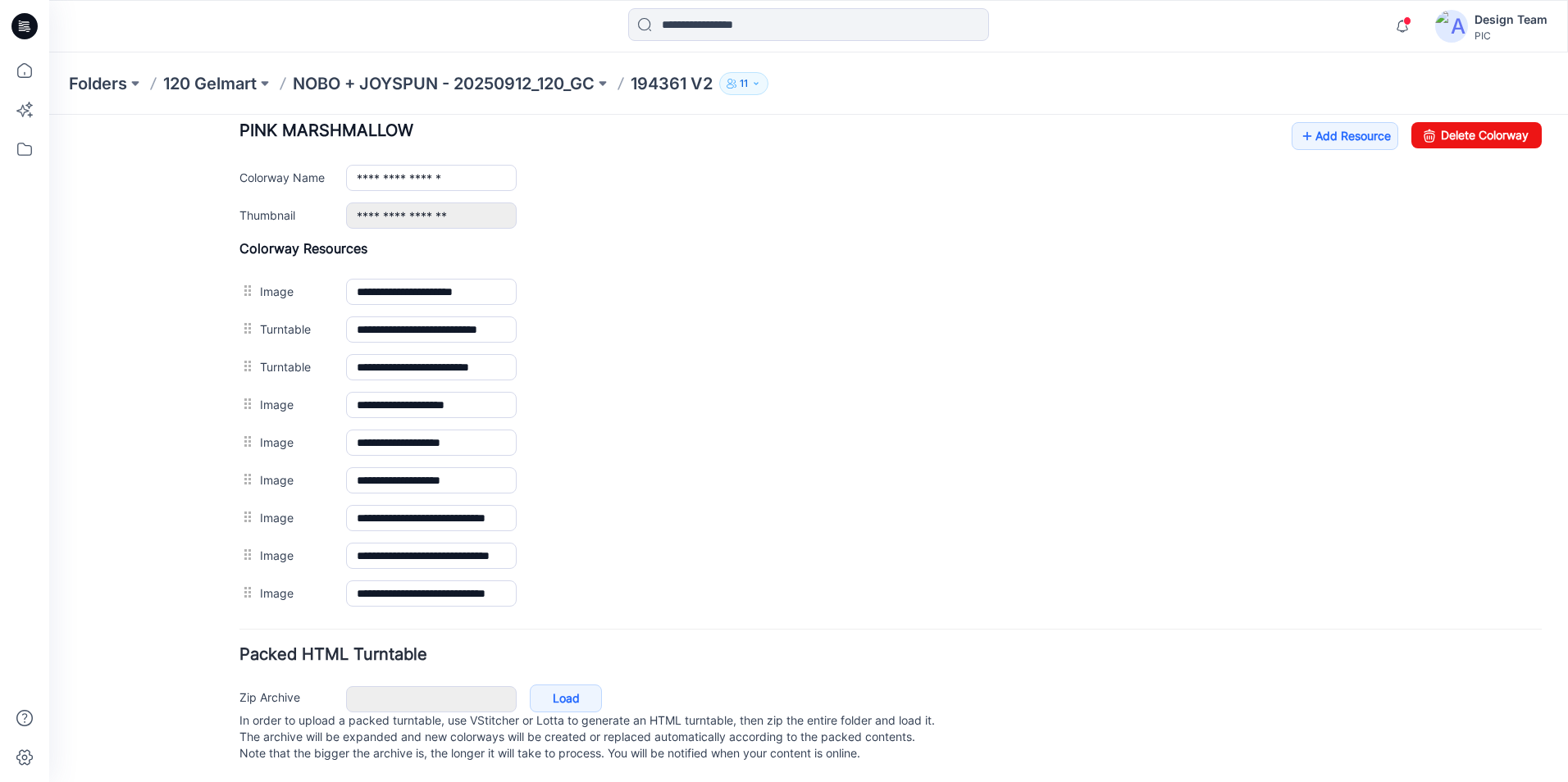
scroll to position [656, 0]
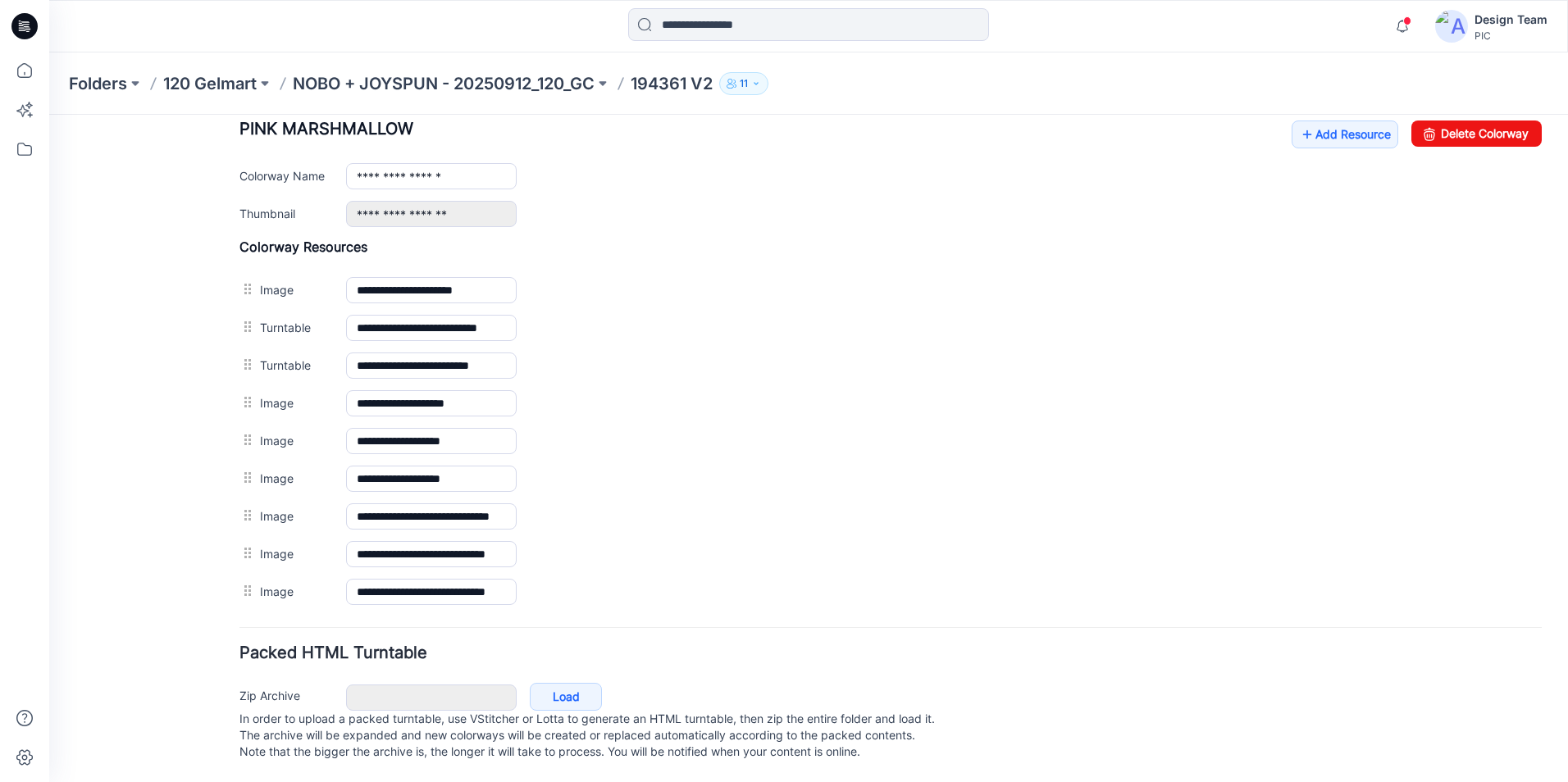
drag, startPoint x: 246, startPoint y: 549, endPoint x: 536, endPoint y: 514, distance: 292.1
click at [49, 115] on link at bounding box center [49, 115] width 0 height 0
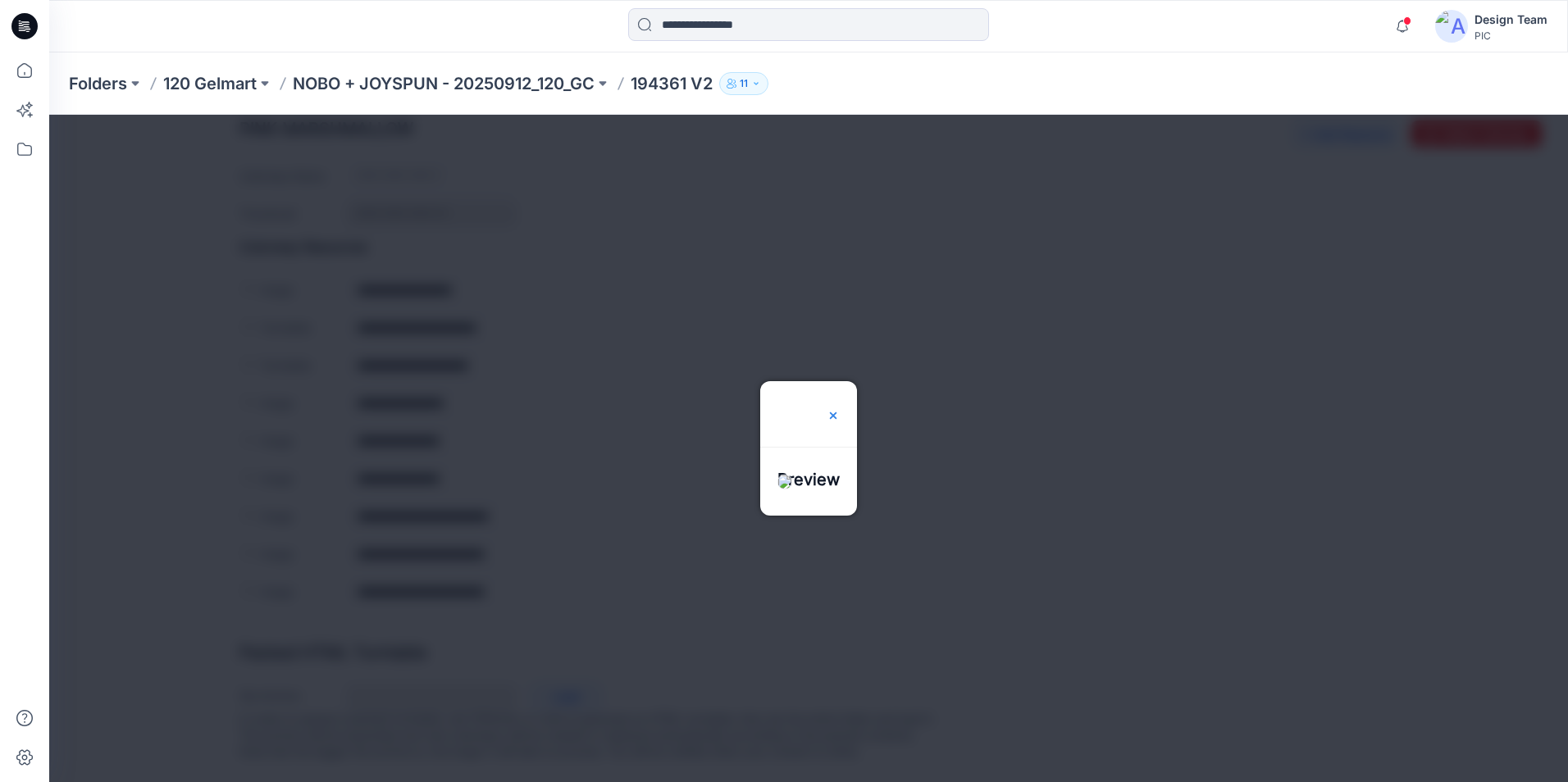
click at [840, 409] on img at bounding box center [833, 415] width 13 height 13
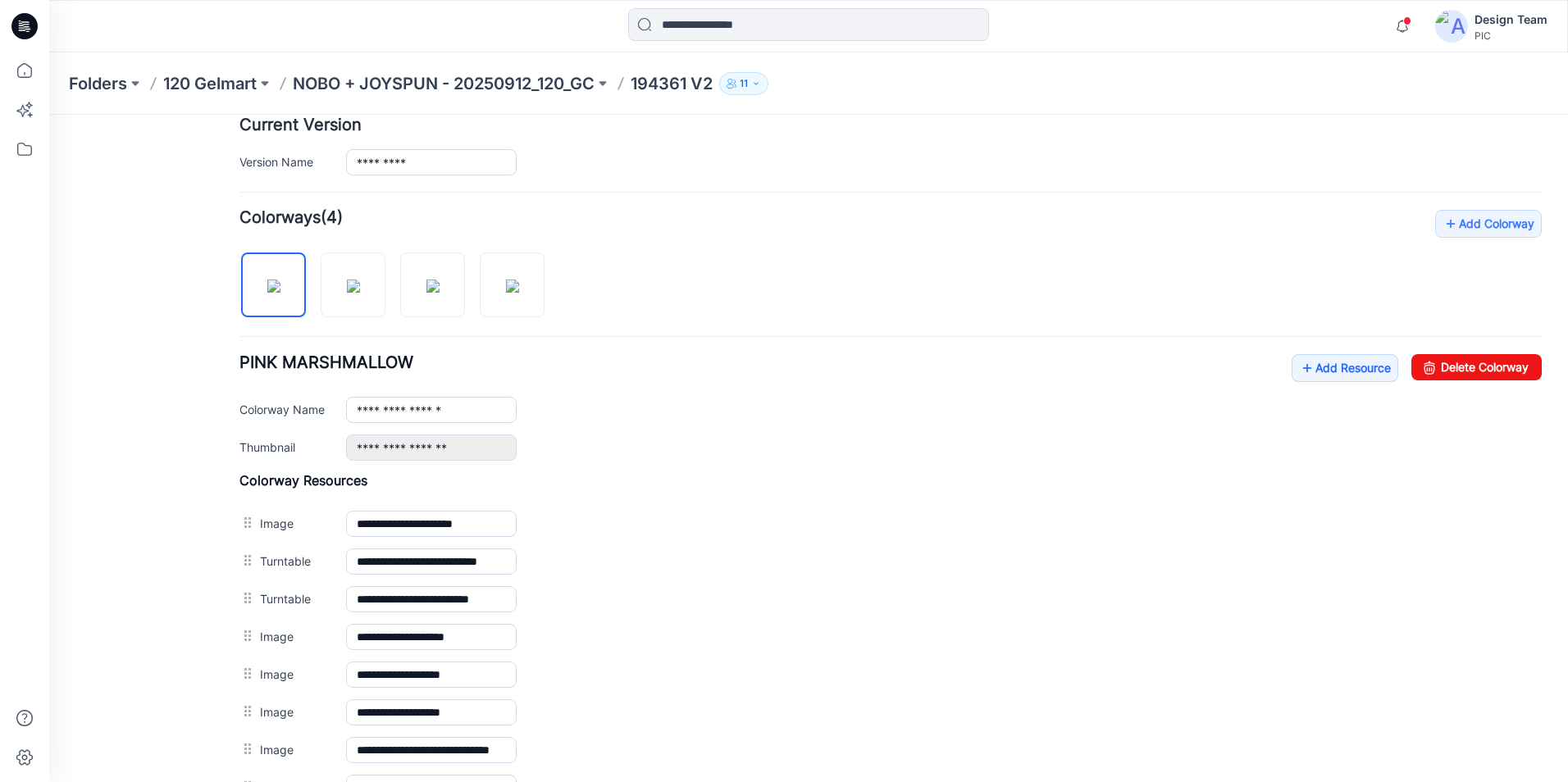
scroll to position [410, 0]
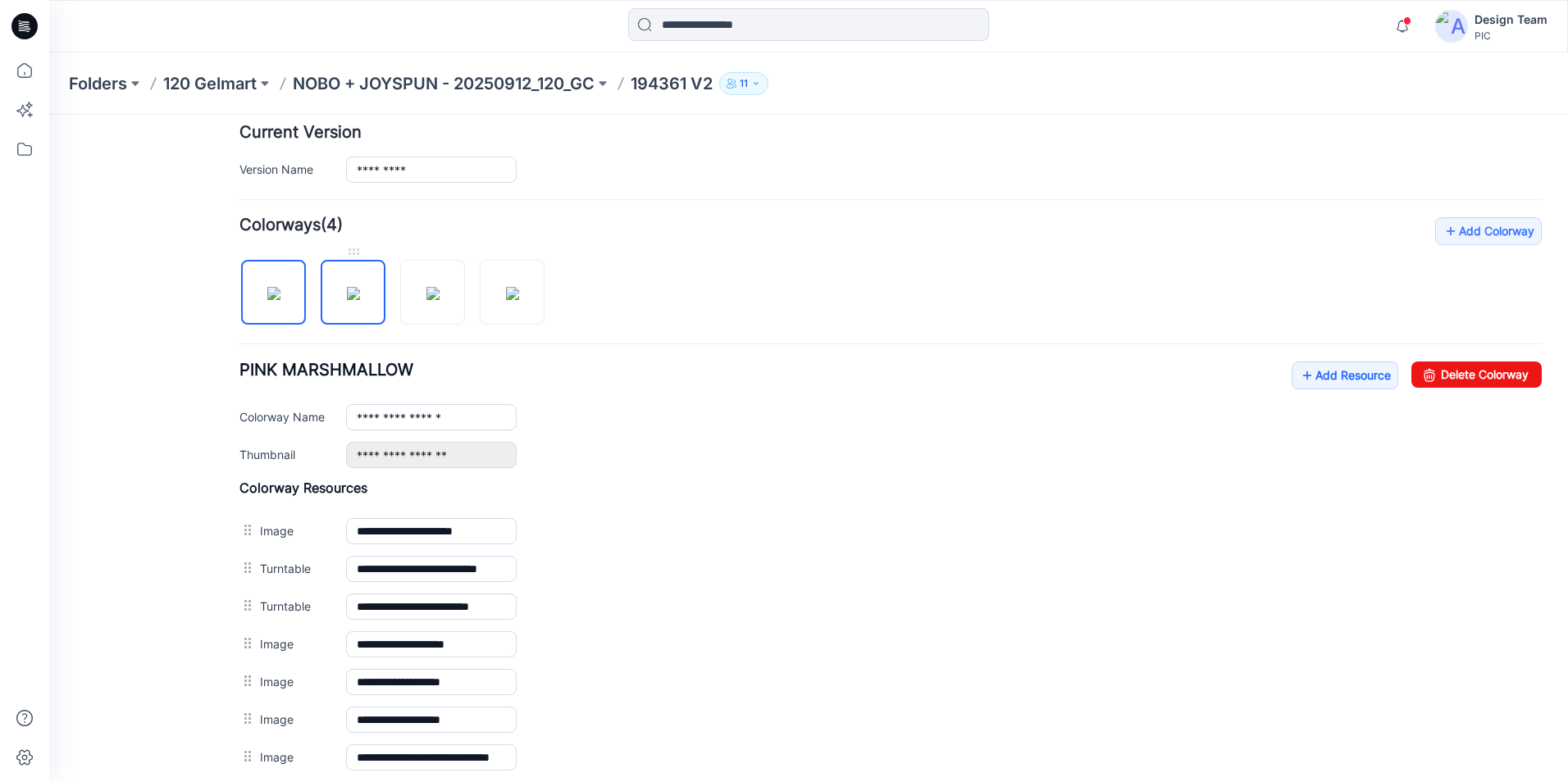
click at [360, 300] on img at bounding box center [353, 294] width 13 height 13
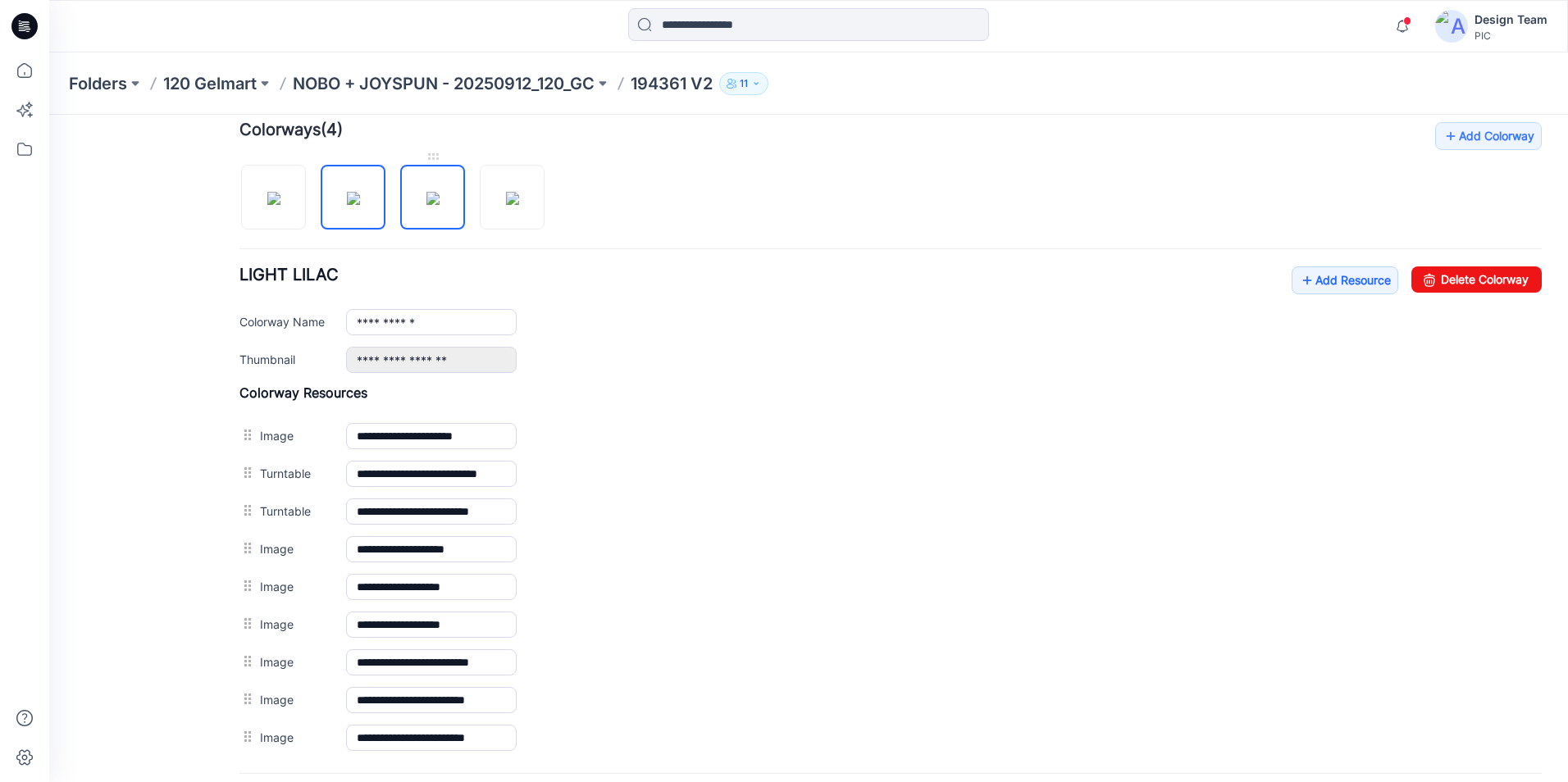
scroll to position [504, 0]
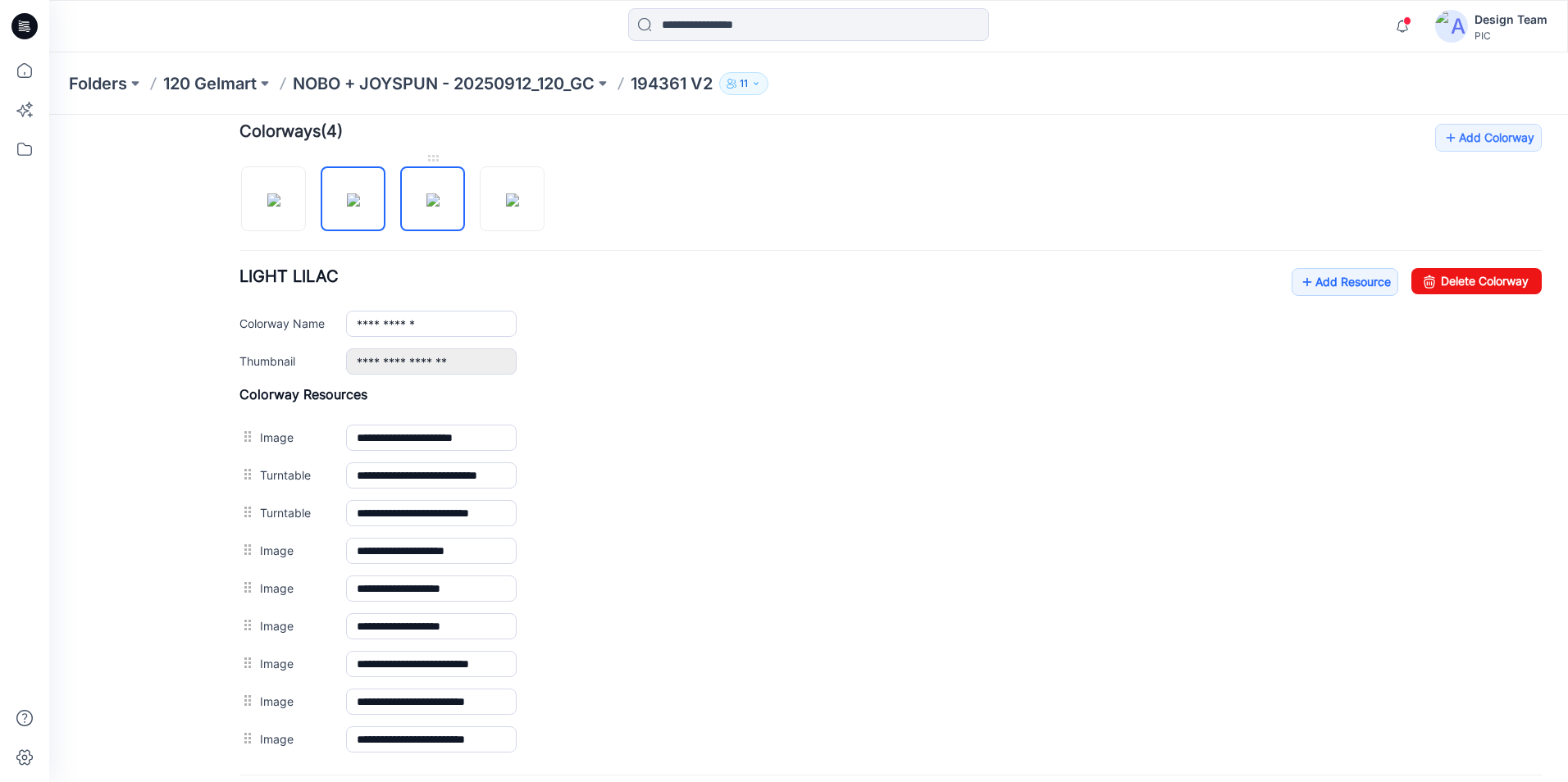
click at [426, 193] on img at bounding box center [433, 200] width 13 height 13
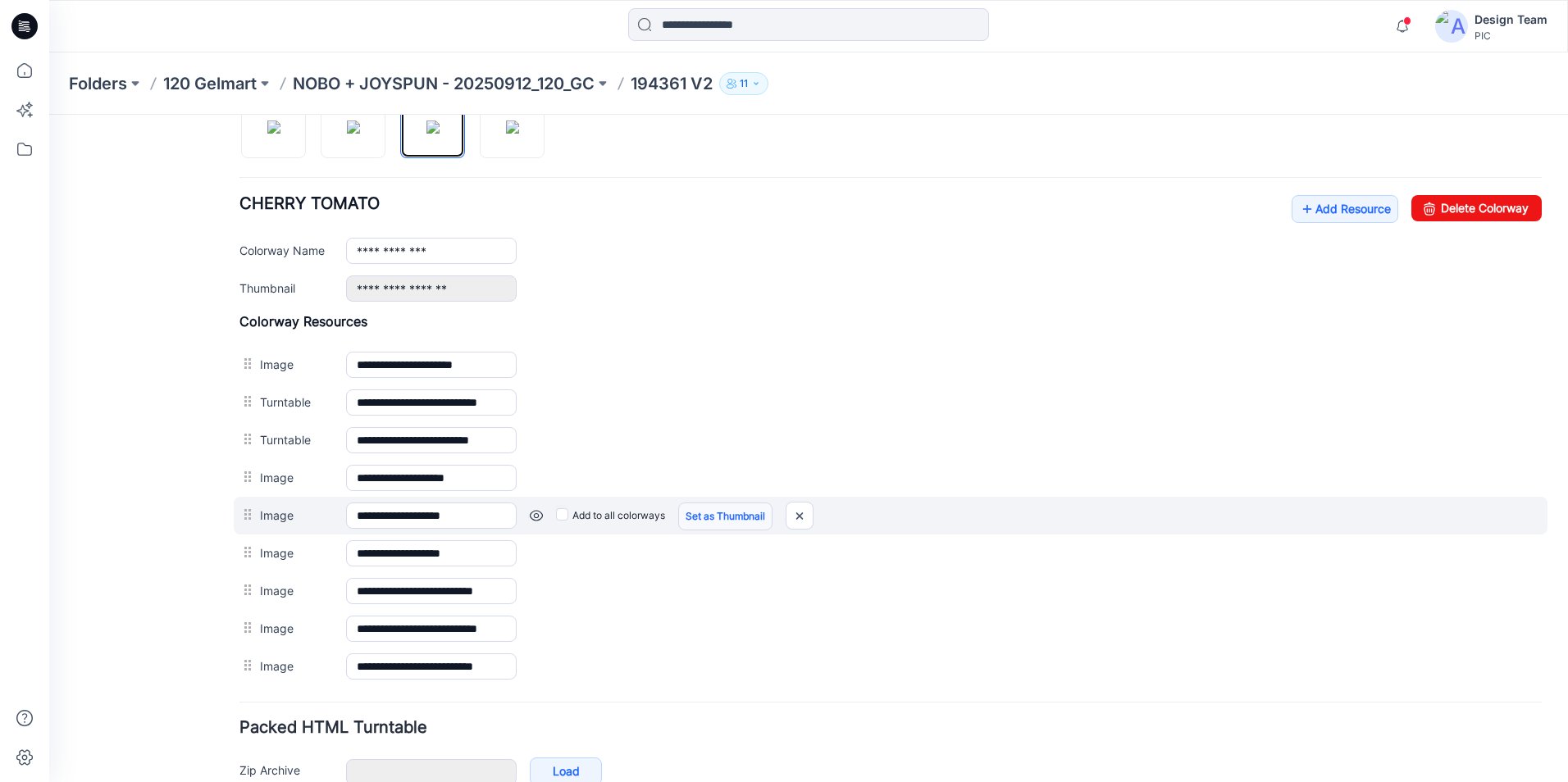
scroll to position [667, 0]
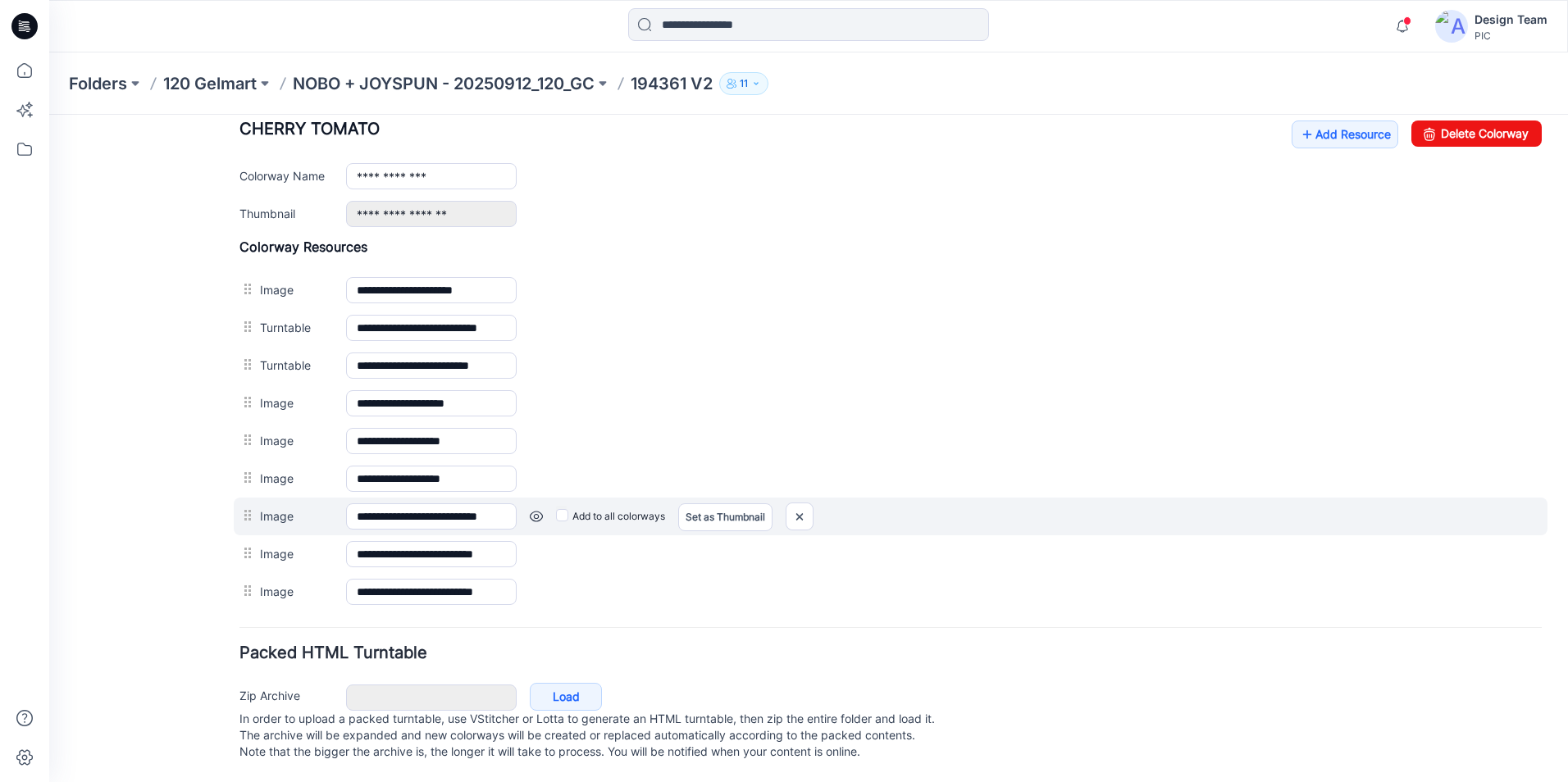
click at [538, 510] on link at bounding box center [536, 516] width 13 height 13
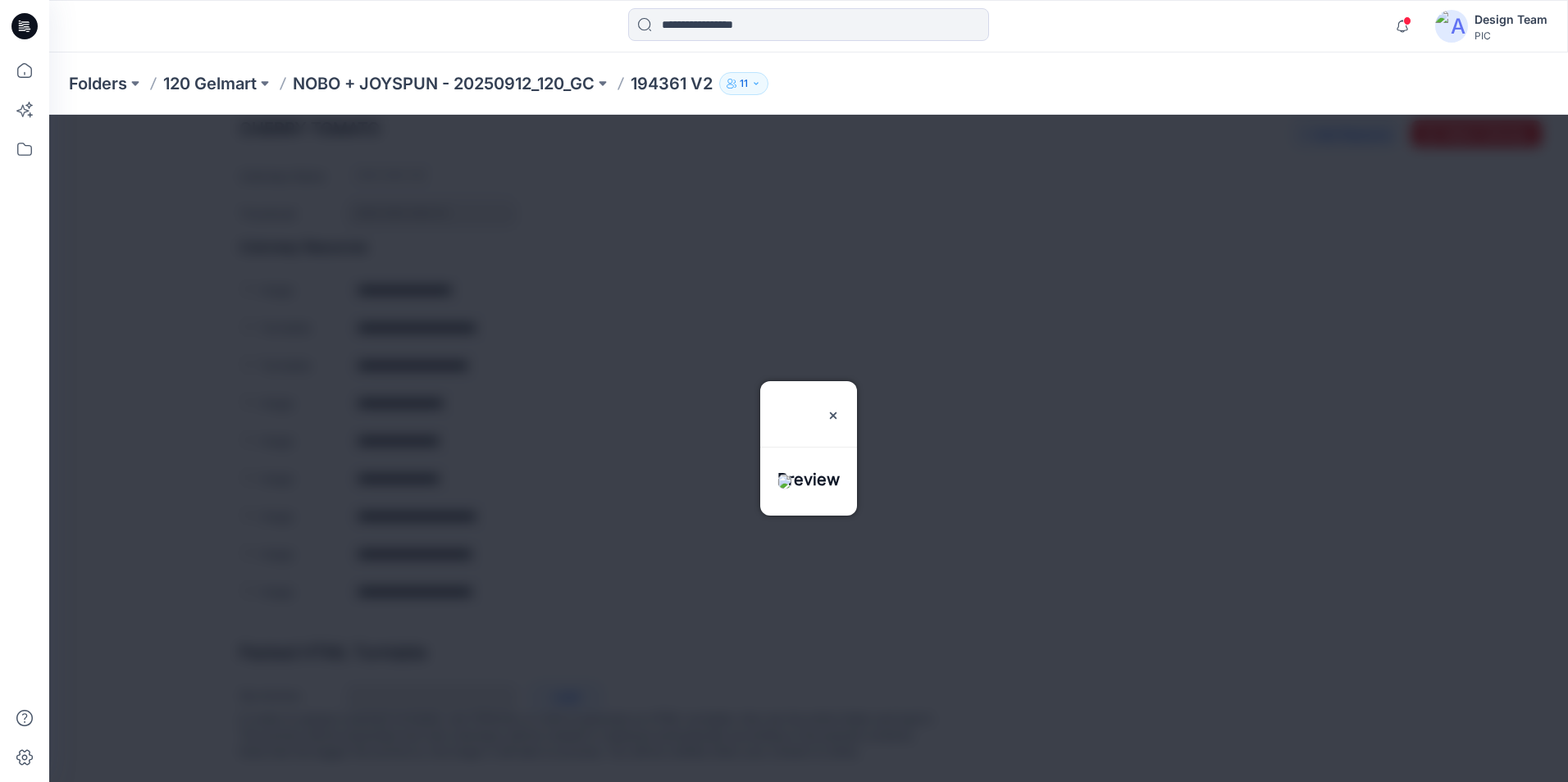
click at [792, 485] on img at bounding box center [785, 482] width 15 height 15
click at [840, 409] on img at bounding box center [833, 415] width 13 height 13
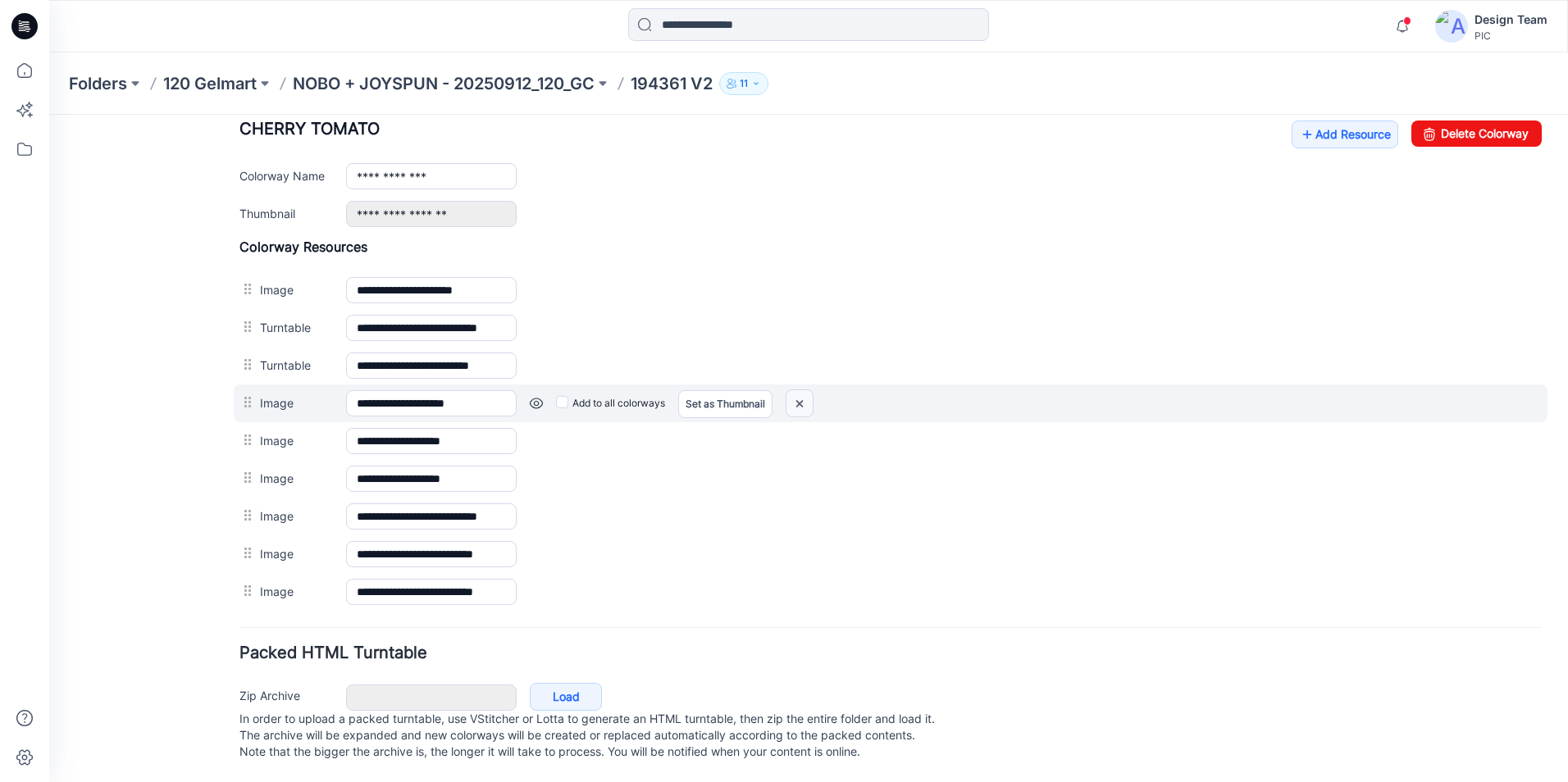
scroll to position [422, 0]
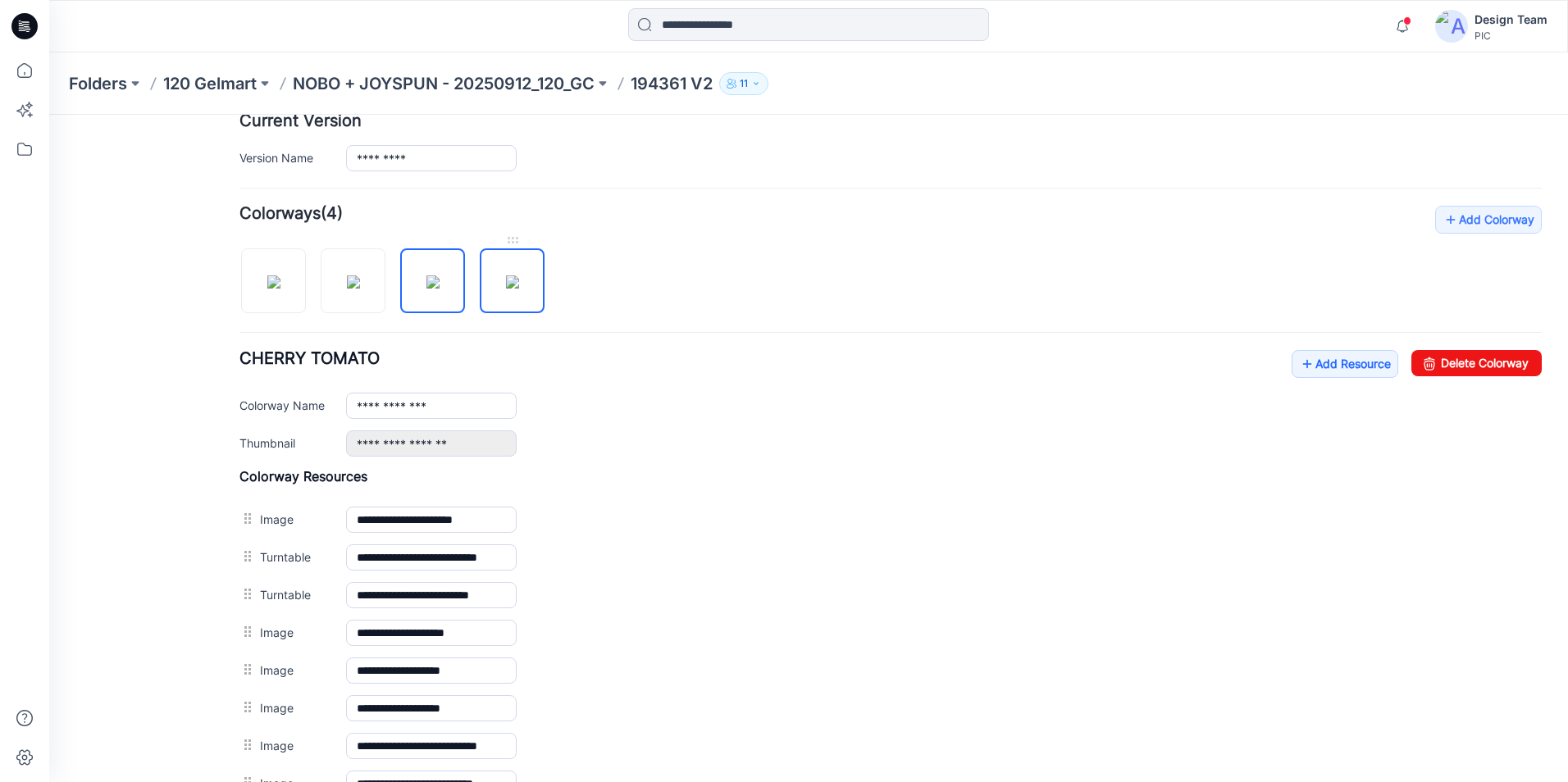
click at [514, 288] on img at bounding box center [512, 282] width 13 height 13
type input "**********"
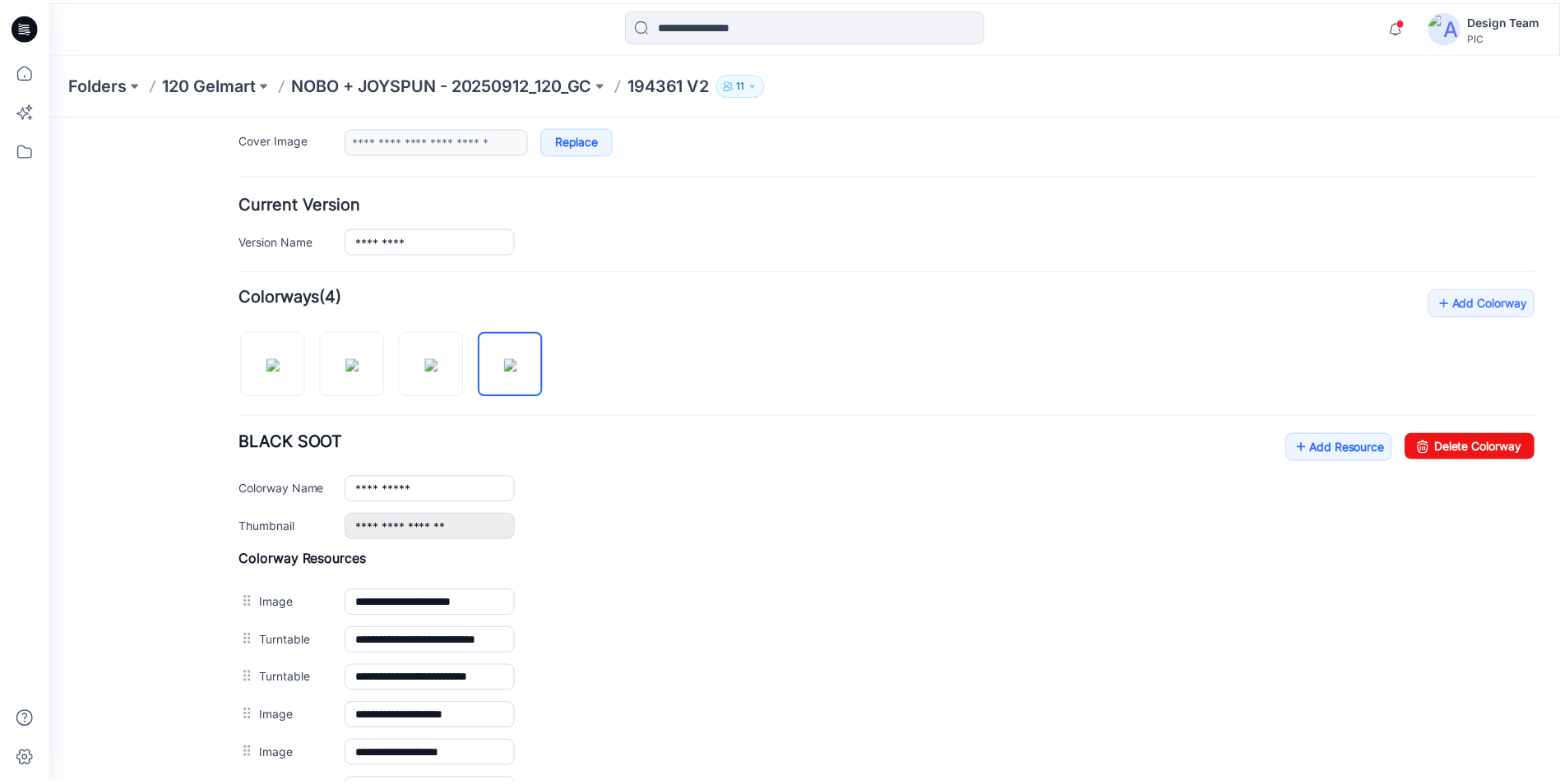
scroll to position [93, 0]
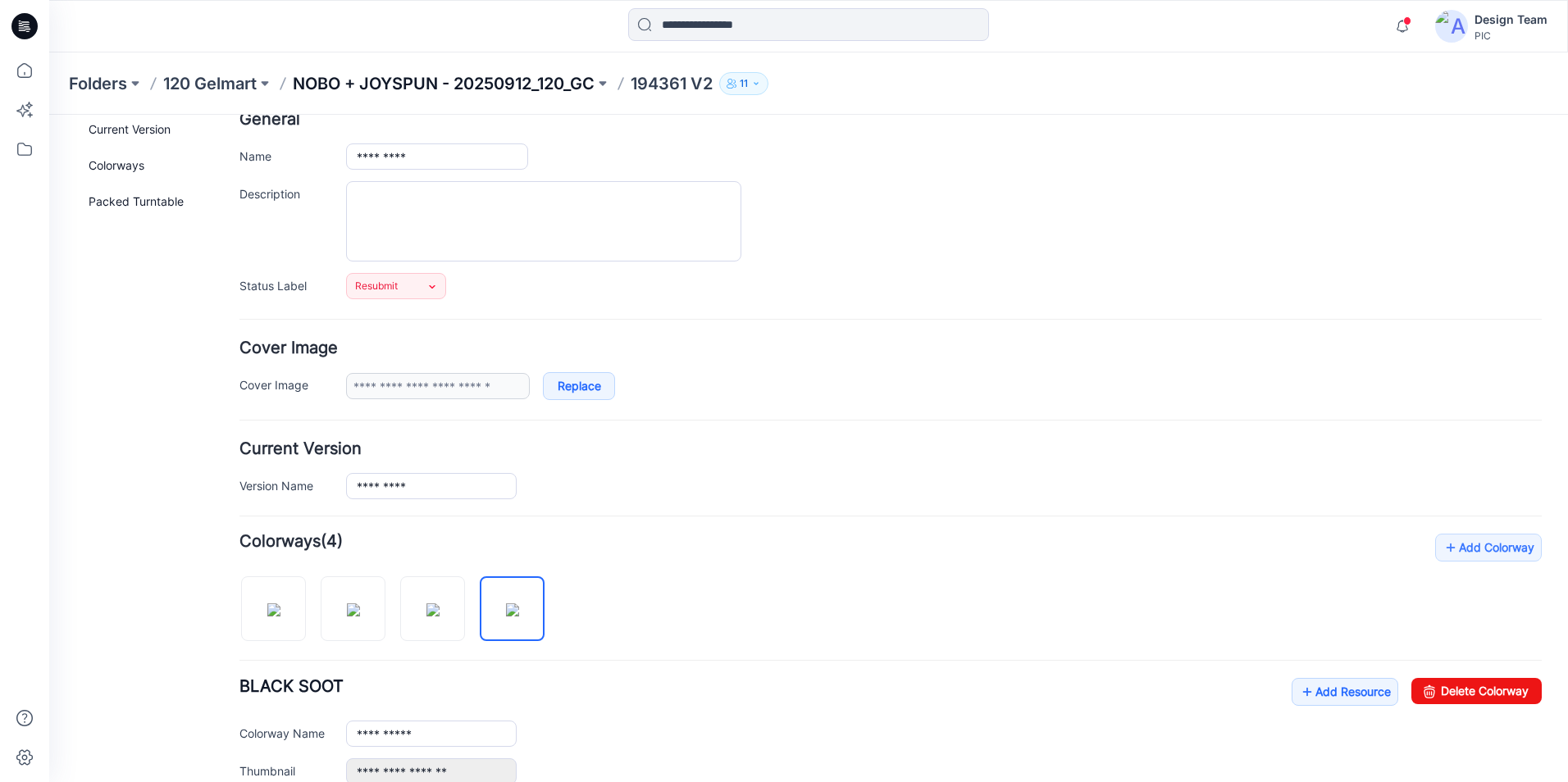
click at [463, 79] on p "NOBO + JOYSPUN - 20250912_120_GC" at bounding box center [444, 83] width 302 height 23
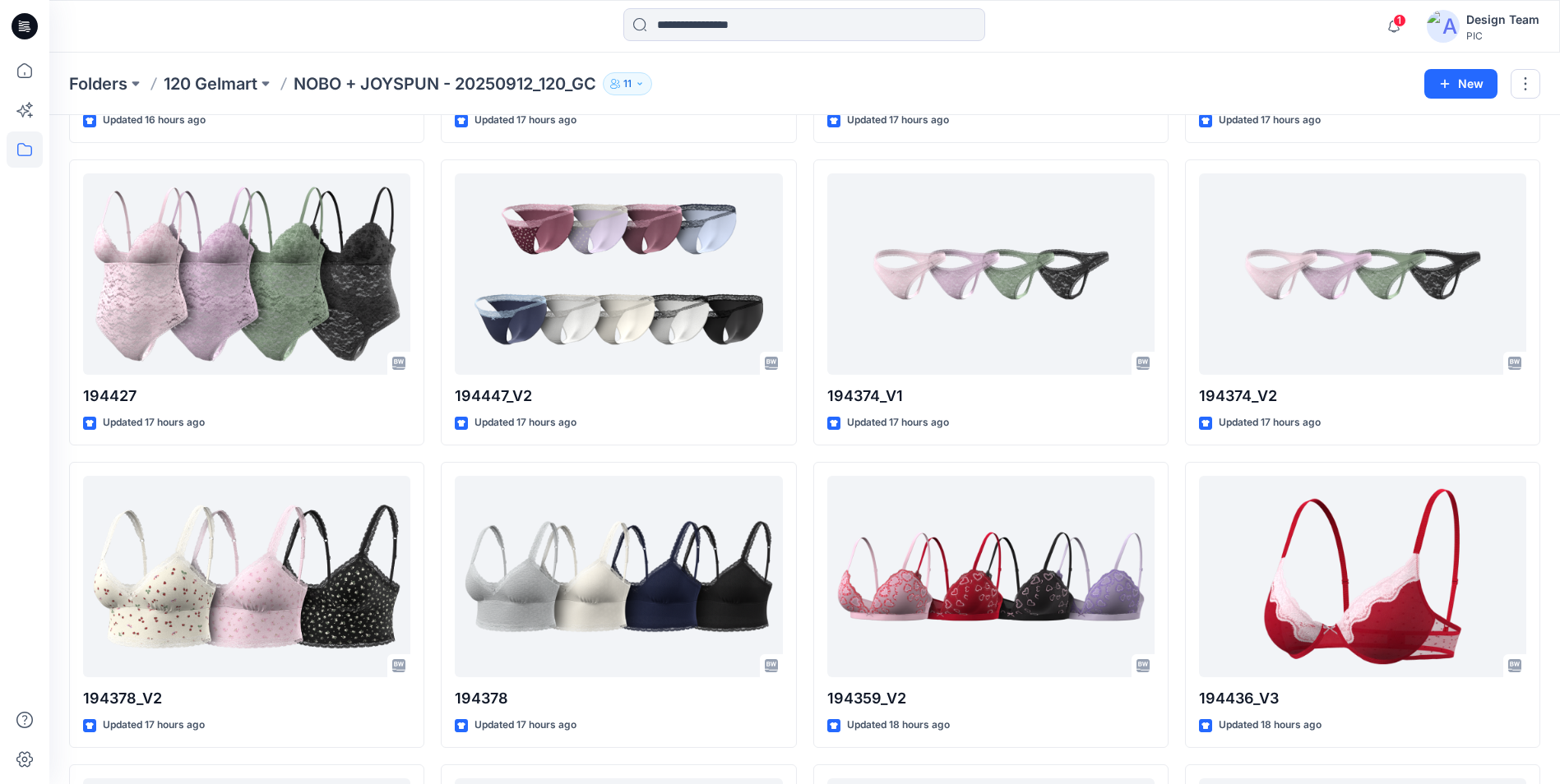
scroll to position [3668, 0]
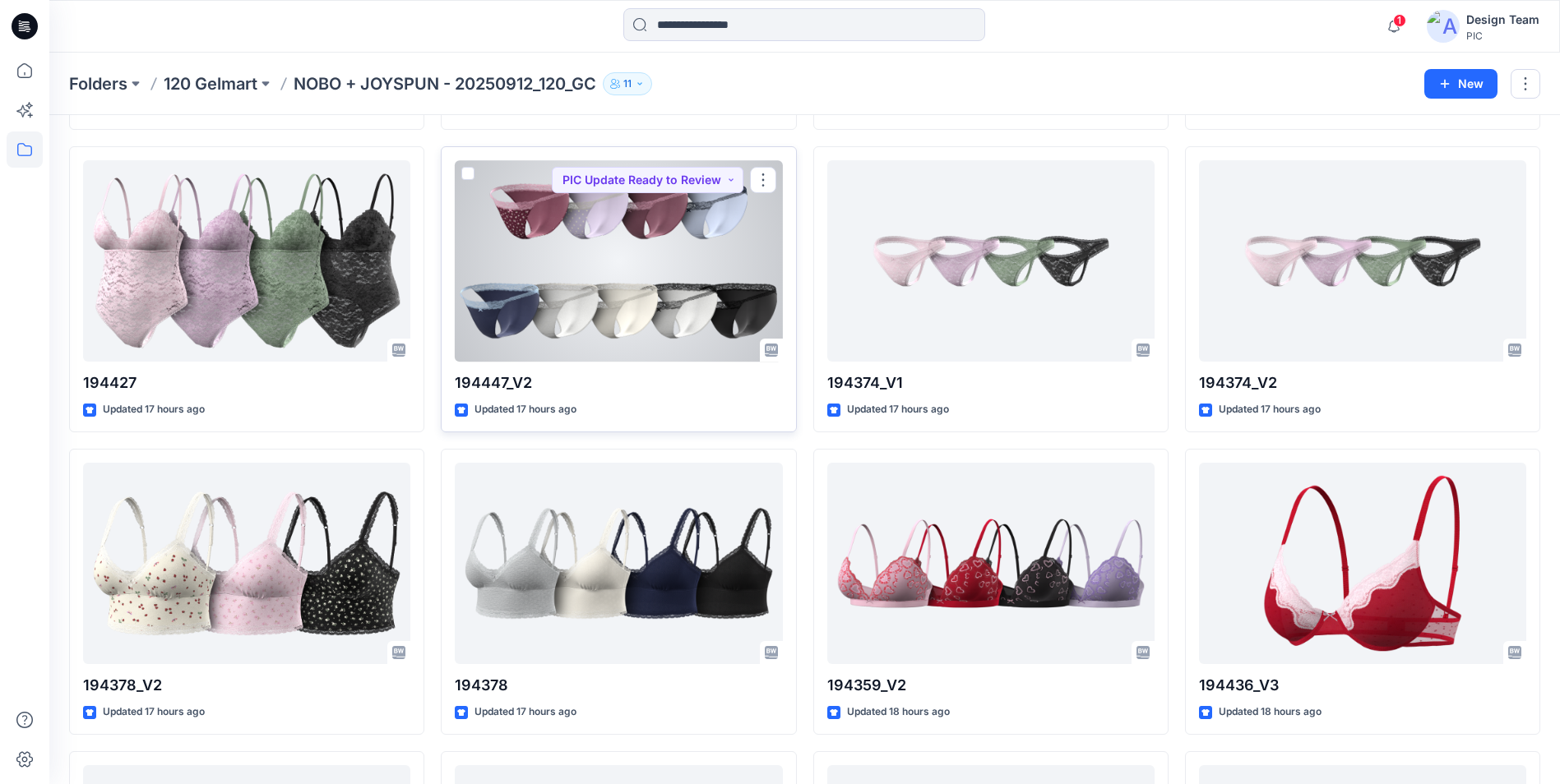
click at [669, 317] on div at bounding box center [619, 261] width 328 height 201
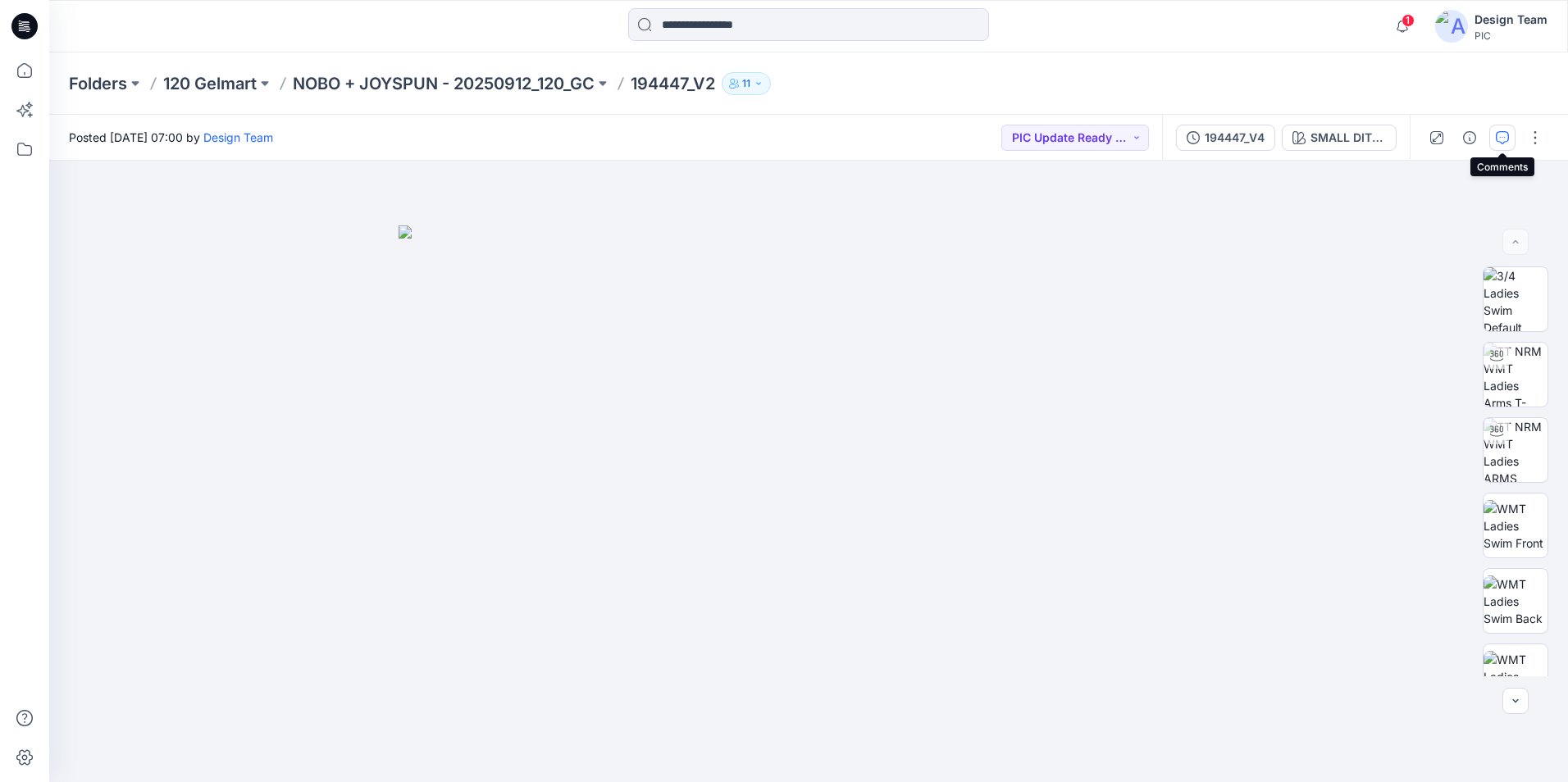
click at [1503, 141] on icon "button" at bounding box center [1502, 138] width 13 height 13
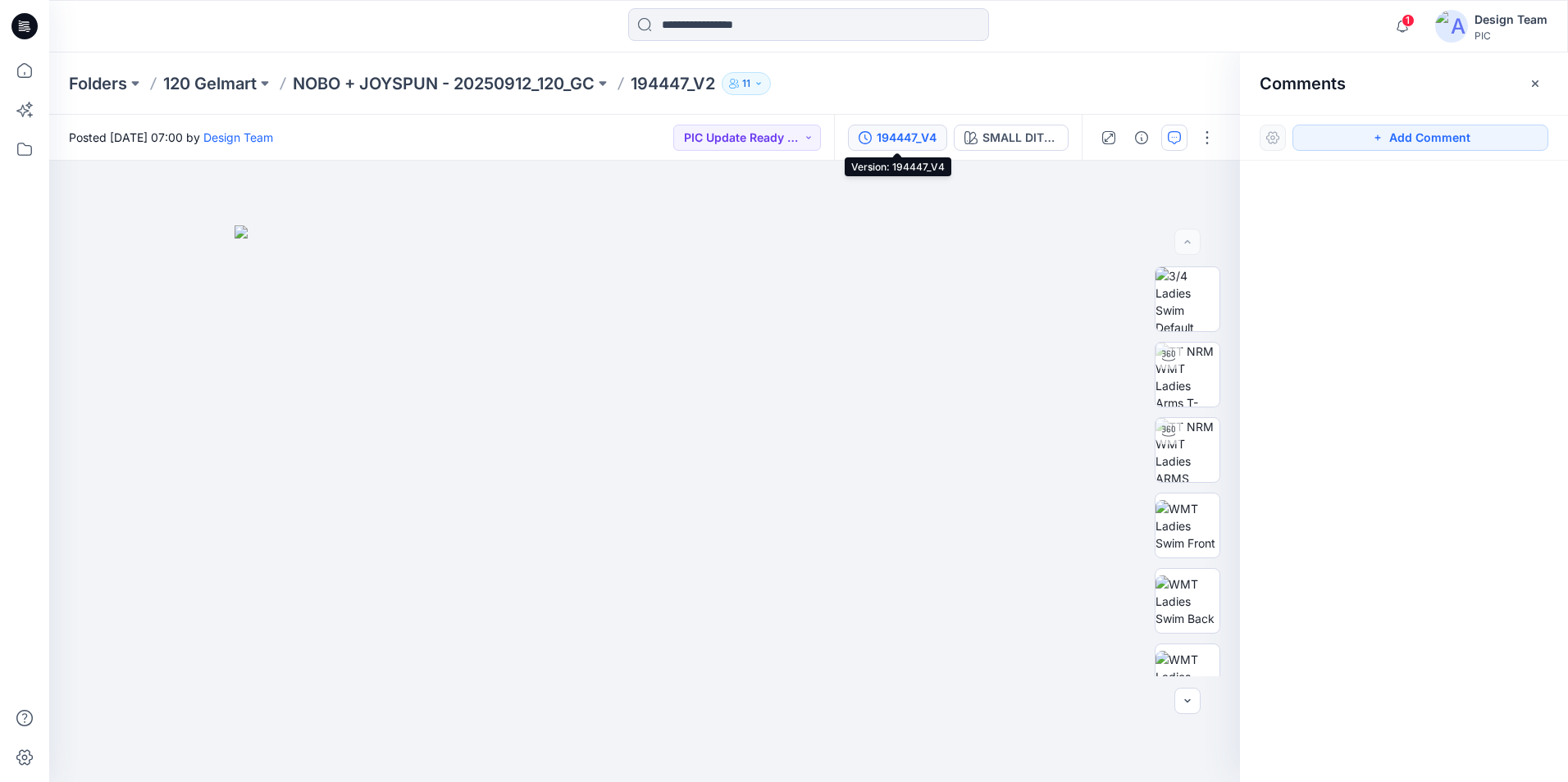
click at [928, 142] on div "194447_V4" at bounding box center [907, 138] width 60 height 18
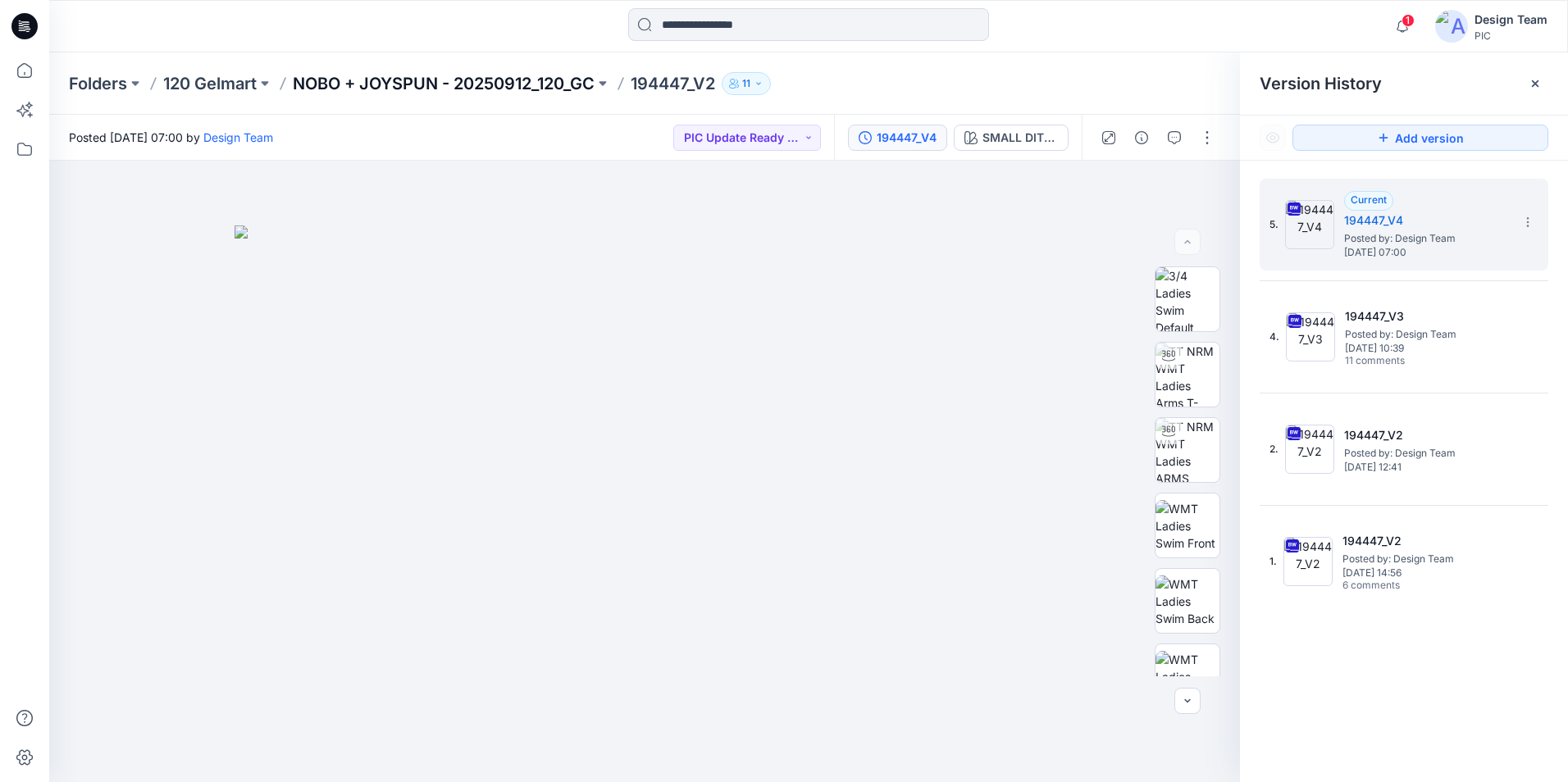
click at [520, 77] on p "NOBO + JOYSPUN - 20250912_120_GC" at bounding box center [444, 83] width 302 height 23
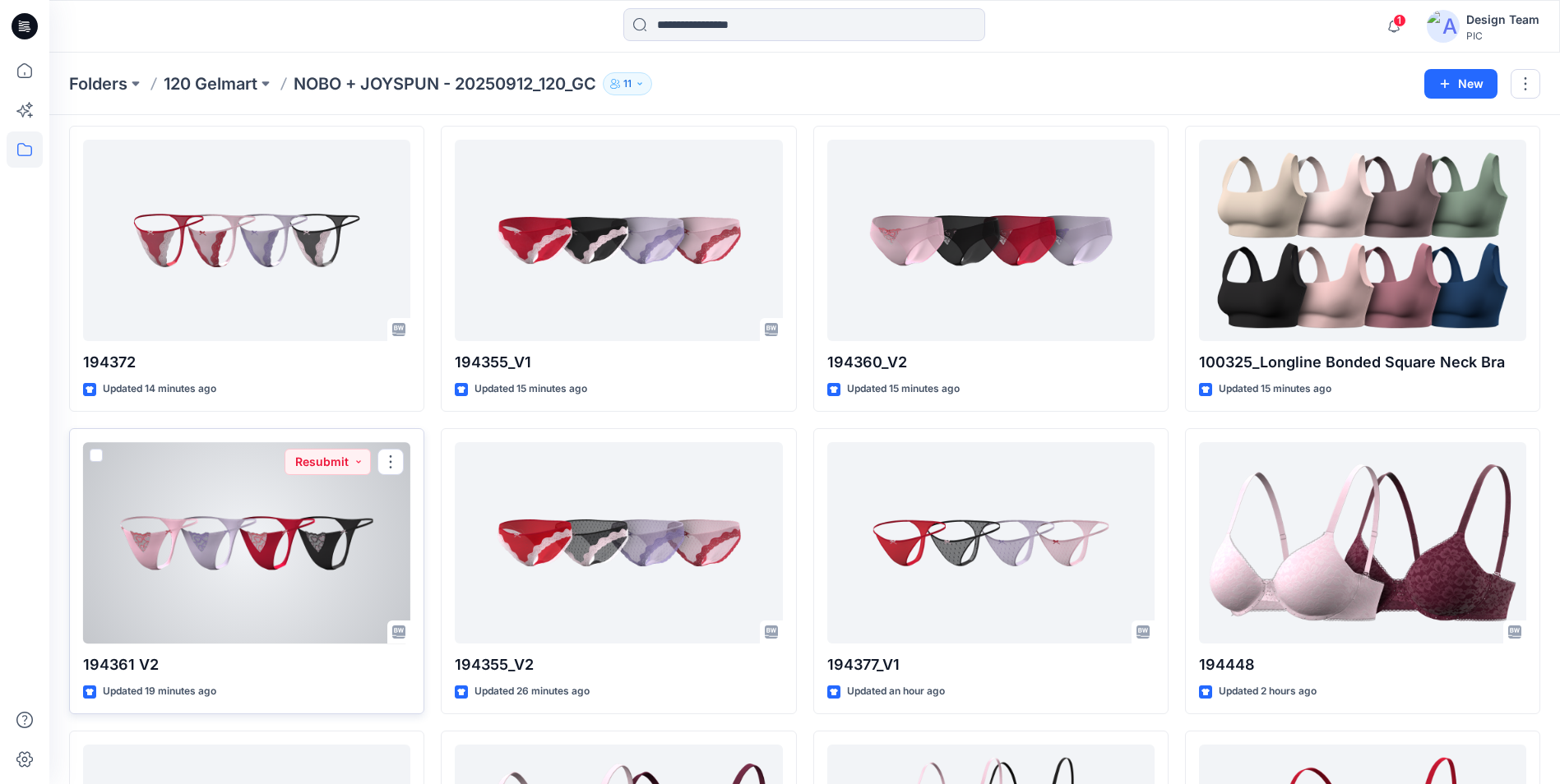
scroll to position [328, 0]
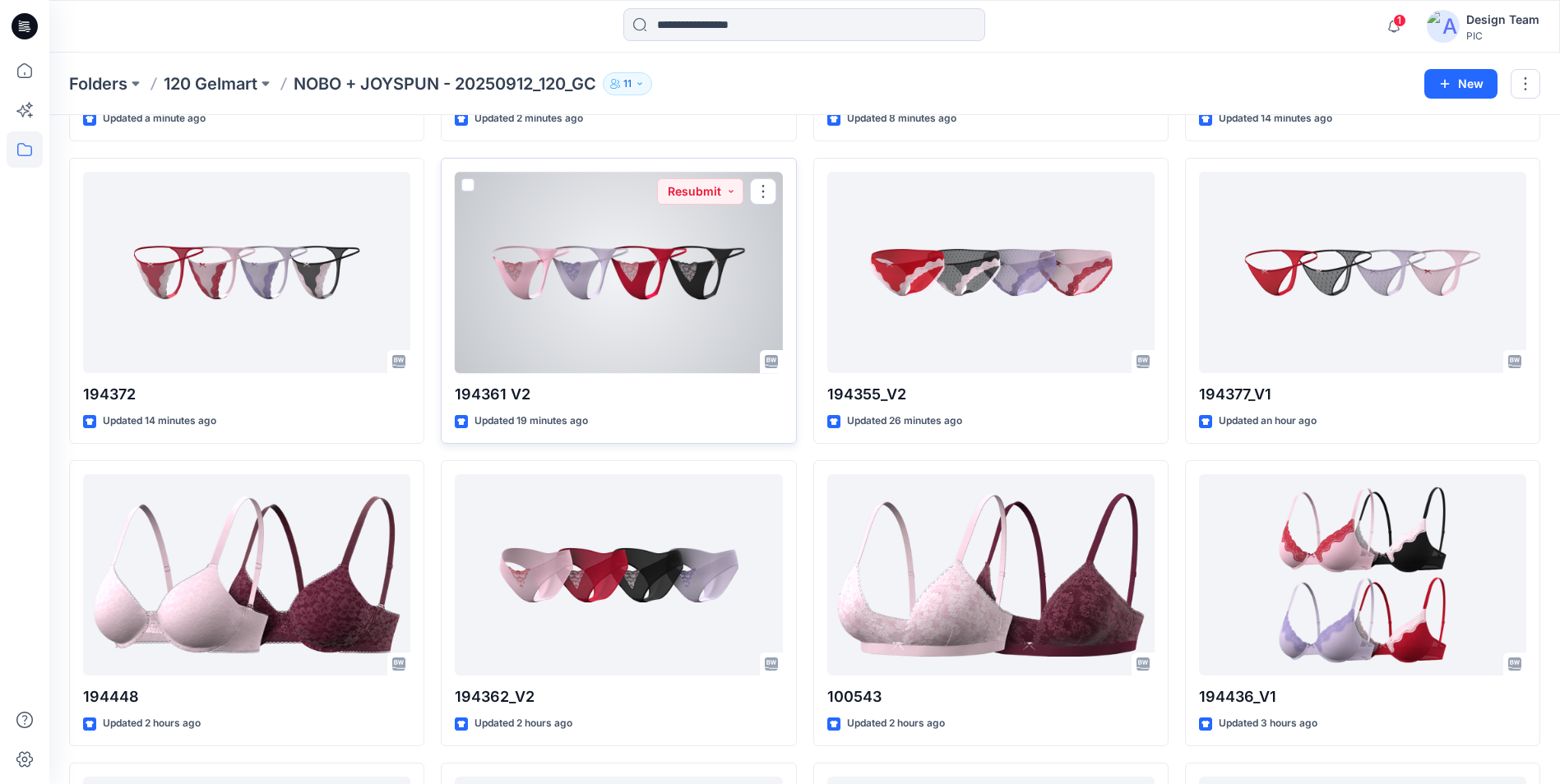
click at [619, 345] on div at bounding box center [619, 273] width 328 height 201
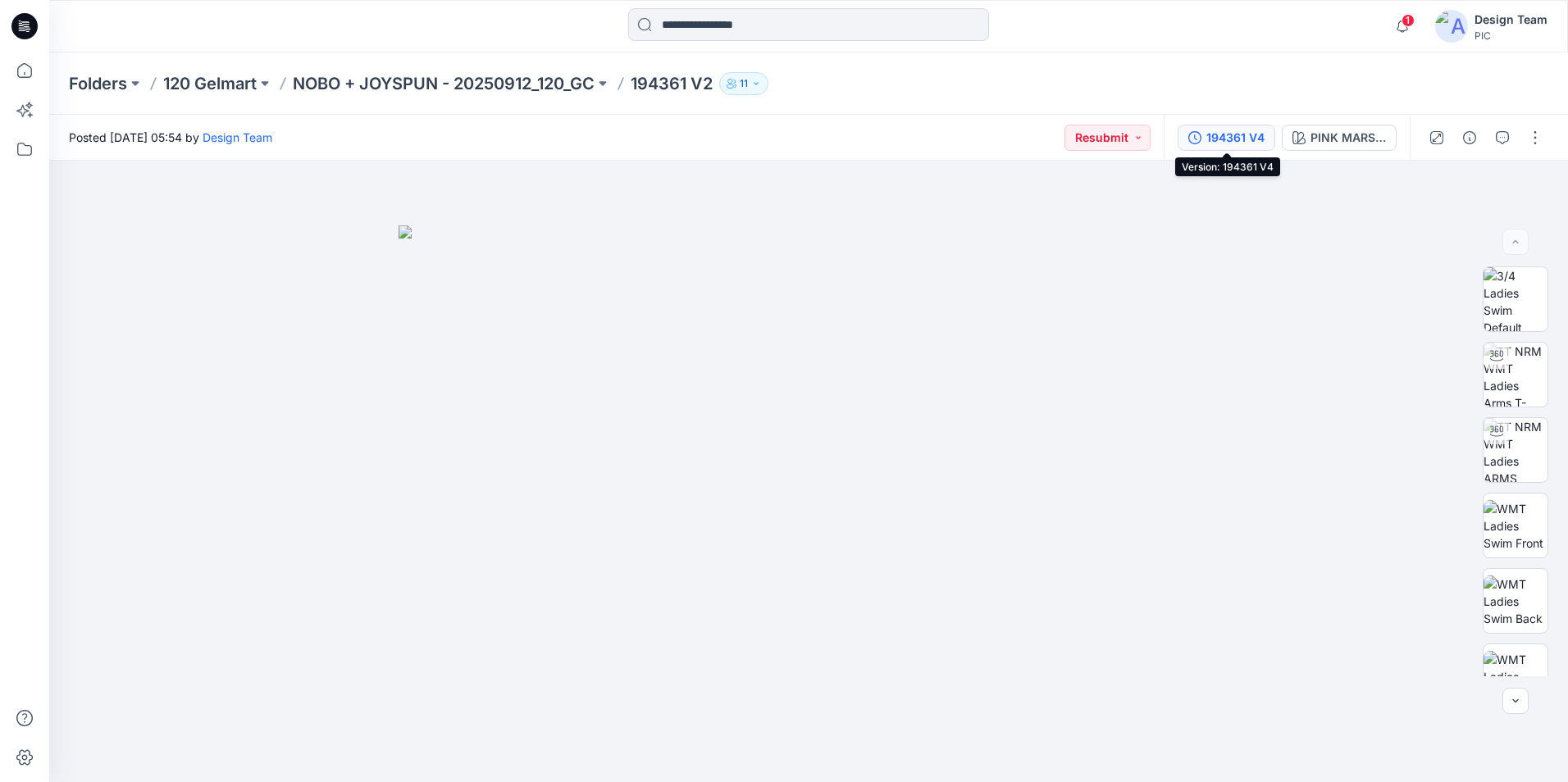
click at [1270, 141] on button "194361 V4" at bounding box center [1226, 138] width 98 height 26
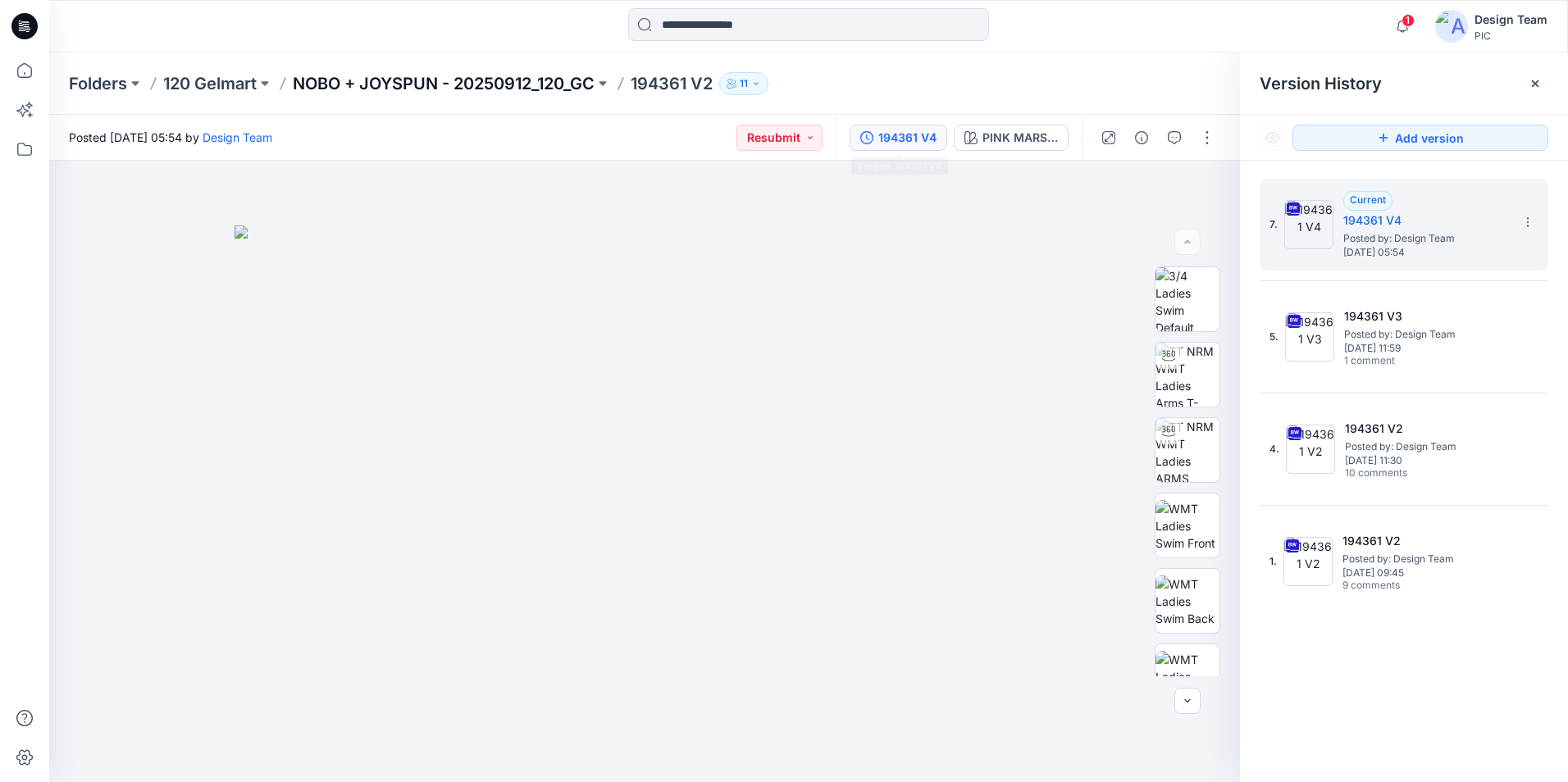
click at [526, 87] on p "NOBO + JOYSPUN - 20250912_120_GC" at bounding box center [444, 83] width 302 height 23
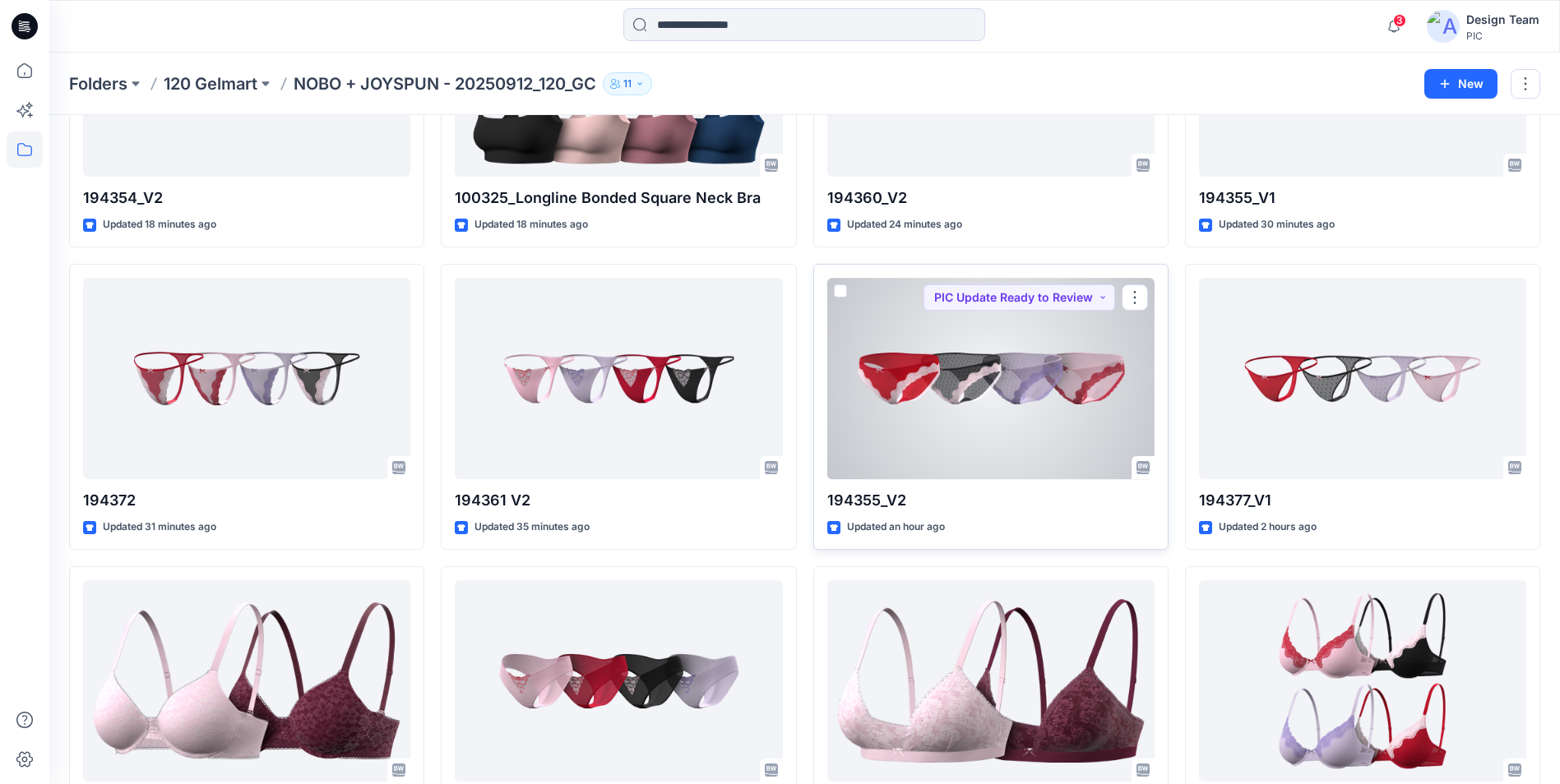
scroll to position [247, 0]
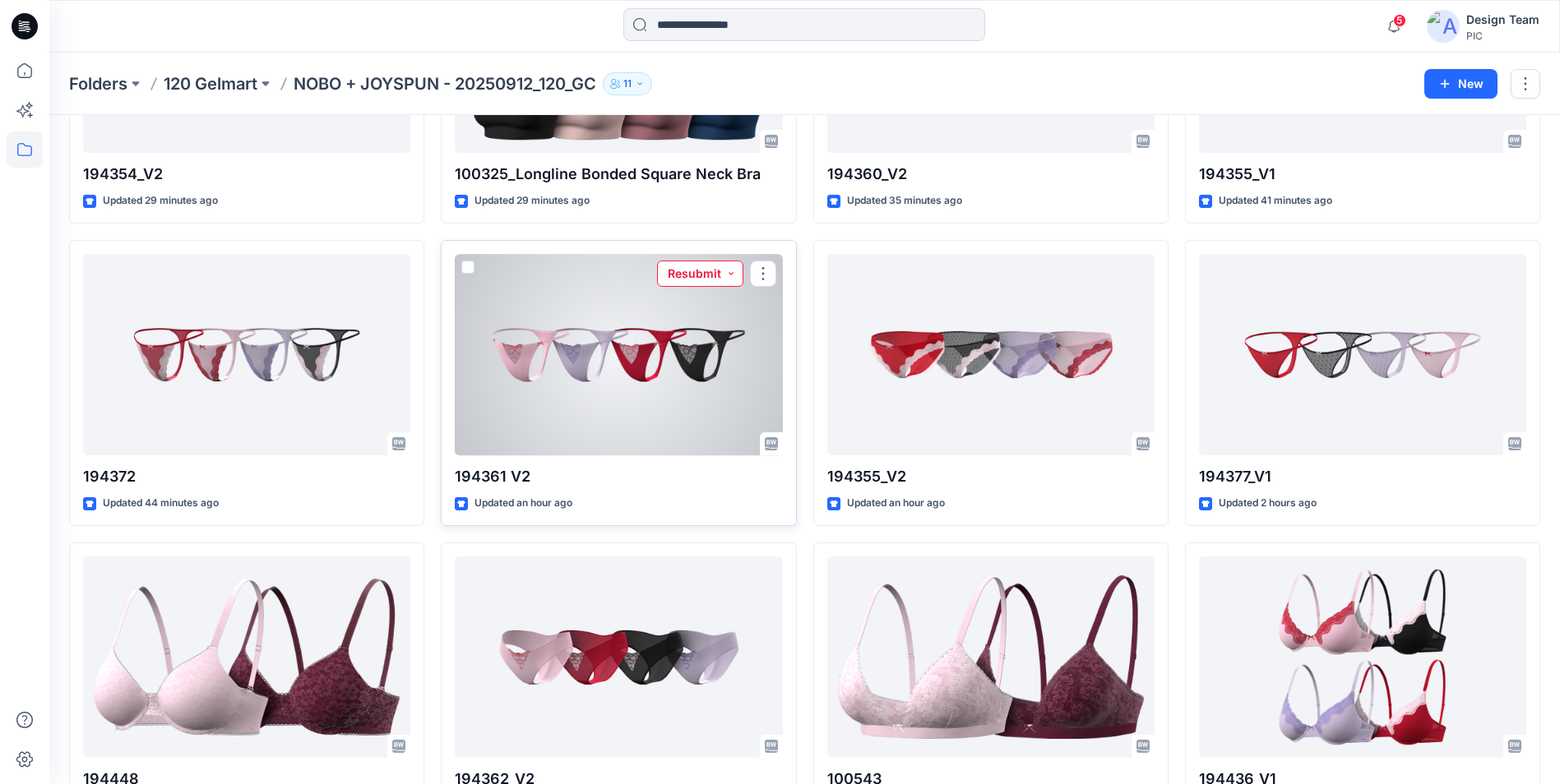
click at [732, 275] on button "Resubmit" at bounding box center [700, 274] width 86 height 27
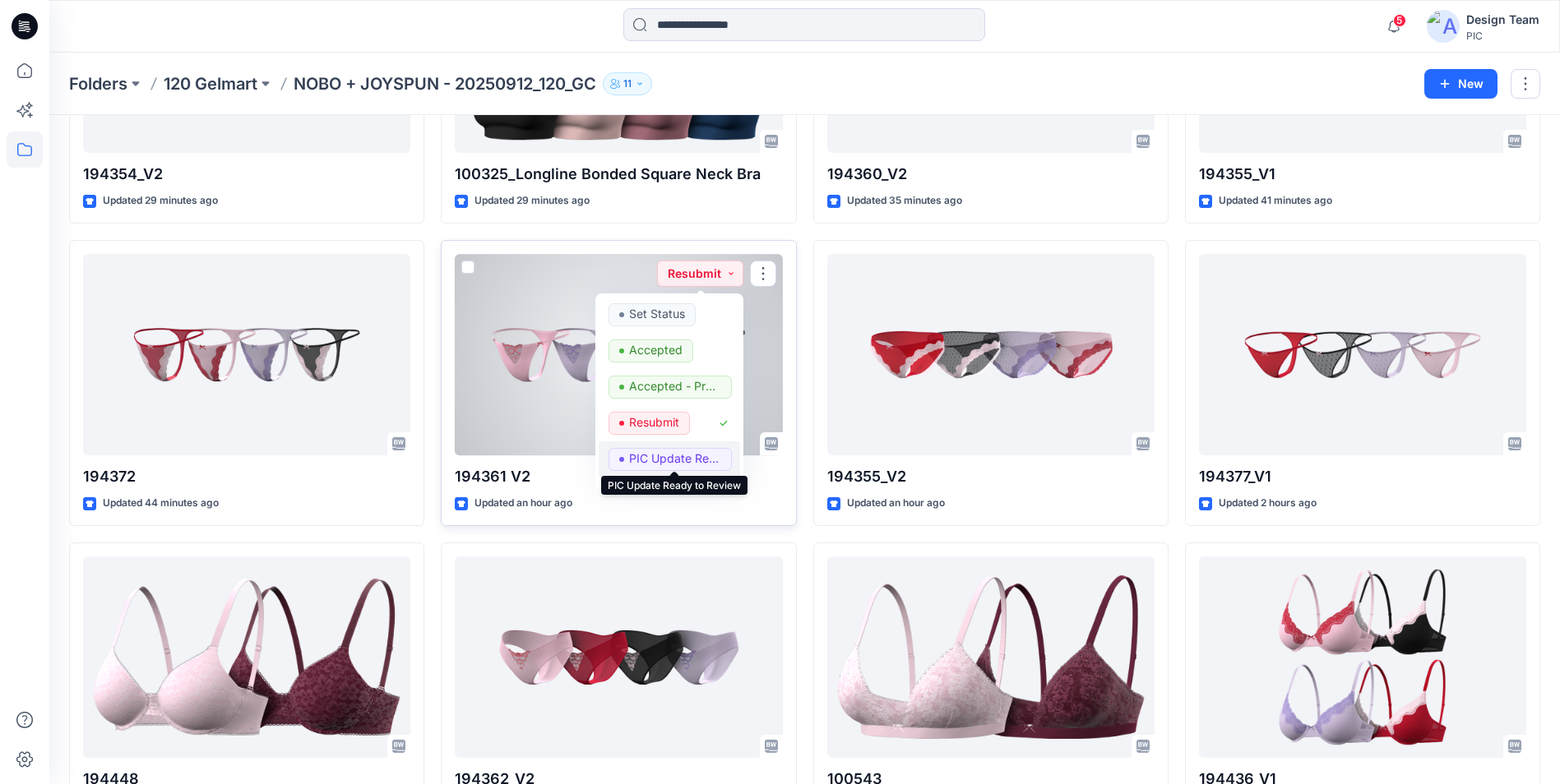
click at [678, 462] on p "PIC Update Ready to Review" at bounding box center [674, 458] width 92 height 21
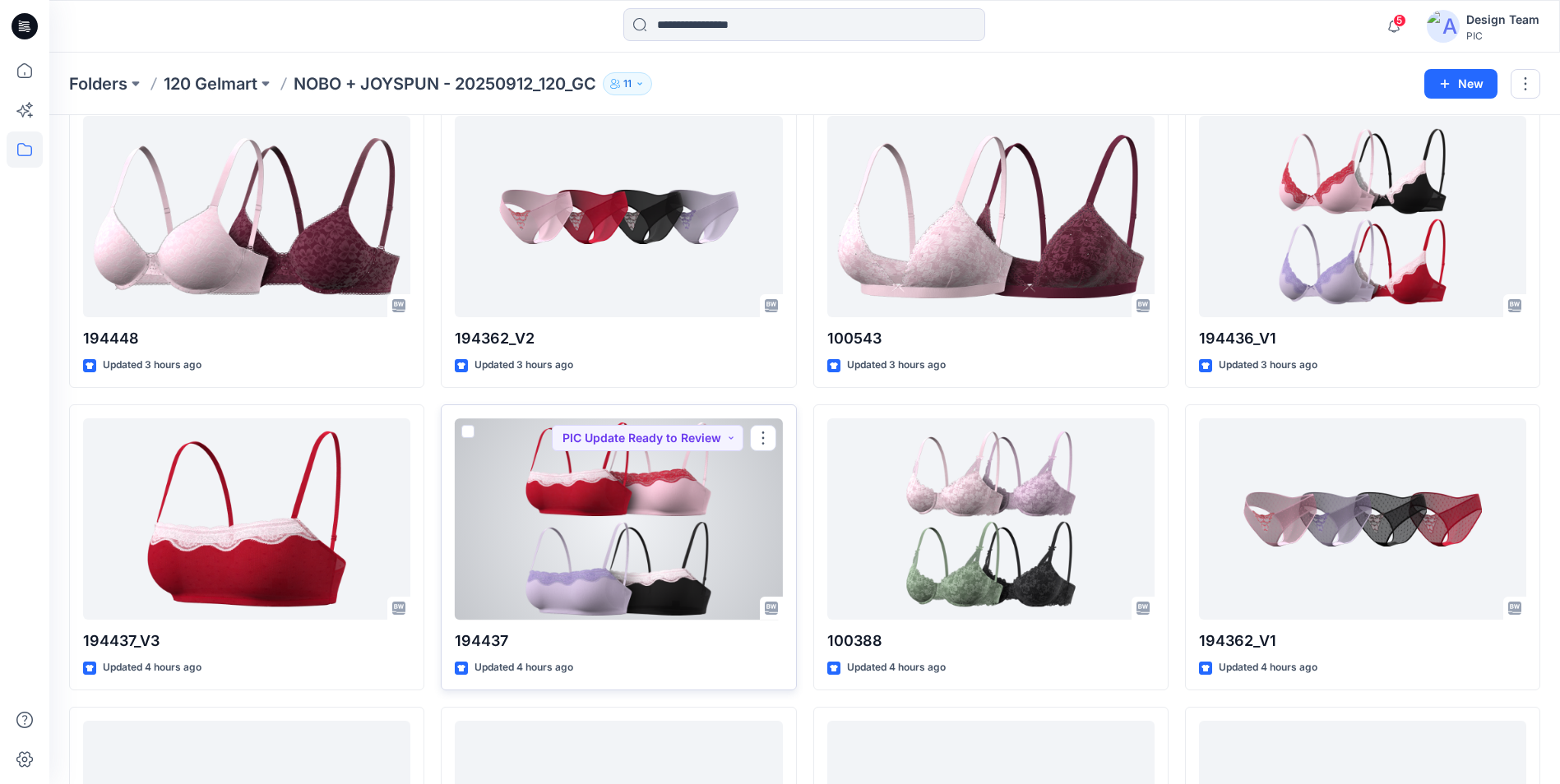
scroll to position [658, 0]
